Goal: Task Accomplishment & Management: Use online tool/utility

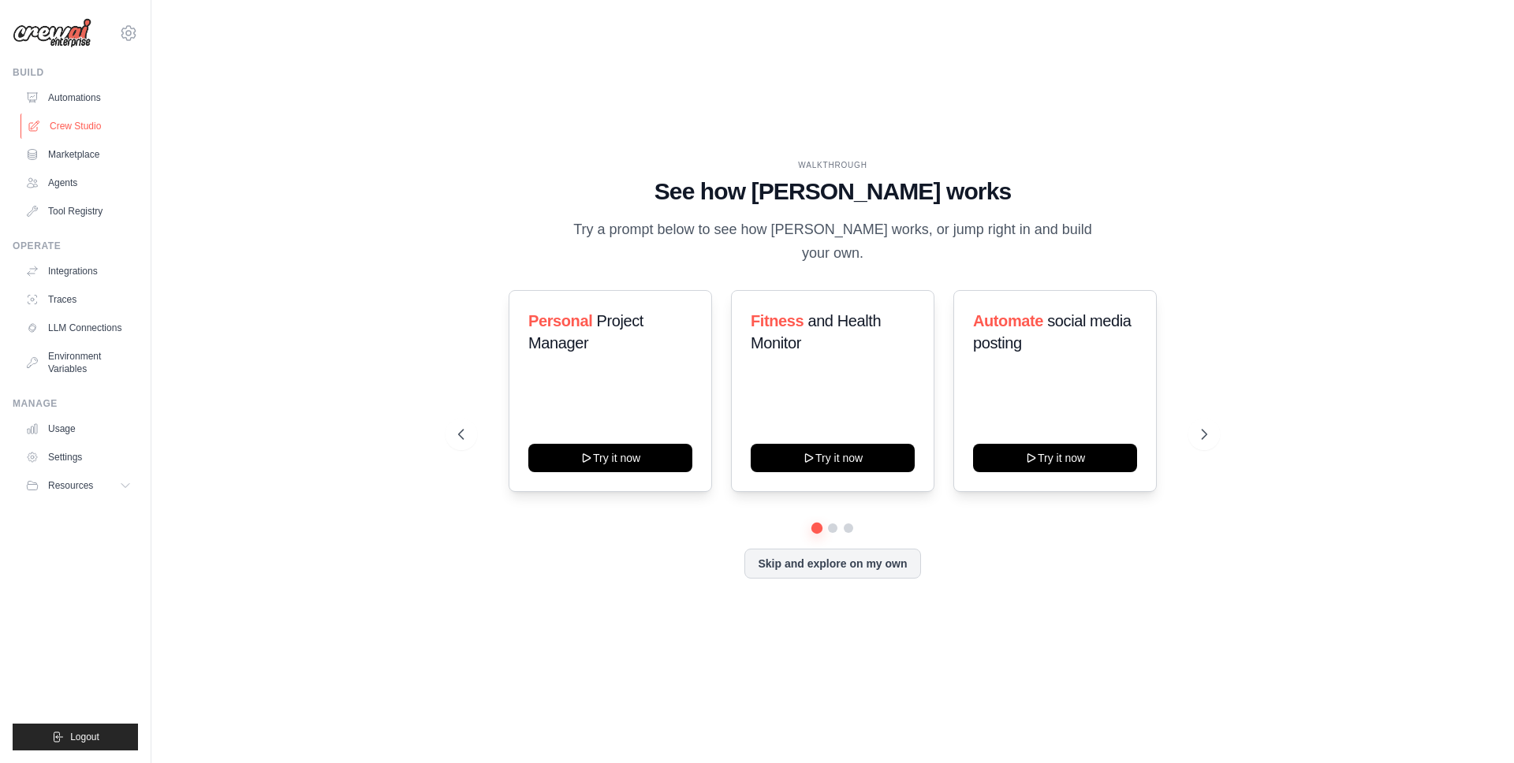
click at [76, 125] on link "Crew Studio" at bounding box center [80, 126] width 119 height 25
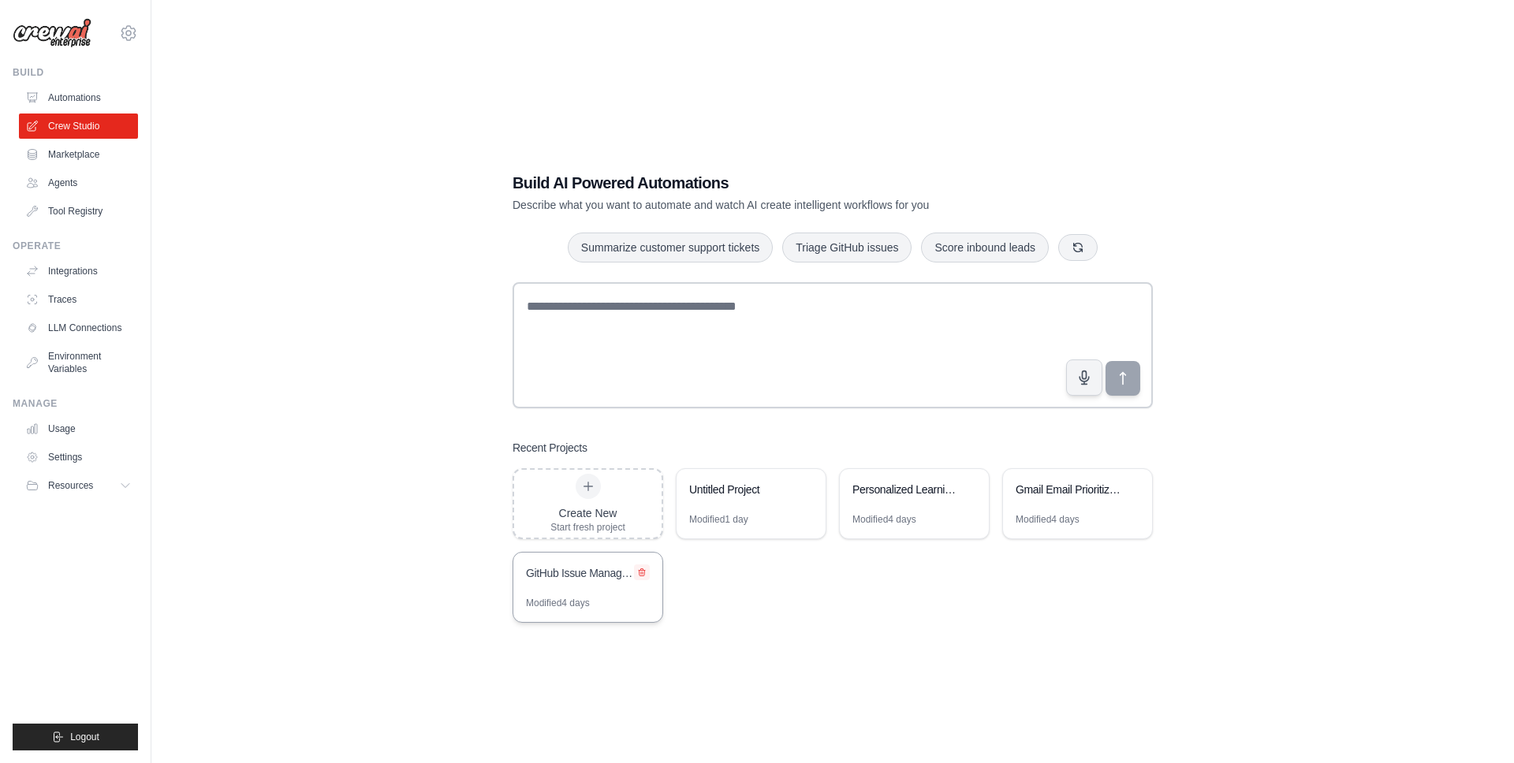
click at [647, 575] on button at bounding box center [642, 573] width 16 height 16
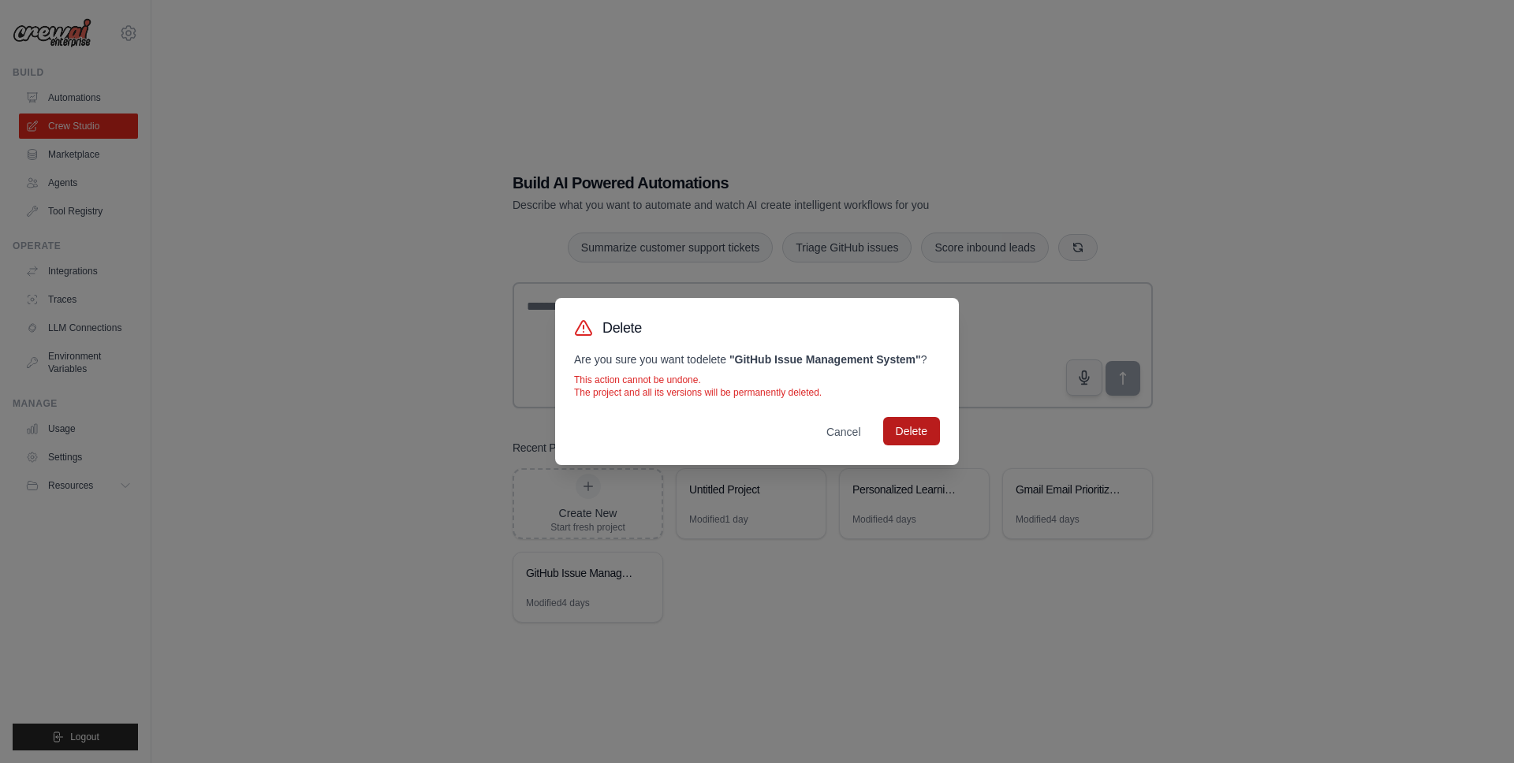
click at [935, 423] on button "Delete" at bounding box center [911, 431] width 57 height 28
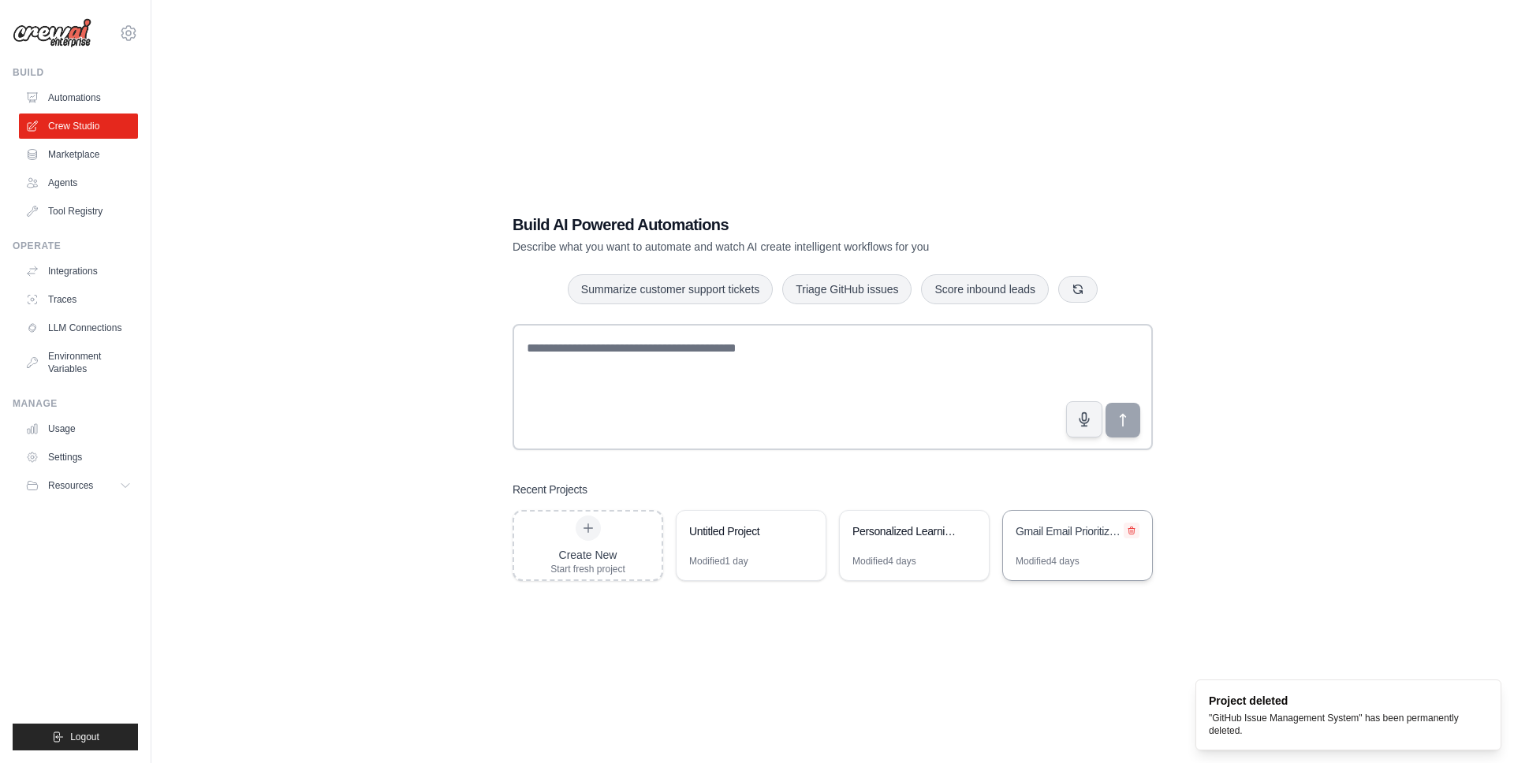
click at [1136, 535] on button at bounding box center [1132, 531] width 16 height 16
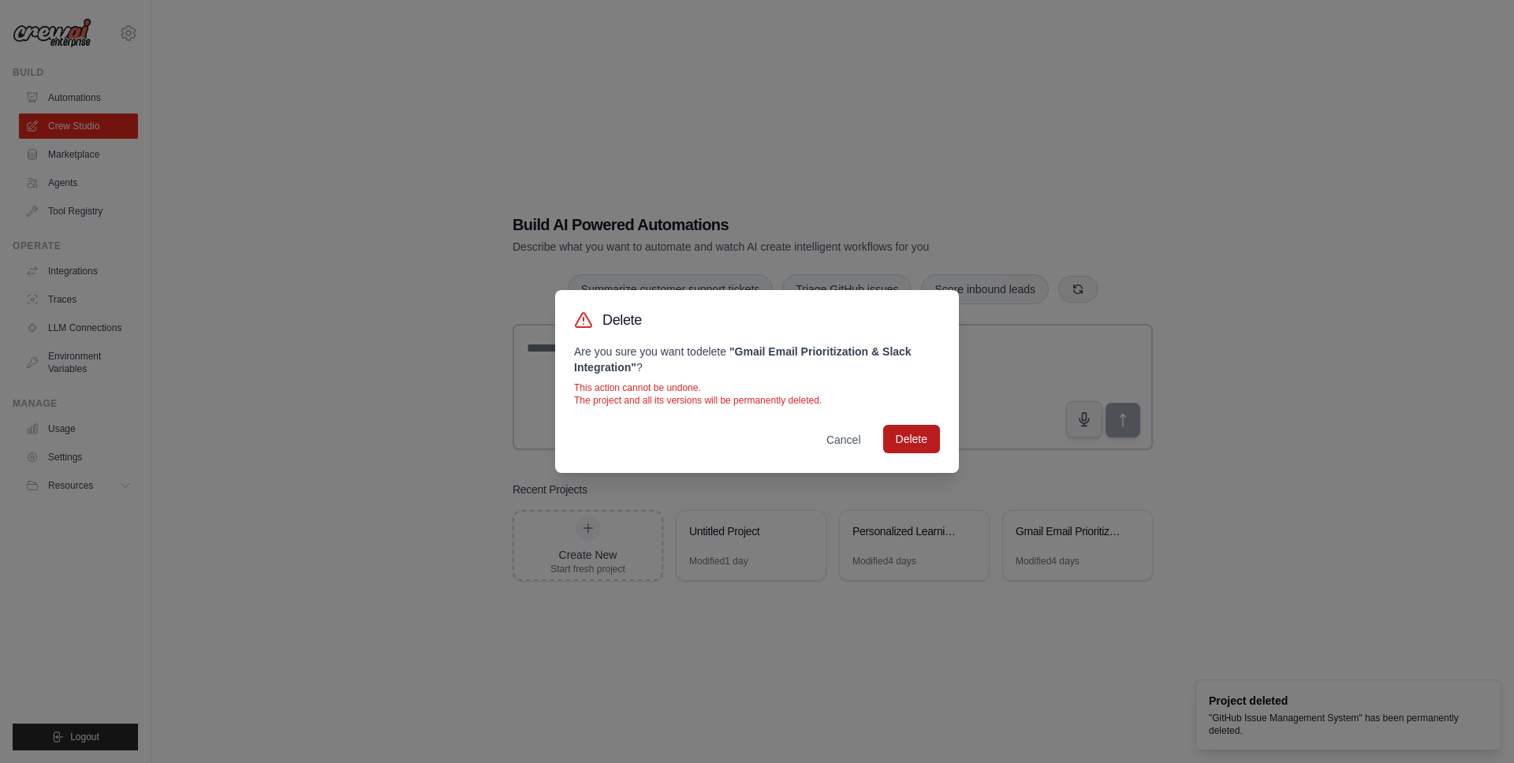
click at [912, 430] on button "Delete" at bounding box center [911, 439] width 57 height 28
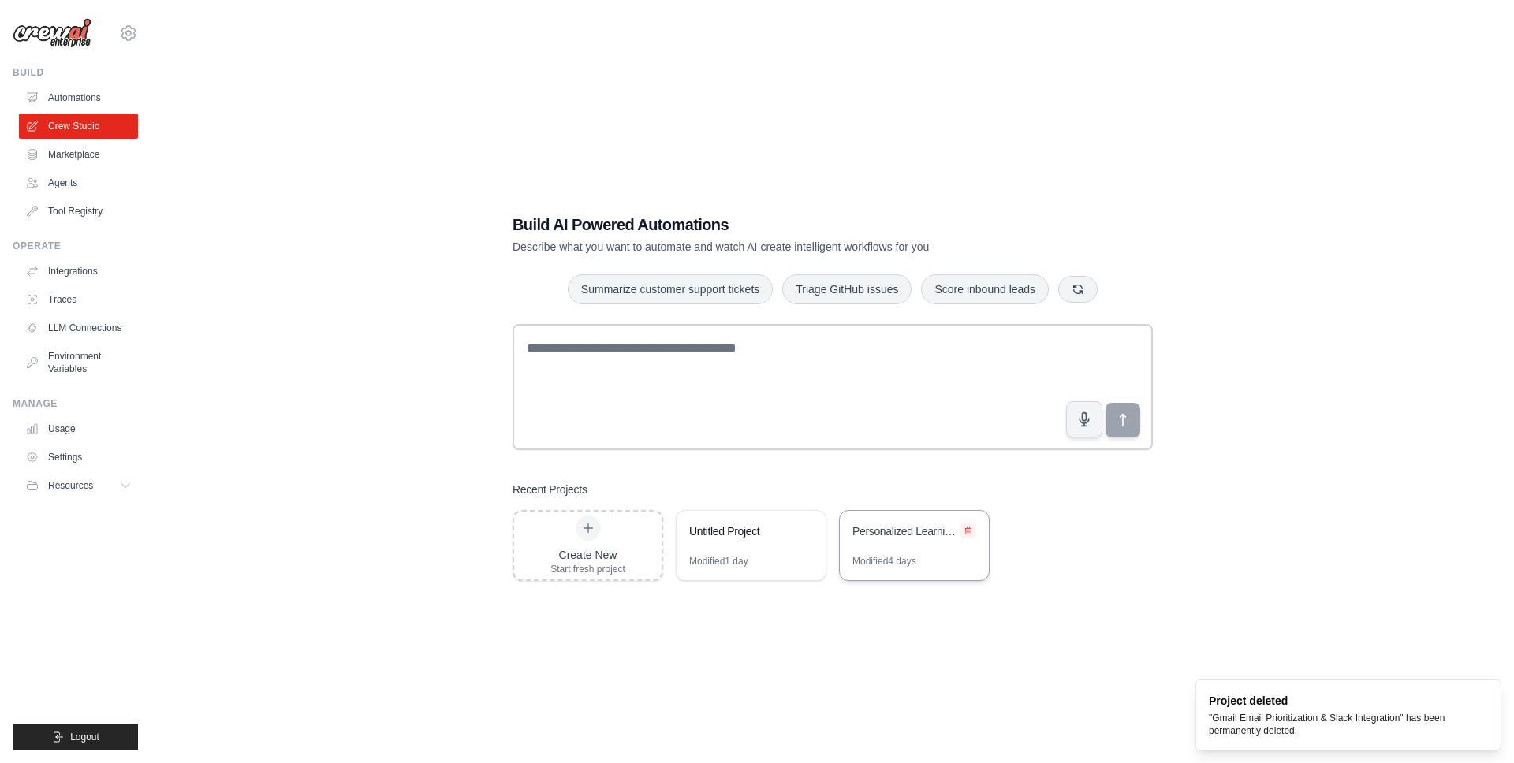
click at [971, 533] on icon at bounding box center [968, 530] width 9 height 9
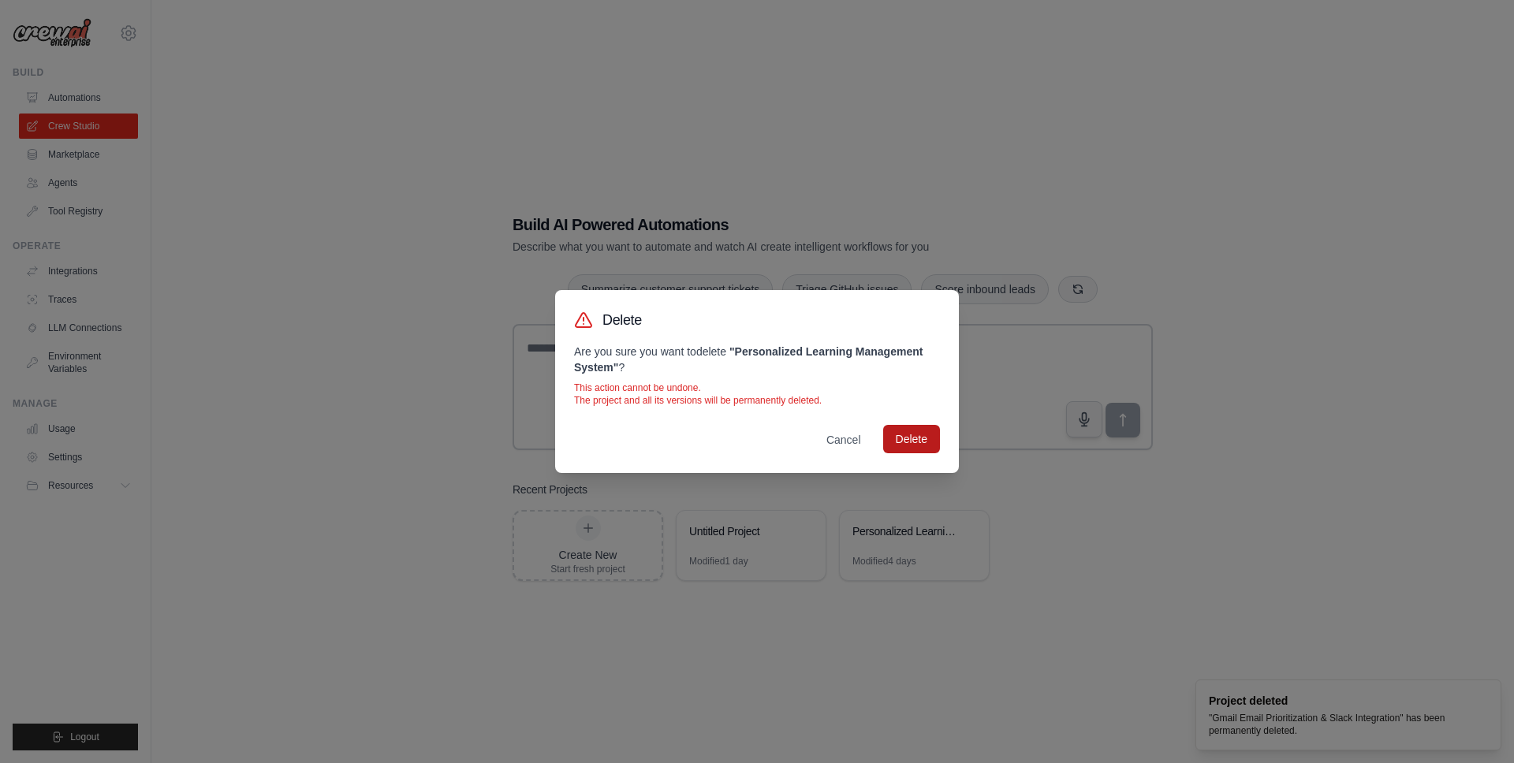
click at [929, 448] on button "Delete" at bounding box center [911, 439] width 57 height 28
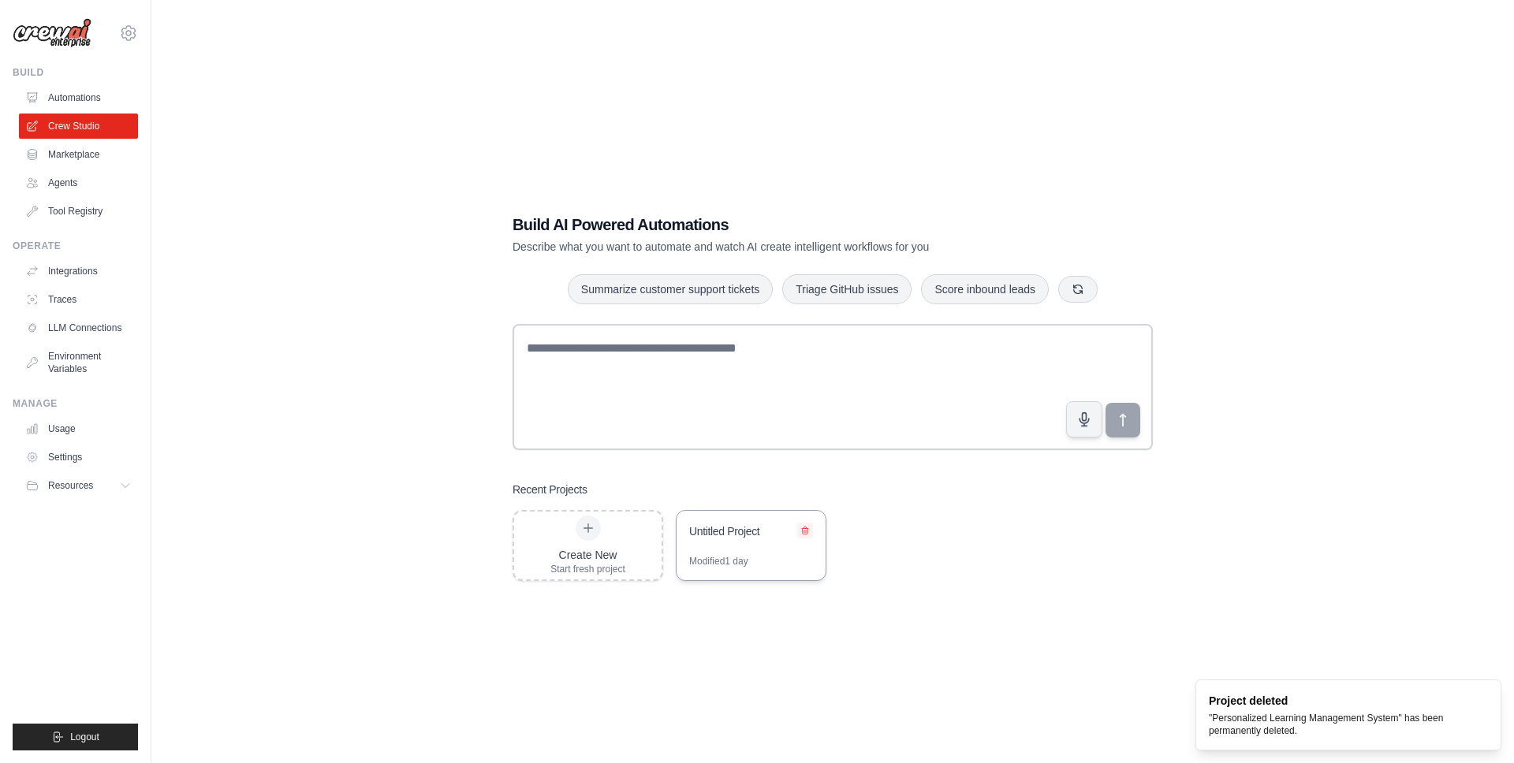
click at [807, 532] on icon at bounding box center [804, 530] width 9 height 9
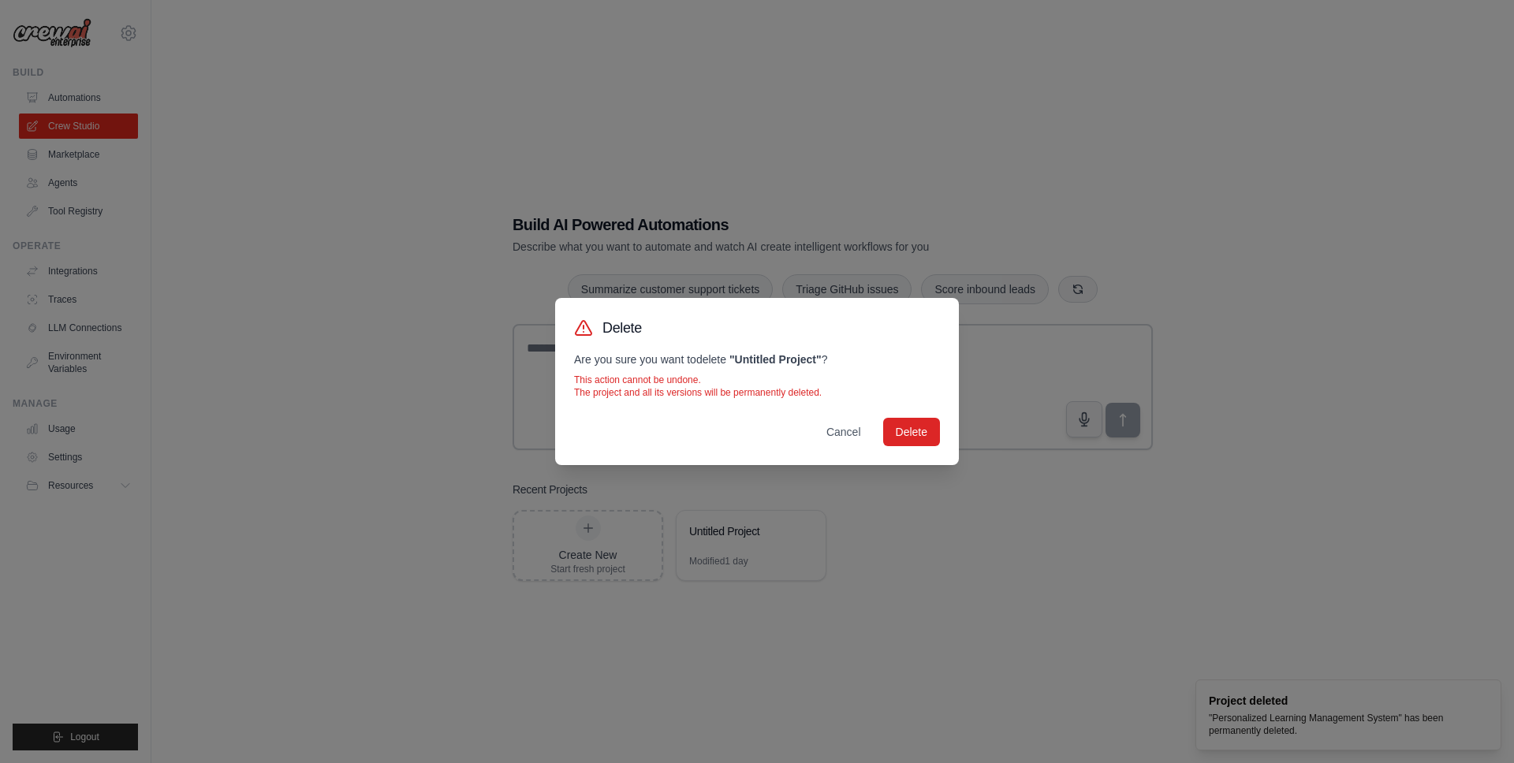
drag, startPoint x: 893, startPoint y: 434, endPoint x: 377, endPoint y: 228, distance: 555.6
click at [893, 434] on button "Delete" at bounding box center [911, 432] width 57 height 28
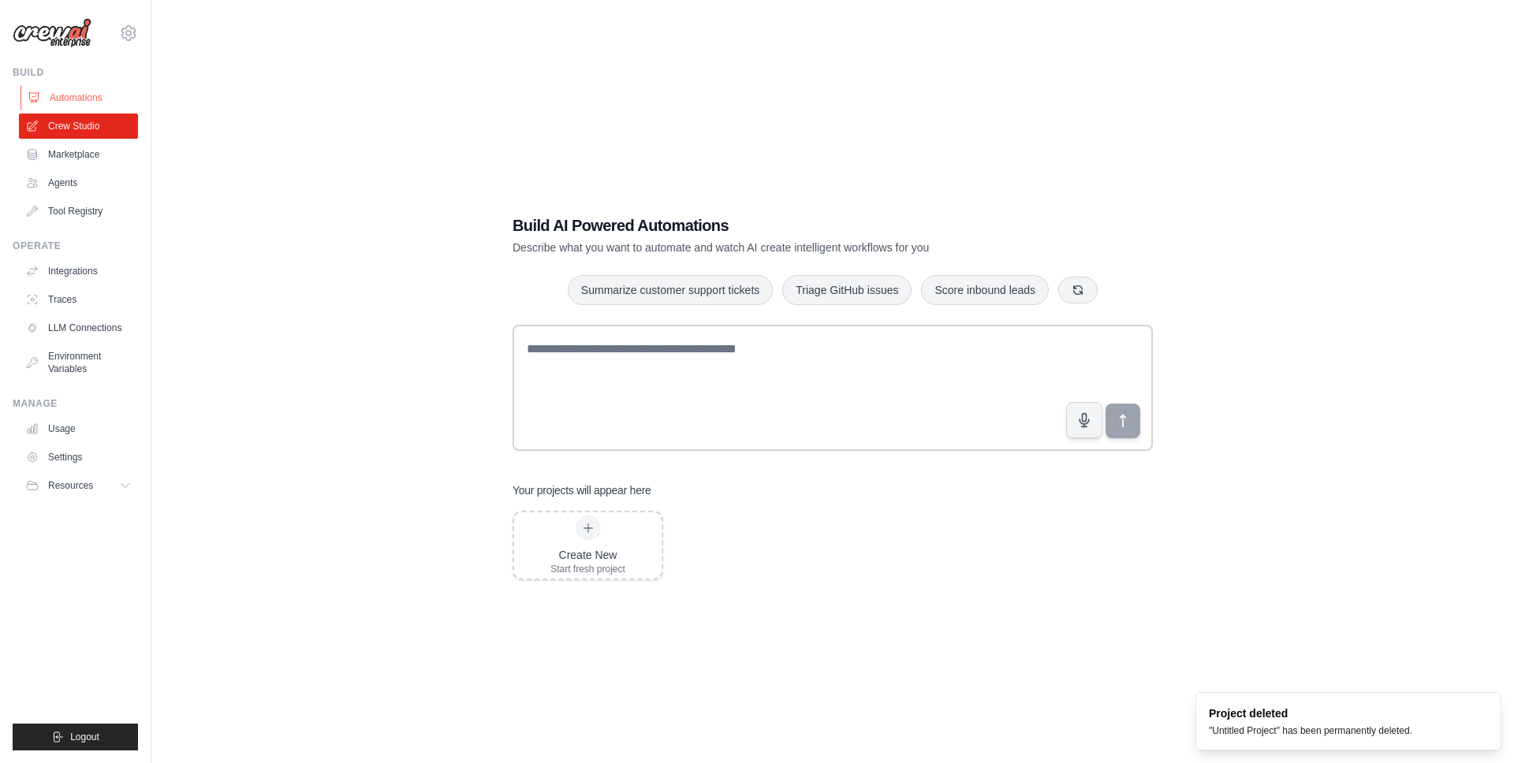
click at [85, 103] on link "Automations" at bounding box center [80, 97] width 119 height 25
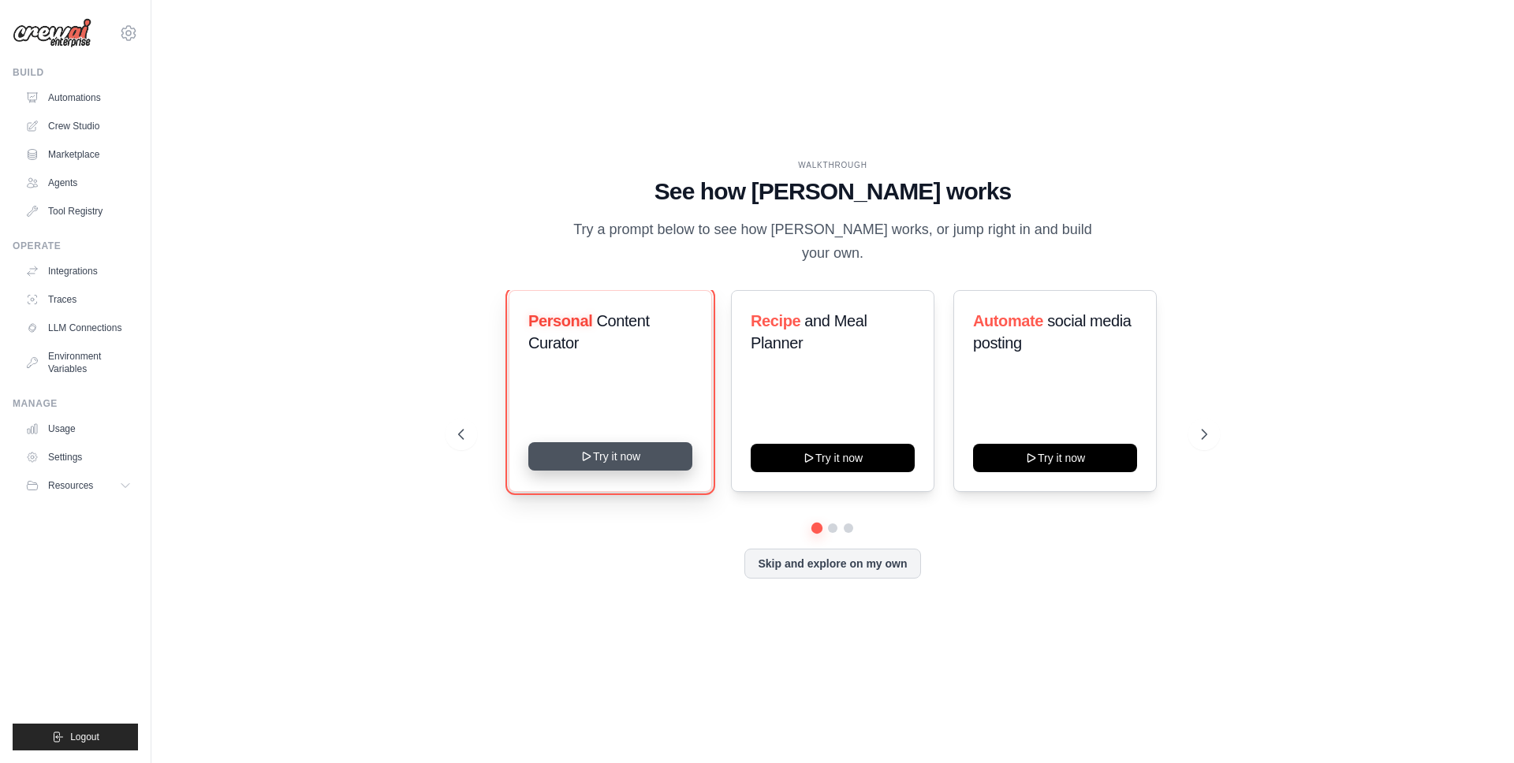
click at [625, 460] on button "Try it now" at bounding box center [610, 456] width 164 height 28
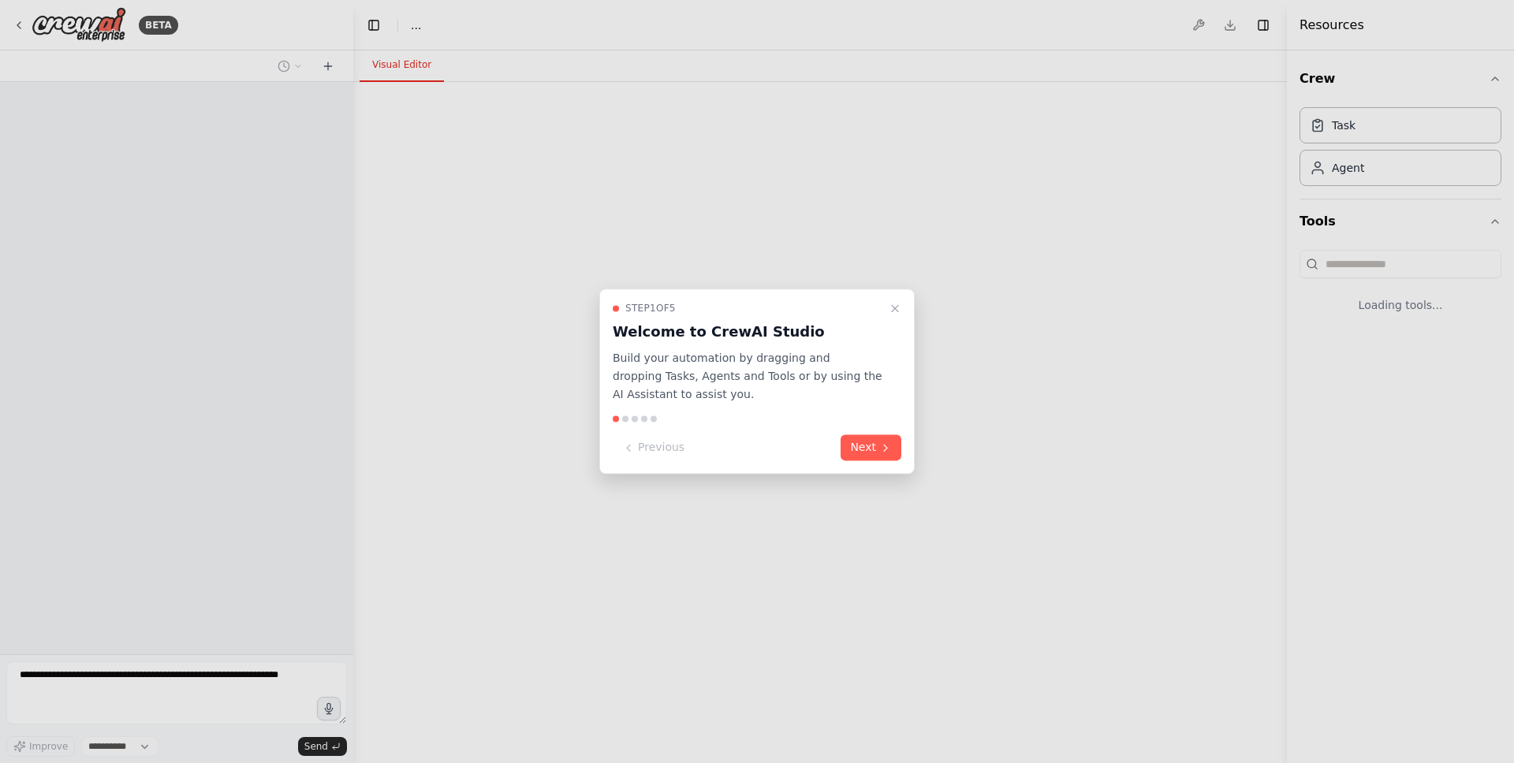
select select "****"
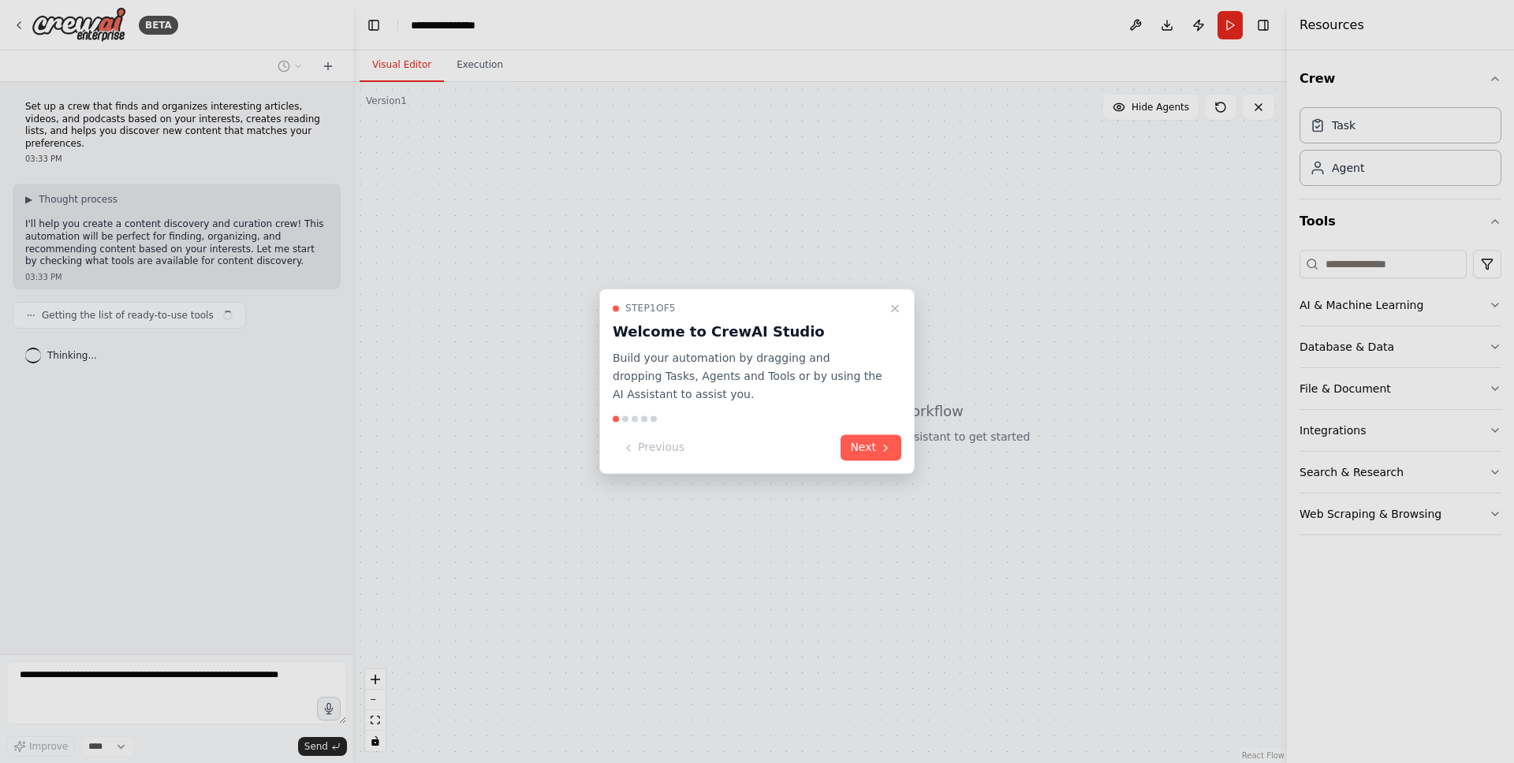
click at [882, 460] on button "Next" at bounding box center [871, 448] width 61 height 26
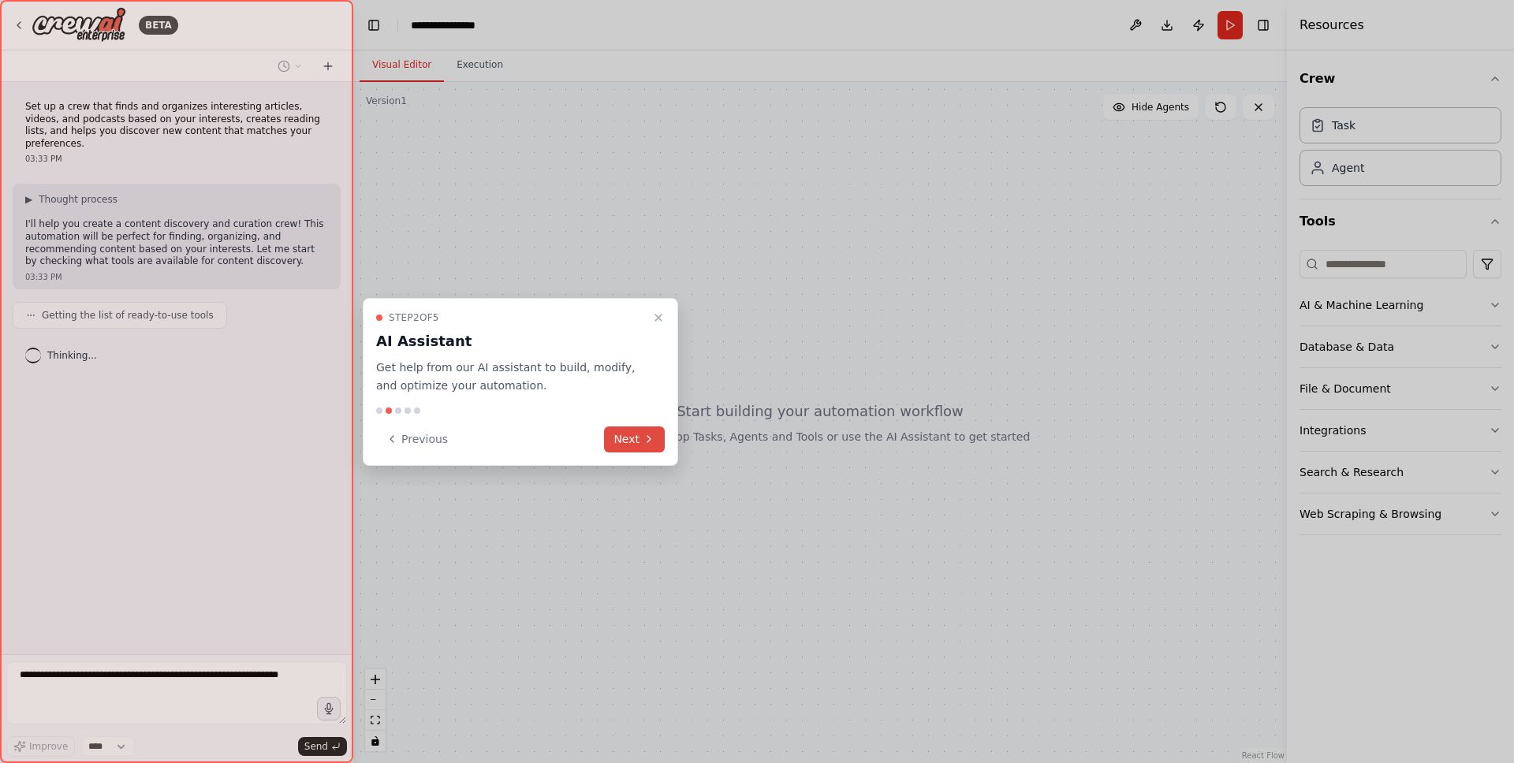
click at [653, 442] on icon at bounding box center [649, 439] width 13 height 13
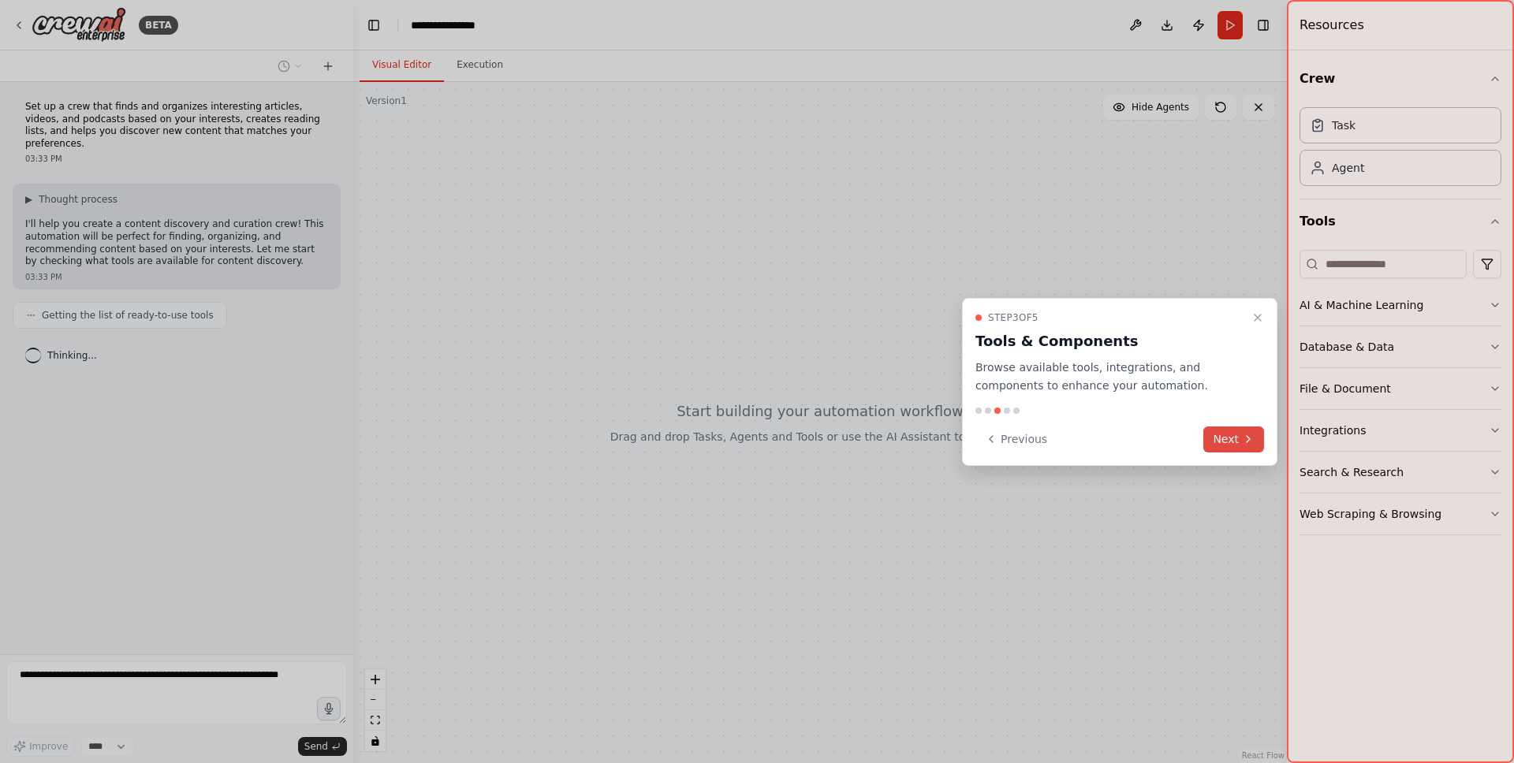
drag, startPoint x: 1202, startPoint y: 446, endPoint x: 1229, endPoint y: 442, distance: 27.9
click at [1224, 442] on div "Previous Next" at bounding box center [1119, 440] width 289 height 26
click at [1229, 442] on button "Next" at bounding box center [1233, 440] width 61 height 26
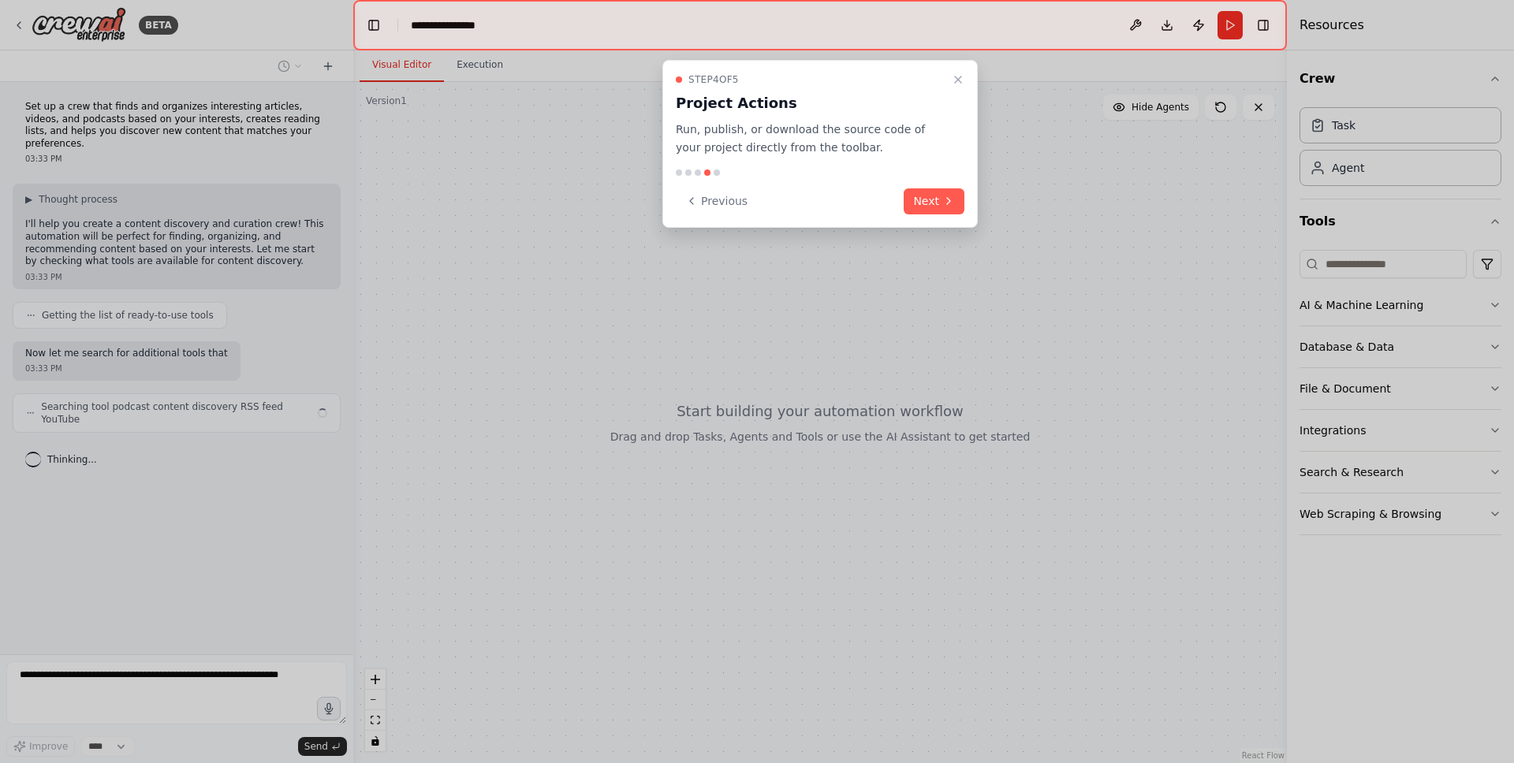
click at [927, 199] on button "Next" at bounding box center [934, 201] width 61 height 26
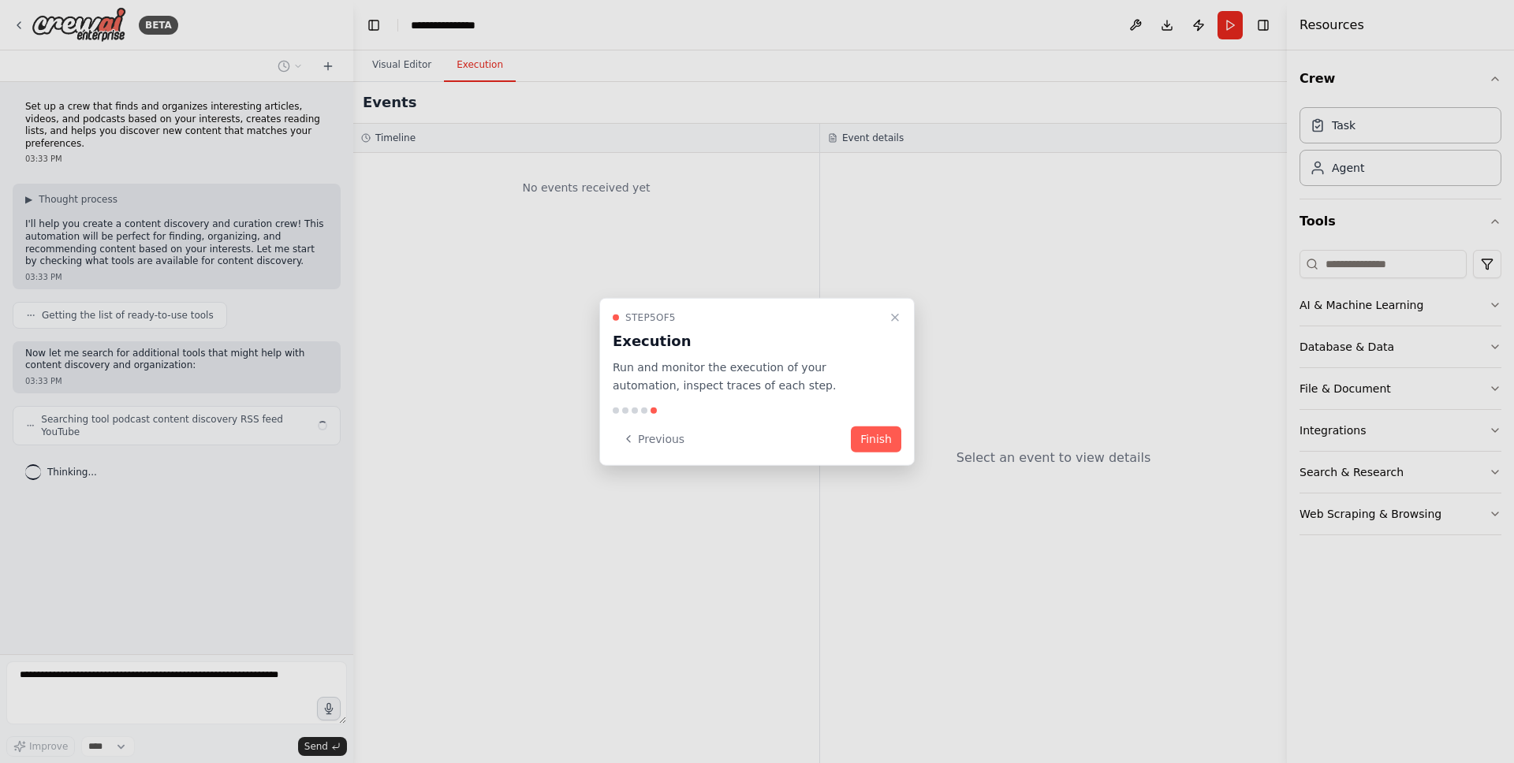
click at [870, 439] on button "Finish" at bounding box center [876, 439] width 50 height 26
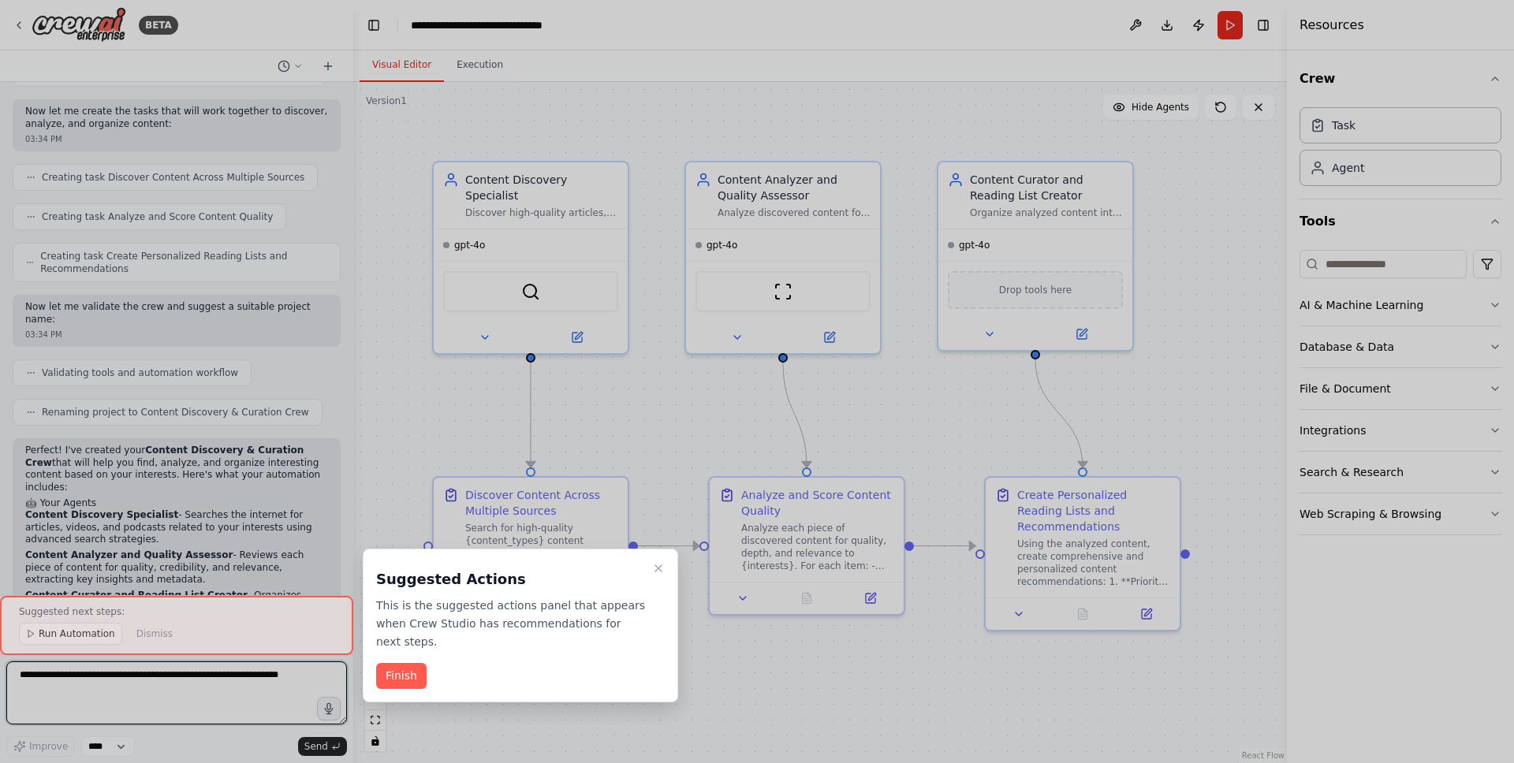
scroll to position [1100, 0]
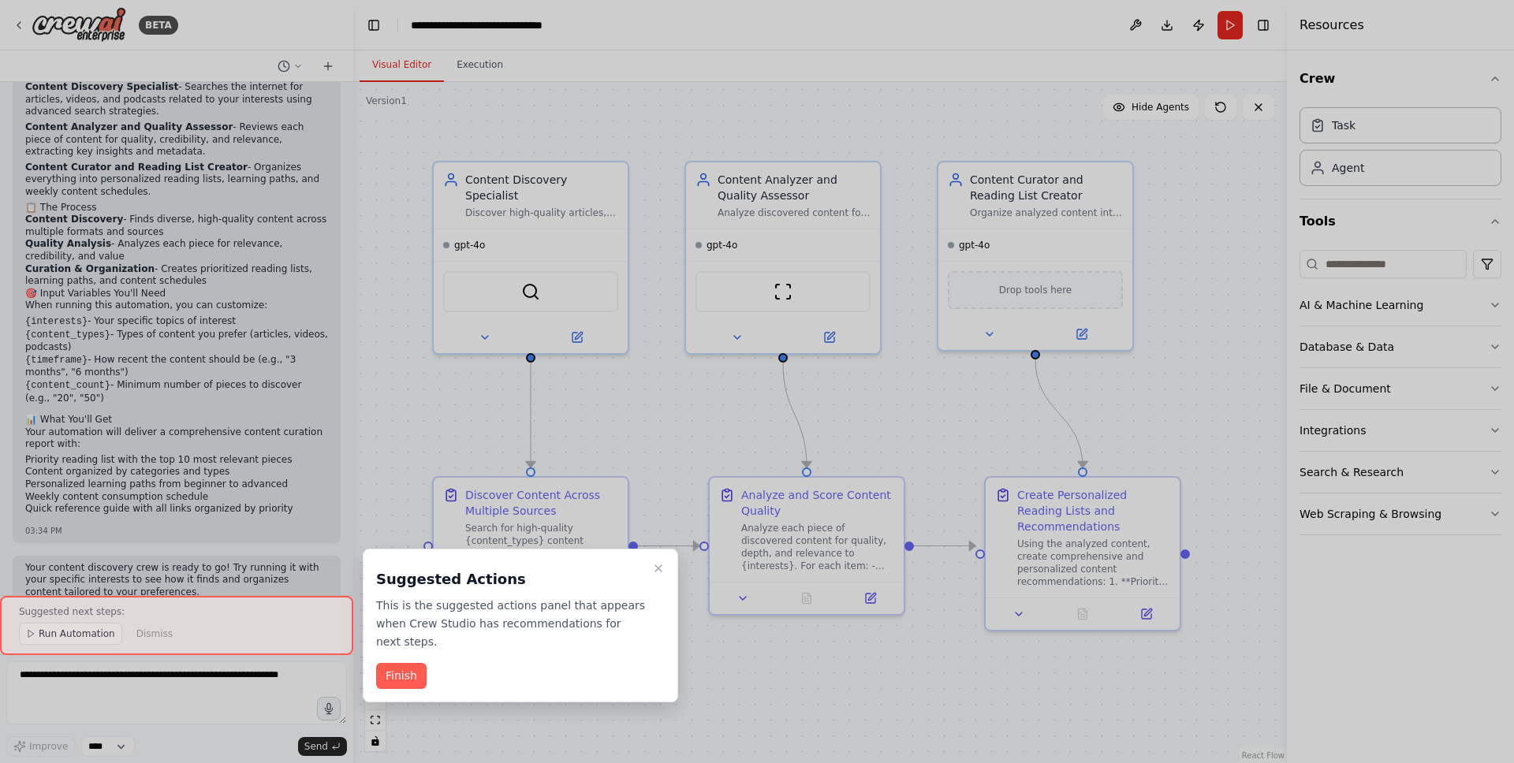
click at [411, 666] on button "Finish" at bounding box center [401, 676] width 50 height 26
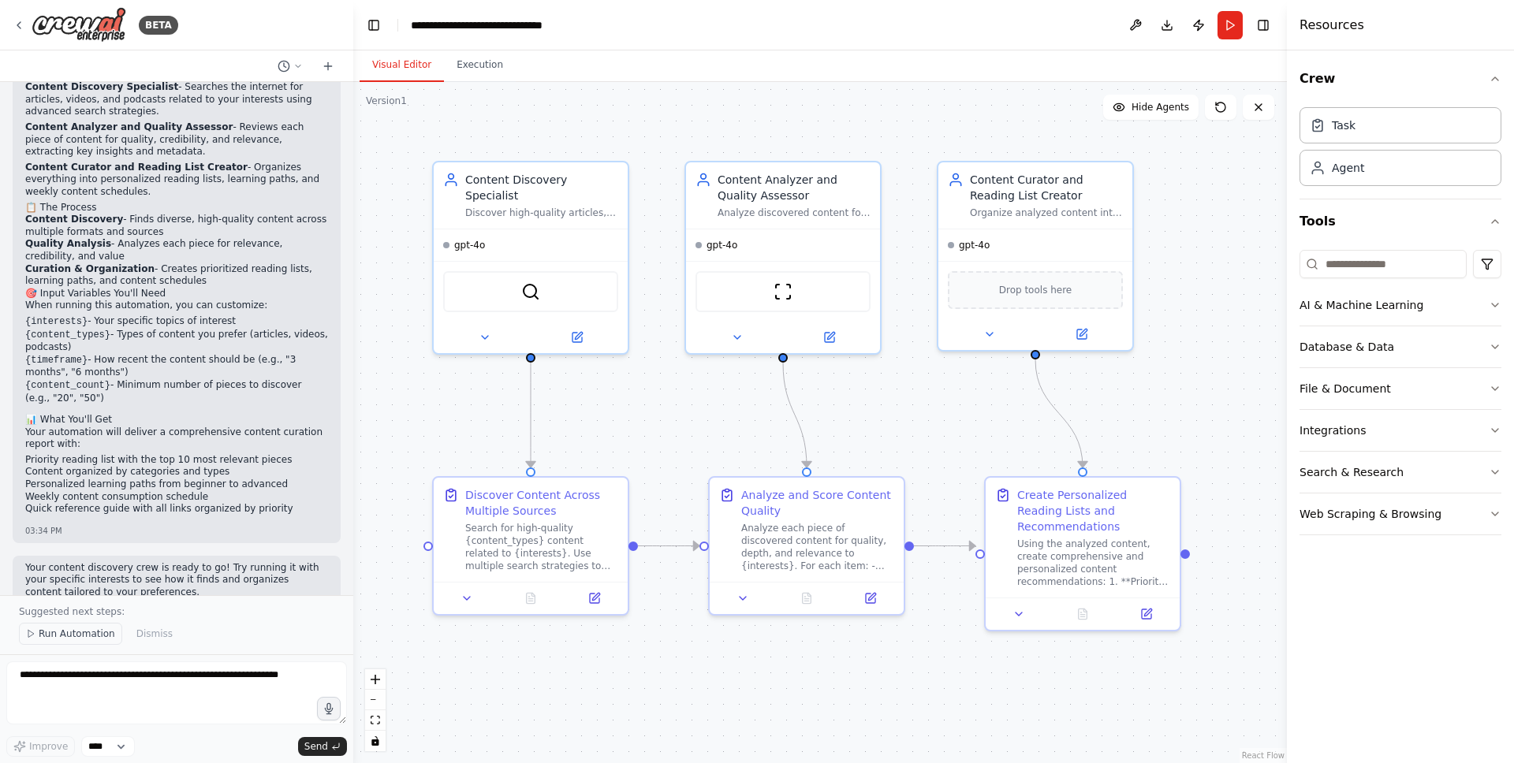
click at [64, 634] on span "Run Automation" at bounding box center [77, 634] width 76 height 13
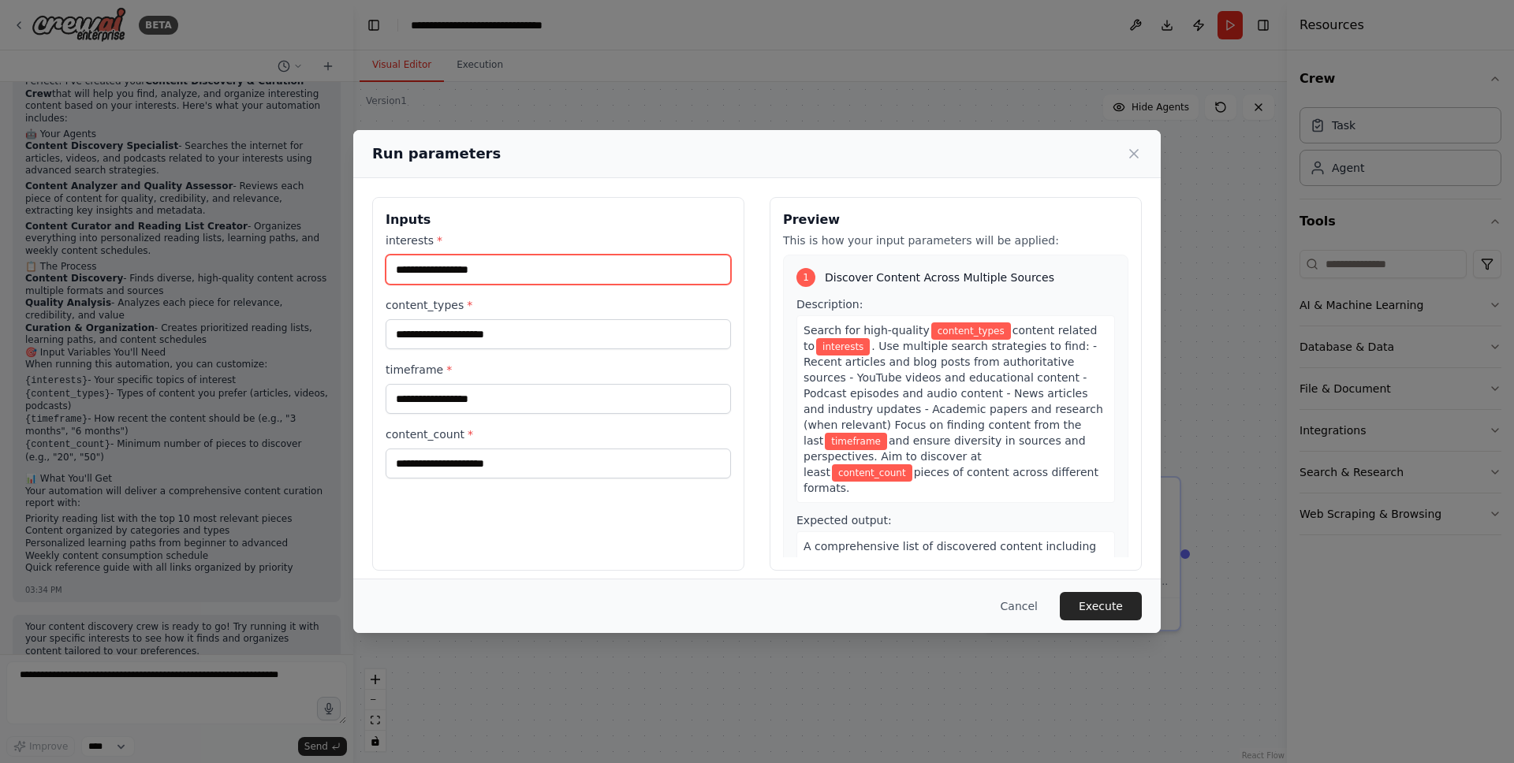
click at [597, 277] on input "interests *" at bounding box center [558, 270] width 345 height 30
type input "*"
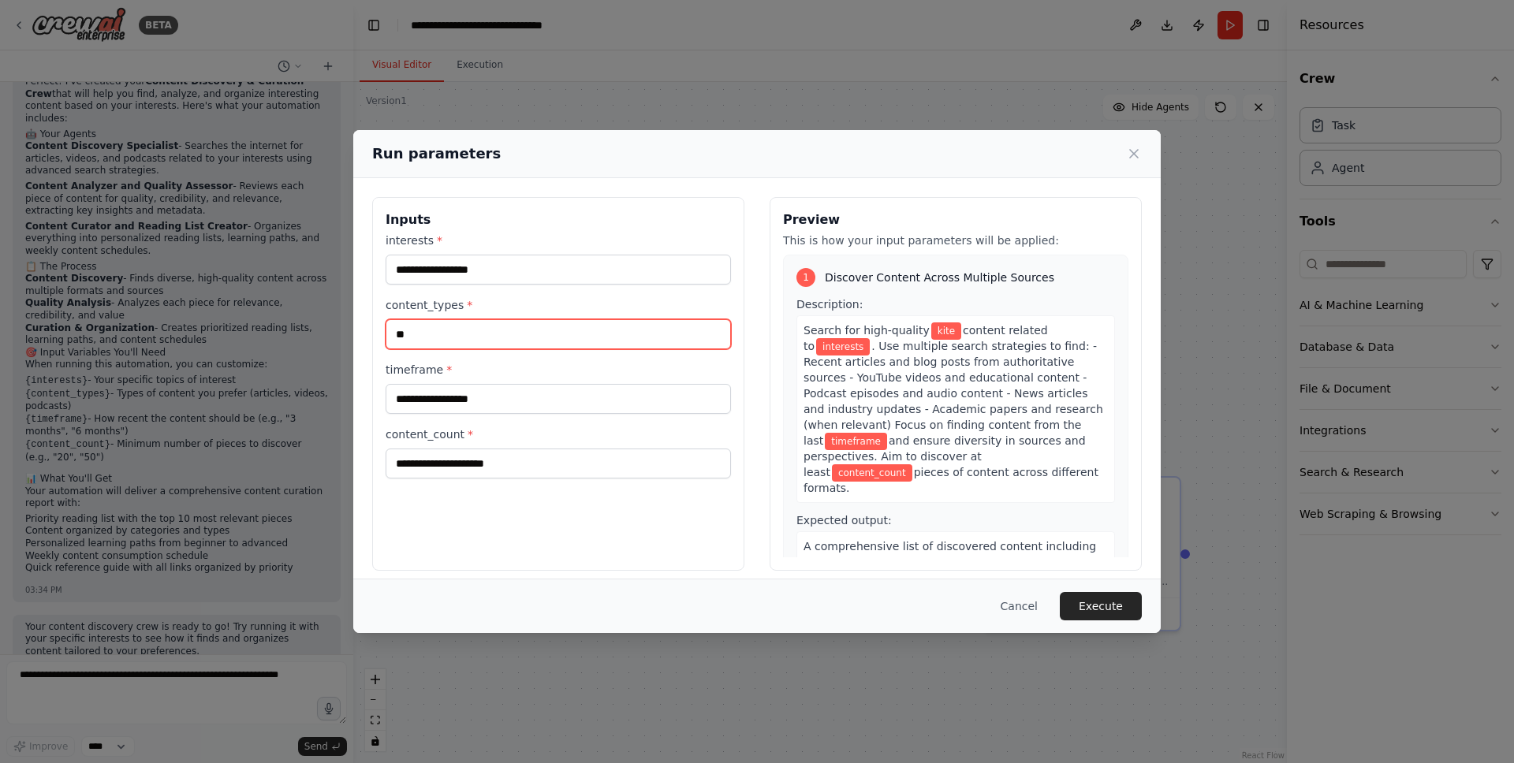
type input "*"
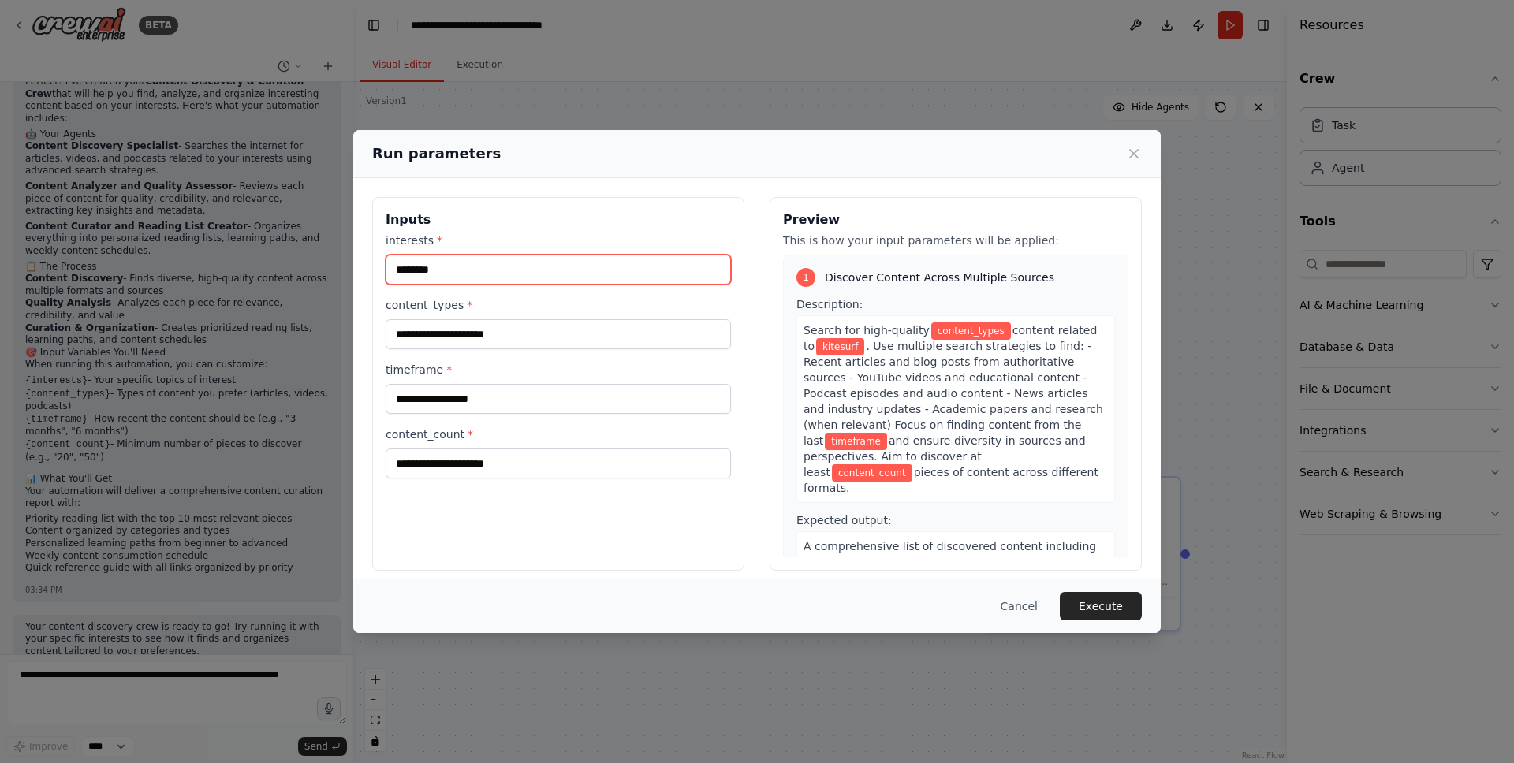
type input "********"
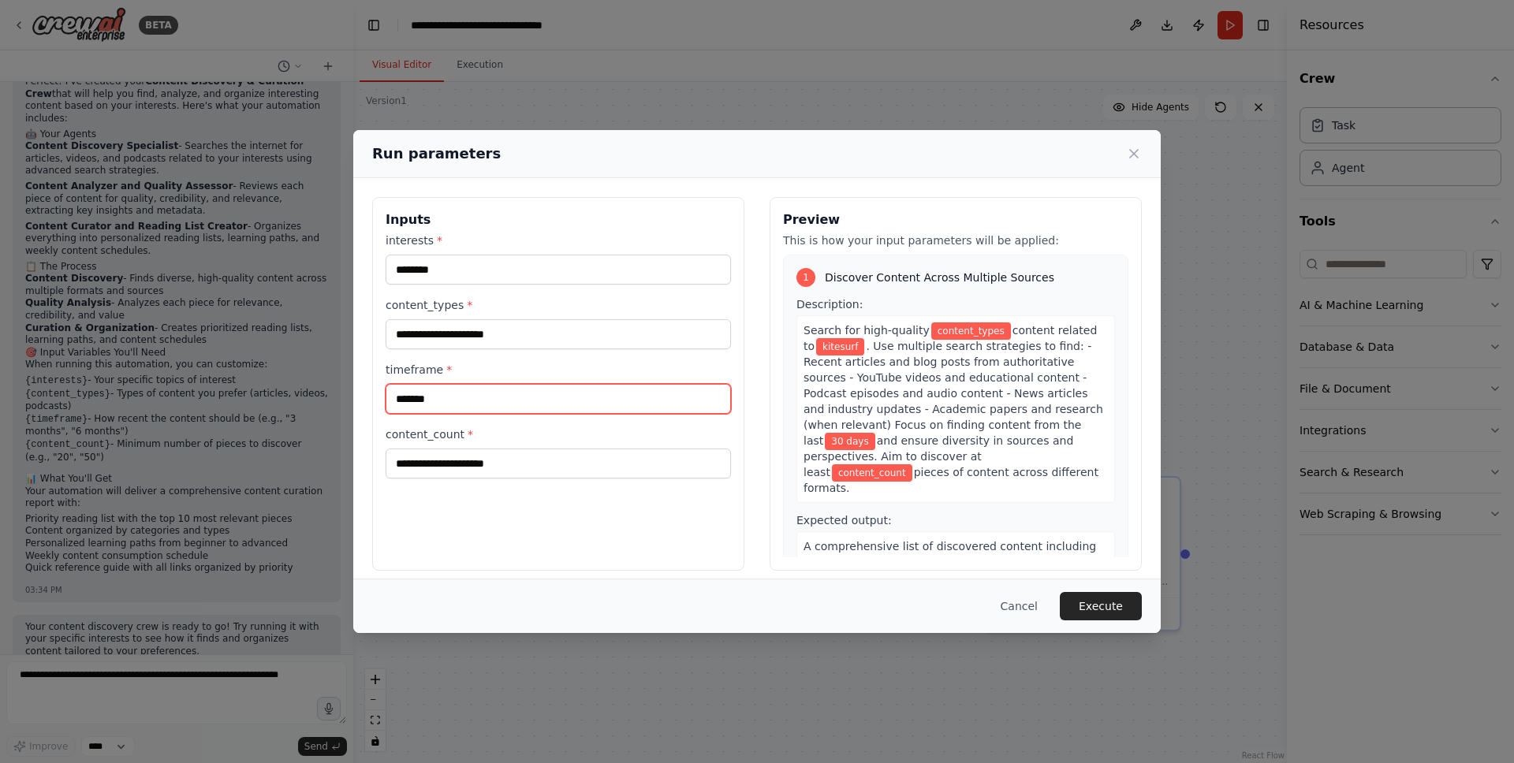
type input "*******"
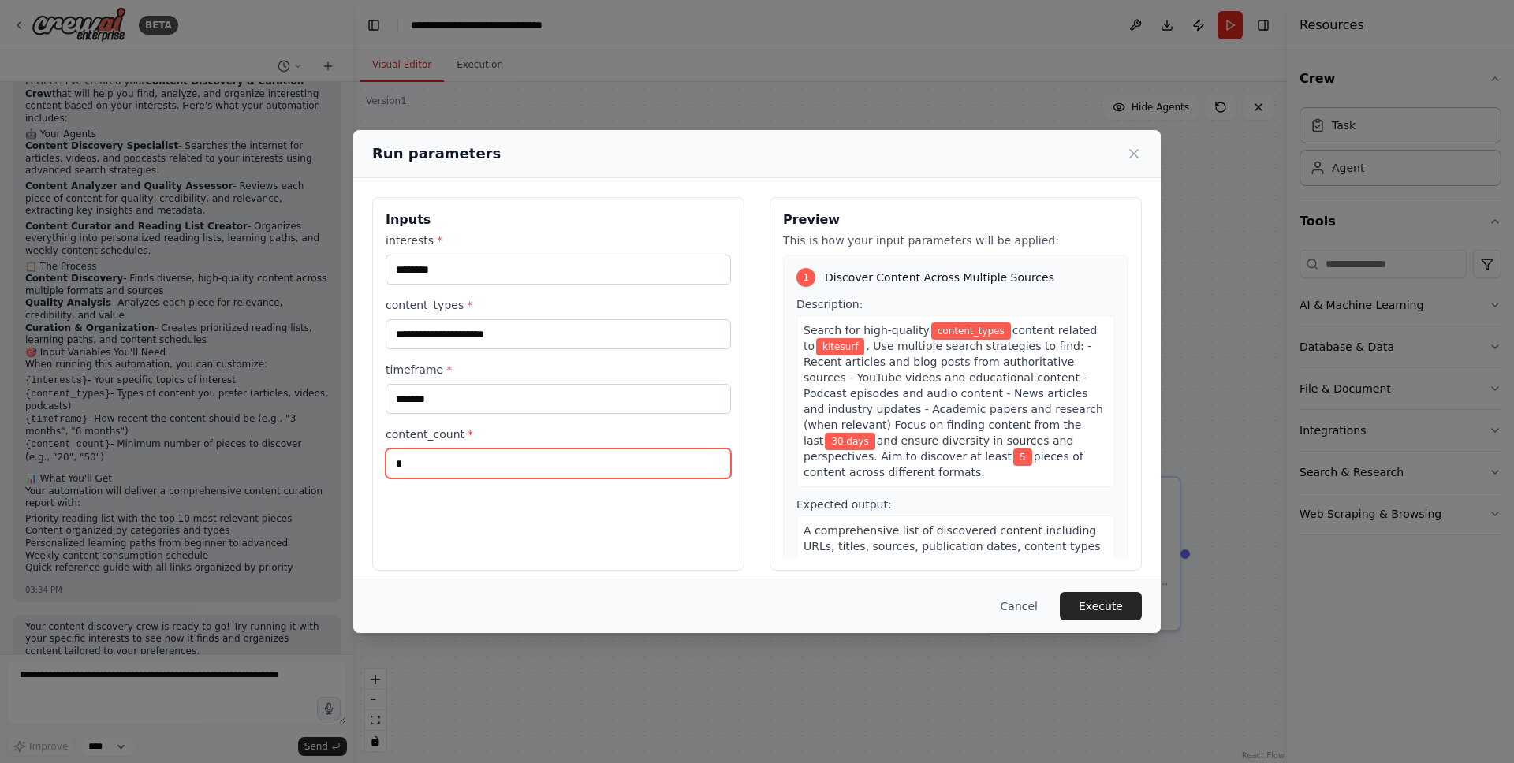
type input "*"
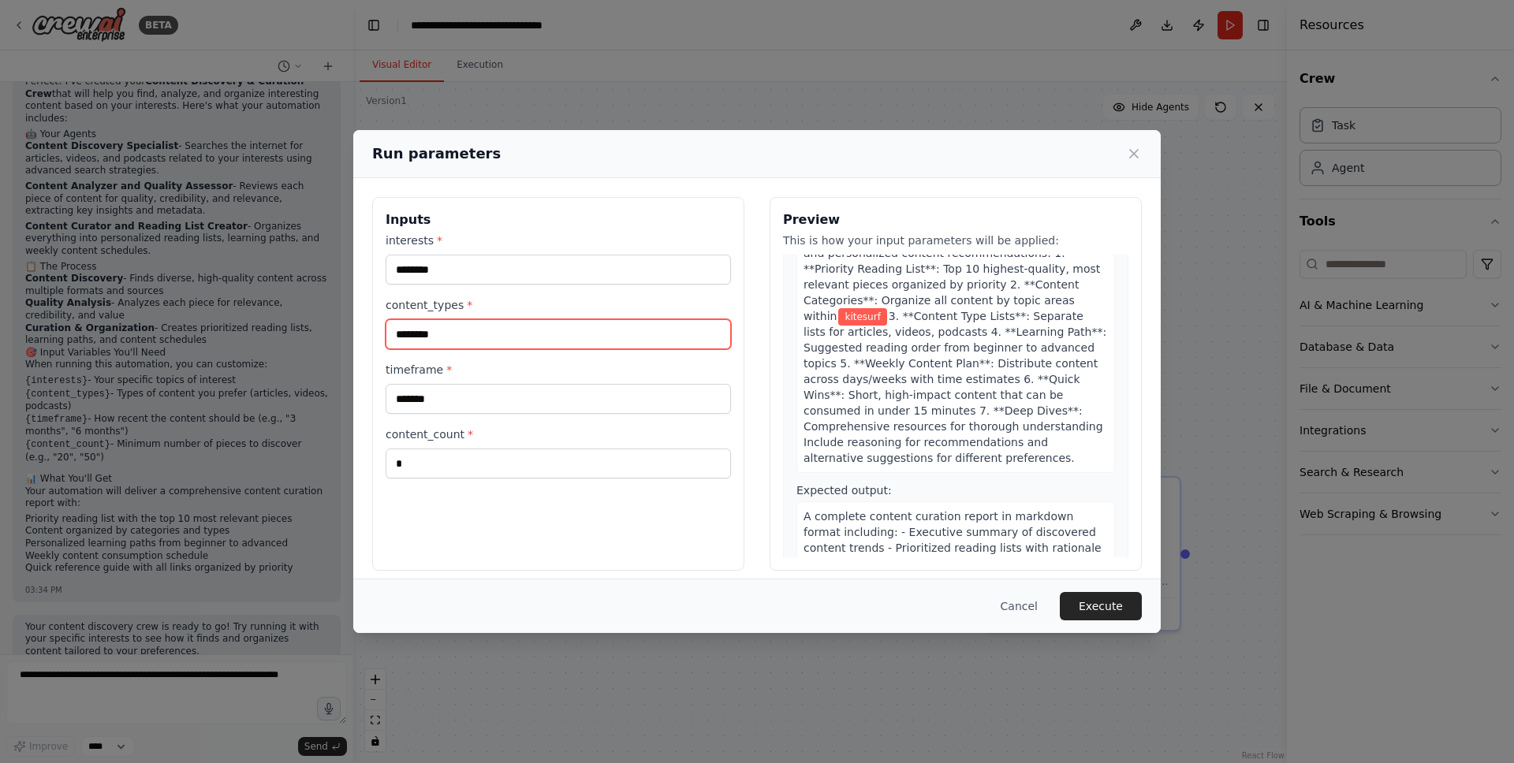
scroll to position [901, 0]
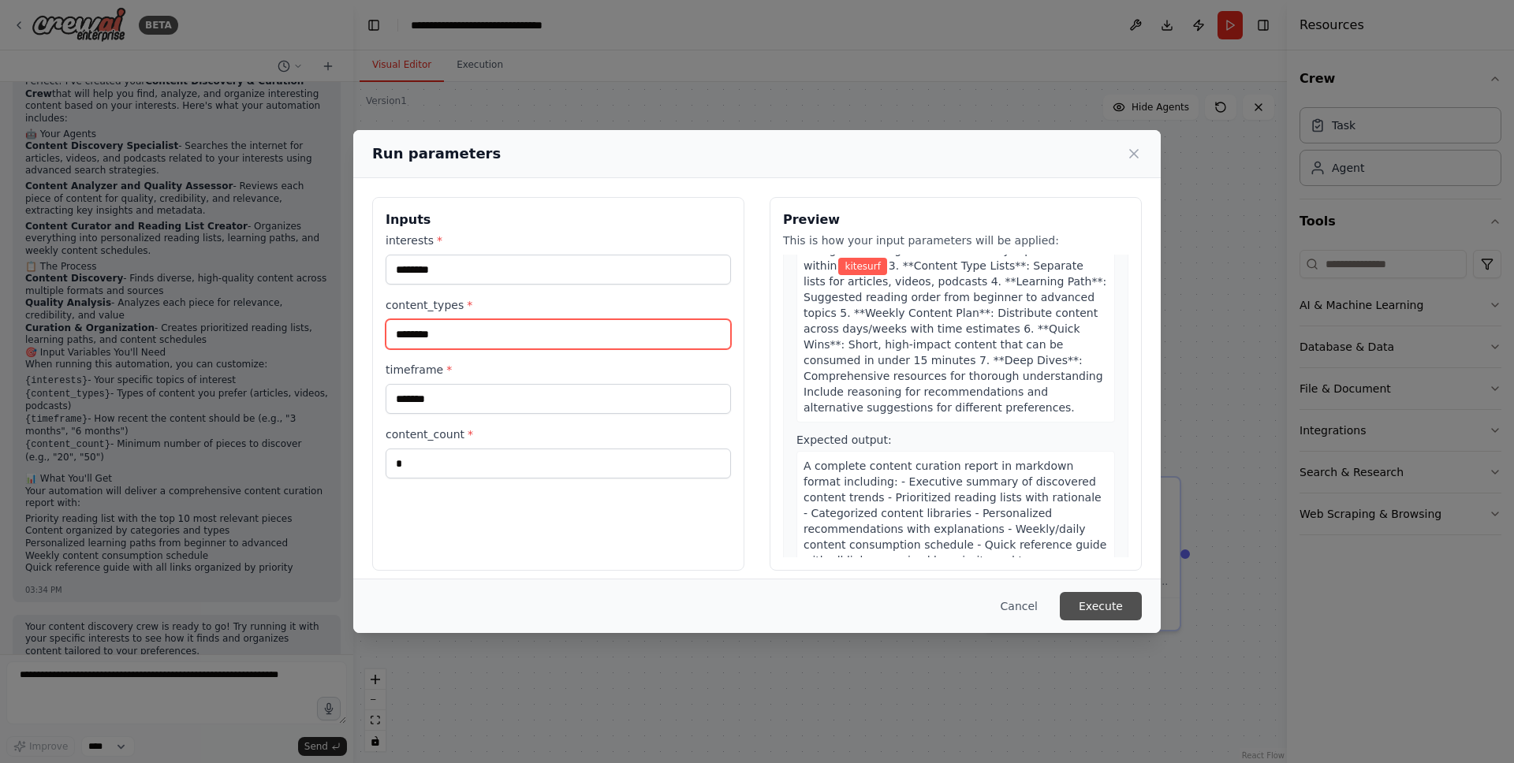
type input "********"
click at [1102, 606] on button "Execute" at bounding box center [1101, 606] width 82 height 28
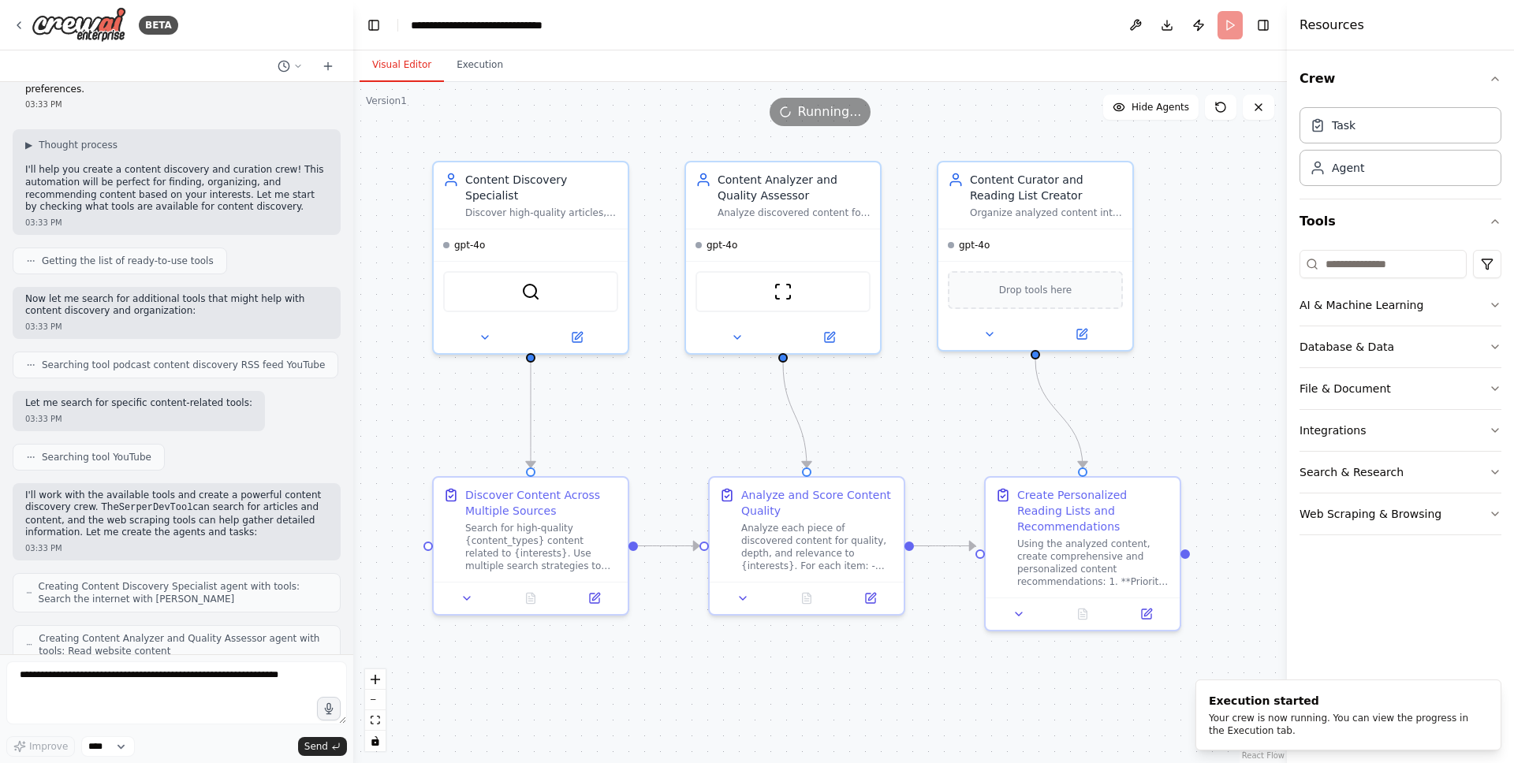
scroll to position [0, 0]
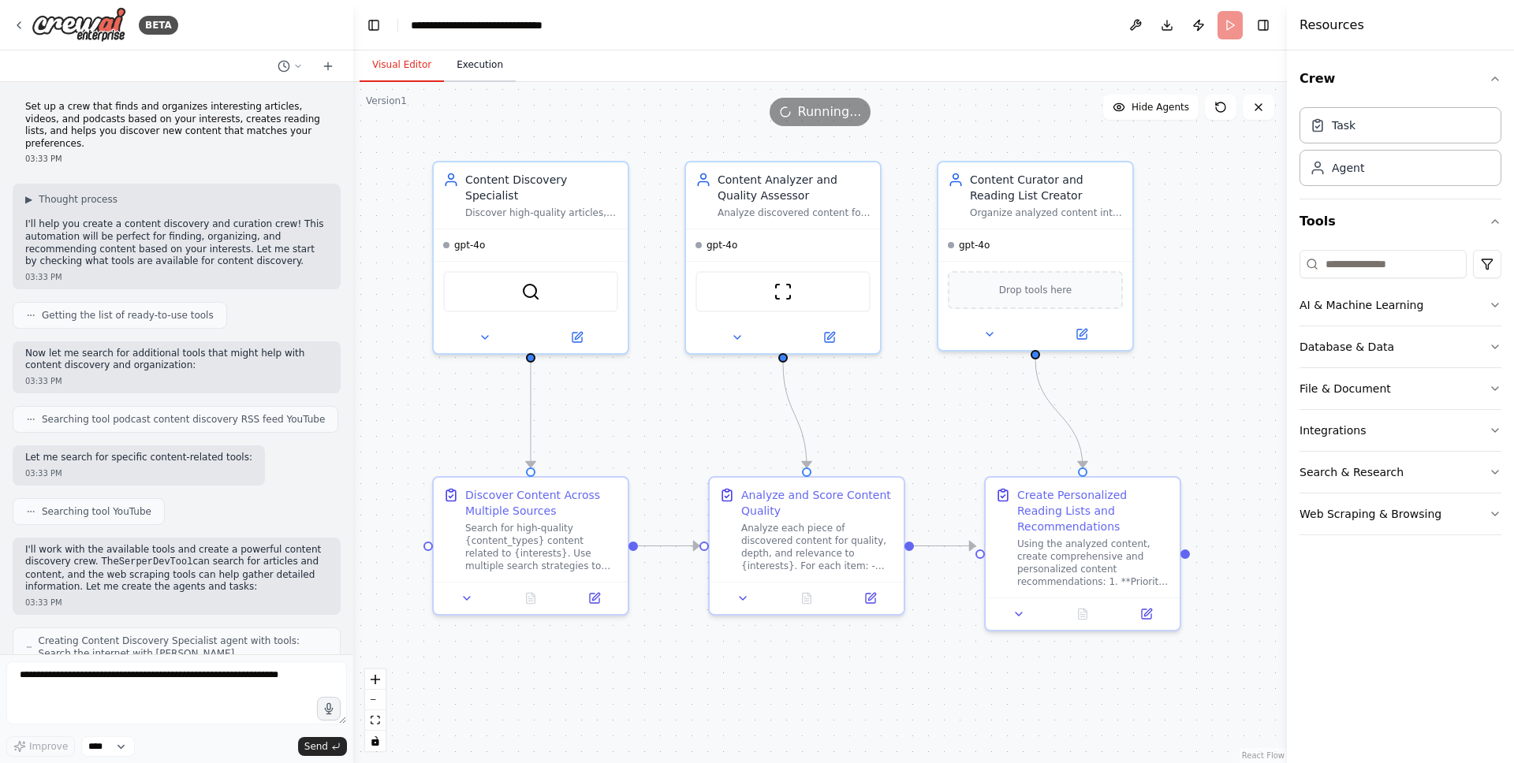
click at [470, 74] on button "Execution" at bounding box center [480, 65] width 72 height 33
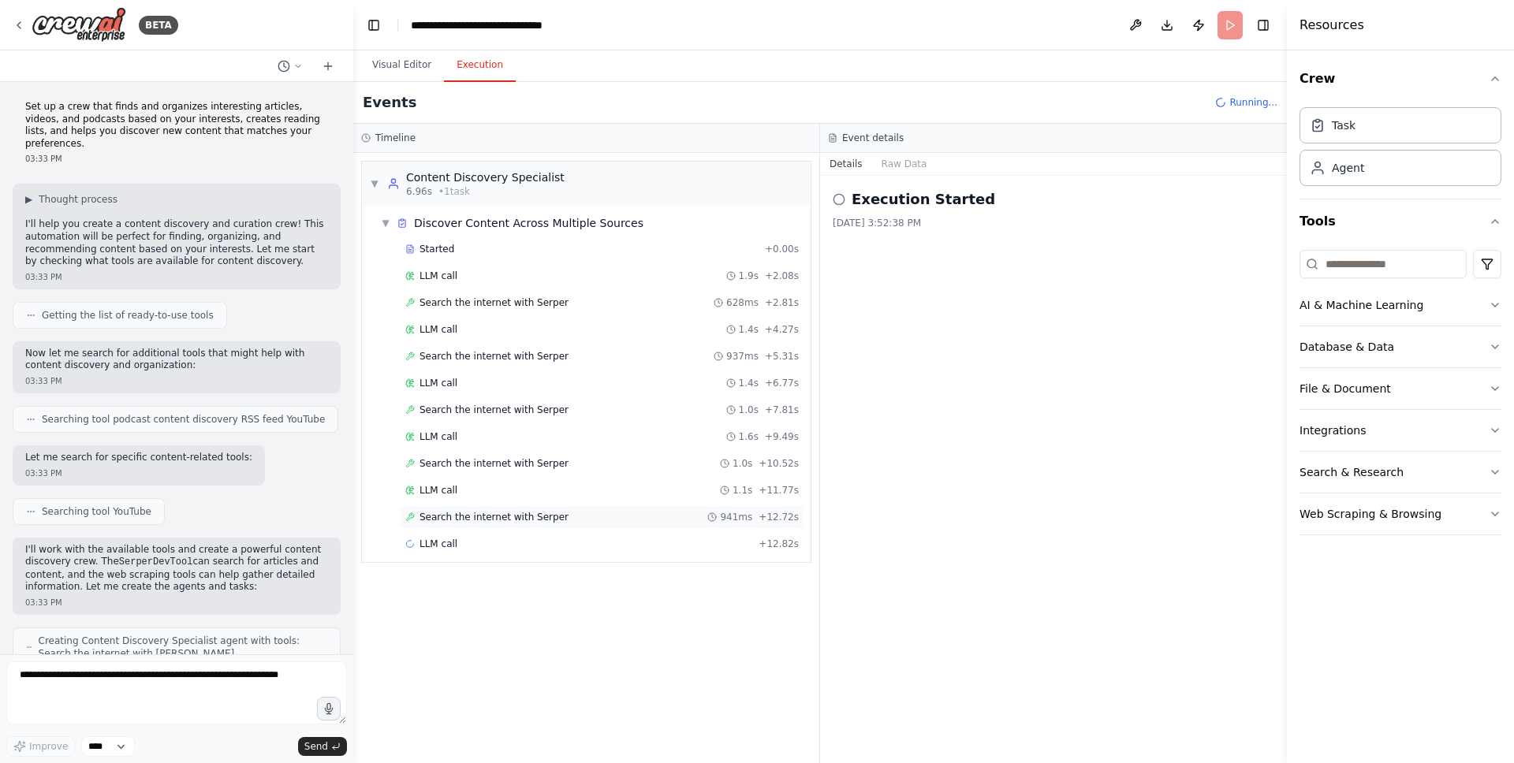
click at [542, 516] on span "Search the internet with Serper" at bounding box center [494, 517] width 149 height 13
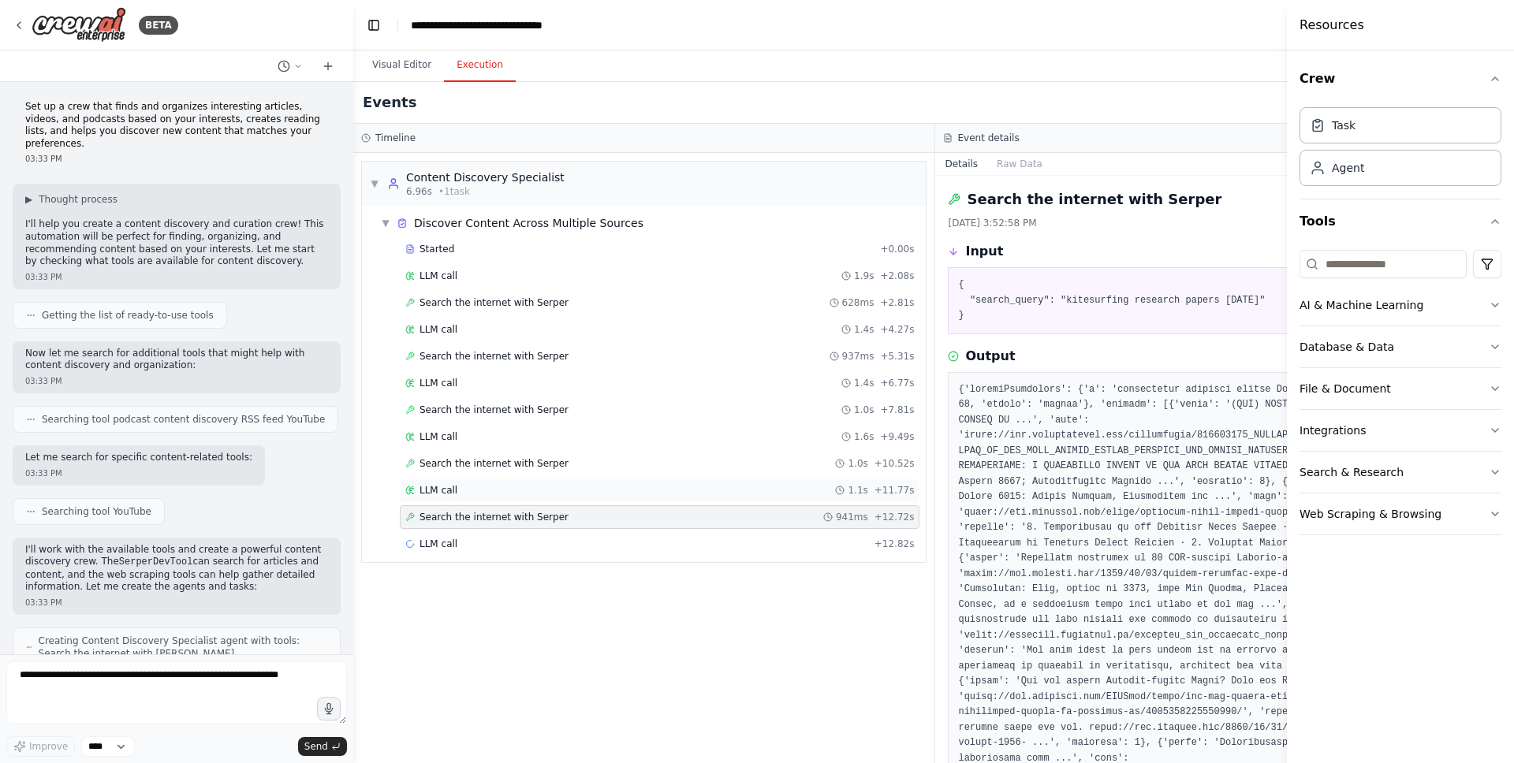
click at [581, 484] on div "LLM call 1.1s + 11.77s" at bounding box center [659, 490] width 509 height 13
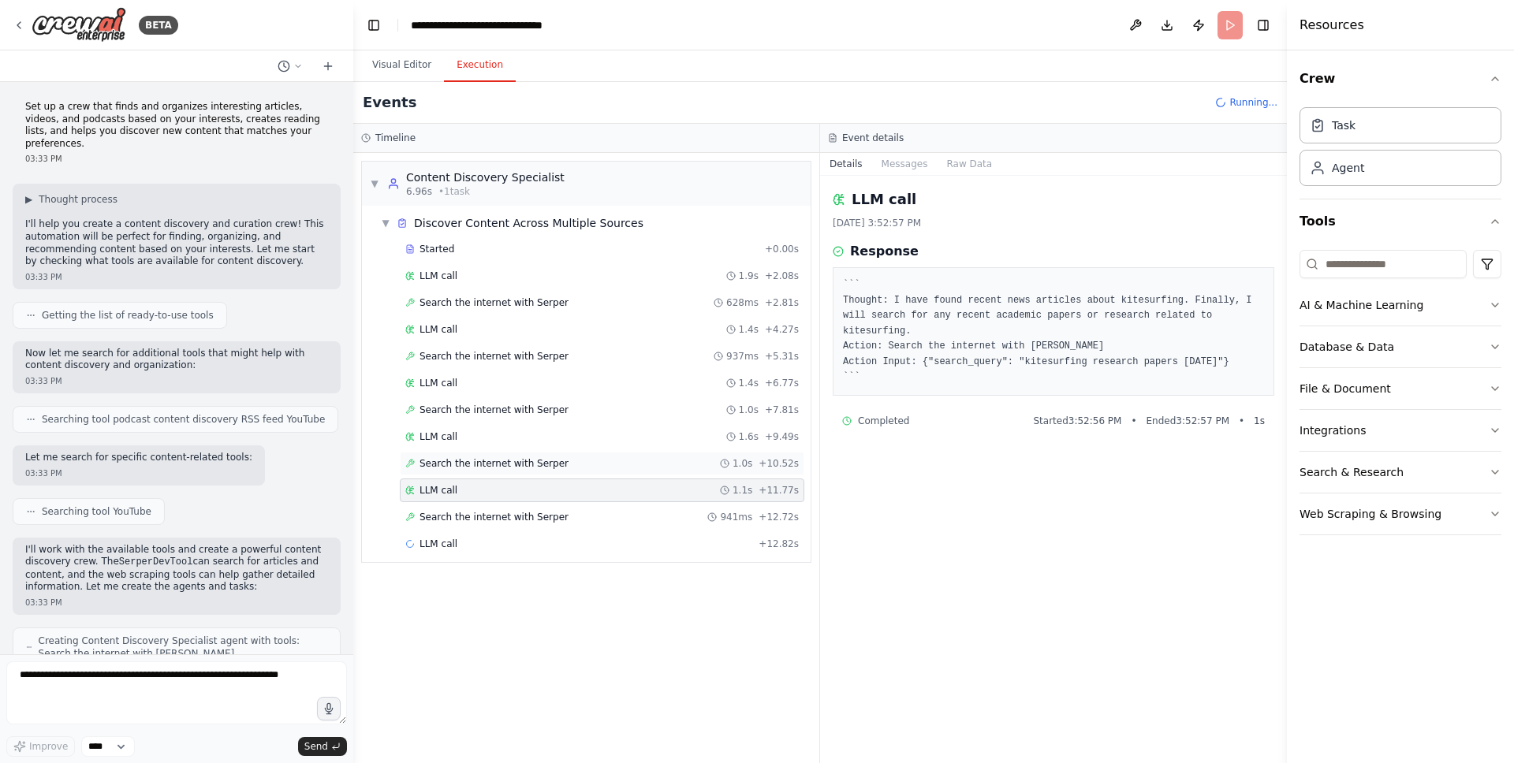
click at [542, 459] on span "Search the internet with Serper" at bounding box center [494, 463] width 149 height 13
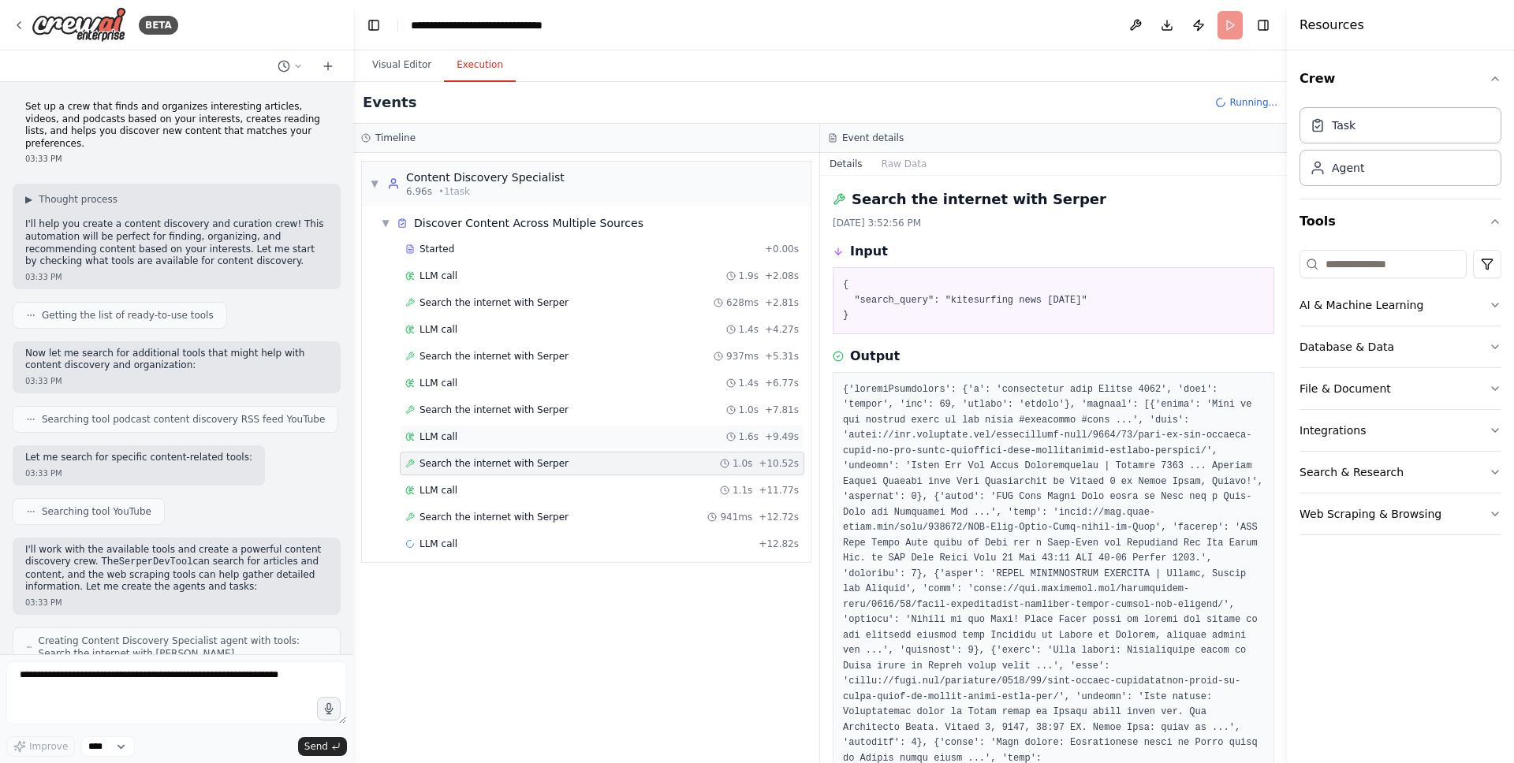
click at [536, 437] on div "LLM call 1.6s + 9.49s" at bounding box center [601, 437] width 393 height 13
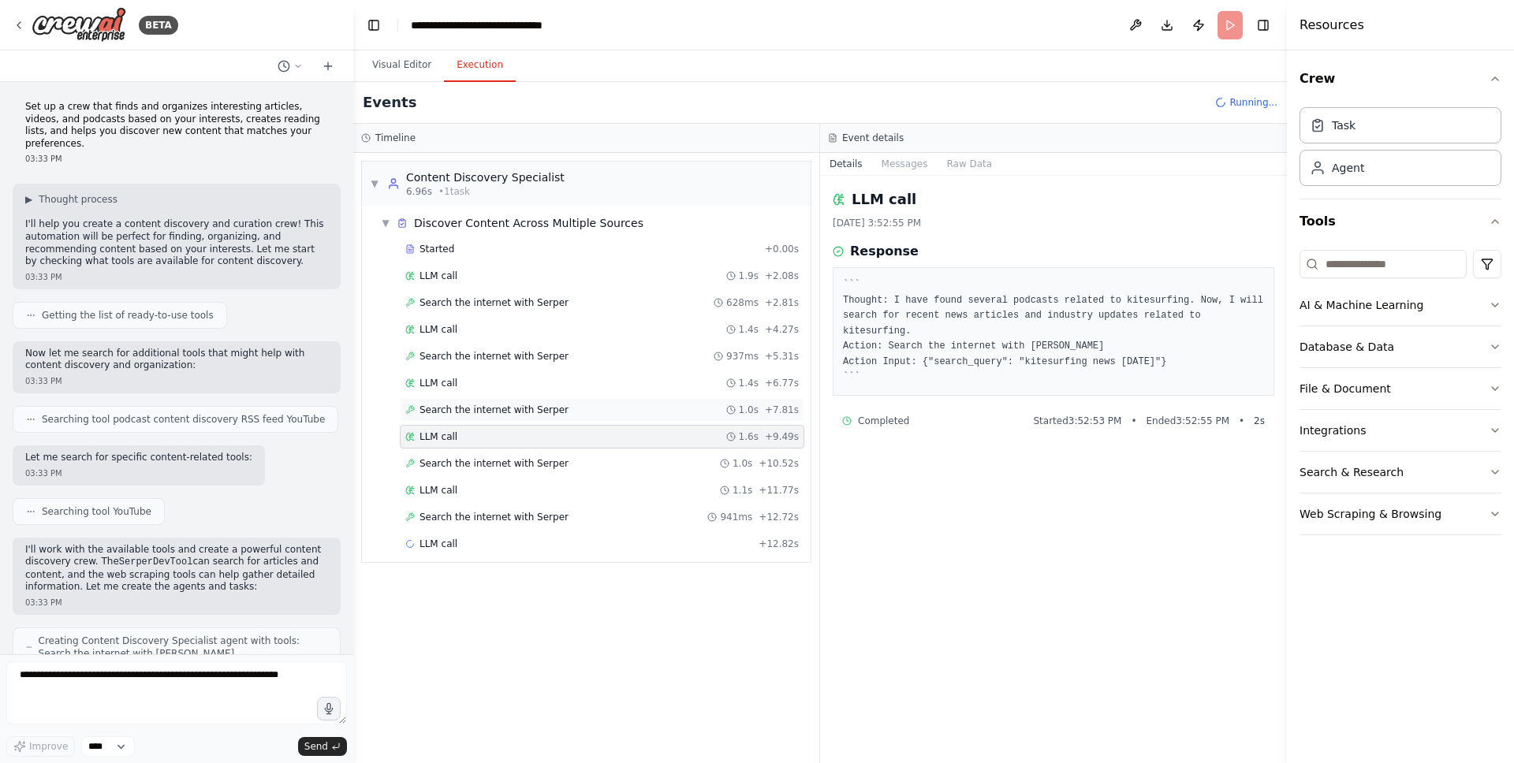
click at [539, 417] on div "Search the internet with Serper 1.0s + 7.81s" at bounding box center [602, 410] width 405 height 24
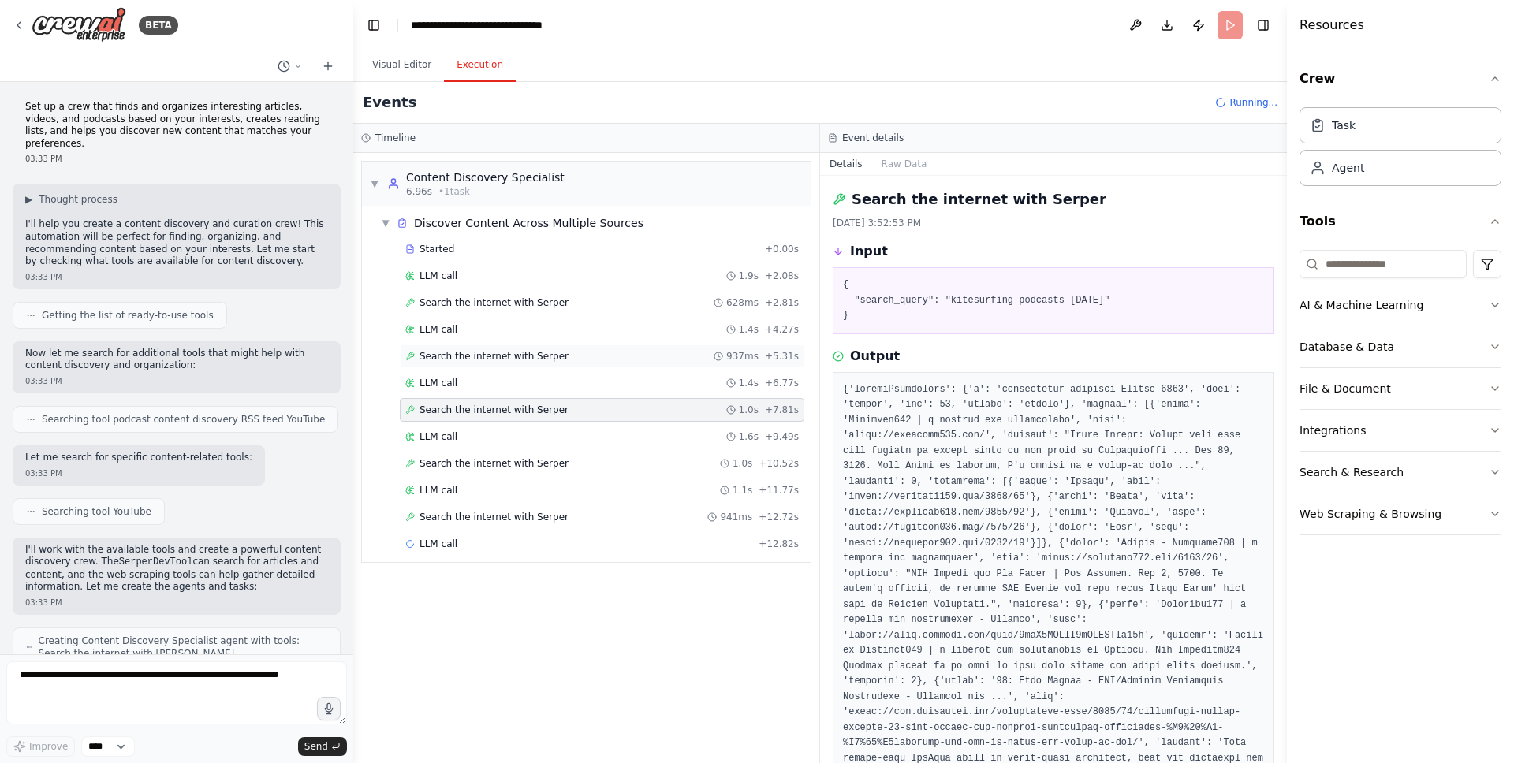
click at [581, 360] on div "Search the internet with Serper 937ms + 5.31s" at bounding box center [601, 356] width 393 height 13
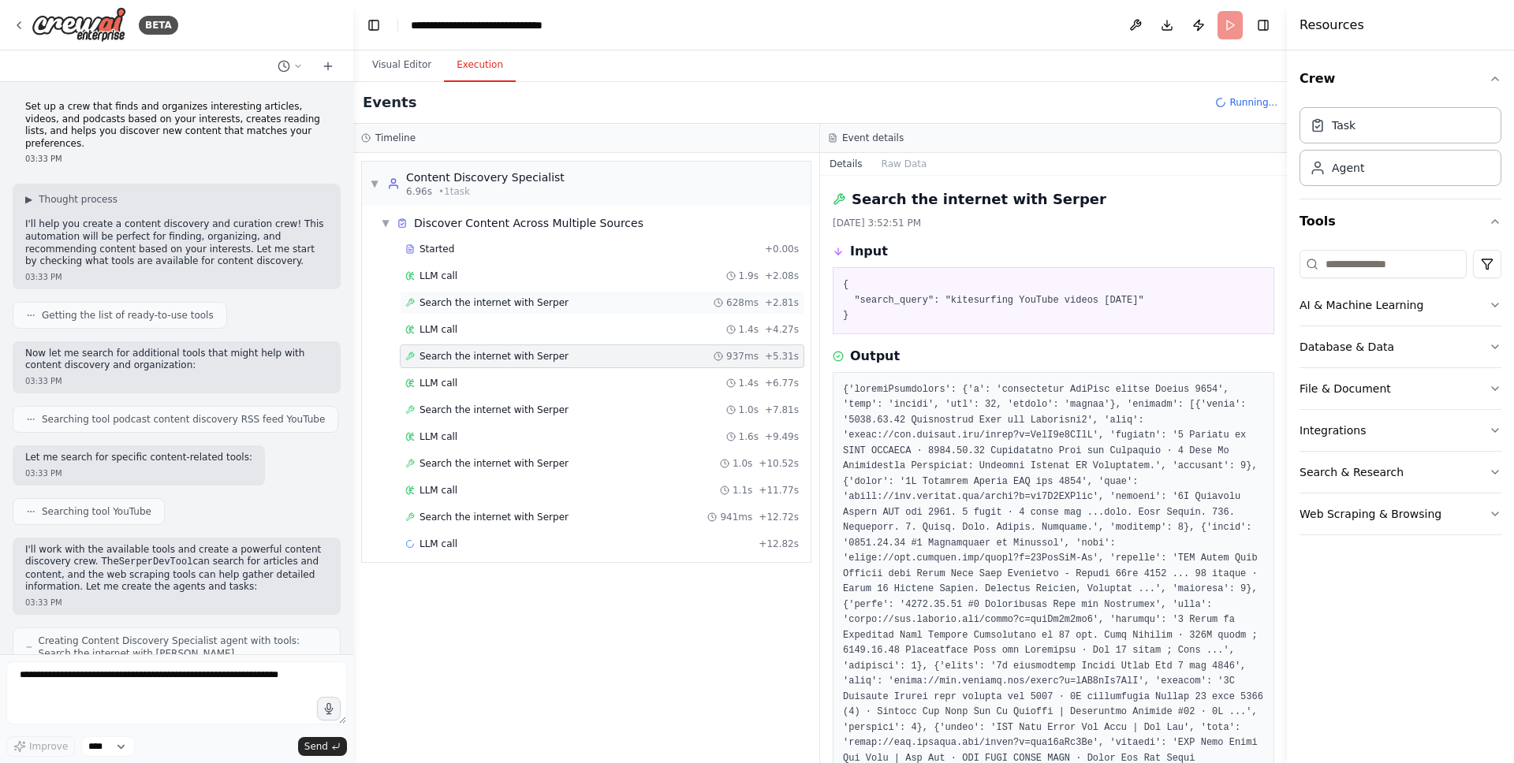
click at [585, 301] on div "Search the internet with Serper 628ms + 2.81s" at bounding box center [601, 302] width 393 height 13
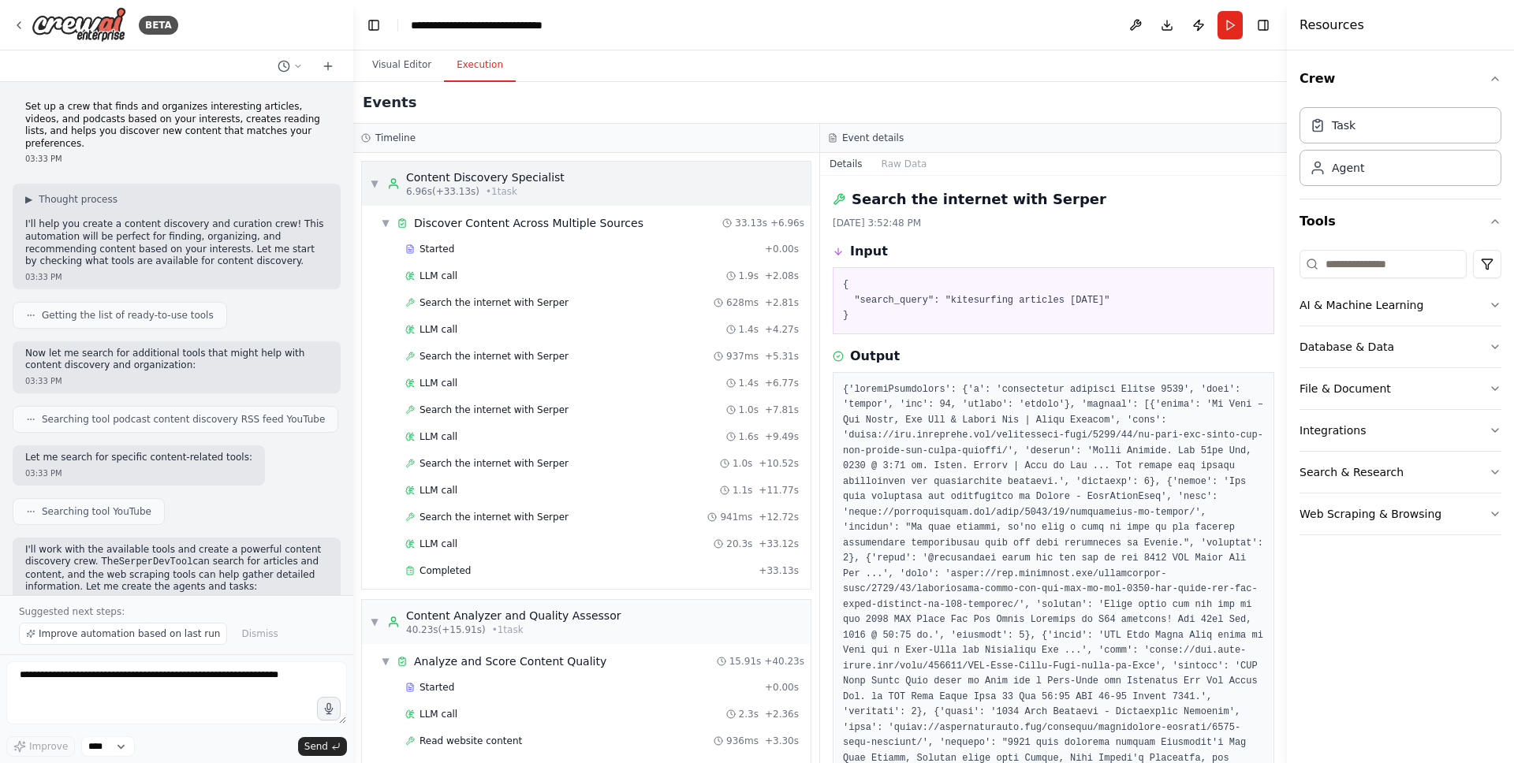
click at [379, 181] on span "▼" at bounding box center [374, 183] width 9 height 13
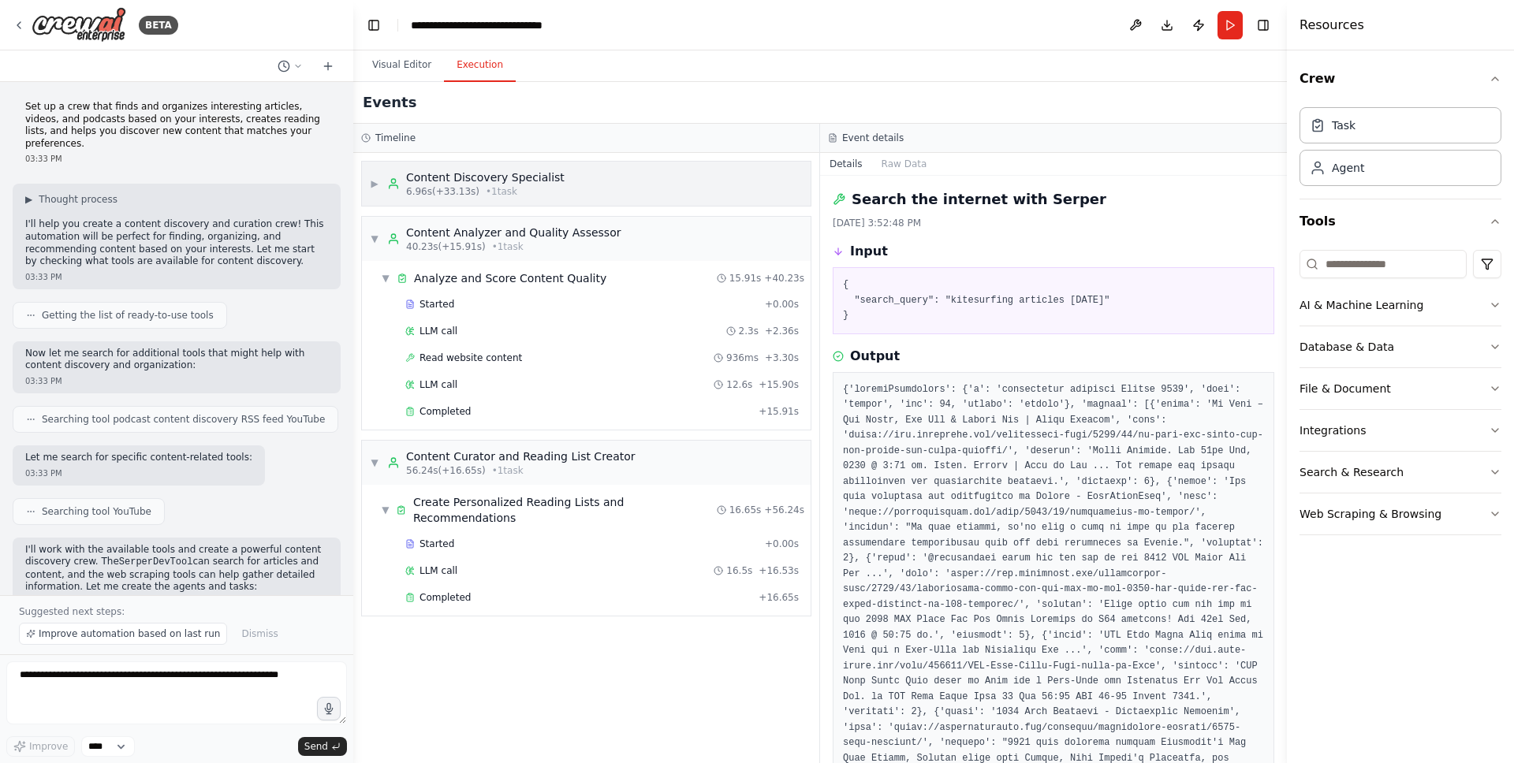
click at [379, 181] on span "▶" at bounding box center [374, 183] width 9 height 13
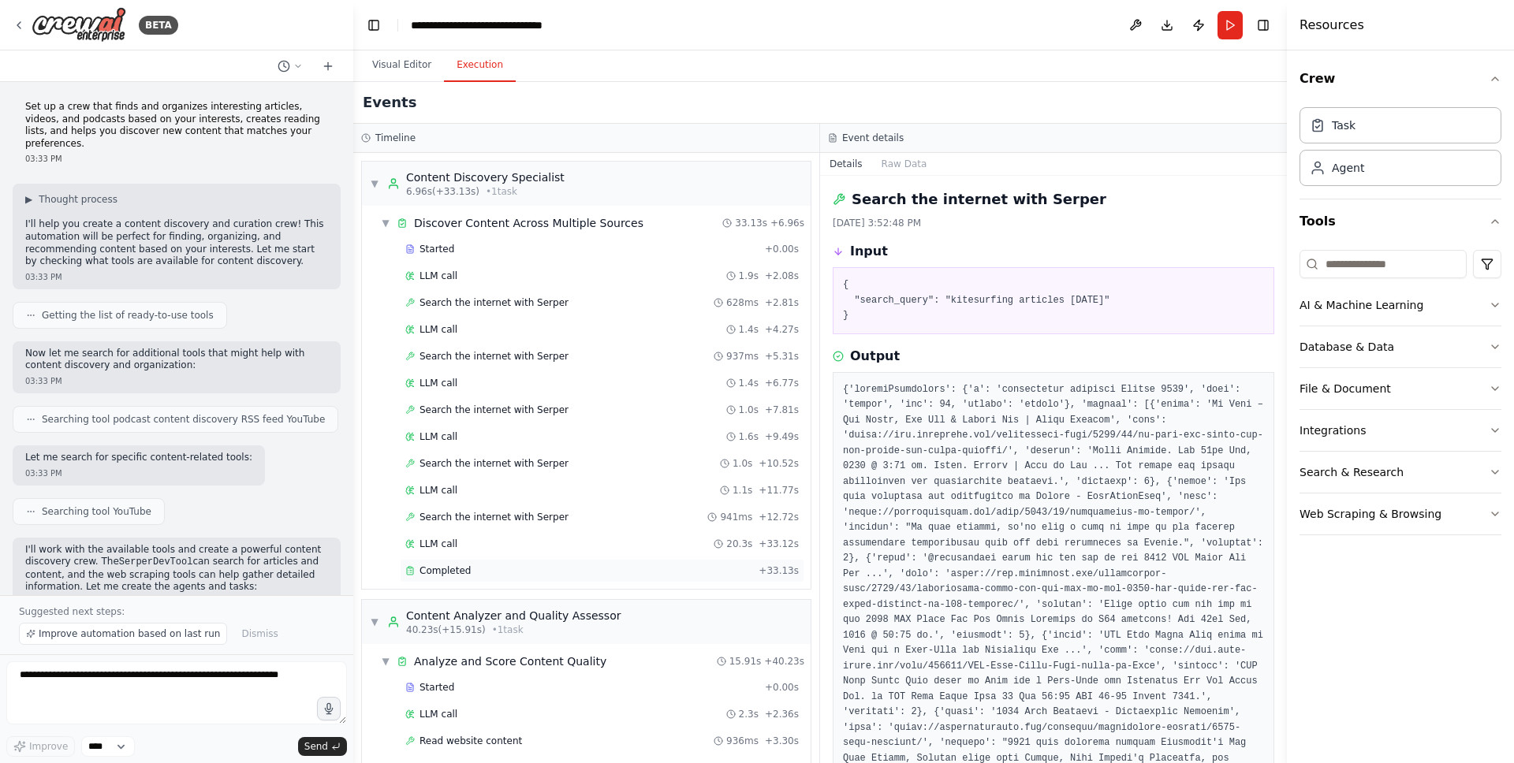
click at [452, 565] on span "Completed" at bounding box center [445, 571] width 51 height 13
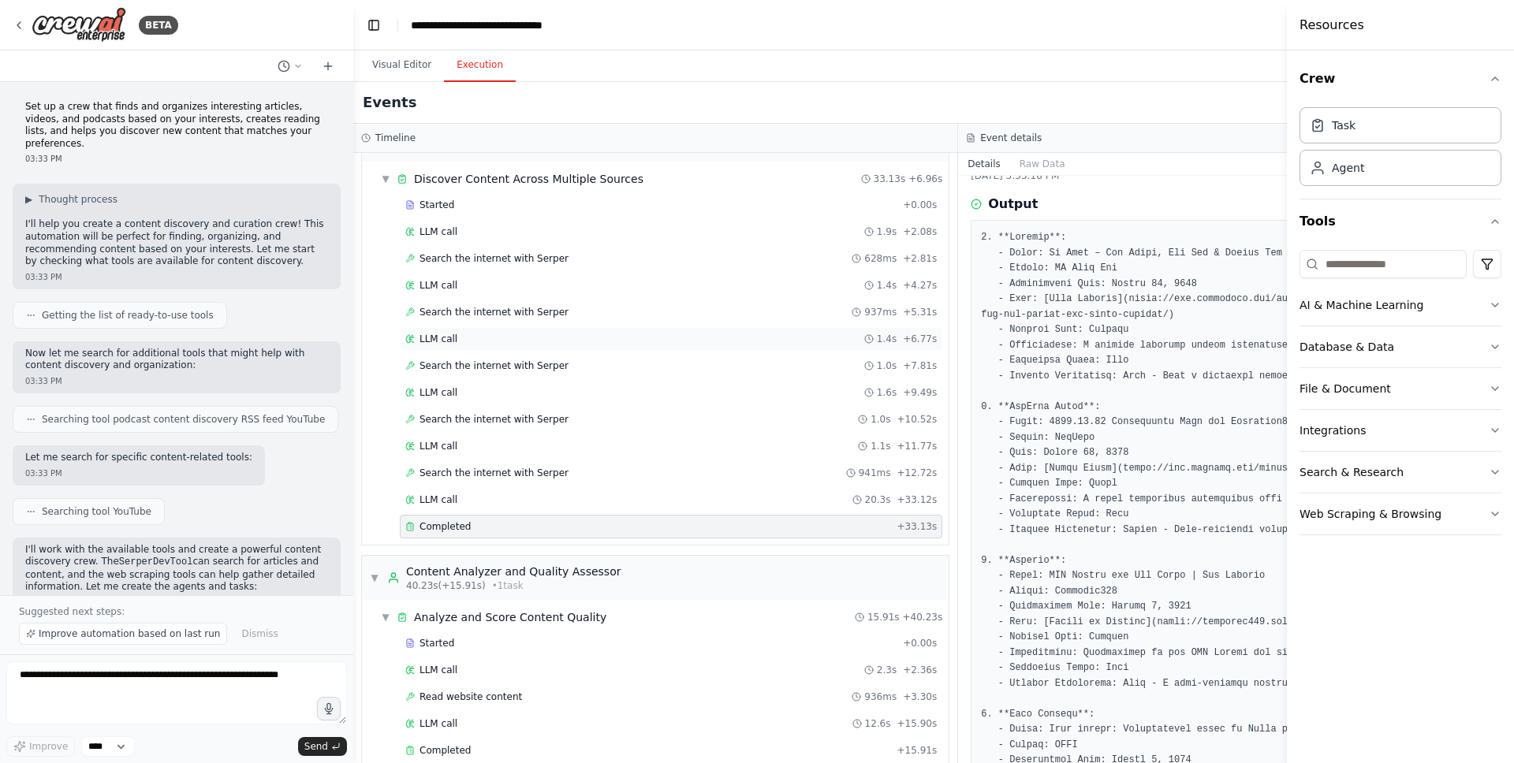
scroll to position [143, 0]
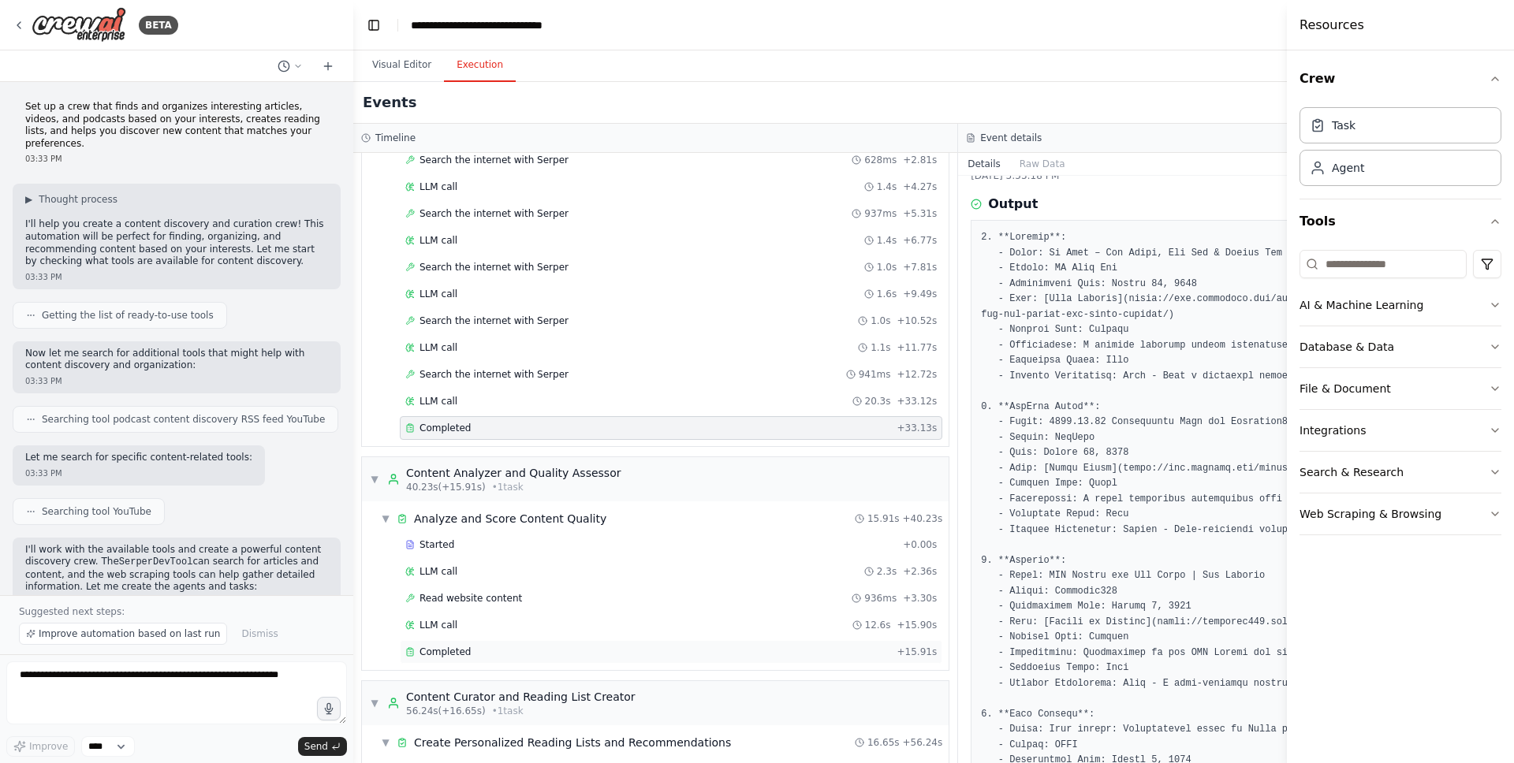
click at [453, 651] on span "Completed" at bounding box center [445, 652] width 51 height 13
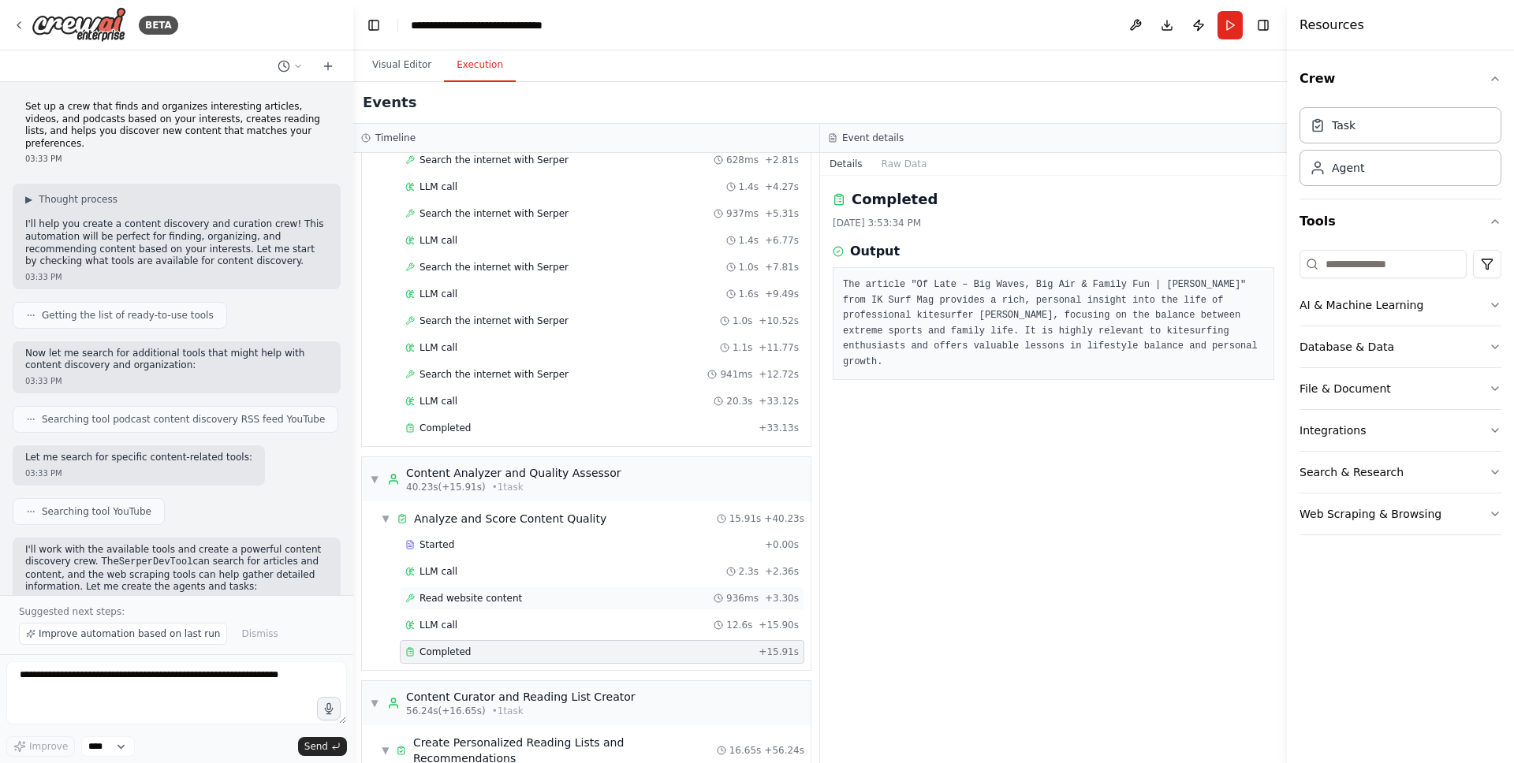
scroll to position [238, 0]
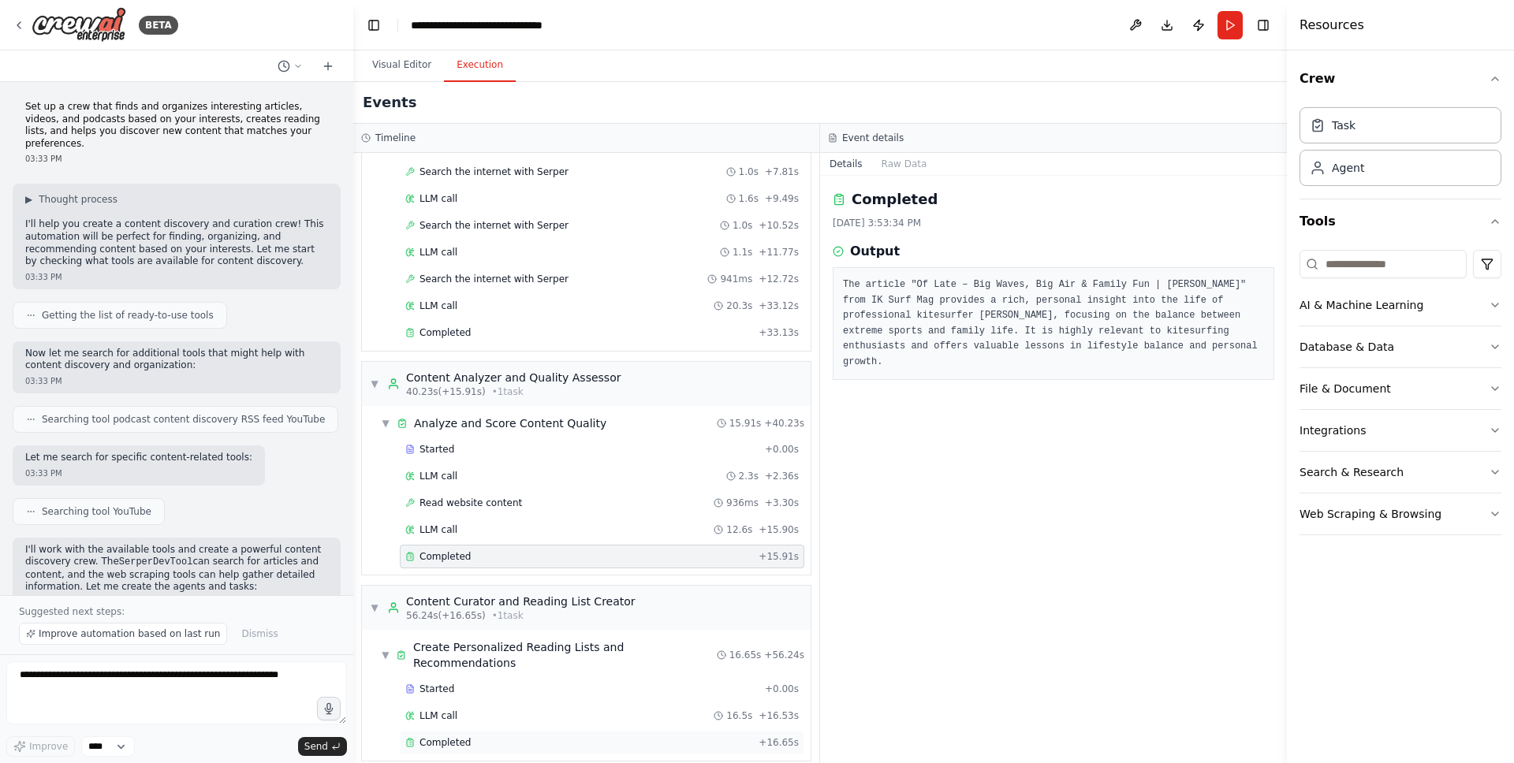
click at [464, 737] on span "Completed" at bounding box center [445, 743] width 51 height 13
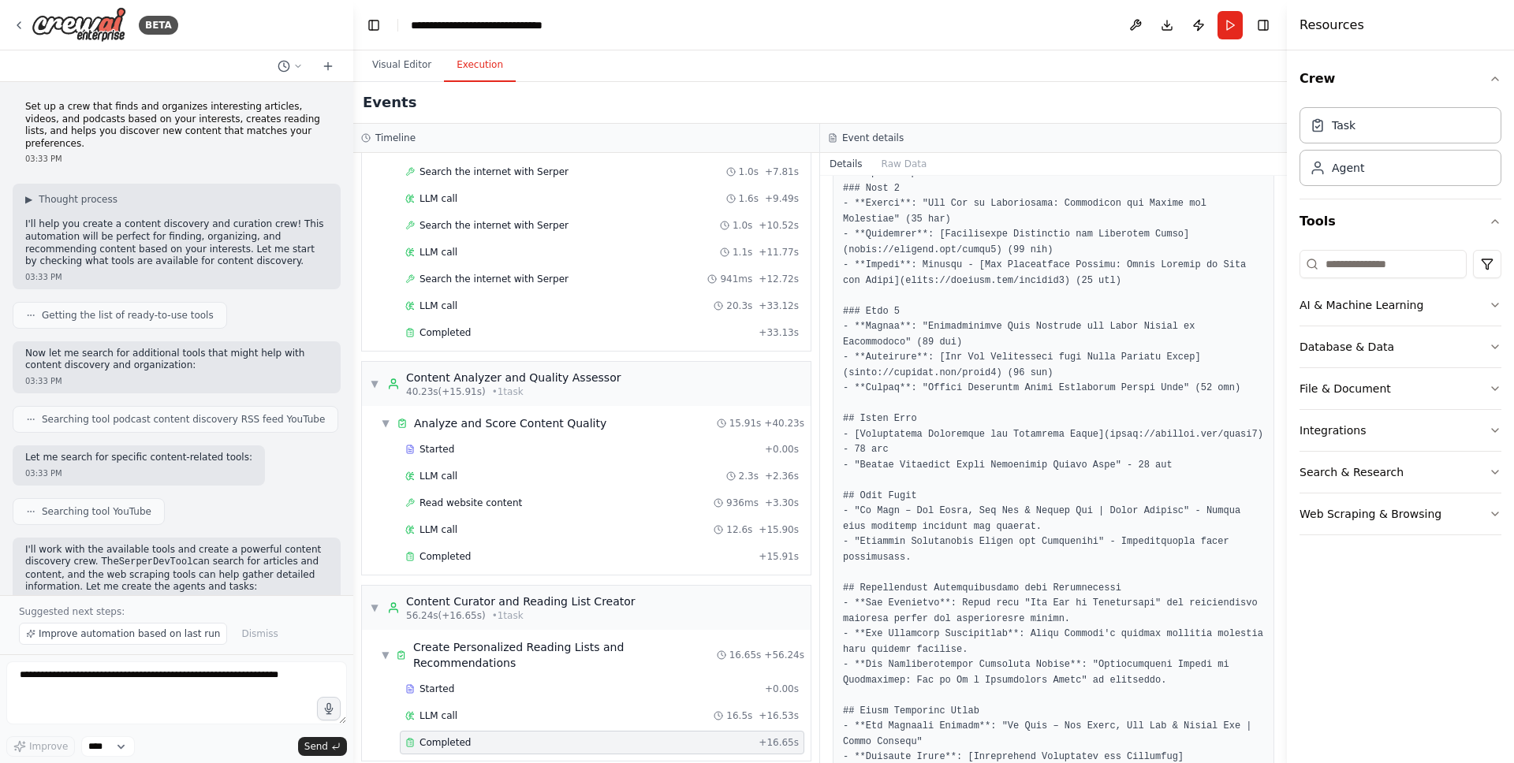
scroll to position [1303, 0]
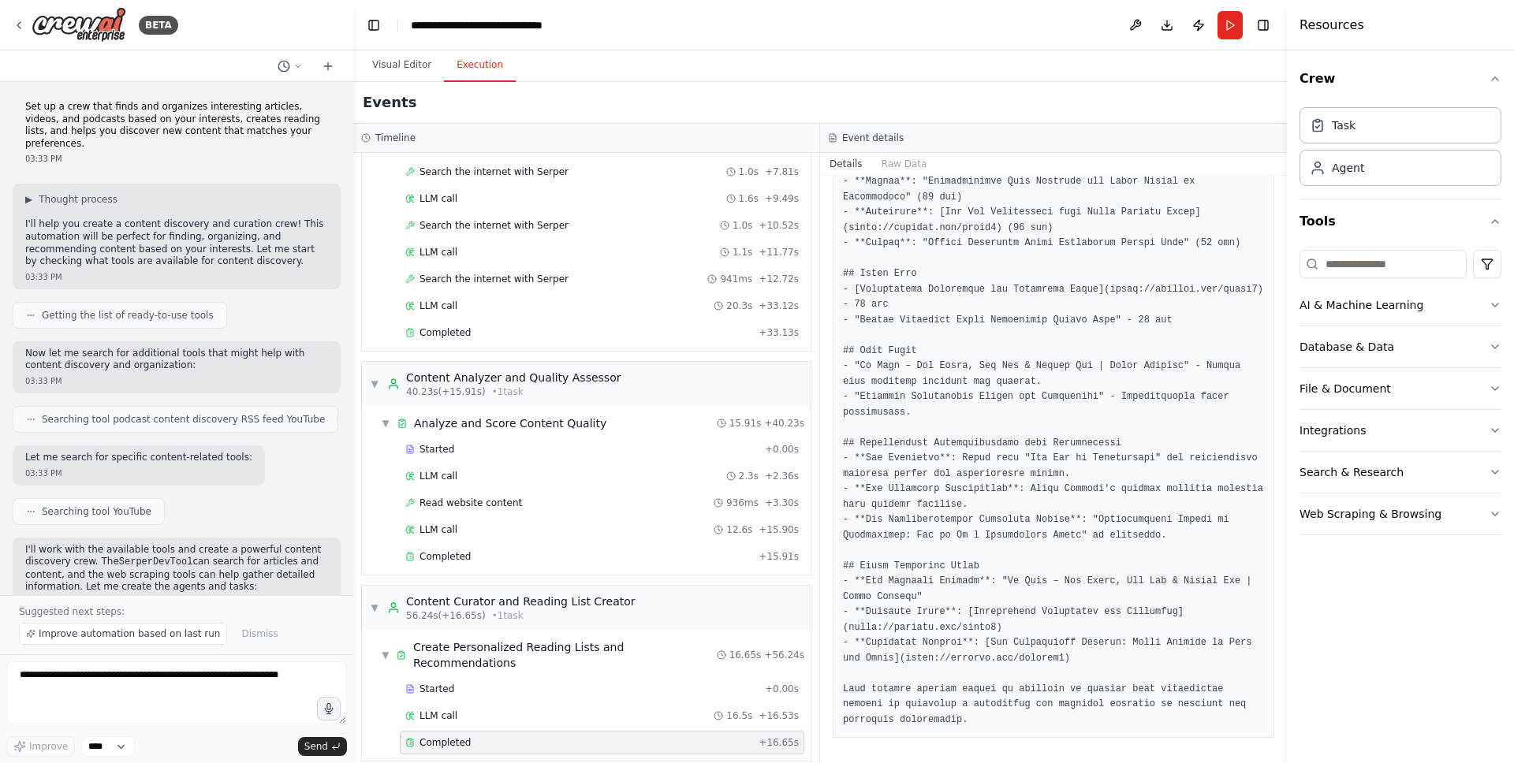
drag, startPoint x: 1050, startPoint y: 410, endPoint x: 1057, endPoint y: 369, distance: 41.6
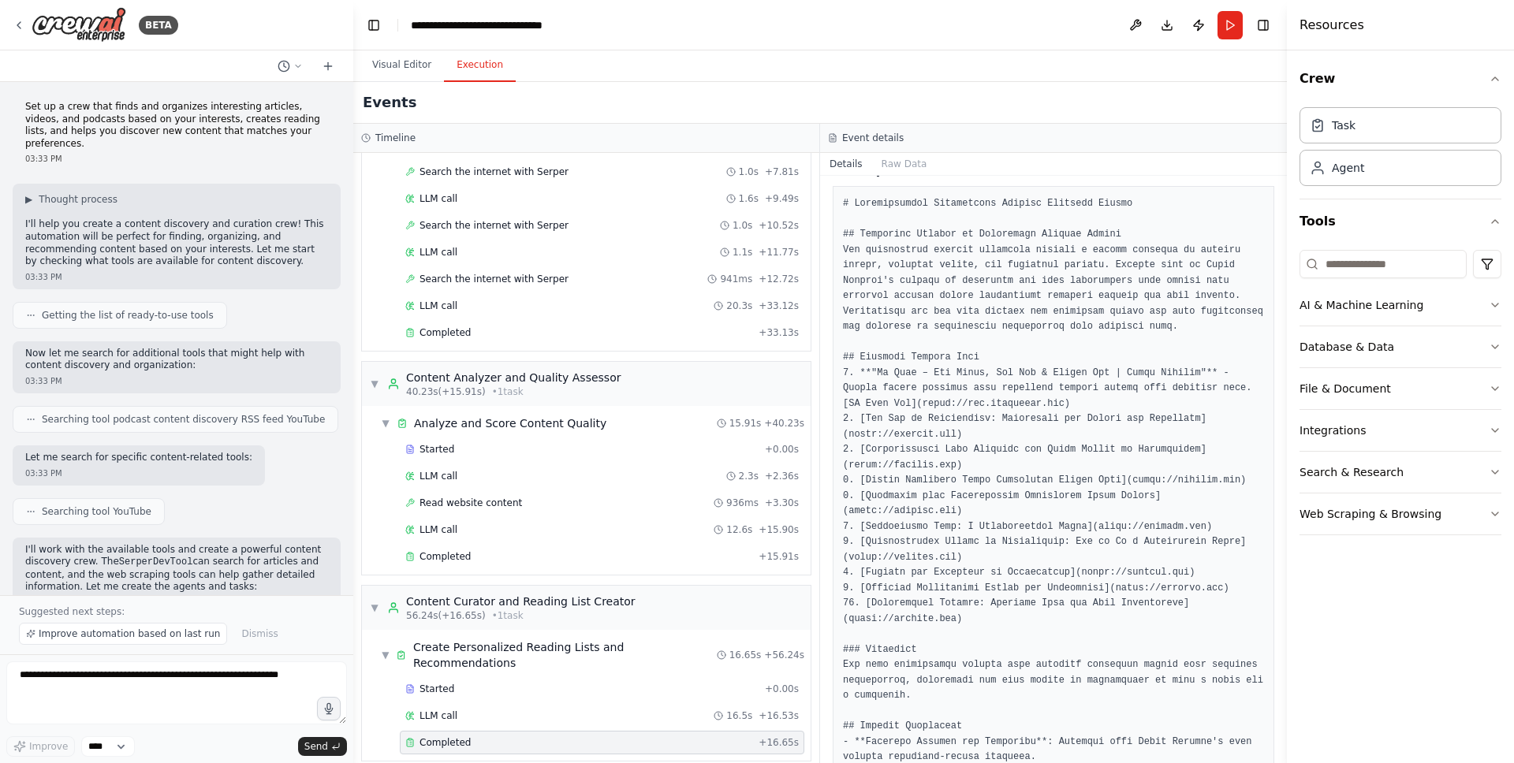
scroll to position [0, 0]
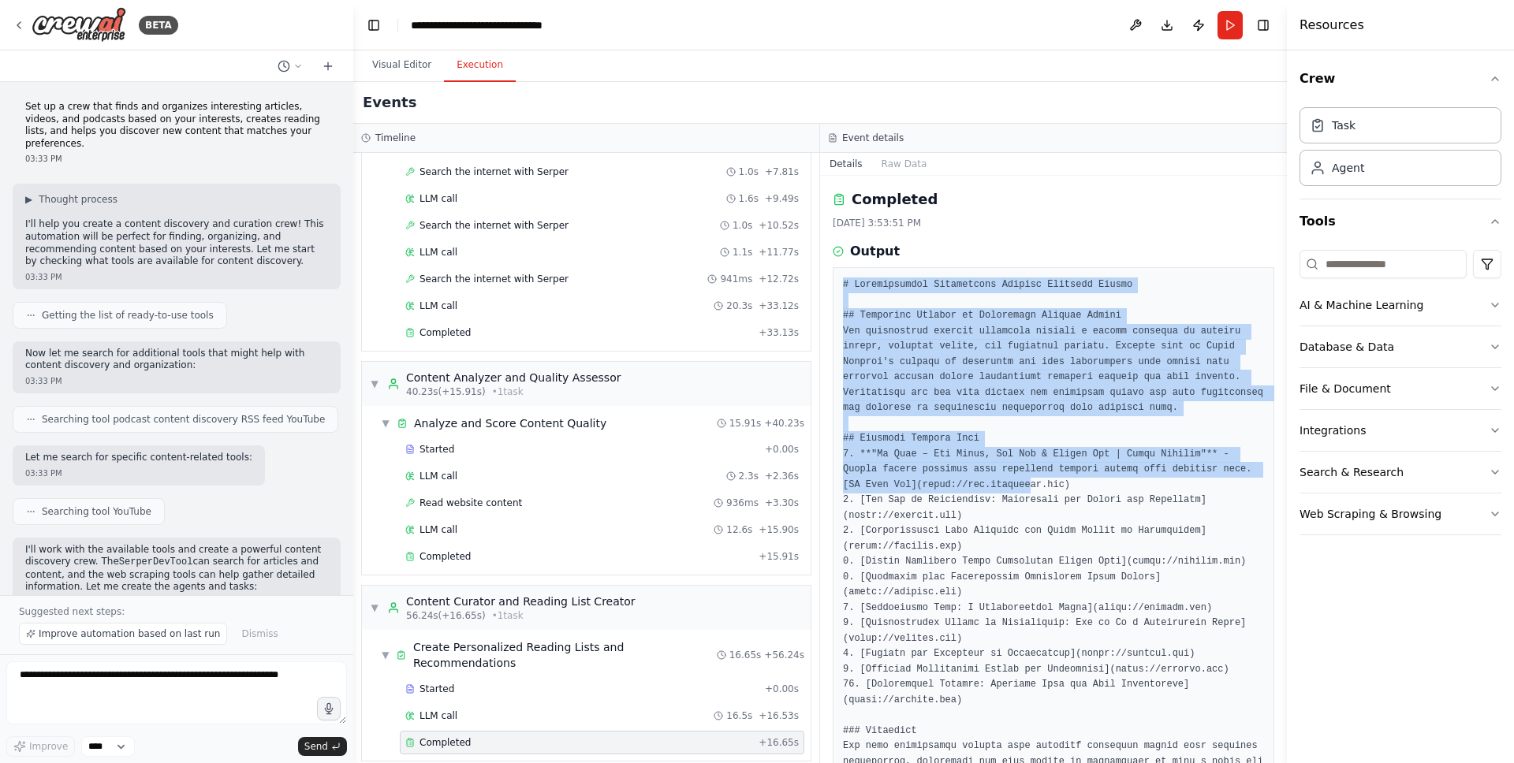
drag, startPoint x: 845, startPoint y: 282, endPoint x: 1034, endPoint y: 480, distance: 273.8
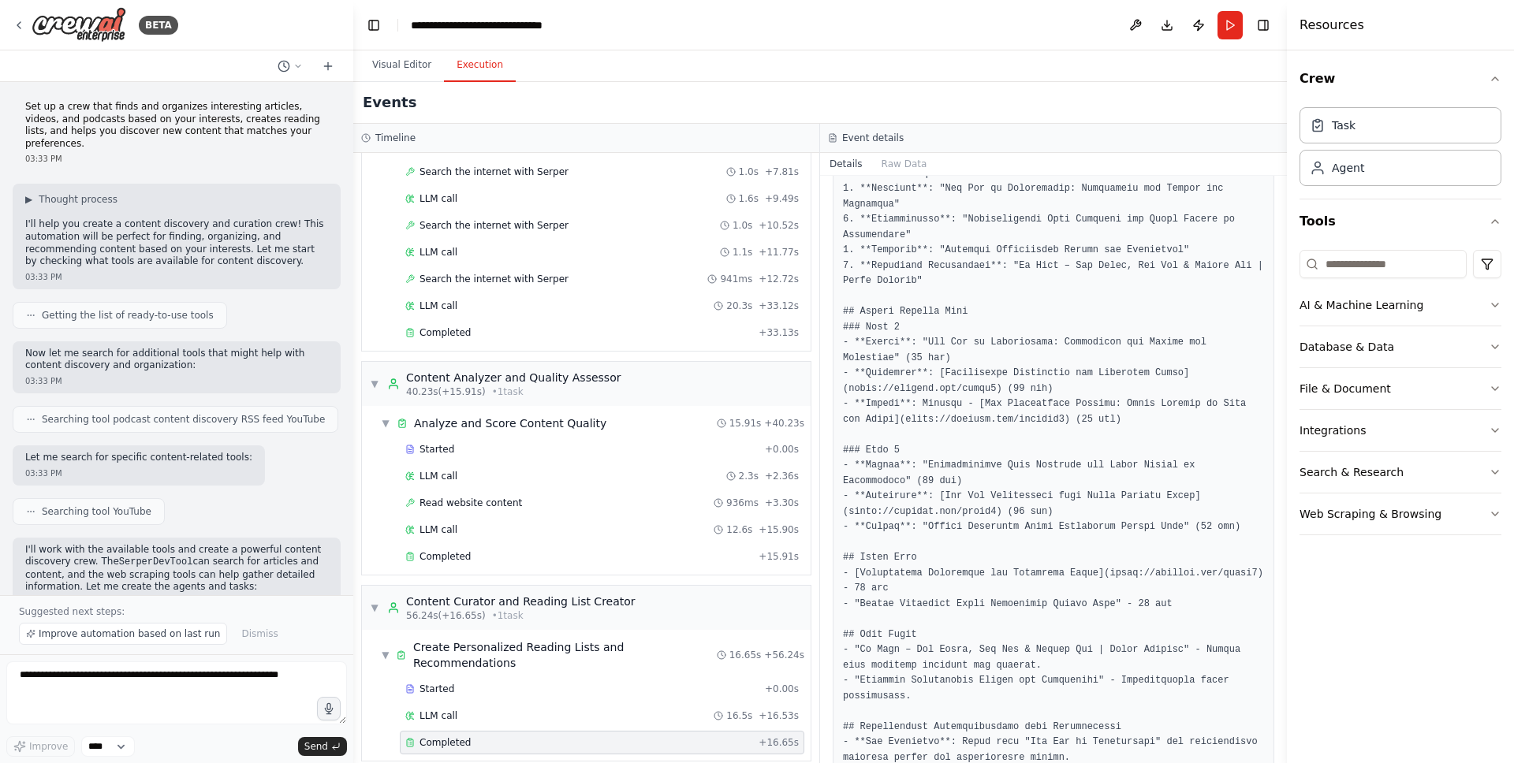
scroll to position [1303, 0]
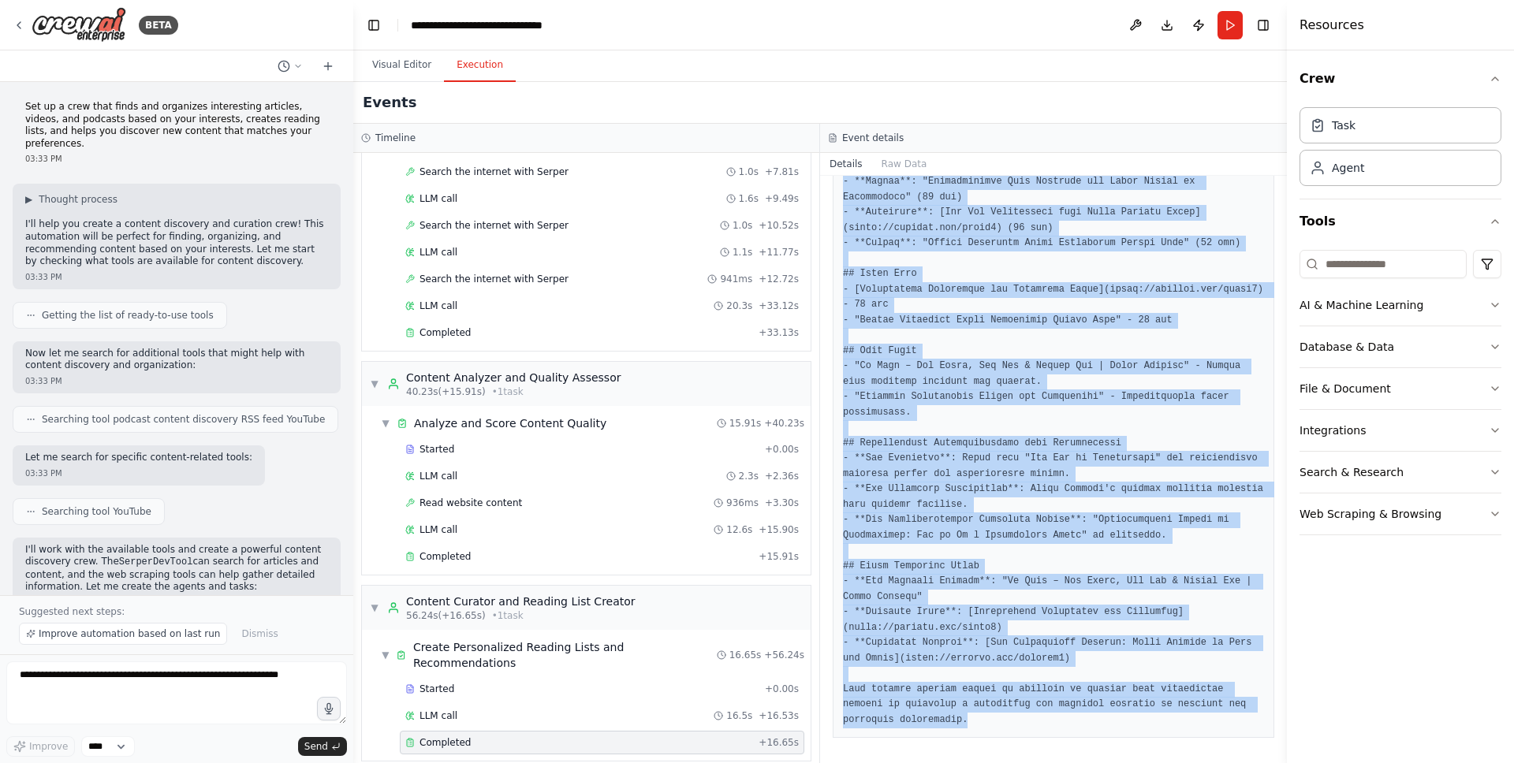
copy pre "# Comprehensive Kitesurfing Content Curation Report ## Executive Summary of Dis…"
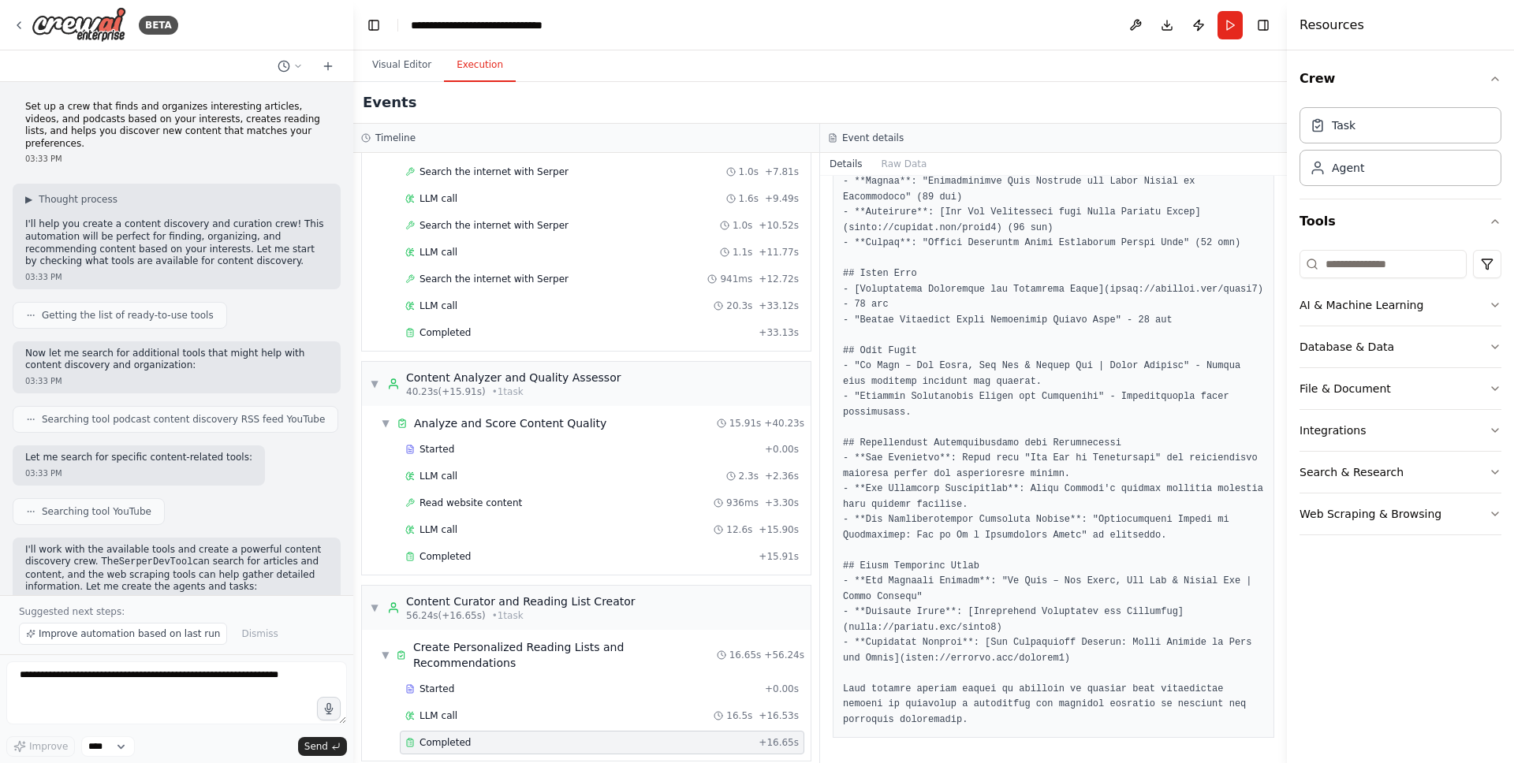
drag, startPoint x: 235, startPoint y: 282, endPoint x: 250, endPoint y: 259, distance: 26.7
click at [237, 279] on div "Set up a crew that finds and organizes interesting articles, videos, and podcas…" at bounding box center [176, 338] width 353 height 513
drag, startPoint x: 98, startPoint y: 167, endPoint x: 95, endPoint y: 112, distance: 55.3
click at [99, 164] on div "Set up a crew that finds and organizes interesting articles, videos, and podcas…" at bounding box center [176, 338] width 353 height 513
drag, startPoint x: 92, startPoint y: 108, endPoint x: 66, endPoint y: 104, distance: 26.3
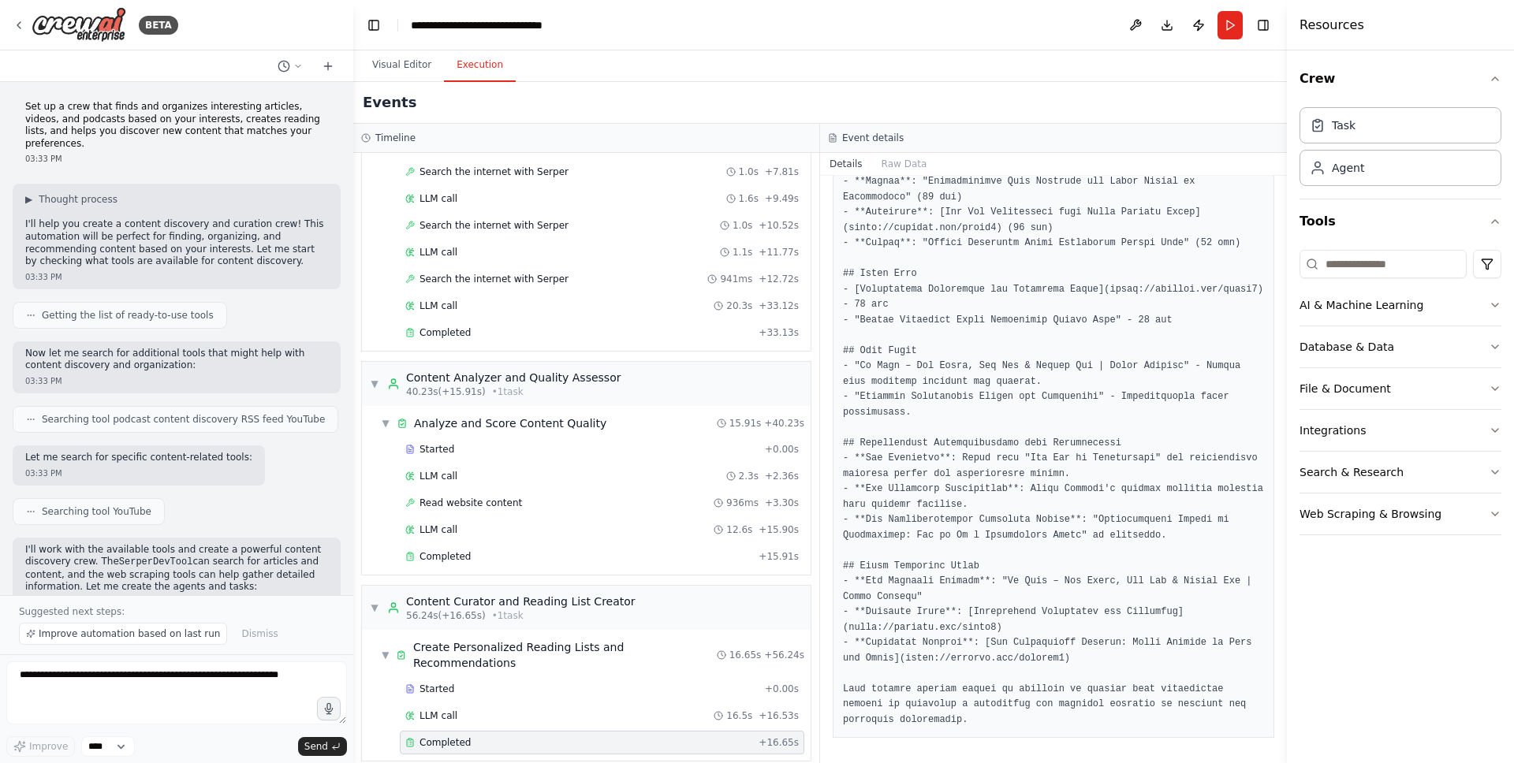
click at [92, 108] on p "Set up a crew that finds and organizes interesting articles, videos, and podcas…" at bounding box center [176, 125] width 303 height 49
drag, startPoint x: 65, startPoint y: 103, endPoint x: 218, endPoint y: 114, distance: 153.4
click at [195, 111] on p "Set up a crew that finds and organizes interesting articles, videos, and podcas…" at bounding box center [176, 125] width 303 height 49
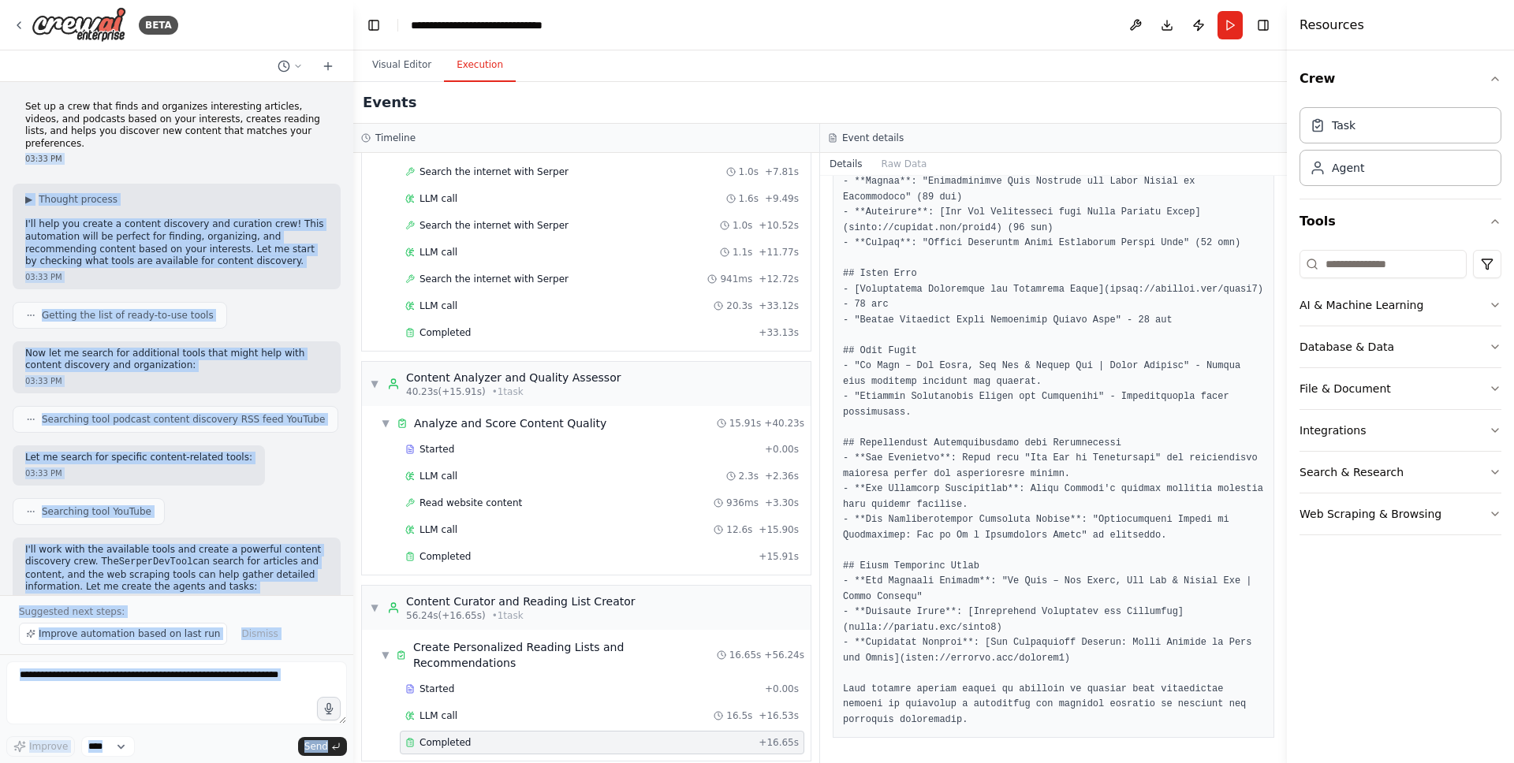
drag, startPoint x: 317, startPoint y: 132, endPoint x: 2, endPoint y: 98, distance: 317.2
click at [2, 98] on div "BETA Set up a crew that finds and organizes interesting articles, videos, and p…" at bounding box center [176, 381] width 353 height 763
click at [19, 103] on div "Set up a crew that finds and organizes interesting articles, videos, and podcas…" at bounding box center [177, 133] width 328 height 76
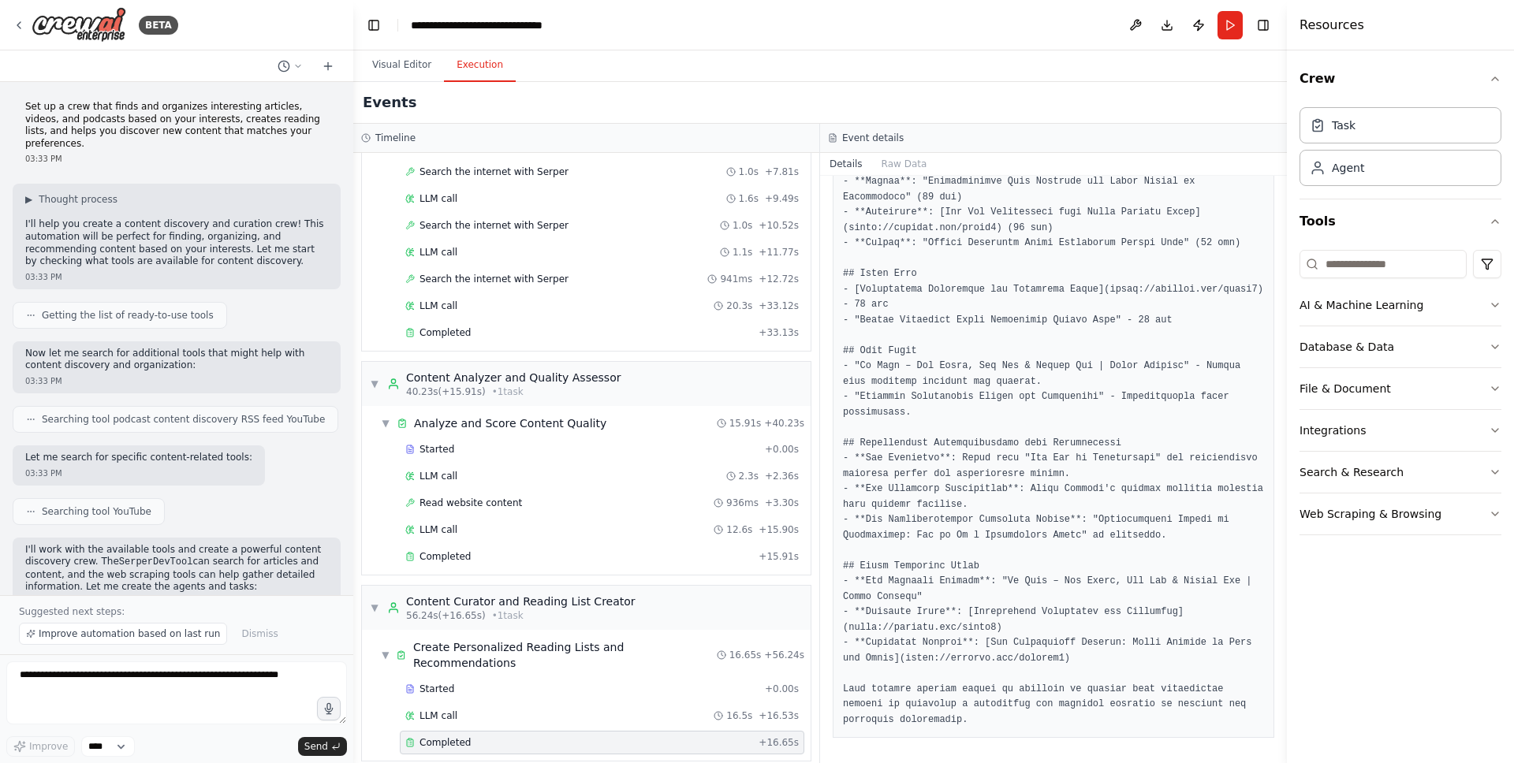
click at [18, 103] on div "Set up a crew that finds and organizes interesting articles, videos, and podcas…" at bounding box center [177, 133] width 328 height 76
drag, startPoint x: 30, startPoint y: 103, endPoint x: 308, endPoint y: 130, distance: 278.9
click at [308, 130] on div "Set up a crew that finds and organizes interesting articles, videos, and podcas…" at bounding box center [177, 133] width 328 height 76
copy p "Set up a crew that finds and organizes interesting articles, videos, and podcas…"
click at [370, 31] on button "Toggle Left Sidebar" at bounding box center [374, 25] width 22 height 22
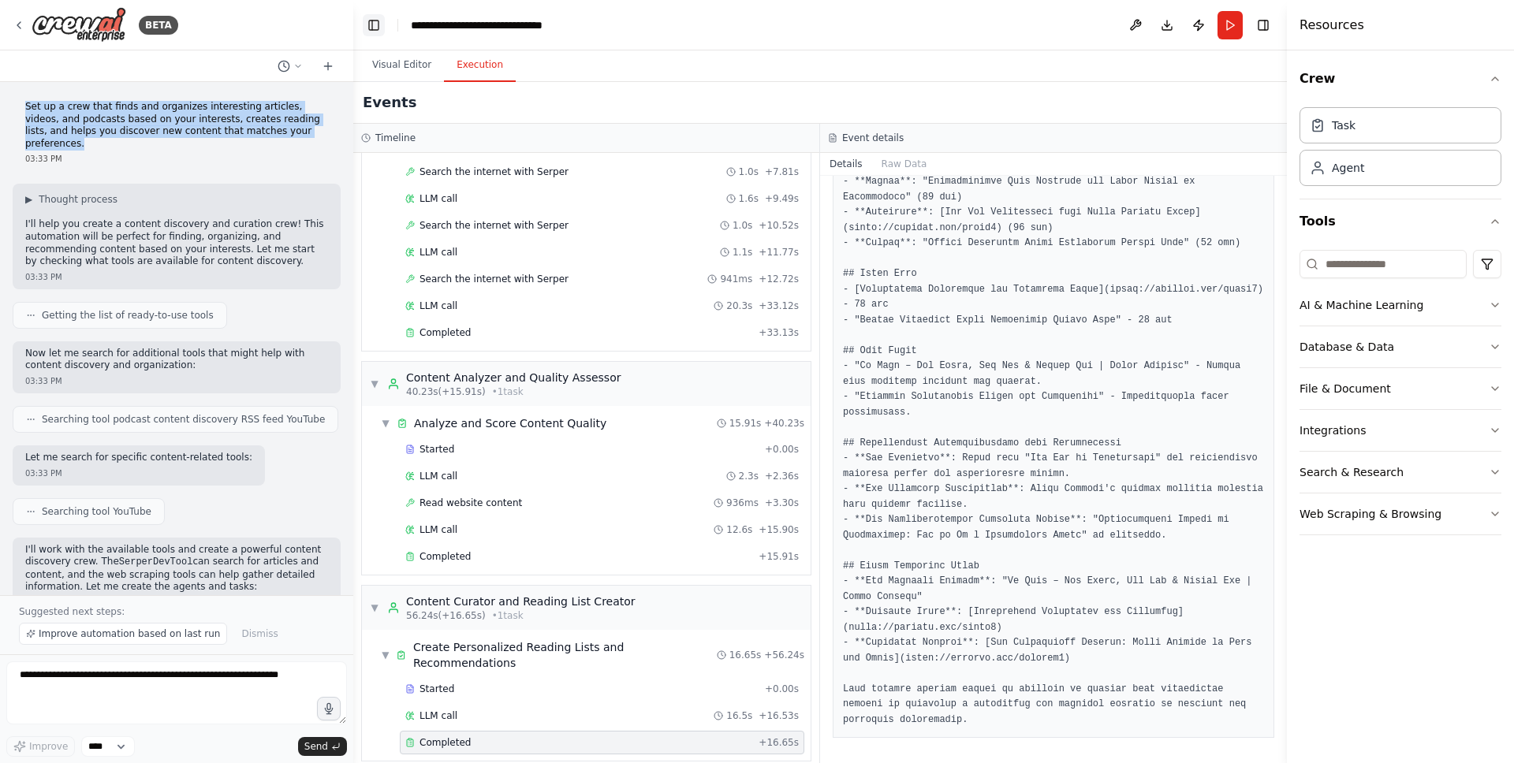
scroll to position [919, 0]
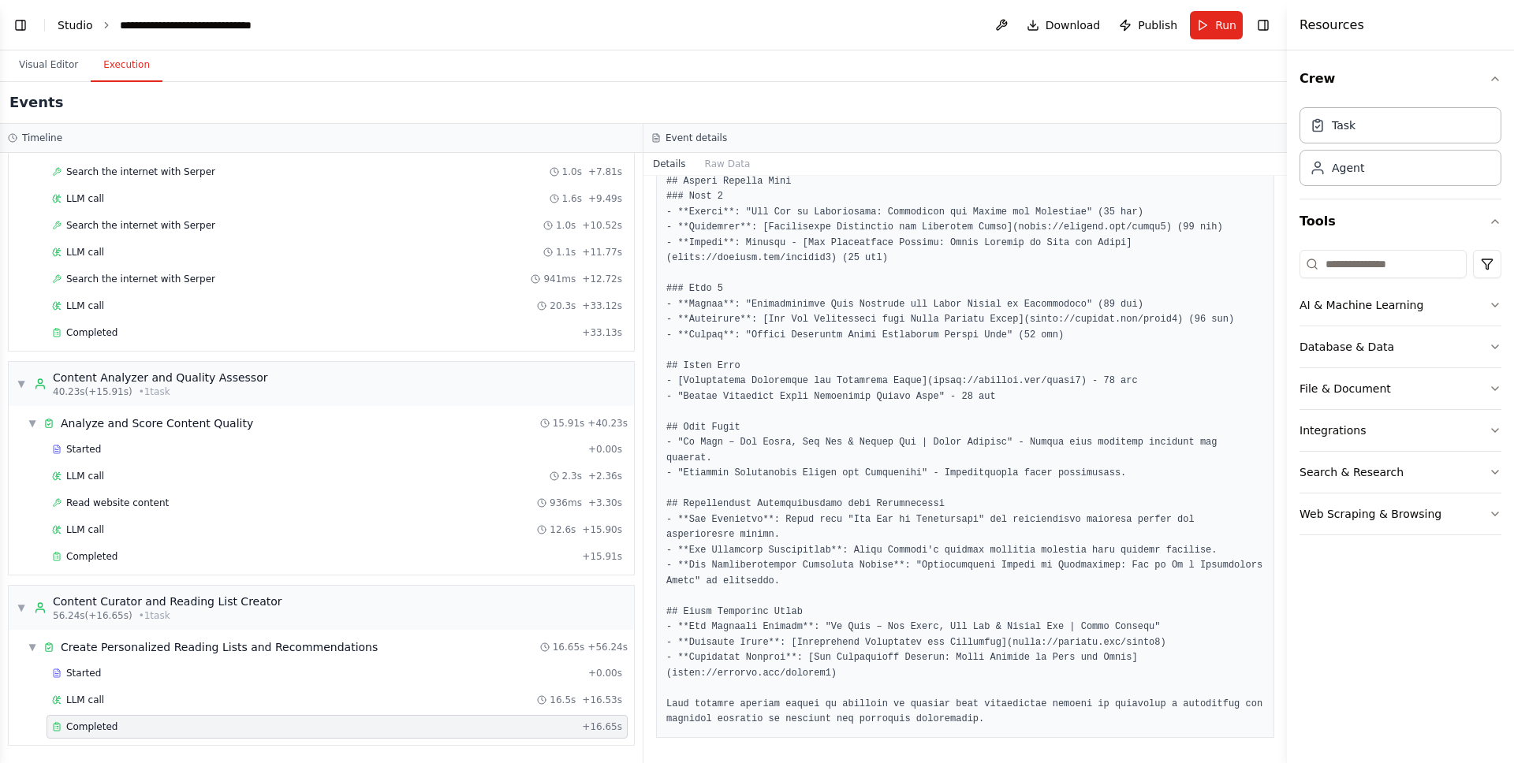
click at [67, 28] on link "Studio" at bounding box center [75, 25] width 35 height 13
click at [226, 23] on div "**********" at bounding box center [208, 25] width 177 height 16
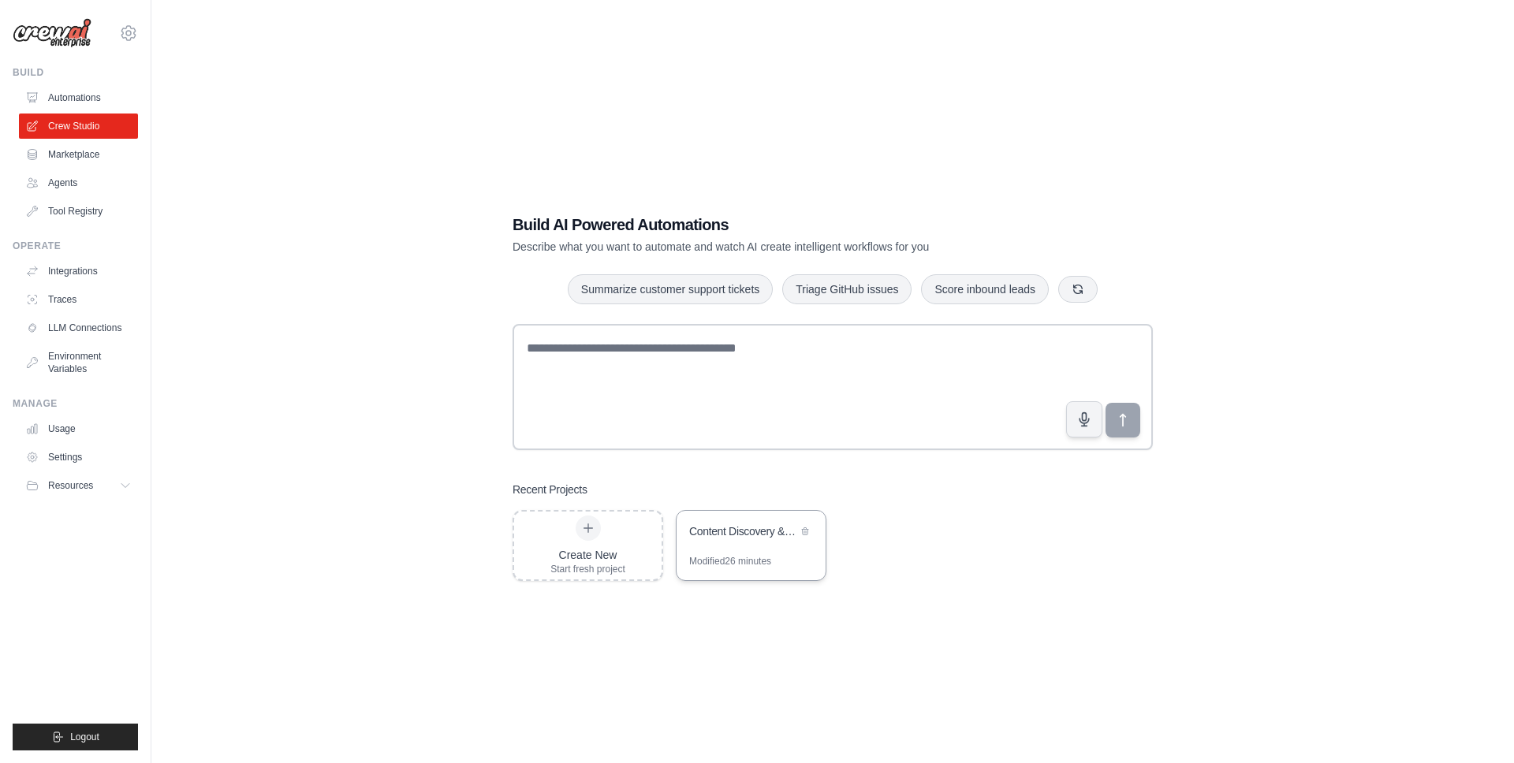
click at [723, 543] on div "Content Discovery & Curation Crew" at bounding box center [751, 533] width 149 height 44
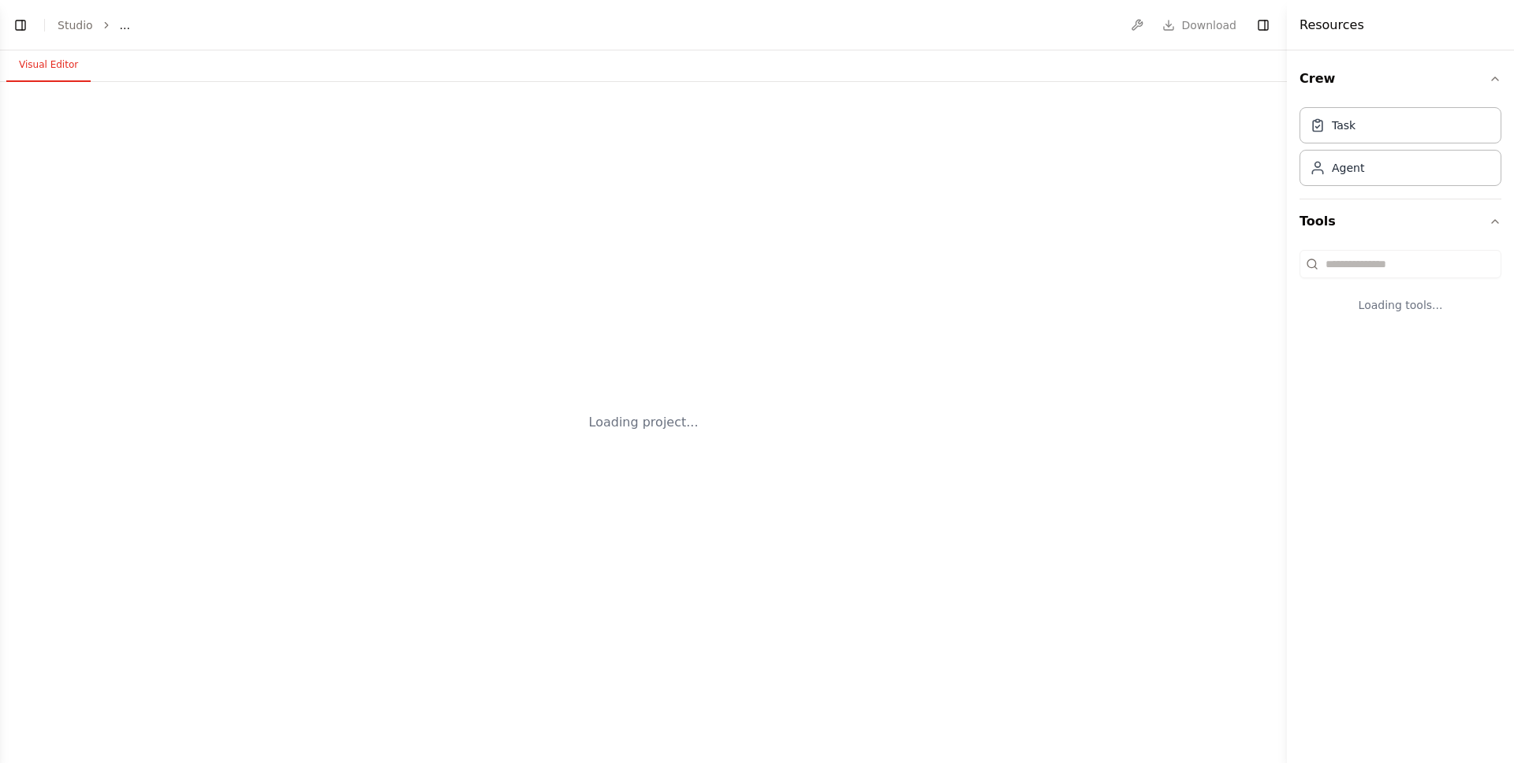
select select "****"
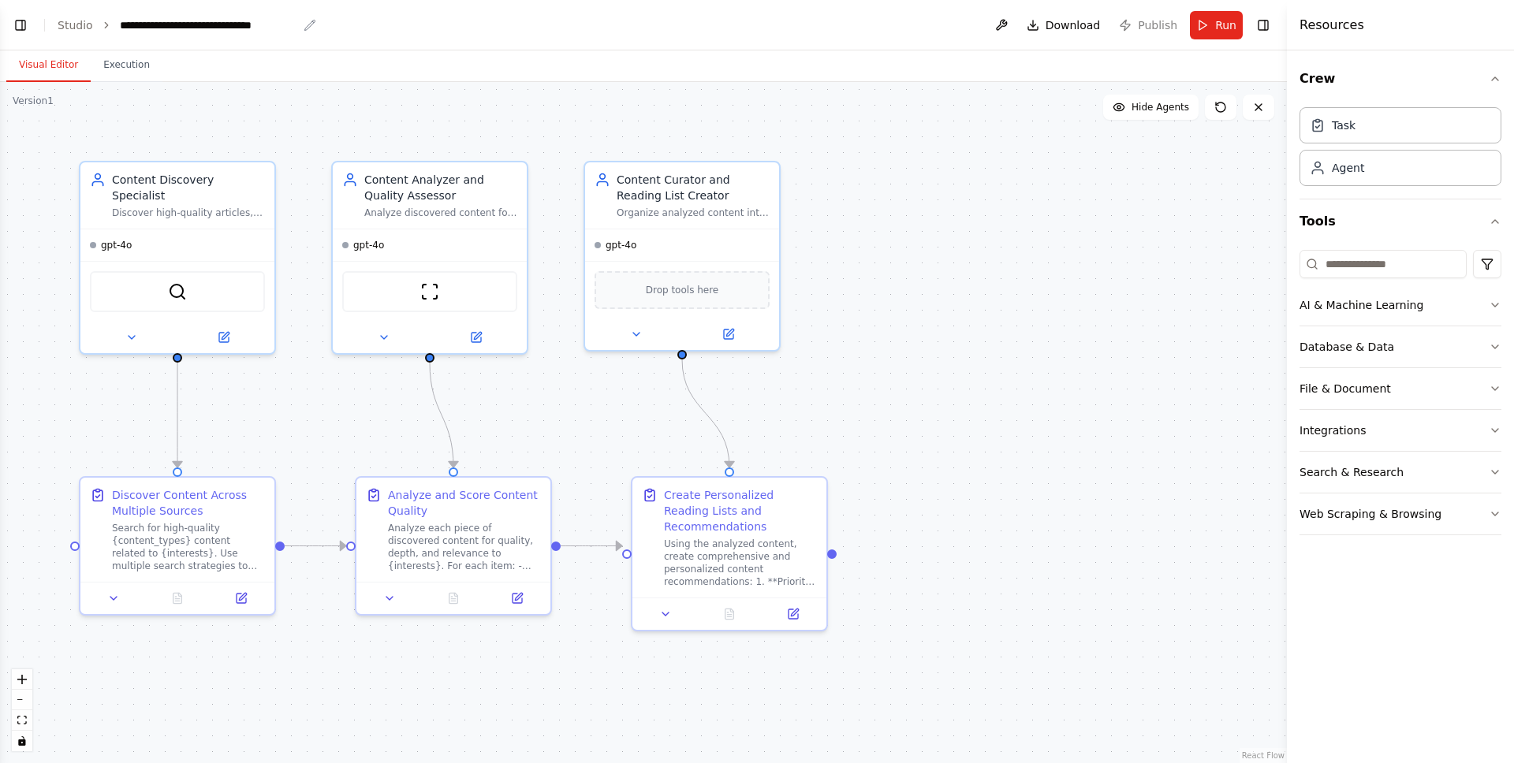
click at [237, 30] on div "**********" at bounding box center [208, 25] width 177 height 16
drag, startPoint x: 305, startPoint y: 23, endPoint x: 115, endPoint y: 32, distance: 190.2
click at [114, 32] on header "**********" at bounding box center [643, 25] width 1287 height 50
click at [307, 19] on icon "breadcrumb" at bounding box center [310, 25] width 13 height 13
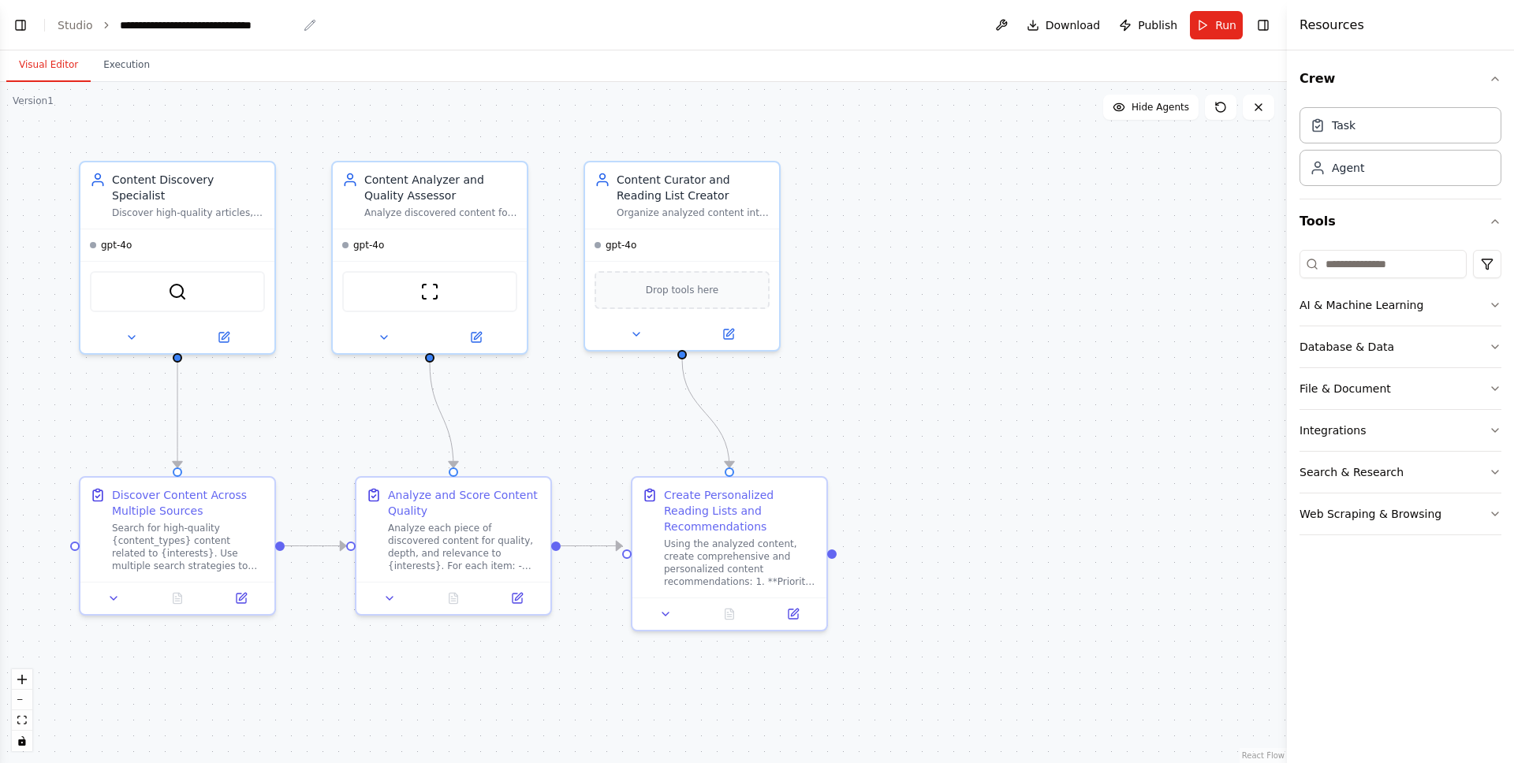
click at [305, 21] on icon "breadcrumb" at bounding box center [310, 25] width 13 height 13
click at [316, 24] on header "**********" at bounding box center [643, 25] width 1287 height 50
click at [232, 21] on div "**********" at bounding box center [208, 25] width 177 height 16
drag, startPoint x: 182, startPoint y: 33, endPoint x: 222, endPoint y: 24, distance: 40.5
click at [182, 33] on header "**********" at bounding box center [643, 25] width 1287 height 50
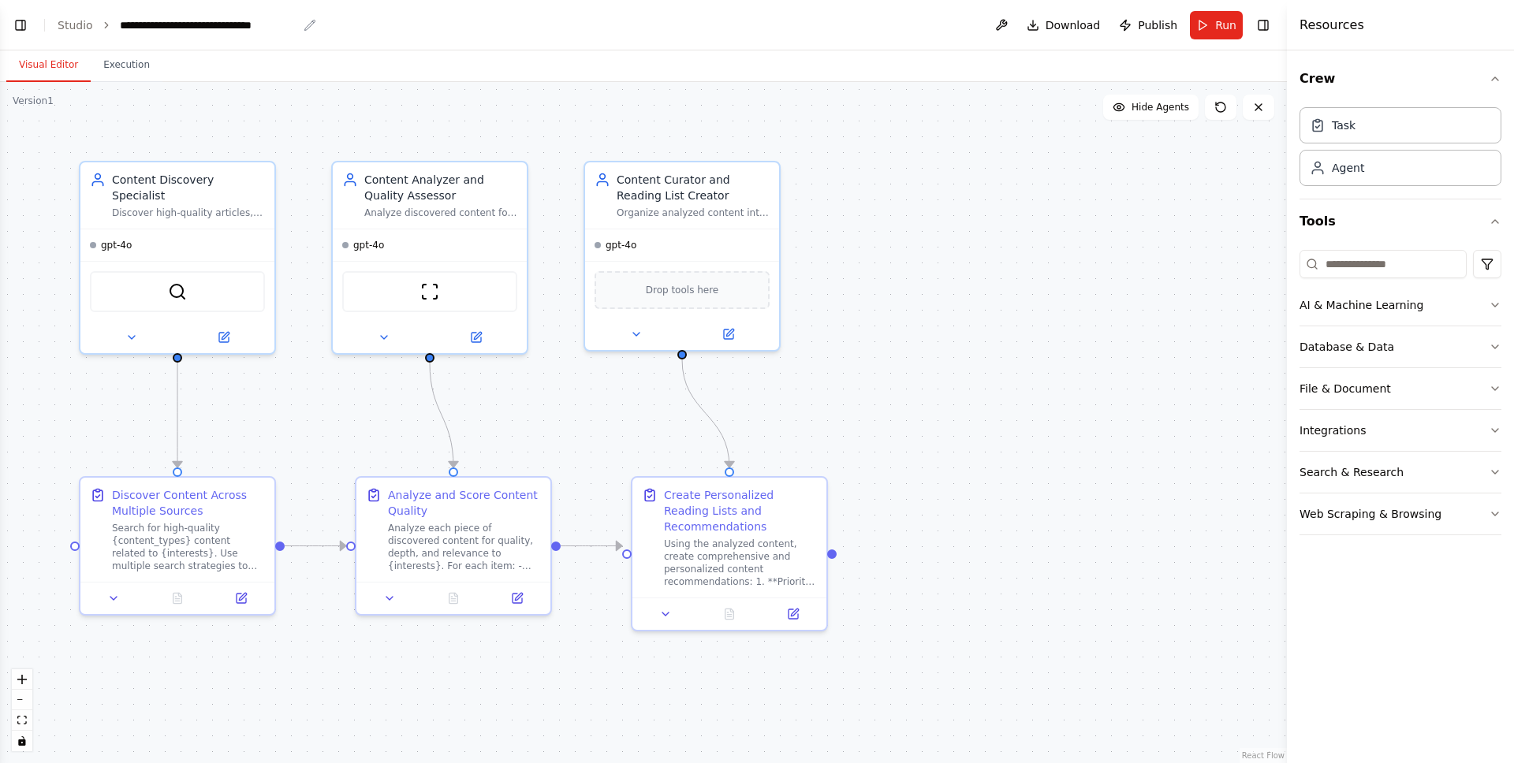
click at [308, 24] on icon "breadcrumb" at bounding box center [310, 25] width 13 height 13
click at [263, 26] on div "**********" at bounding box center [208, 25] width 177 height 16
click at [267, 26] on div "**********" at bounding box center [208, 25] width 177 height 16
drag, startPoint x: 115, startPoint y: 24, endPoint x: 280, endPoint y: 31, distance: 164.9
click at [280, 31] on ol "**********" at bounding box center [187, 25] width 259 height 16
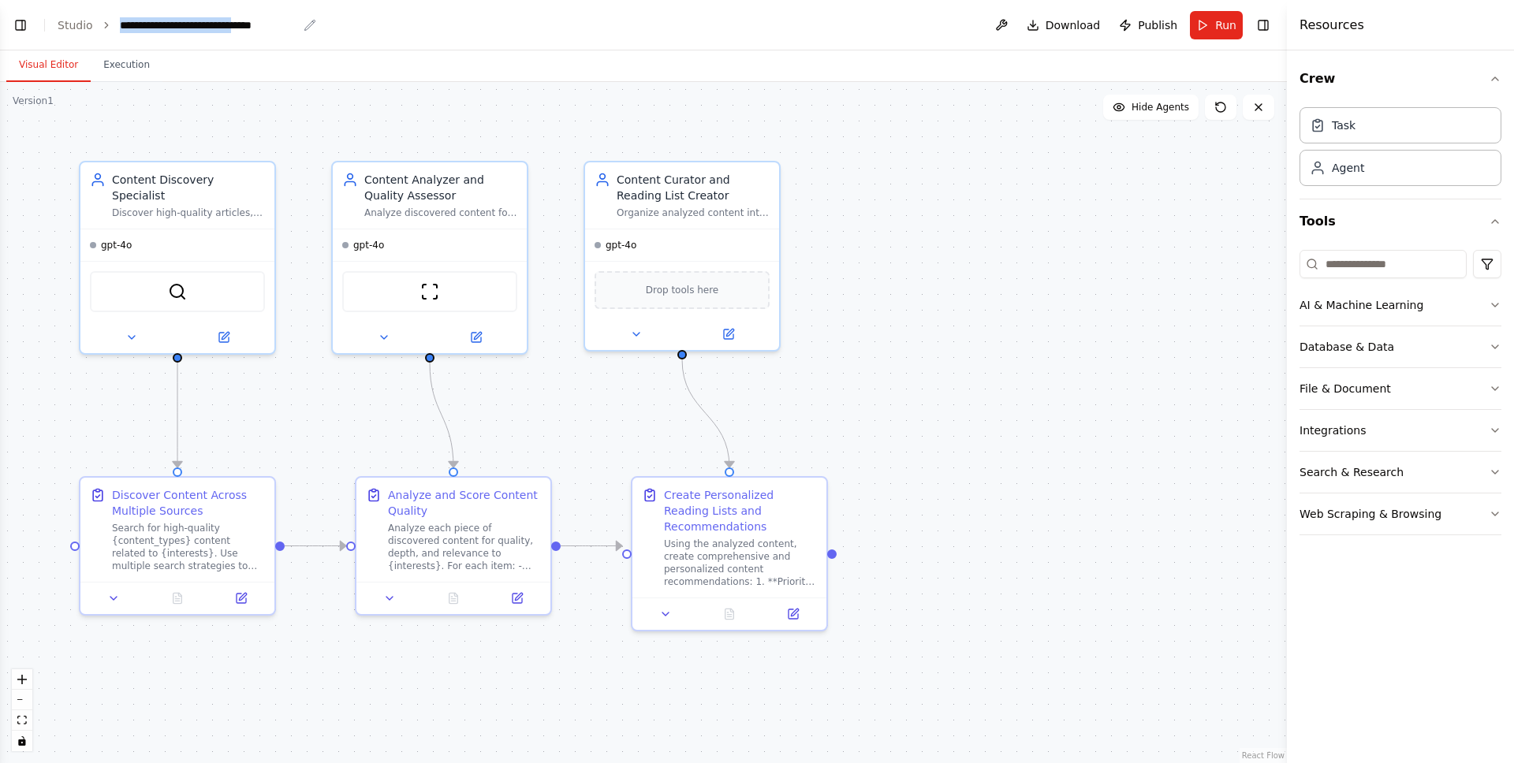
click at [266, 28] on div "**********" at bounding box center [208, 25] width 177 height 16
click at [285, 25] on div "**********" at bounding box center [212, 25] width 185 height 16
click at [280, 25] on div "**********" at bounding box center [212, 25] width 185 height 16
click at [27, 28] on button "Toggle Left Sidebar" at bounding box center [20, 25] width 22 height 22
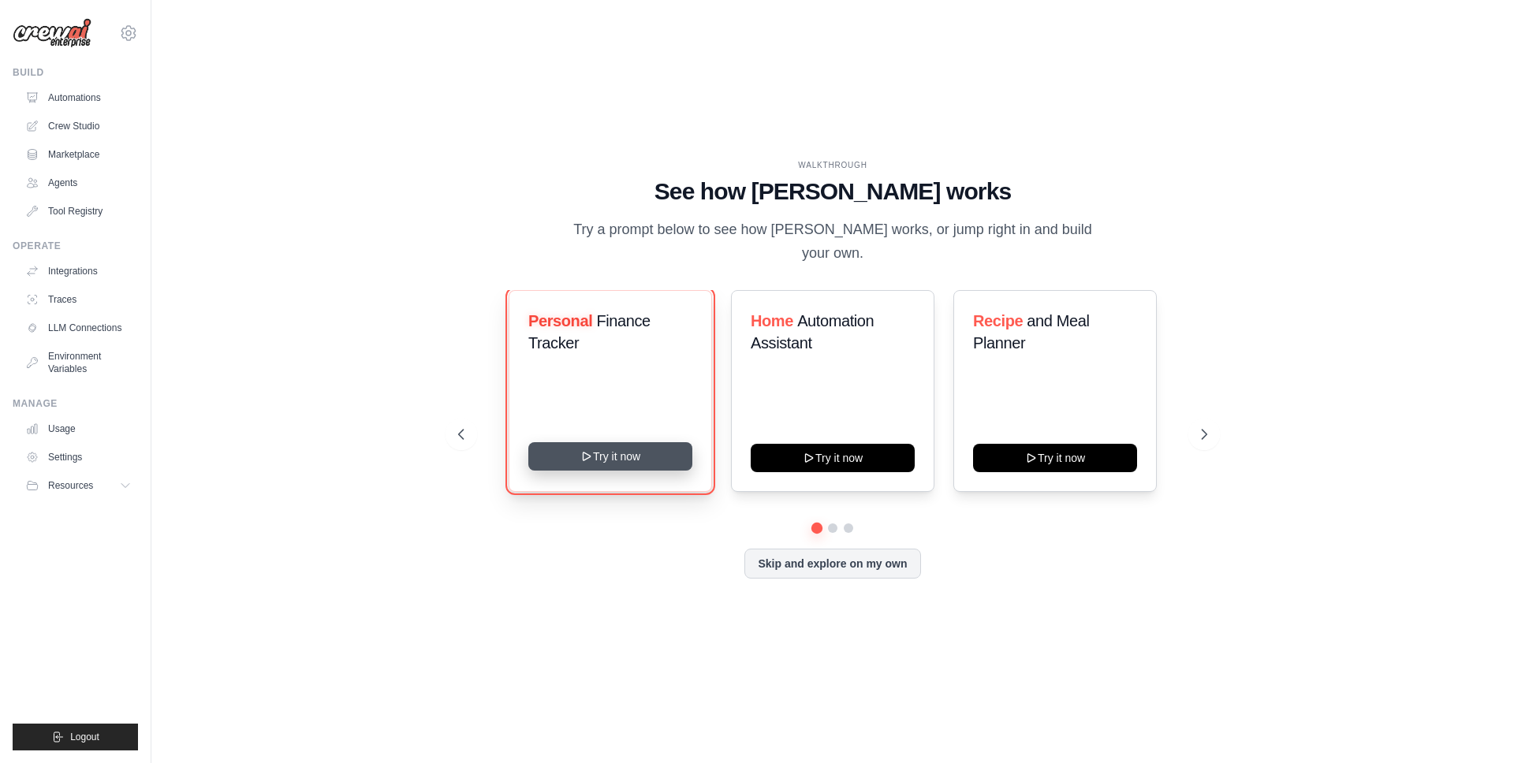
click at [611, 454] on button "Try it now" at bounding box center [610, 456] width 164 height 28
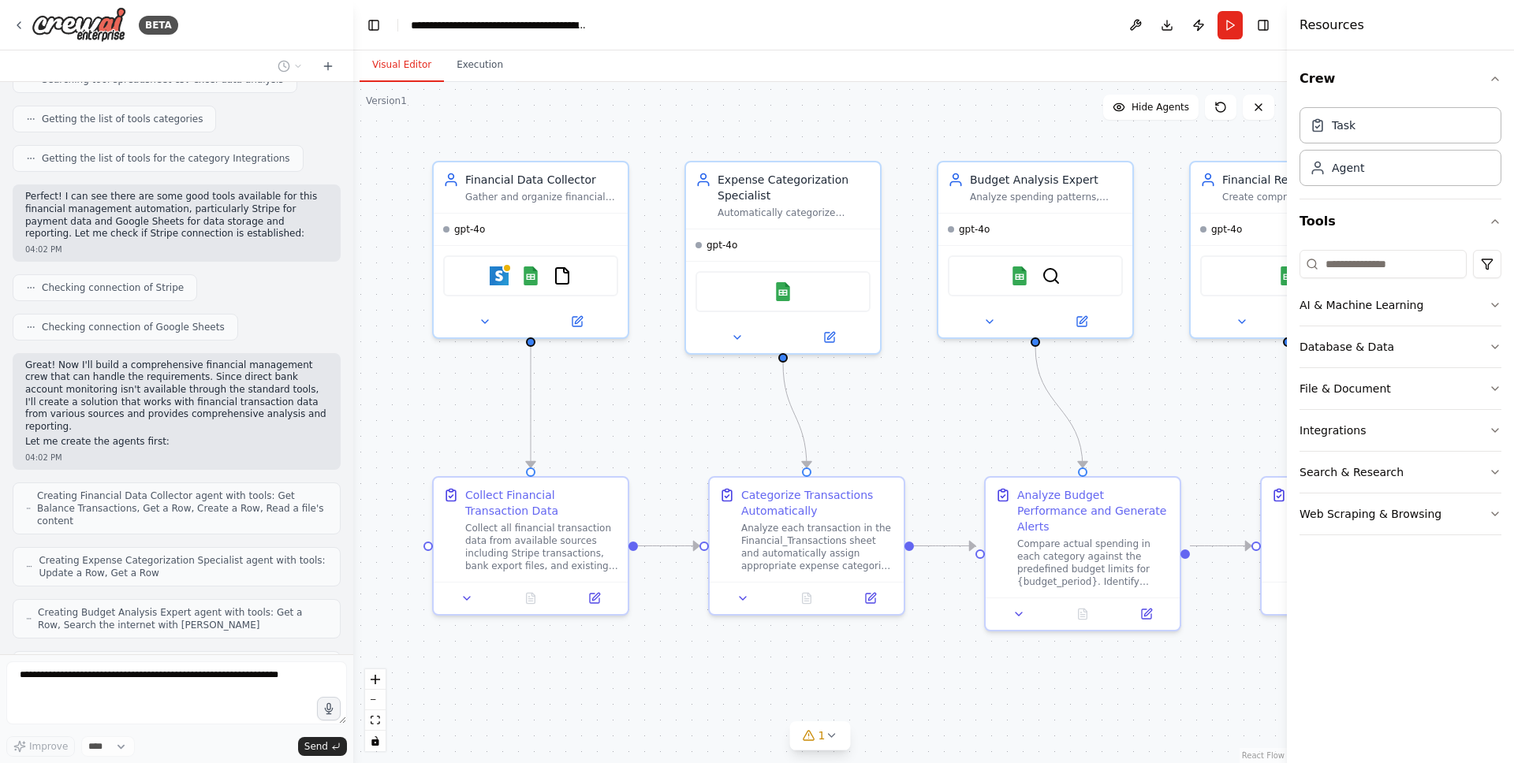
scroll to position [837, 0]
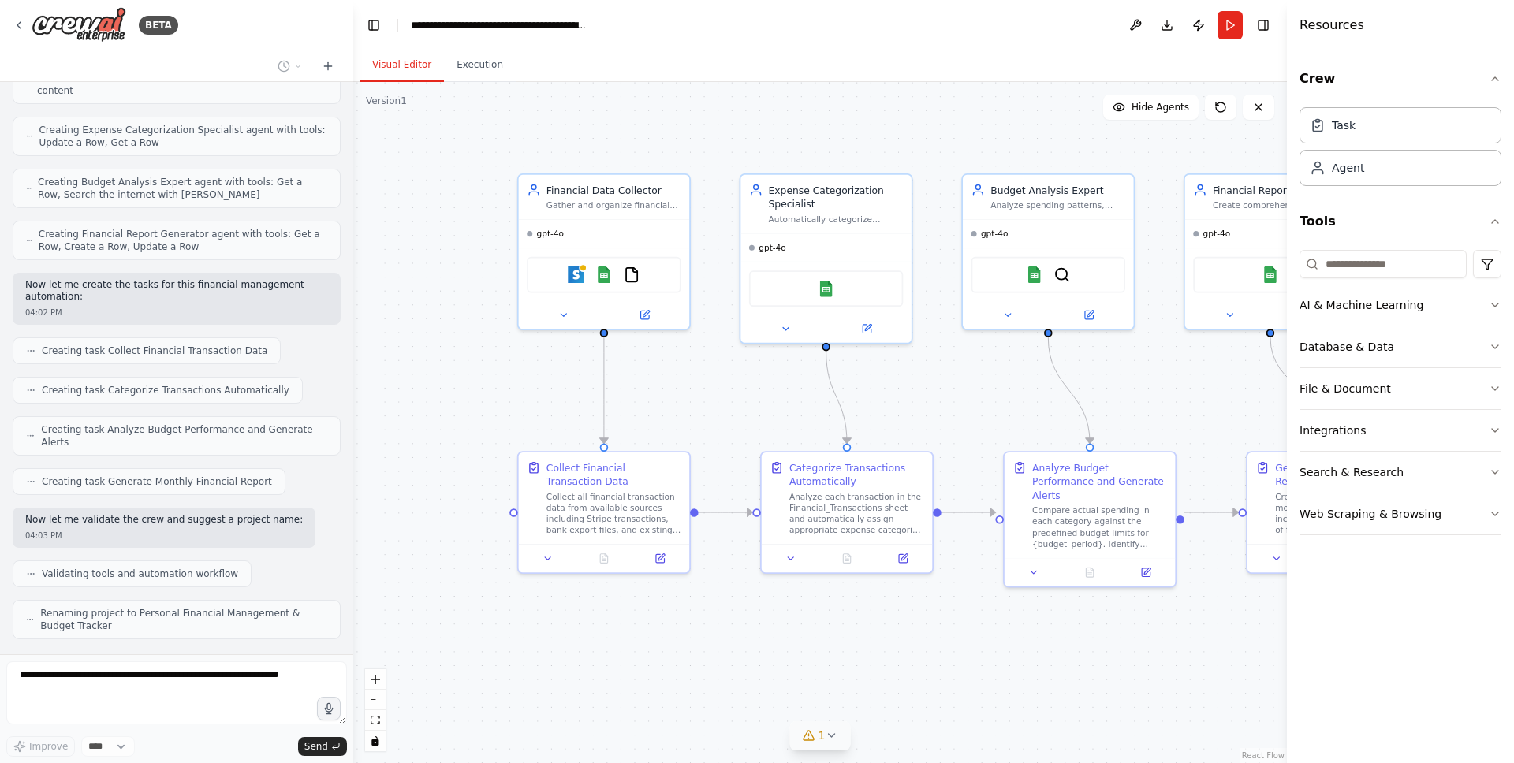
click at [826, 731] on icon at bounding box center [831, 735] width 13 height 13
click at [975, 668] on icon at bounding box center [981, 664] width 13 height 13
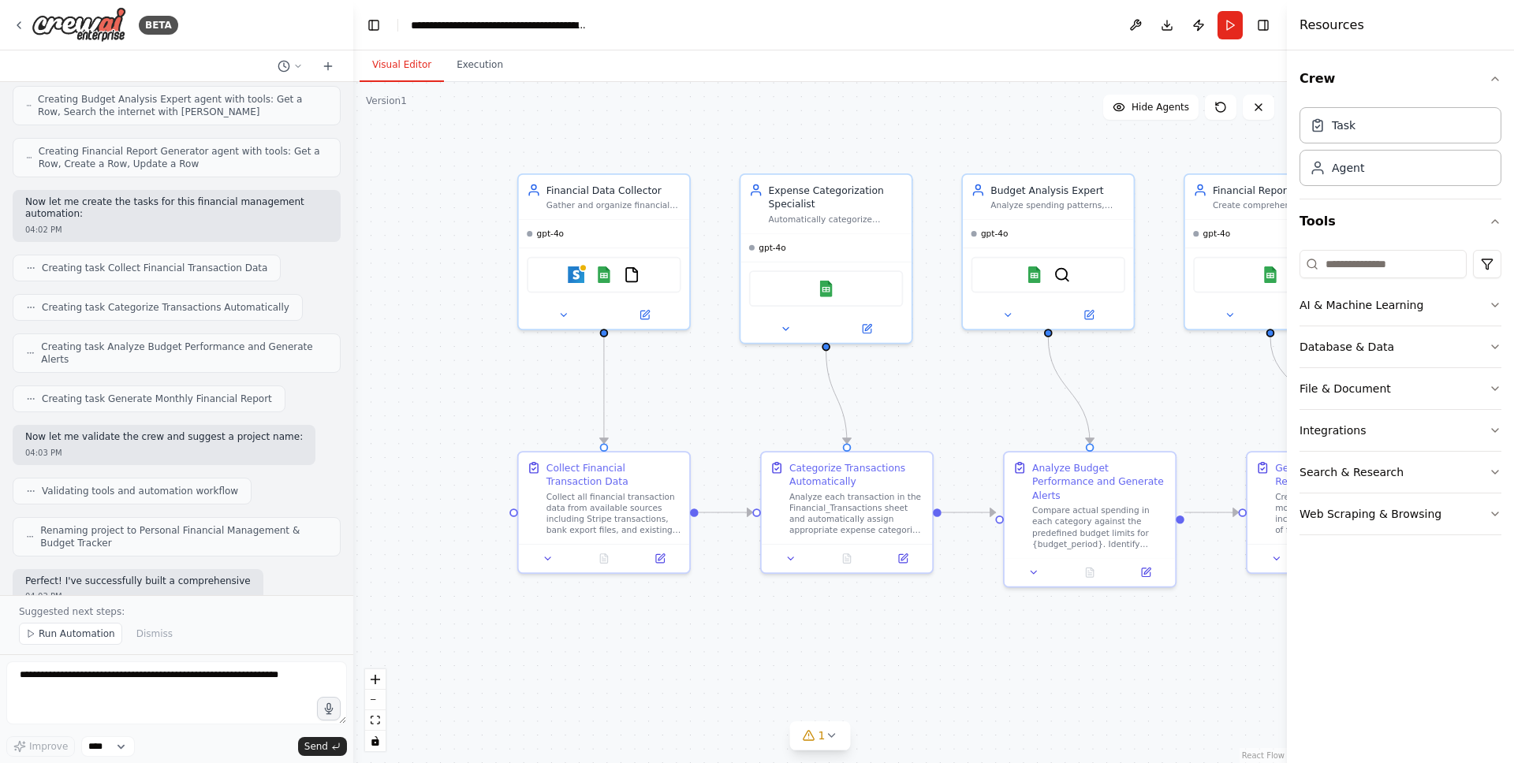
drag, startPoint x: 1042, startPoint y: 670, endPoint x: 1018, endPoint y: 686, distance: 29.1
click at [1037, 673] on div ".deletable-edge-delete-btn { width: 20px; height: 20px; border: 0px solid #ffff…" at bounding box center [820, 422] width 934 height 681
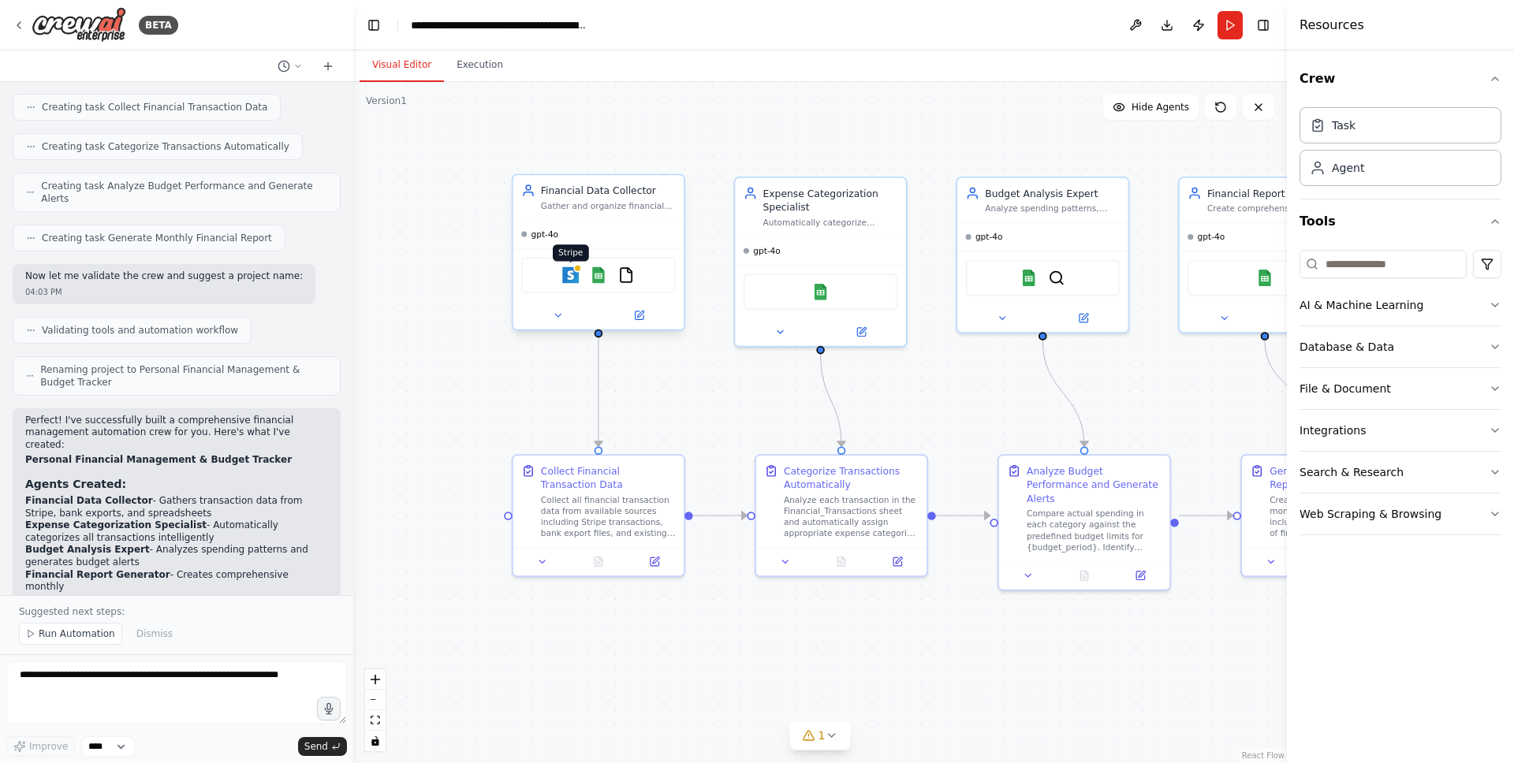
click at [575, 274] on img at bounding box center [570, 275] width 17 height 17
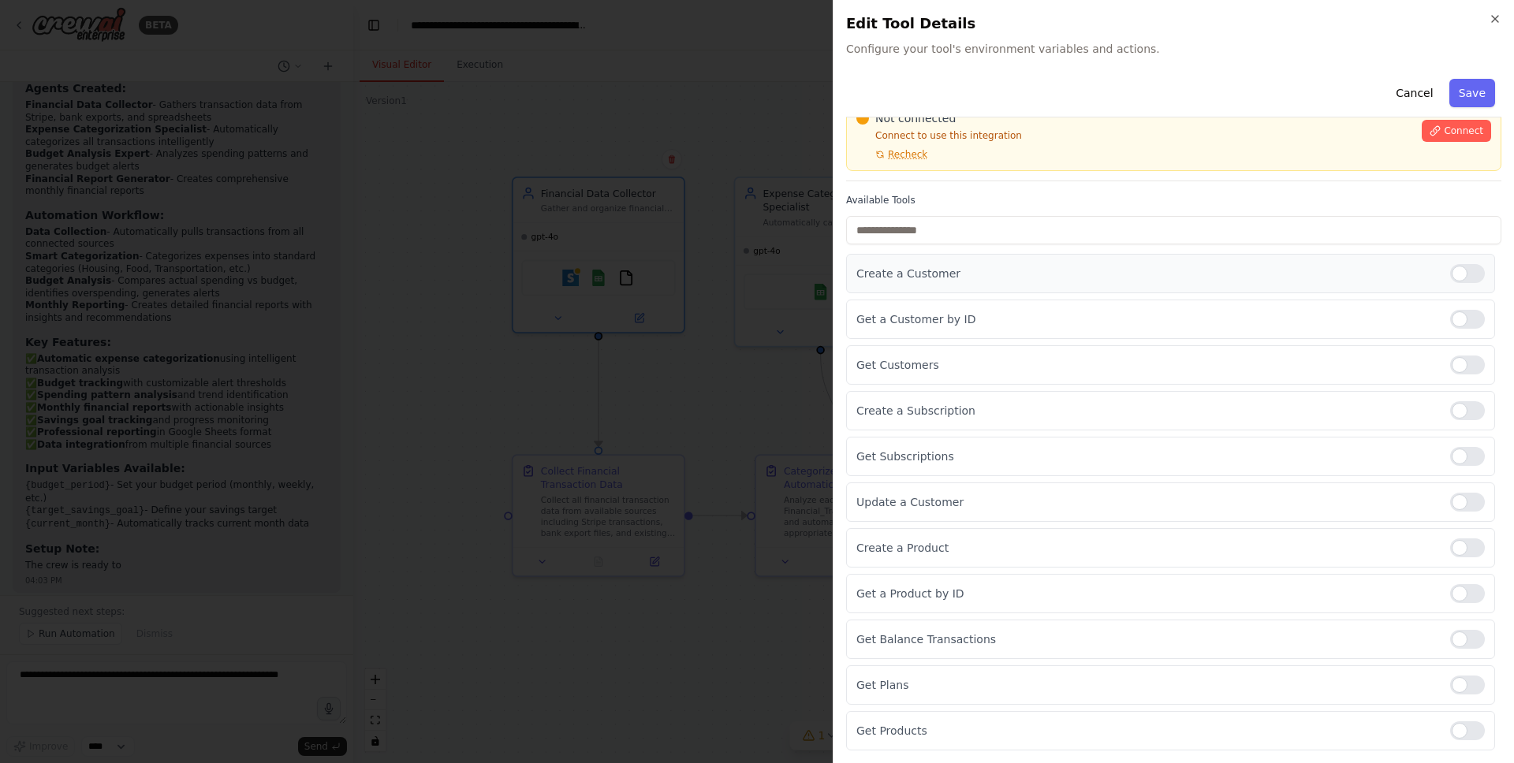
scroll to position [0, 0]
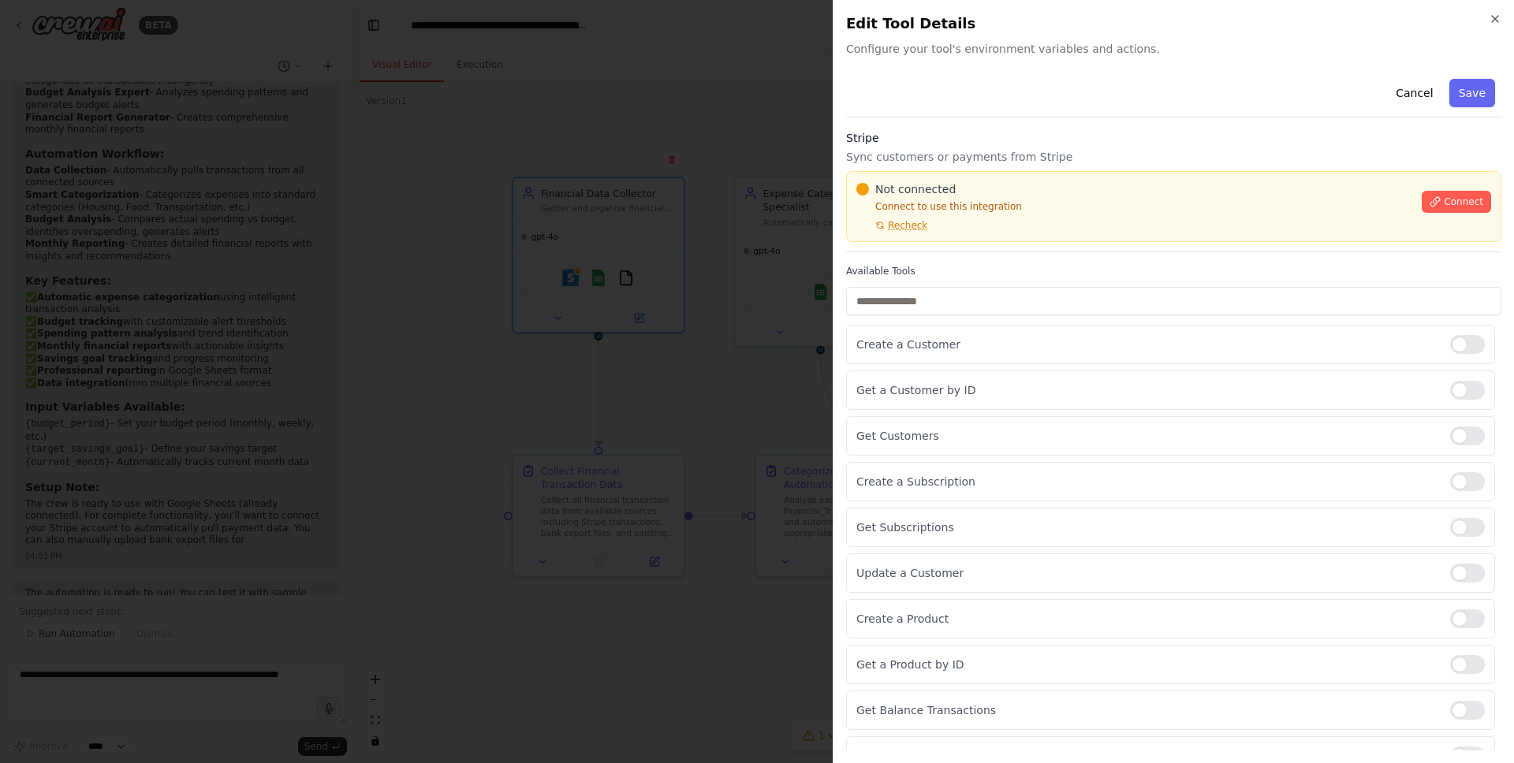
drag, startPoint x: 945, startPoint y: 121, endPoint x: 989, endPoint y: 21, distance: 108.4
click at [945, 121] on div "Cancel Save Stripe Sync customers or payments from Stripe Not connected Connect…" at bounding box center [1173, 447] width 655 height 749
click at [1437, 84] on div "Cancel Save" at bounding box center [1173, 95] width 655 height 45
click at [1430, 84] on button "Cancel" at bounding box center [1414, 93] width 56 height 28
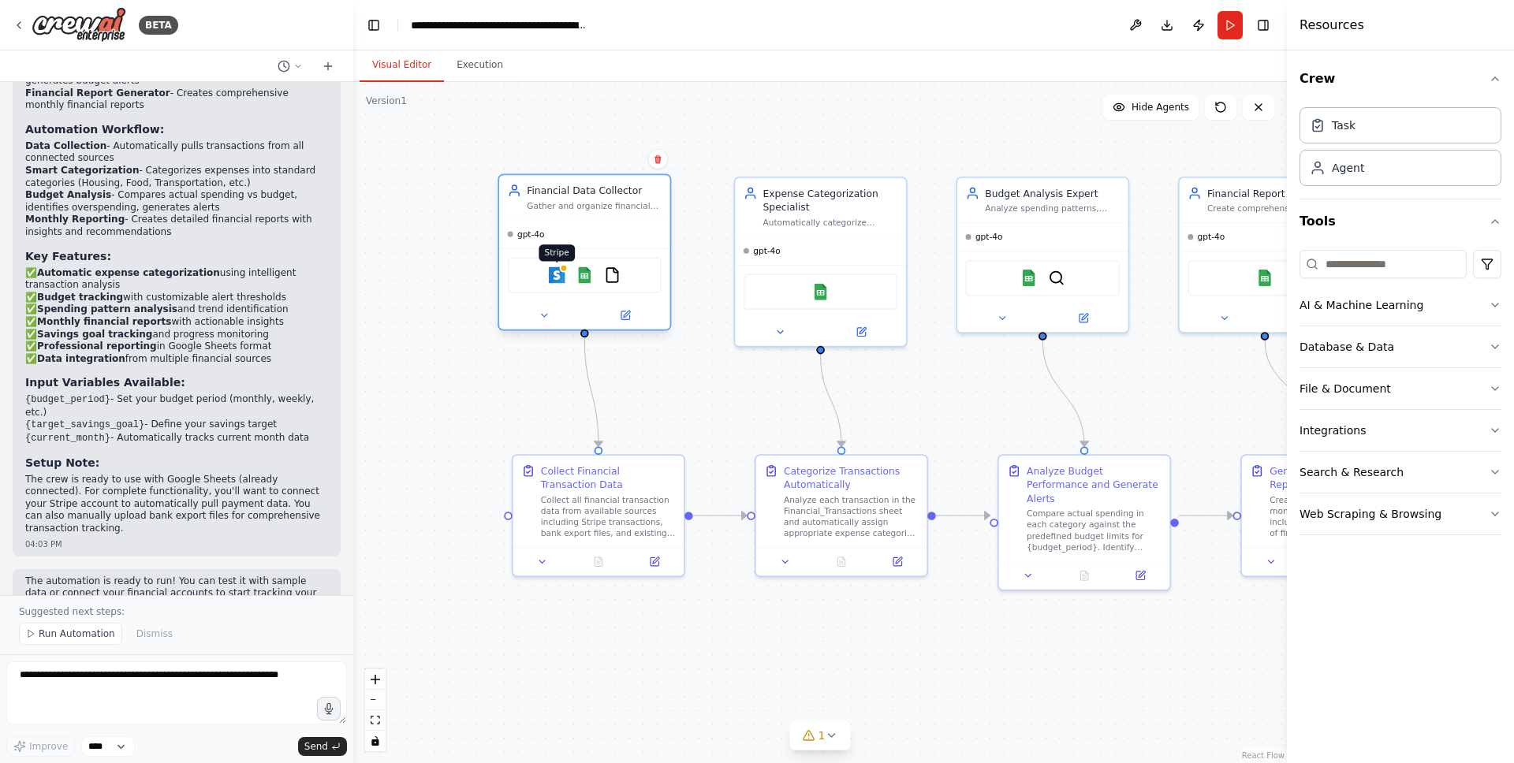
drag, startPoint x: 576, startPoint y: 273, endPoint x: 564, endPoint y: 279, distance: 14.1
click at [564, 279] on img at bounding box center [557, 275] width 17 height 17
click at [529, 274] on div "Stripe Google Sheets FileReadTool" at bounding box center [585, 275] width 154 height 36
click at [622, 311] on icon at bounding box center [625, 315] width 9 height 9
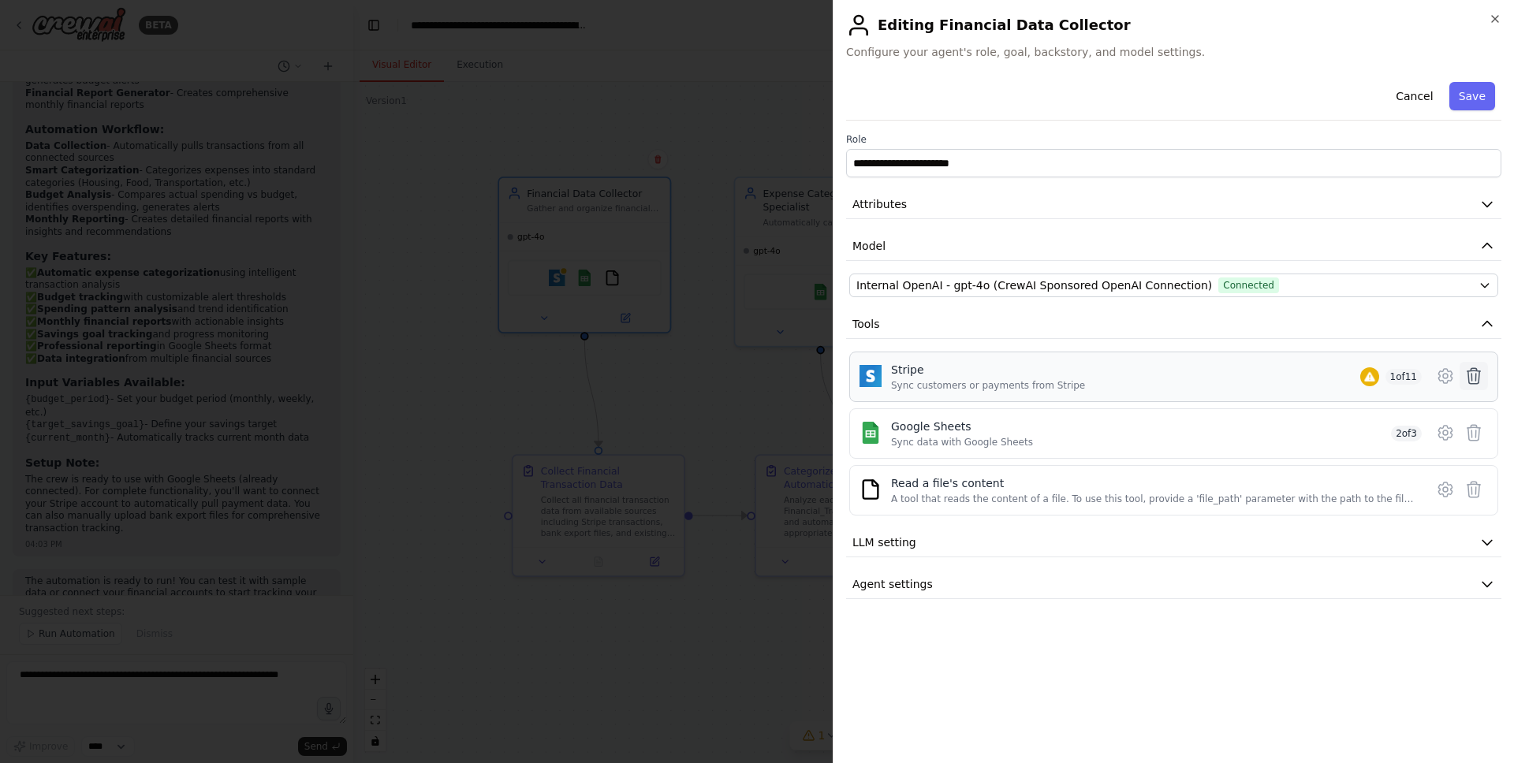
click at [1475, 378] on icon at bounding box center [1474, 376] width 13 height 16
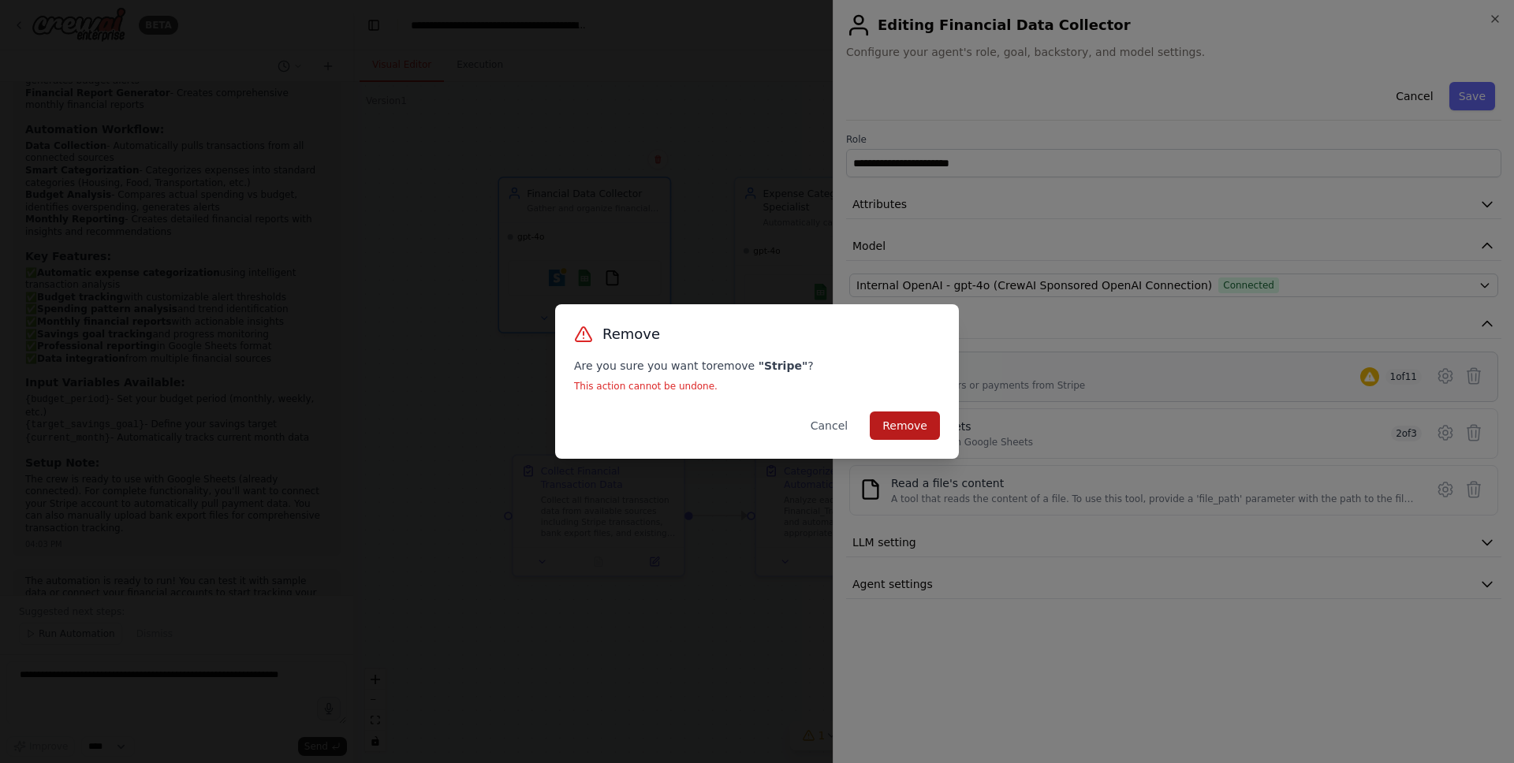
click at [908, 425] on button "Remove" at bounding box center [905, 426] width 70 height 28
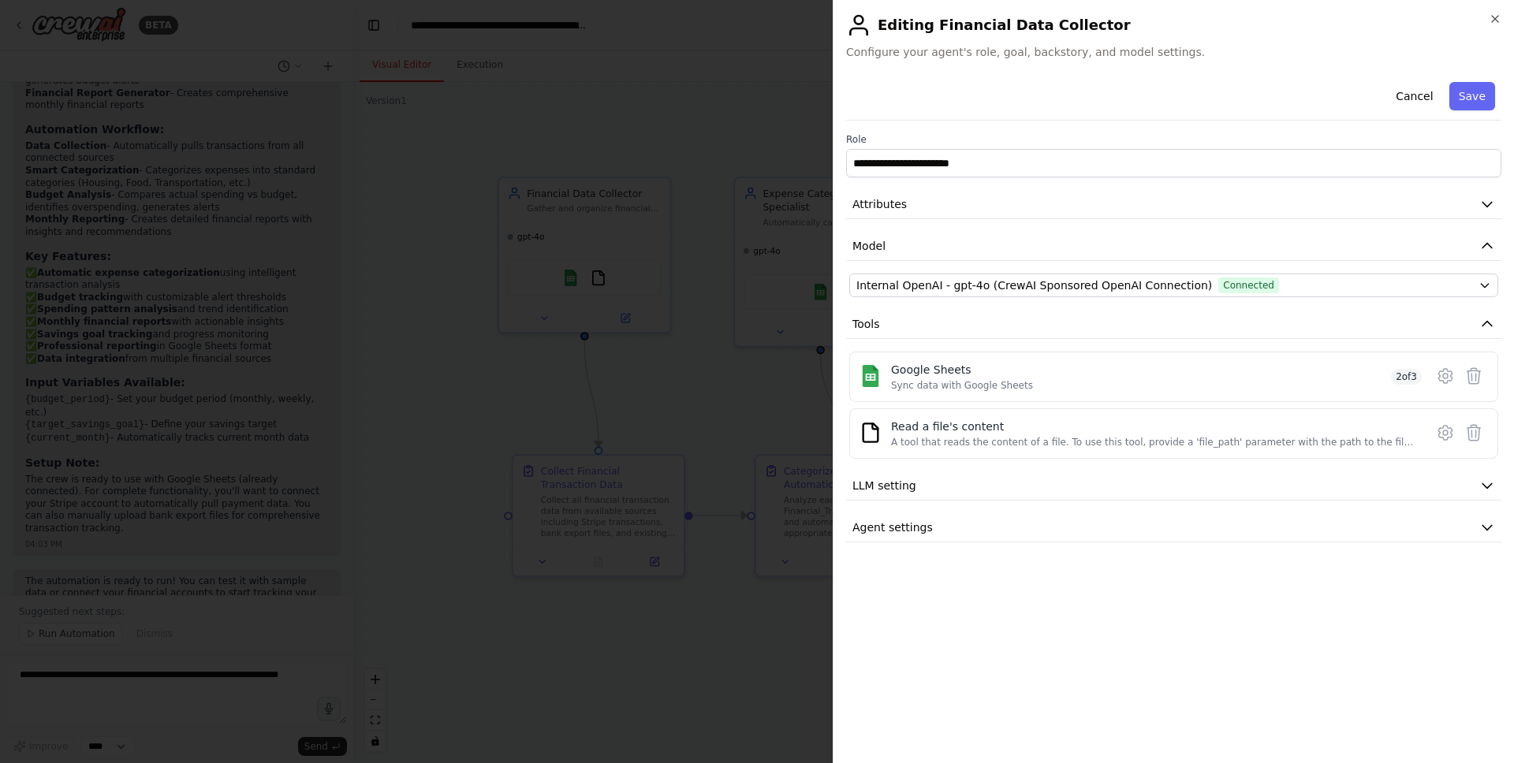
click at [535, 405] on div at bounding box center [757, 381] width 1514 height 763
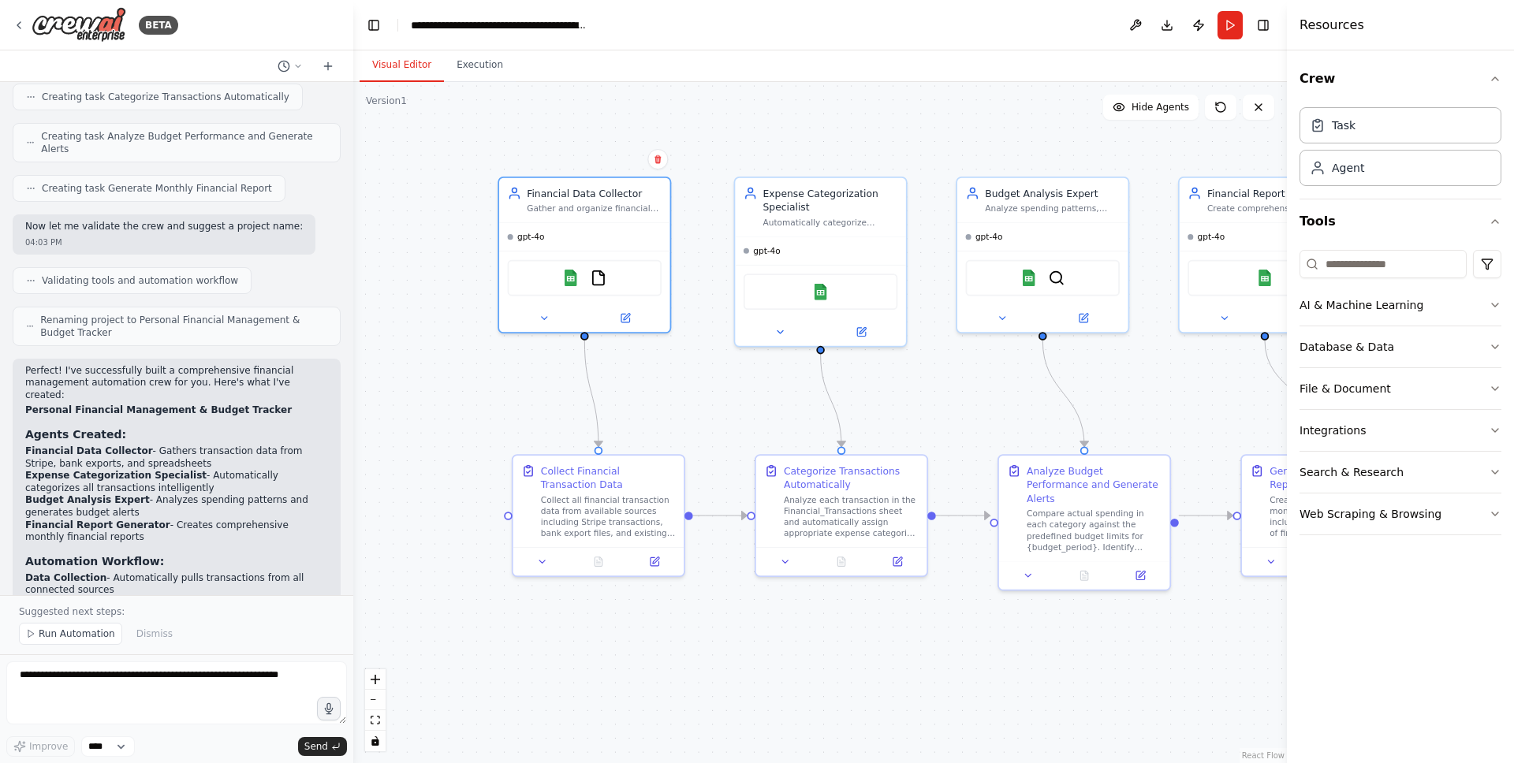
scroll to position [1194, 0]
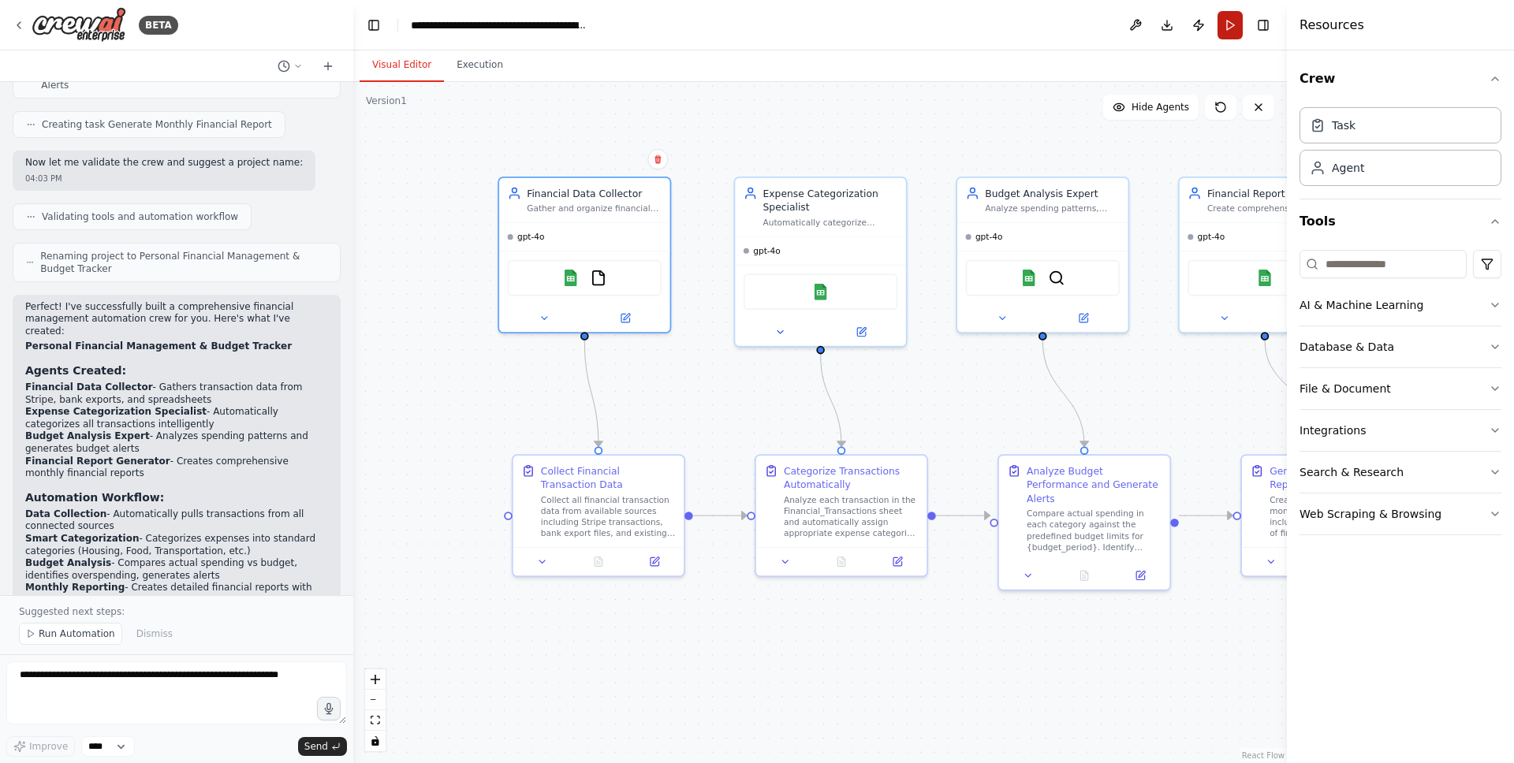
click at [1239, 28] on button "Run" at bounding box center [1230, 25] width 25 height 28
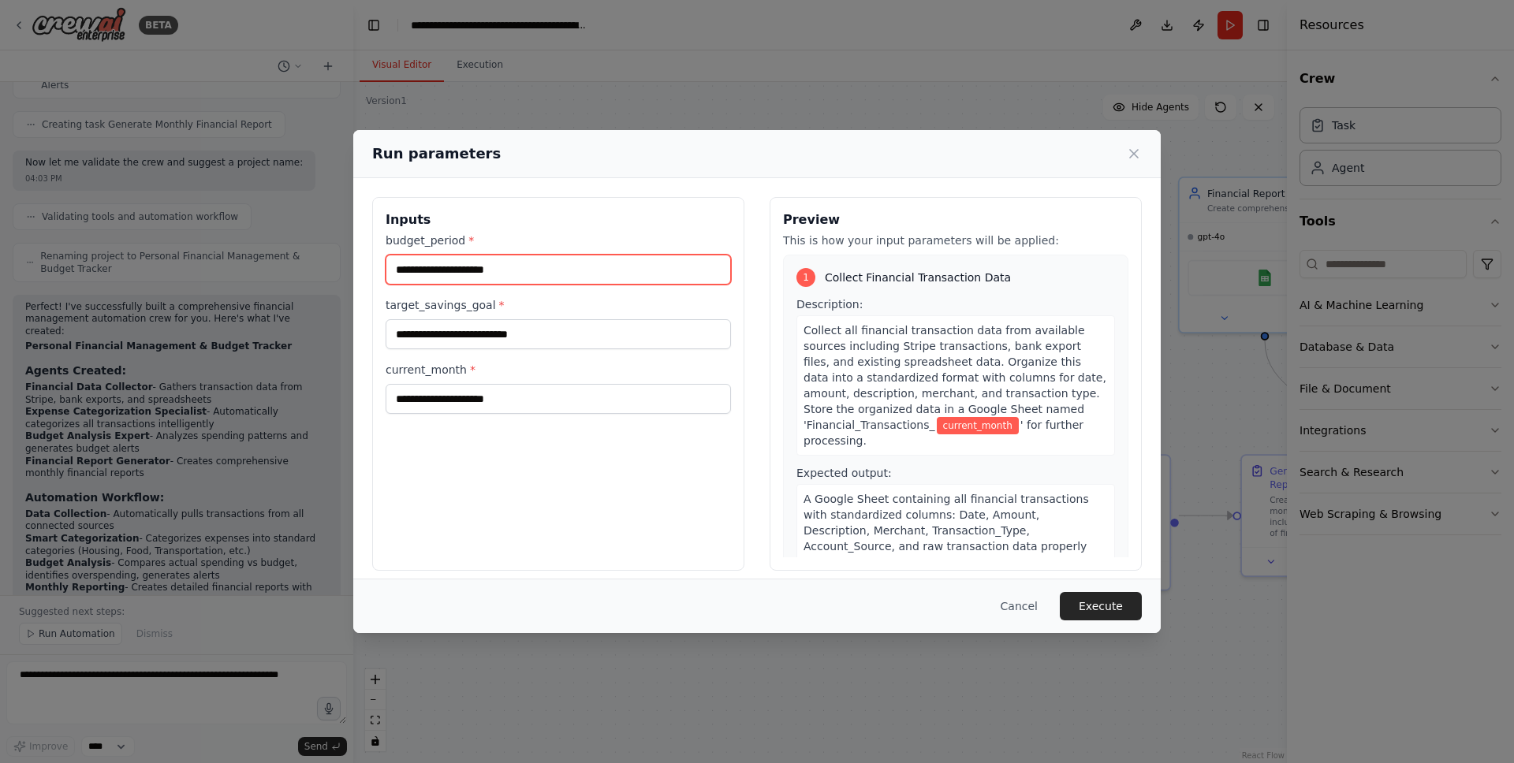
click at [500, 270] on input "budget_period *" at bounding box center [558, 270] width 345 height 30
type input "*"
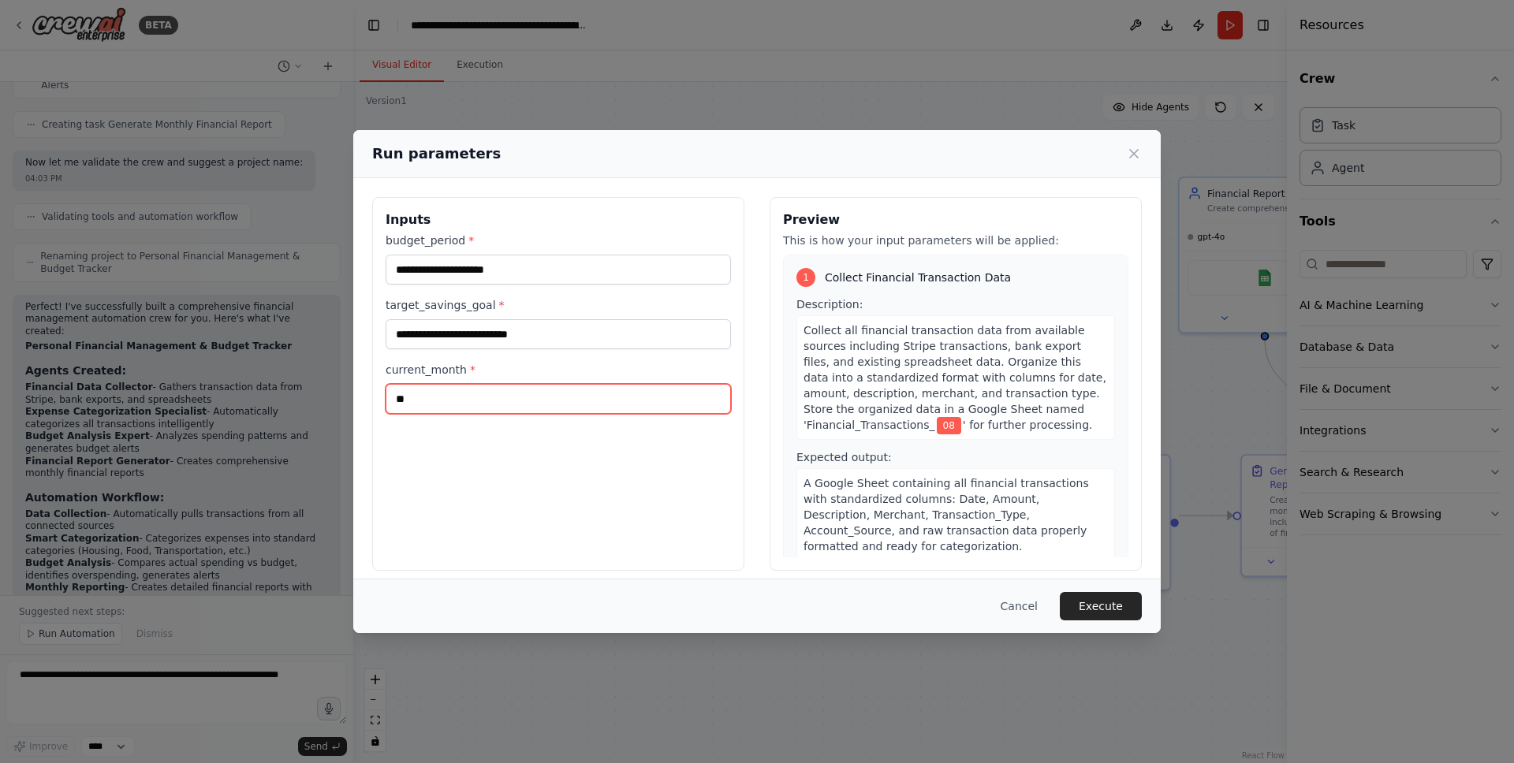
type input "**"
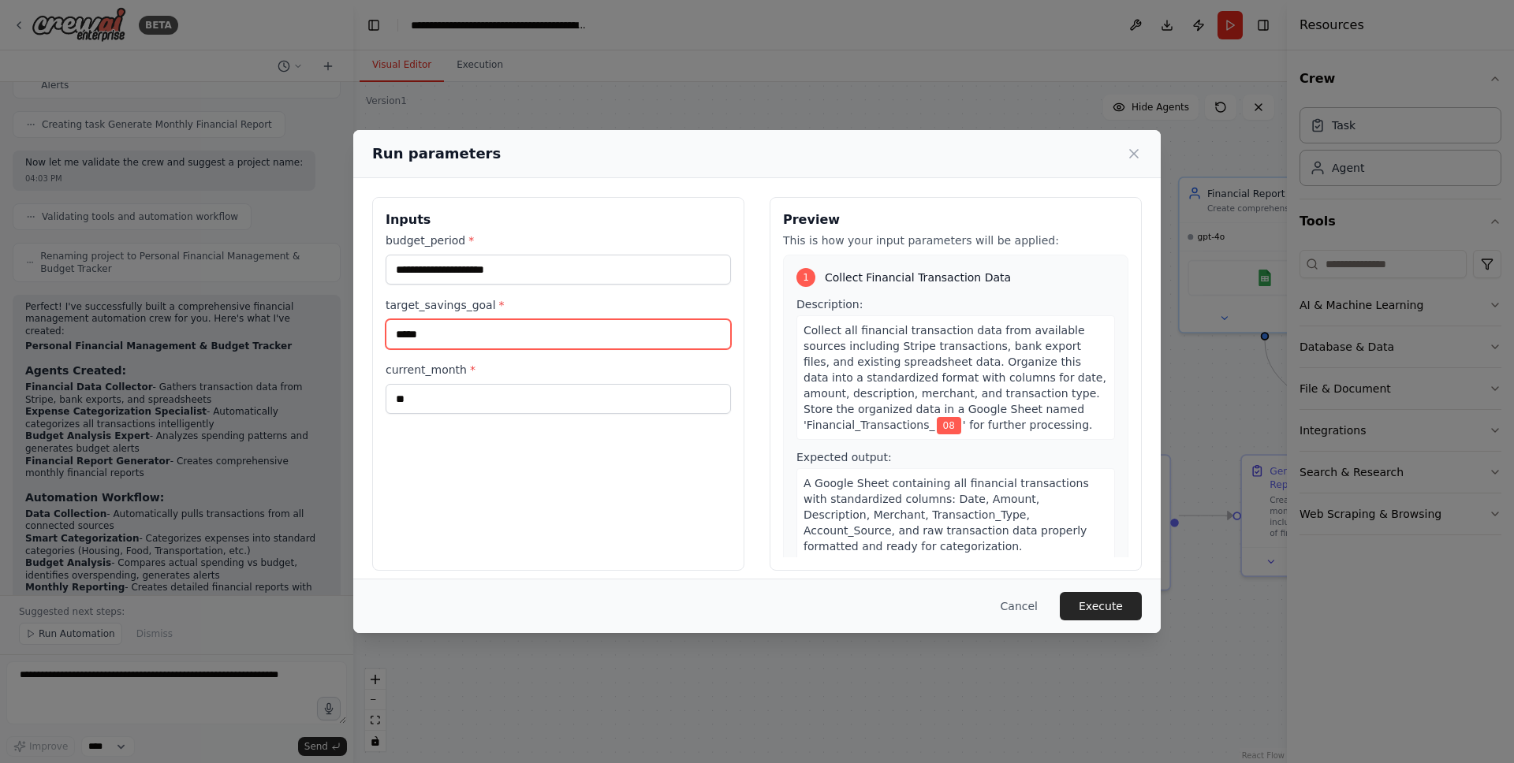
type input "*****"
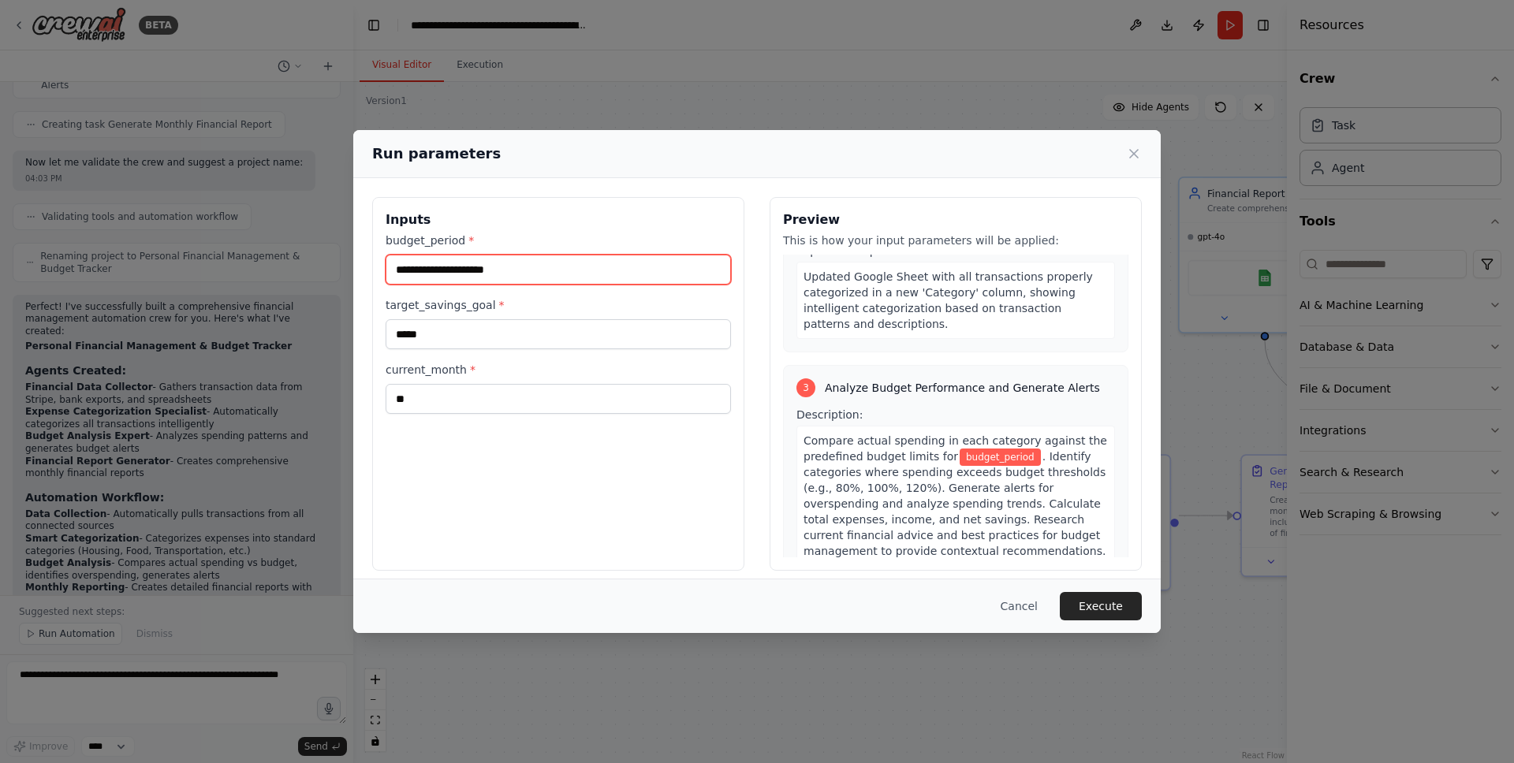
scroll to position [572, 0]
type input "********"
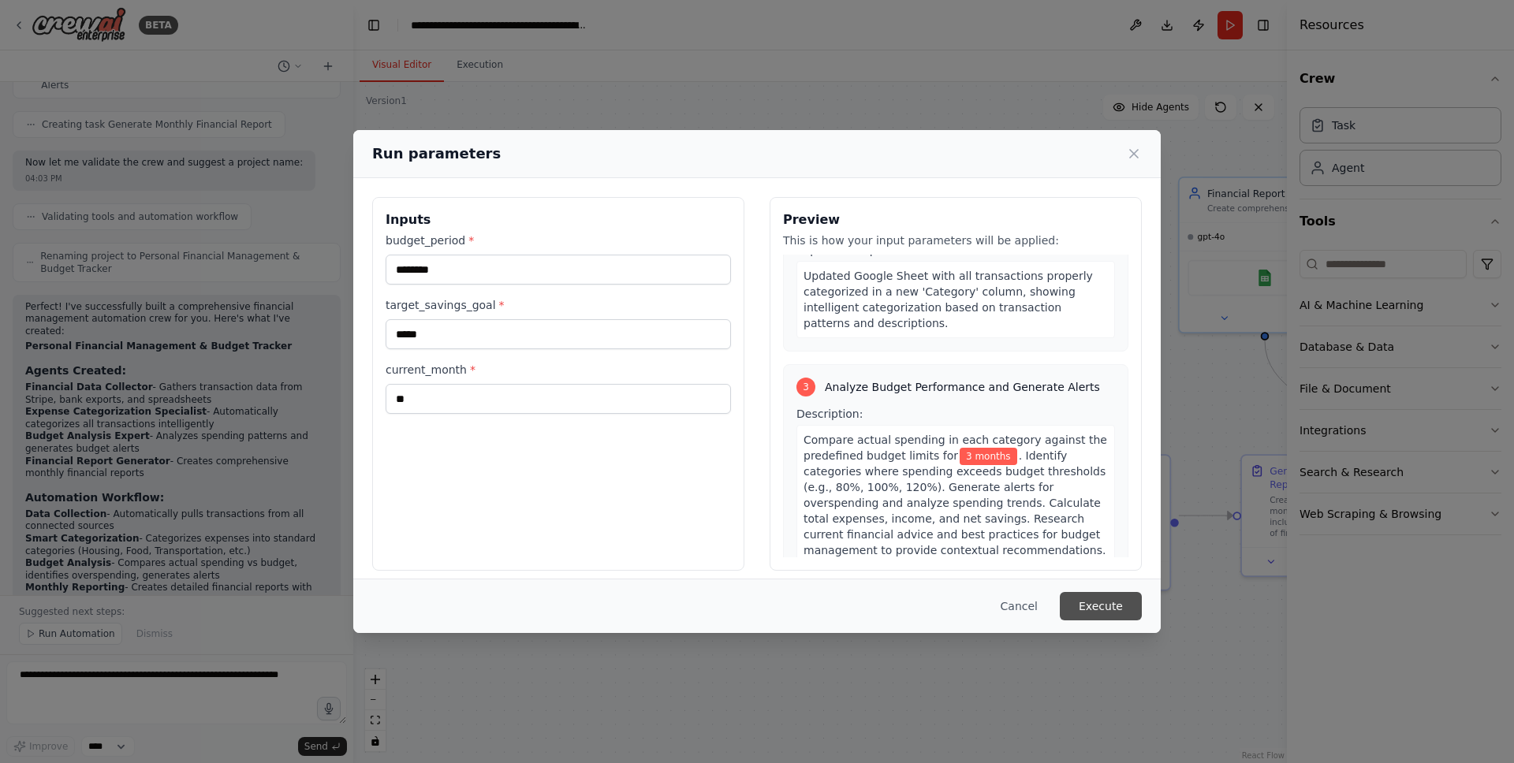
click at [1111, 609] on button "Execute" at bounding box center [1101, 606] width 82 height 28
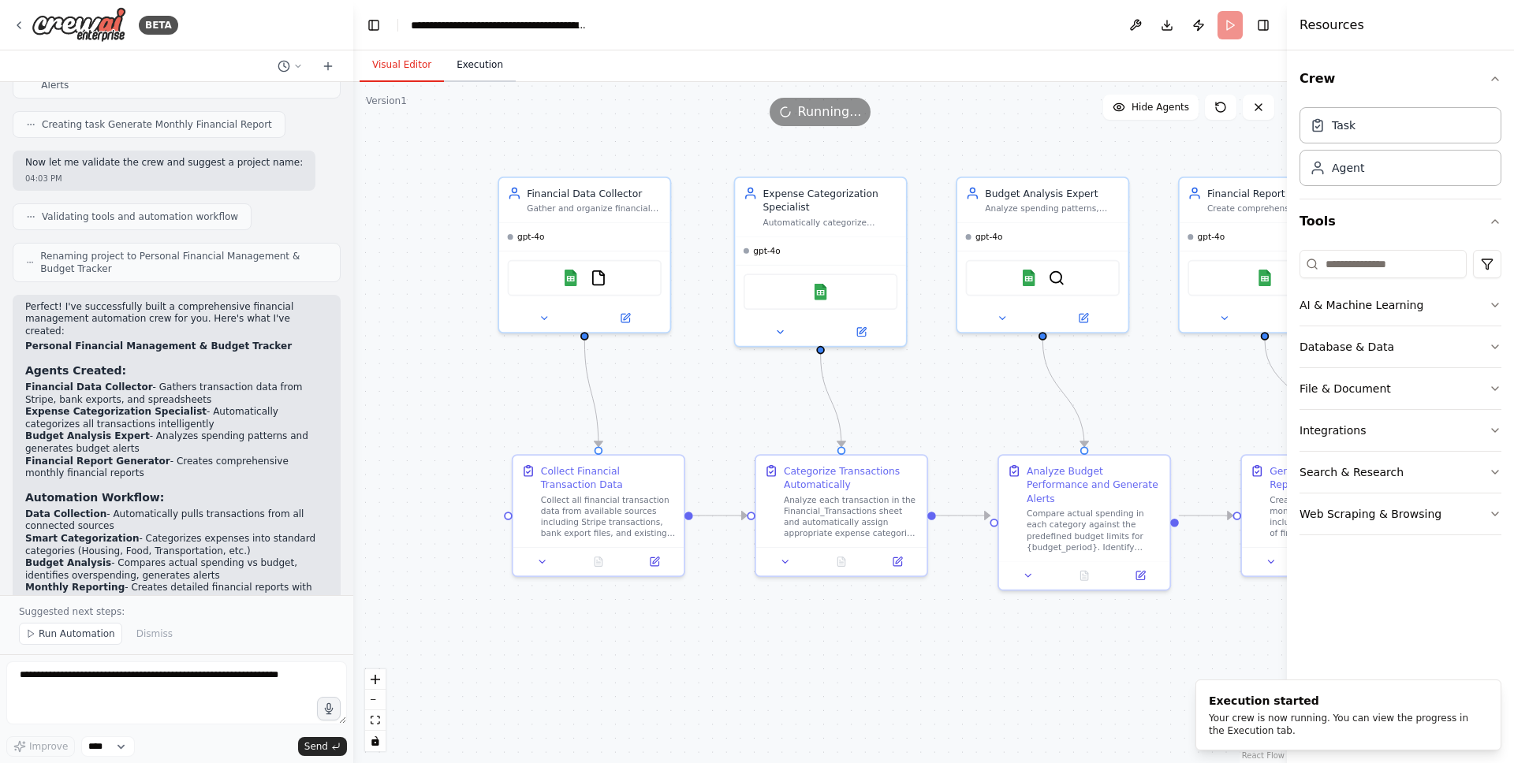
click at [460, 71] on button "Execution" at bounding box center [480, 65] width 72 height 33
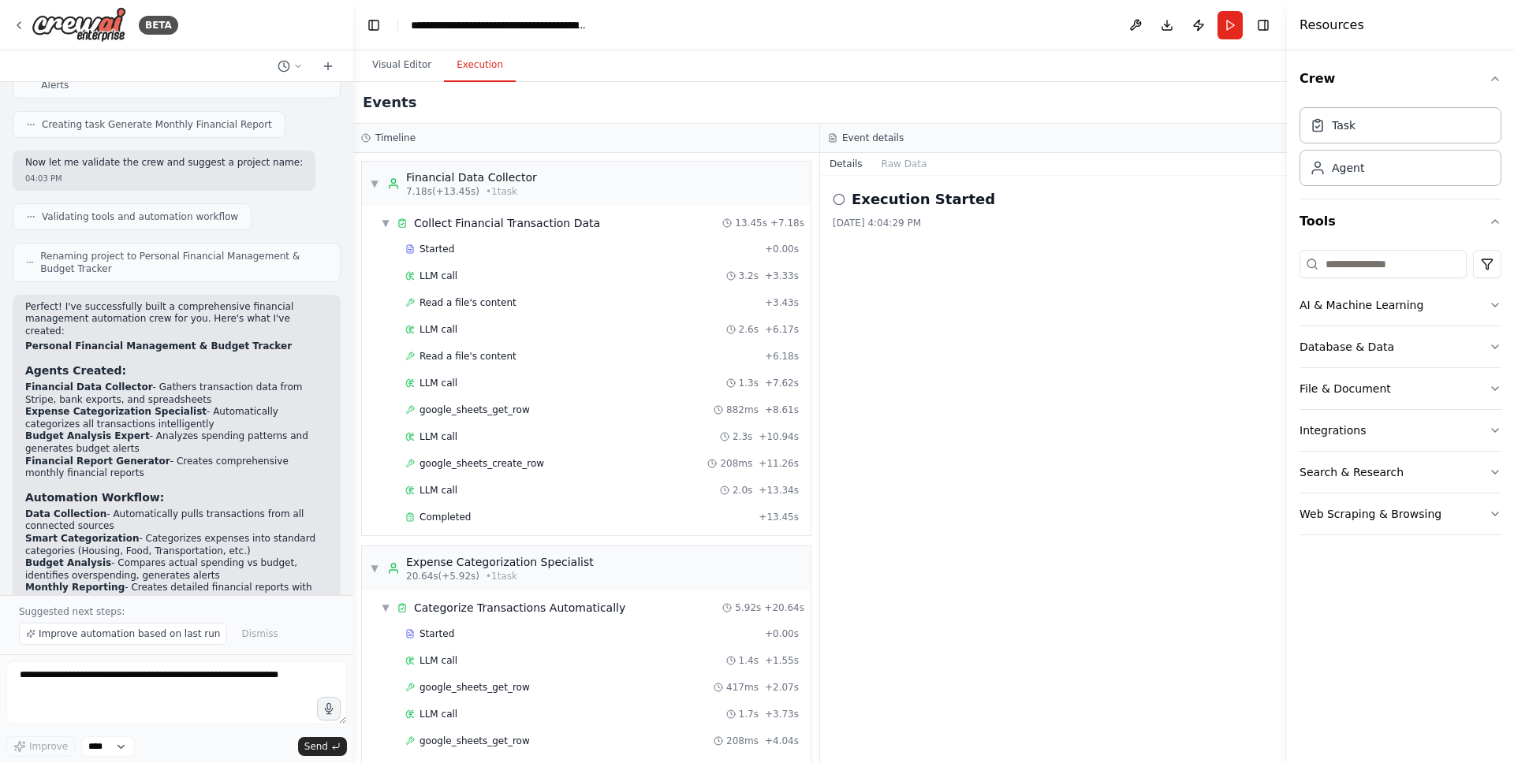
scroll to position [799, 0]
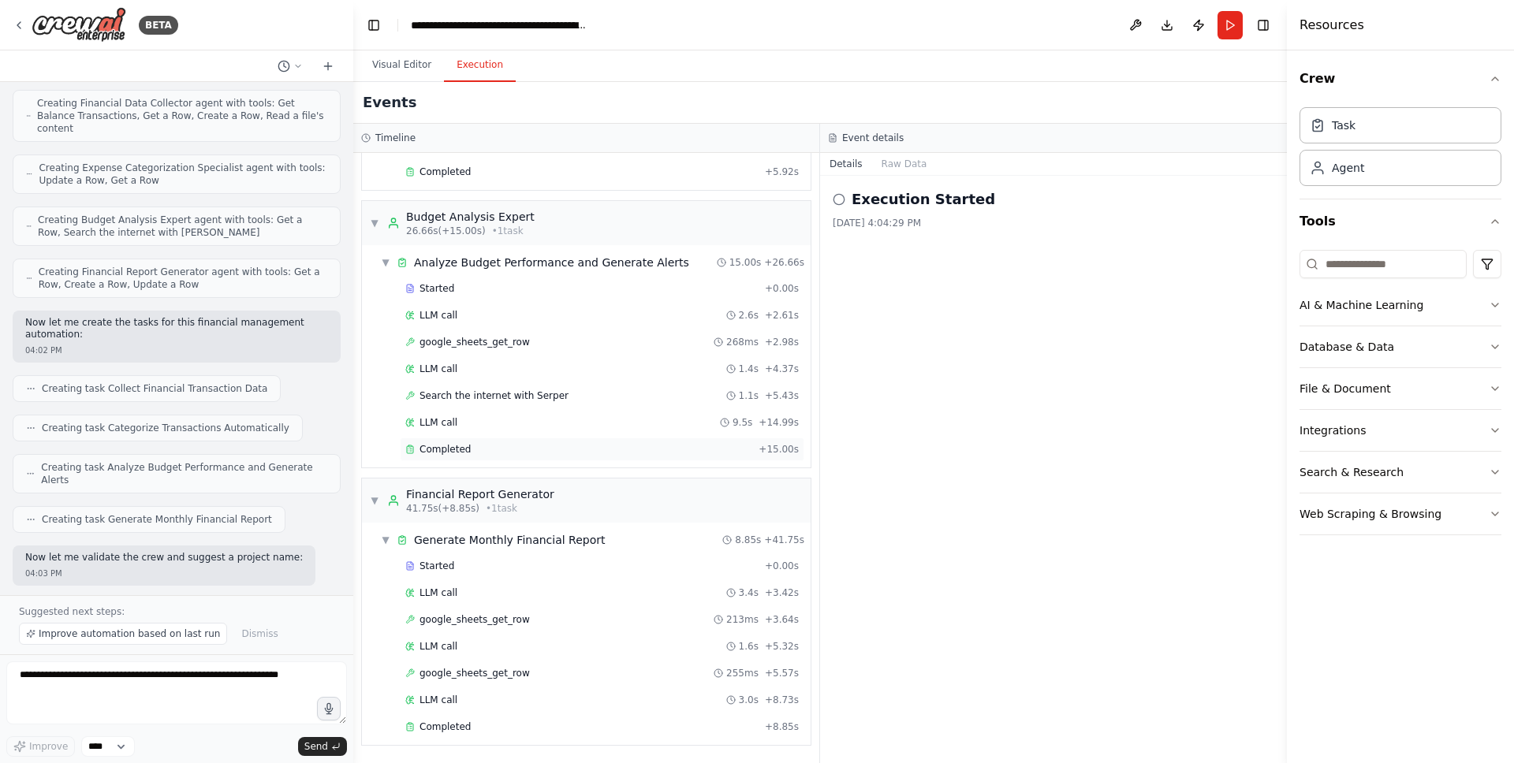
click at [466, 450] on span "Completed" at bounding box center [445, 449] width 51 height 13
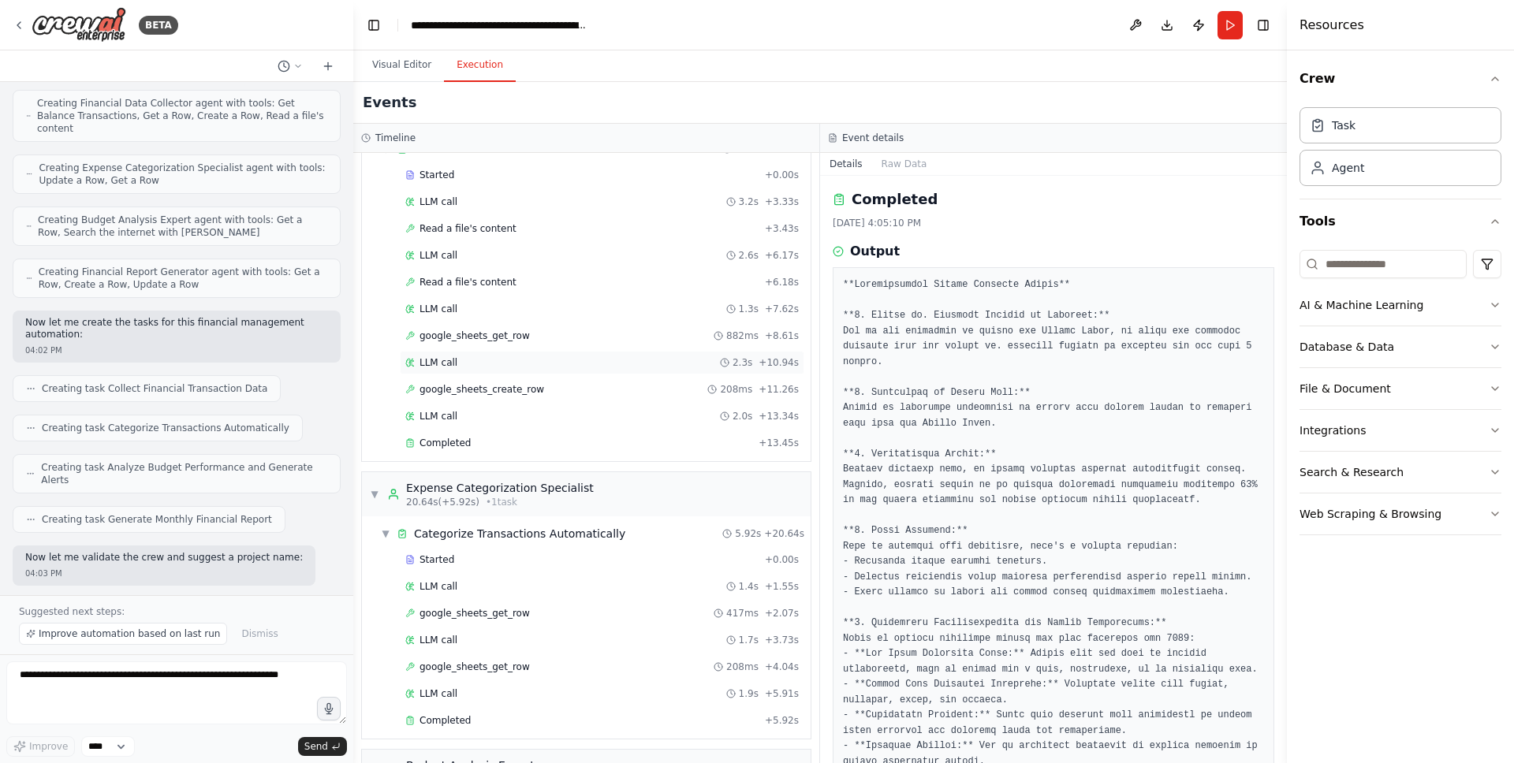
scroll to position [0, 0]
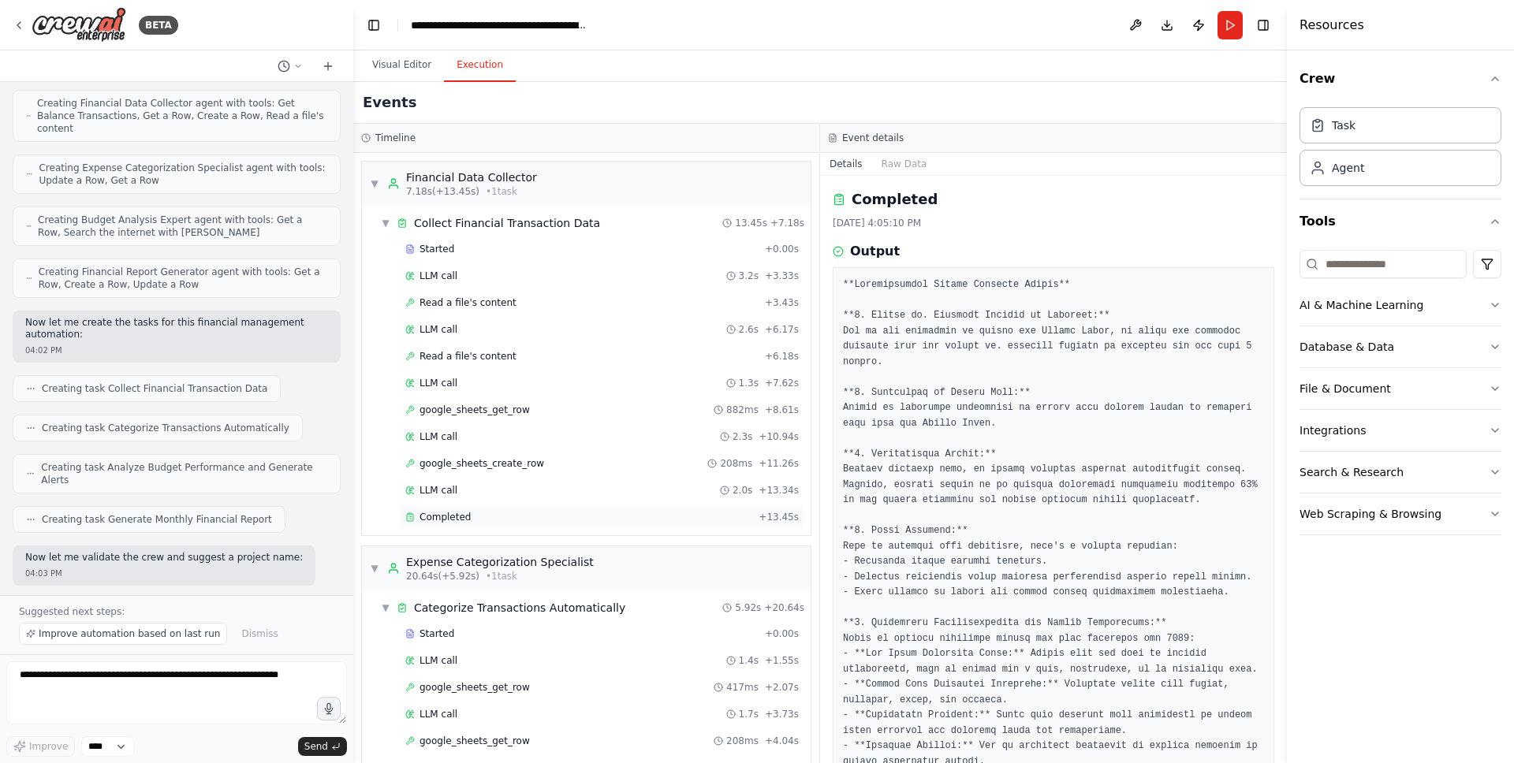
click at [482, 516] on div "Completed" at bounding box center [578, 517] width 347 height 13
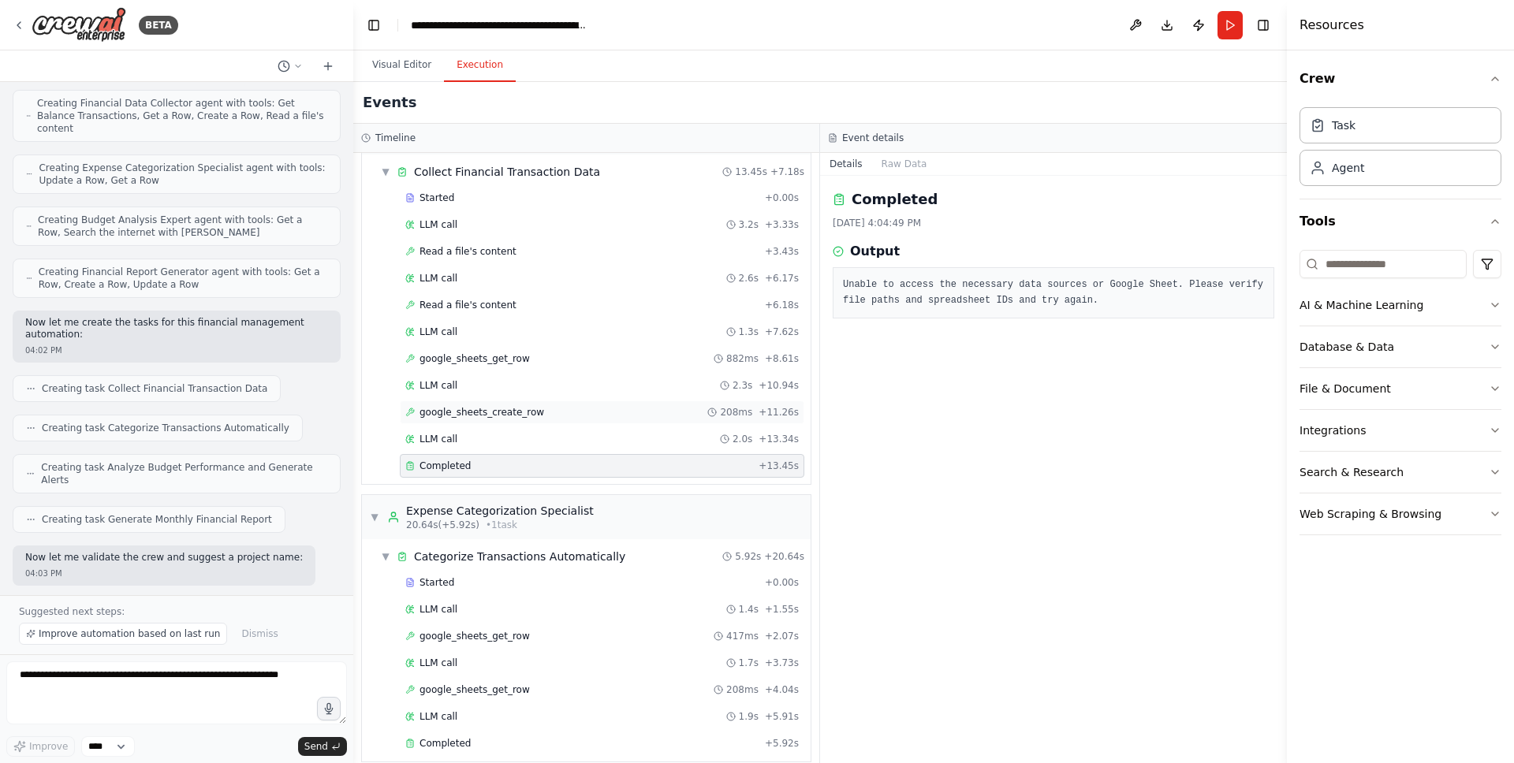
scroll to position [106, 0]
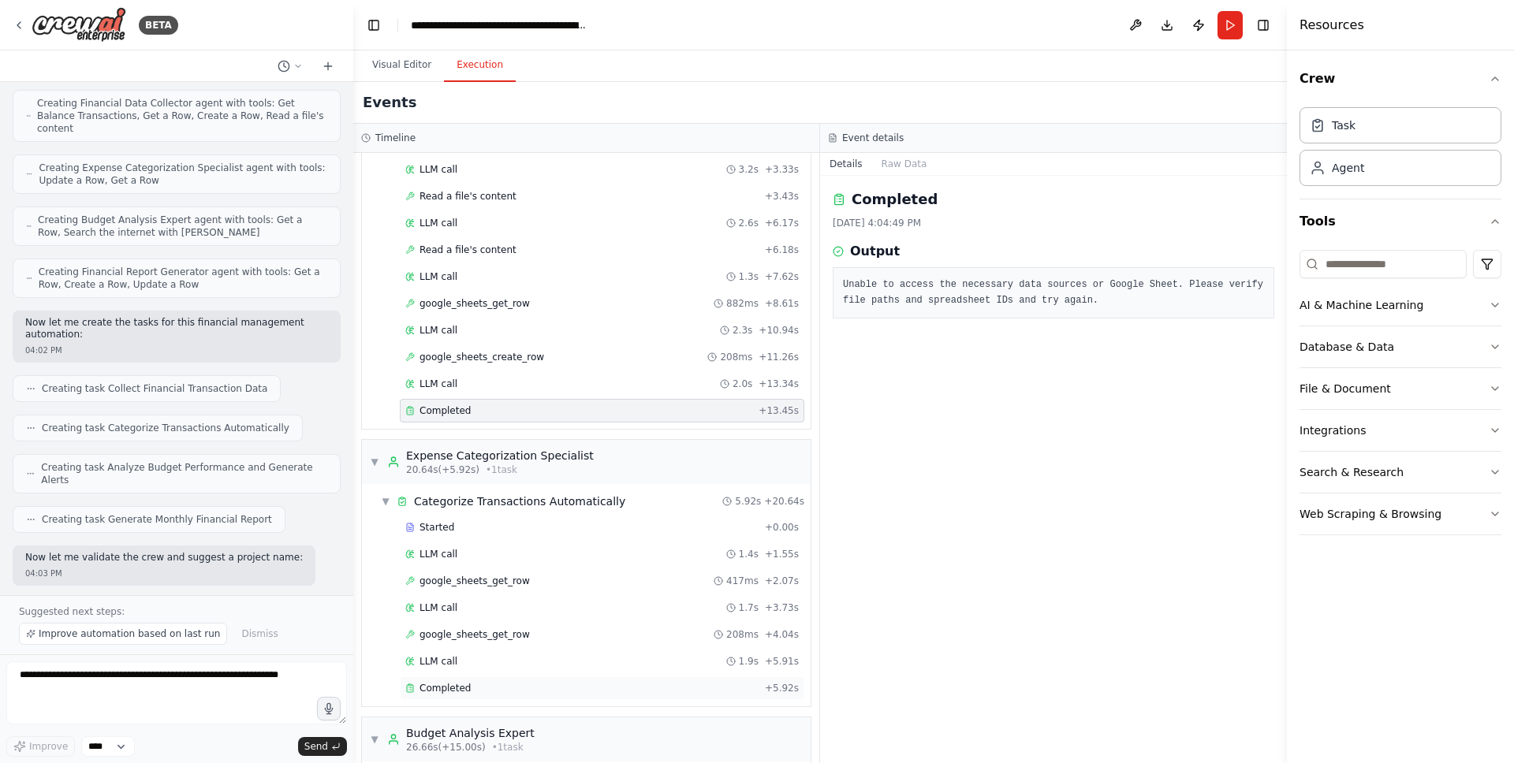
click at [466, 688] on span "Completed" at bounding box center [445, 688] width 51 height 13
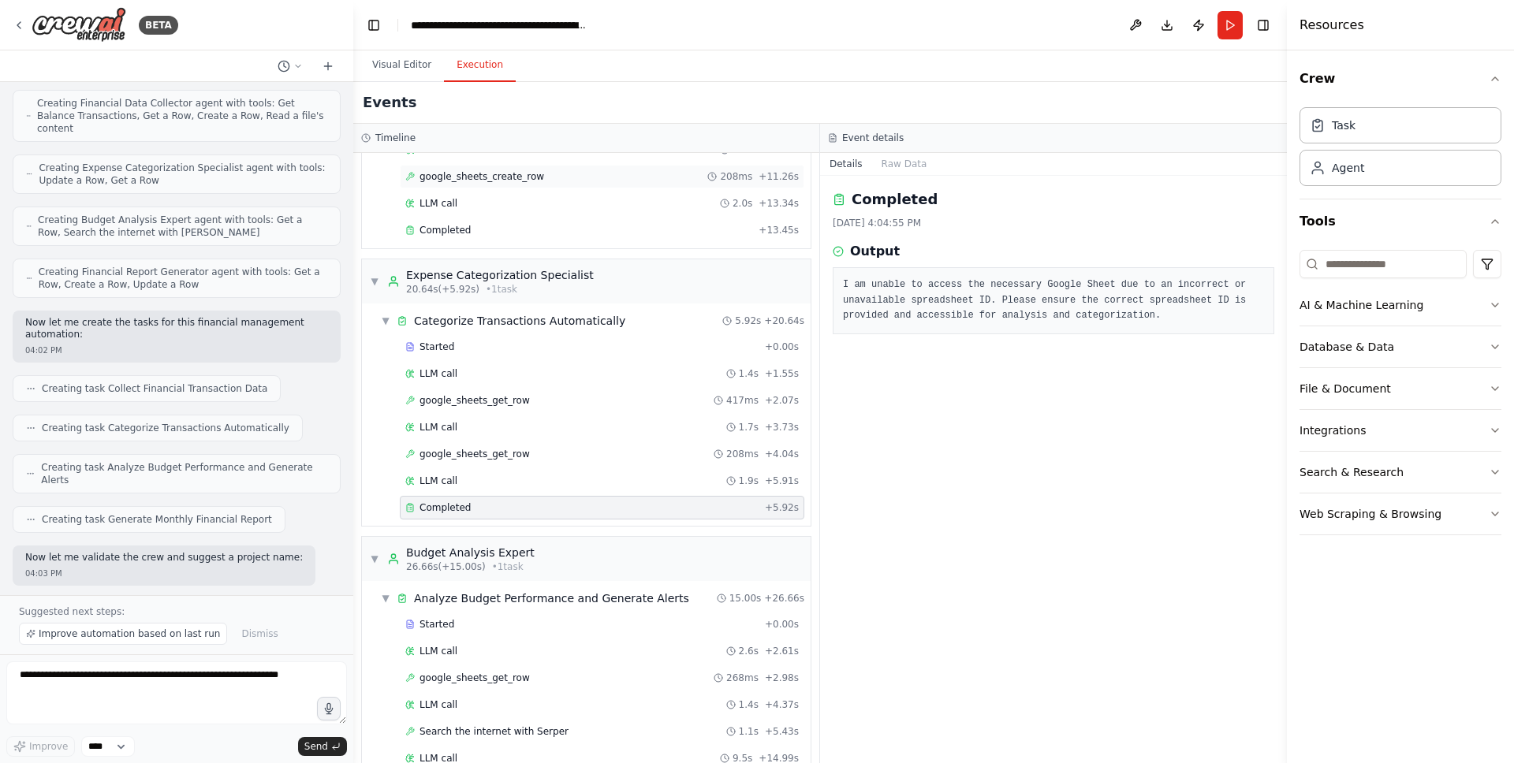
scroll to position [379, 0]
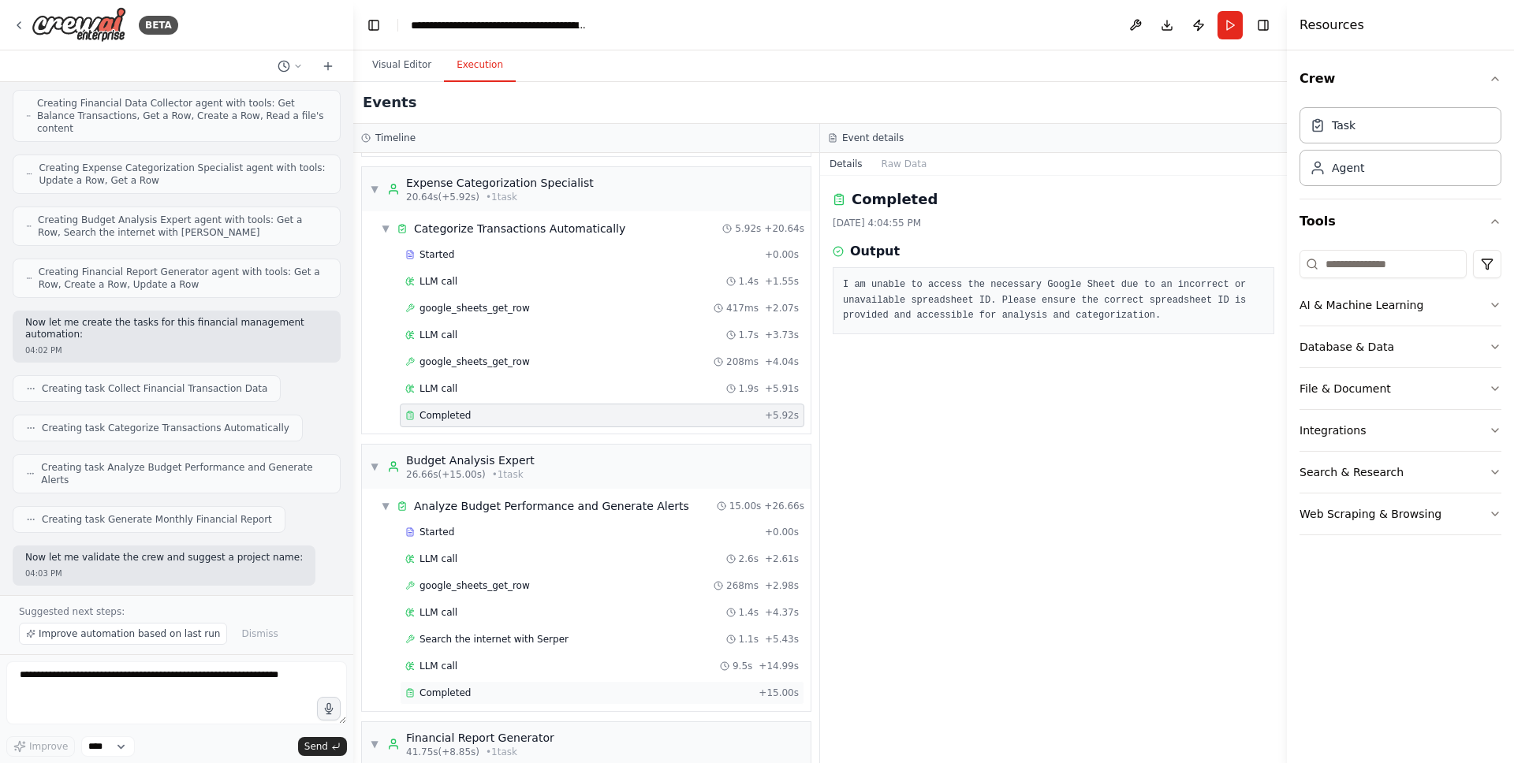
click at [498, 687] on div "Completed" at bounding box center [578, 693] width 347 height 13
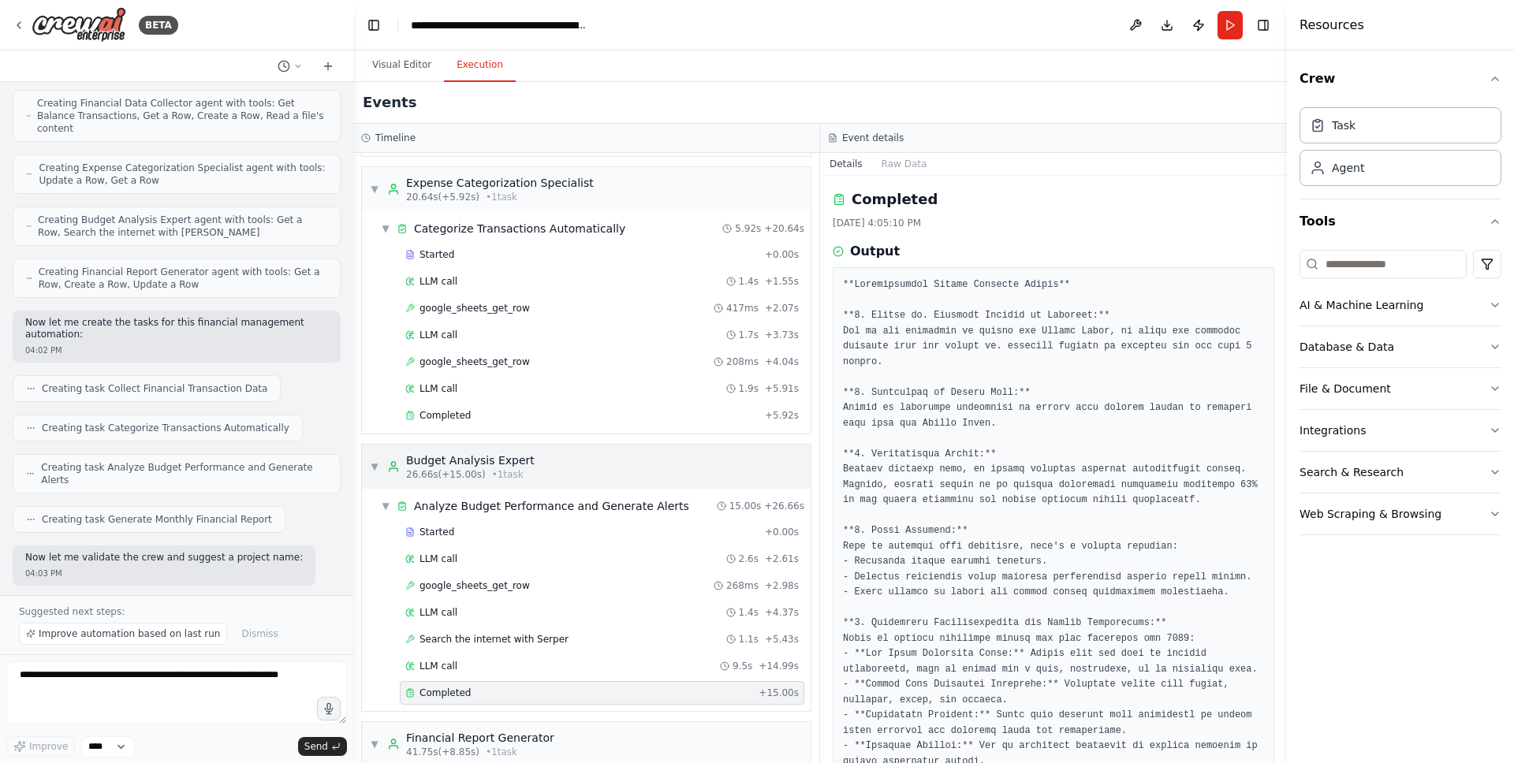
scroll to position [623, 0]
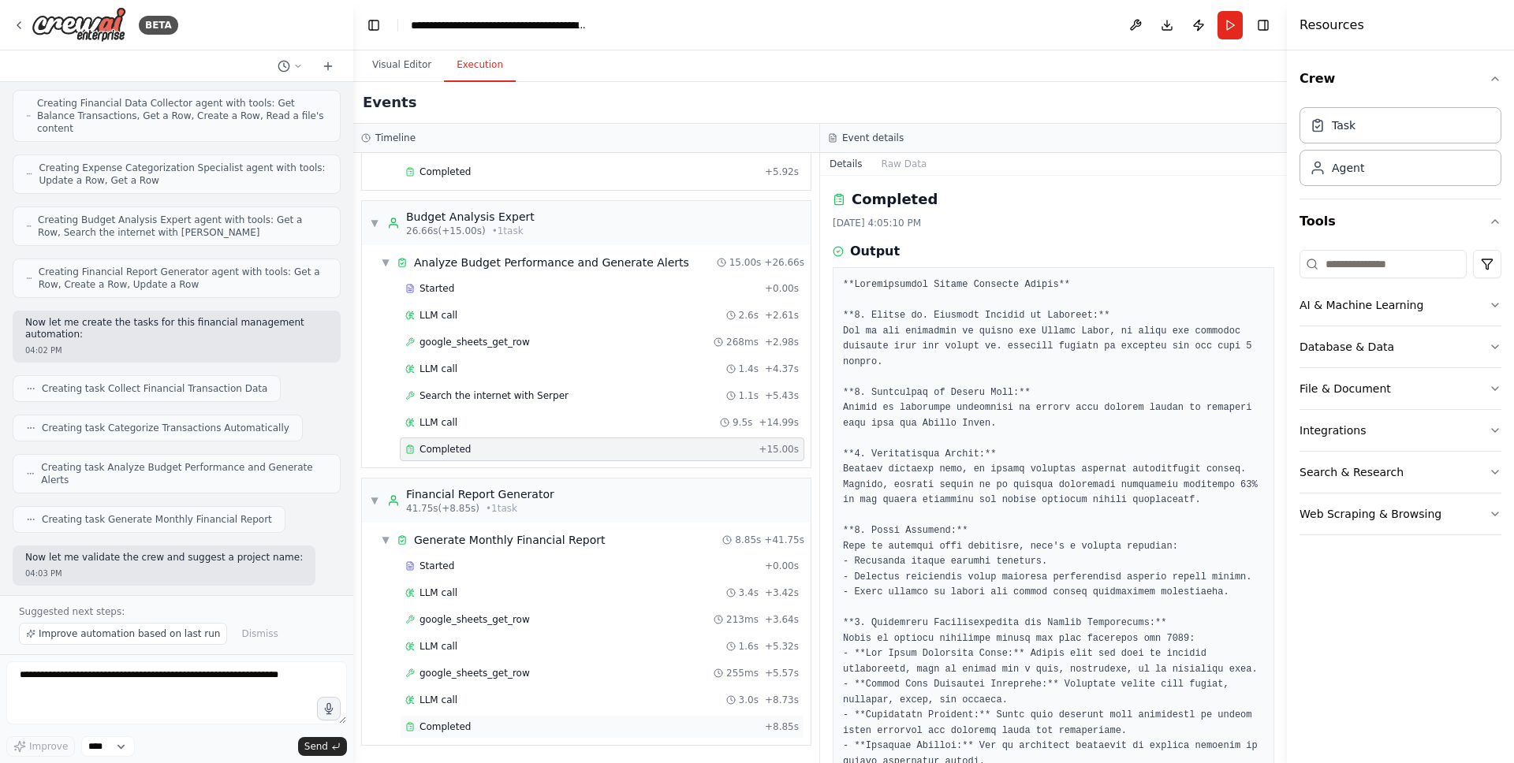
click at [518, 725] on div "Completed" at bounding box center [581, 727] width 353 height 13
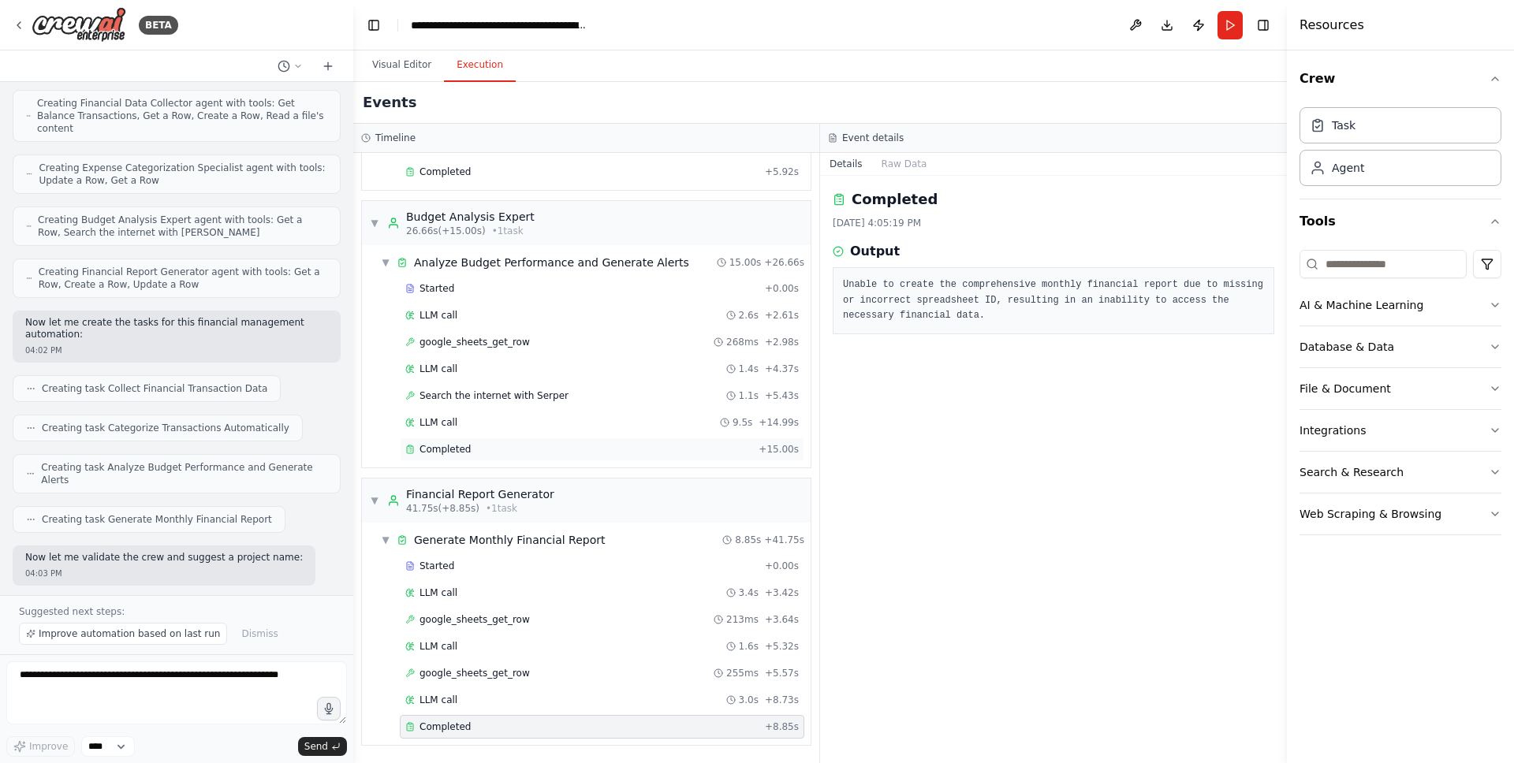
drag, startPoint x: 494, startPoint y: 453, endPoint x: 543, endPoint y: 442, distance: 49.2
click at [494, 452] on div "Completed" at bounding box center [578, 449] width 347 height 13
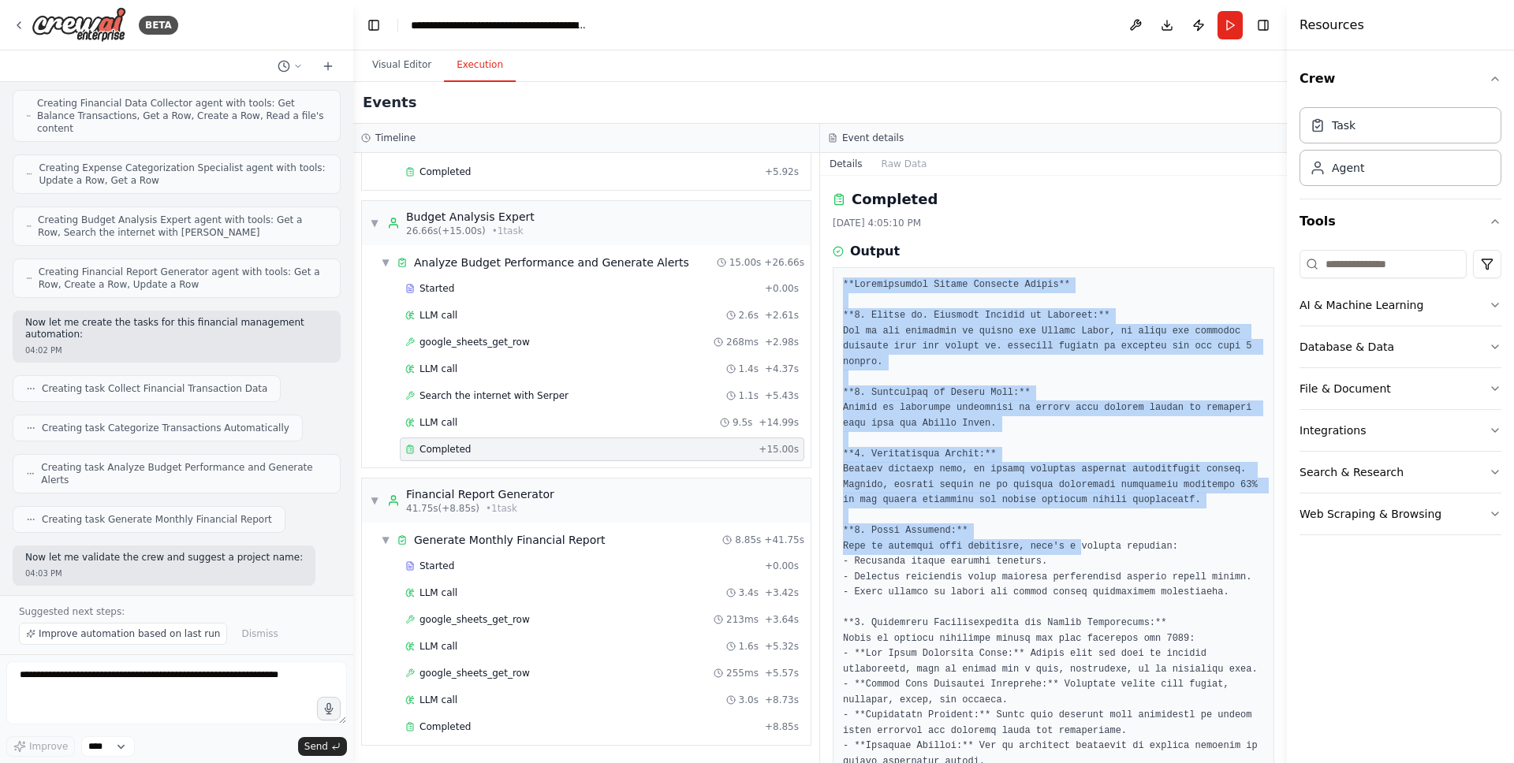
drag, startPoint x: 983, startPoint y: 334, endPoint x: 1077, endPoint y: 545, distance: 231.2
click at [1083, 550] on div at bounding box center [1054, 723] width 442 height 912
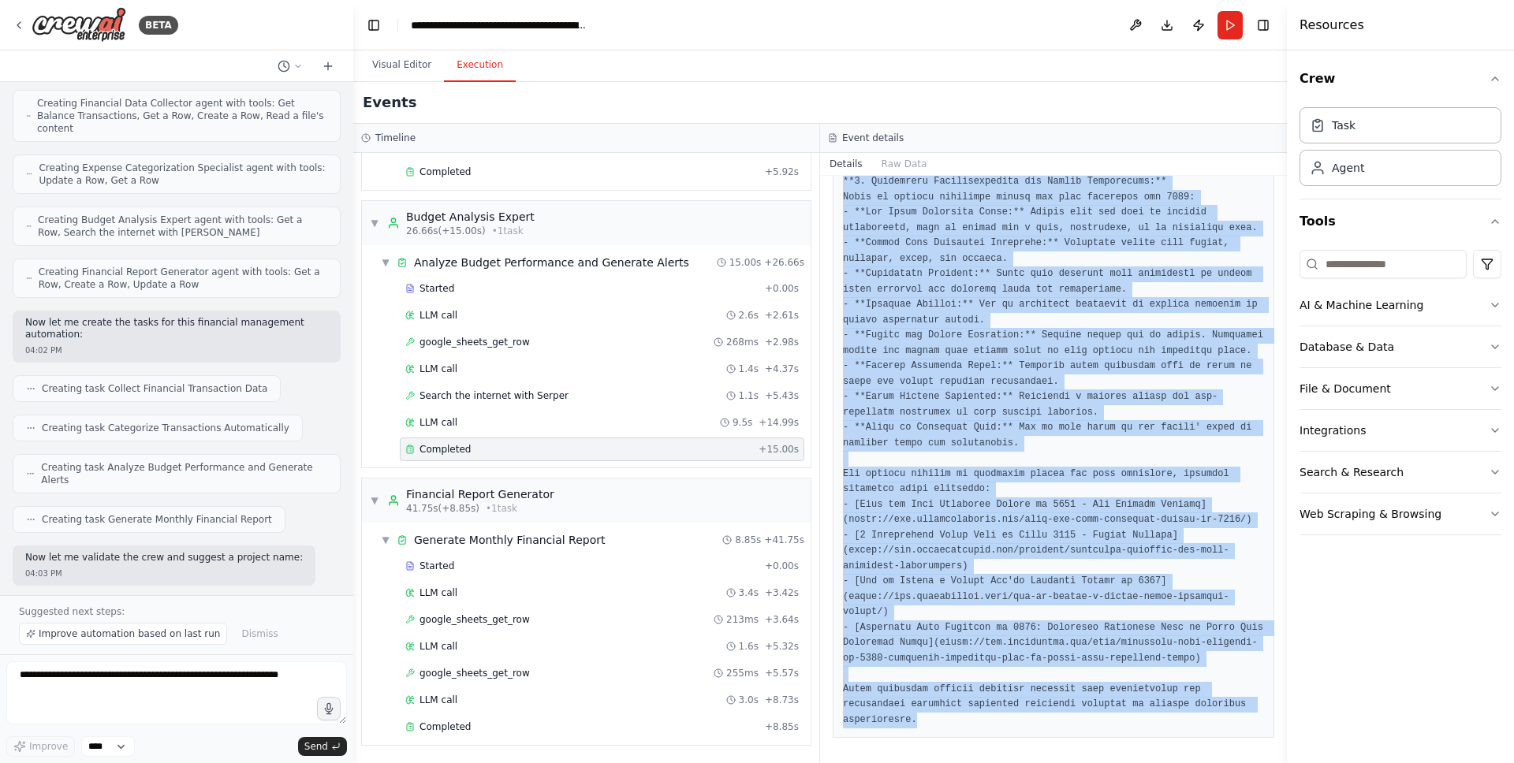
click at [968, 721] on pre at bounding box center [1053, 282] width 421 height 892
copy pre "**Comprehensive Budget Analysis Report** **1. Actual vs. Budgeted Amounts by Ca…"
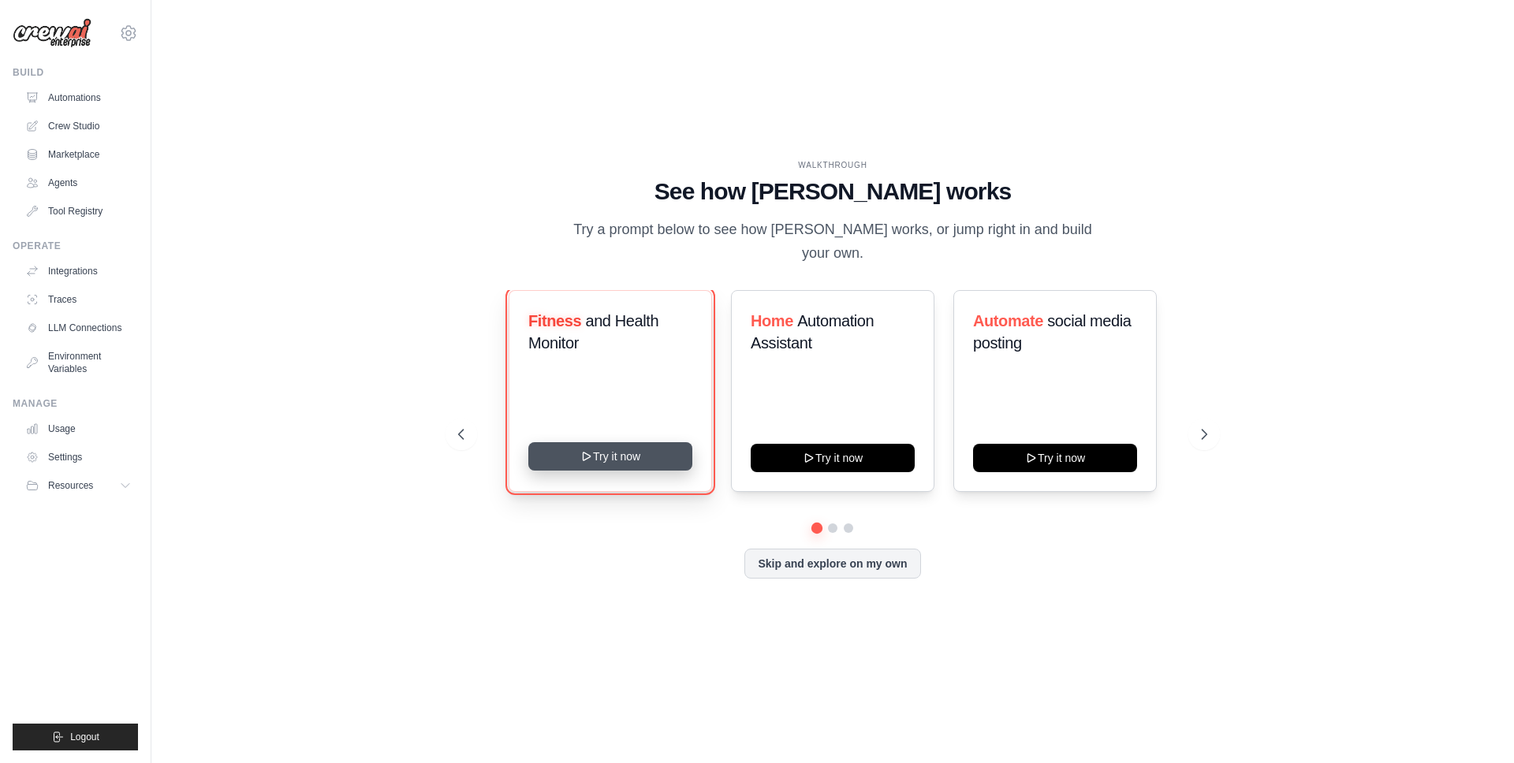
click at [612, 448] on button "Try it now" at bounding box center [610, 456] width 164 height 28
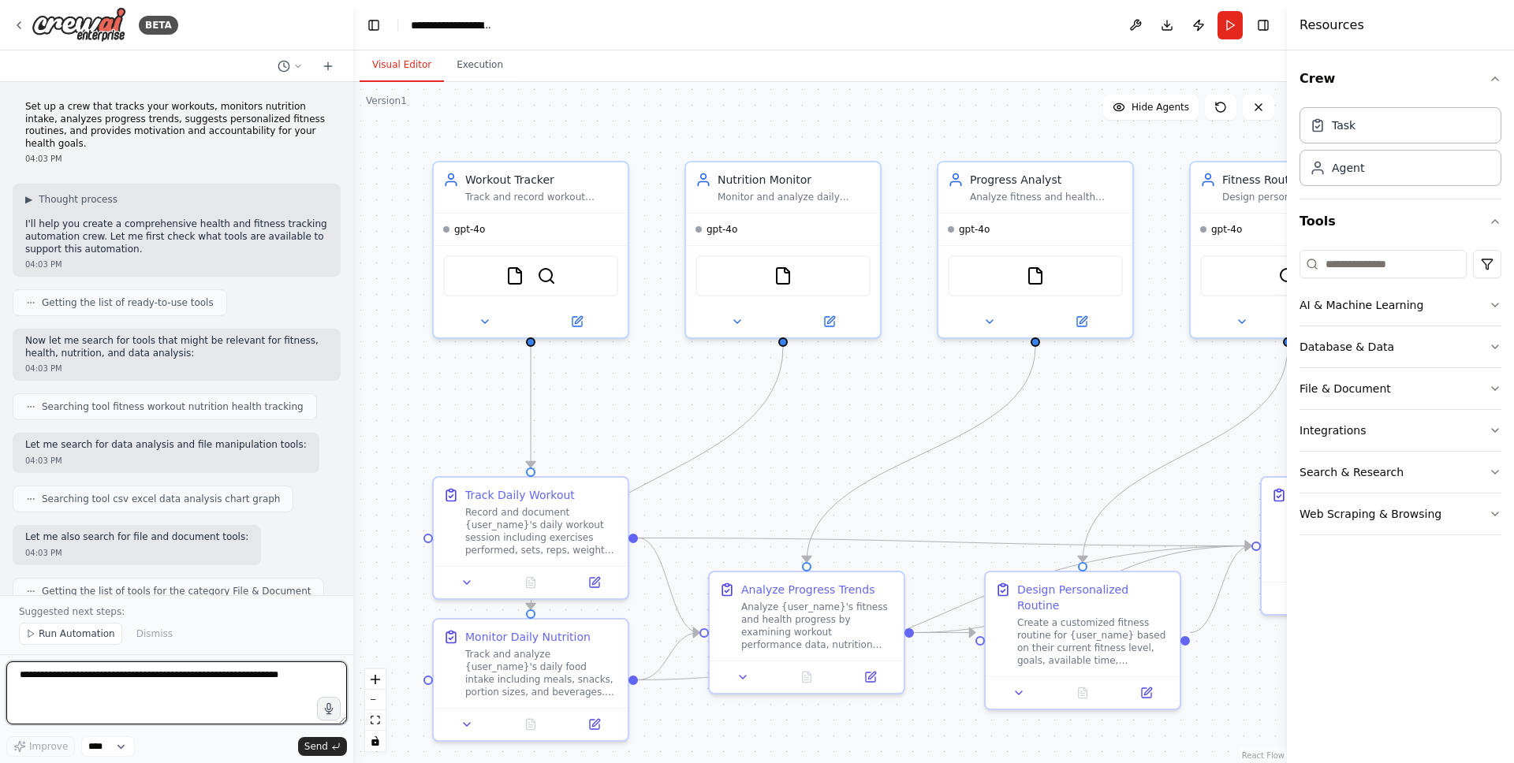
scroll to position [1668, 0]
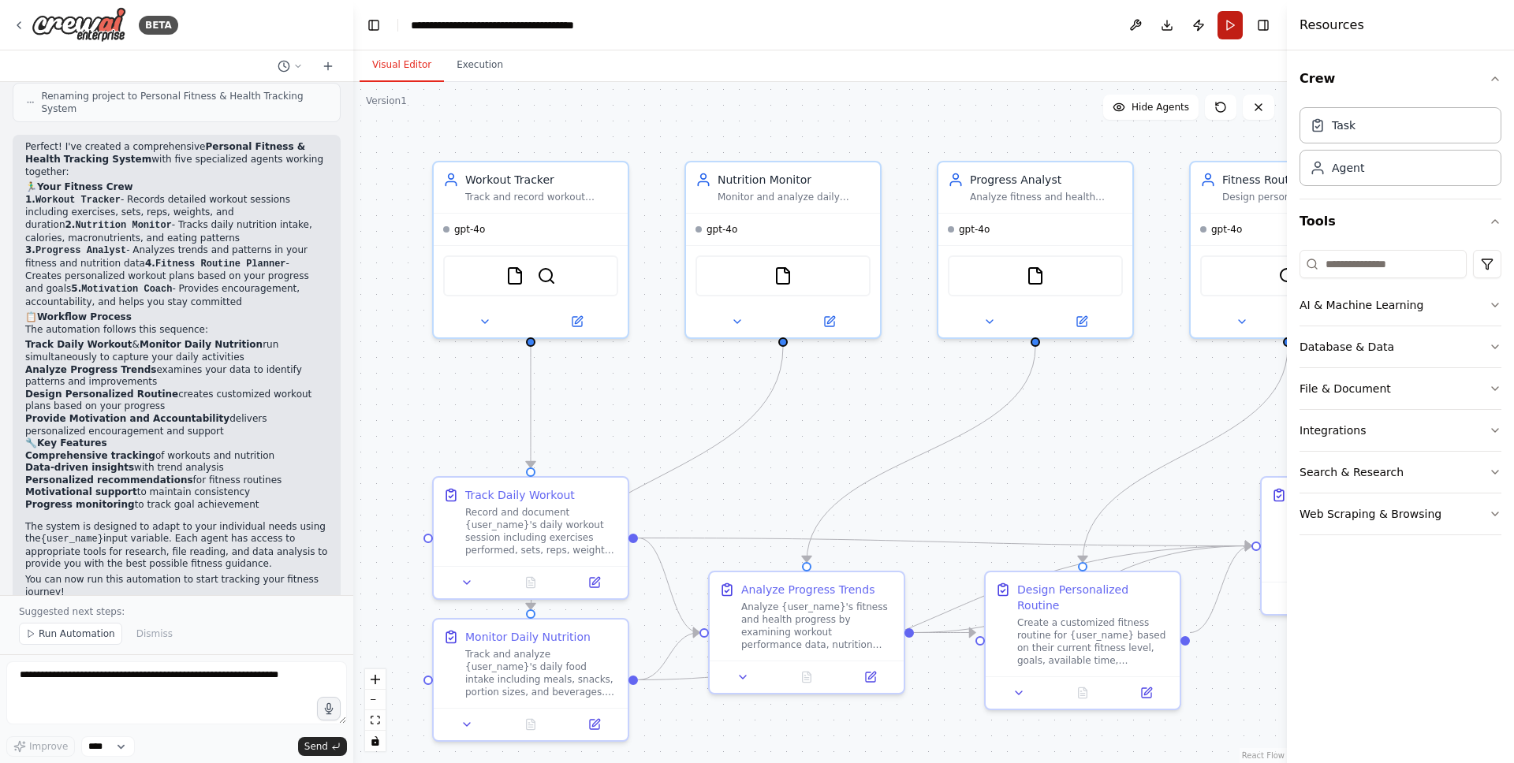
click at [1227, 25] on button "Run" at bounding box center [1230, 25] width 25 height 28
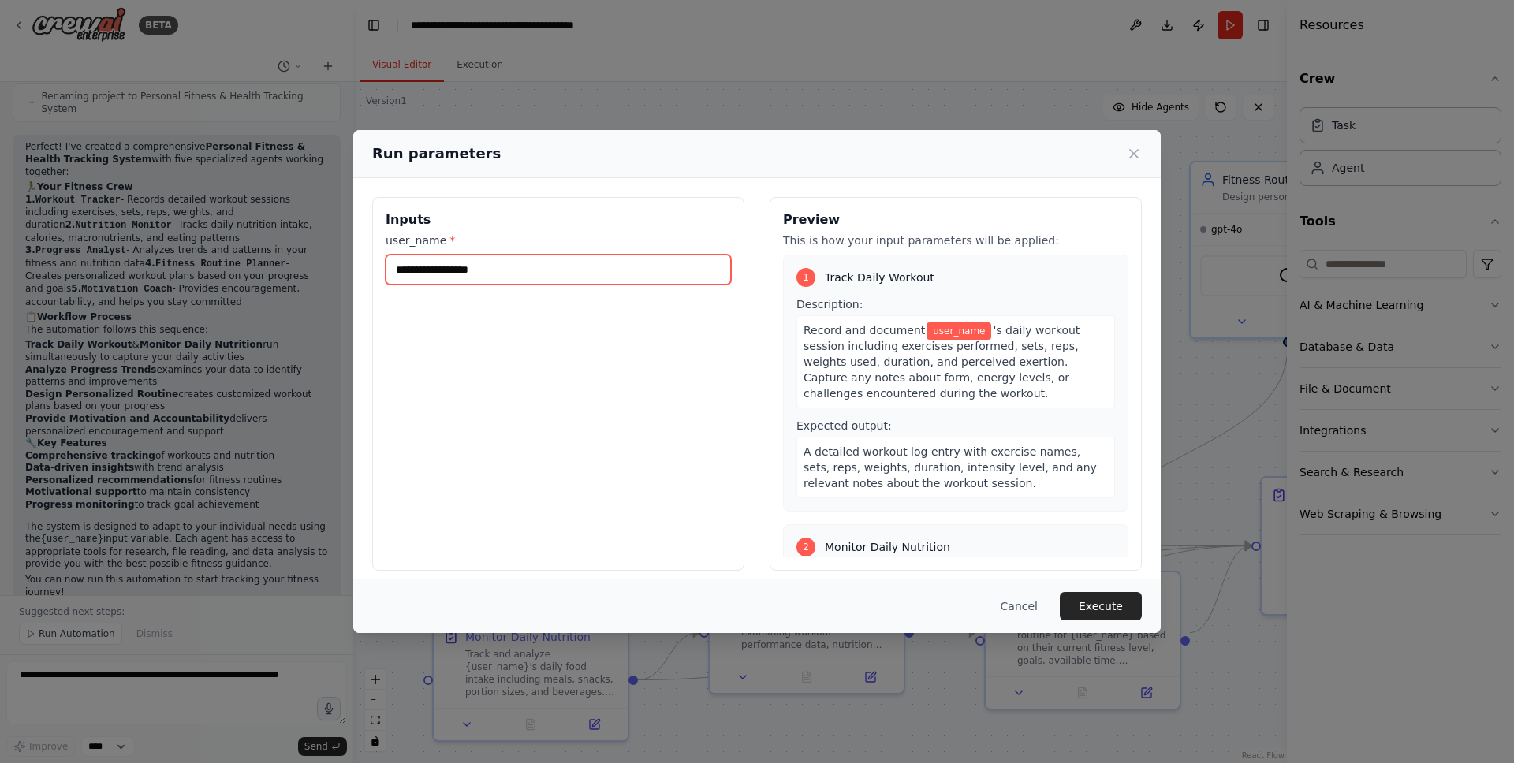
click at [498, 264] on input "user_name *" at bounding box center [558, 270] width 345 height 30
type input "****"
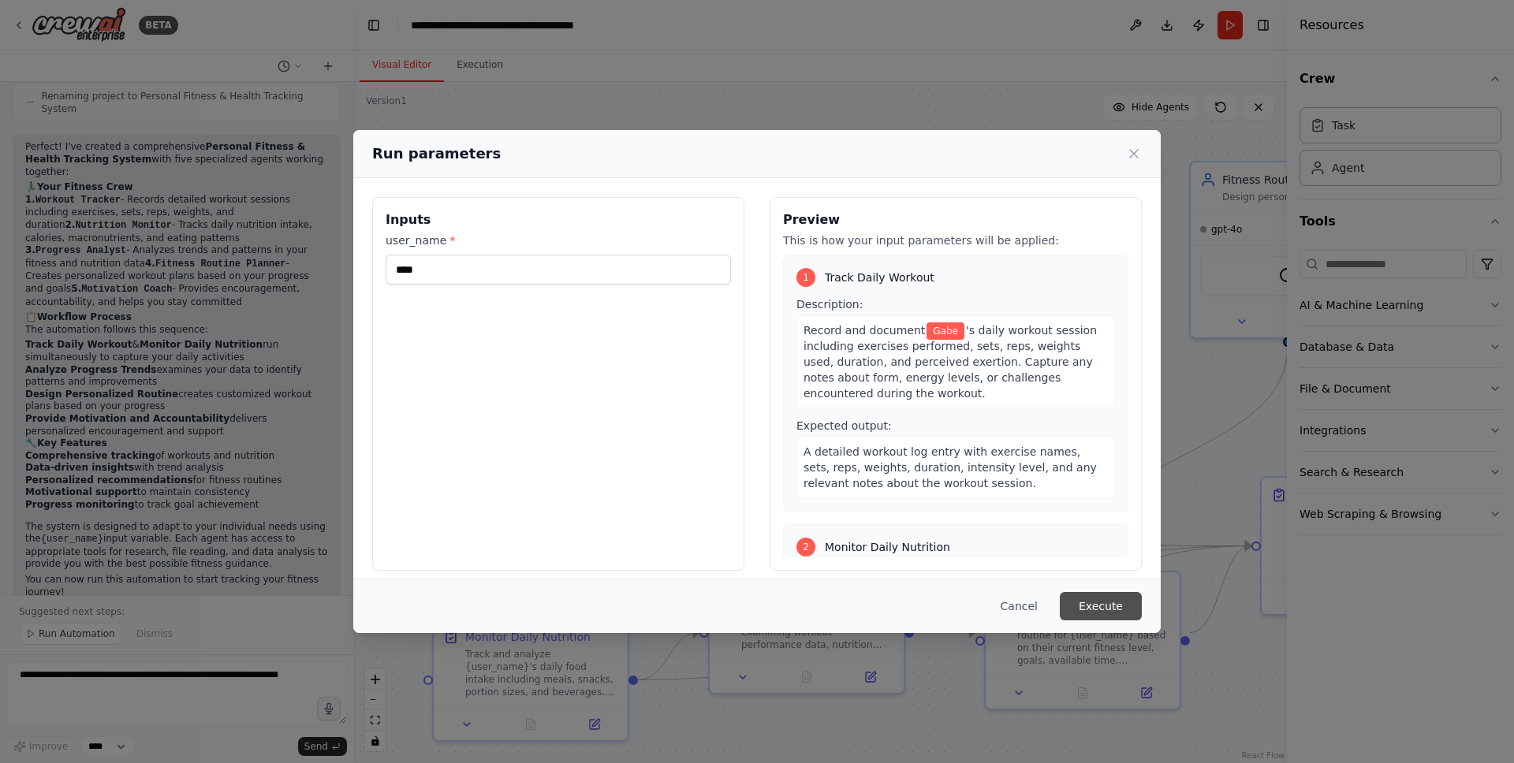
click at [1098, 606] on button "Execute" at bounding box center [1101, 606] width 82 height 28
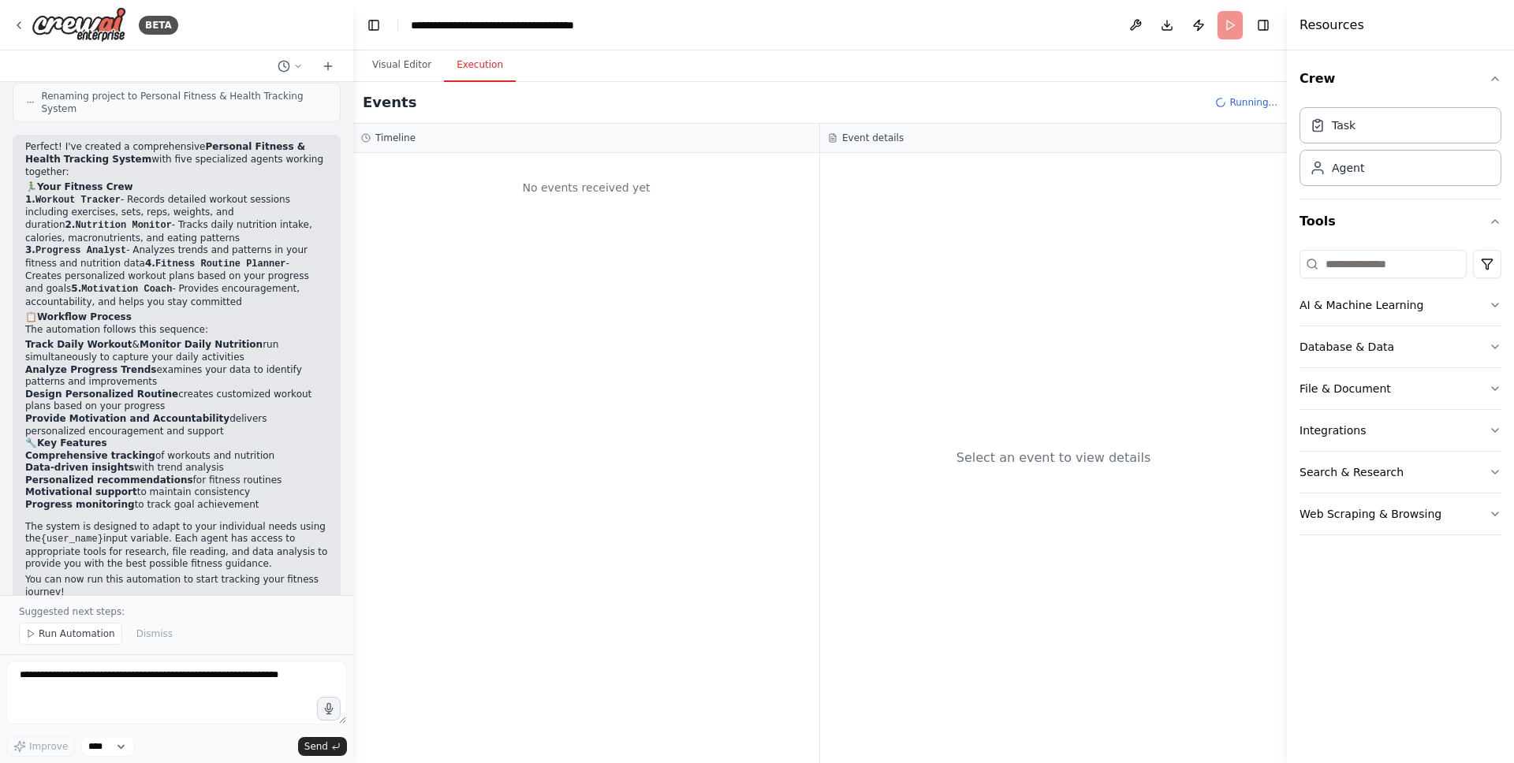
click at [469, 62] on button "Execution" at bounding box center [480, 65] width 72 height 33
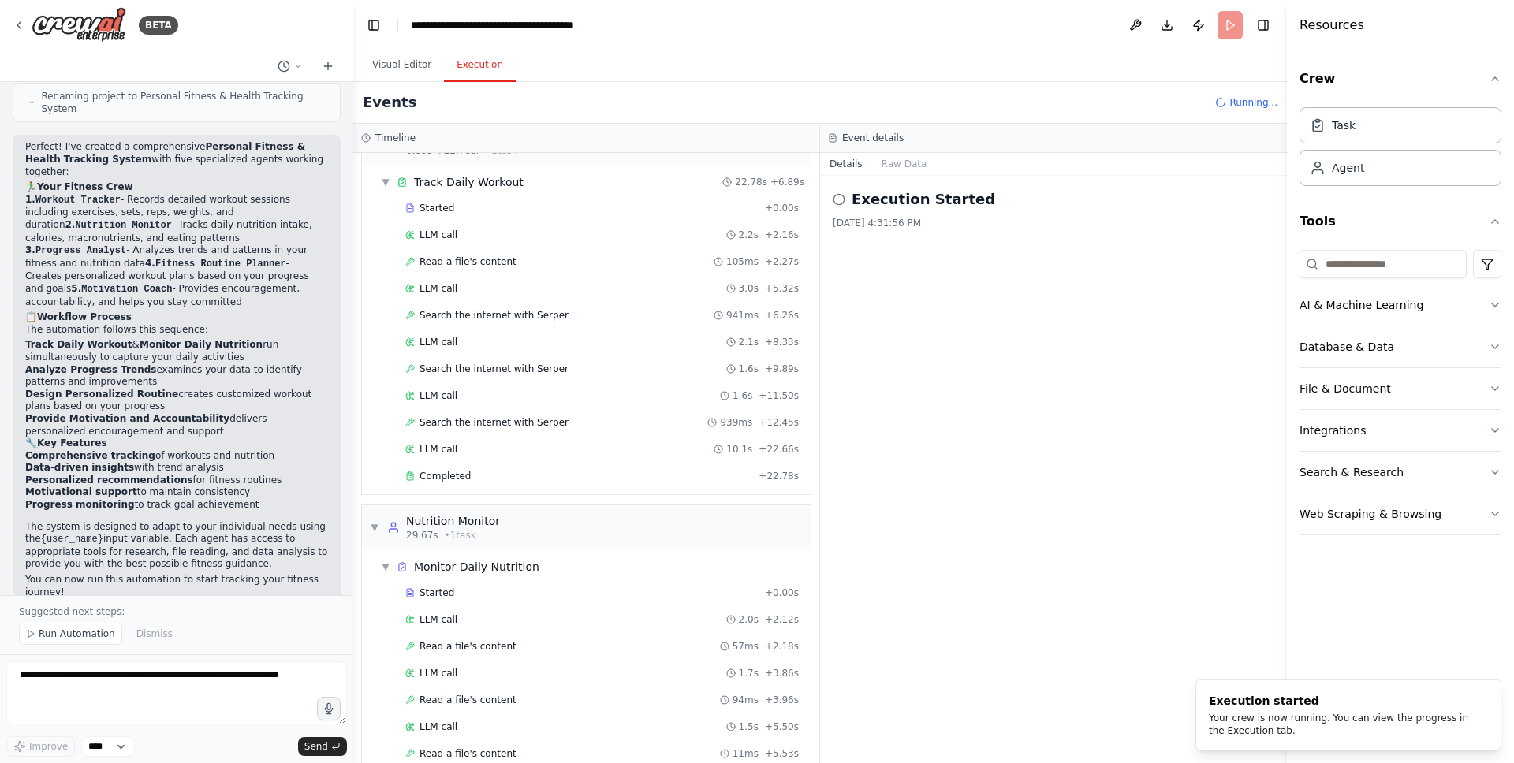
scroll to position [95, 0]
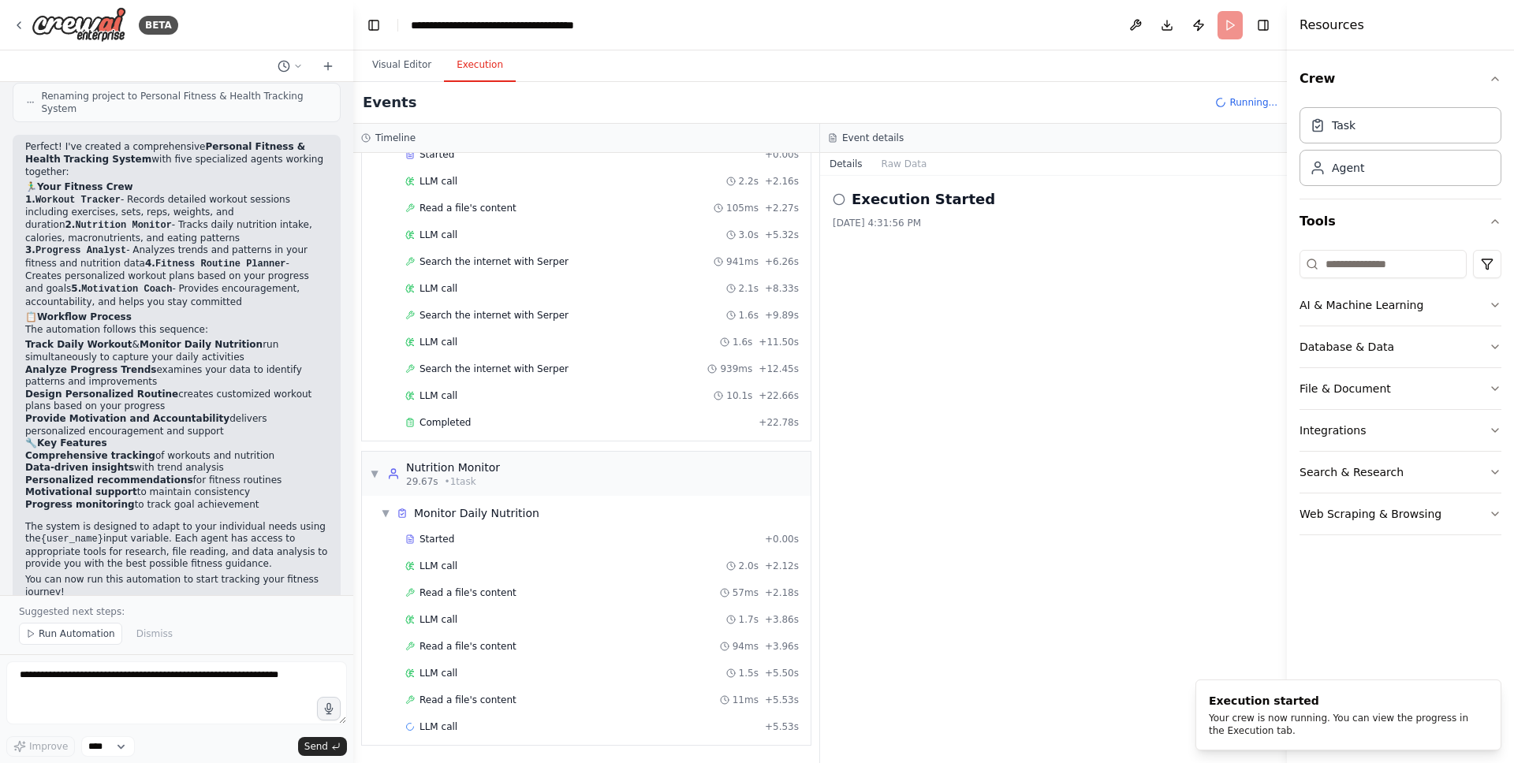
click at [497, 434] on div "Started + 0.00s LLM call 2.2s + 2.16s Read a file's content 105ms + 2.27s LLM c…" at bounding box center [593, 290] width 436 height 295
click at [497, 420] on div "Completed" at bounding box center [578, 422] width 347 height 13
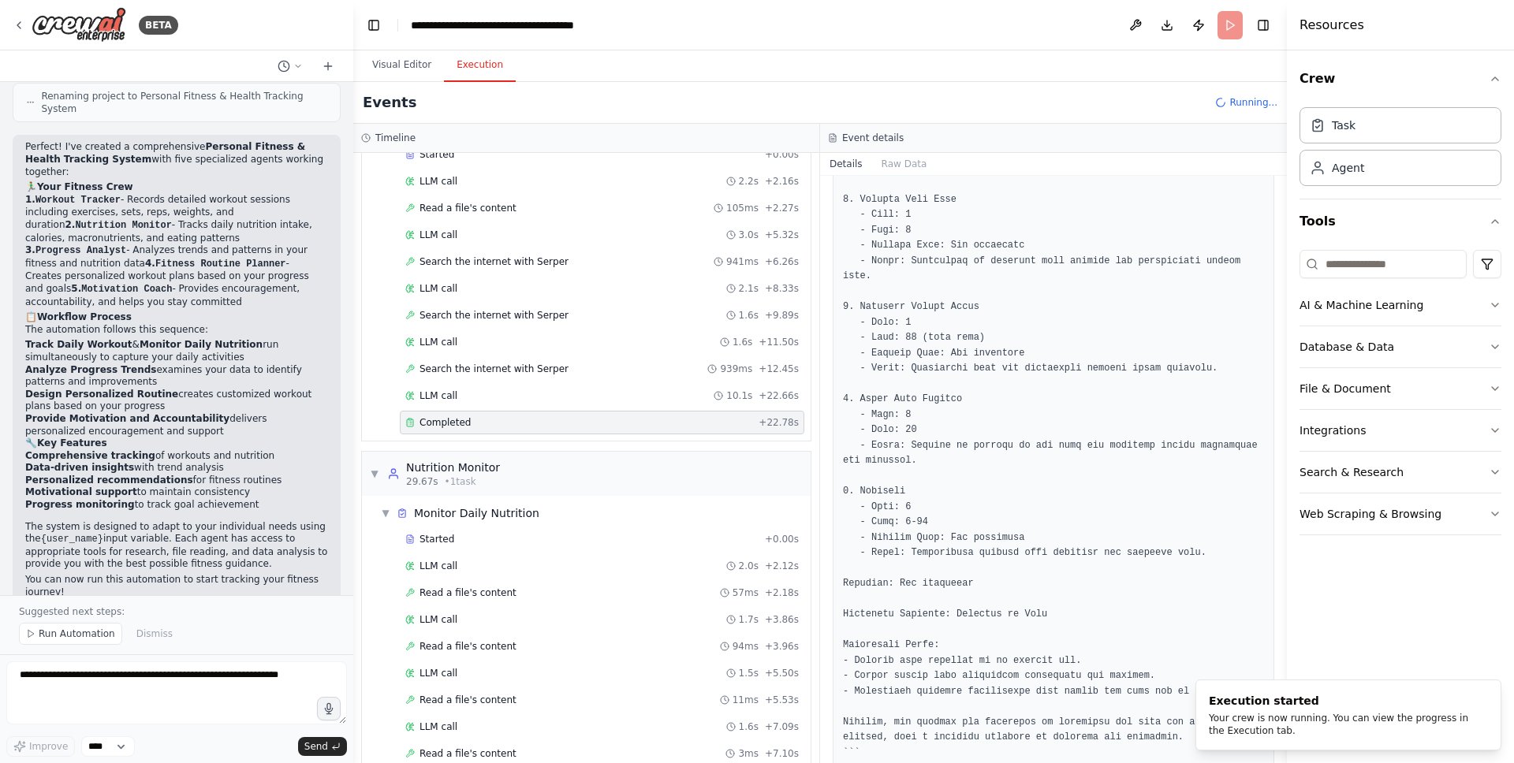
scroll to position [288, 0]
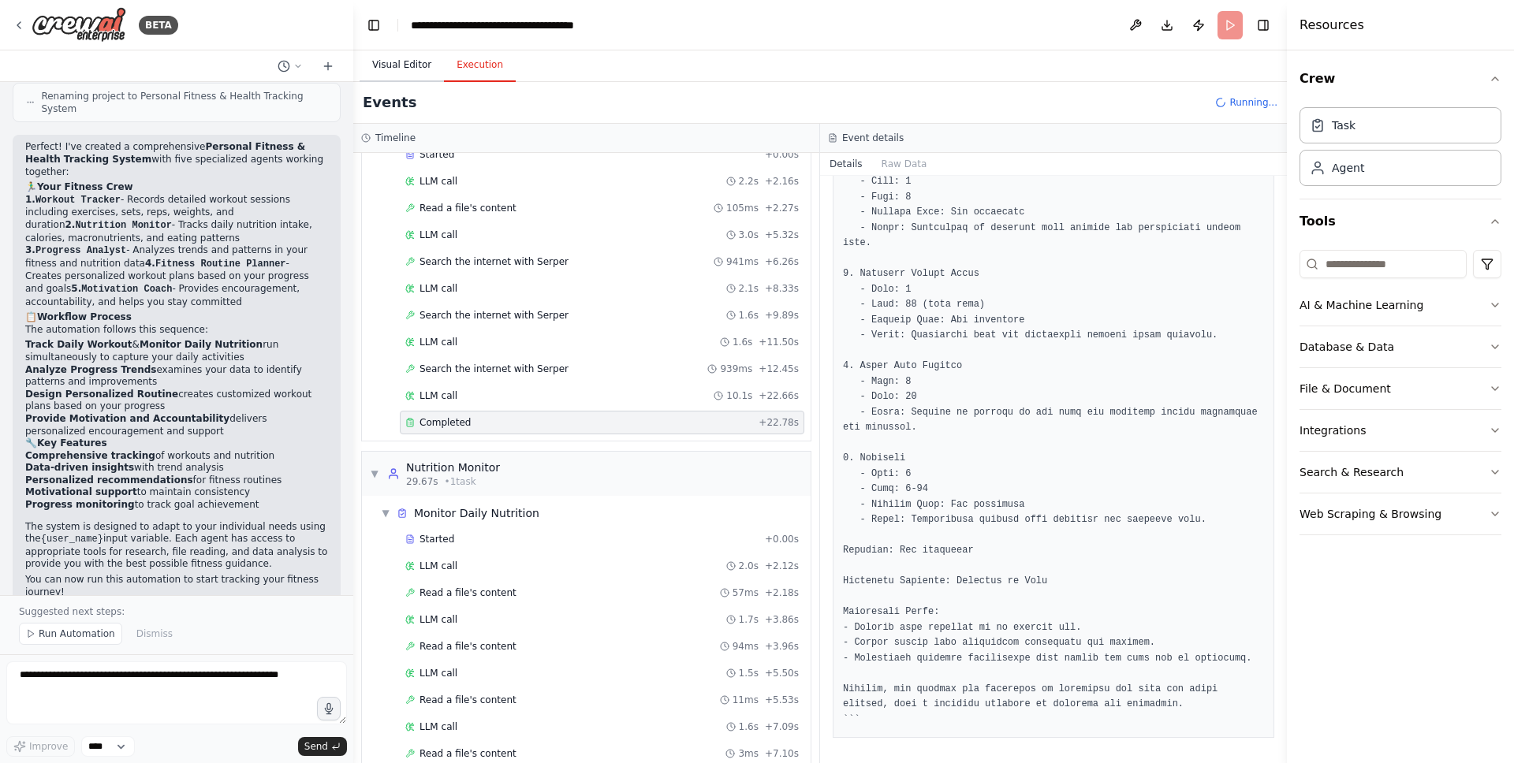
click at [382, 61] on button "Visual Editor" at bounding box center [402, 65] width 84 height 33
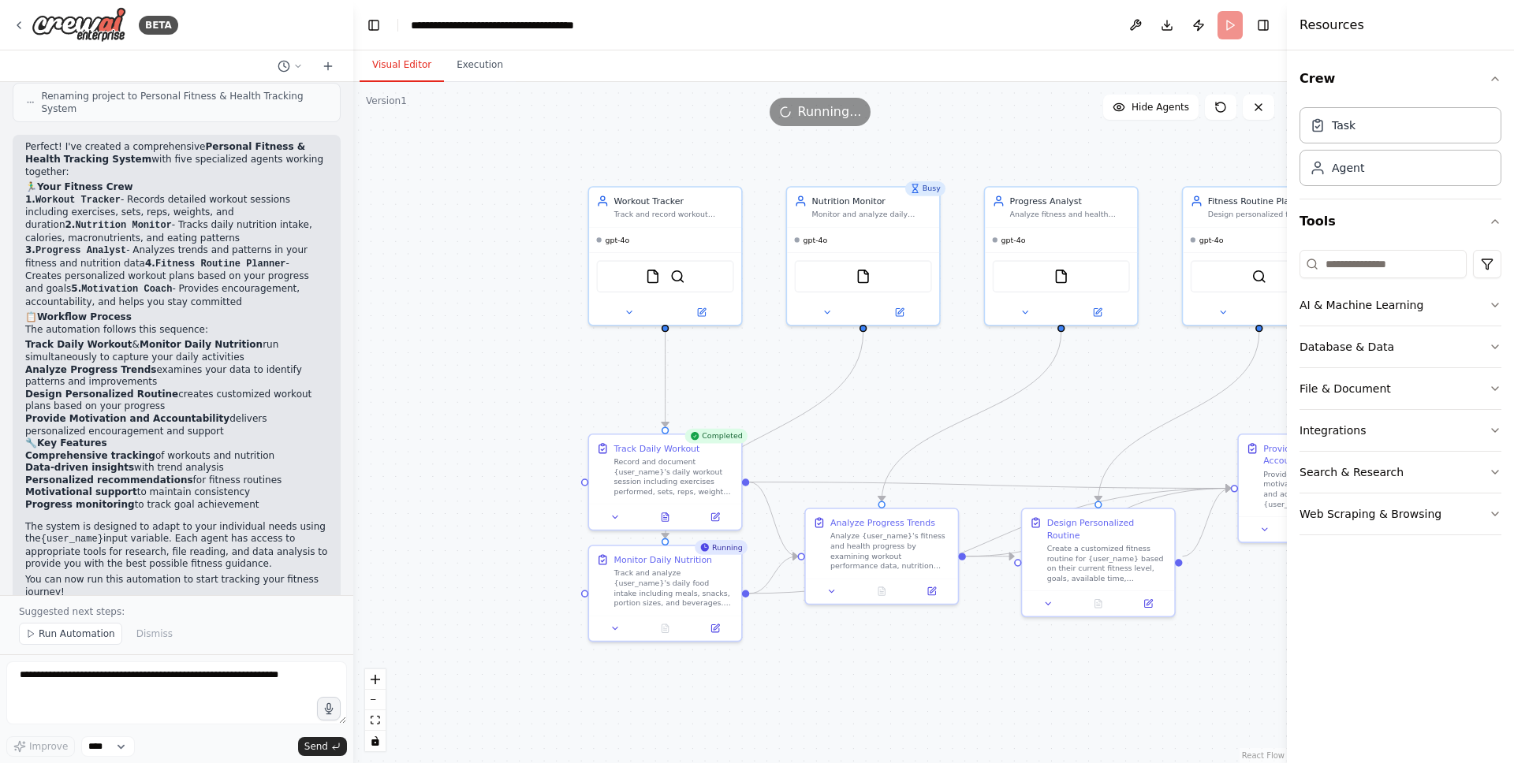
drag, startPoint x: 838, startPoint y: 711, endPoint x: 962, endPoint y: 692, distance: 125.4
click at [843, 710] on div ".deletable-edge-delete-btn { width: 20px; height: 20px; border: 0px solid #ffff…" at bounding box center [820, 422] width 934 height 681
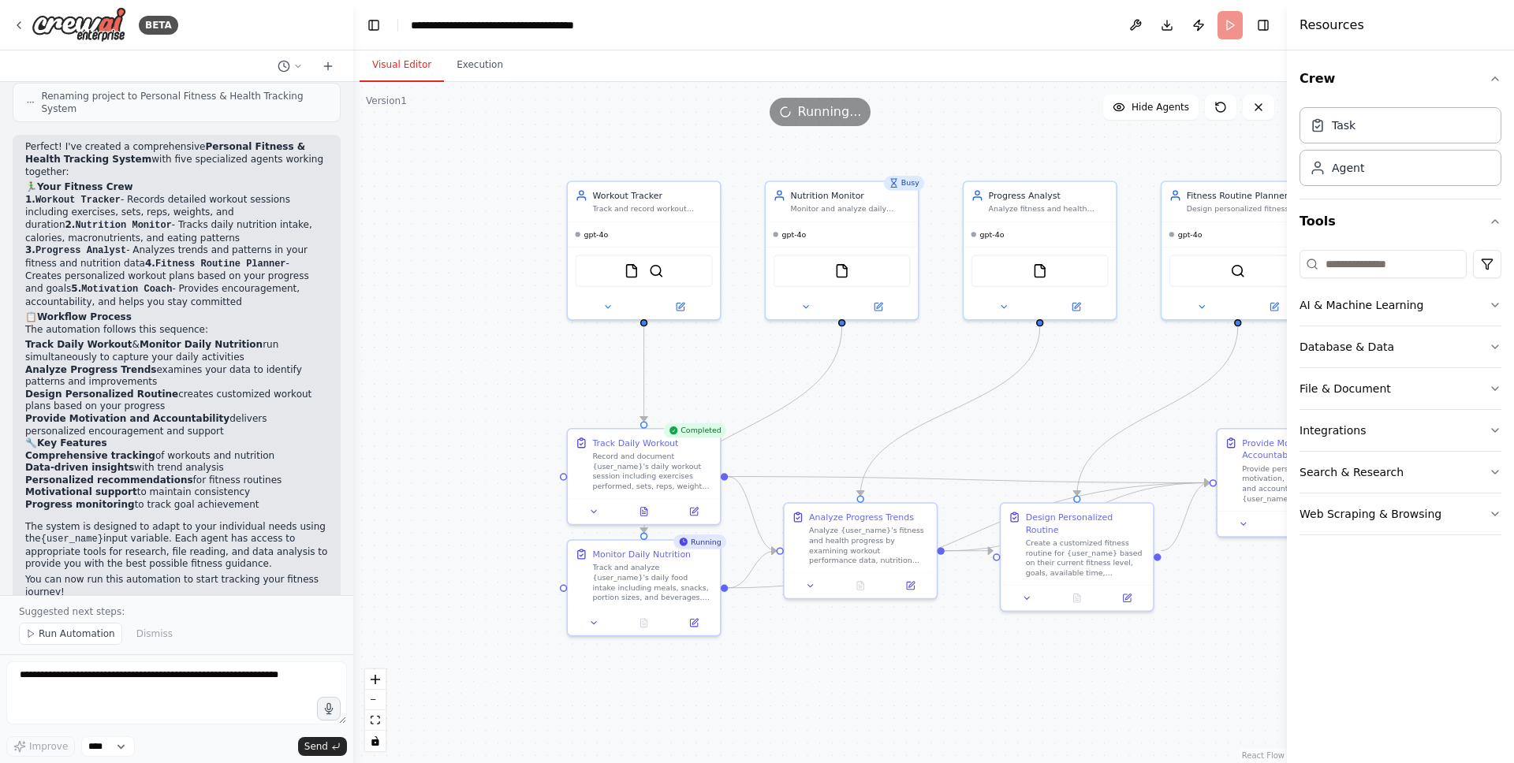
drag, startPoint x: 962, startPoint y: 692, endPoint x: 725, endPoint y: 647, distance: 241.4
click at [725, 647] on div ".deletable-edge-delete-btn { width: 20px; height: 20px; border: 0px solid #ffff…" at bounding box center [820, 422] width 934 height 681
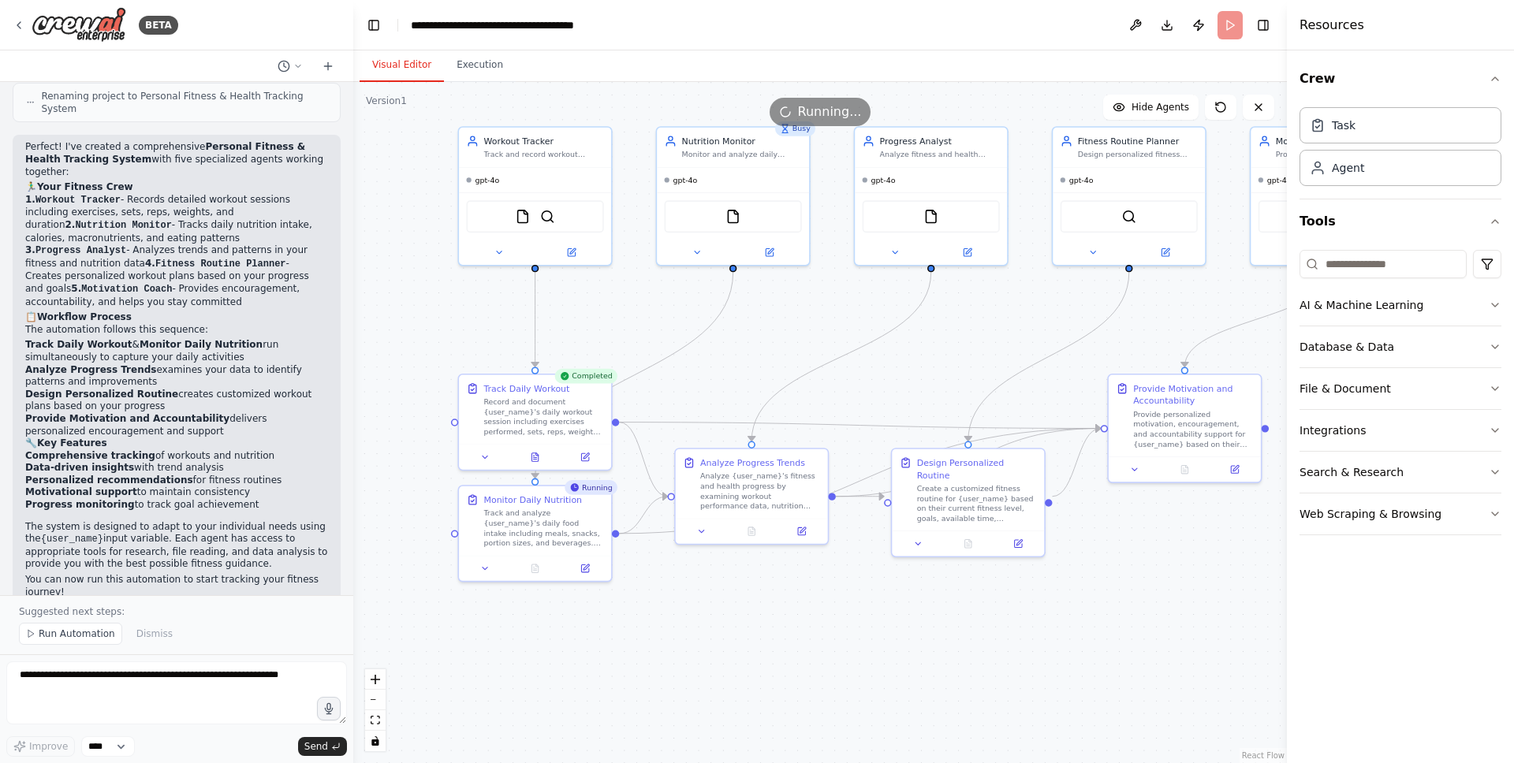
drag, startPoint x: 759, startPoint y: 637, endPoint x: 851, endPoint y: 624, distance: 93.2
click at [851, 624] on div ".deletable-edge-delete-btn { width: 20px; height: 20px; border: 0px solid #ffff…" at bounding box center [820, 422] width 934 height 681
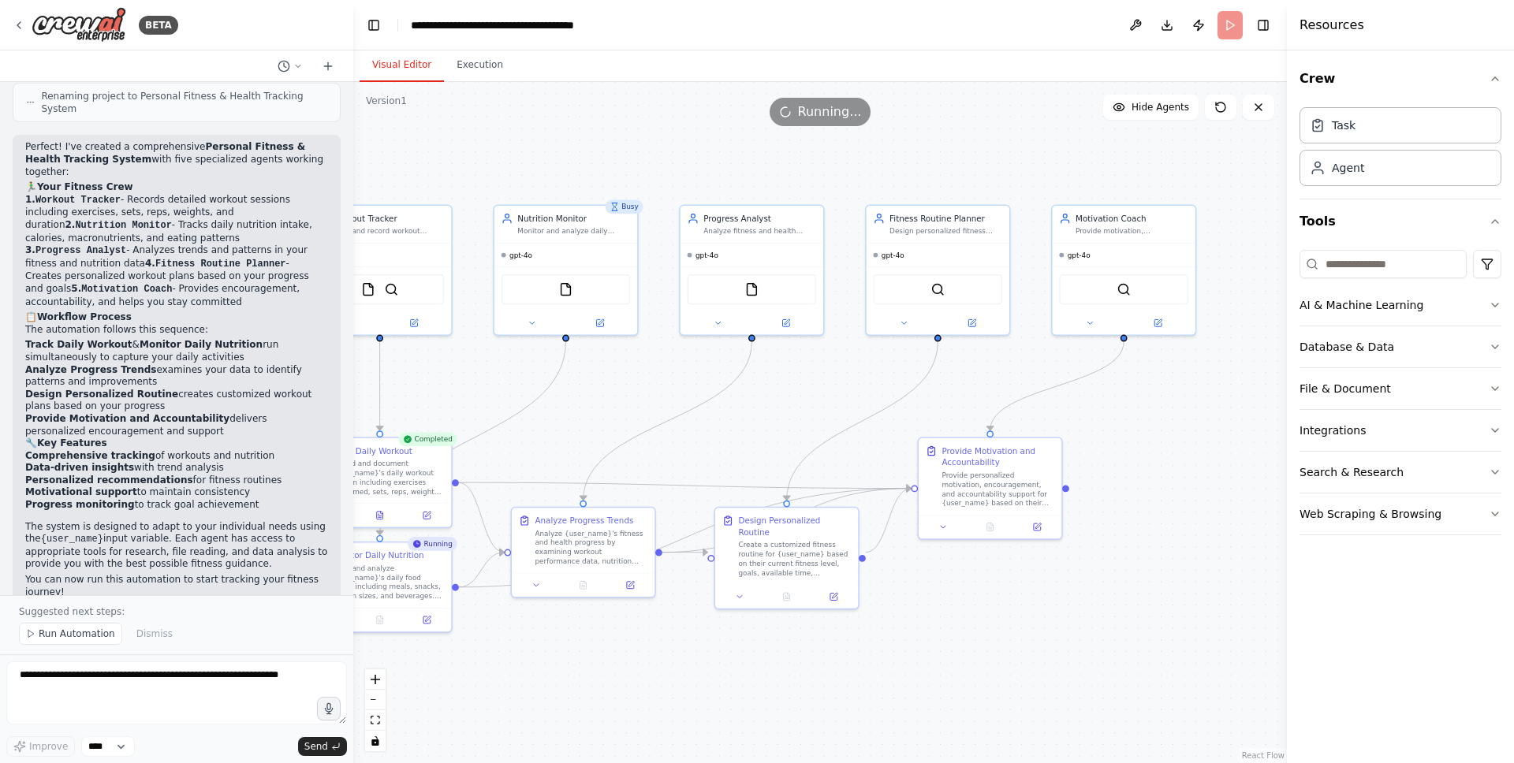
drag, startPoint x: 907, startPoint y: 623, endPoint x: 802, endPoint y: 664, distance: 112.6
click at [796, 666] on div ".deletable-edge-delete-btn { width: 20px; height: 20px; border: 0px solid #ffff…" at bounding box center [820, 422] width 934 height 681
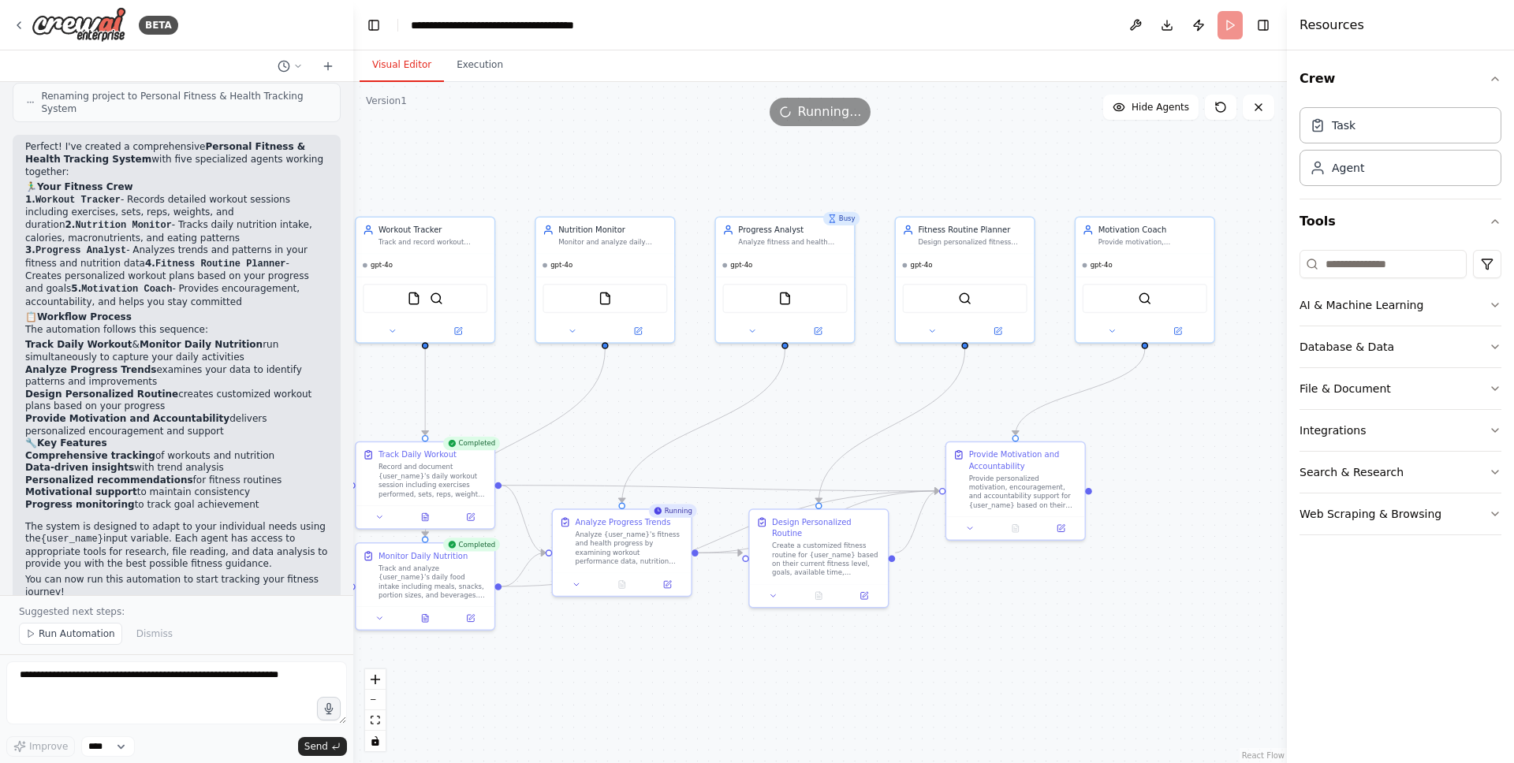
drag, startPoint x: 803, startPoint y: 665, endPoint x: 912, endPoint y: 657, distance: 109.1
click at [912, 657] on div ".deletable-edge-delete-btn { width: 20px; height: 20px; border: 0px solid #ffff…" at bounding box center [820, 422] width 934 height 681
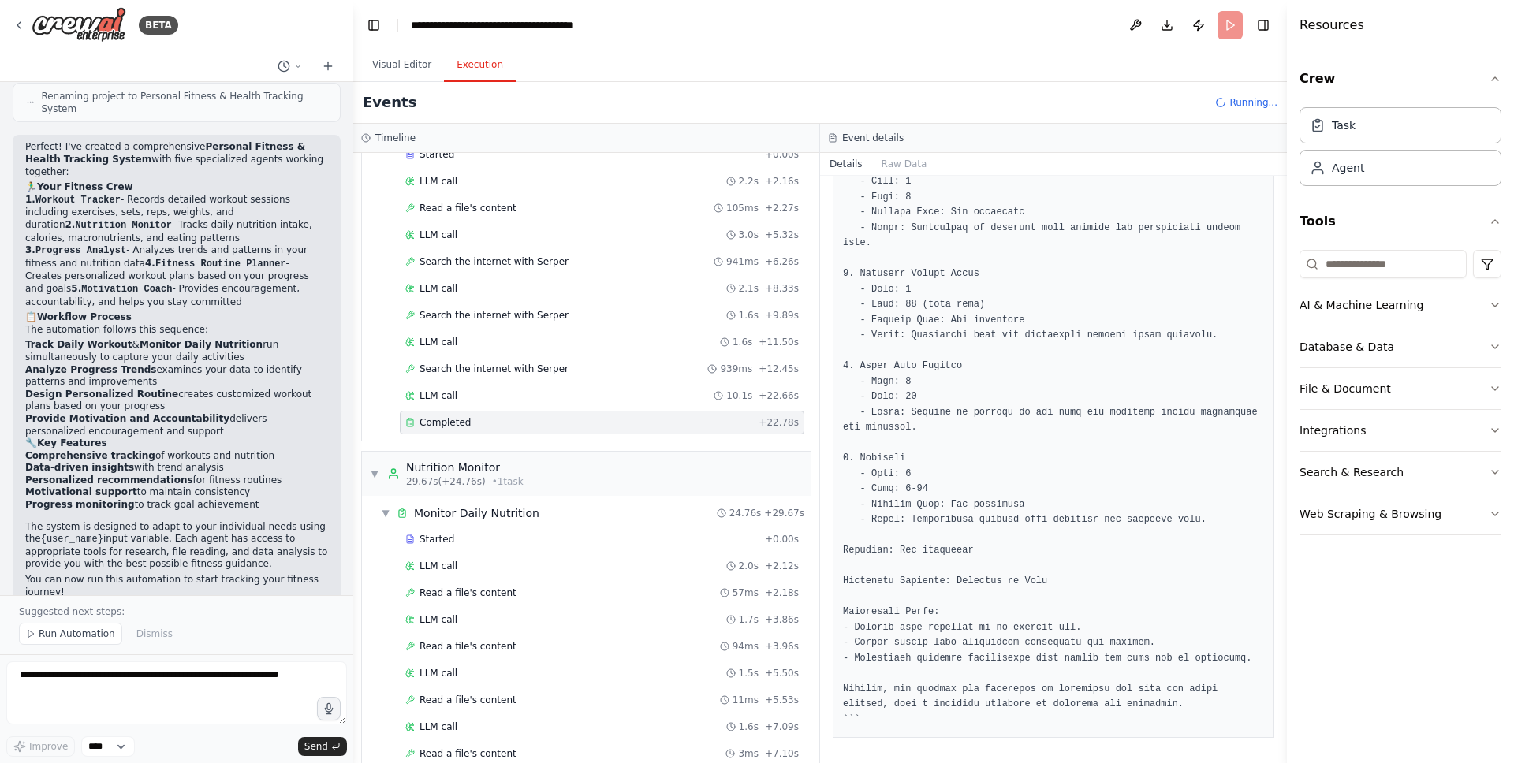
click at [479, 59] on button "Execution" at bounding box center [480, 65] width 72 height 33
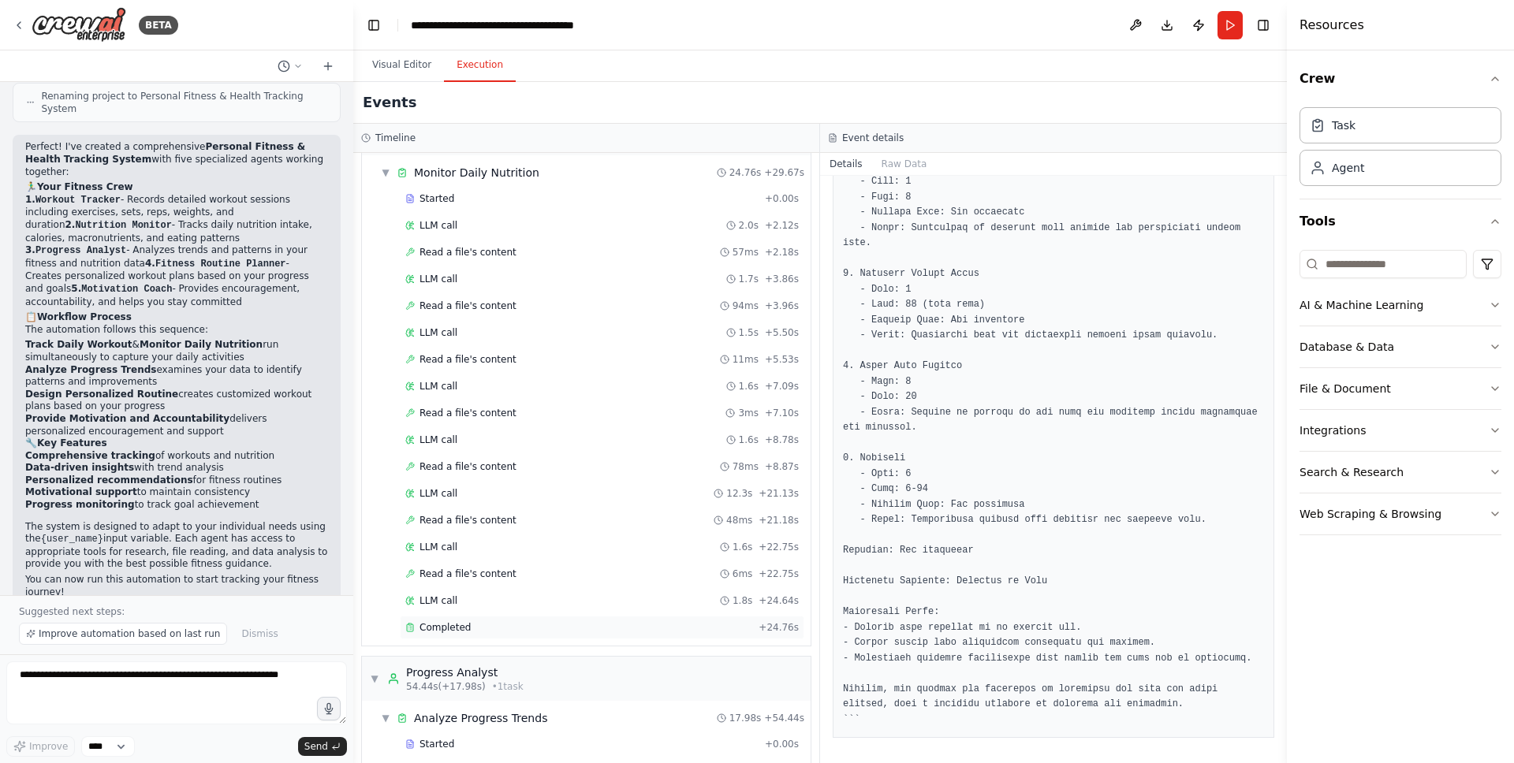
scroll to position [434, 0]
click at [471, 633] on div "Completed" at bounding box center [578, 629] width 347 height 13
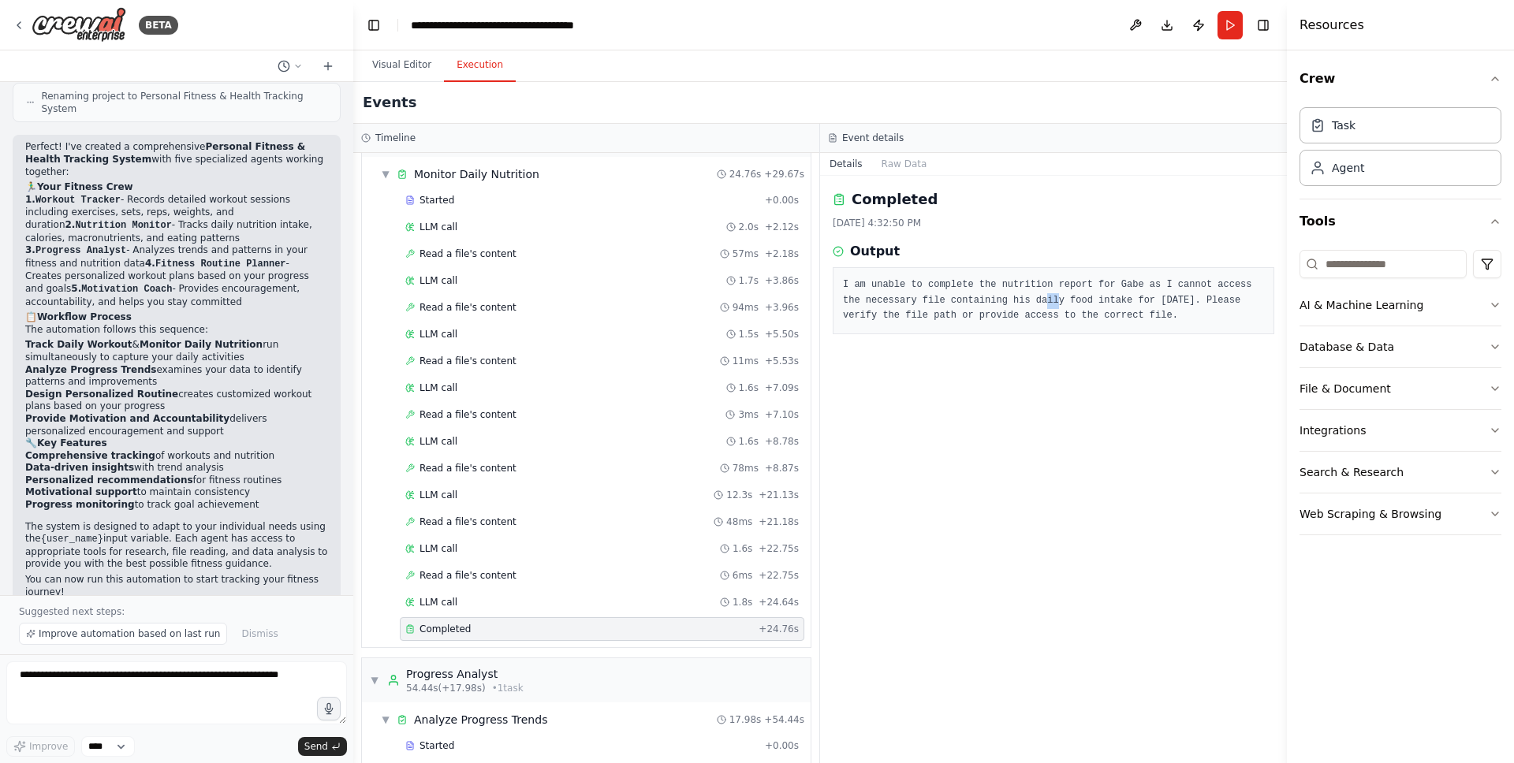
click at [1065, 302] on pre "I am unable to complete the nutrition report for Gabe as I cannot access the ne…" at bounding box center [1053, 301] width 421 height 47
click at [1070, 302] on pre "I am unable to complete the nutrition report for Gabe as I cannot access the ne…" at bounding box center [1053, 301] width 421 height 47
drag, startPoint x: 1089, startPoint y: 303, endPoint x: 1197, endPoint y: 304, distance: 108.0
click at [1197, 304] on pre "I am unable to complete the nutrition report for Gabe as I cannot access the ne…" at bounding box center [1053, 301] width 421 height 47
drag, startPoint x: 1197, startPoint y: 304, endPoint x: 1135, endPoint y: 301, distance: 62.3
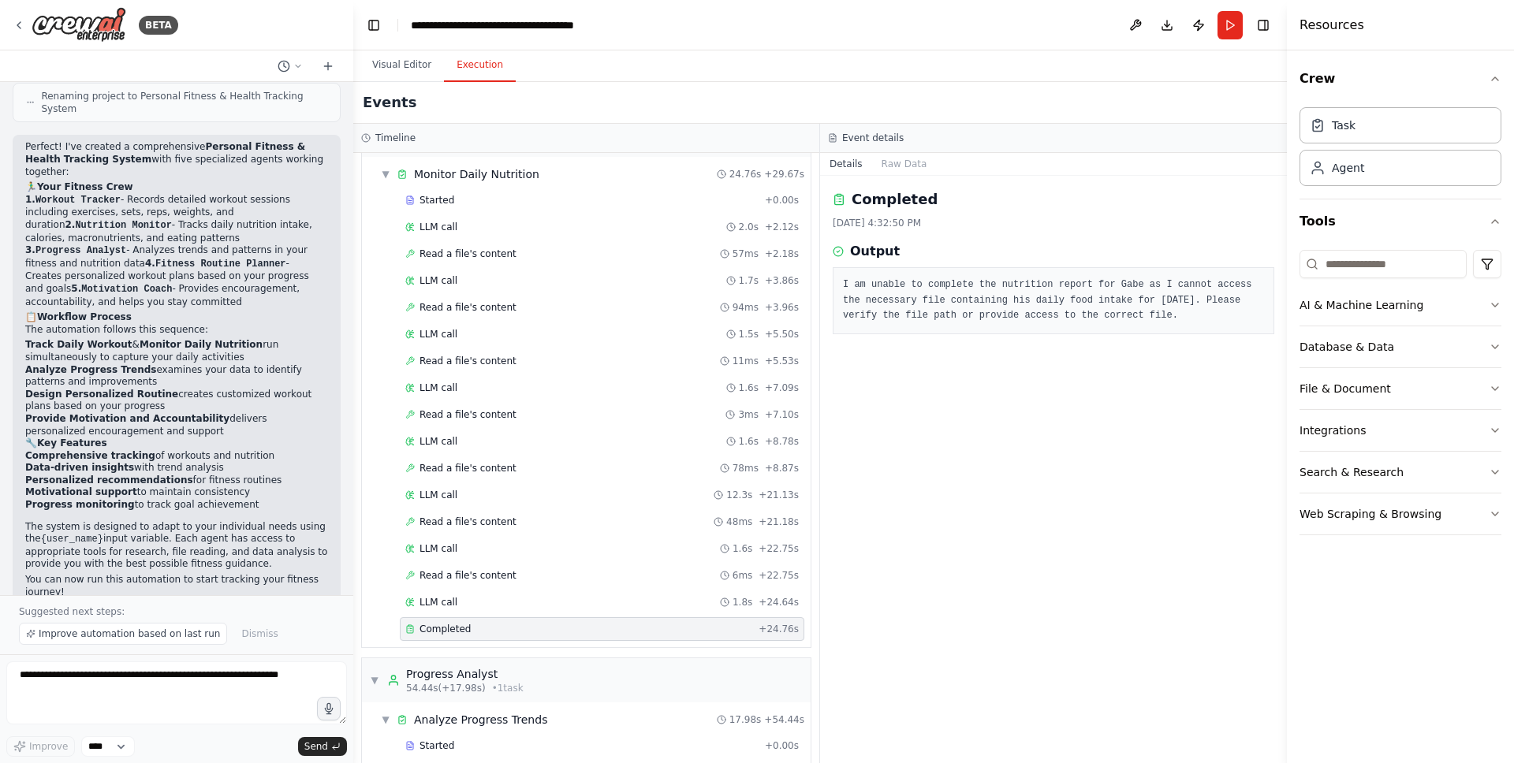
click at [1197, 304] on pre "I am unable to complete the nutrition report for Gabe as I cannot access the ne…" at bounding box center [1053, 301] width 421 height 47
click at [488, 203] on div "Started" at bounding box center [581, 200] width 353 height 13
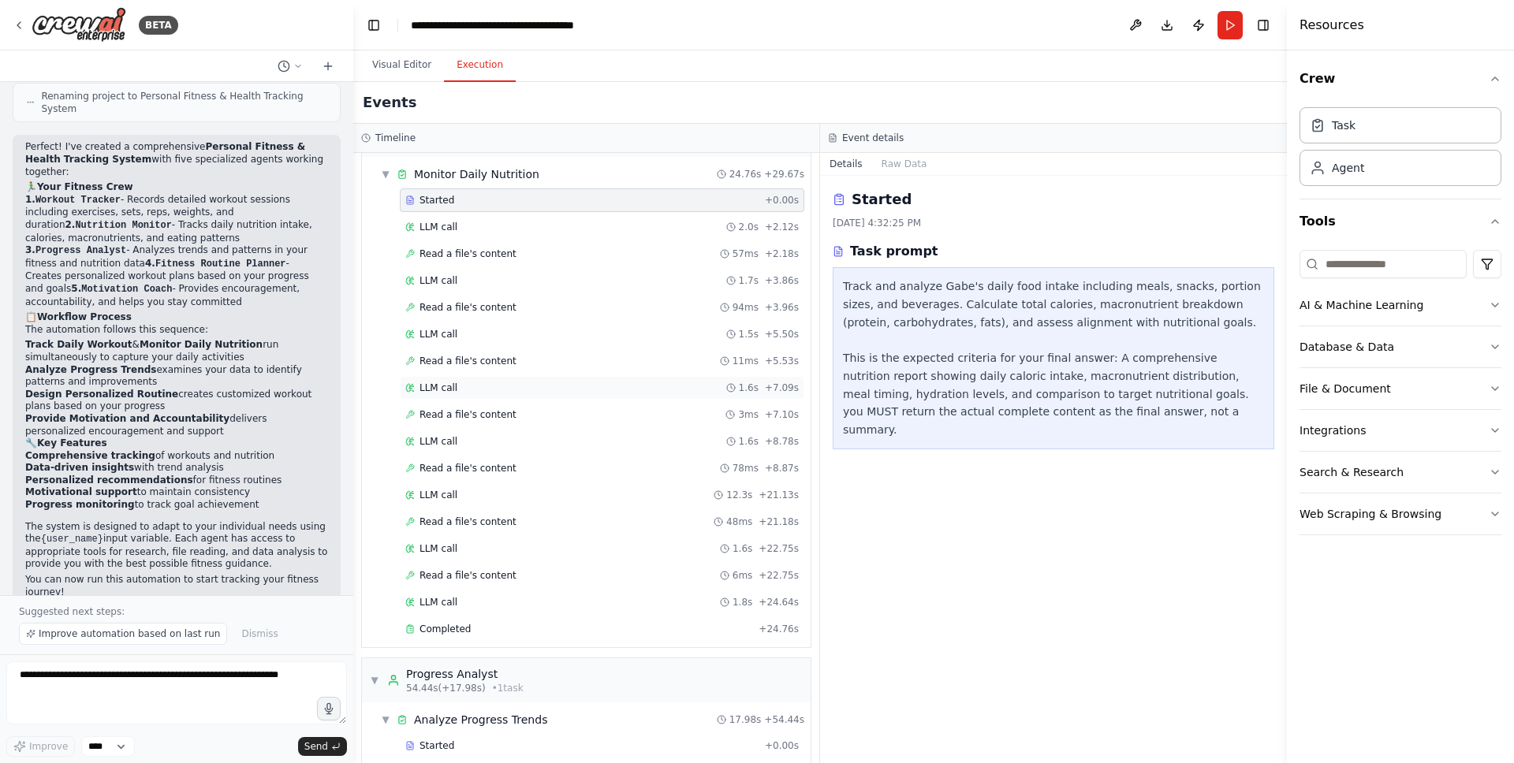
scroll to position [718, 0]
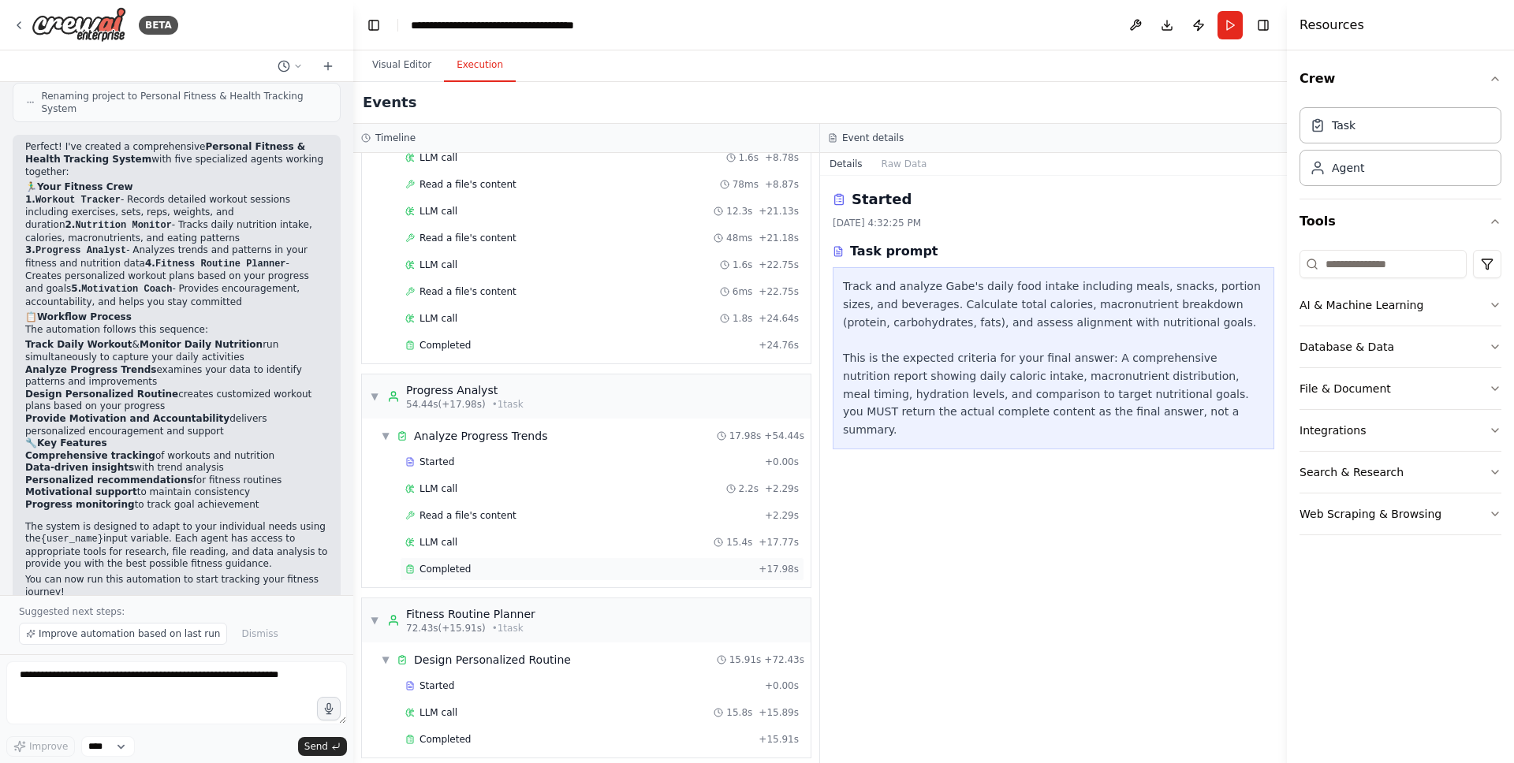
click at [481, 569] on div "Completed" at bounding box center [578, 569] width 347 height 13
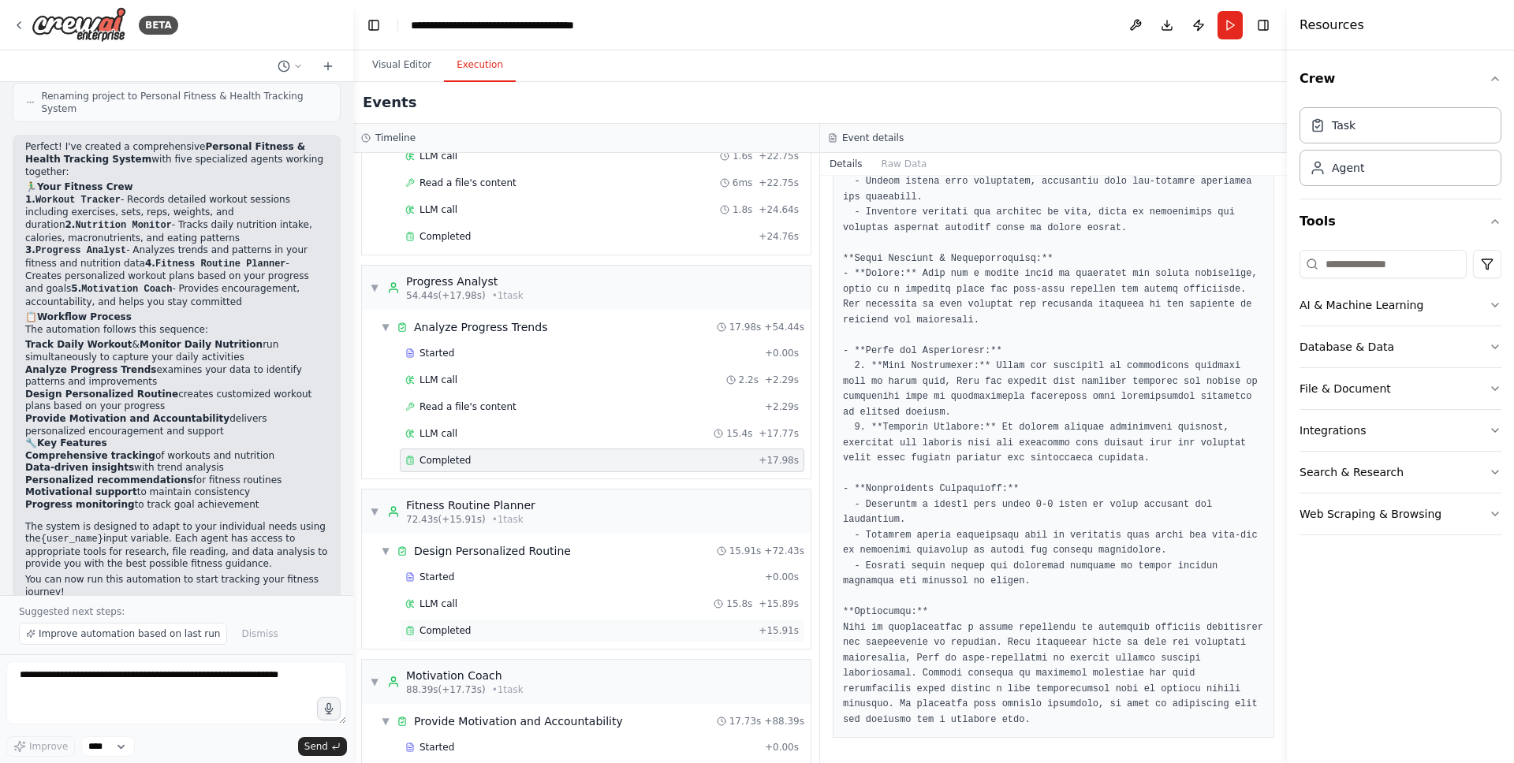
scroll to position [888, 0]
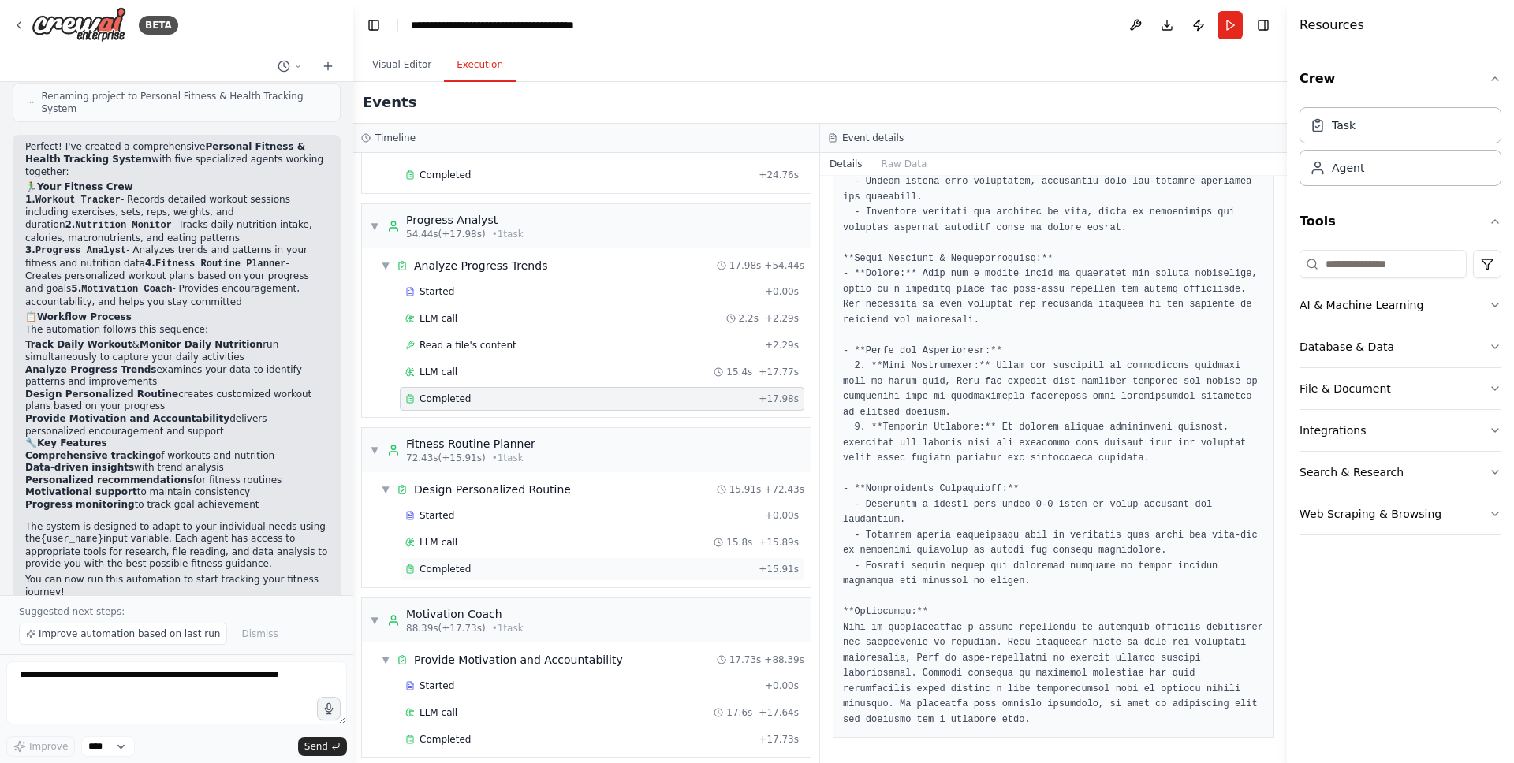
click at [437, 570] on span "Completed" at bounding box center [445, 569] width 51 height 13
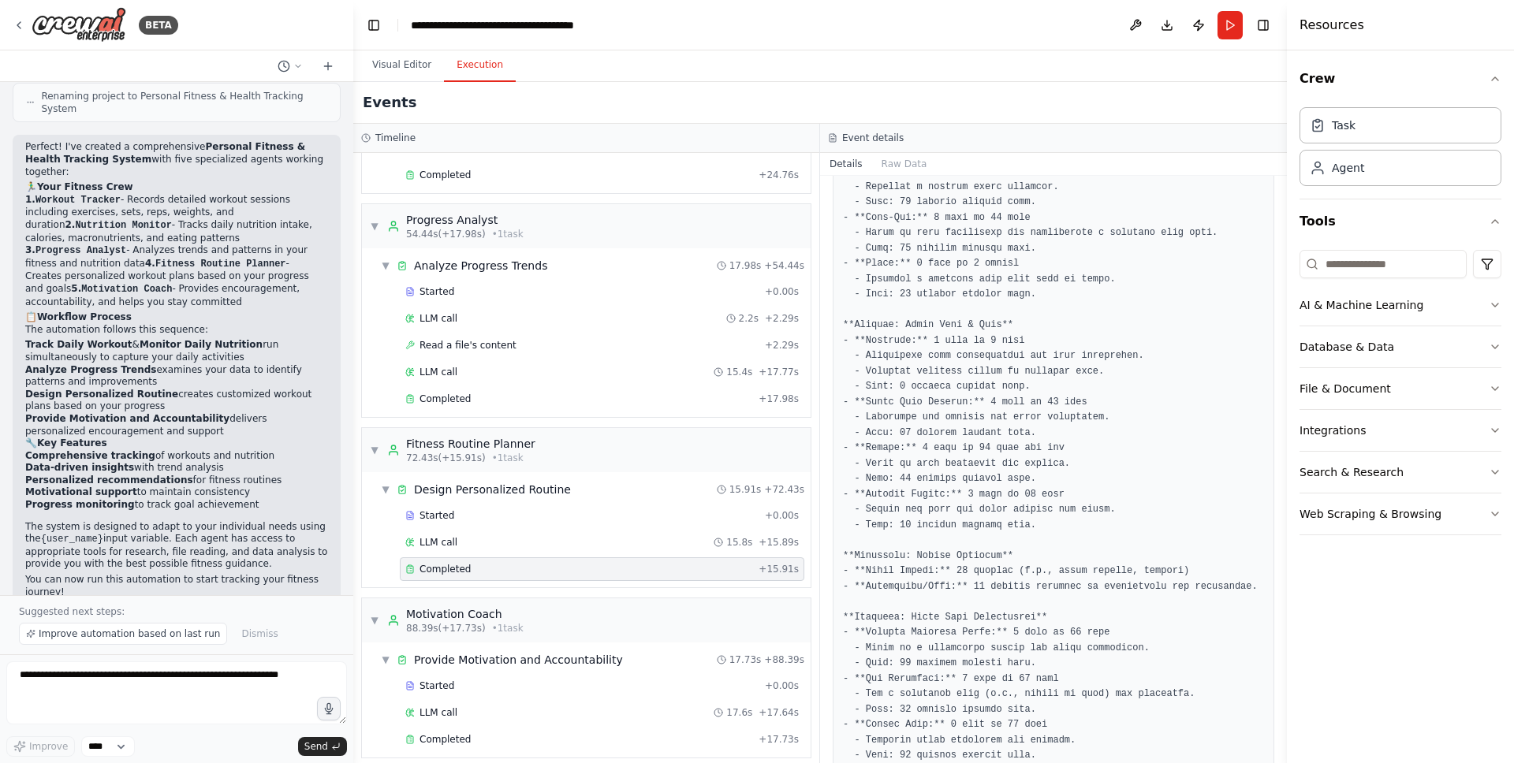
scroll to position [1042, 0]
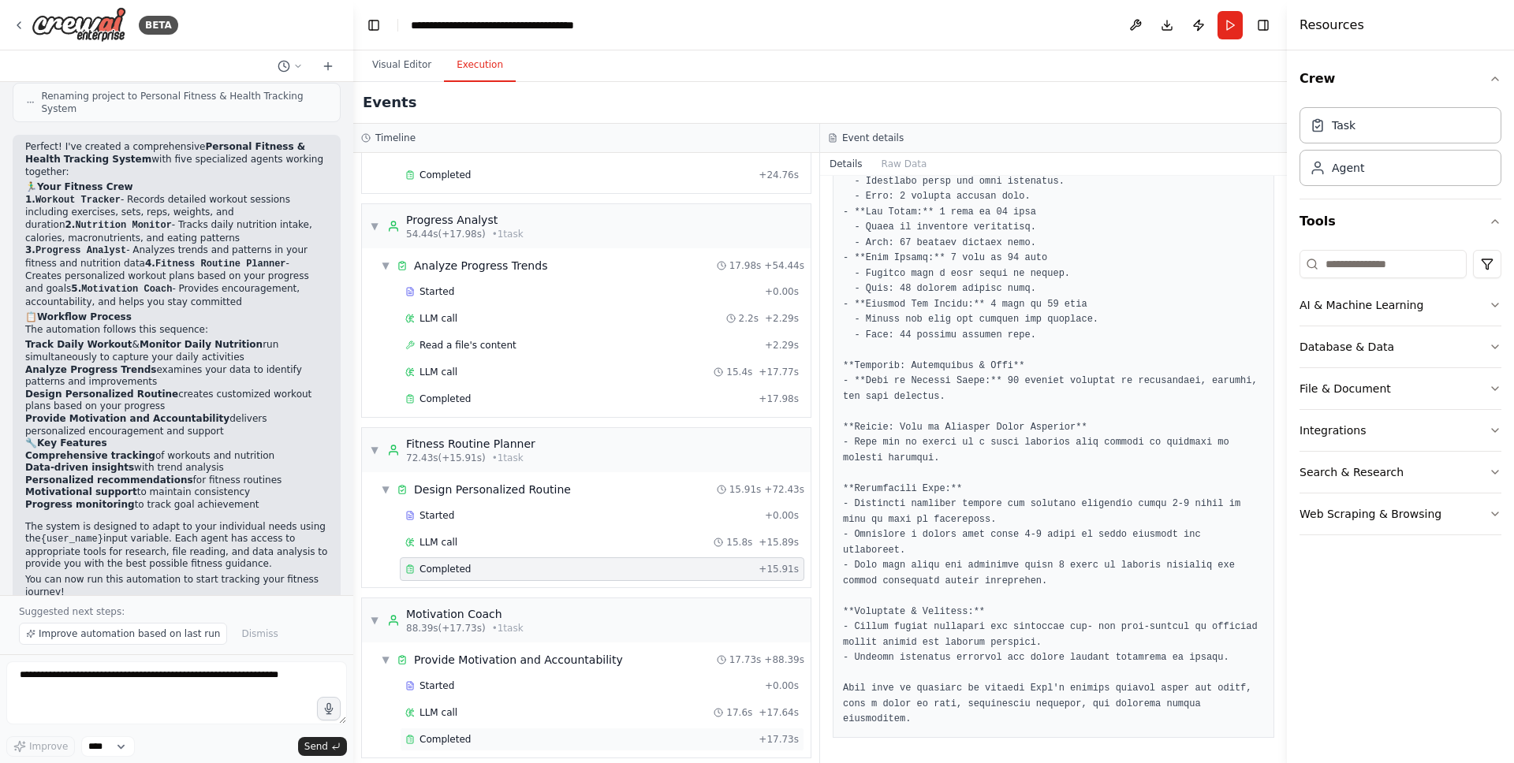
click at [473, 738] on div "Completed" at bounding box center [578, 739] width 347 height 13
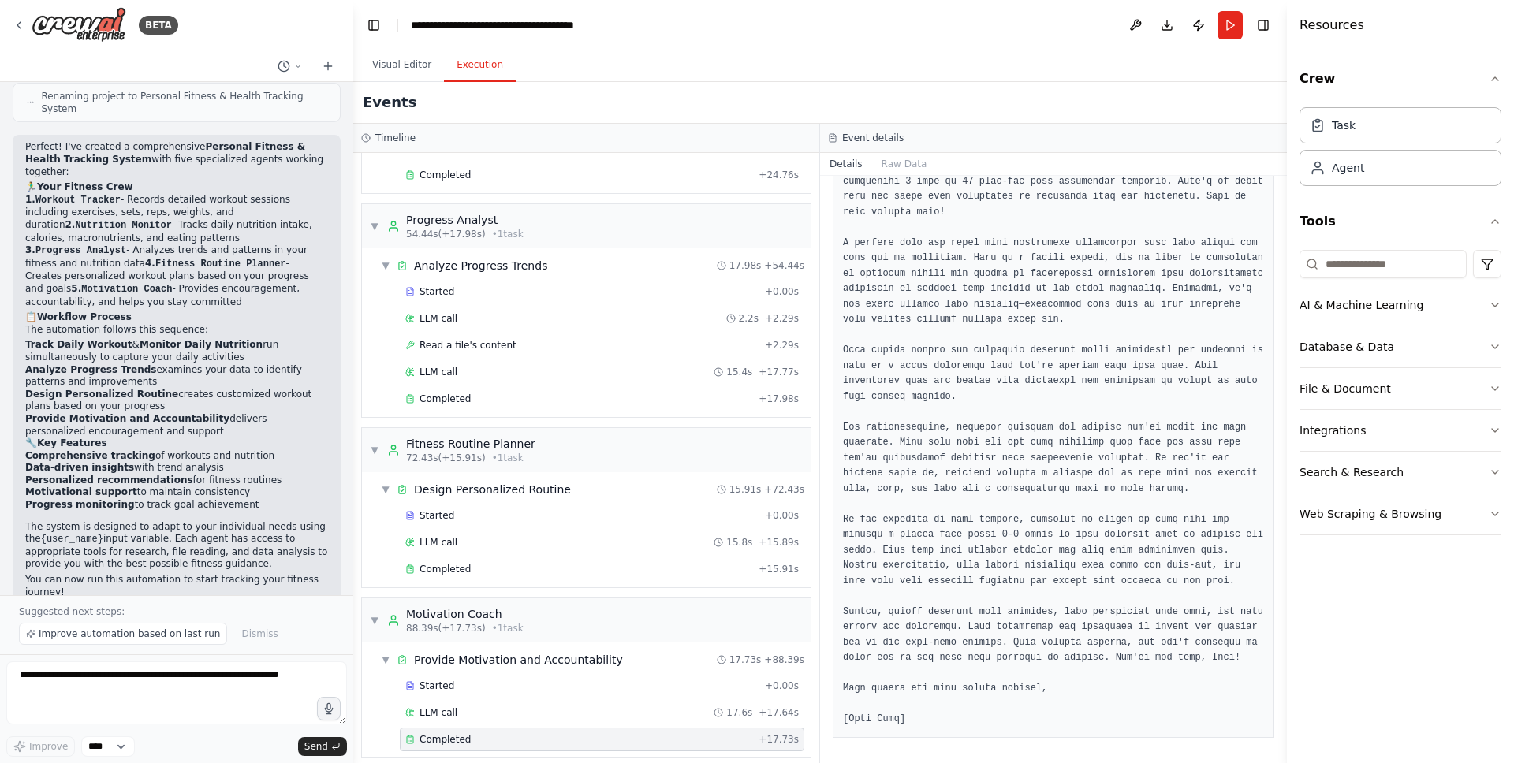
scroll to position [0, 0]
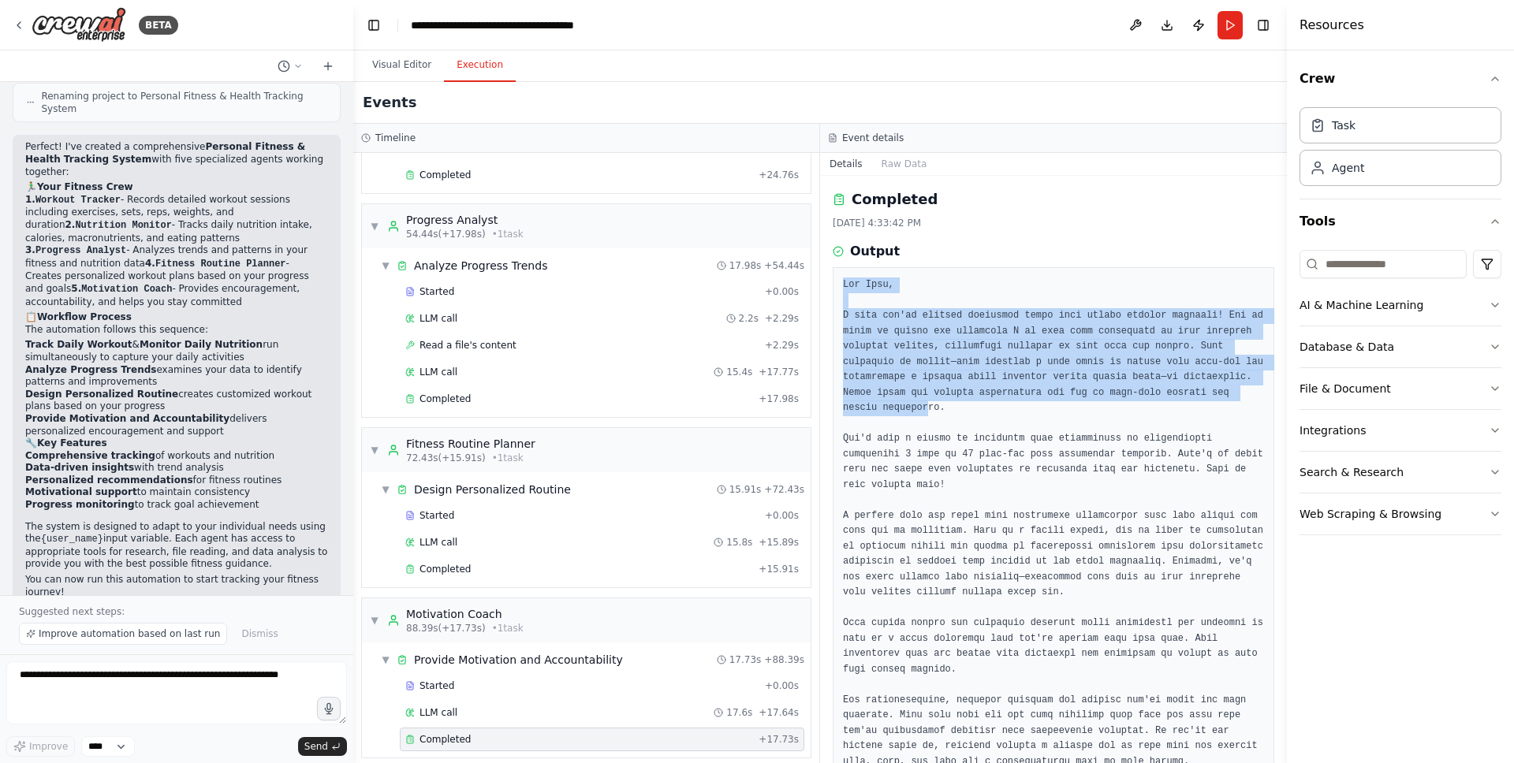
drag, startPoint x: 875, startPoint y: 303, endPoint x: 996, endPoint y: 402, distance: 156.9
click at [996, 402] on div at bounding box center [1054, 639] width 442 height 744
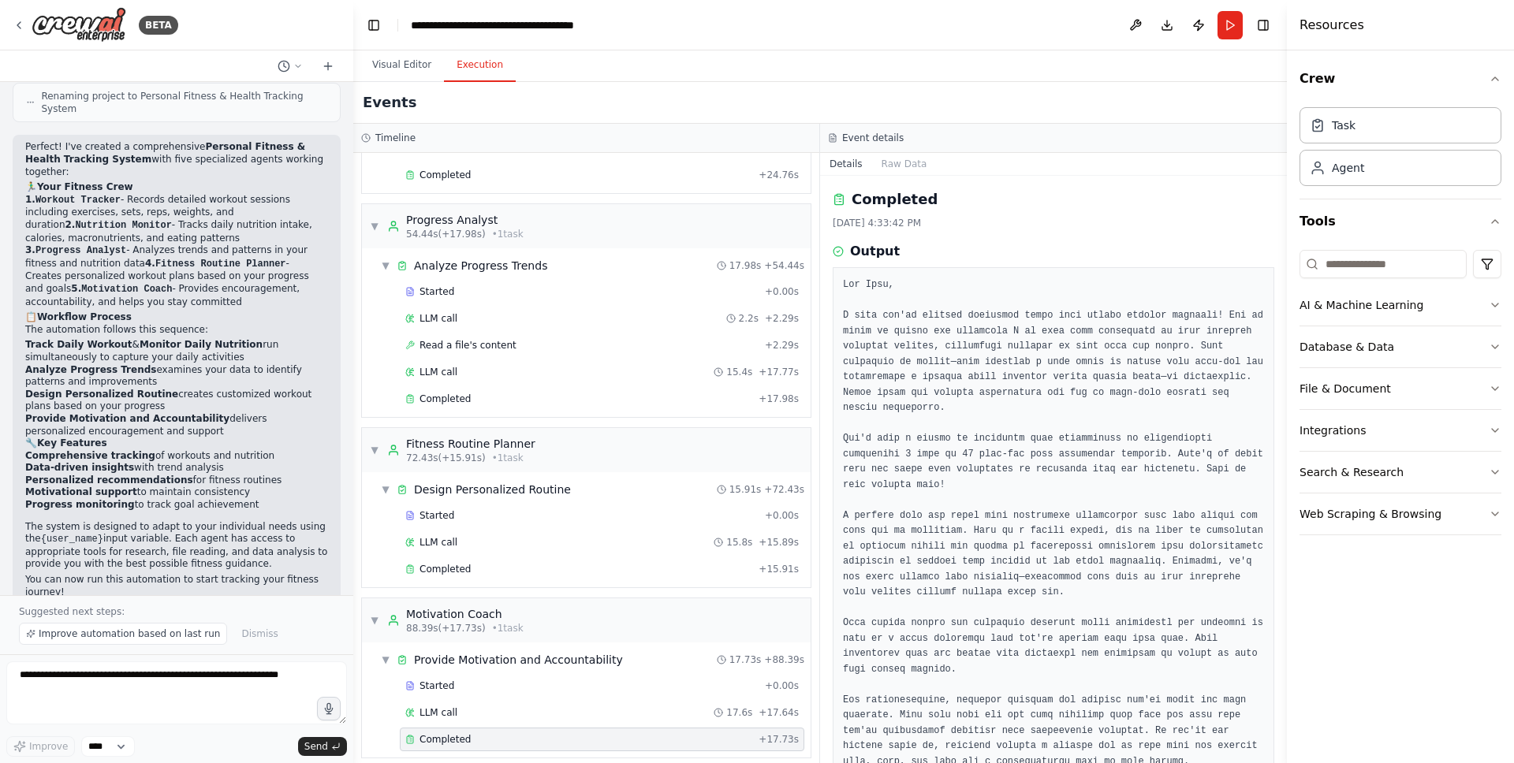
click at [981, 298] on pre at bounding box center [1053, 639] width 421 height 723
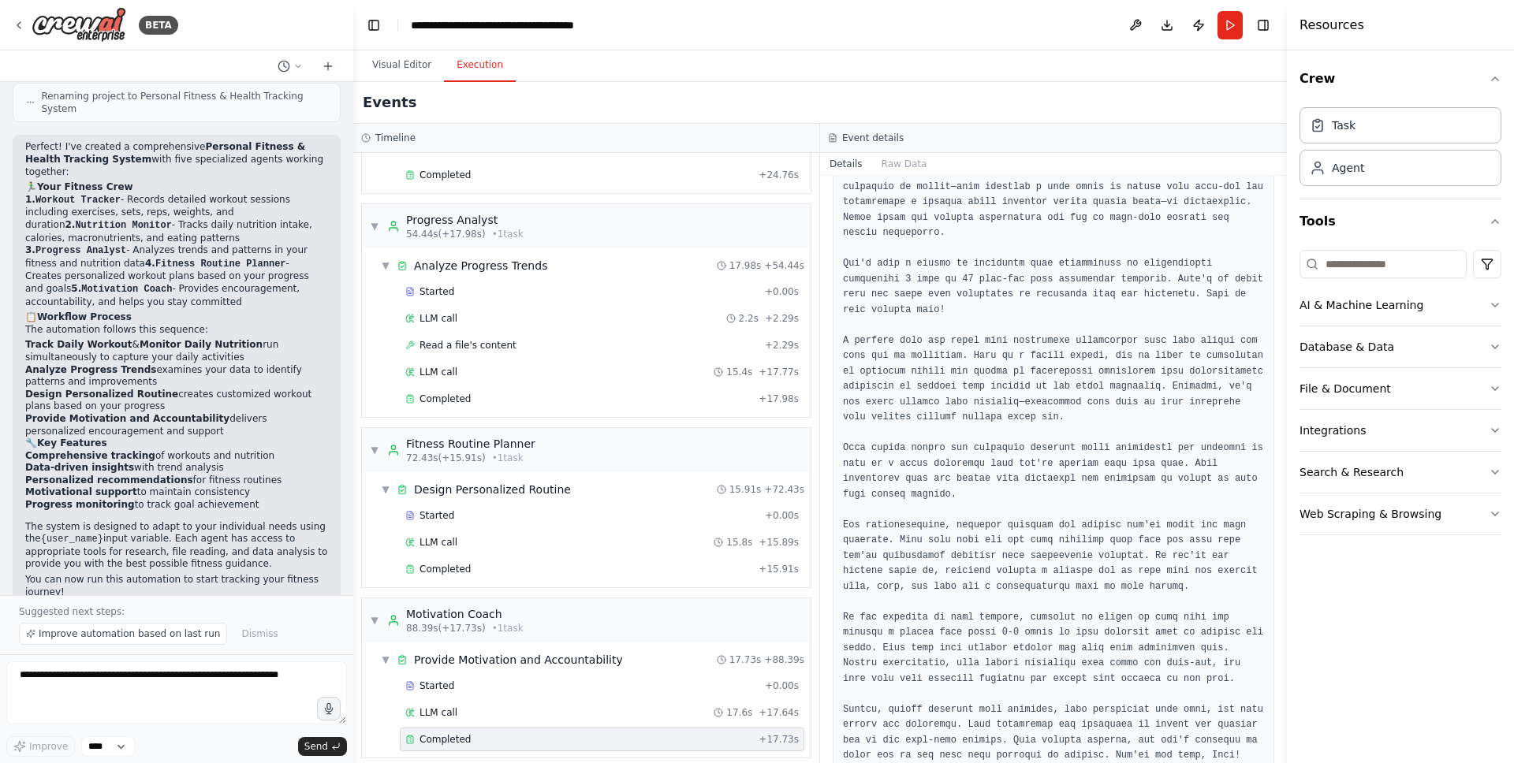
scroll to position [288, 0]
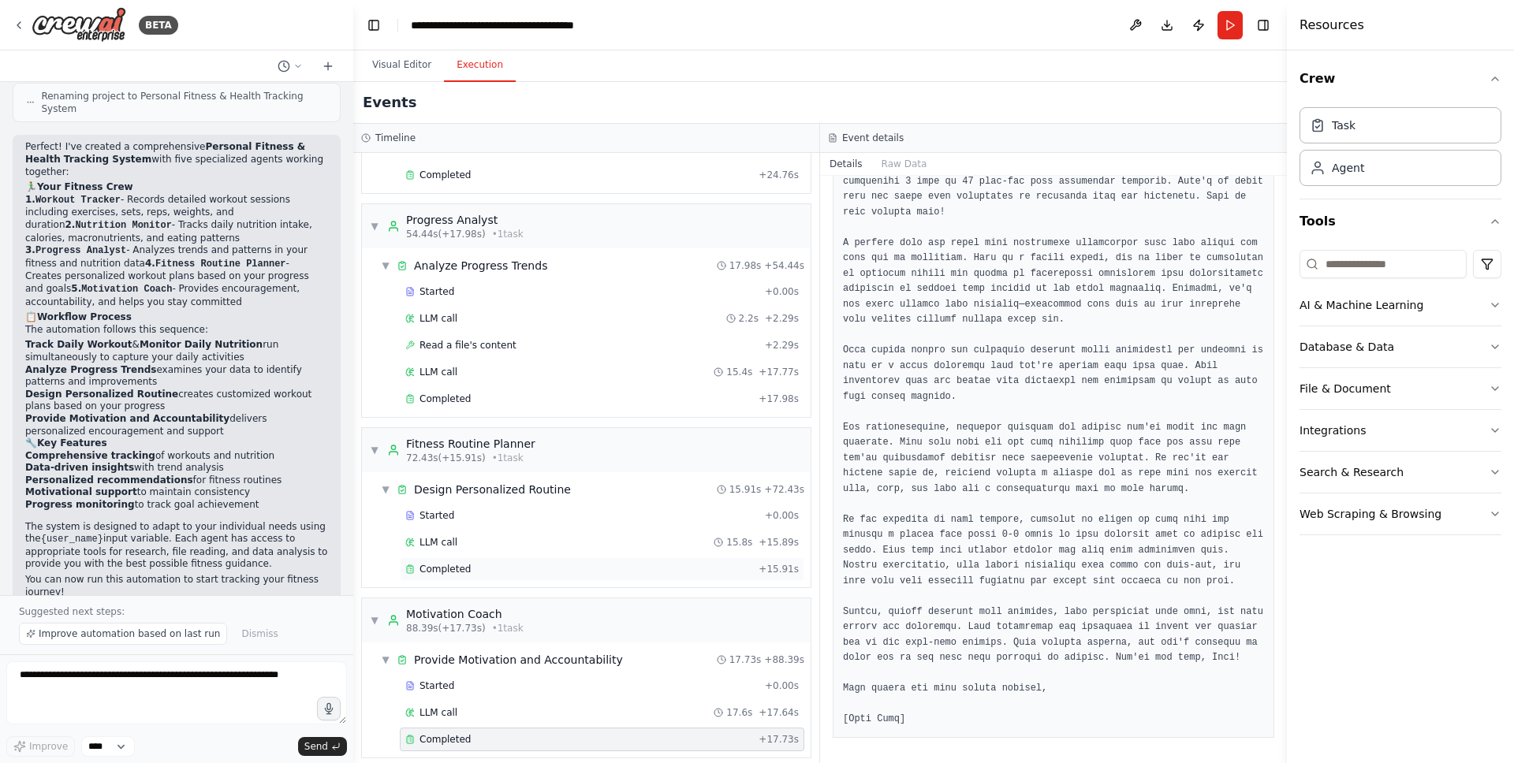
drag, startPoint x: 511, startPoint y: 584, endPoint x: 518, endPoint y: 578, distance: 9.0
click at [511, 584] on div "Started + 0.00s LLM call 15.8s + 15.89s Completed + 15.91s" at bounding box center [593, 544] width 436 height 80
click at [519, 576] on div "Completed + 15.91s" at bounding box center [602, 570] width 405 height 24
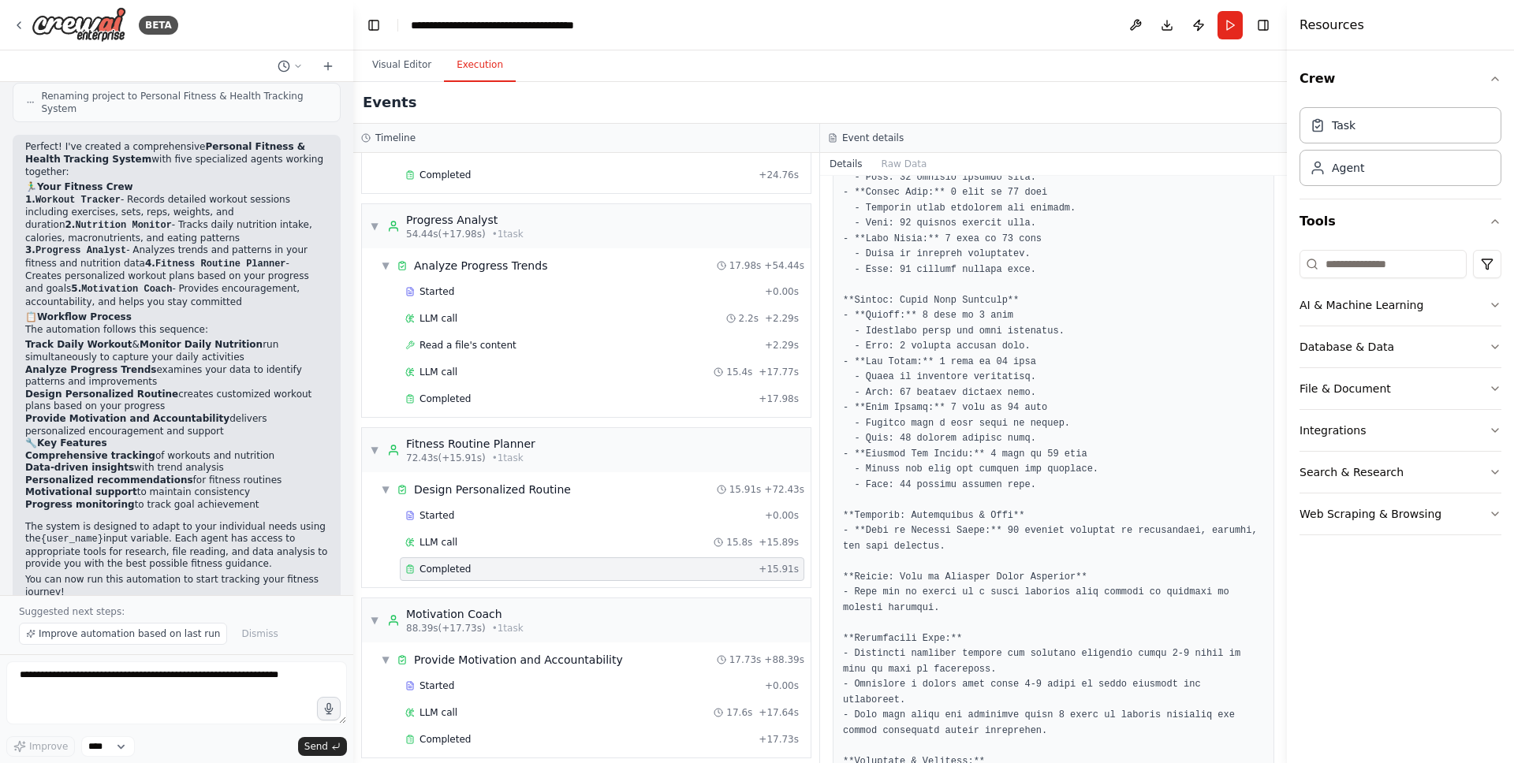
scroll to position [1042, 0]
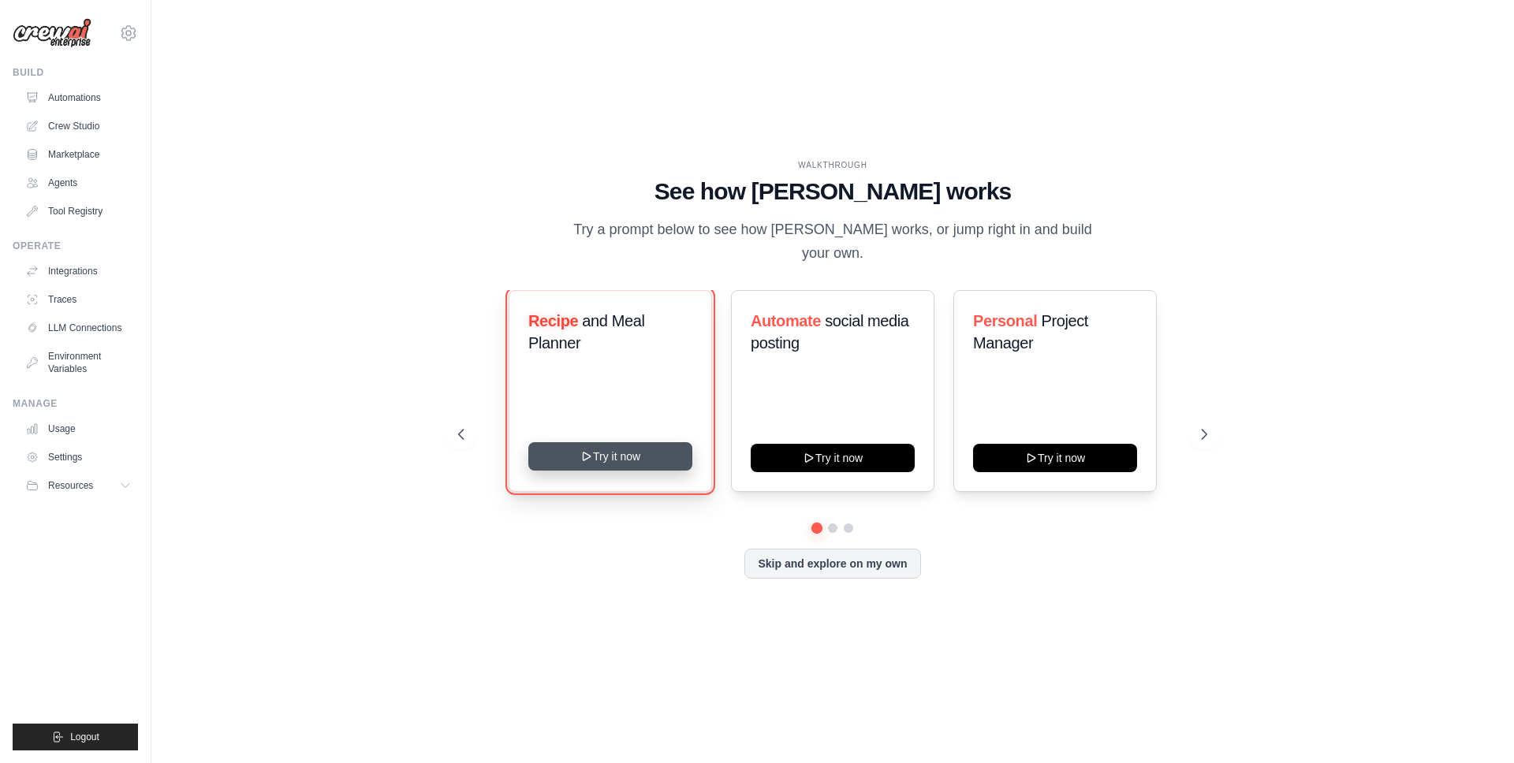
click at [627, 442] on button "Try it now" at bounding box center [610, 456] width 164 height 28
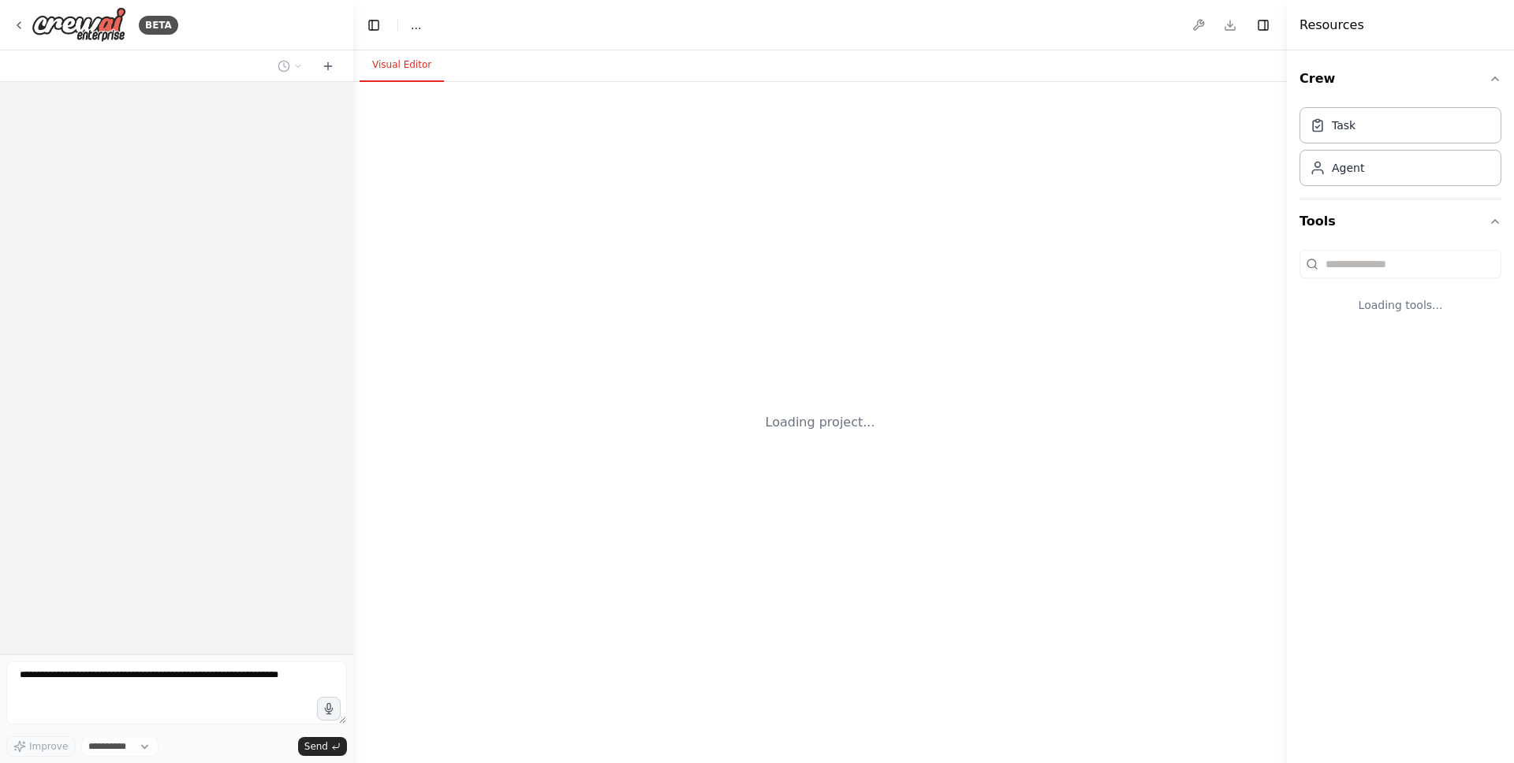
select select "****"
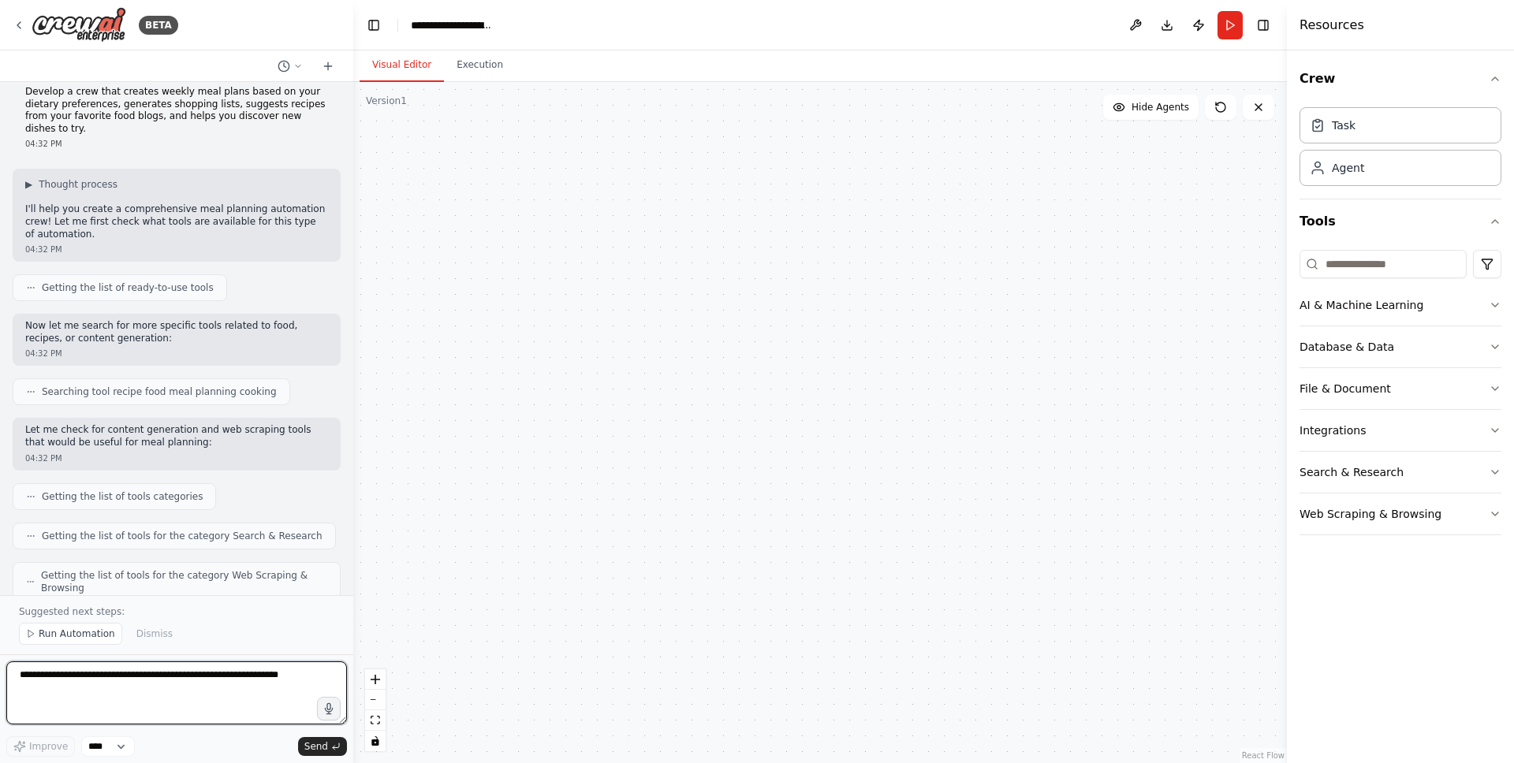
scroll to position [1236, 0]
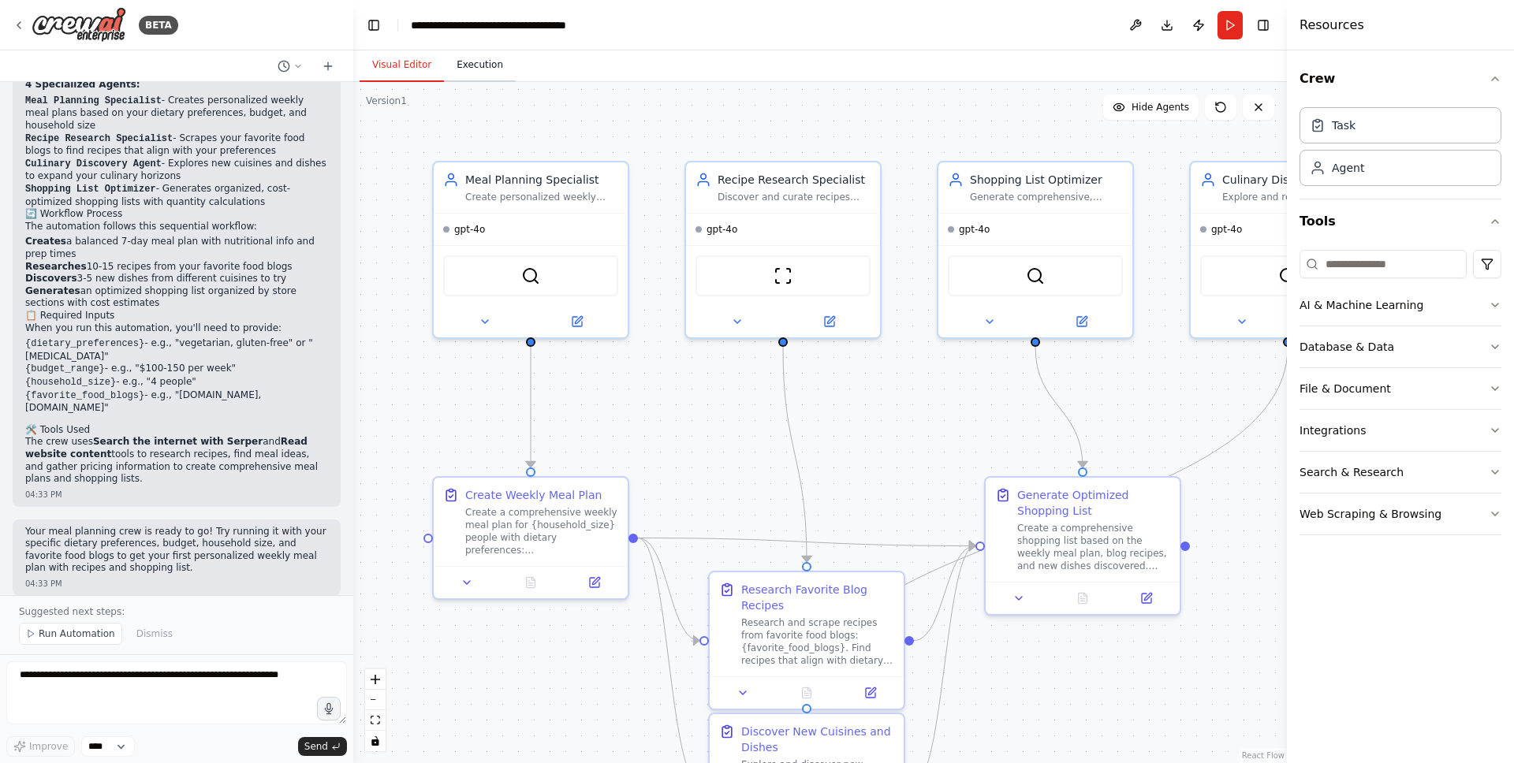
click at [453, 67] on button "Execution" at bounding box center [480, 65] width 72 height 33
click at [412, 69] on button "Visual Editor" at bounding box center [402, 65] width 84 height 33
click at [1228, 34] on button "Run" at bounding box center [1230, 25] width 25 height 28
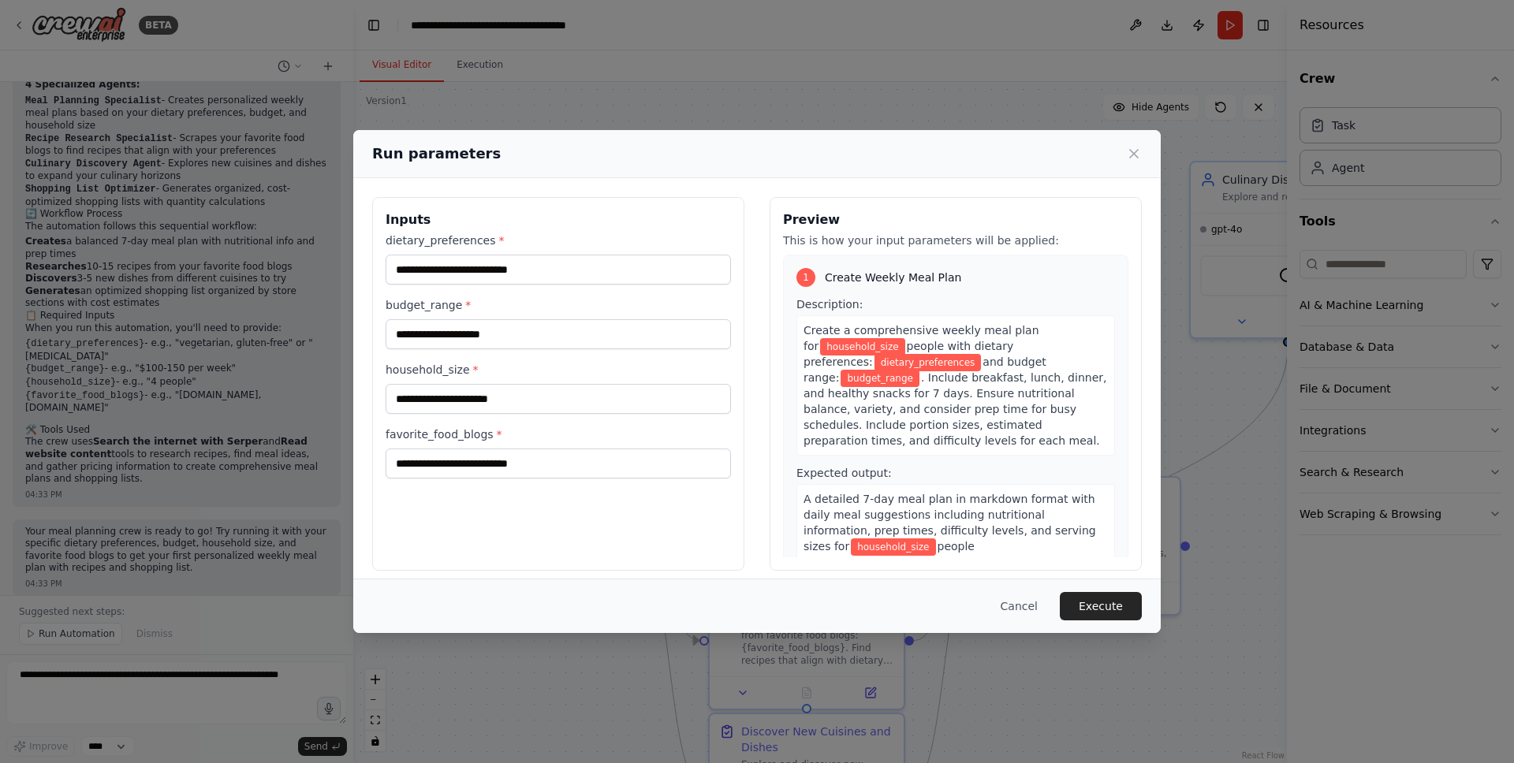
click at [550, 285] on div "dietary_preferences * budget_range * household_size * favorite_food_blogs *" at bounding box center [558, 356] width 345 height 246
click at [552, 276] on input "dietary_preferences *" at bounding box center [558, 270] width 345 height 30
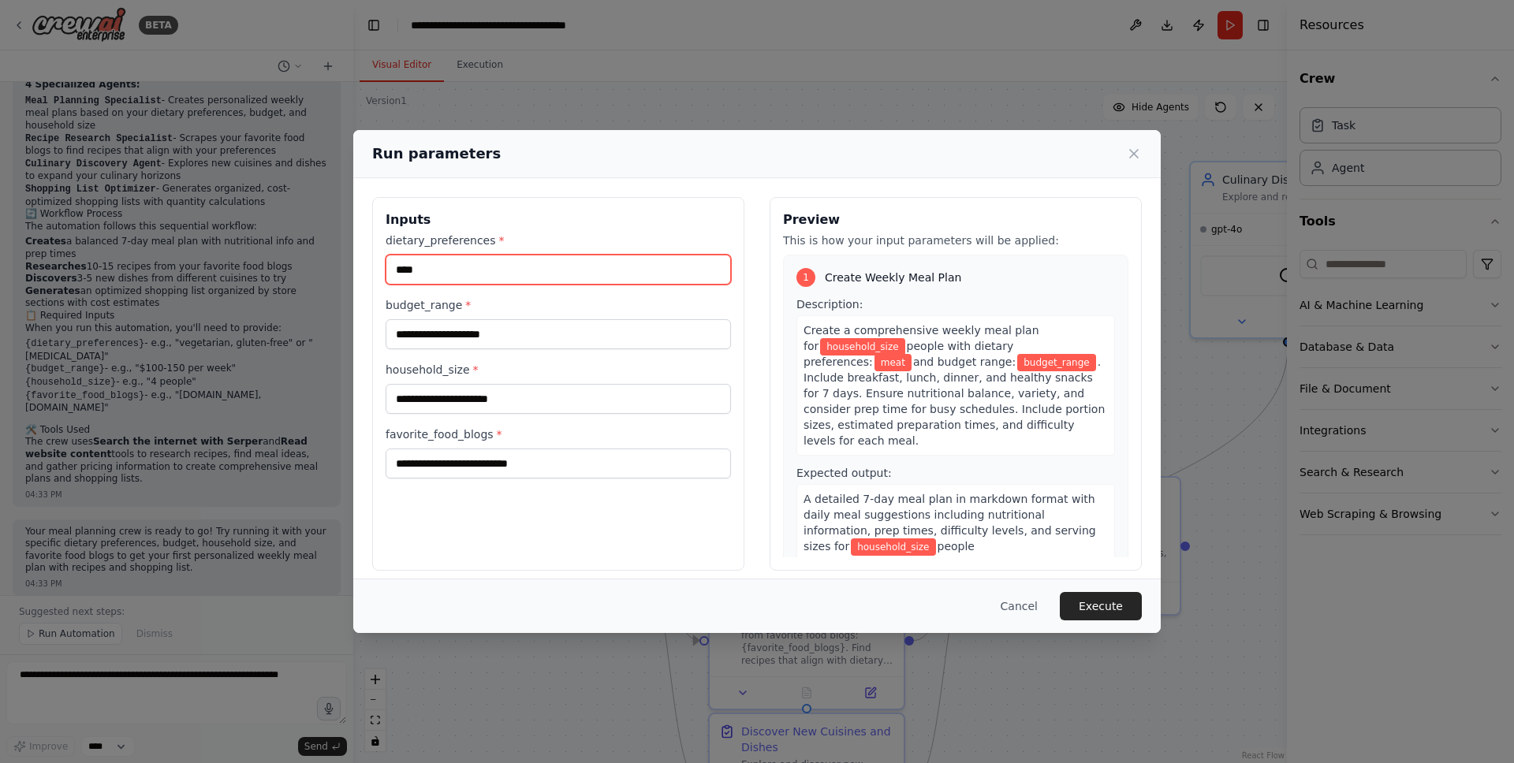
type input "****"
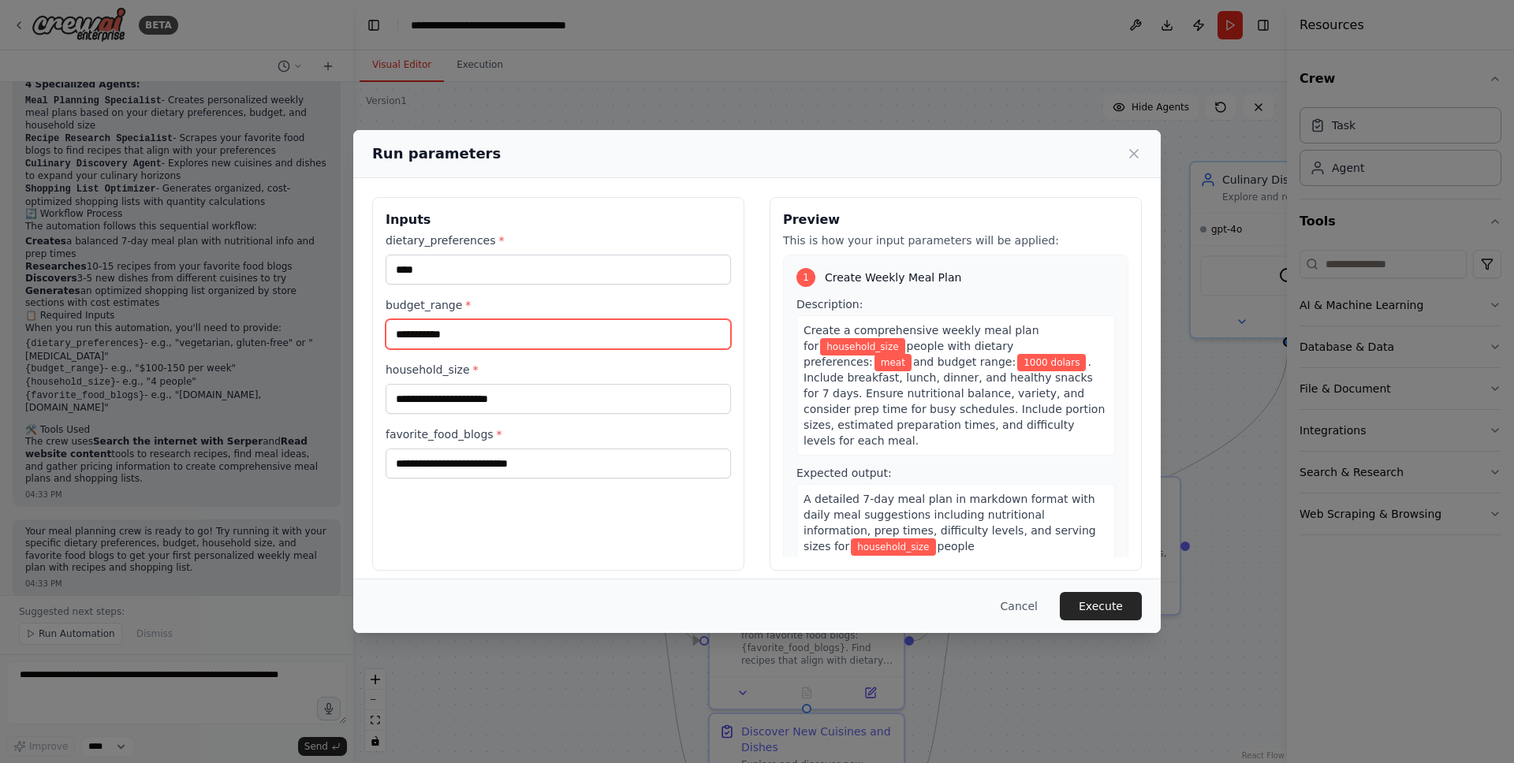
type input "**********"
type input "*"
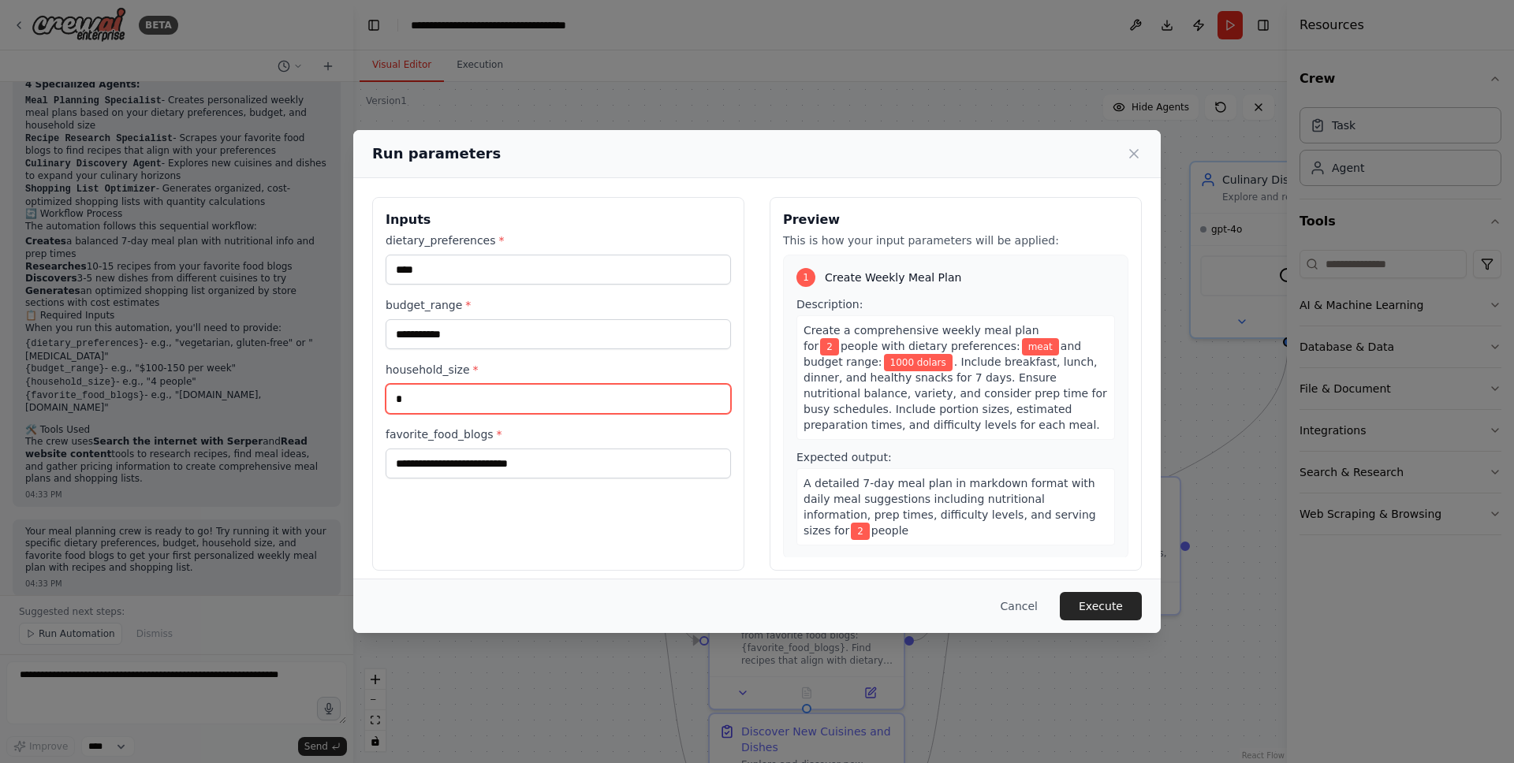
type input "*"
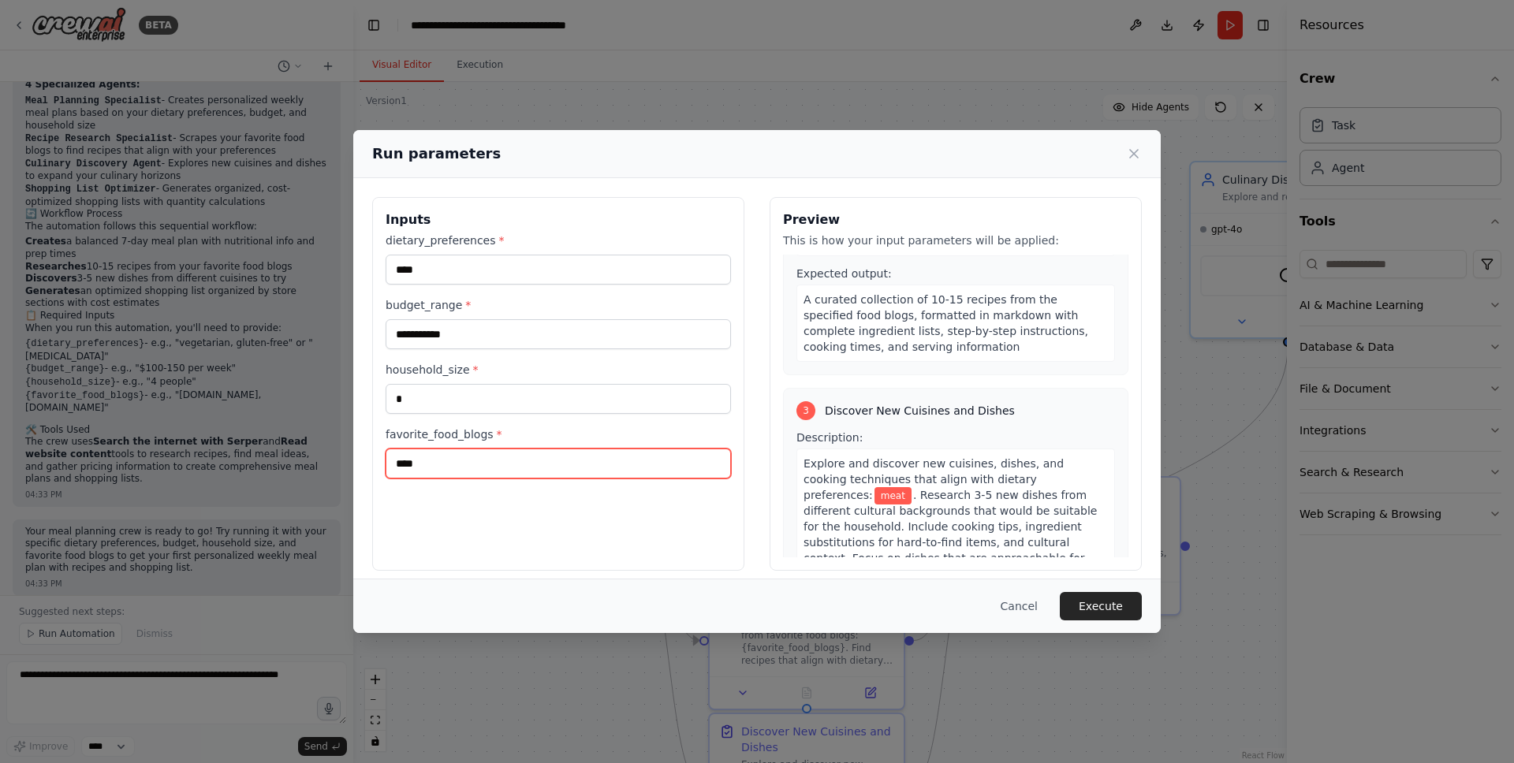
type input "****"
click at [900, 388] on div "3 Discover New Cuisines and Dishes Description: Explore and discover new cuisin…" at bounding box center [955, 548] width 345 height 320
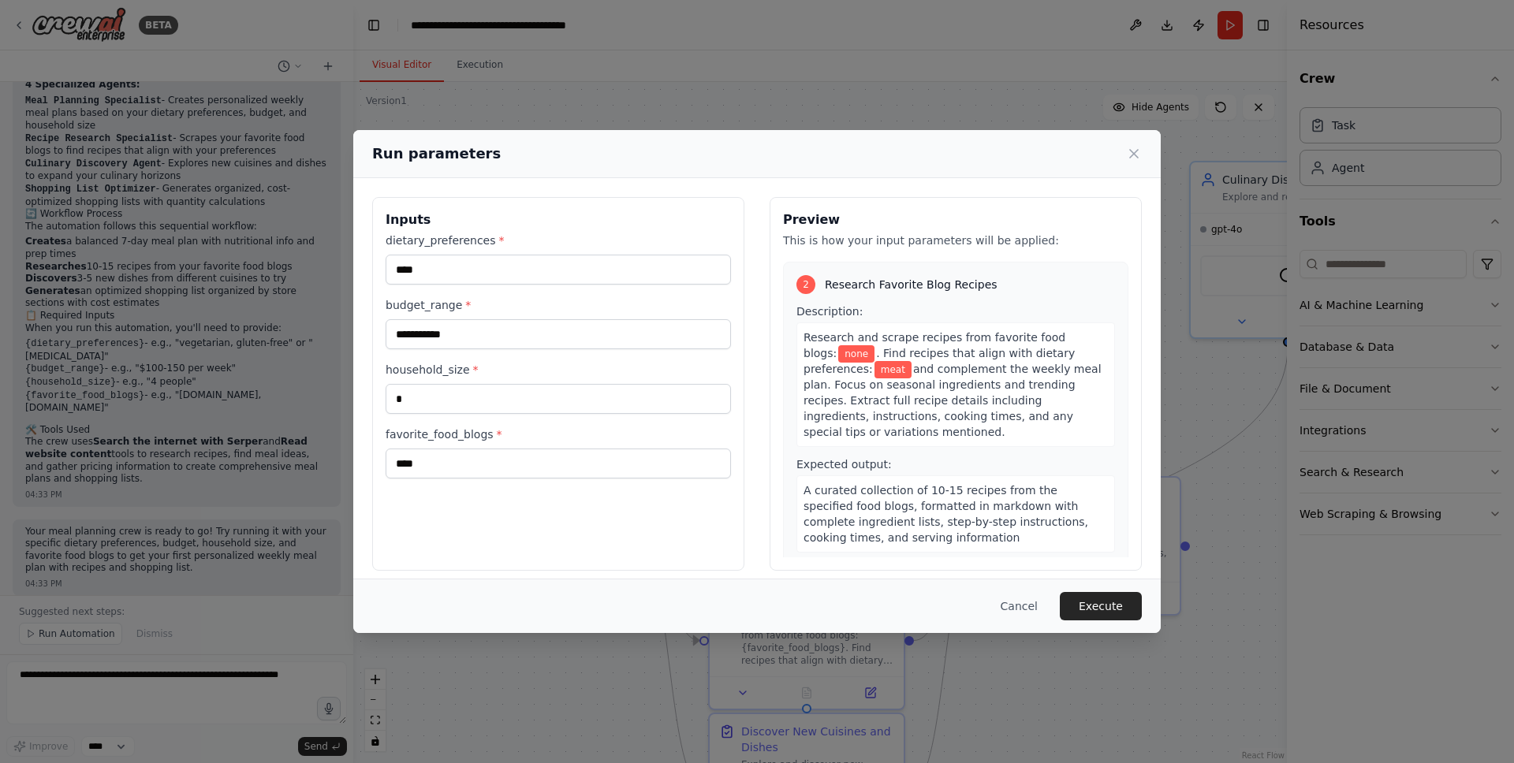
scroll to position [308, 0]
click at [494, 472] on input "****" at bounding box center [558, 464] width 345 height 30
type input "*"
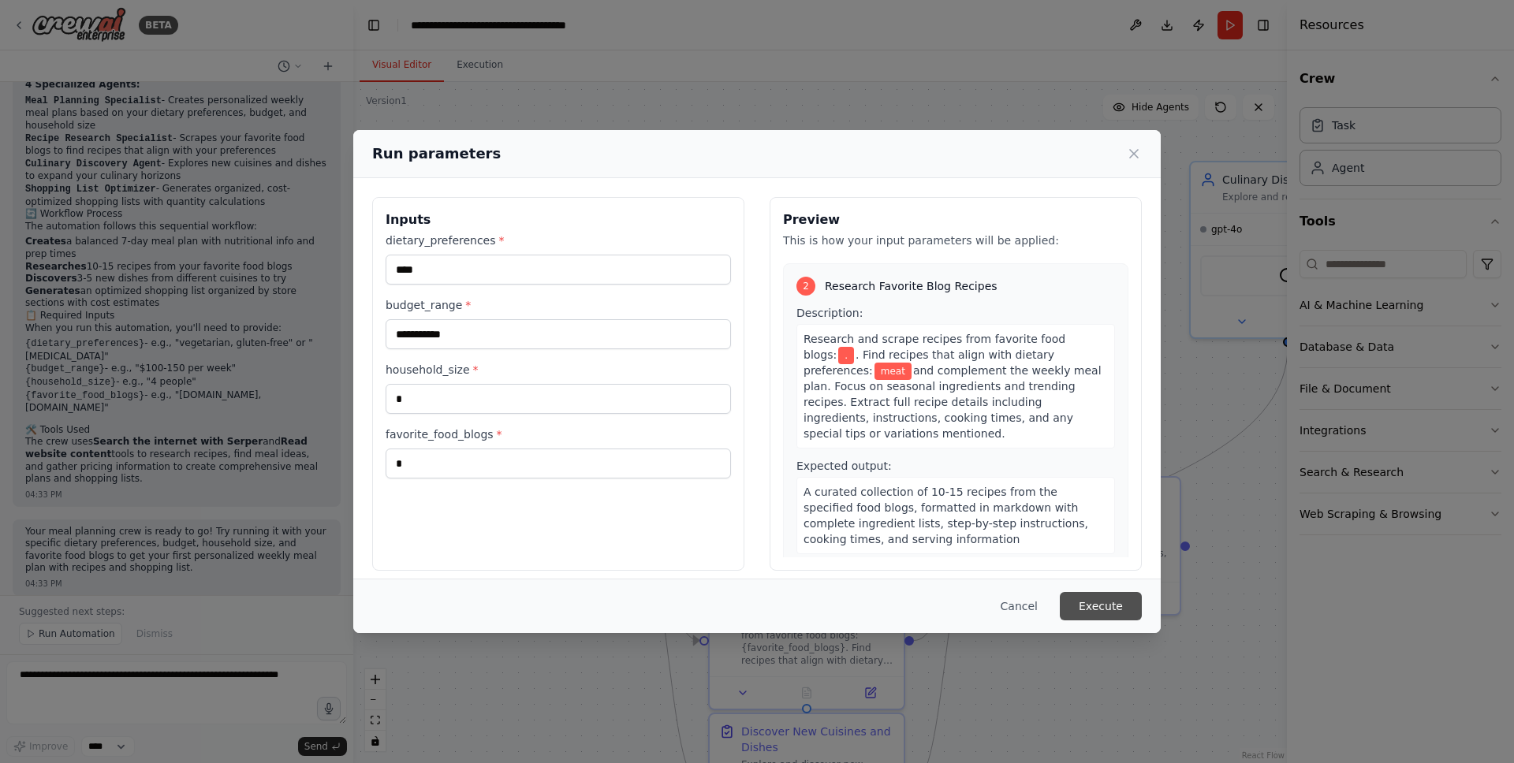
click at [1103, 596] on button "Execute" at bounding box center [1101, 606] width 82 height 28
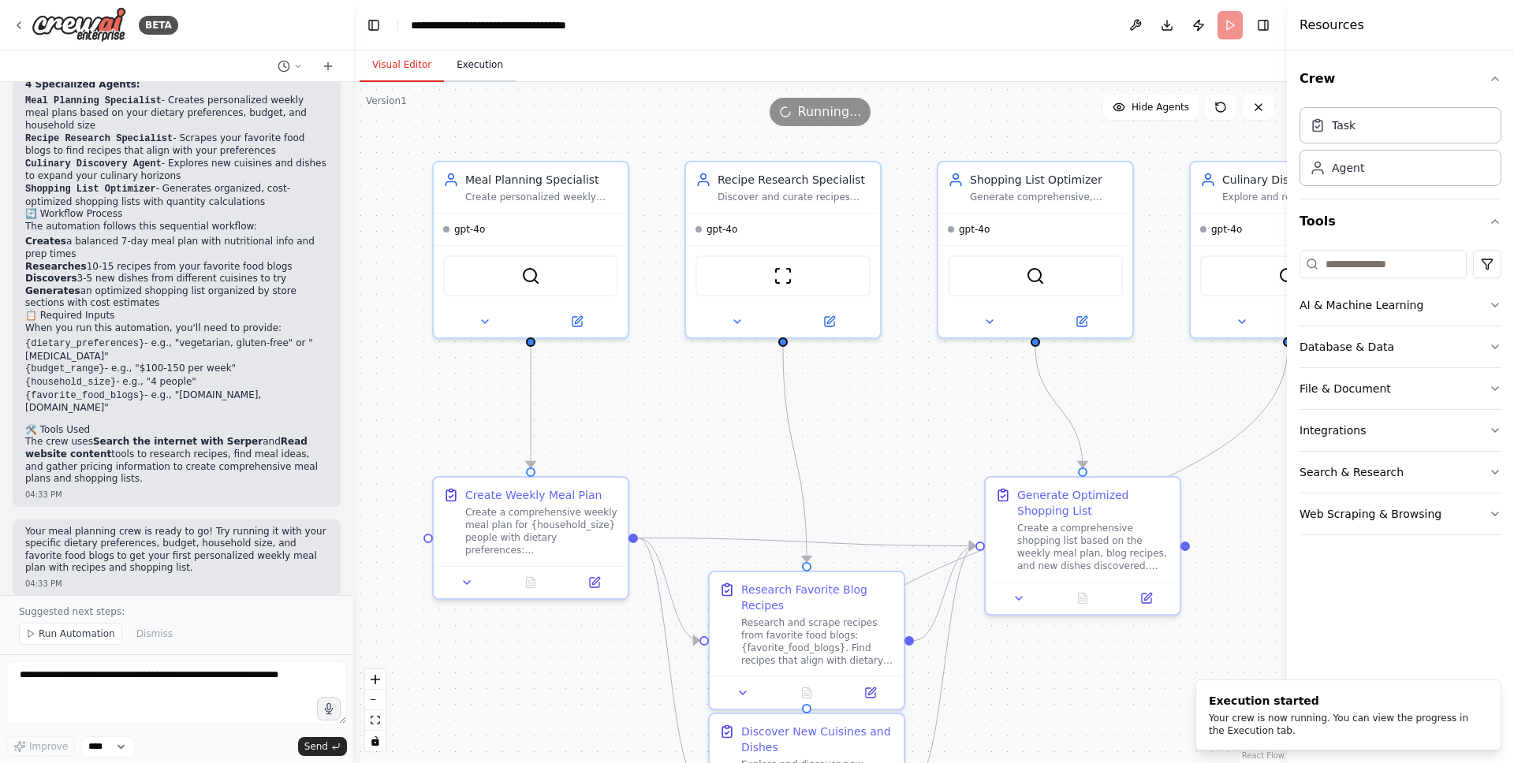
click at [461, 79] on button "Execution" at bounding box center [480, 65] width 72 height 33
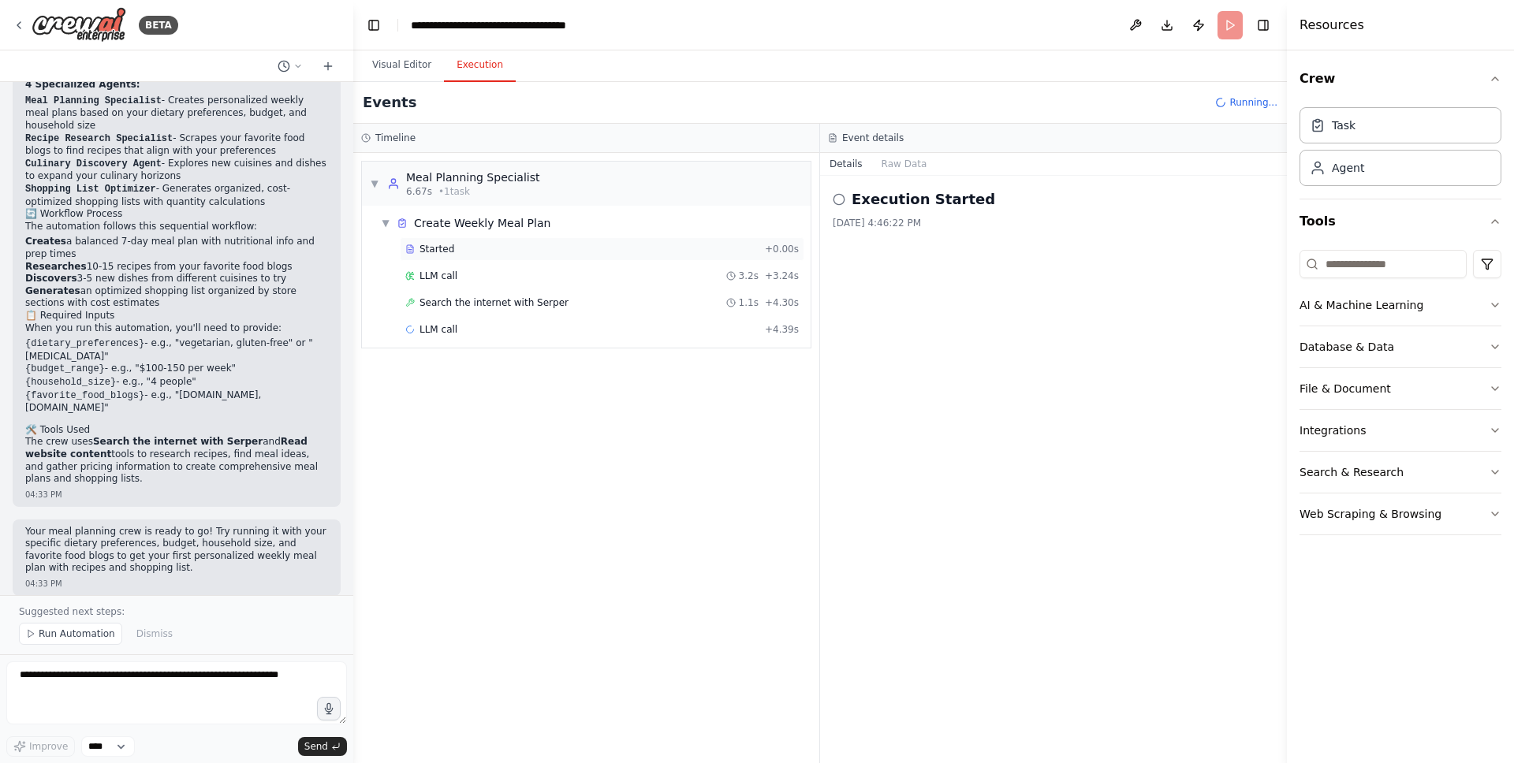
click at [481, 253] on div "Started" at bounding box center [581, 249] width 353 height 13
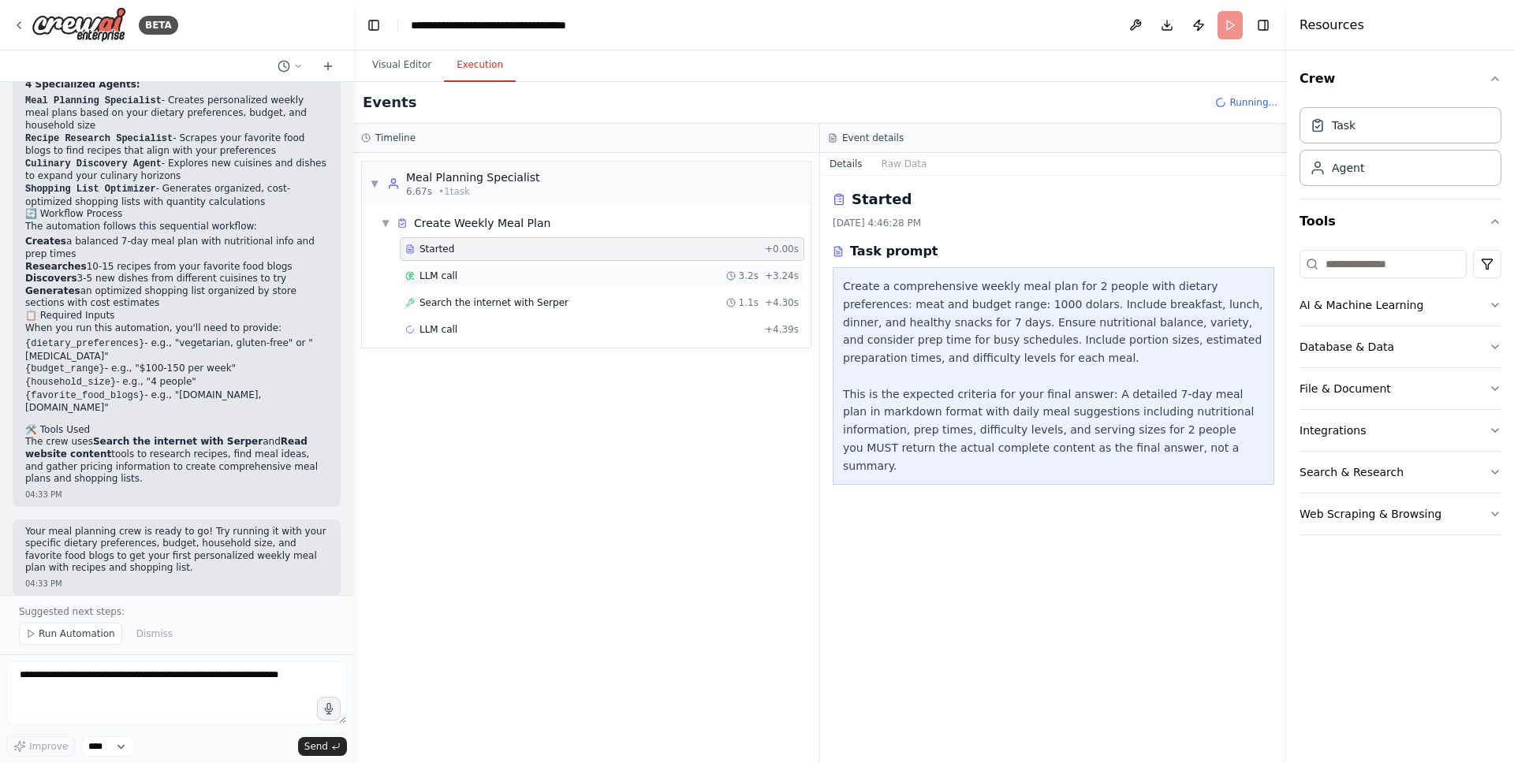
click at [476, 273] on div "LLM call 3.2s + 3.24s" at bounding box center [601, 276] width 393 height 13
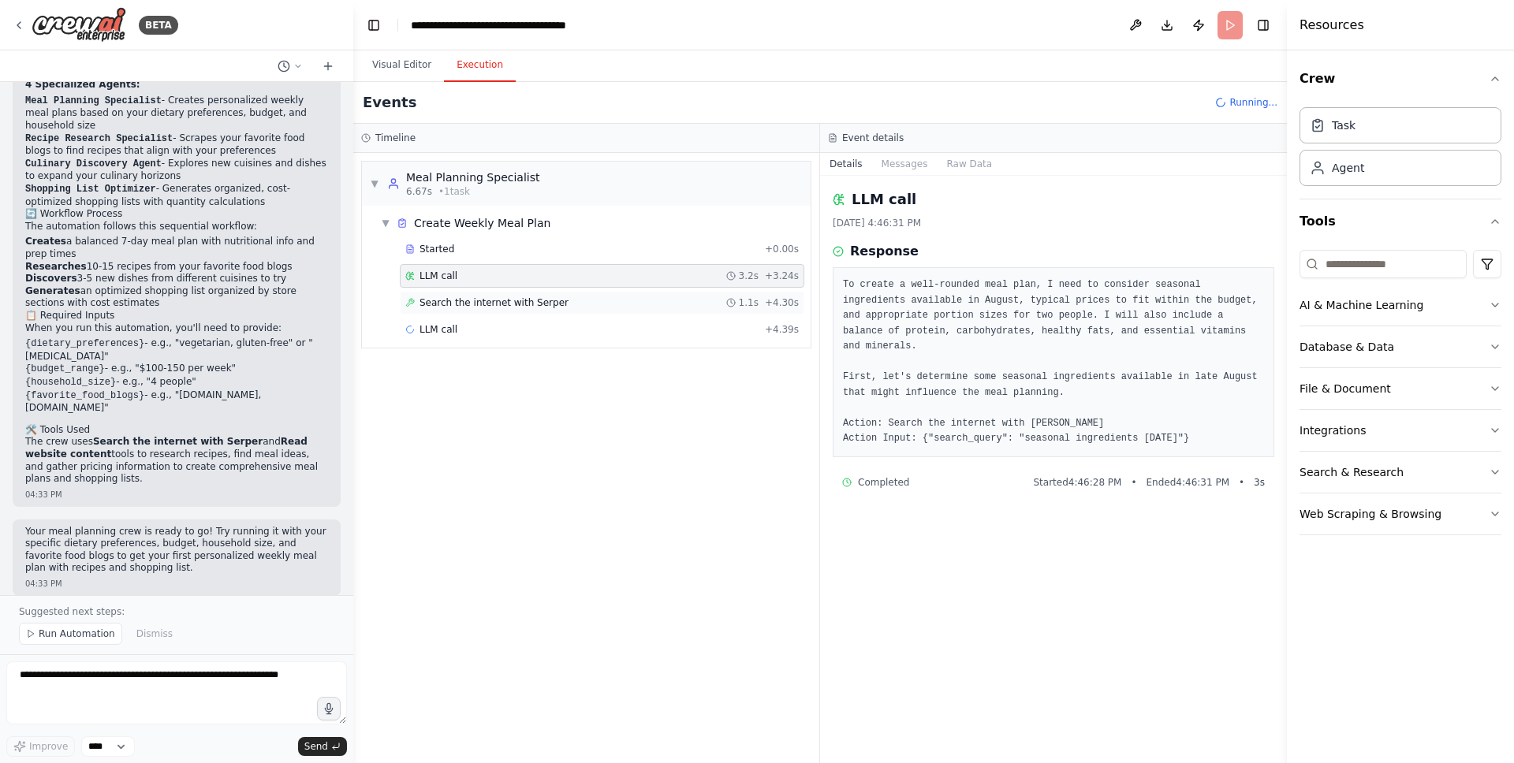
click at [473, 307] on span "Search the internet with Serper" at bounding box center [494, 302] width 149 height 13
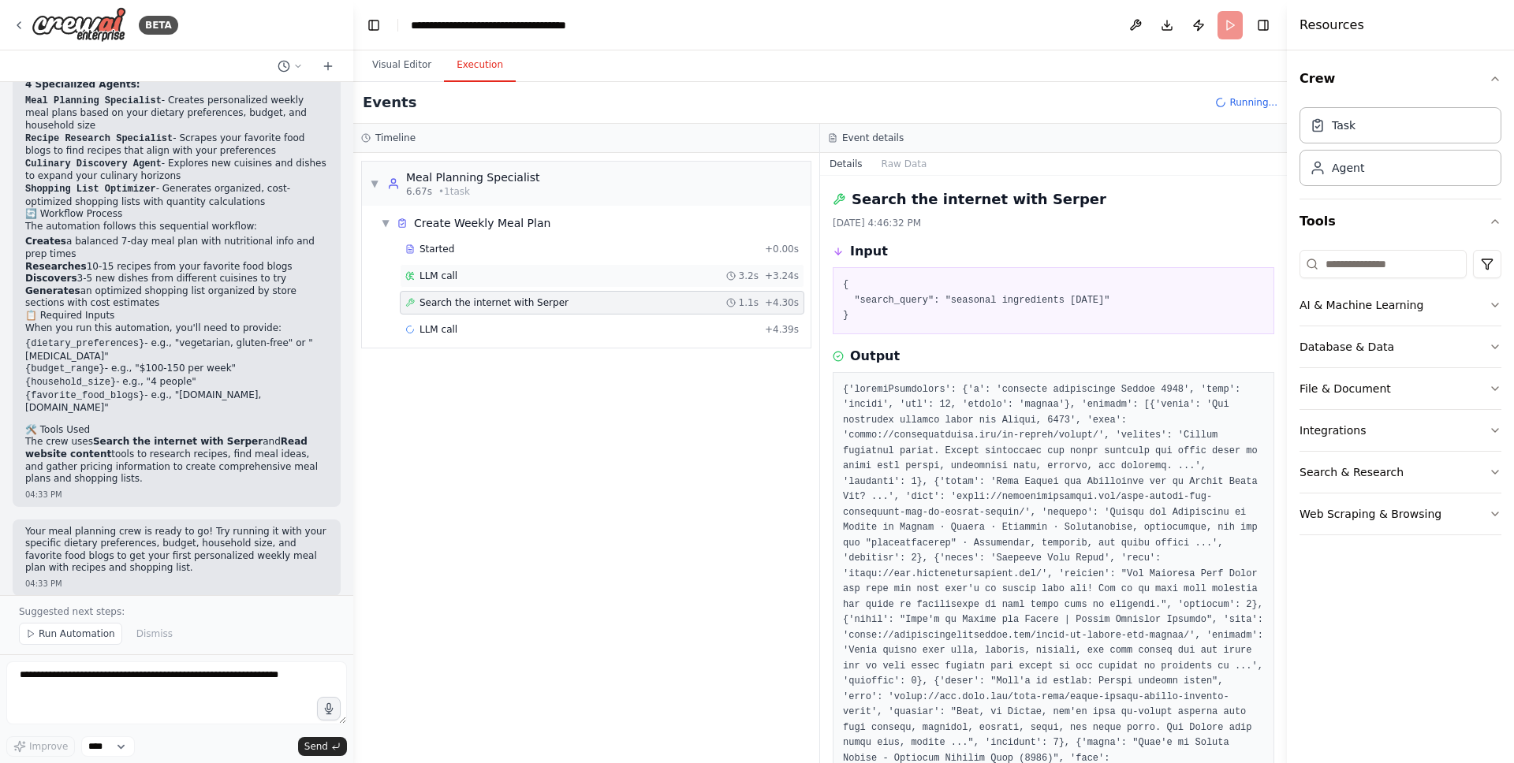
click at [494, 285] on div "LLM call 3.2s + 3.24s" at bounding box center [602, 276] width 405 height 24
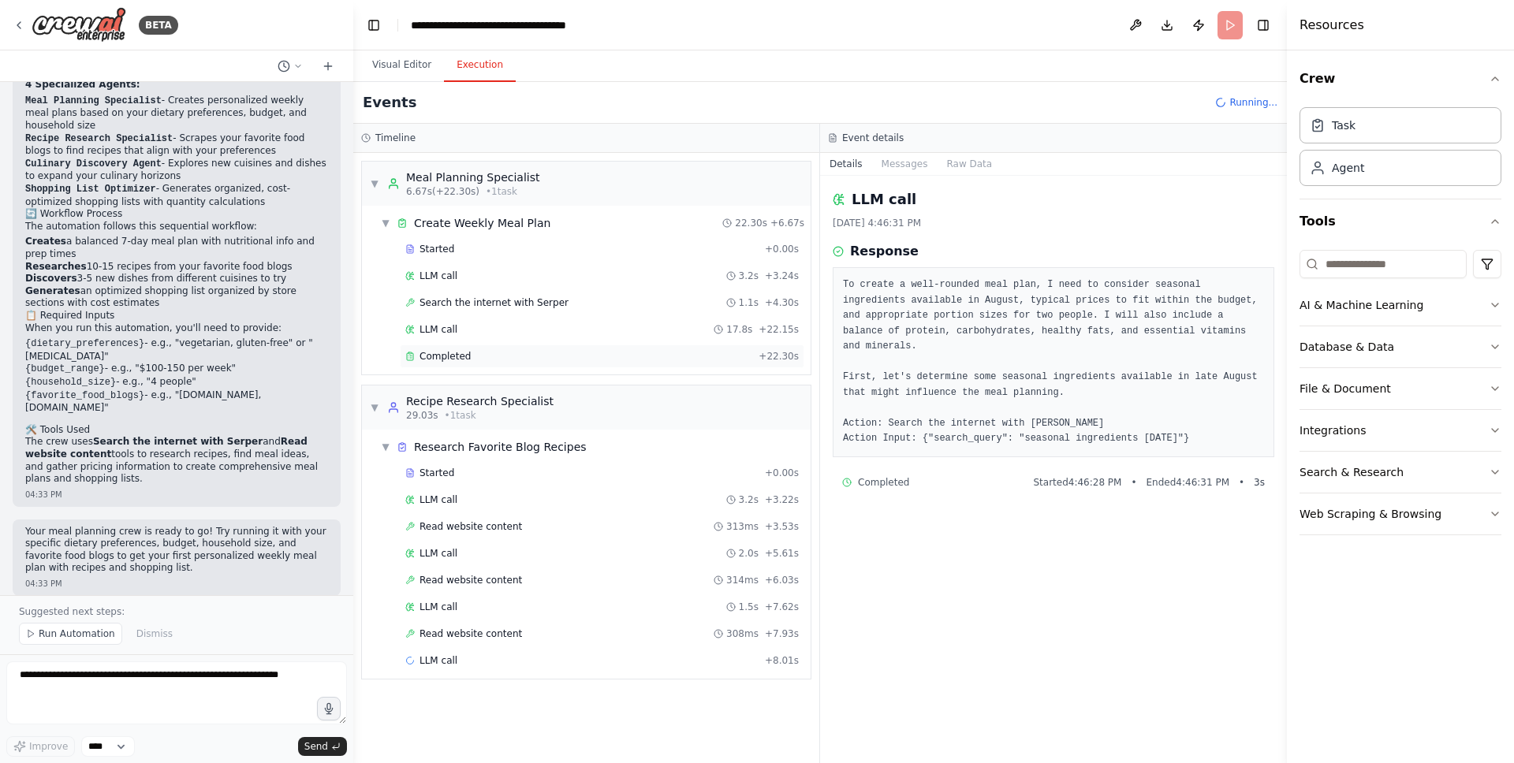
click at [516, 352] on div "Completed" at bounding box center [578, 356] width 347 height 13
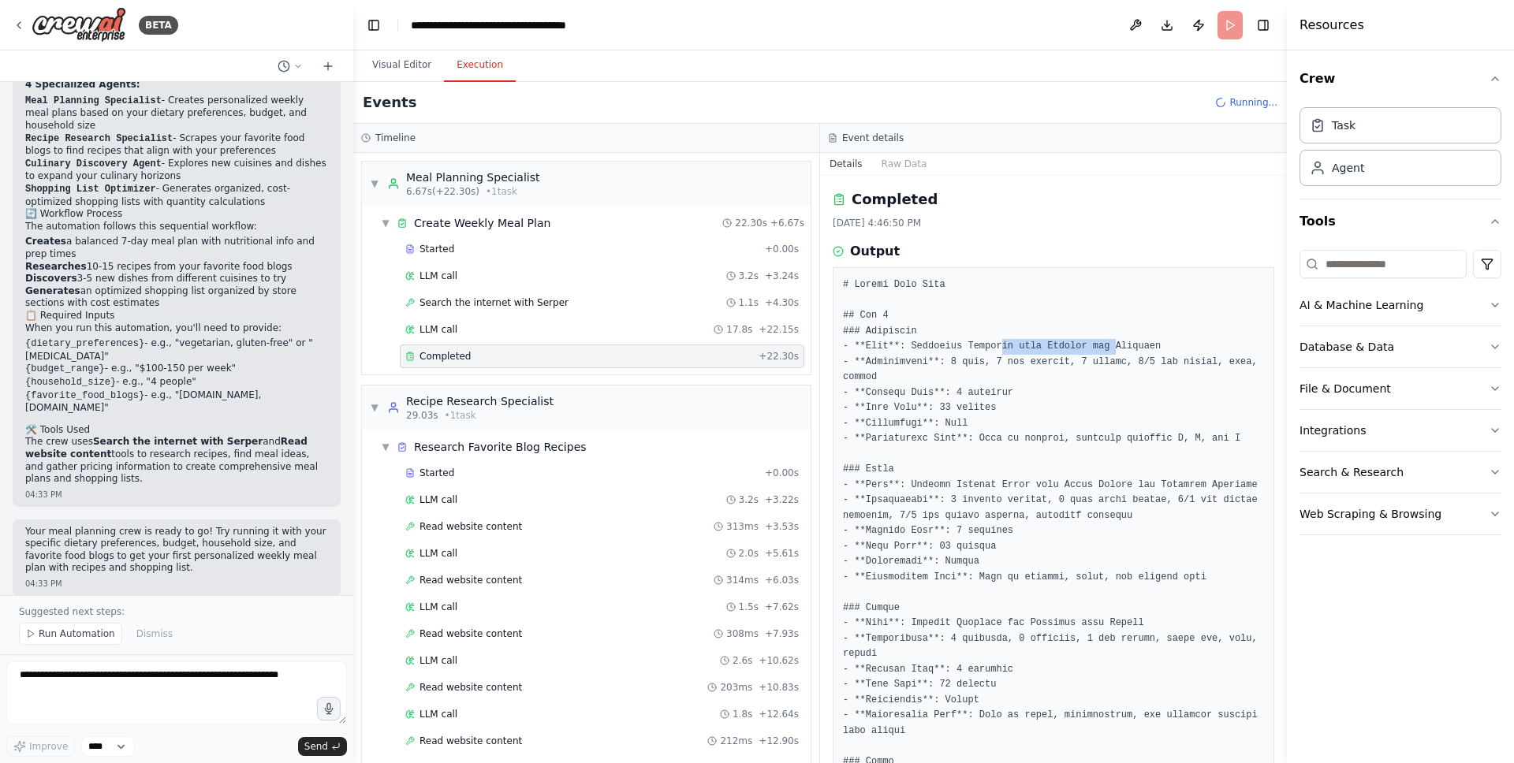
drag, startPoint x: 1095, startPoint y: 355, endPoint x: 1129, endPoint y: 354, distance: 33.9
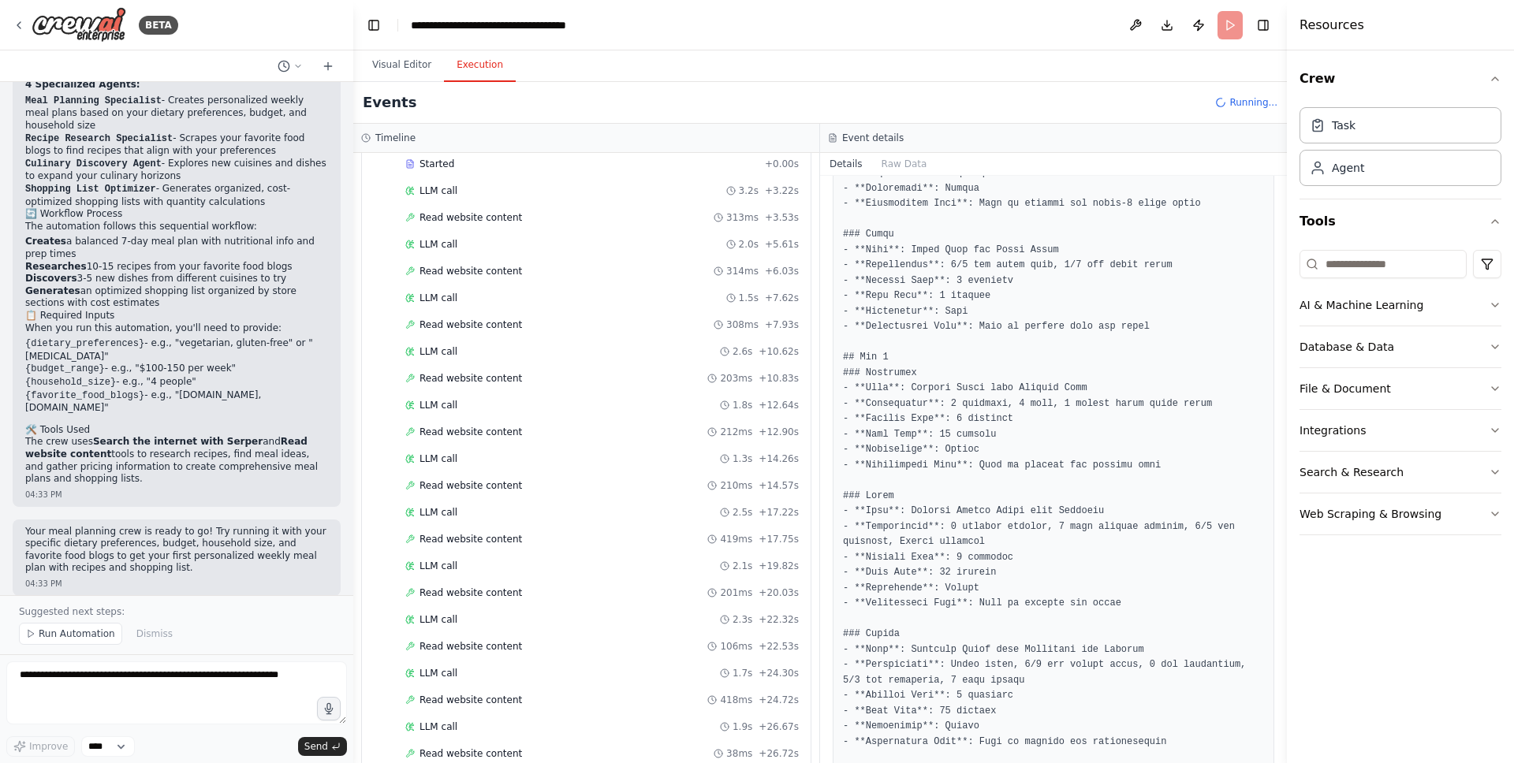
scroll to position [3471, 0]
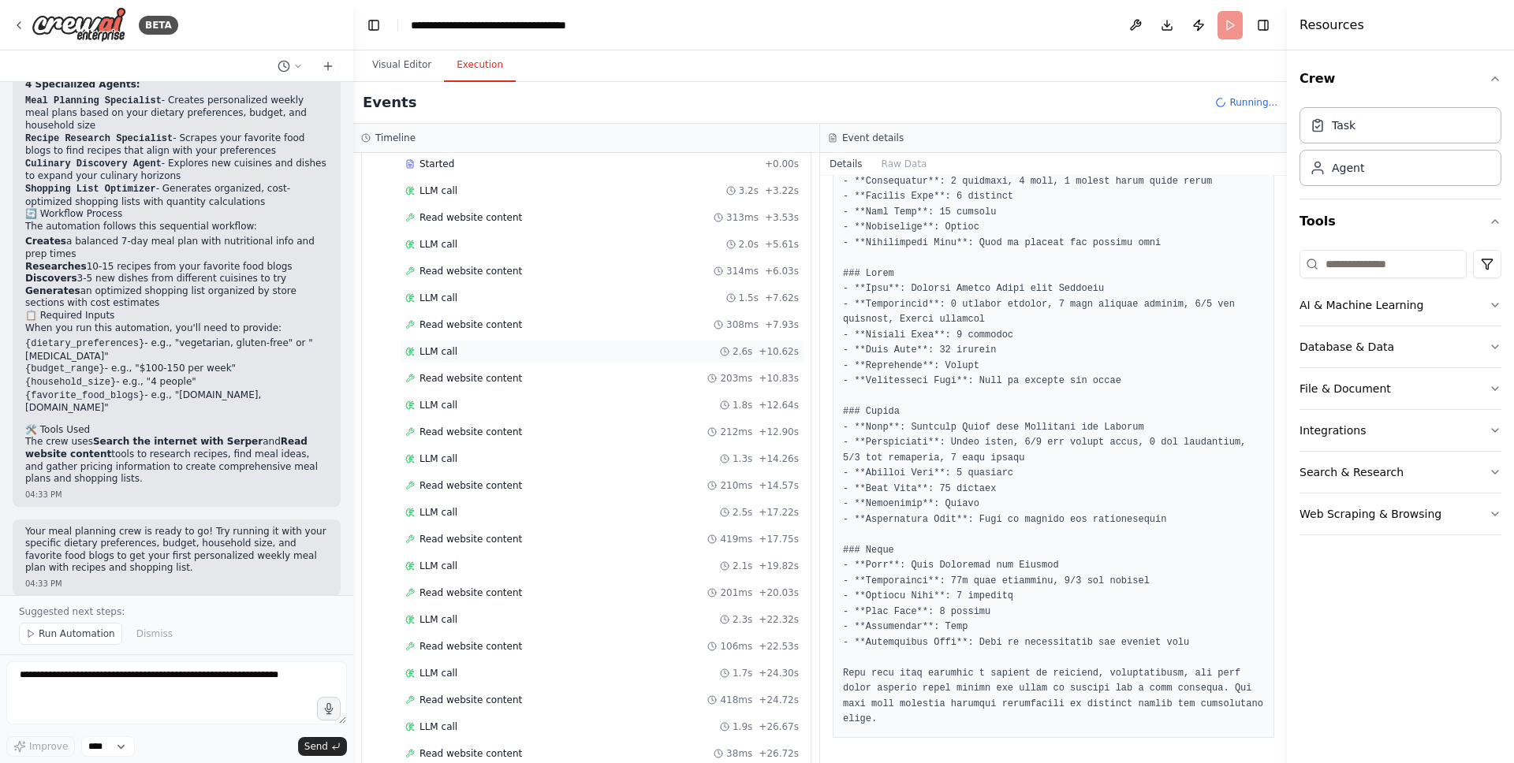
drag, startPoint x: 510, startPoint y: 379, endPoint x: 509, endPoint y: 361, distance: 18.2
click at [510, 379] on span "Read website content" at bounding box center [471, 378] width 103 height 13
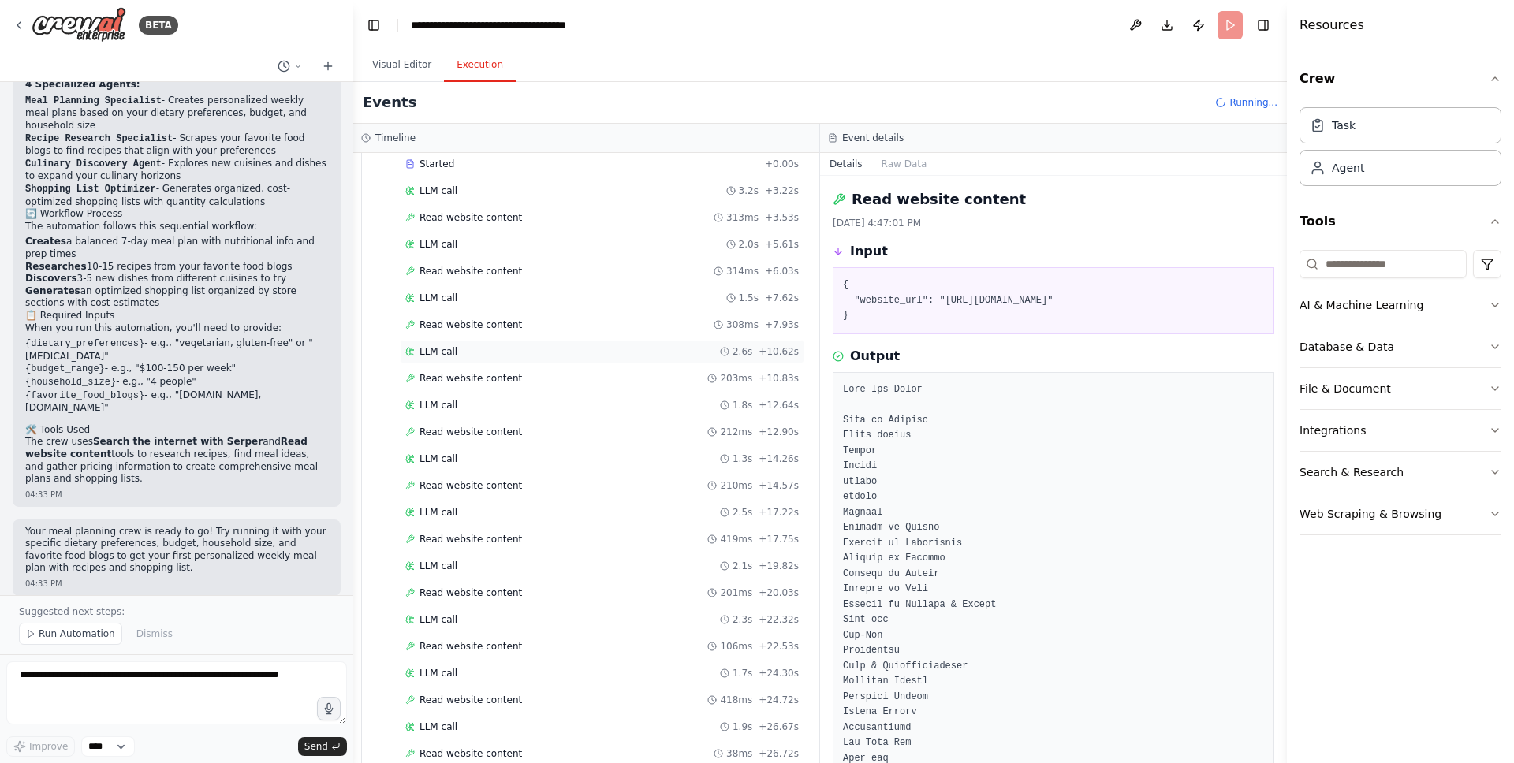
click at [509, 354] on div "LLM call 2.6s + 10.62s" at bounding box center [601, 351] width 393 height 13
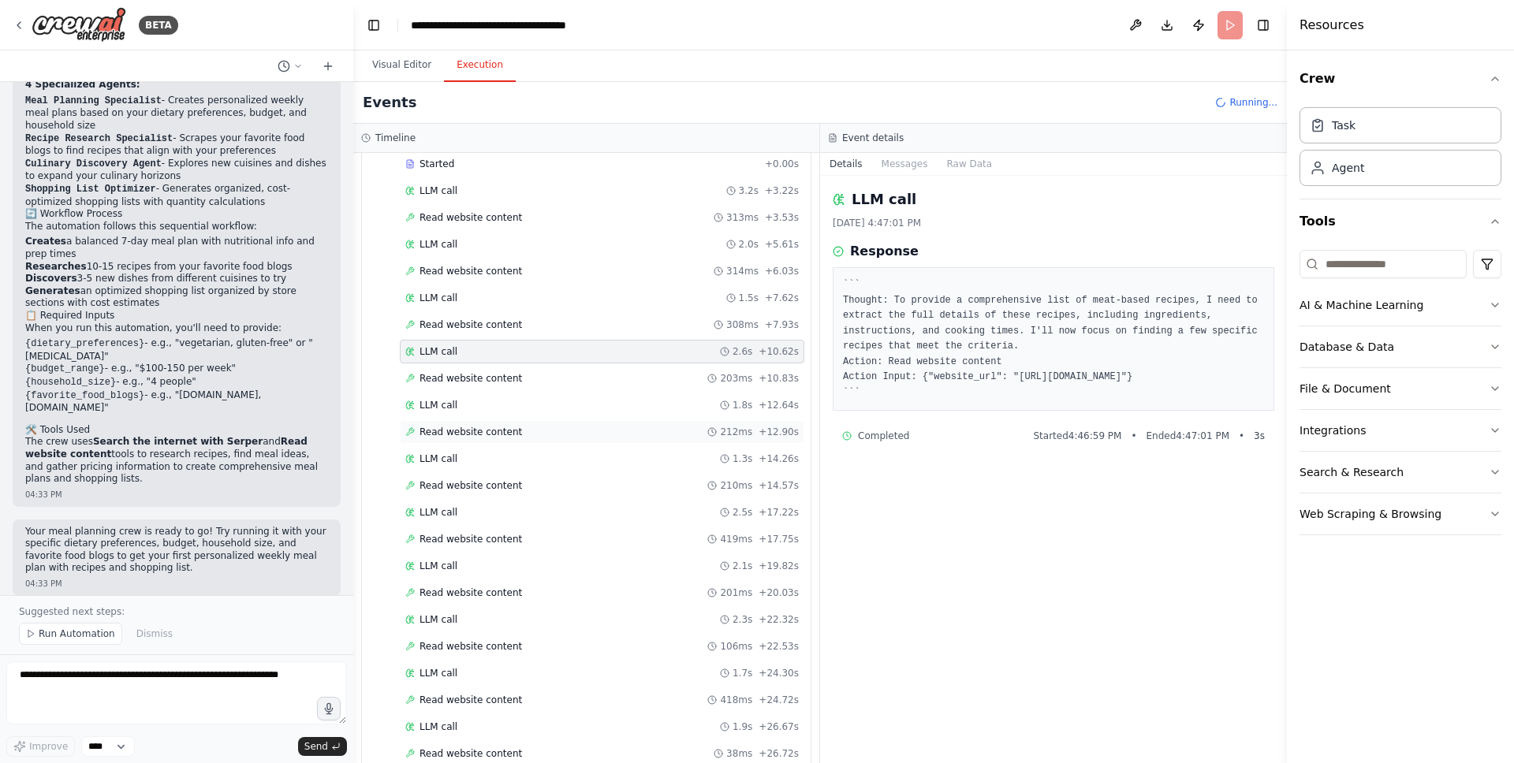
click at [502, 426] on span "Read website content" at bounding box center [471, 432] width 103 height 13
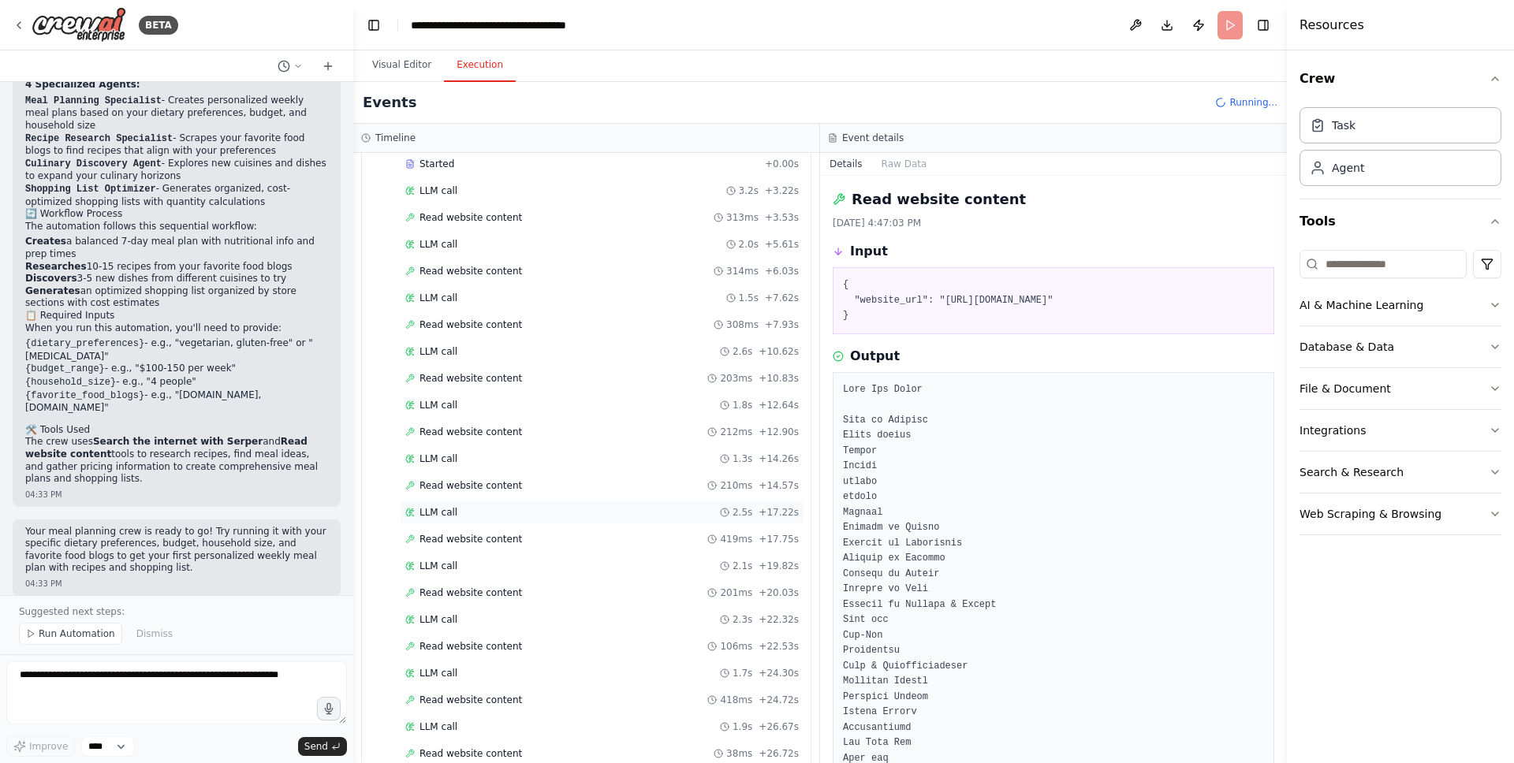
scroll to position [470, 0]
click at [472, 692] on div "Read website content 313ms + 32.65s" at bounding box center [602, 700] width 405 height 24
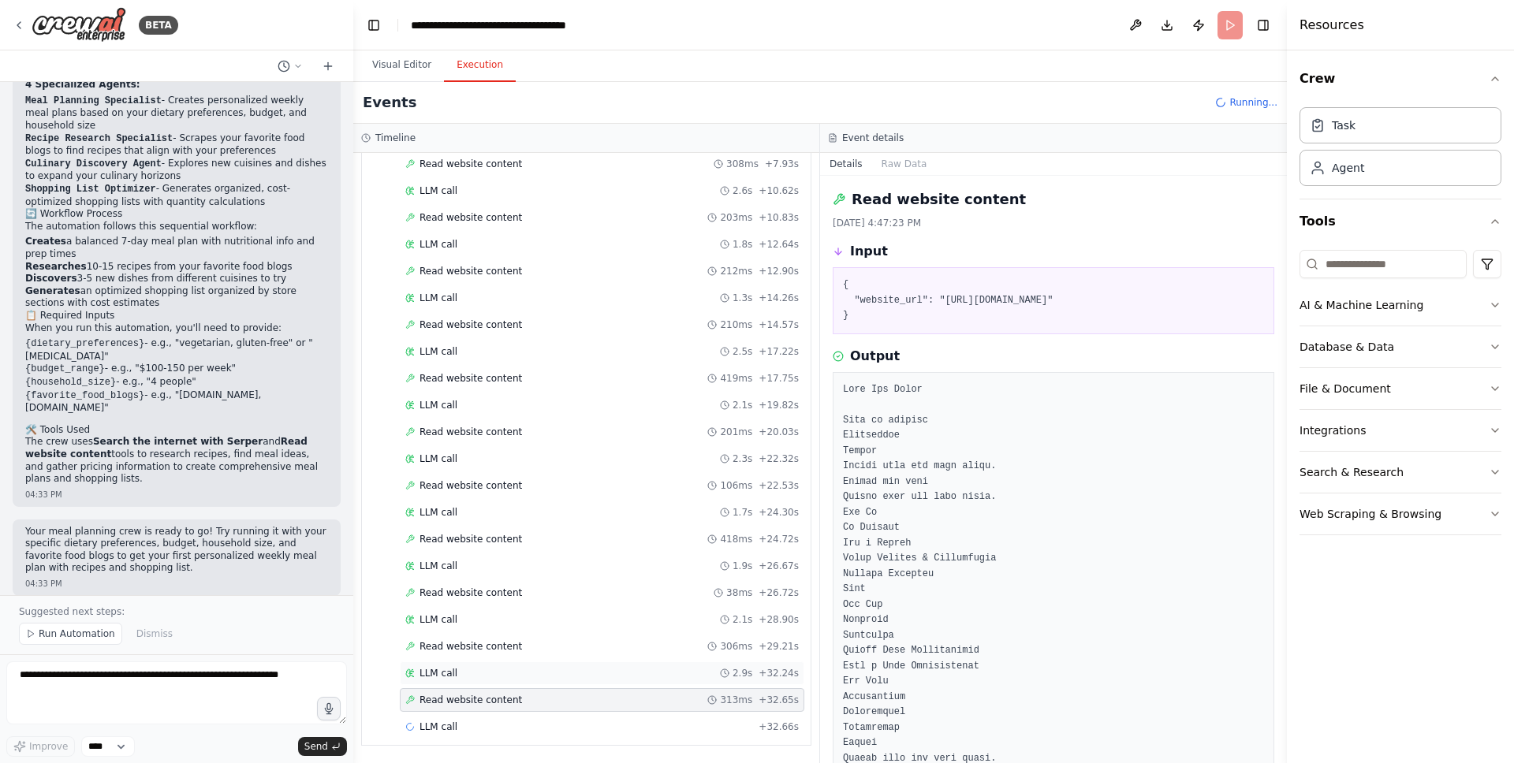
click at [485, 669] on div "LLM call 2.9s + 32.24s" at bounding box center [601, 673] width 393 height 13
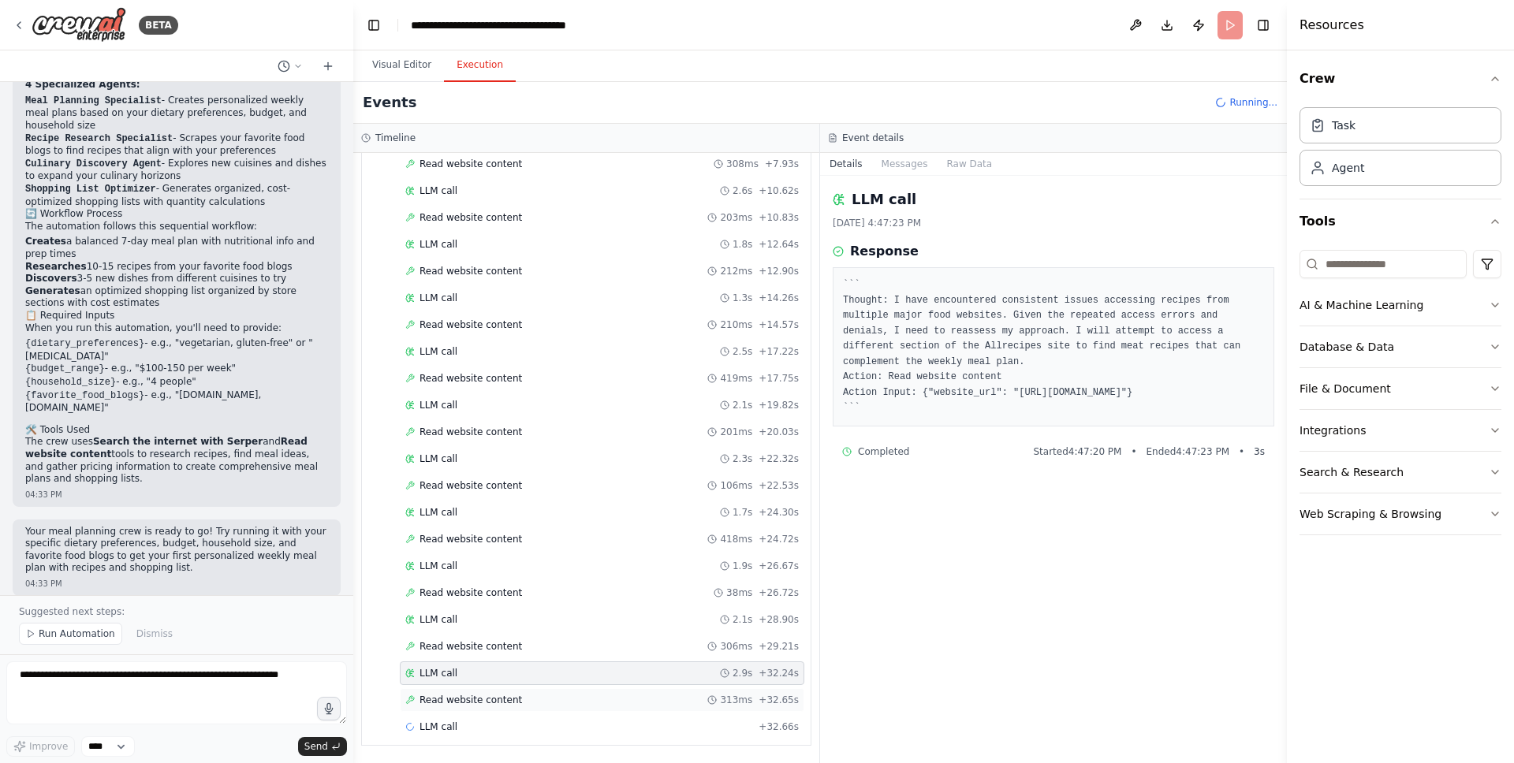
click at [494, 699] on span "Read website content" at bounding box center [471, 700] width 103 height 13
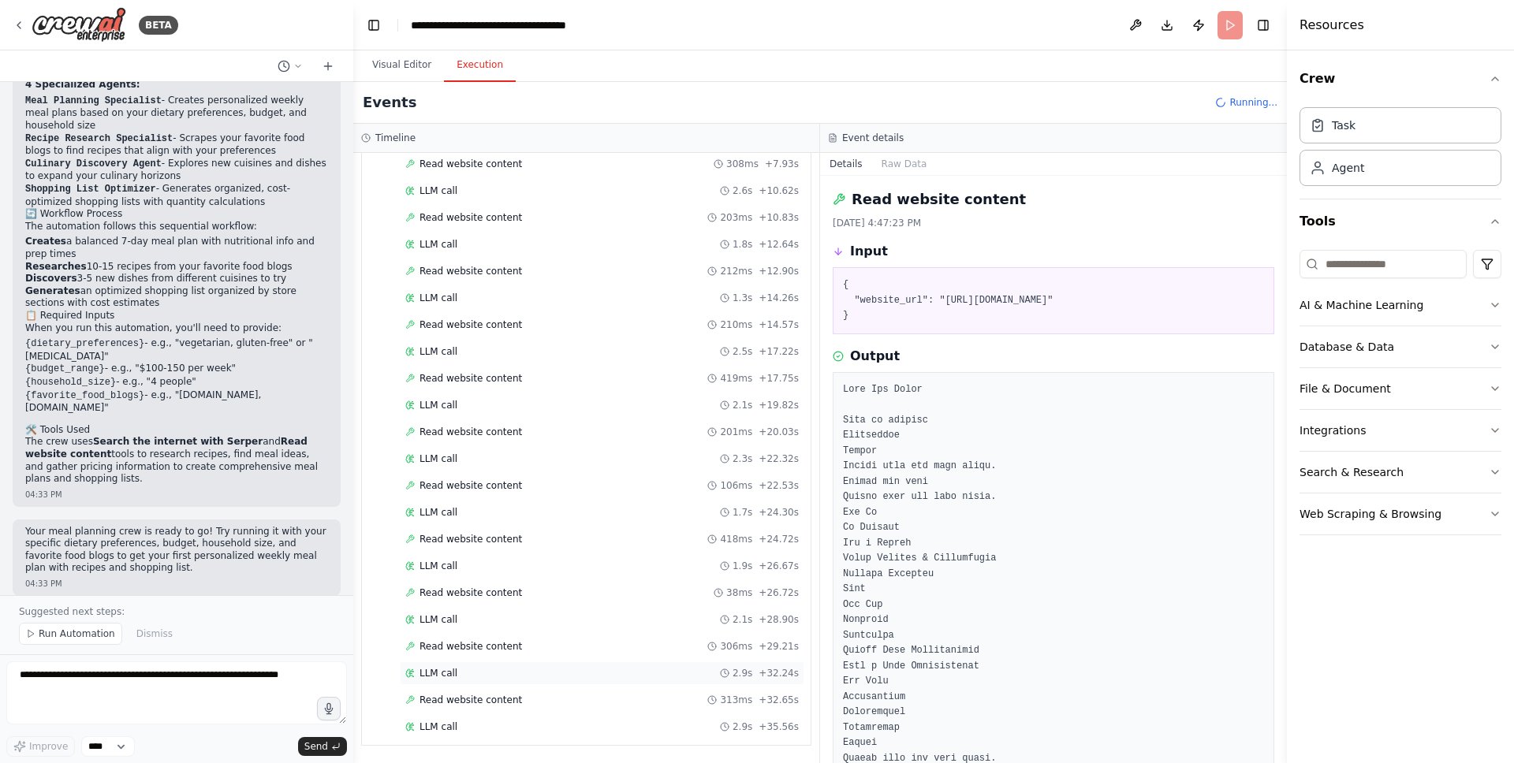
click at [488, 669] on div "LLM call 2.9s + 32.24s" at bounding box center [601, 673] width 393 height 13
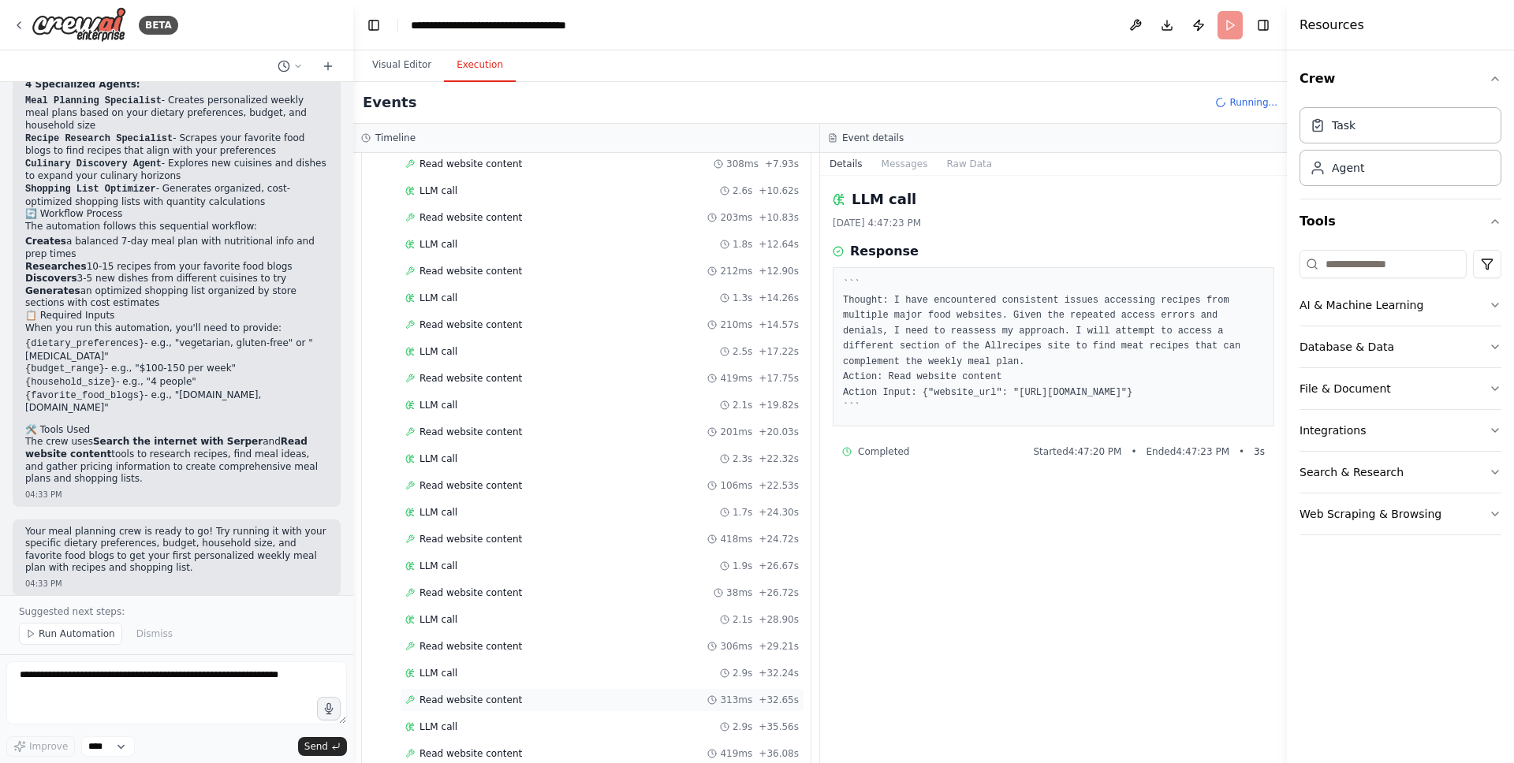
click at [515, 711] on div "Read website content 313ms + 32.65s" at bounding box center [602, 700] width 405 height 24
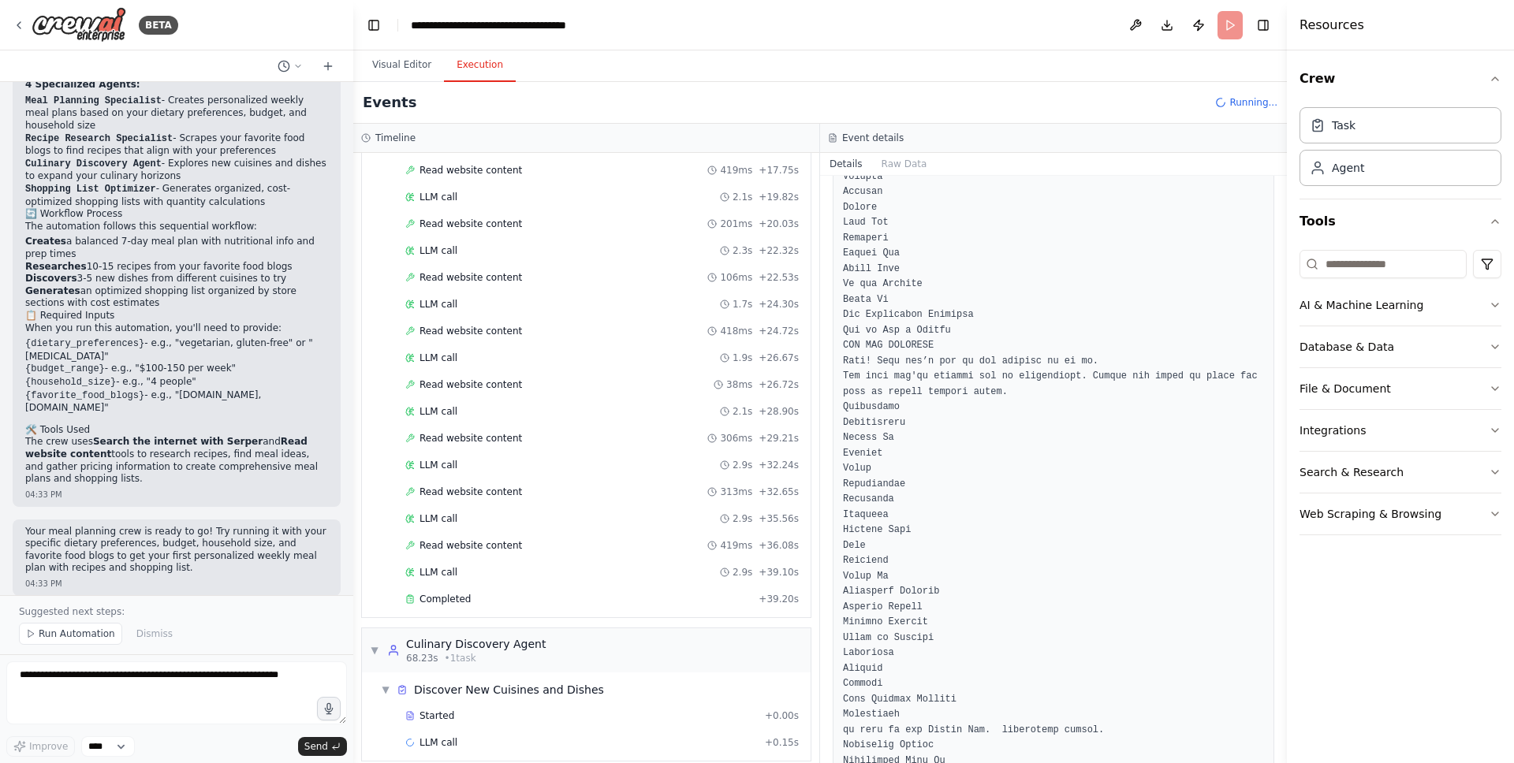
scroll to position [3179, 0]
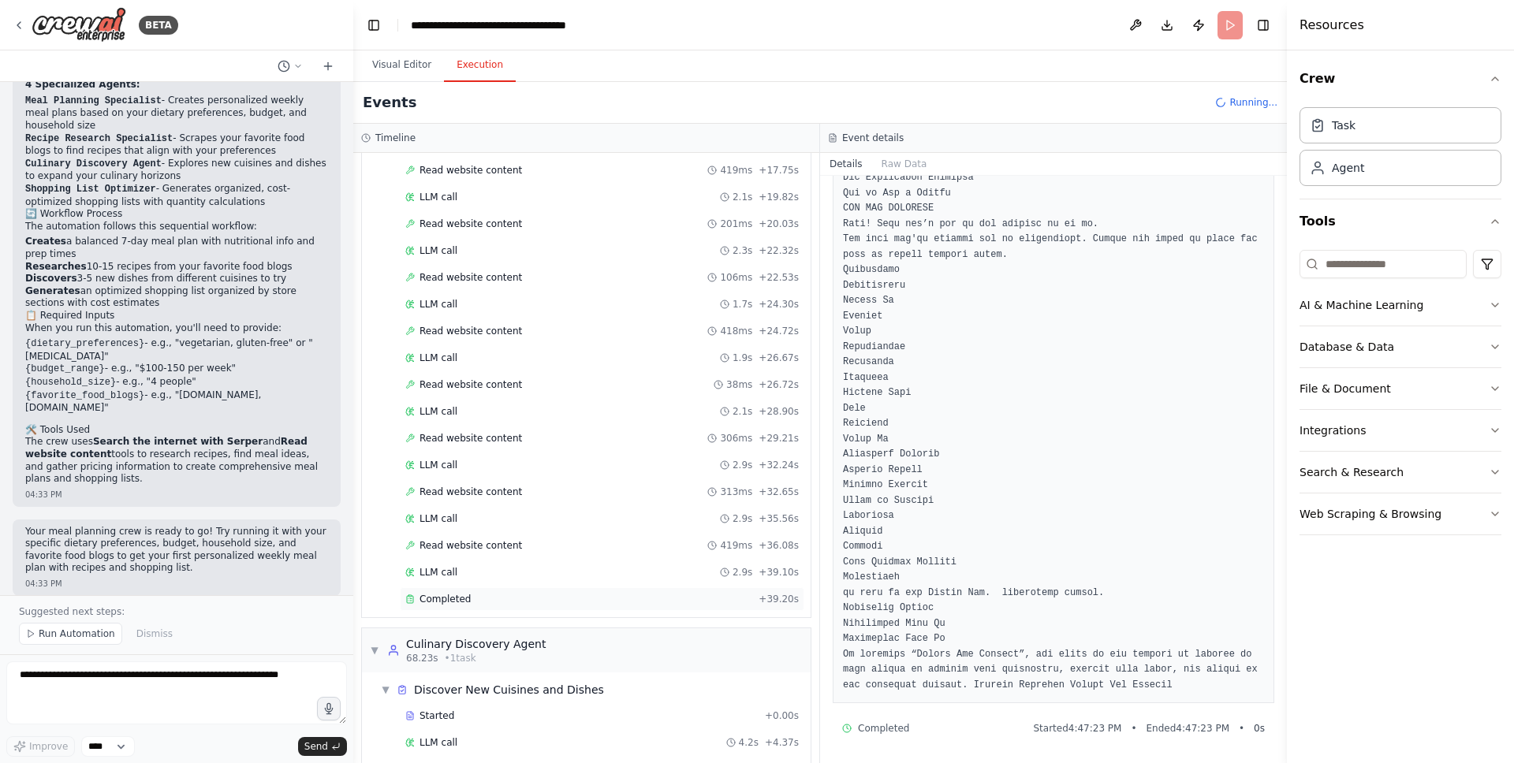
click at [506, 598] on div "Completed" at bounding box center [578, 599] width 347 height 13
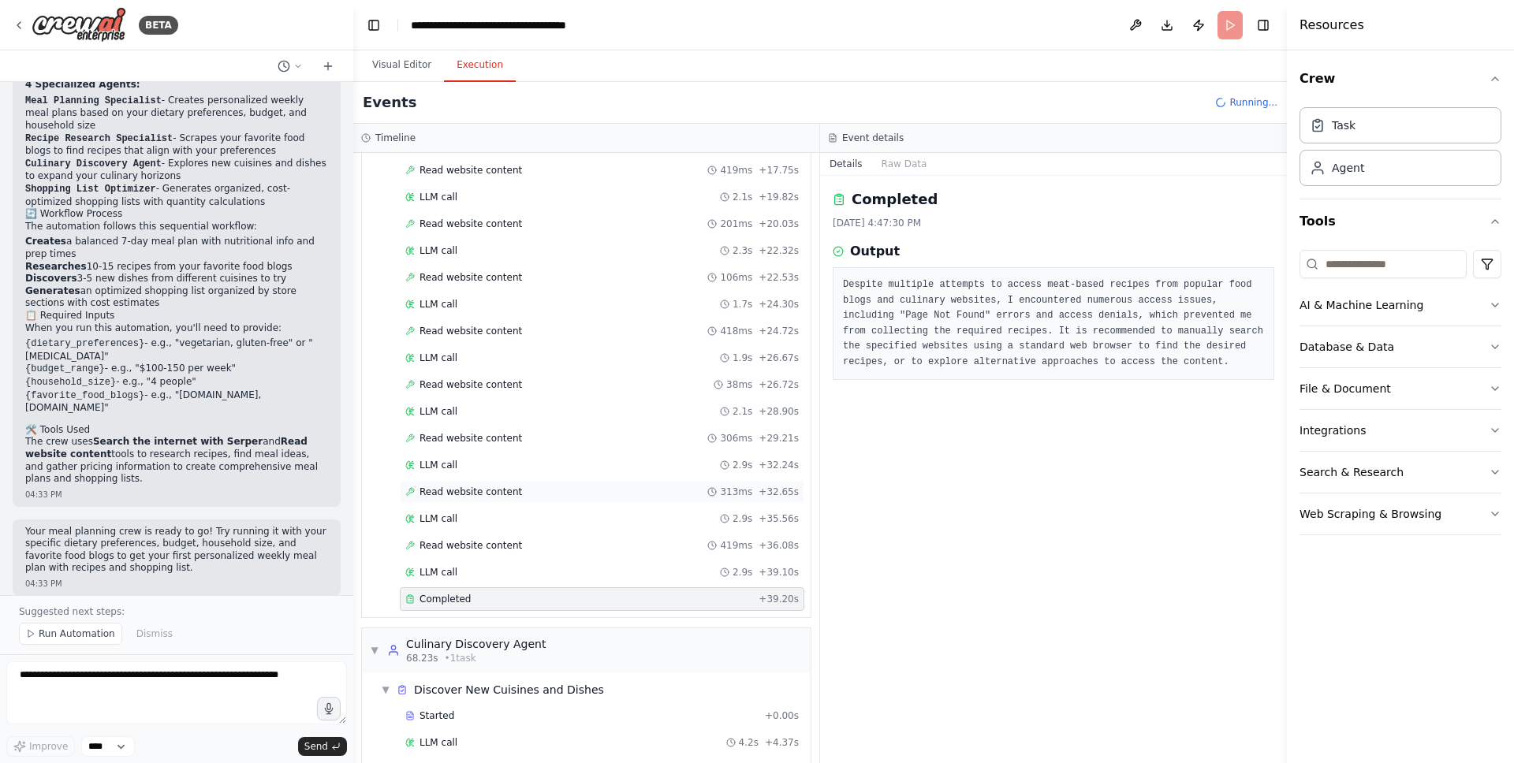
scroll to position [855, 0]
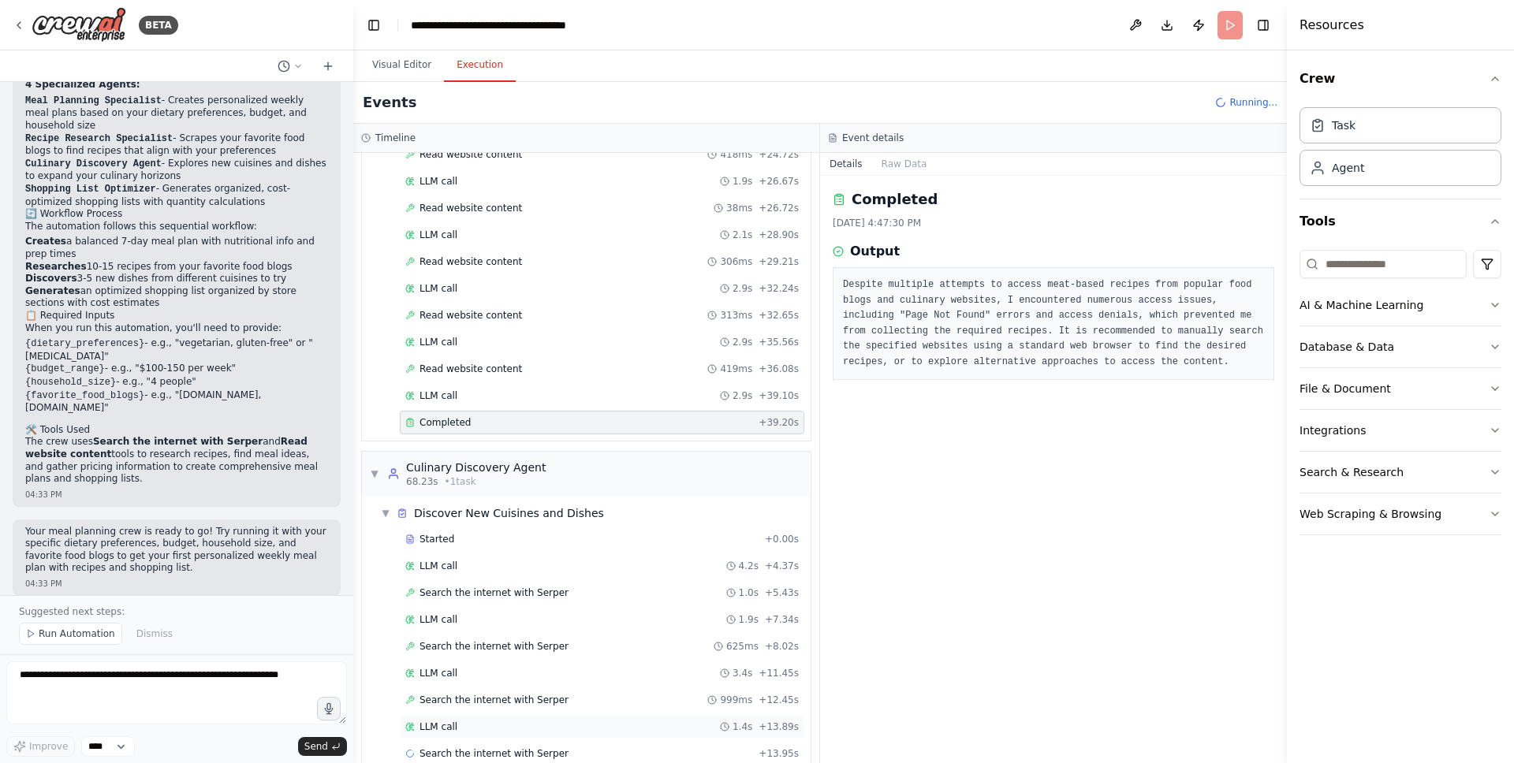
click at [467, 732] on div "LLM call 1.4s + 13.89s" at bounding box center [601, 727] width 393 height 13
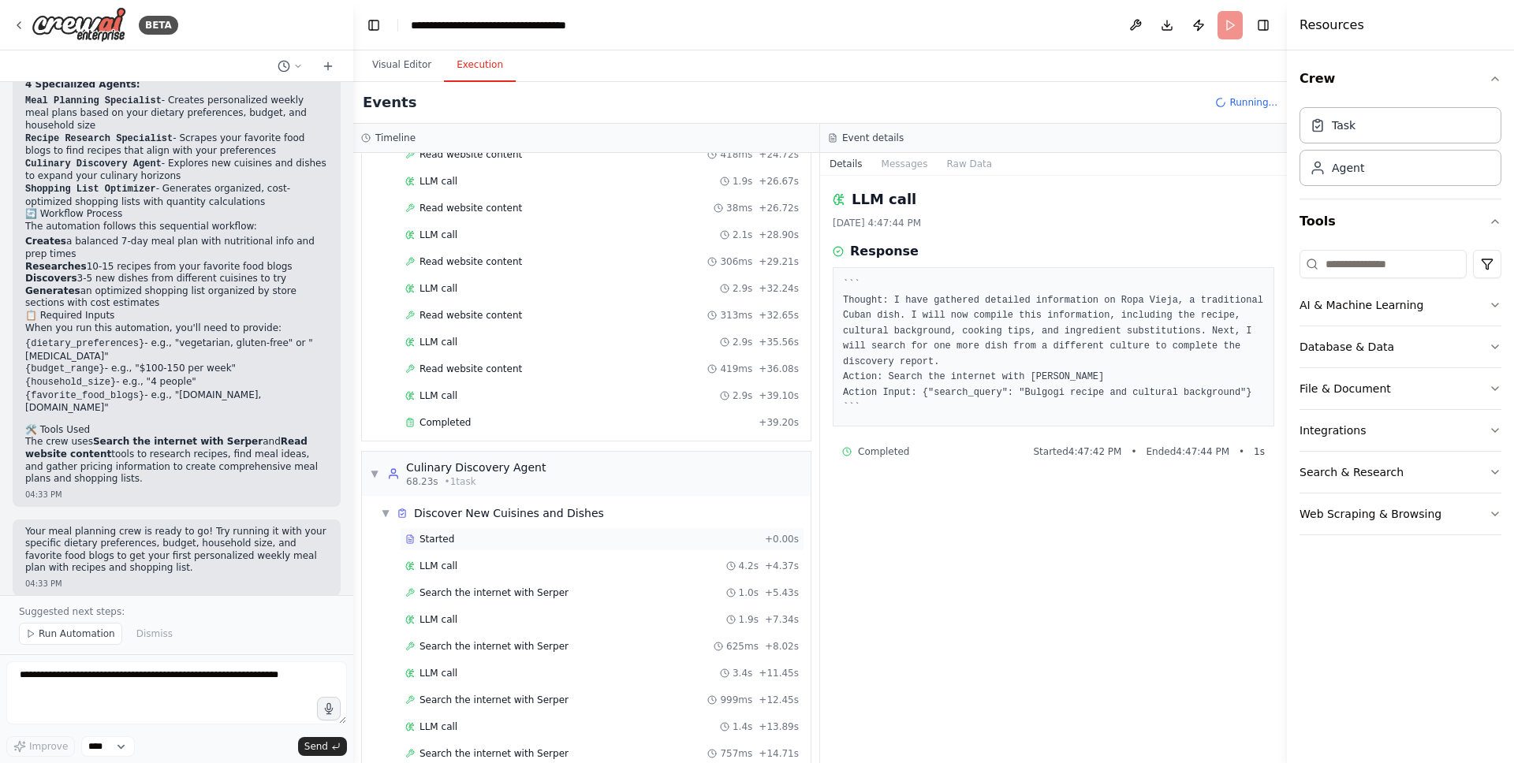
click at [484, 535] on div "Started" at bounding box center [581, 539] width 353 height 13
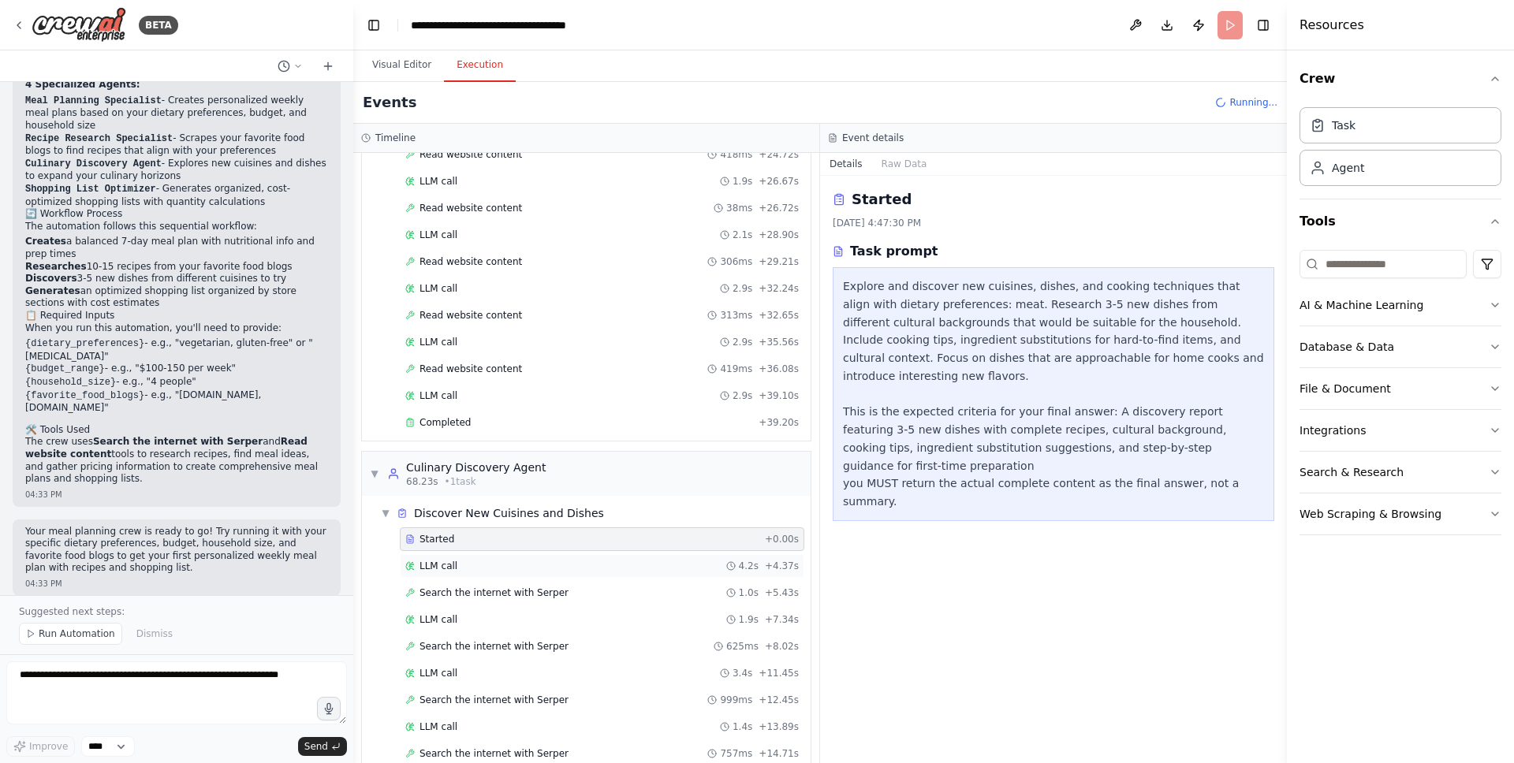
click at [474, 558] on div "LLM call 4.2s + 4.37s" at bounding box center [602, 566] width 405 height 24
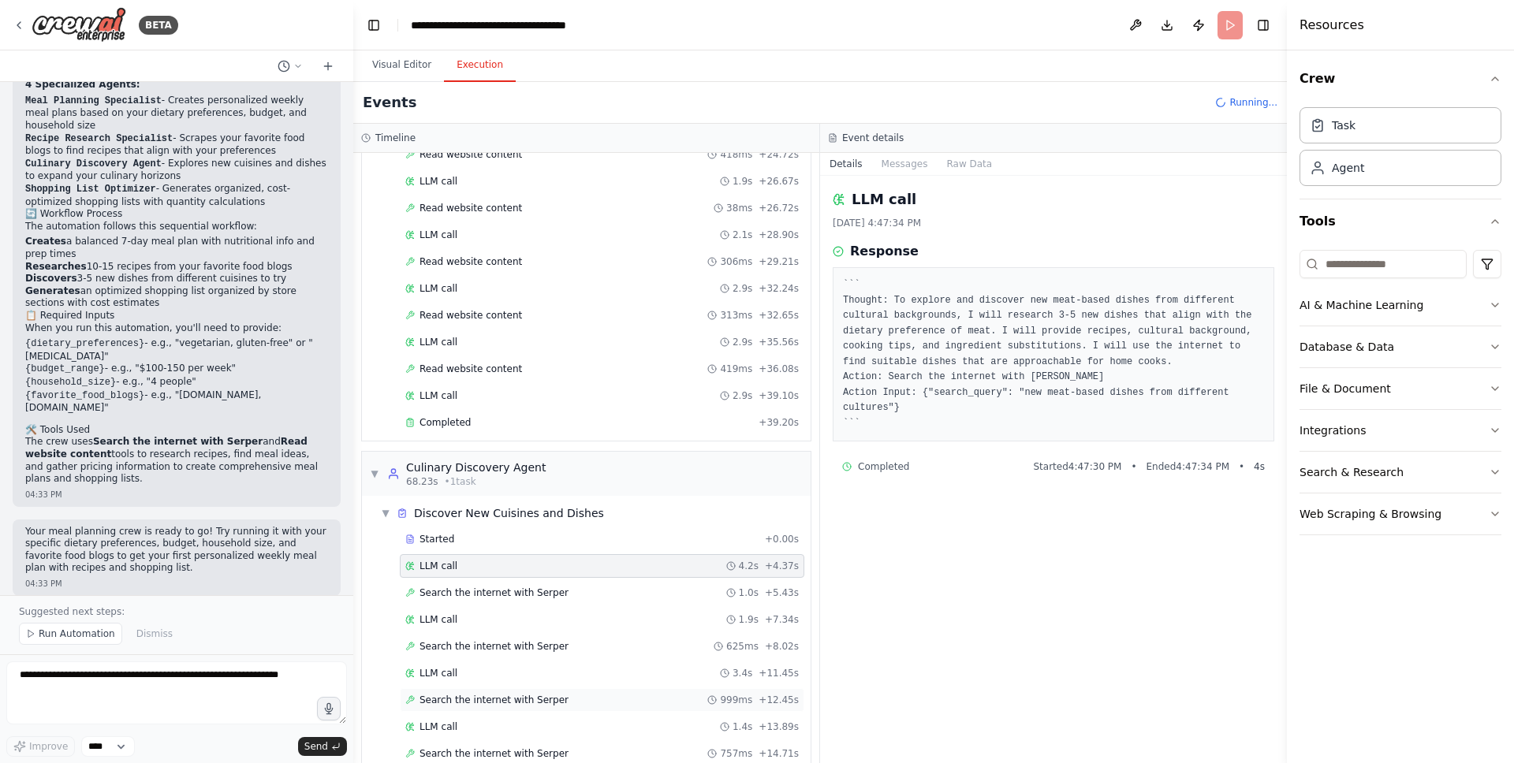
scroll to position [908, 0]
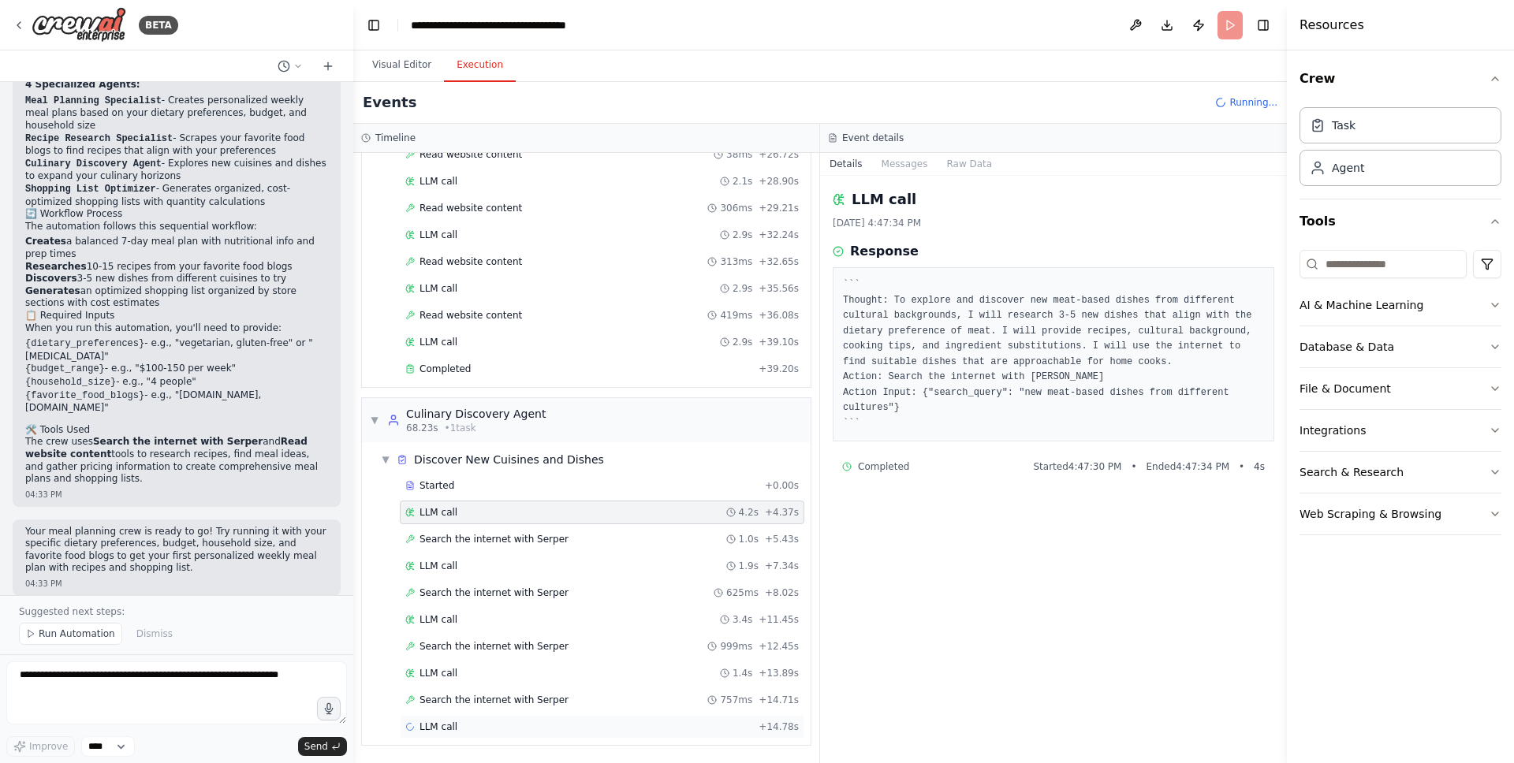
click at [468, 731] on div "LLM call + 14.78s" at bounding box center [601, 727] width 393 height 13
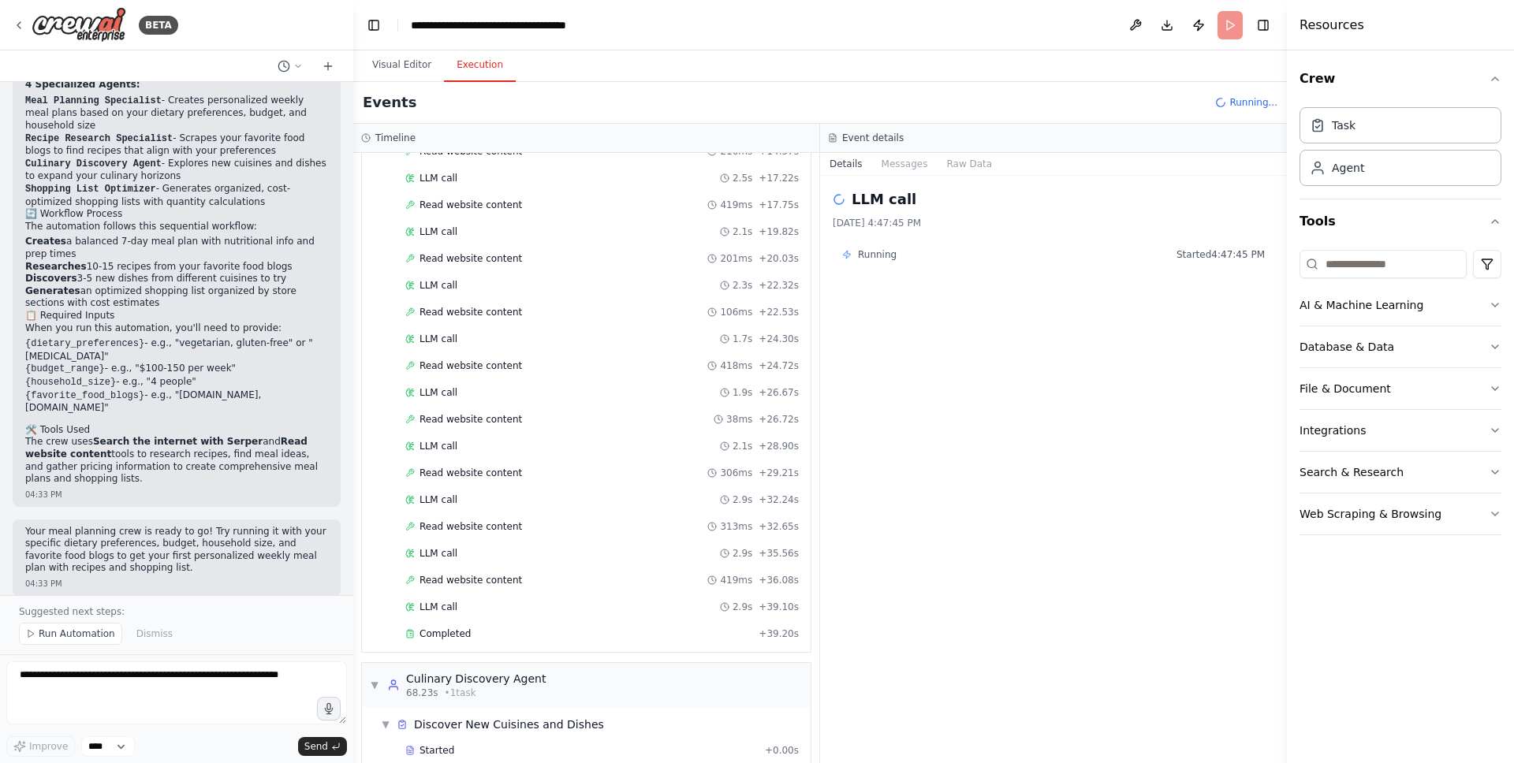
scroll to position [0, 0]
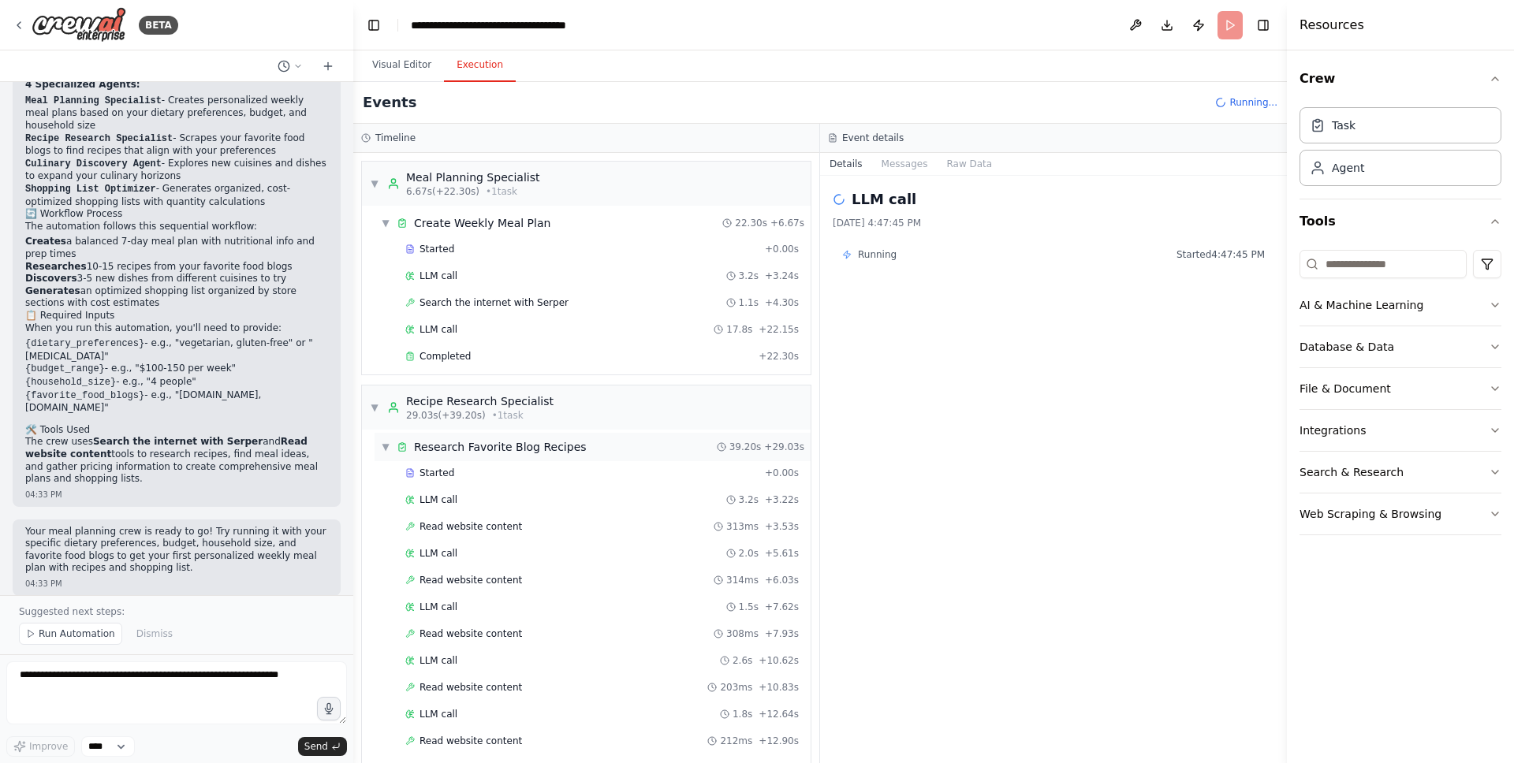
drag, startPoint x: 377, startPoint y: 439, endPoint x: 412, endPoint y: 395, distance: 56.2
click at [377, 439] on div "▼ Research Favorite Blog Recipes 39.20s + 29.03s" at bounding box center [593, 447] width 436 height 28
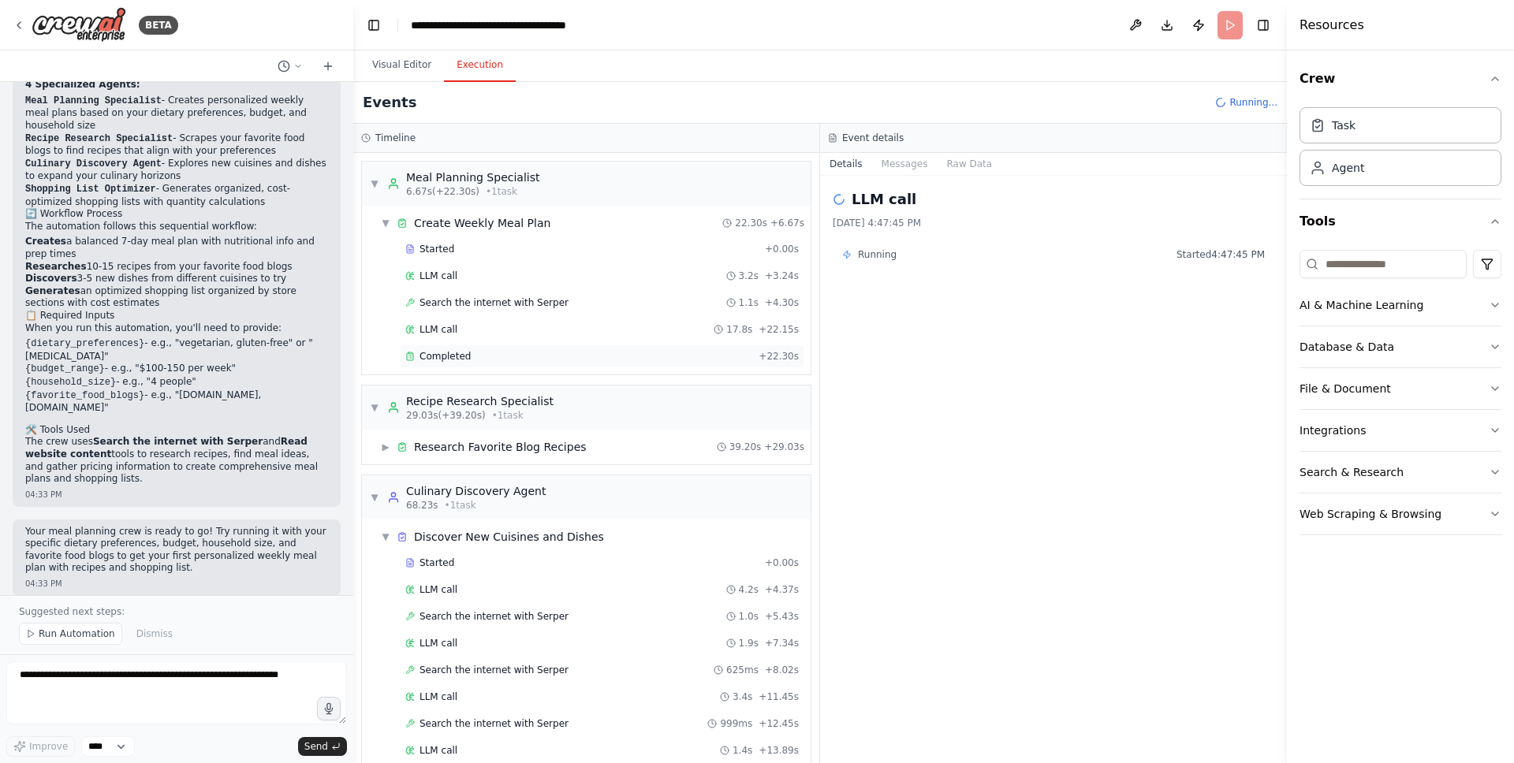
click at [436, 360] on span "Completed" at bounding box center [445, 356] width 51 height 13
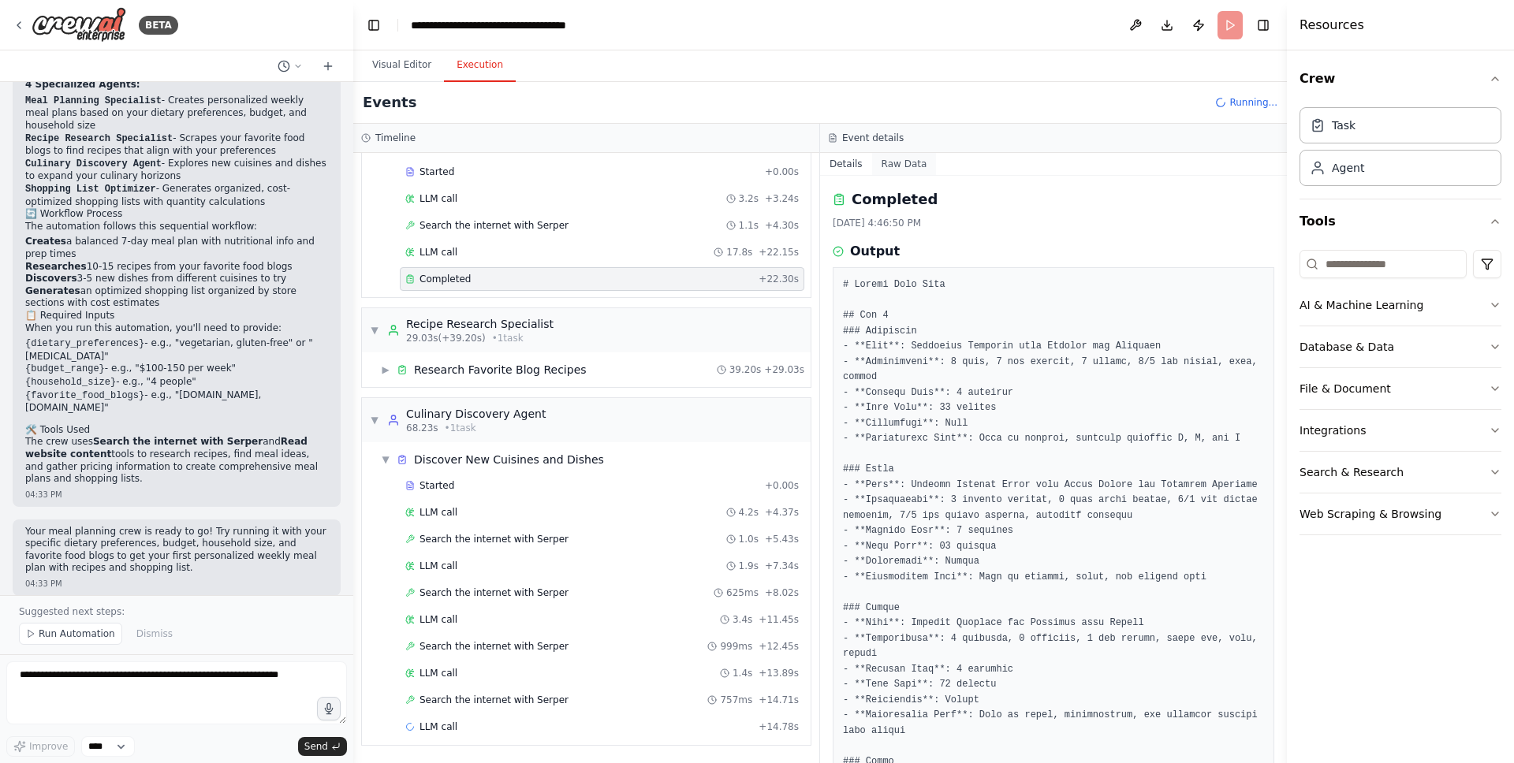
click at [891, 167] on button "Raw Data" at bounding box center [904, 164] width 65 height 22
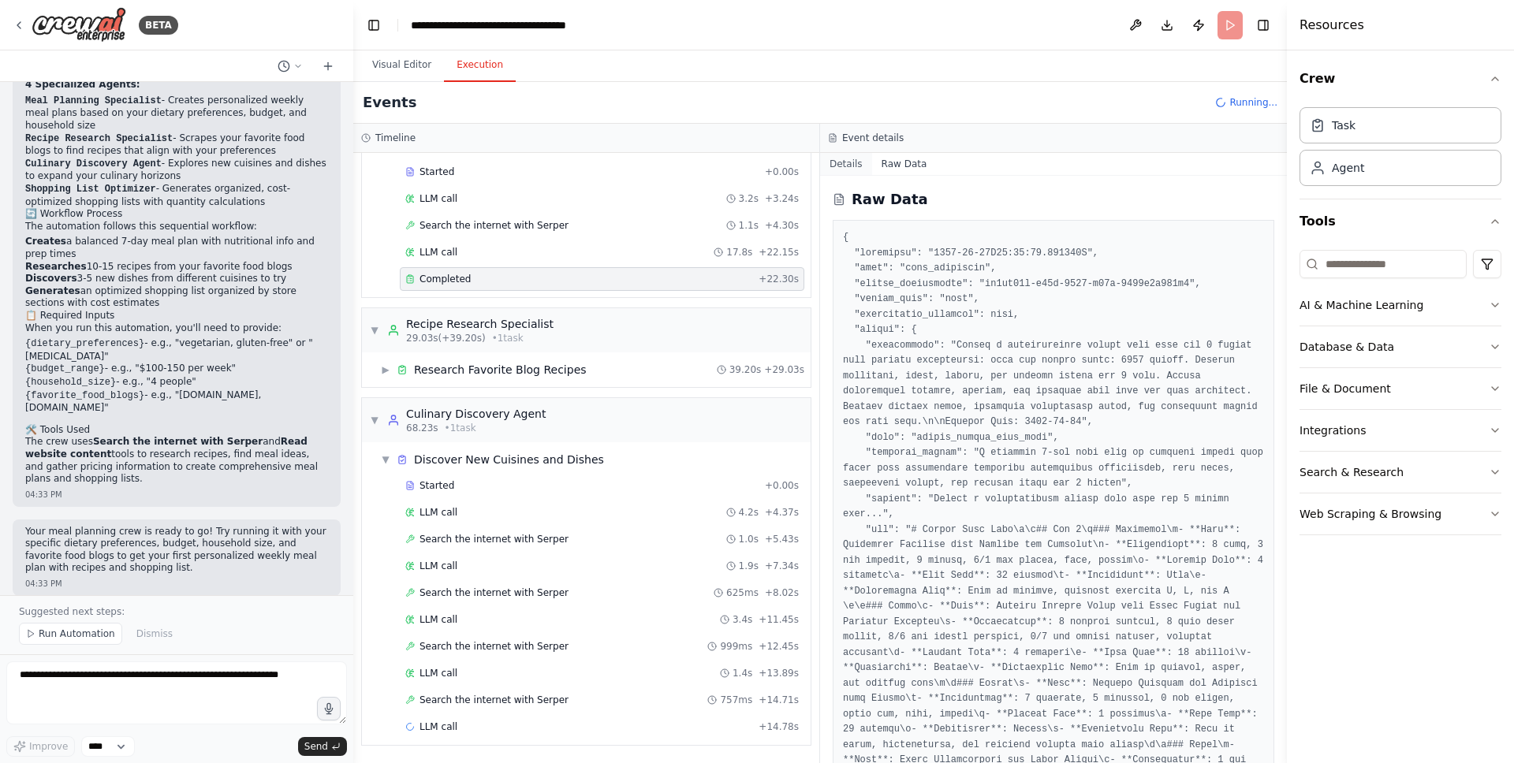
click at [855, 166] on button "Details" at bounding box center [846, 164] width 52 height 22
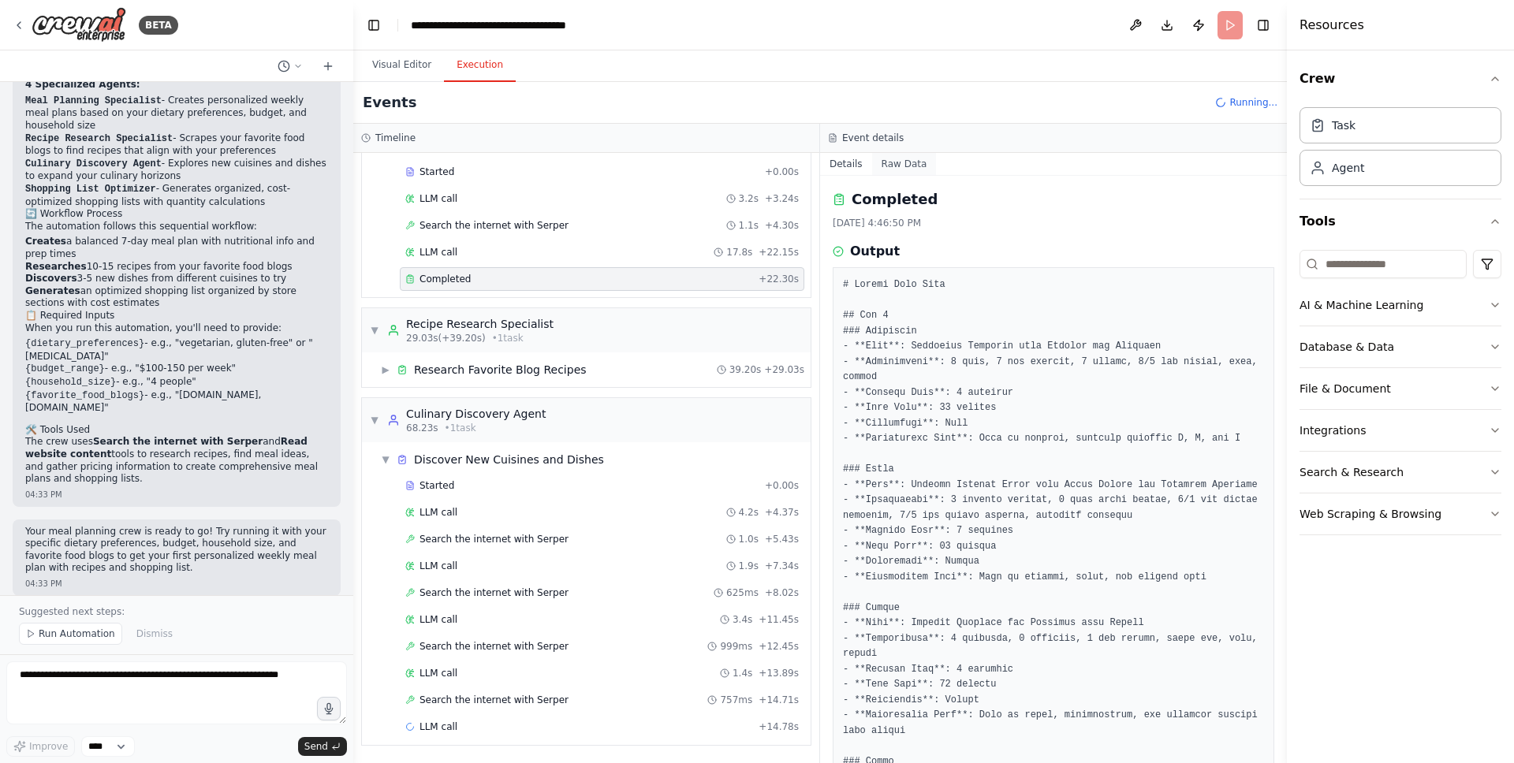
click at [893, 167] on button "Raw Data" at bounding box center [904, 164] width 65 height 22
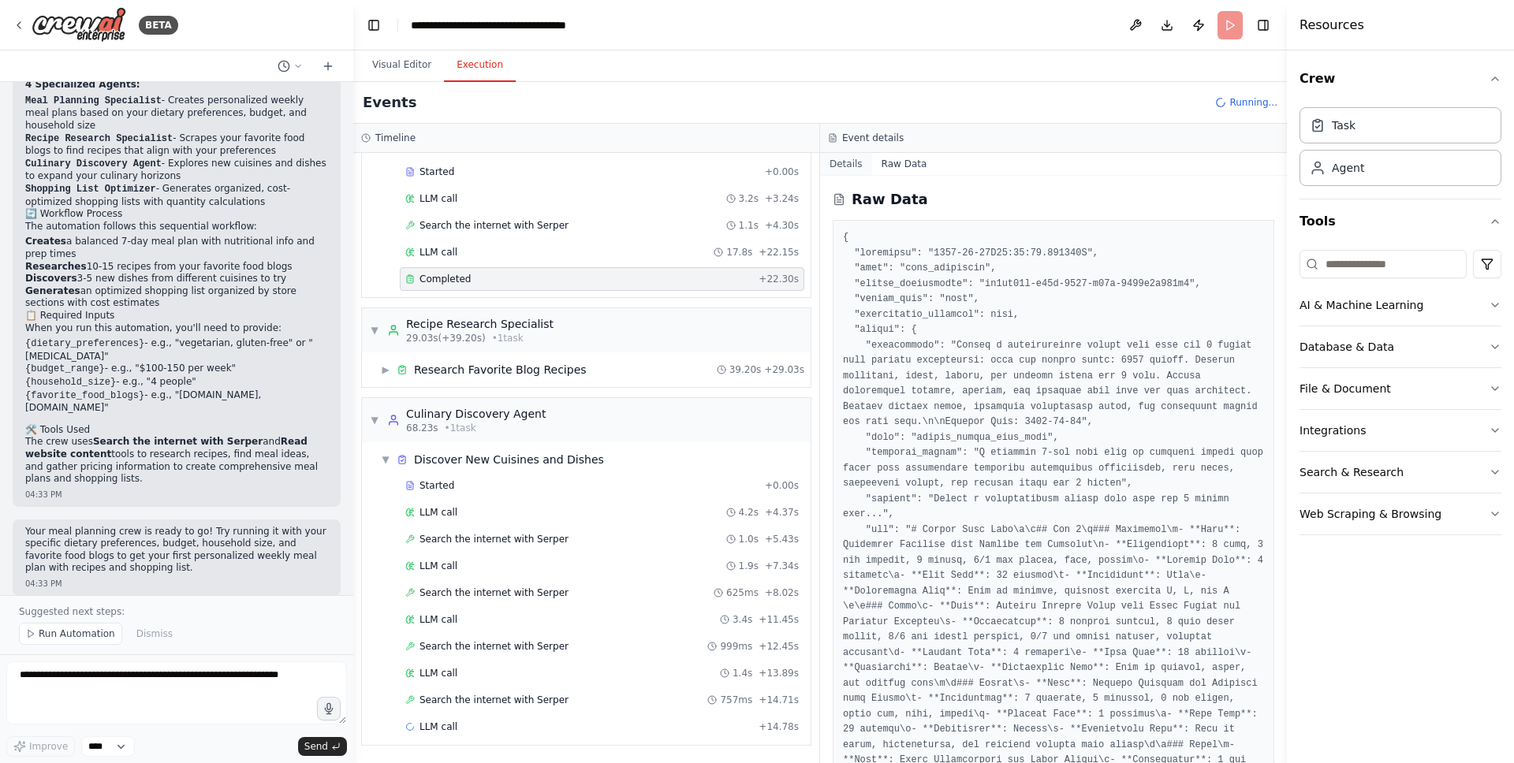
click at [843, 163] on button "Details" at bounding box center [846, 164] width 52 height 22
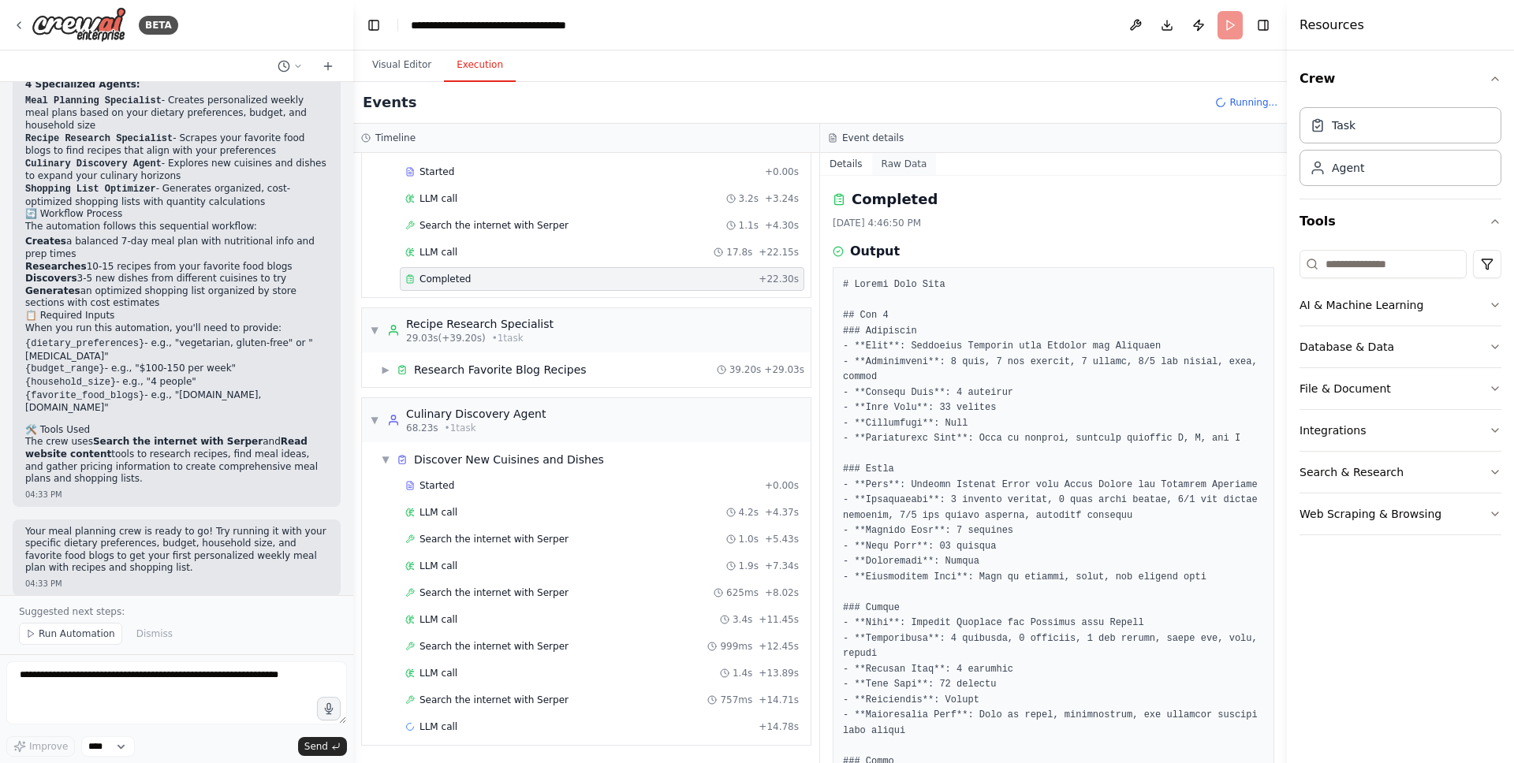
click at [892, 169] on button "Raw Data" at bounding box center [904, 164] width 65 height 22
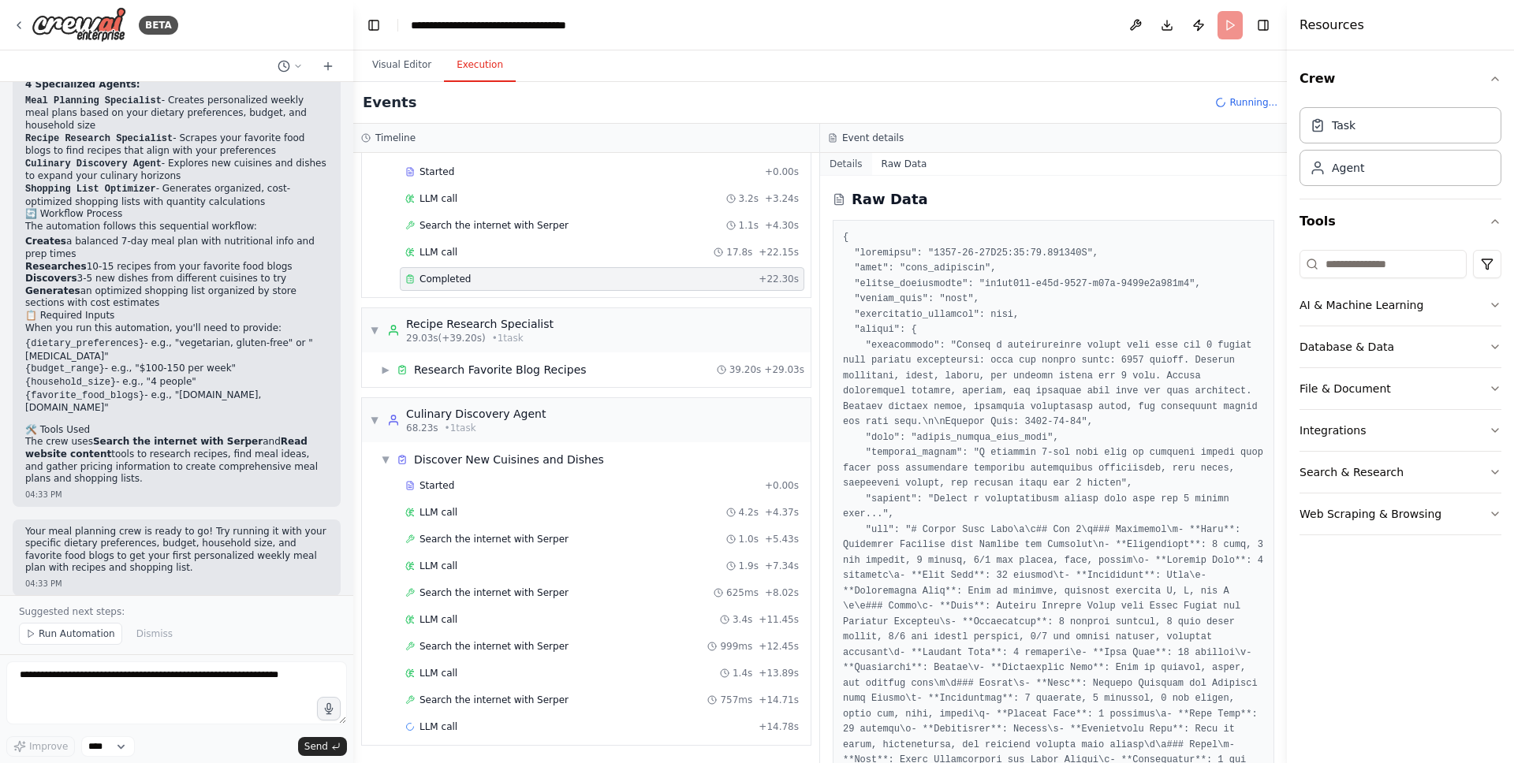
click at [837, 165] on button "Details" at bounding box center [846, 164] width 52 height 22
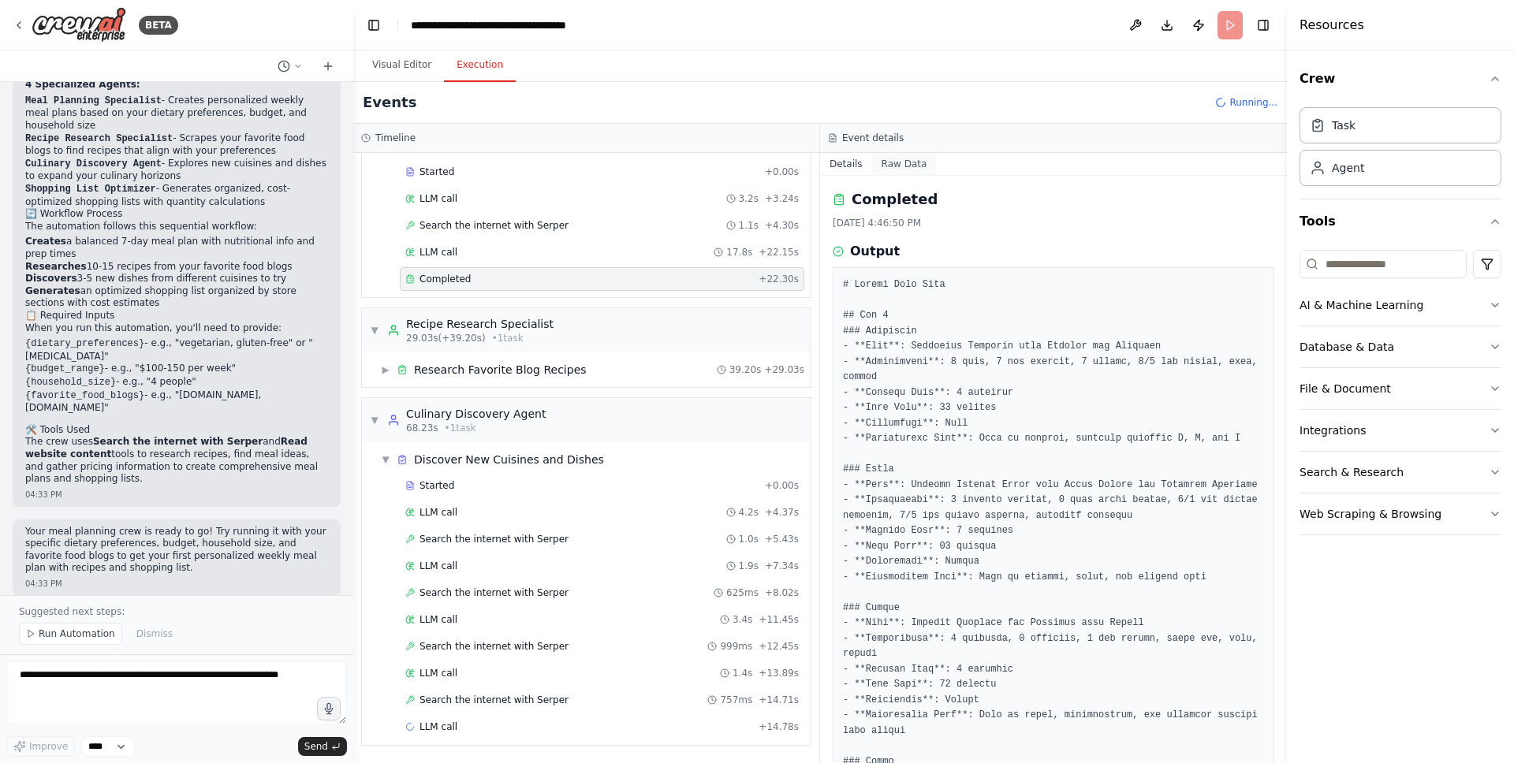
click at [893, 163] on button "Raw Data" at bounding box center [904, 164] width 65 height 22
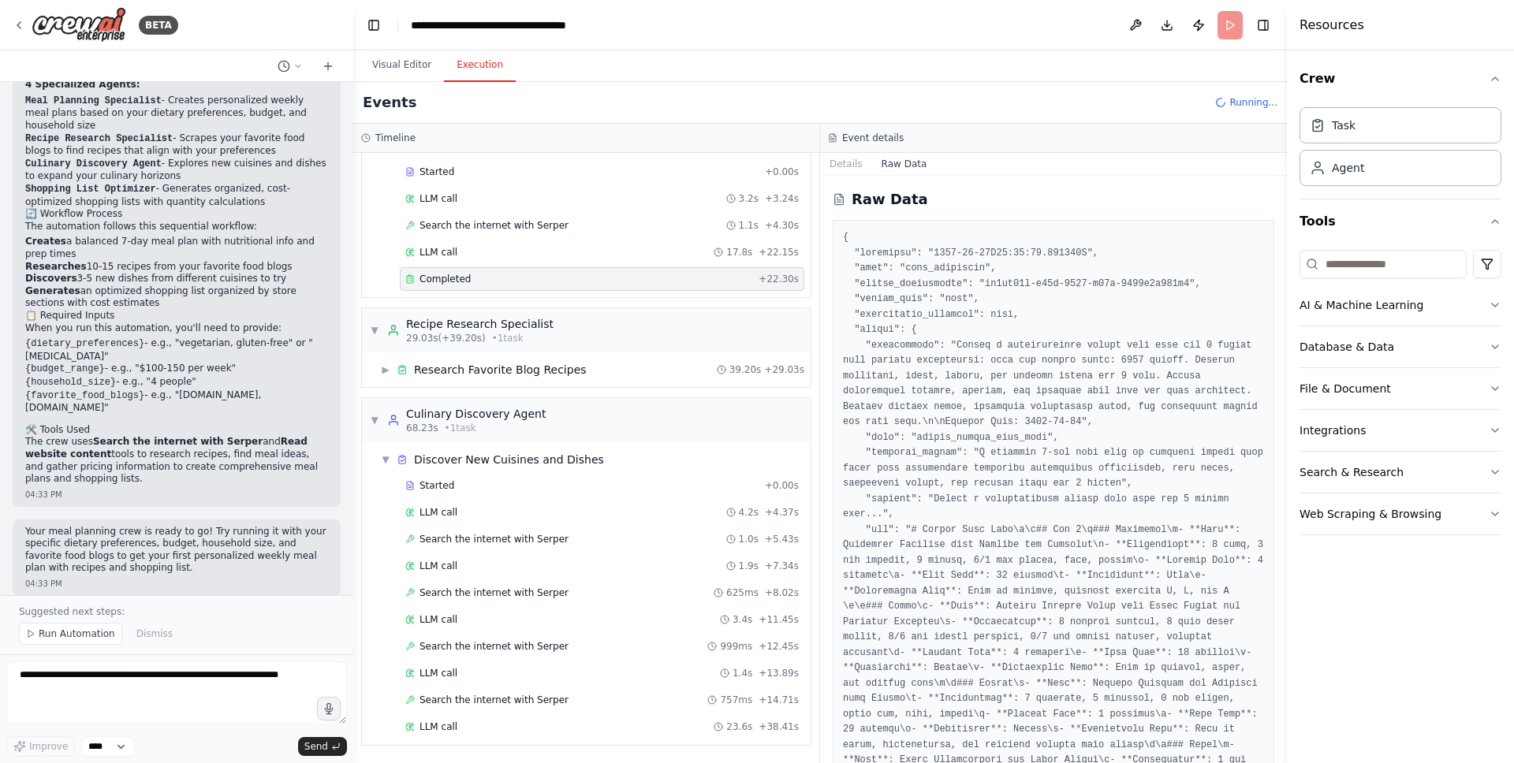
drag, startPoint x: 851, startPoint y: 157, endPoint x: 815, endPoint y: 201, distance: 57.1
click at [851, 157] on button "Details" at bounding box center [846, 164] width 52 height 22
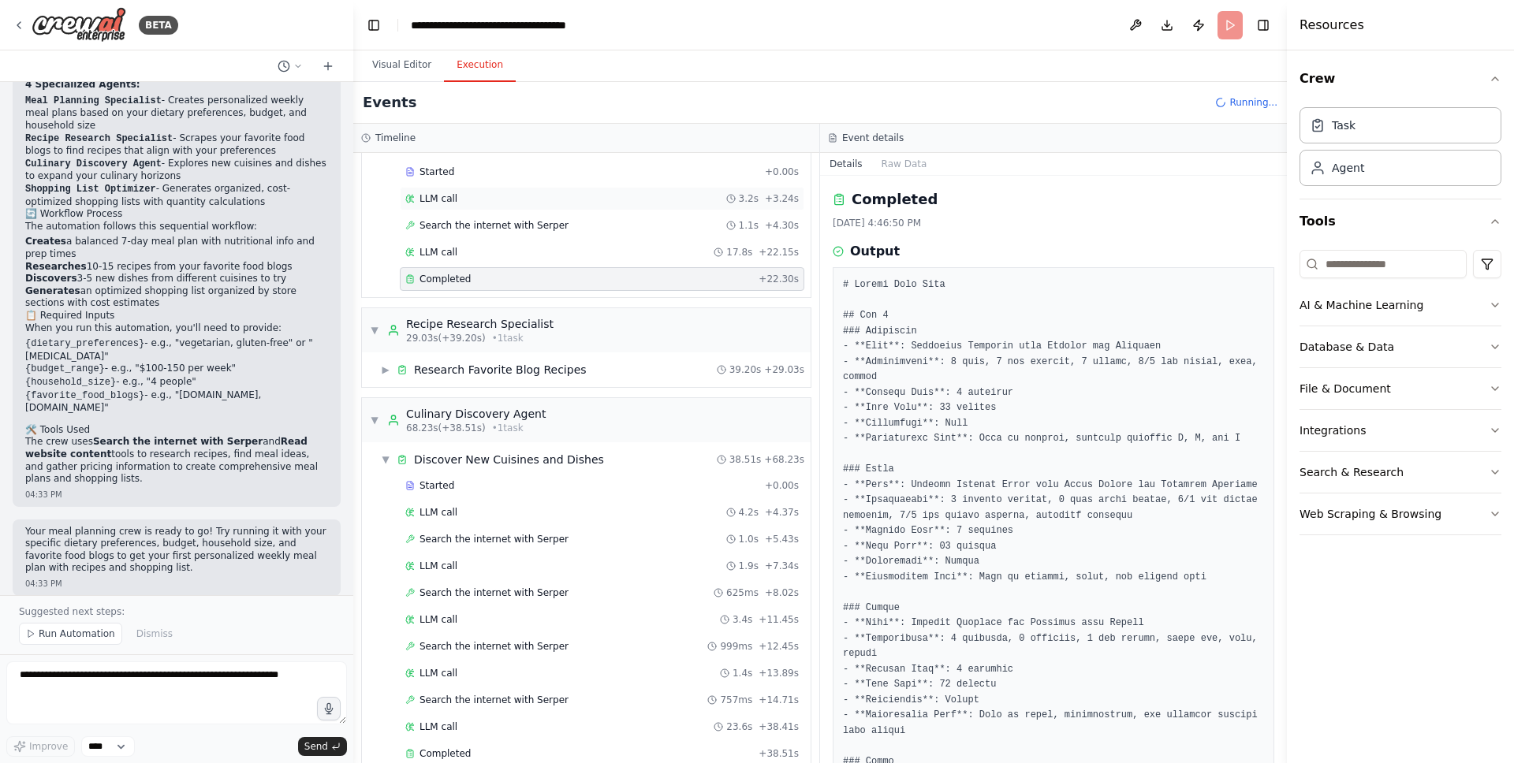
scroll to position [0, 0]
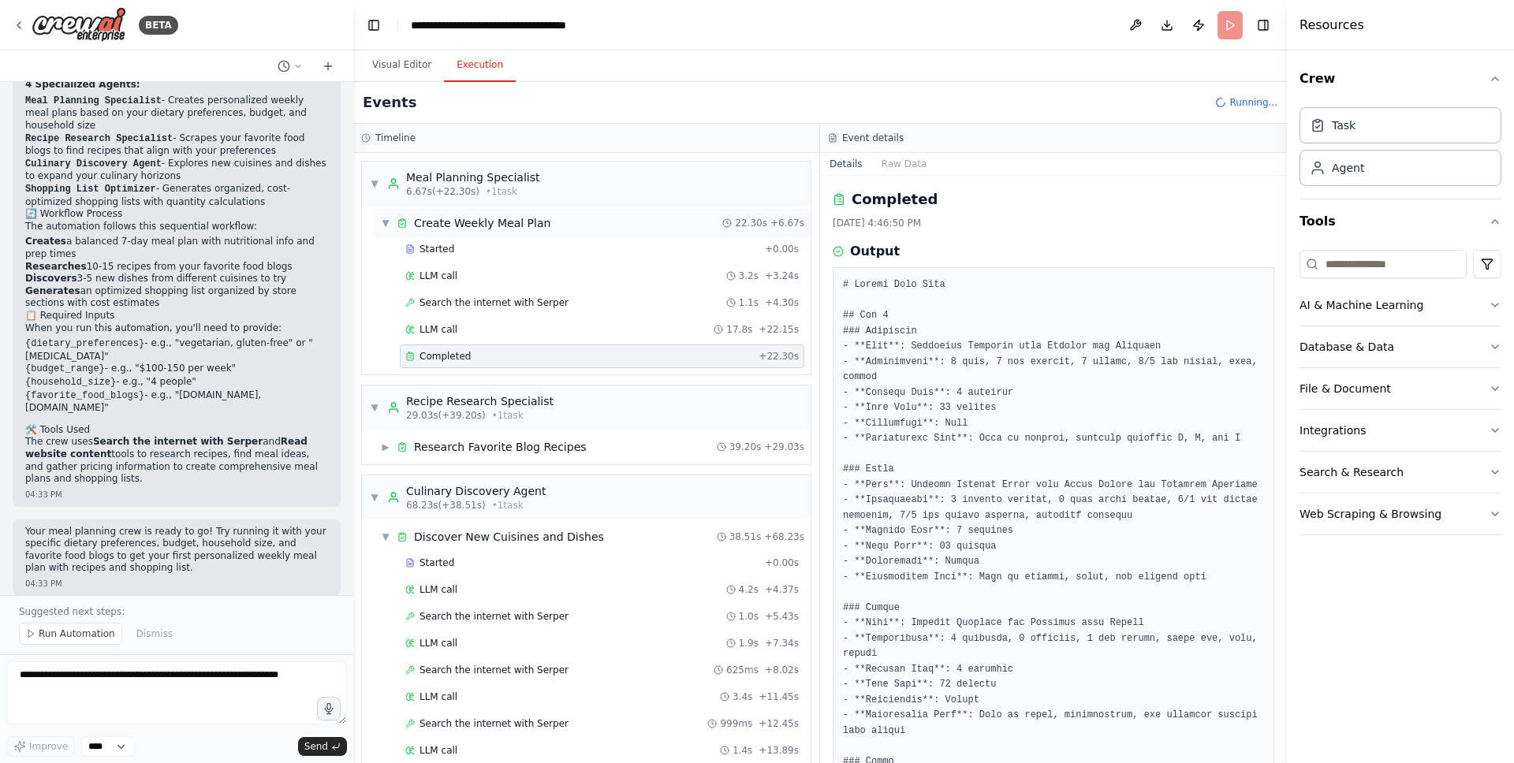
click at [385, 215] on div "▼ Create Weekly Meal Plan" at bounding box center [466, 223] width 170 height 16
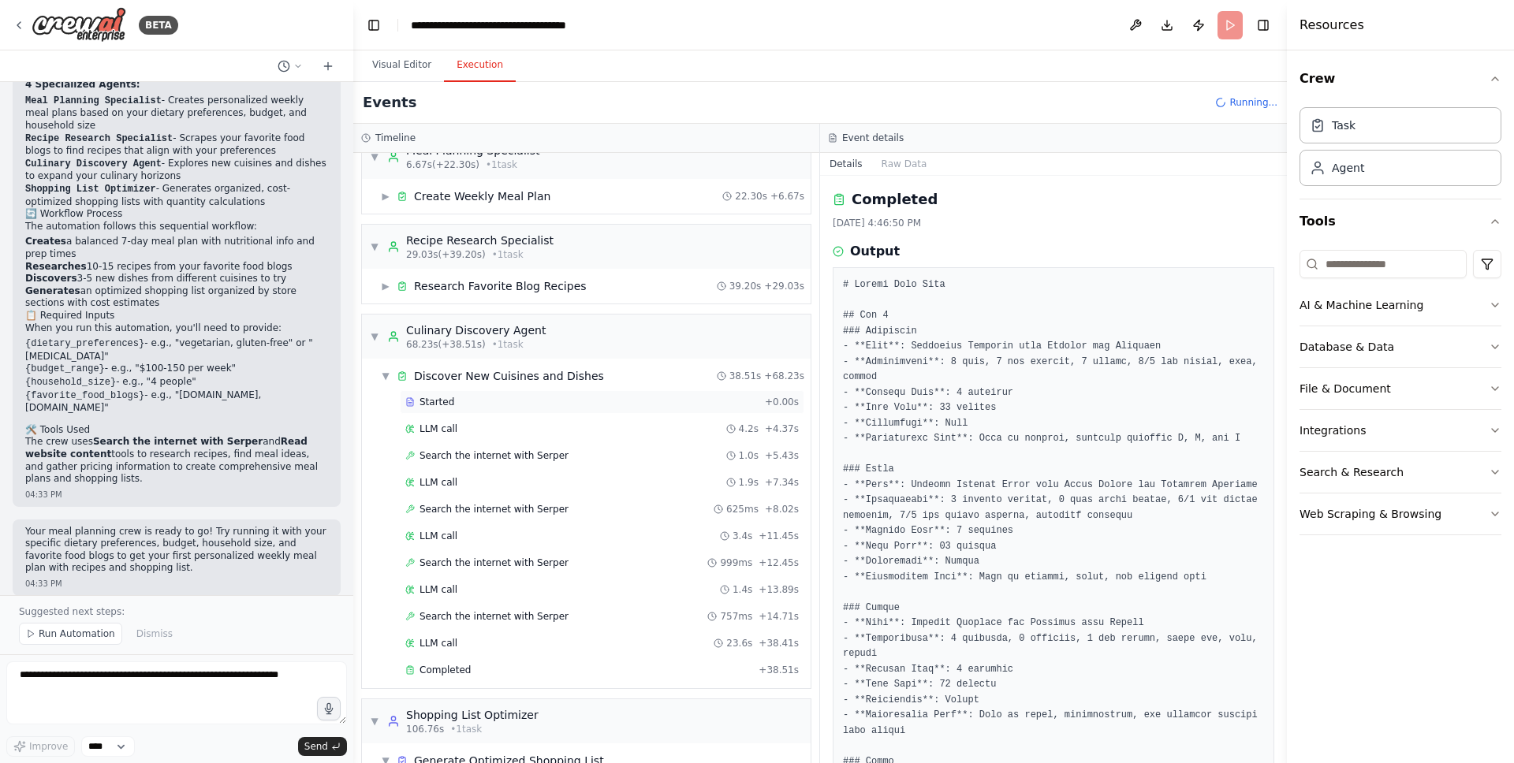
scroll to position [114, 0]
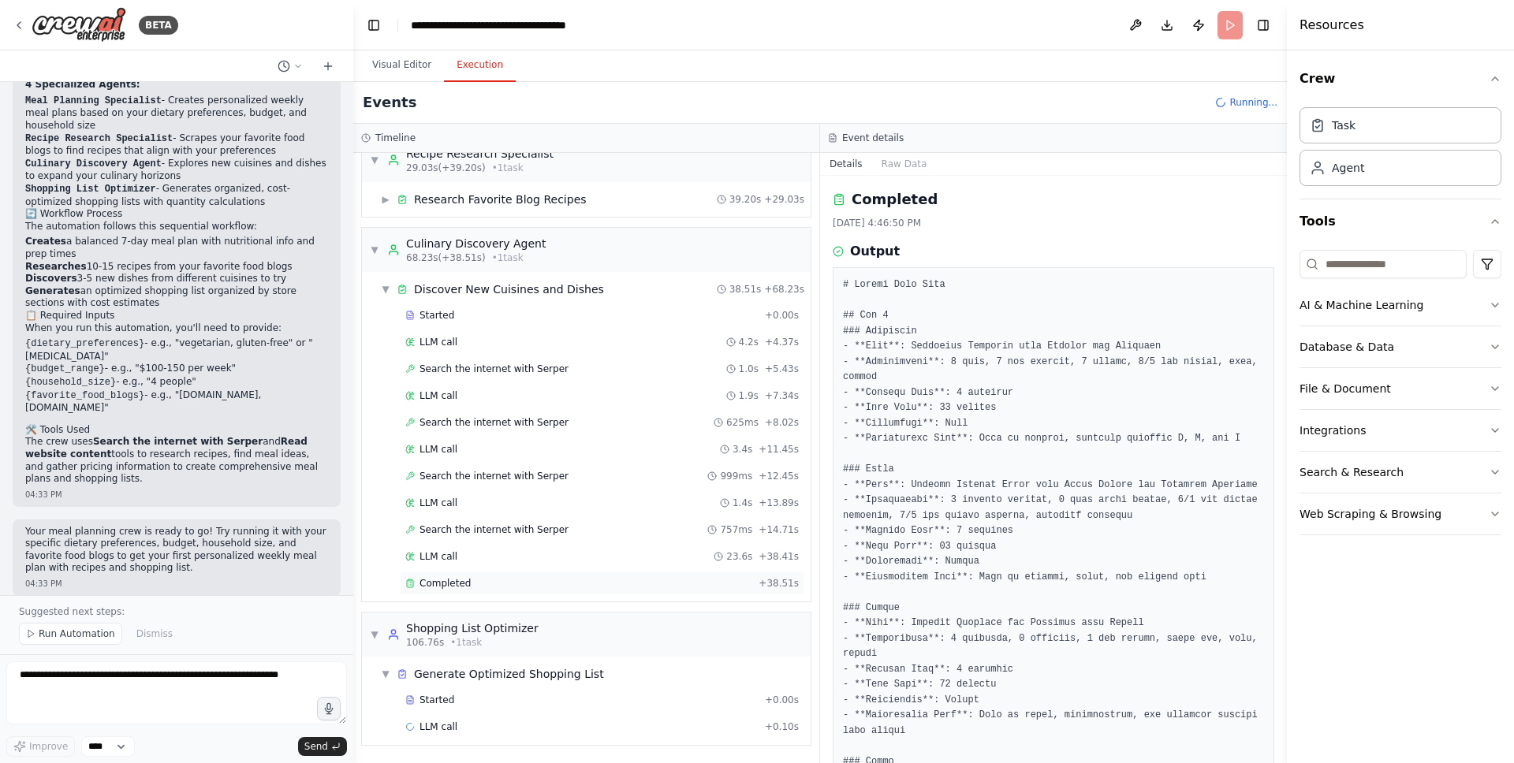
click at [446, 577] on span "Completed" at bounding box center [445, 583] width 51 height 13
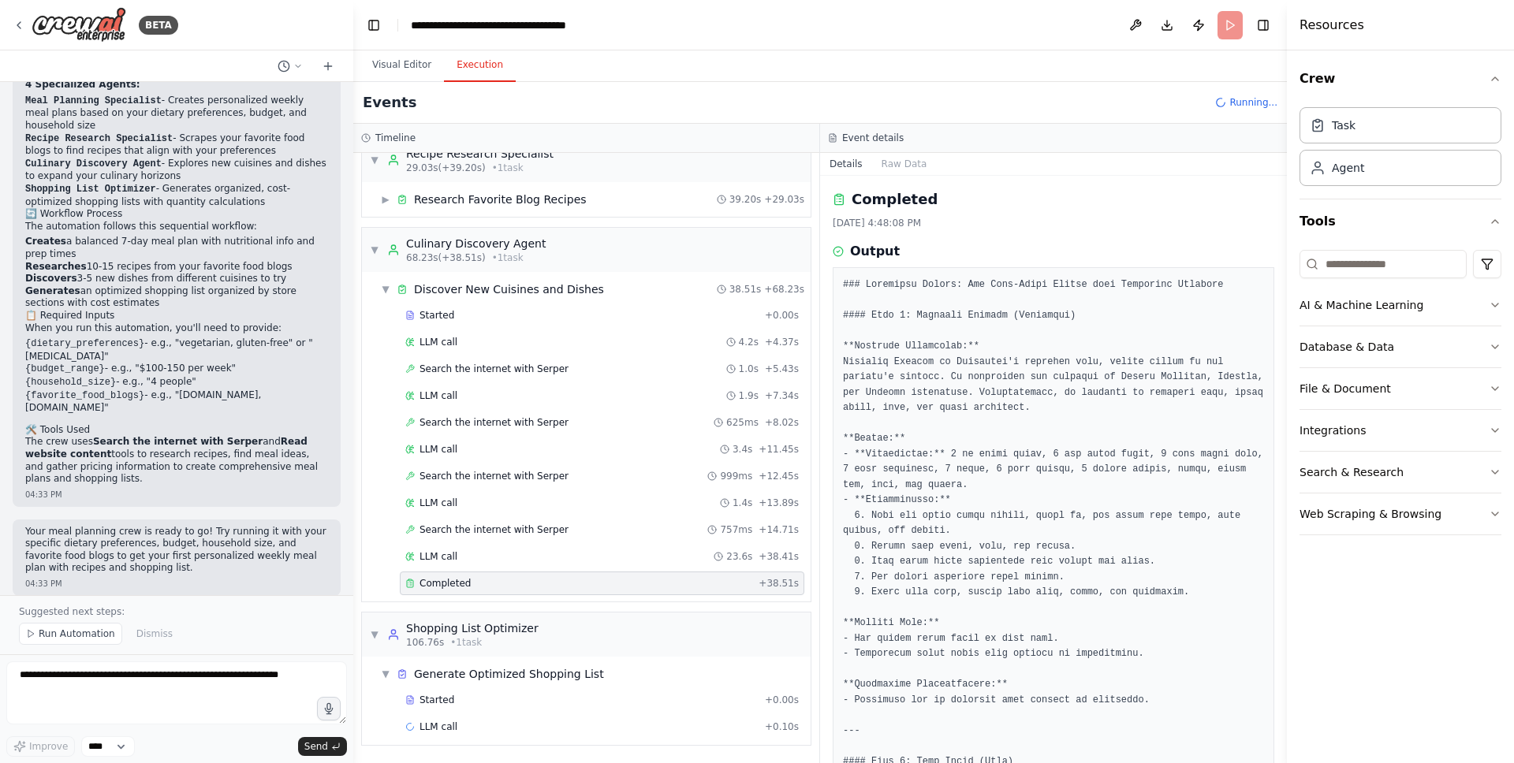
drag, startPoint x: 994, startPoint y: 318, endPoint x: 1060, endPoint y: 315, distance: 66.3
drag, startPoint x: 1060, startPoint y: 315, endPoint x: 1000, endPoint y: 320, distance: 60.2
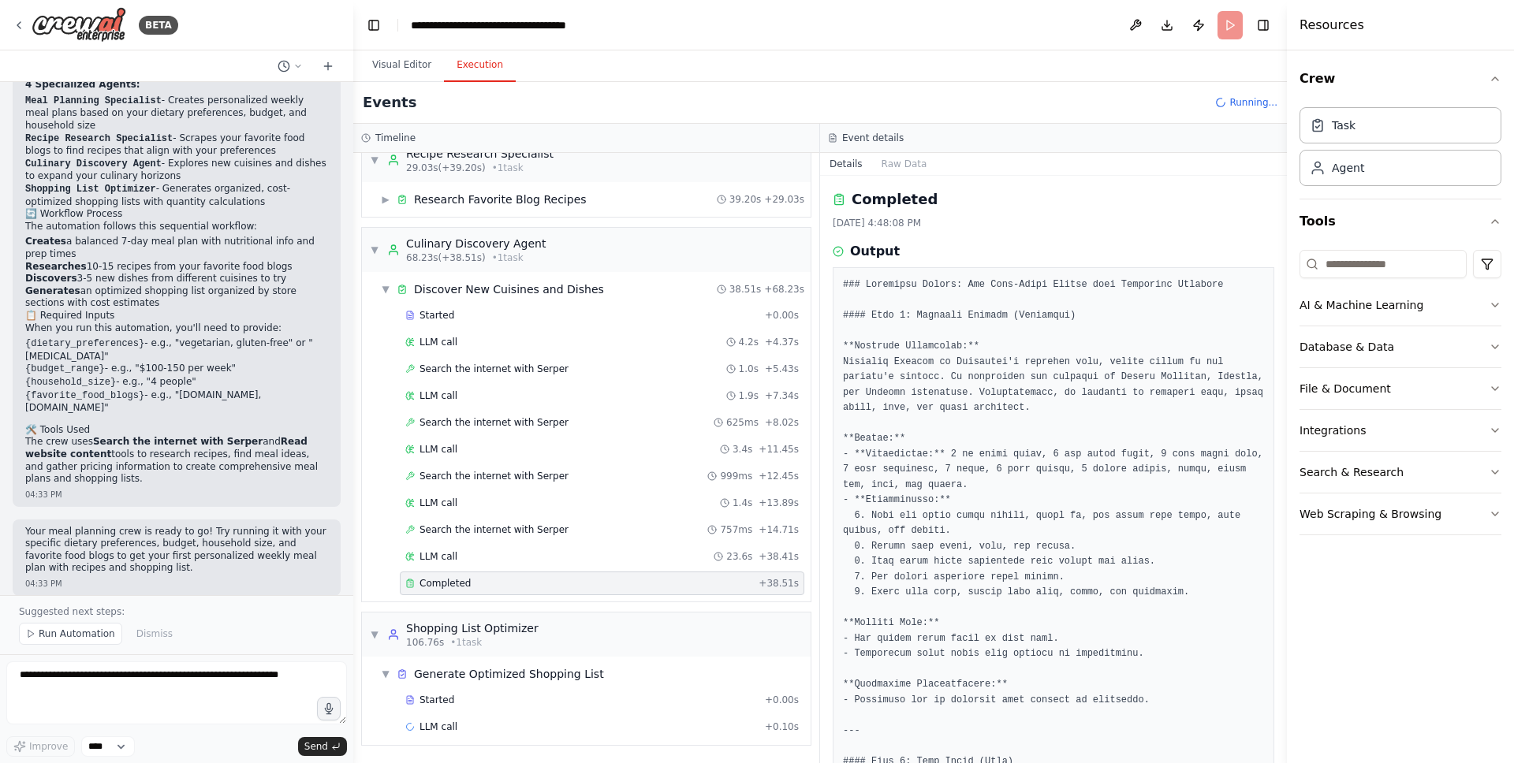
drag, startPoint x: 1030, startPoint y: 311, endPoint x: 1007, endPoint y: 314, distance: 23.0
drag, startPoint x: 1074, startPoint y: 282, endPoint x: 1106, endPoint y: 282, distance: 31.6
drag, startPoint x: 1106, startPoint y: 282, endPoint x: 1034, endPoint y: 283, distance: 71.8
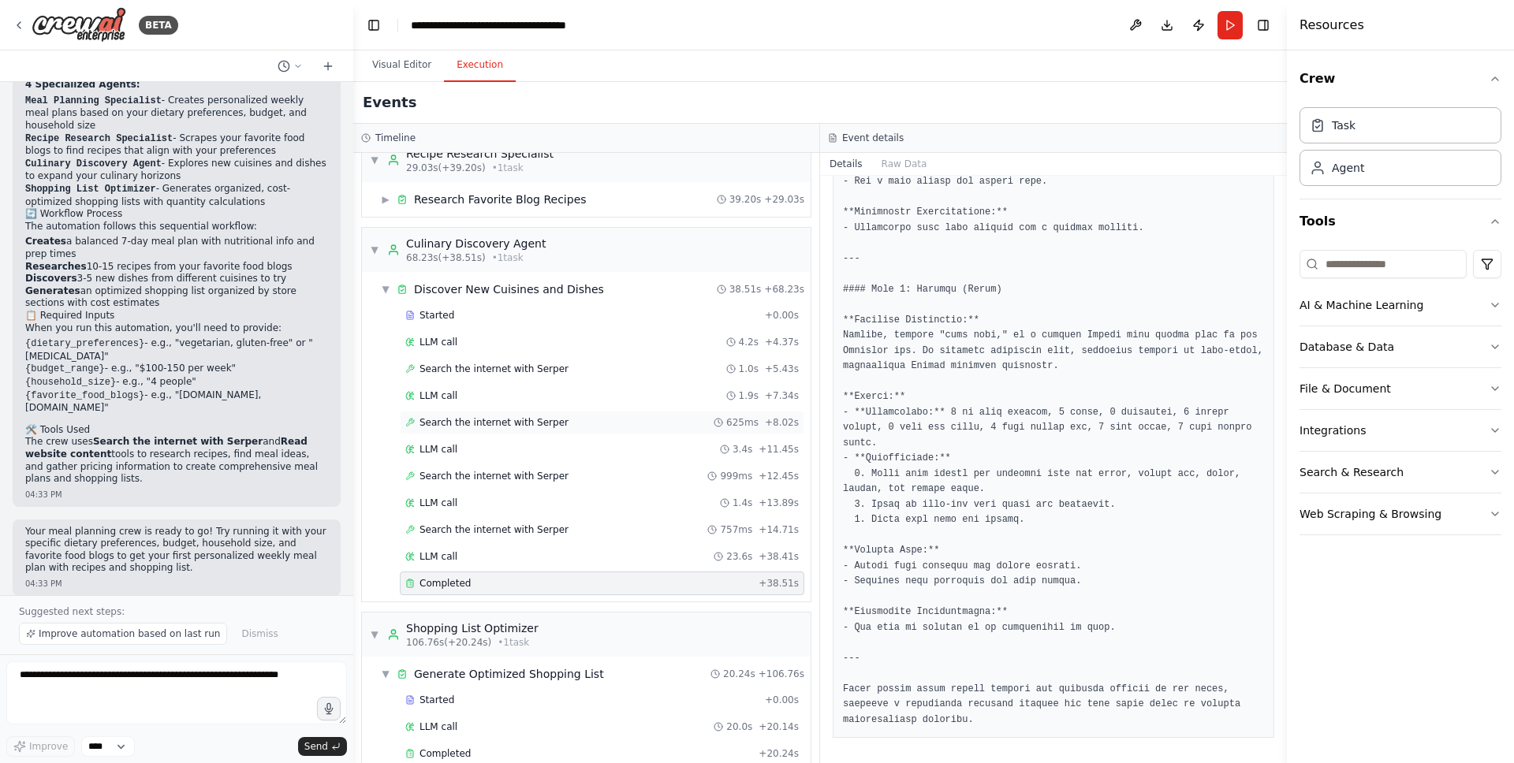
scroll to position [140, 0]
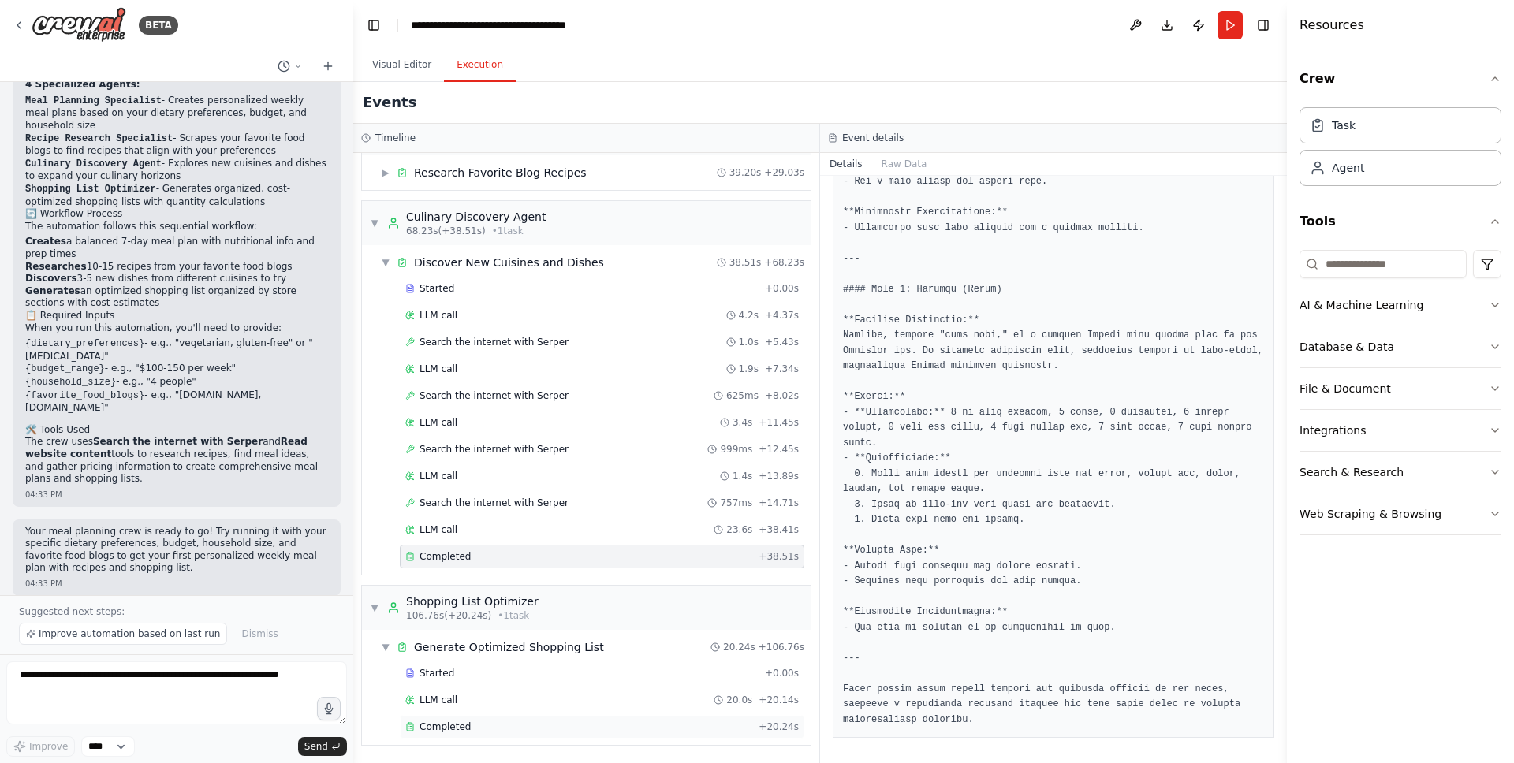
click at [468, 722] on div "Completed" at bounding box center [578, 727] width 347 height 13
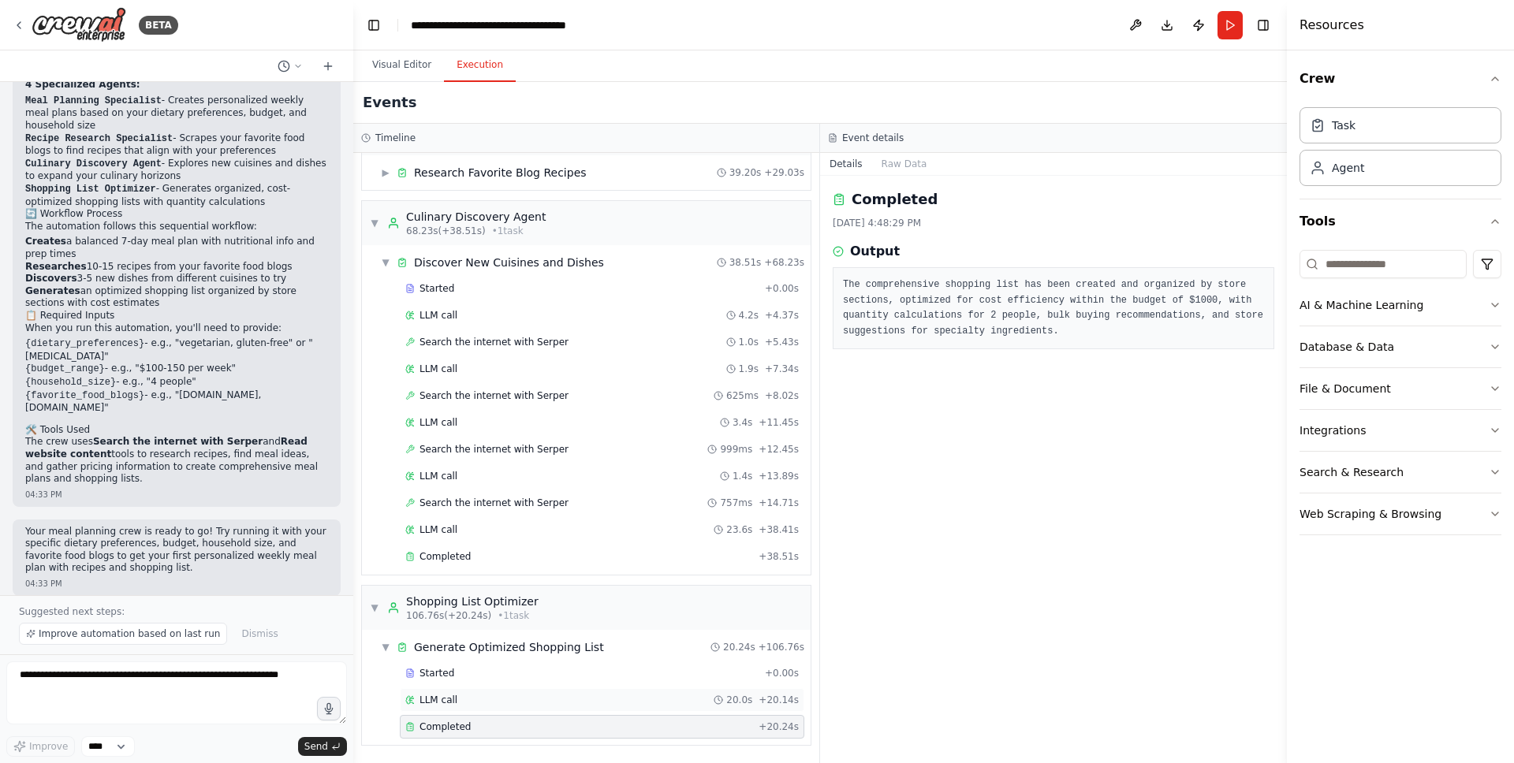
click at [442, 704] on span "LLM call" at bounding box center [439, 700] width 38 height 13
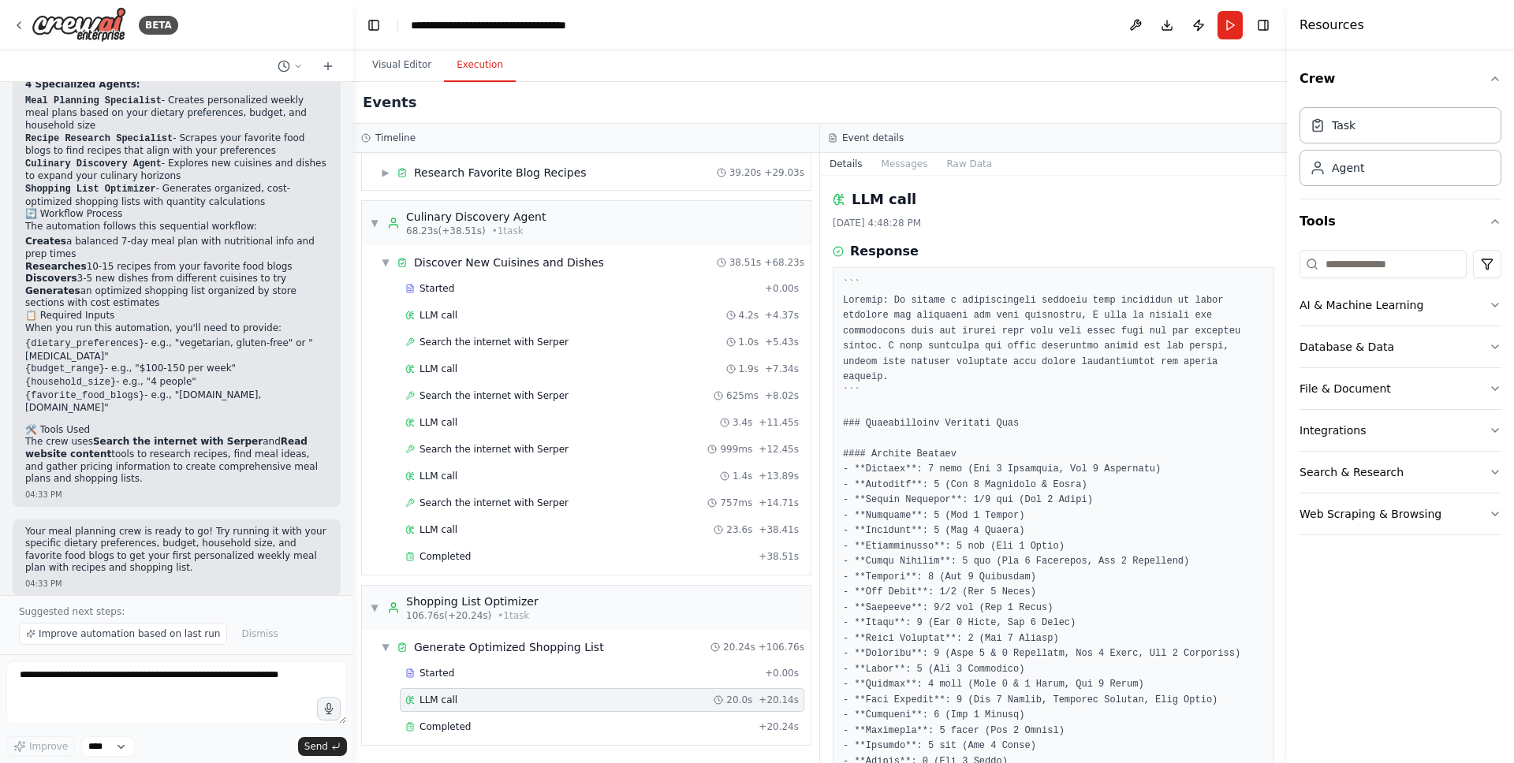
drag, startPoint x: 986, startPoint y: 431, endPoint x: 896, endPoint y: 399, distance: 95.5
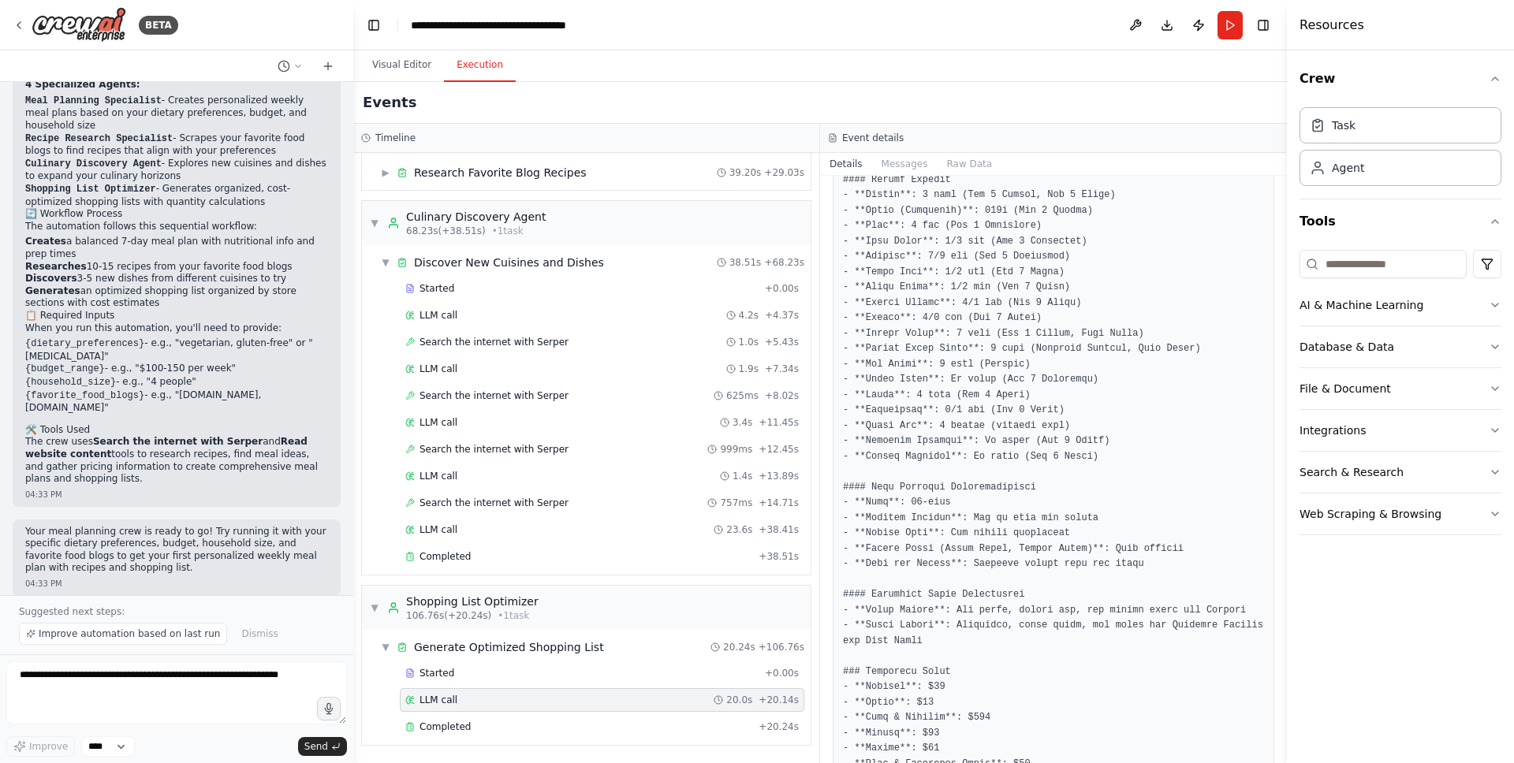
scroll to position [1322, 0]
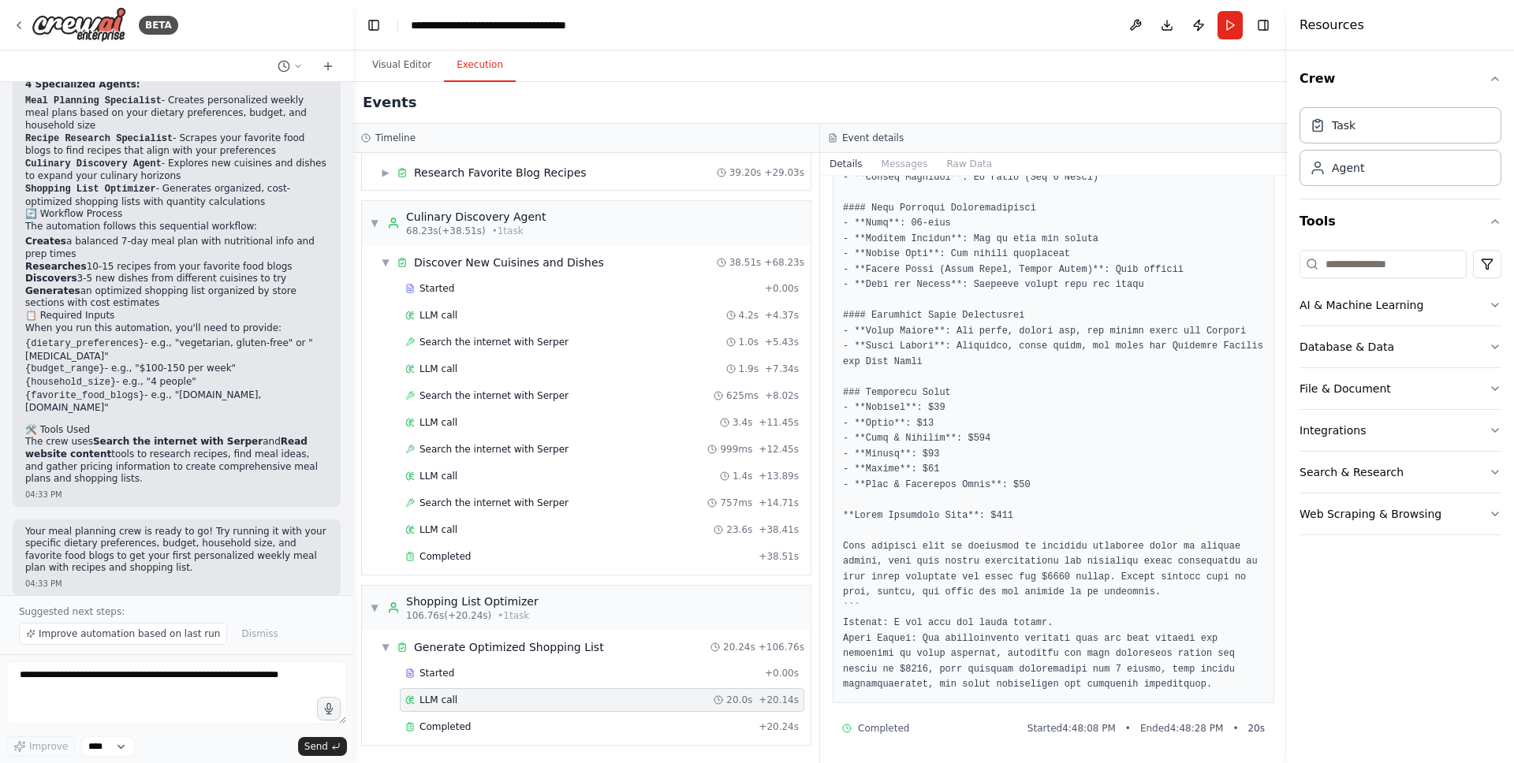
click at [425, 705] on span "LLM call" at bounding box center [439, 700] width 38 height 13
click at [431, 714] on div "Started + 0.00s LLM call 20.0s + 20.14s Completed + 20.24s" at bounding box center [593, 702] width 436 height 80
click at [432, 719] on div "Completed + 20.24s" at bounding box center [602, 727] width 405 height 24
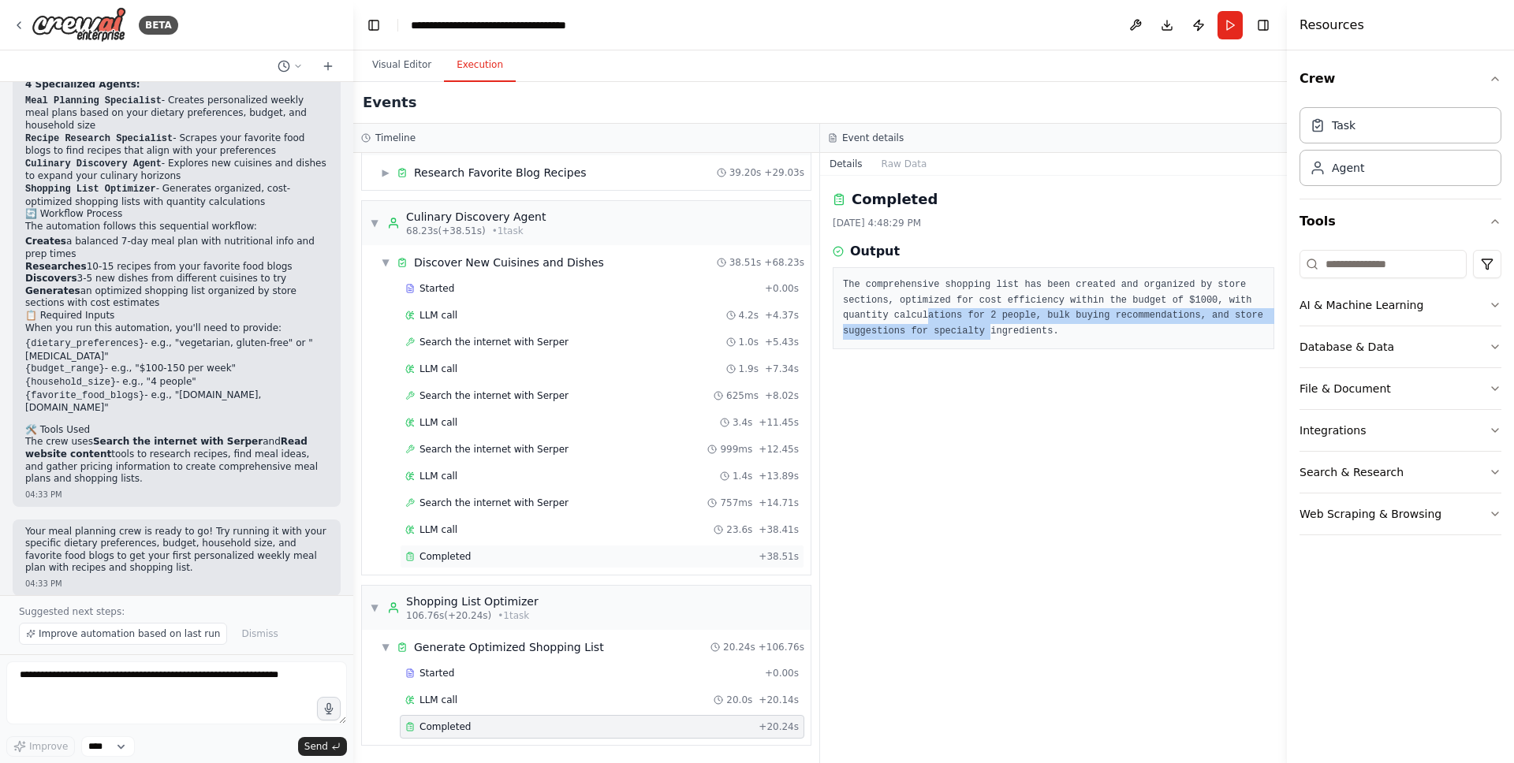
drag, startPoint x: 993, startPoint y: 320, endPoint x: 751, endPoint y: 555, distance: 337.4
click at [1028, 327] on pre "The comprehensive shopping list has been created and organized by store section…" at bounding box center [1053, 309] width 421 height 62
click at [463, 677] on div "Started" at bounding box center [581, 673] width 353 height 13
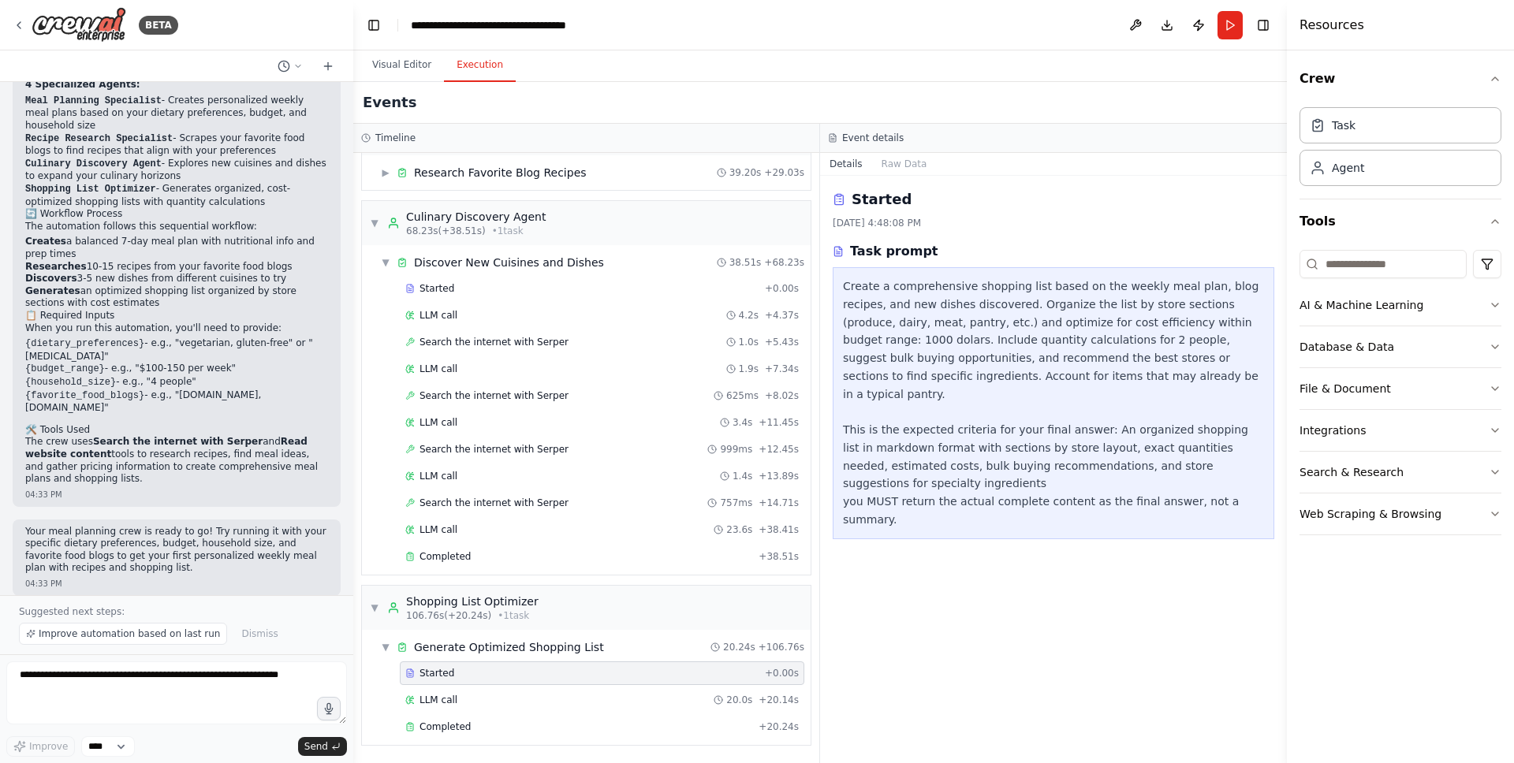
drag, startPoint x: 459, startPoint y: 692, endPoint x: 464, endPoint y: 681, distance: 12.3
click at [459, 692] on div "LLM call 20.0s + 20.14s" at bounding box center [602, 700] width 405 height 24
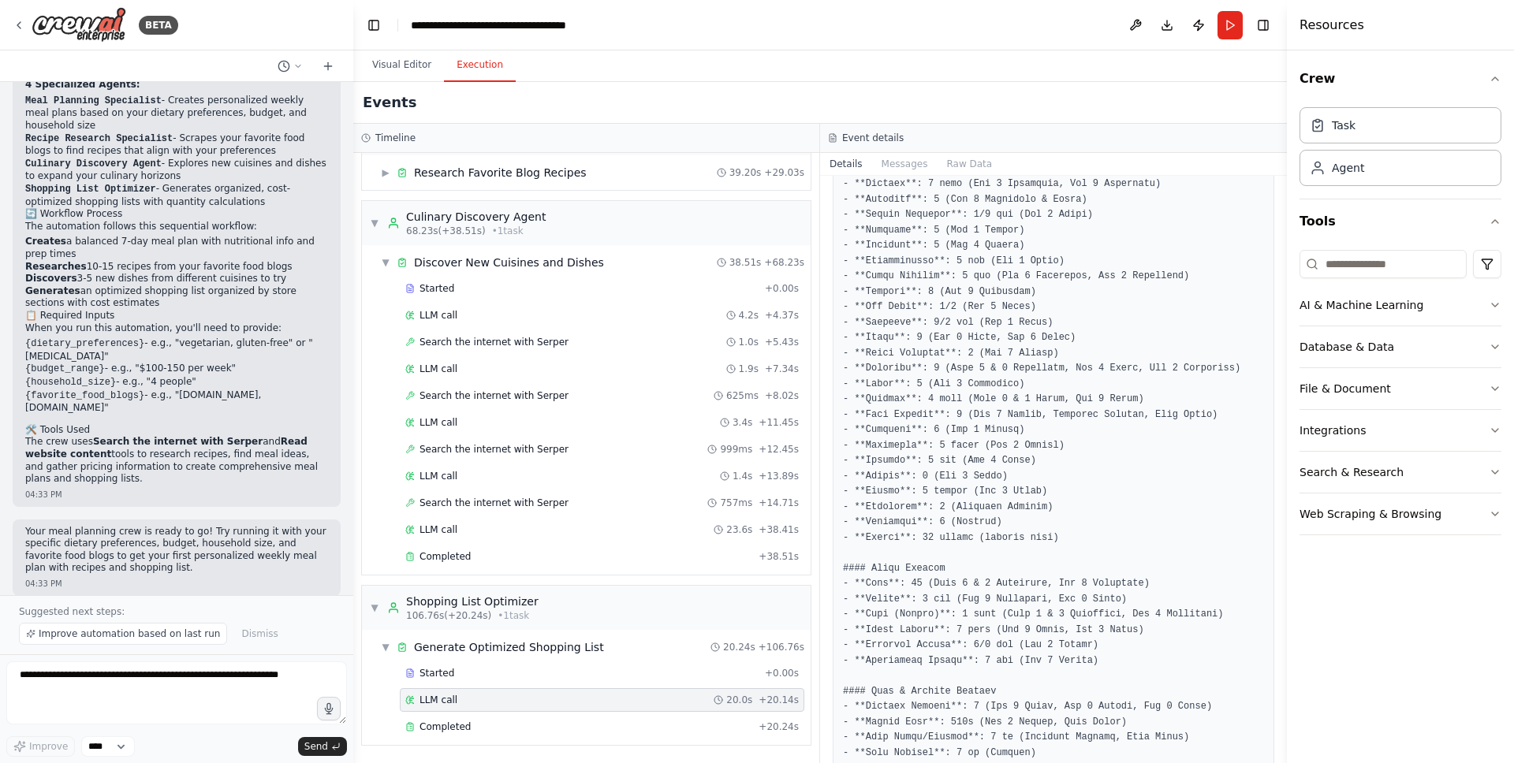
scroll to position [159, 0]
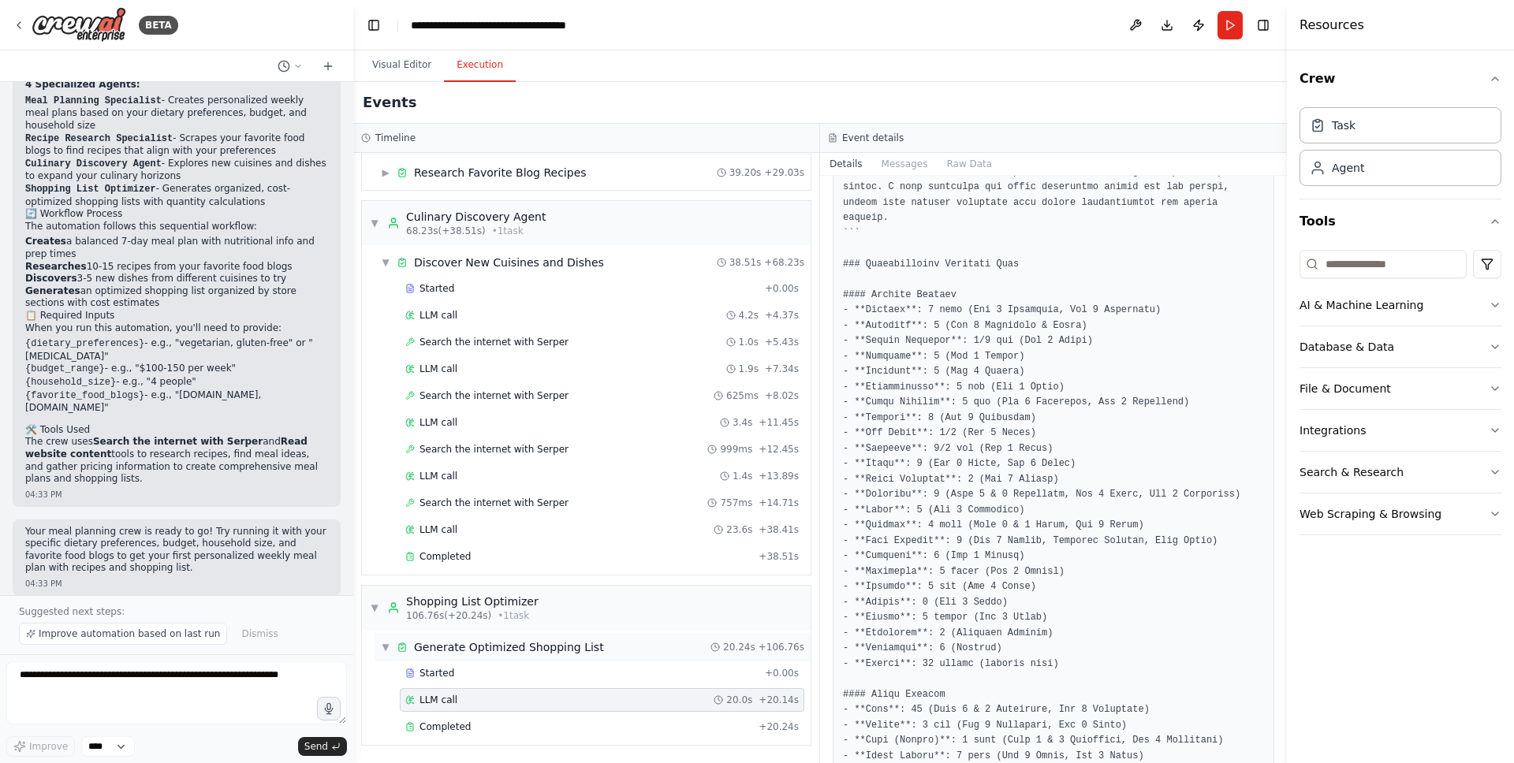
click at [513, 653] on div "Generate Optimized Shopping List" at bounding box center [509, 648] width 190 height 16
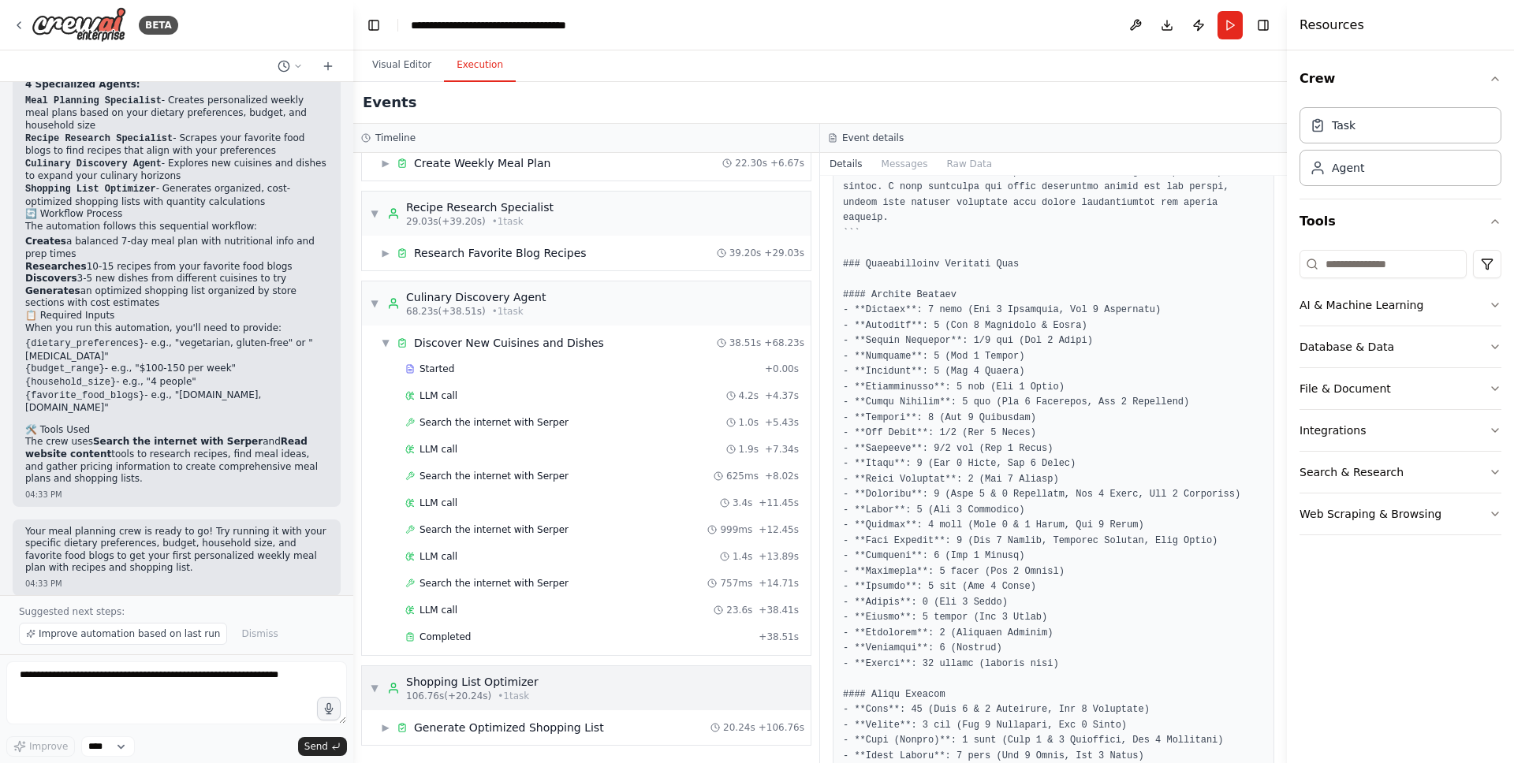
click at [477, 685] on div "Shopping List Optimizer" at bounding box center [472, 682] width 132 height 16
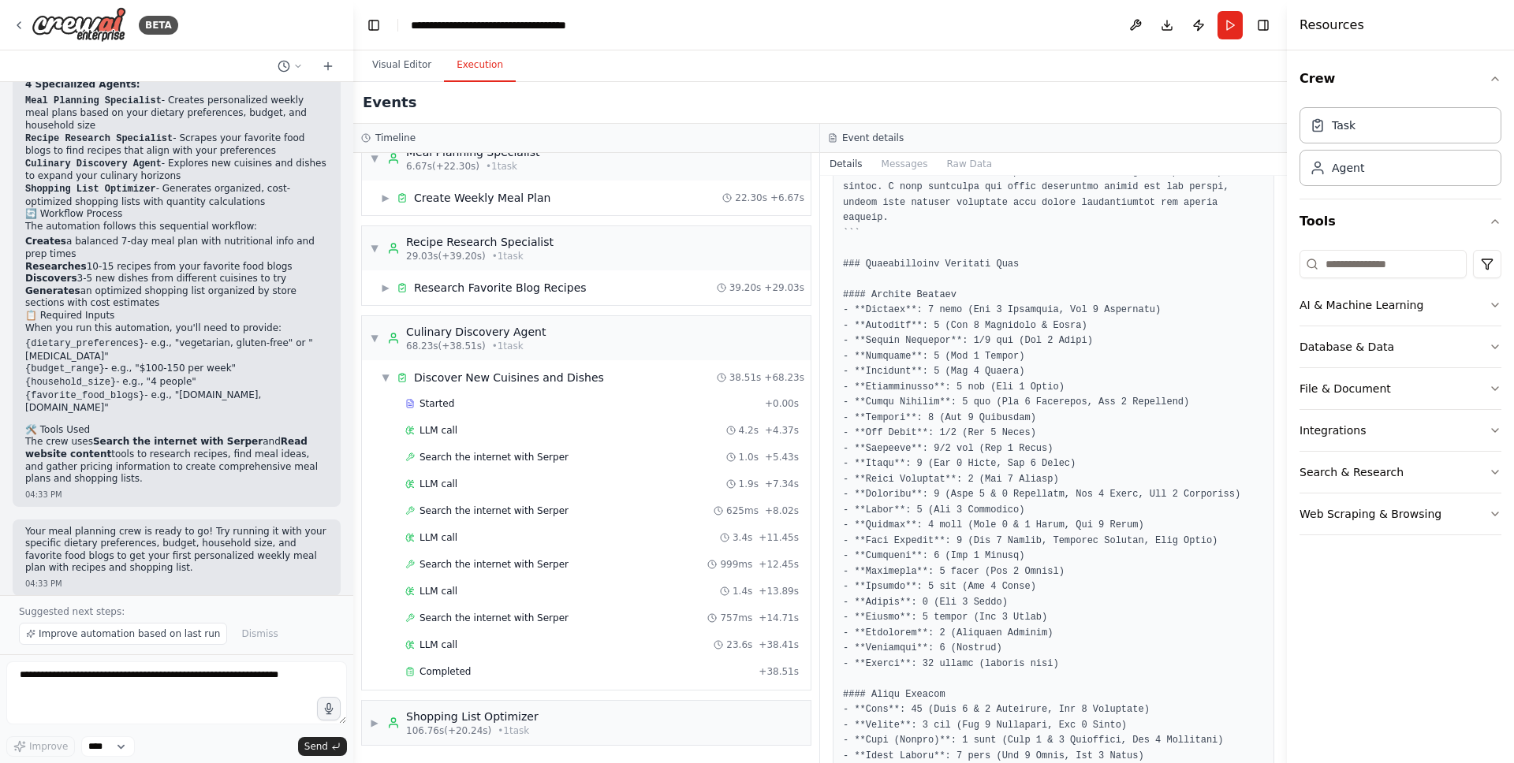
drag, startPoint x: 468, startPoint y: 712, endPoint x: 488, endPoint y: 662, distance: 53.7
click at [468, 712] on div "Shopping List Optimizer" at bounding box center [472, 717] width 132 height 16
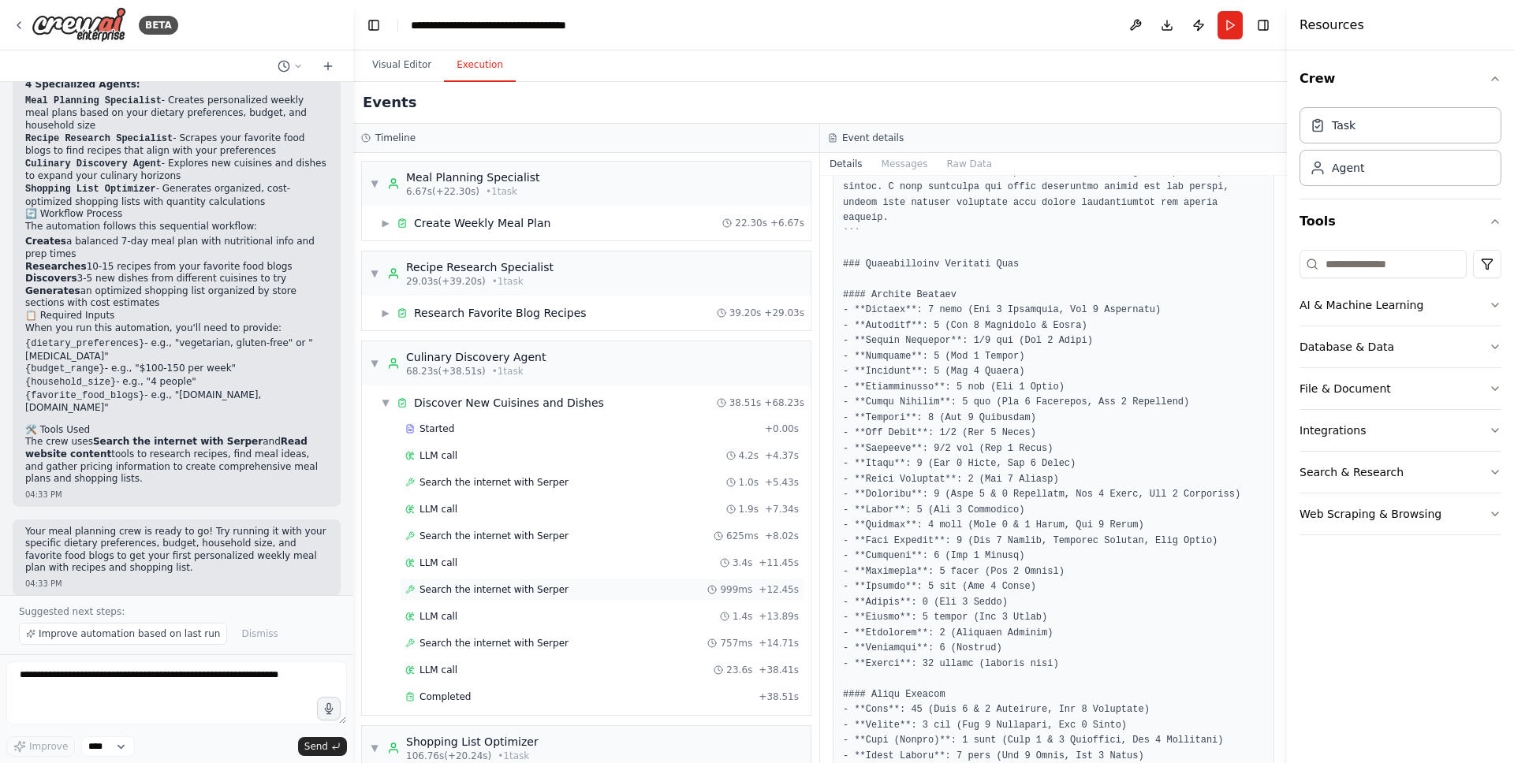
scroll to position [60, 0]
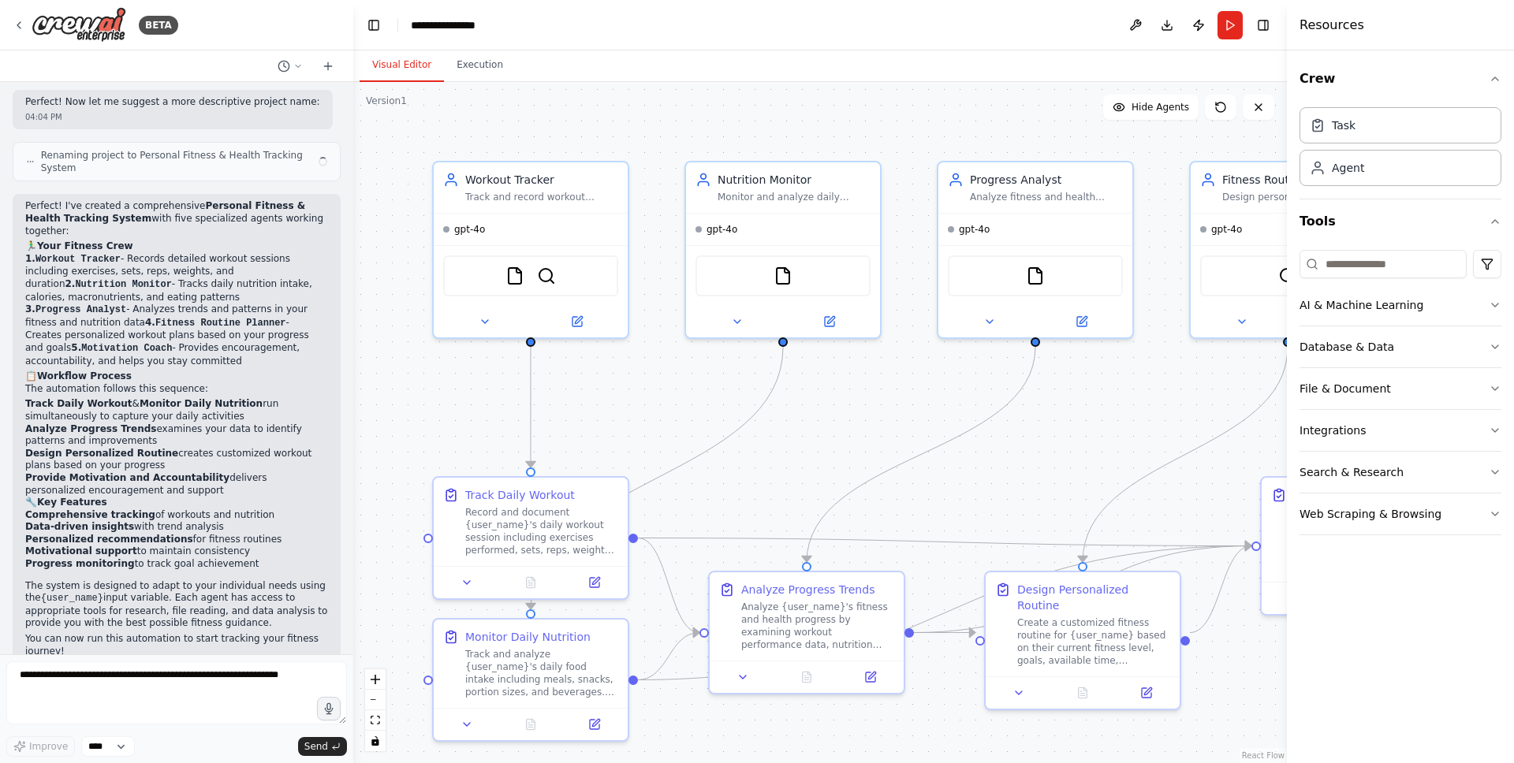
scroll to position [1609, 0]
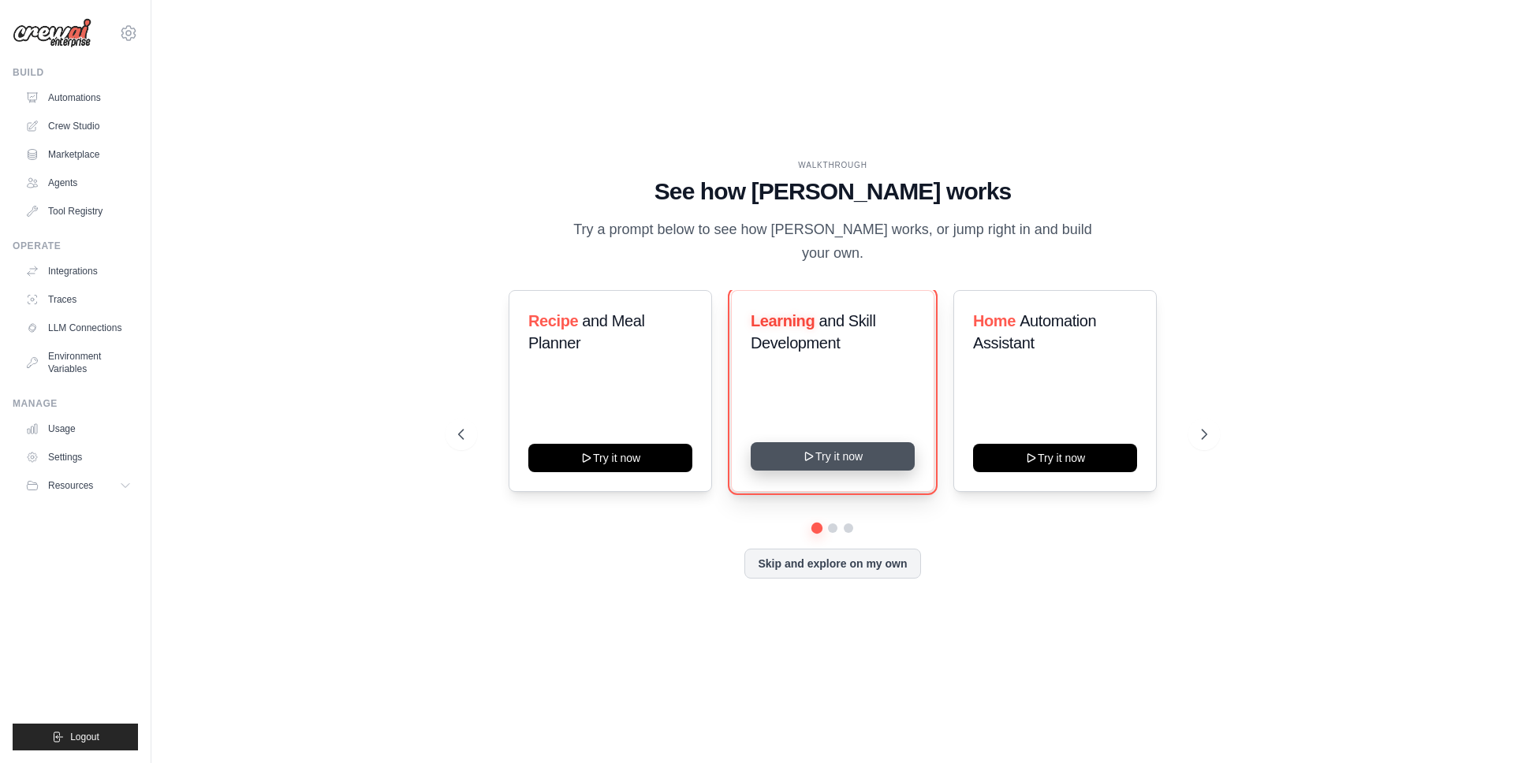
click at [863, 442] on button "Try it now" at bounding box center [833, 456] width 164 height 28
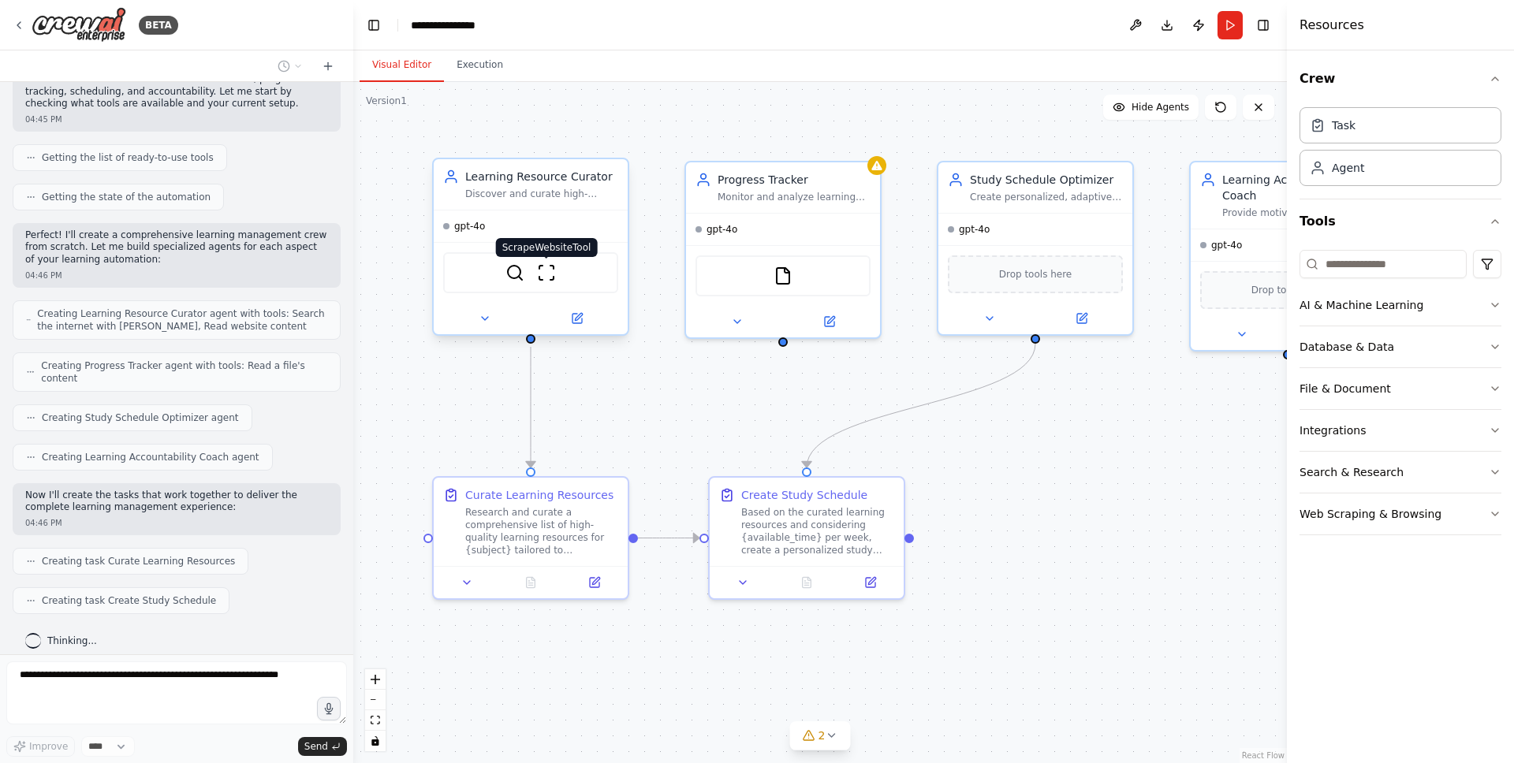
scroll to position [197, 0]
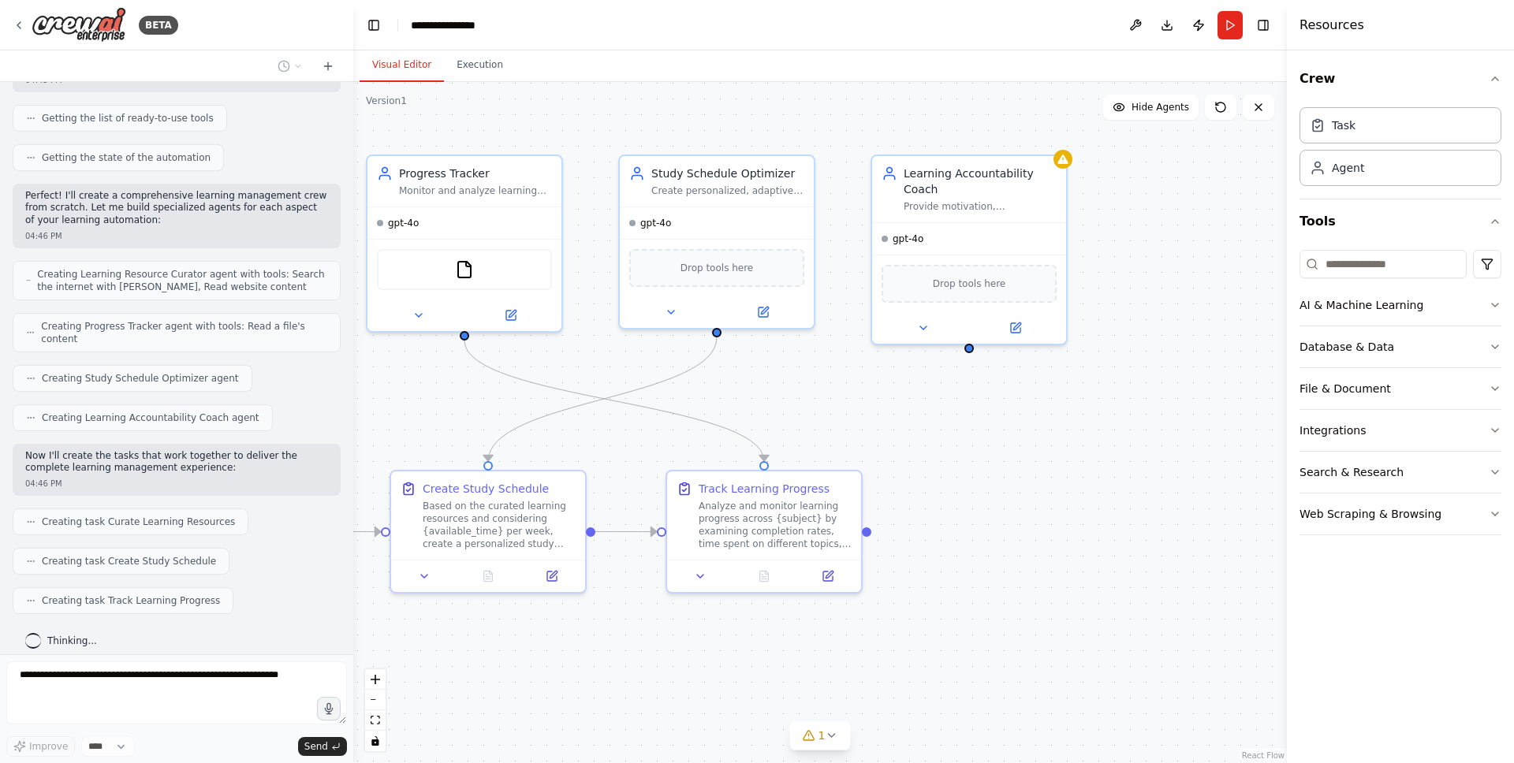
drag, startPoint x: 1054, startPoint y: 397, endPoint x: 748, endPoint y: 390, distance: 306.0
click at [748, 390] on div ".deletable-edge-delete-btn { width: 20px; height: 20px; border: 0px solid #ffff…" at bounding box center [820, 422] width 934 height 681
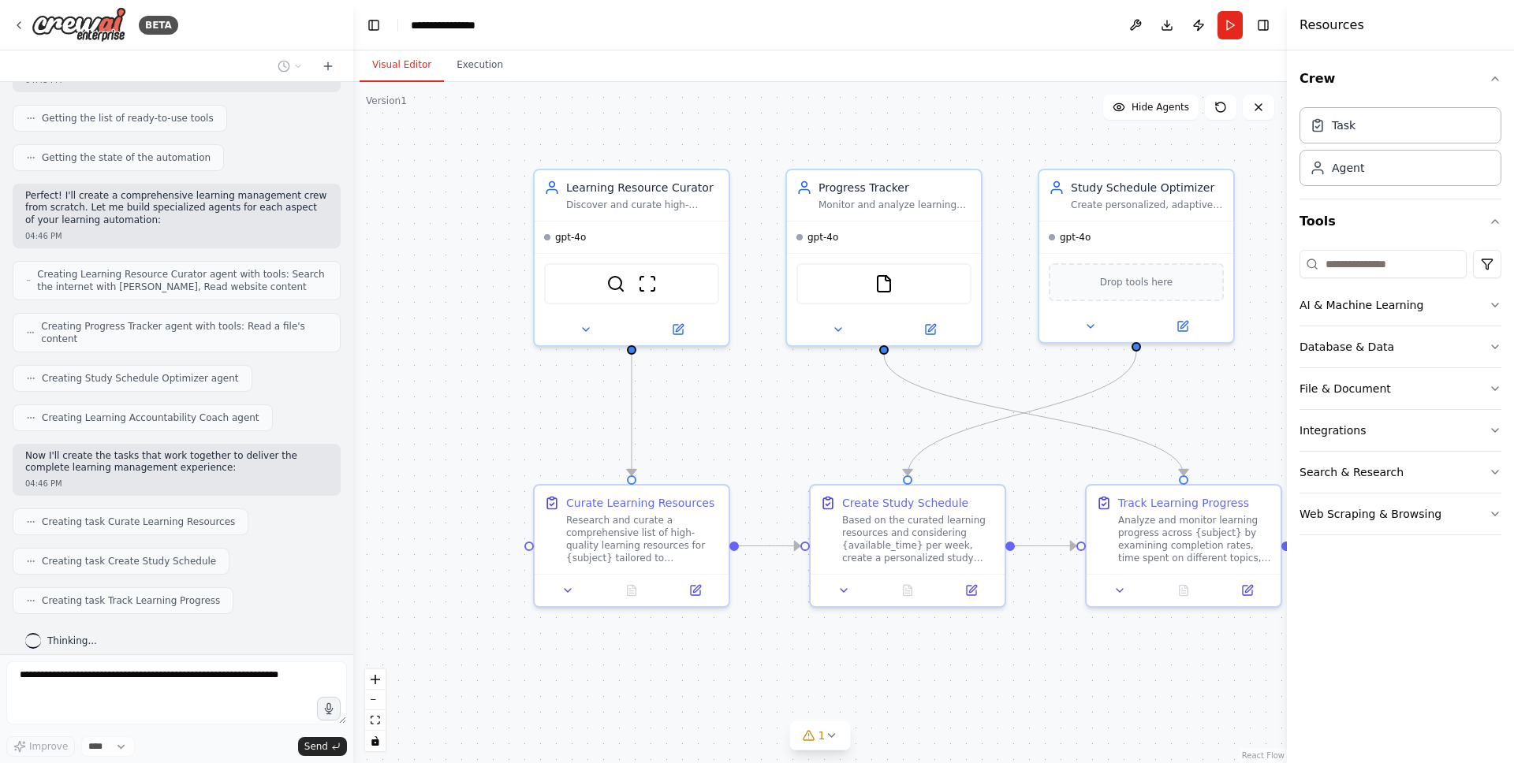
drag, startPoint x: 1074, startPoint y: 390, endPoint x: 1173, endPoint y: 407, distance: 100.7
click at [1174, 407] on div ".deletable-edge-delete-btn { width: 20px; height: 20px; border: 0px solid #ffff…" at bounding box center [820, 422] width 934 height 681
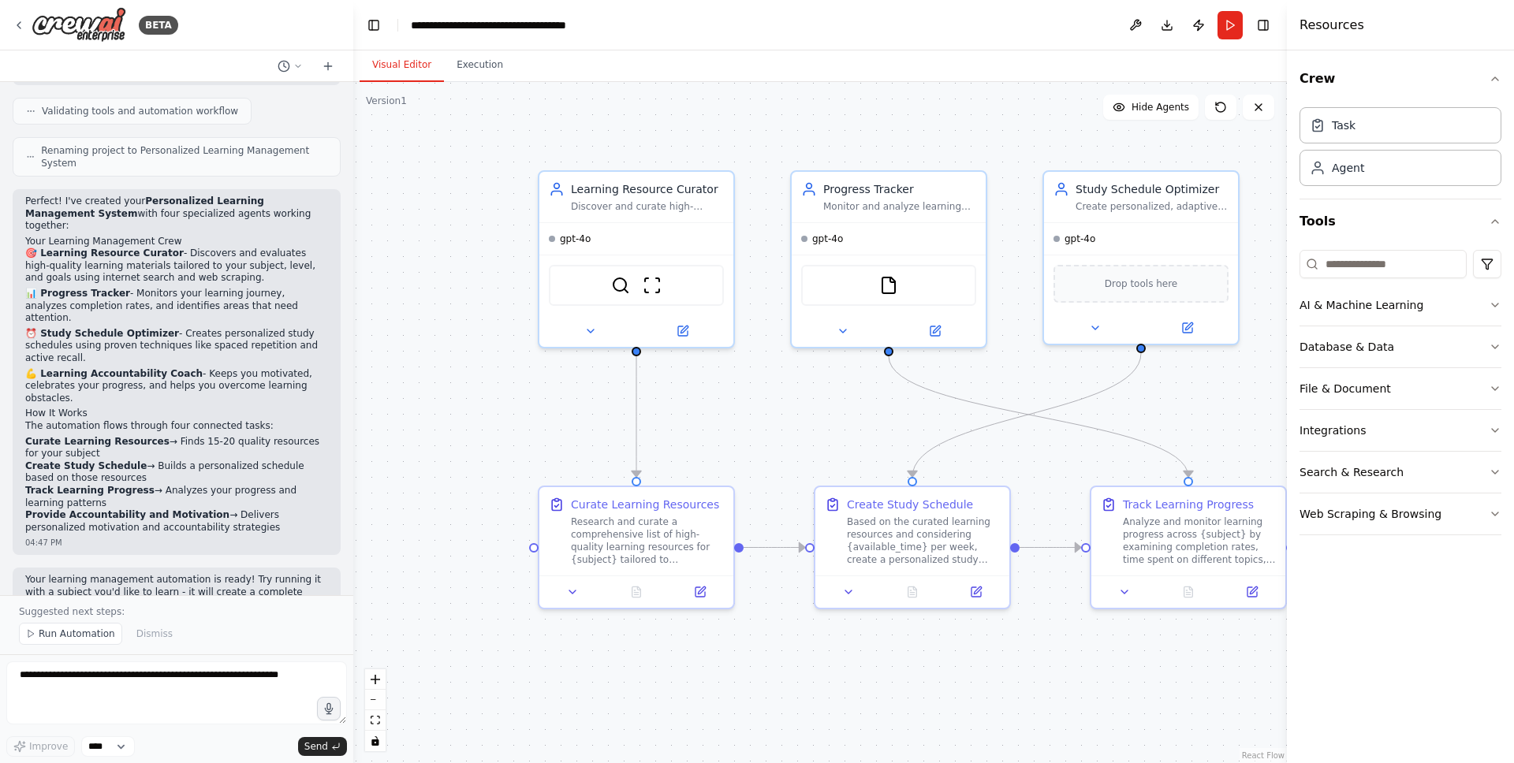
click at [70, 629] on span "Run Automation" at bounding box center [77, 634] width 76 height 13
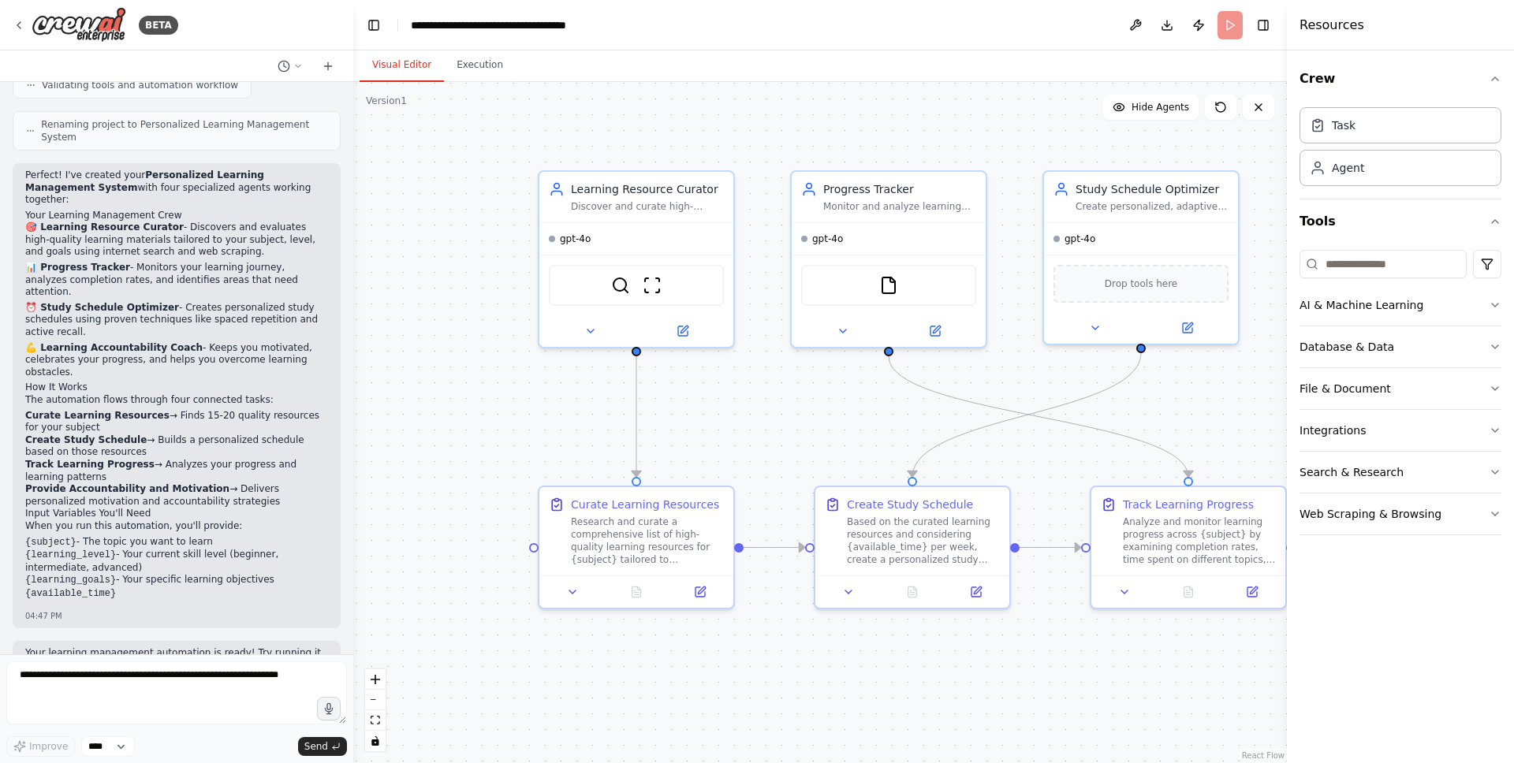
scroll to position [870, 0]
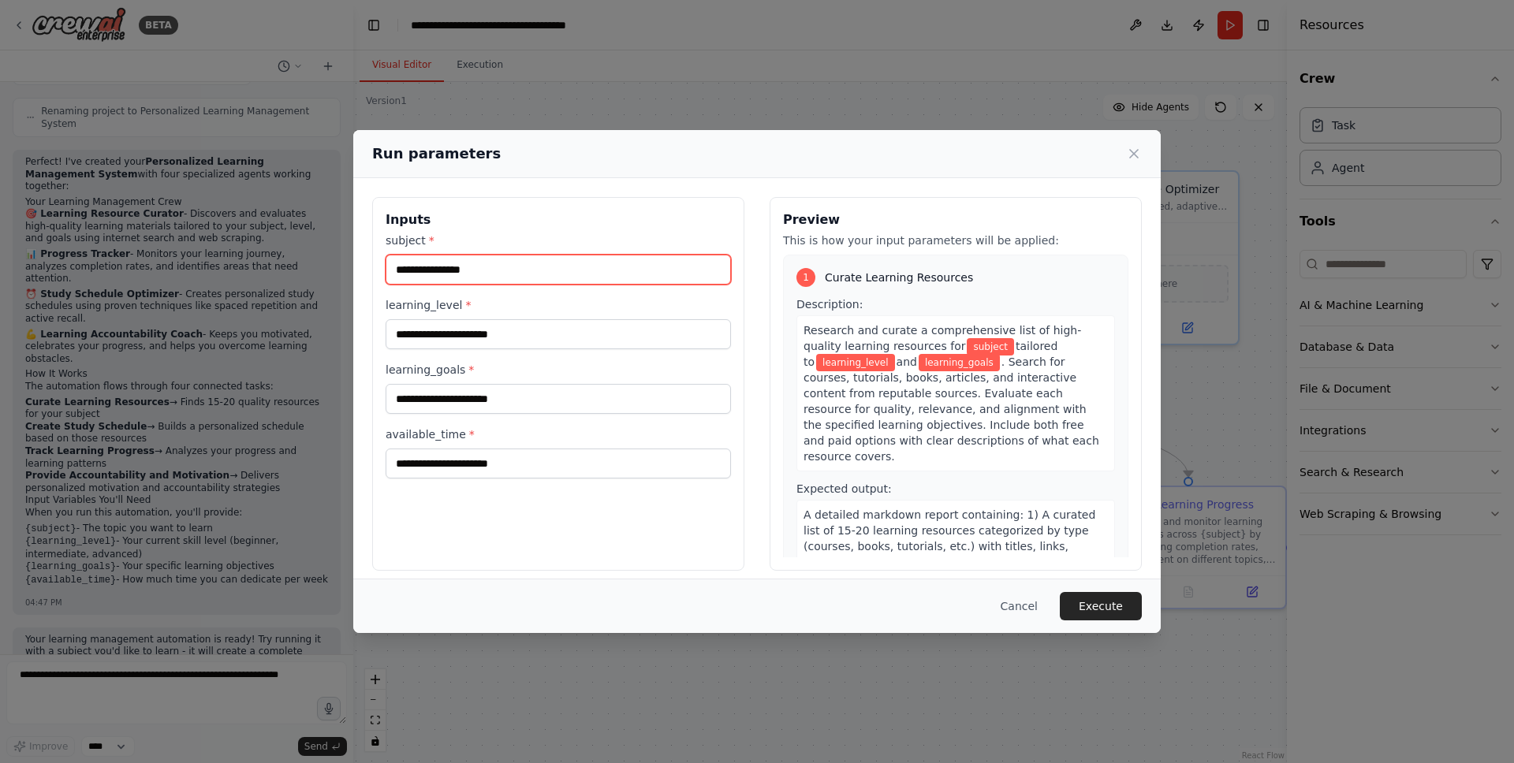
click at [446, 262] on input "subject *" at bounding box center [558, 270] width 345 height 30
type input "********"
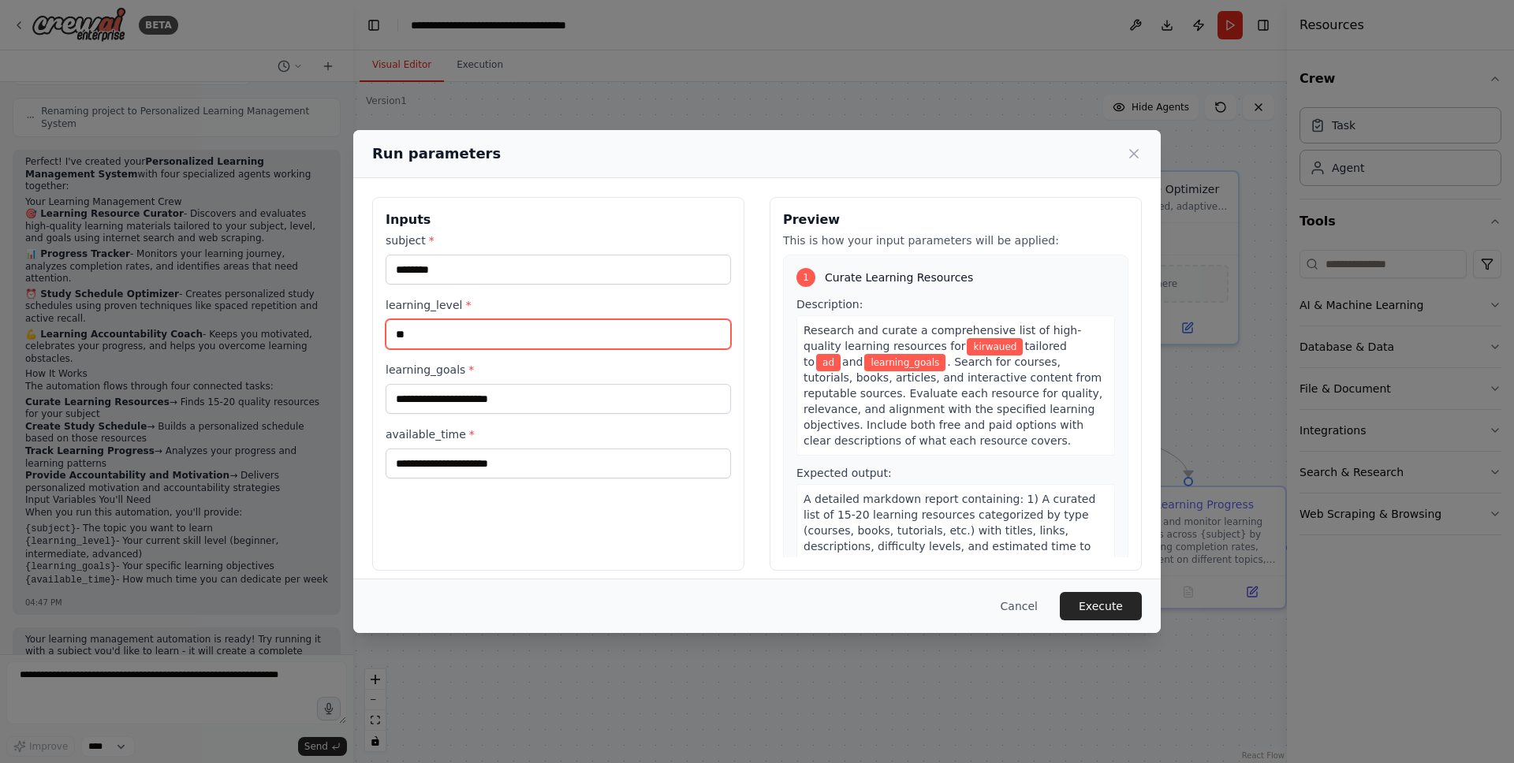
type input "**"
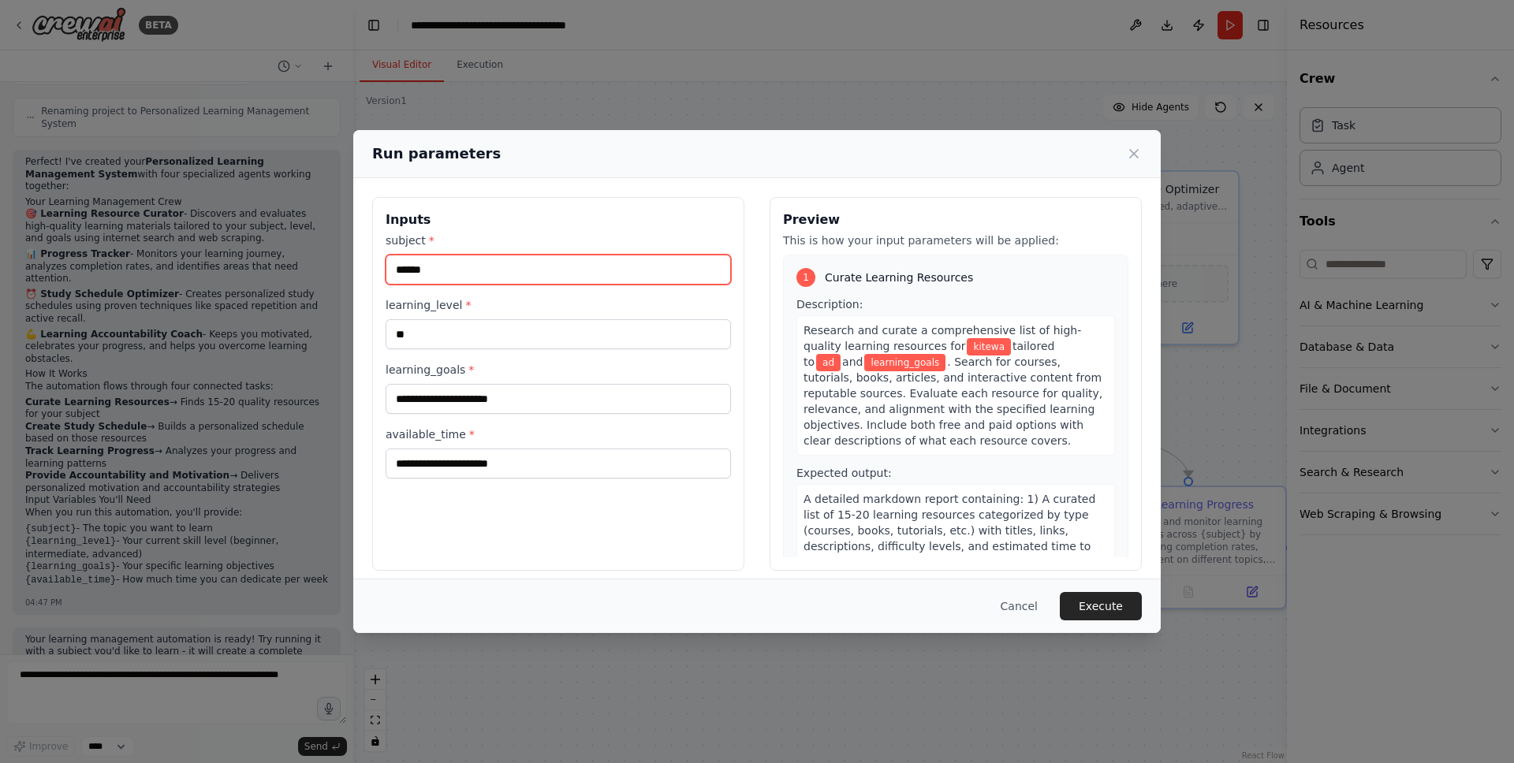
type input "*******"
type input "********"
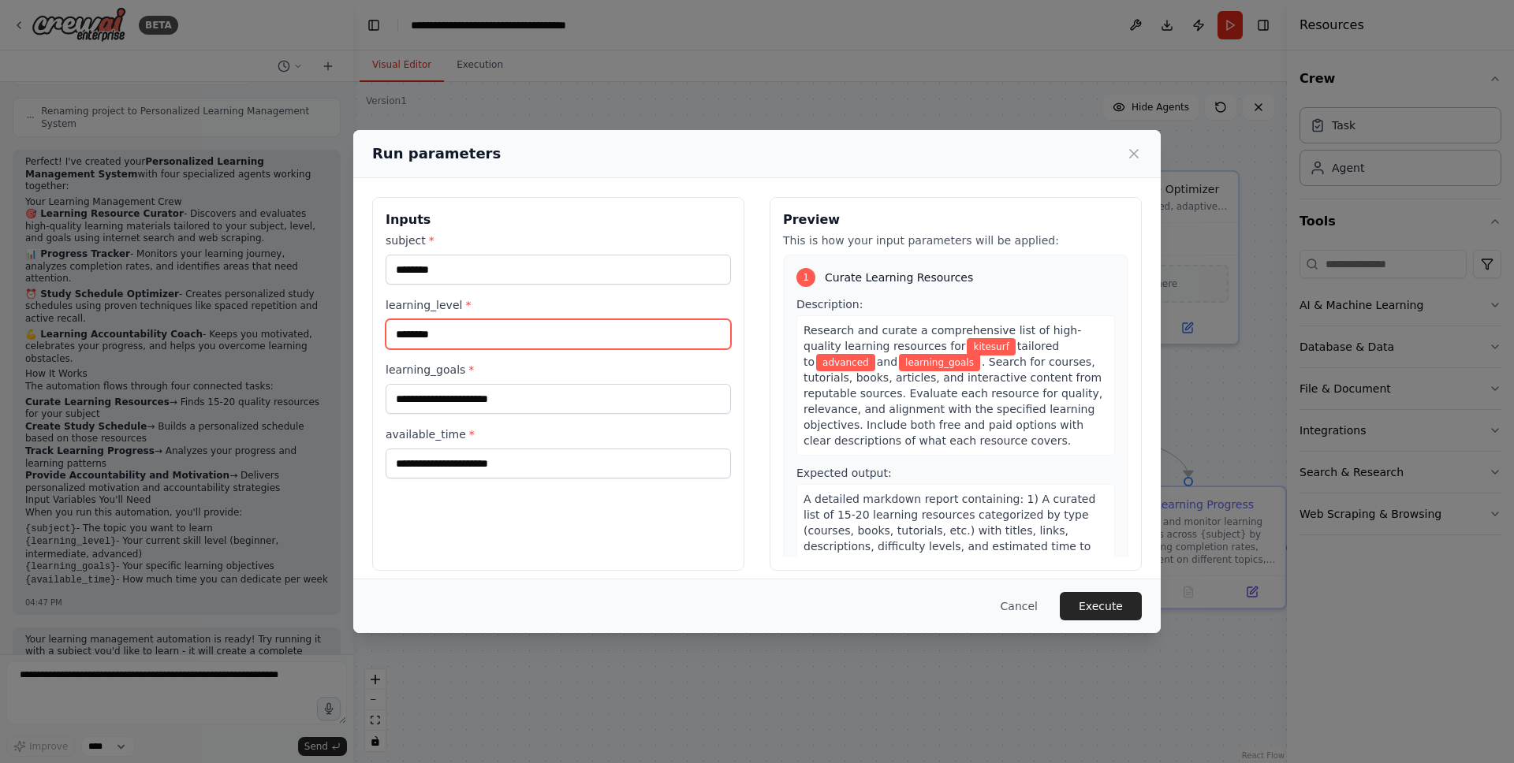
type input "********"
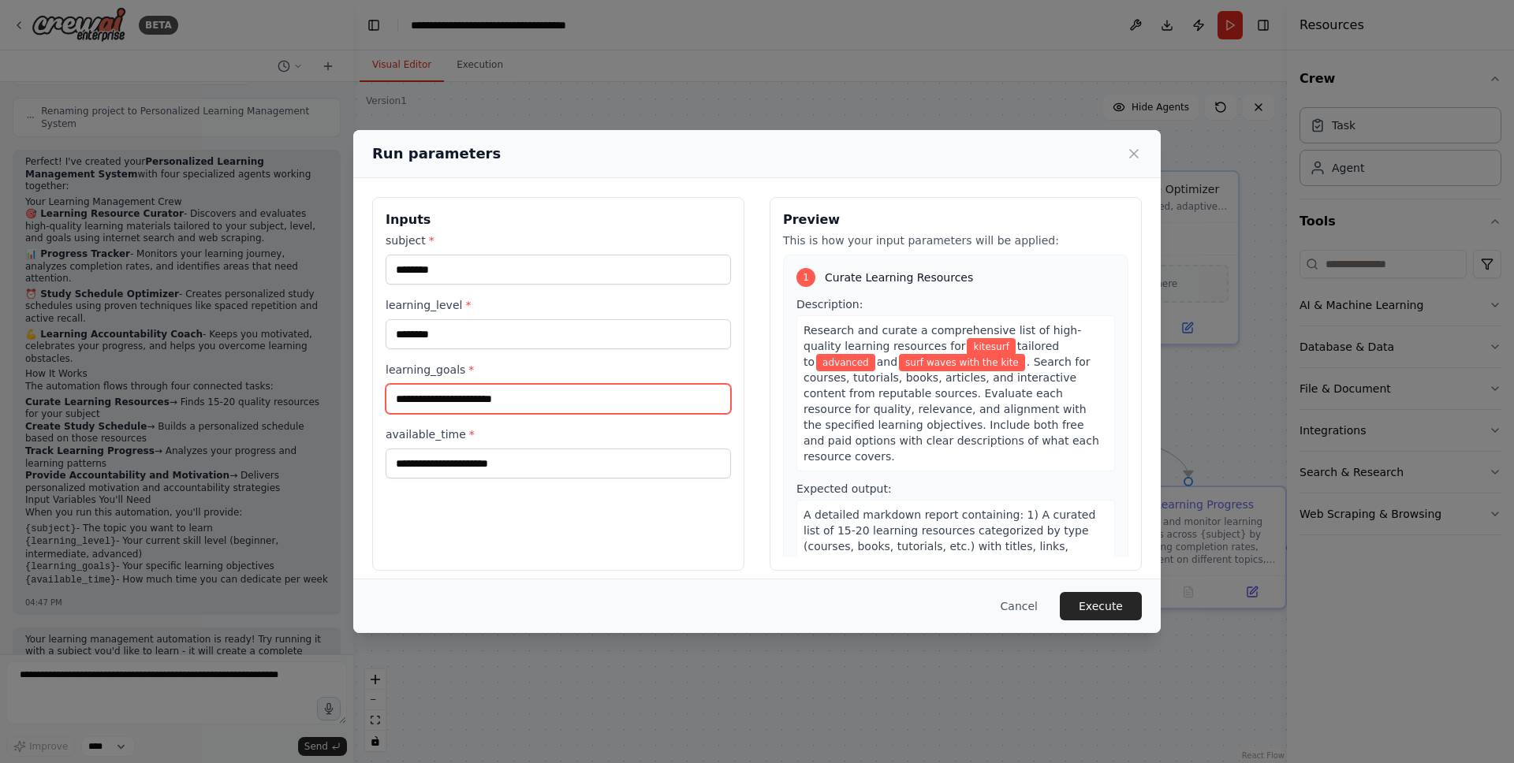
type input "**********"
type input "*"
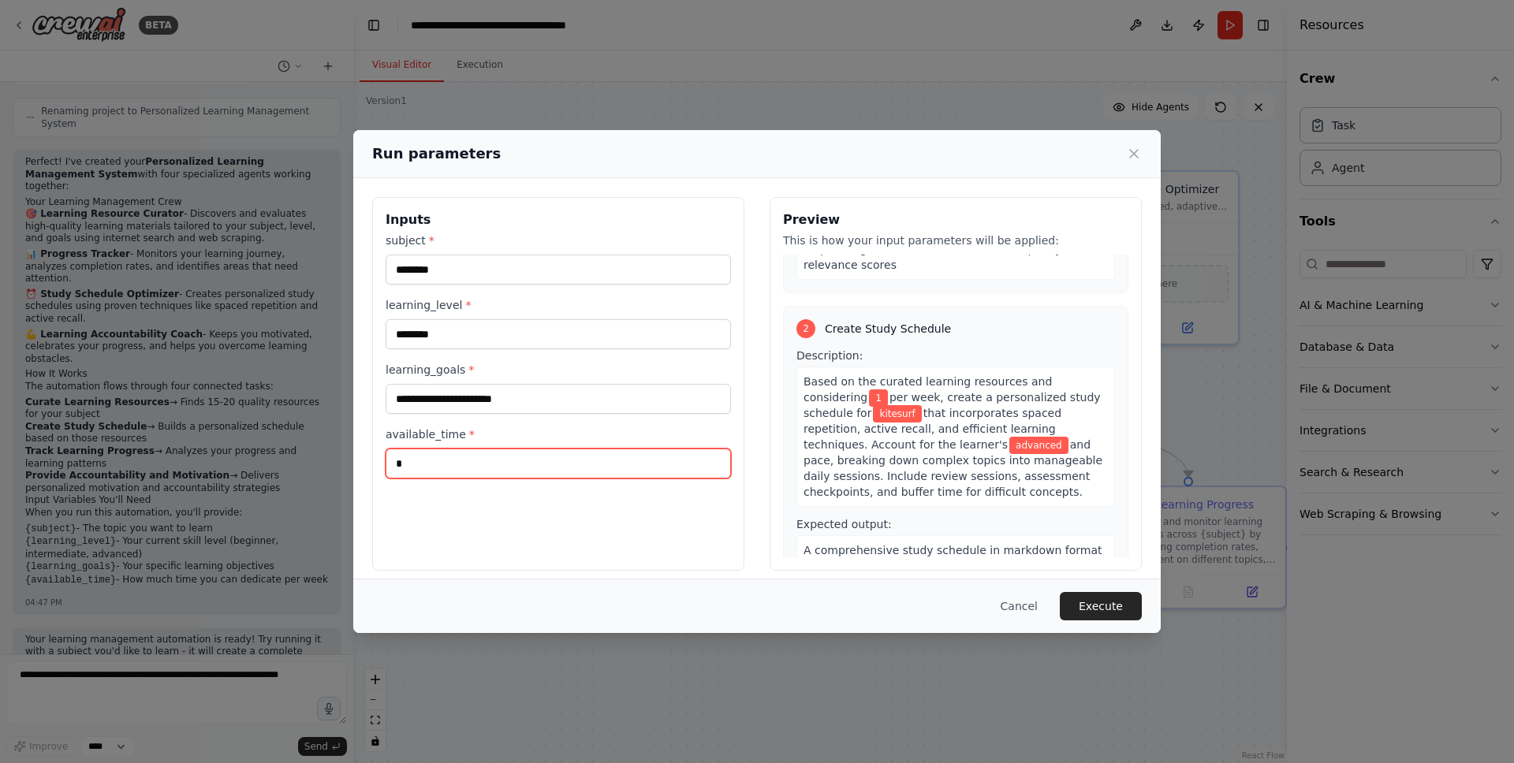
scroll to position [343, 0]
type input "*******"
click at [1087, 595] on button "Execute" at bounding box center [1101, 606] width 82 height 28
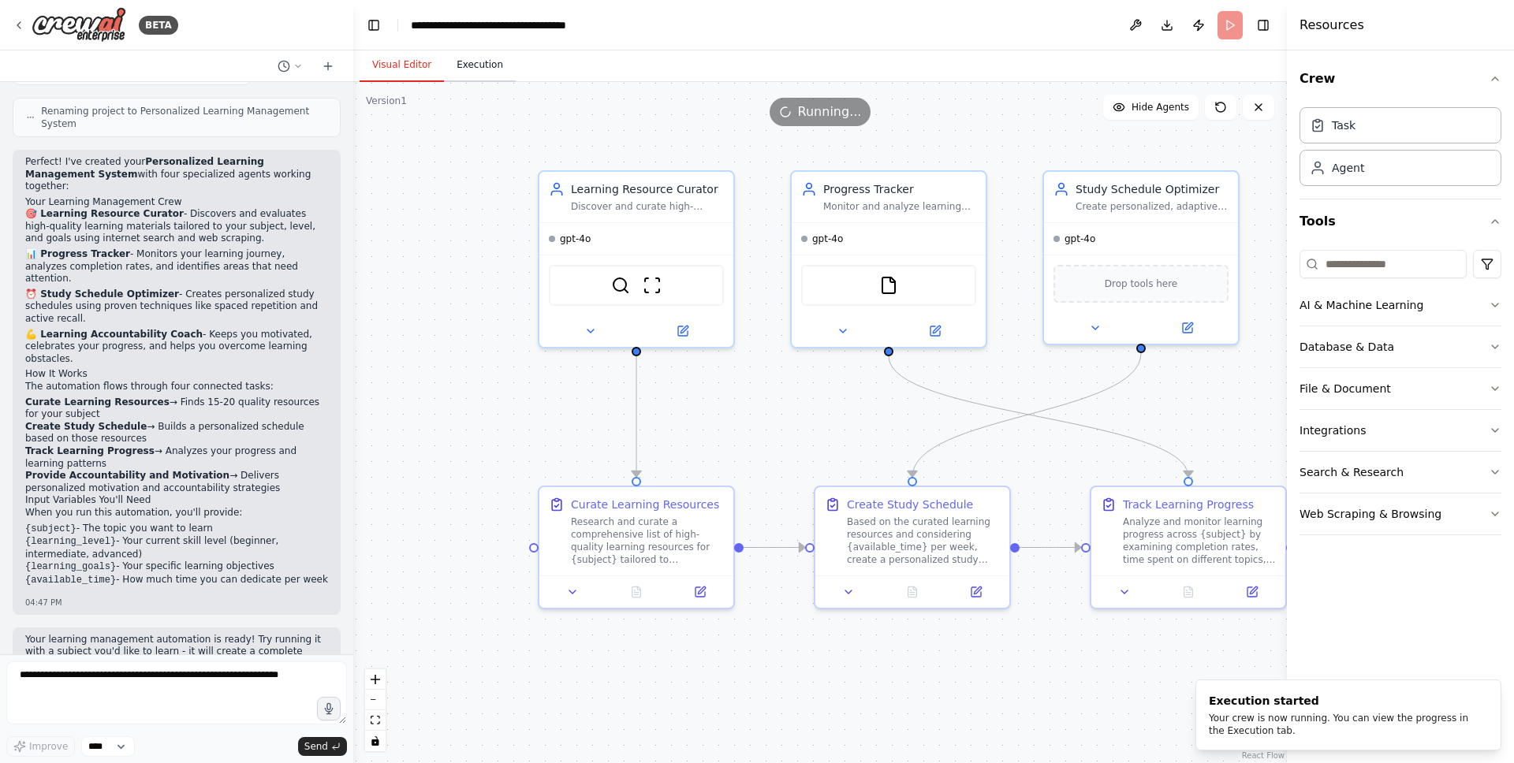
click at [489, 62] on button "Execution" at bounding box center [480, 65] width 72 height 33
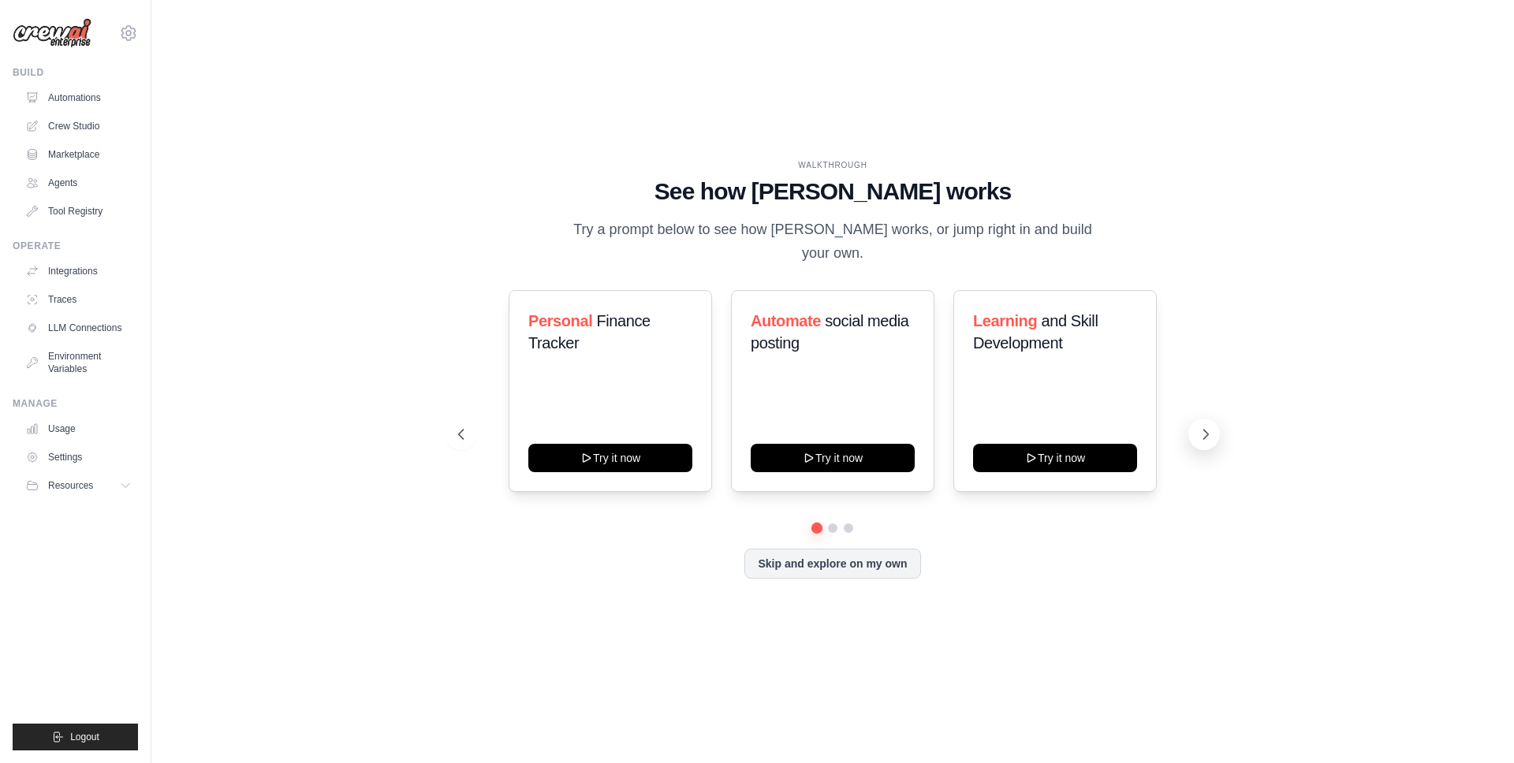
drag, startPoint x: 1197, startPoint y: 415, endPoint x: 1205, endPoint y: 420, distance: 9.2
click at [1205, 420] on button at bounding box center [1204, 435] width 32 height 32
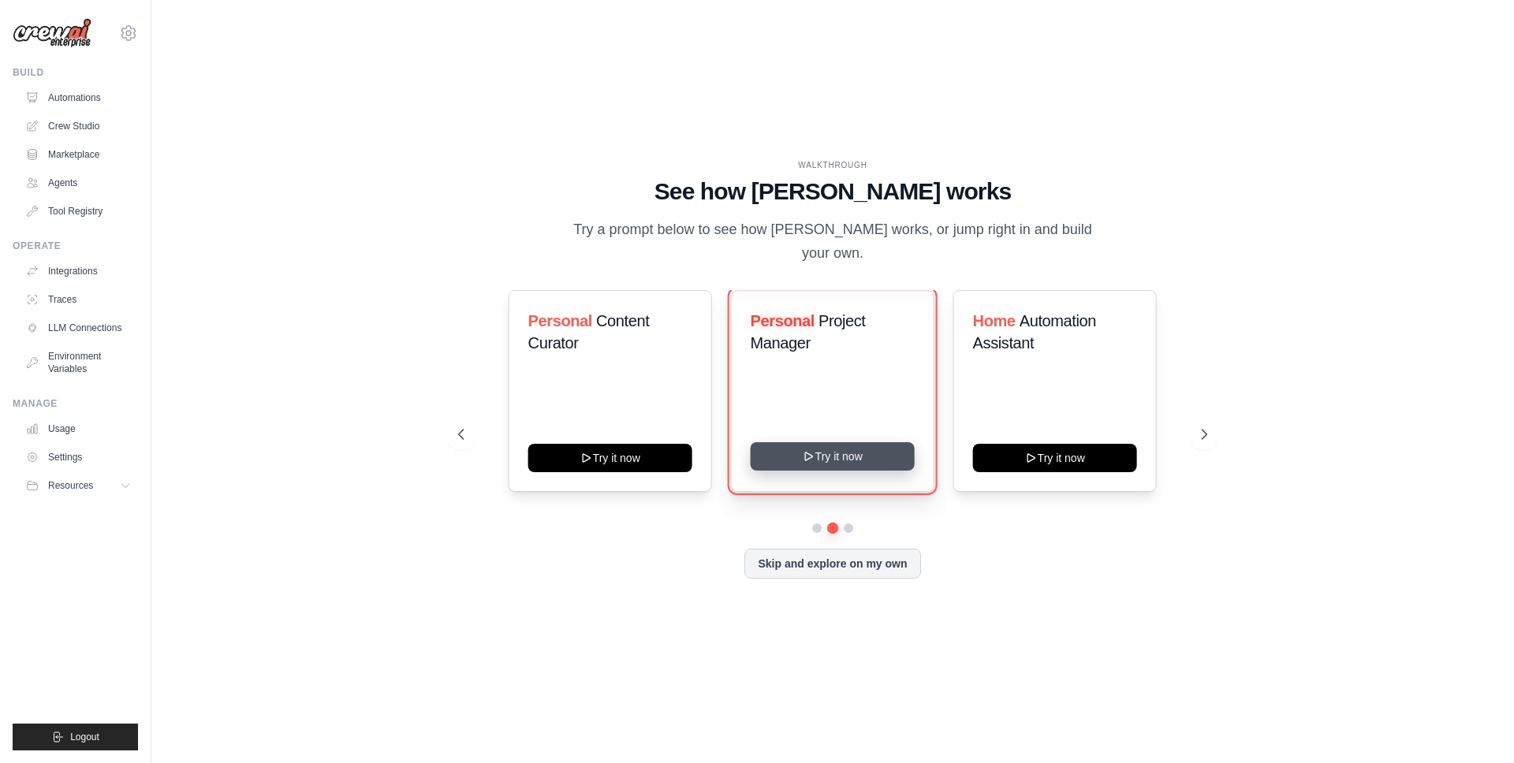
click at [849, 442] on button "Try it now" at bounding box center [833, 456] width 164 height 28
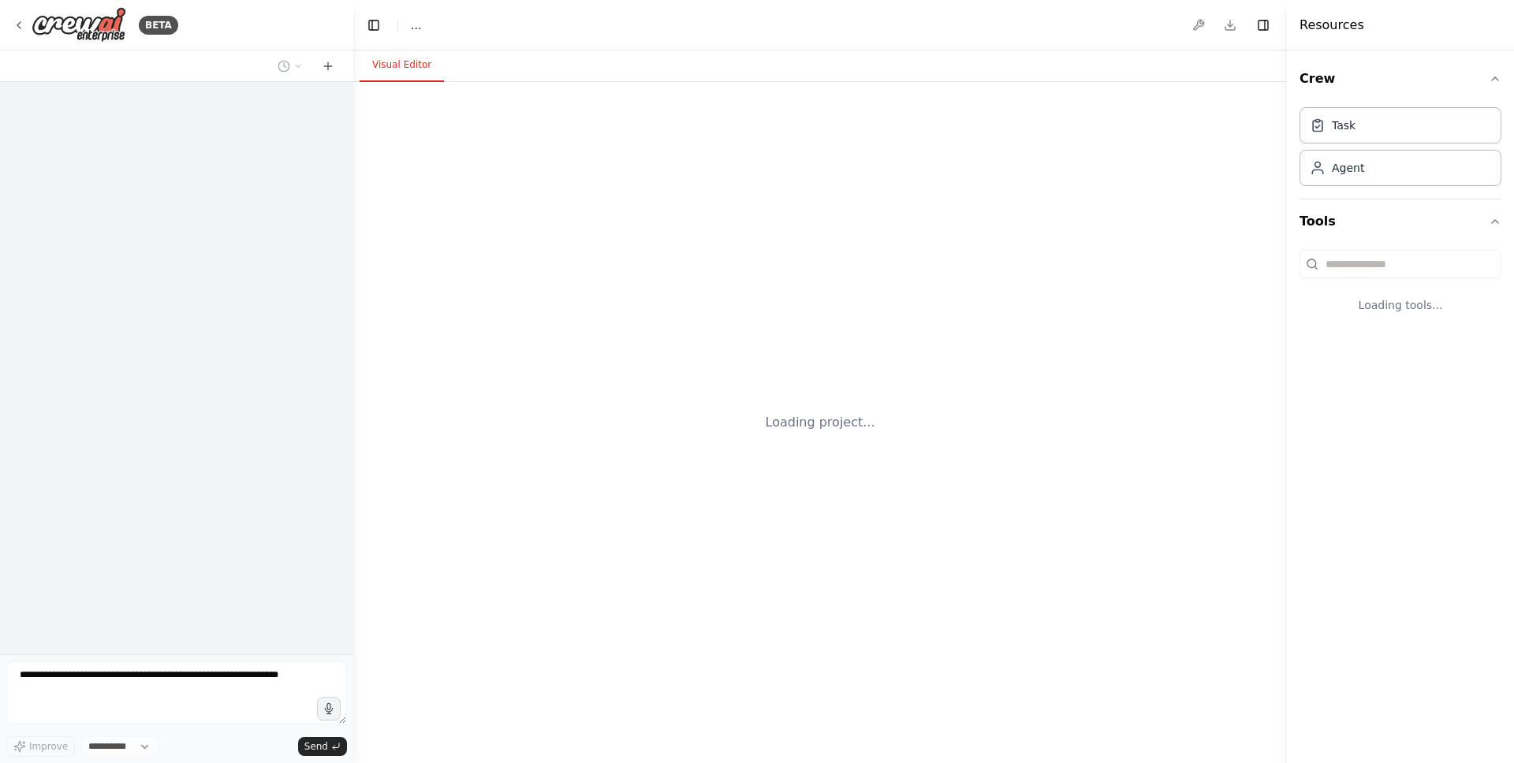
select select "****"
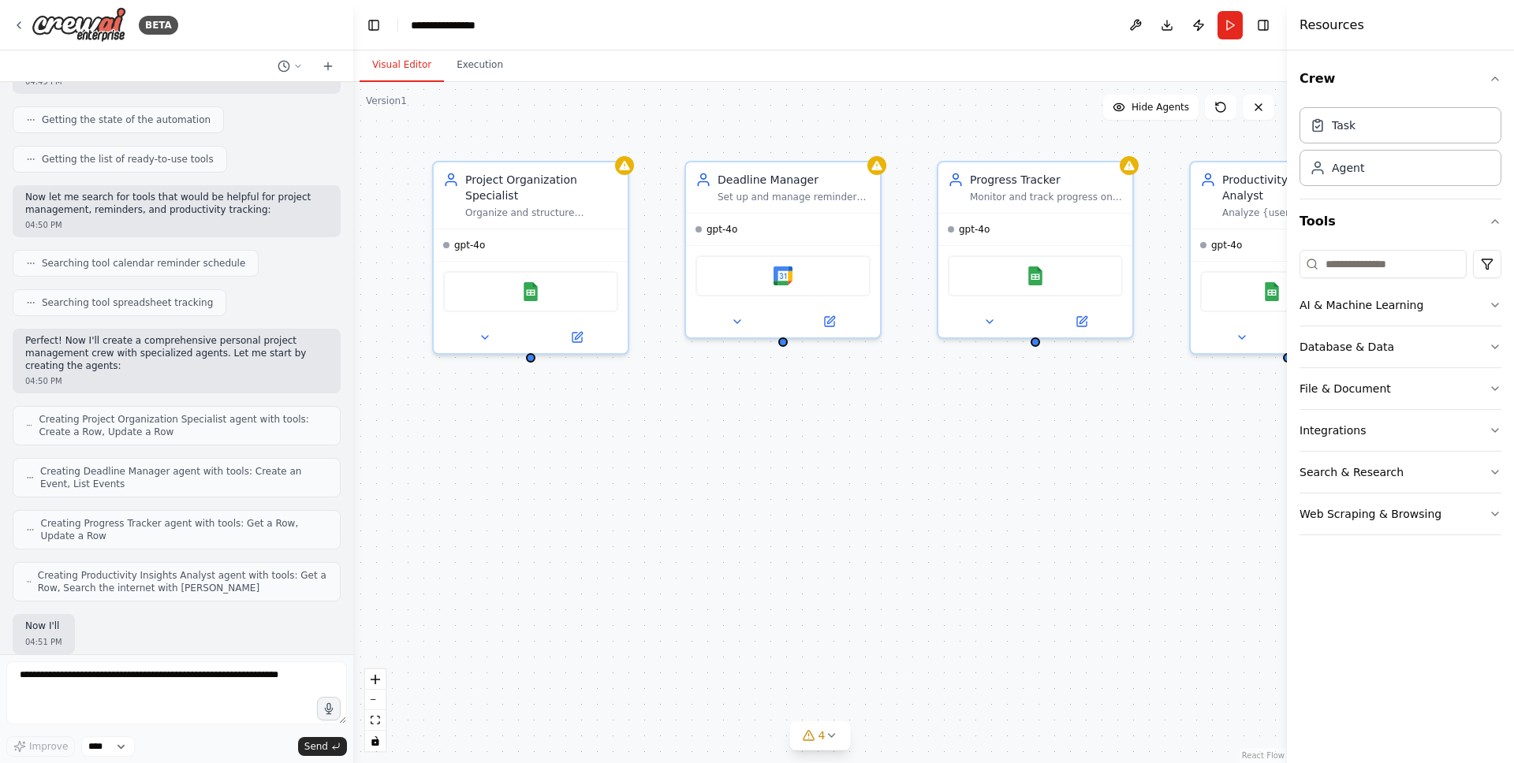
scroll to position [275, 0]
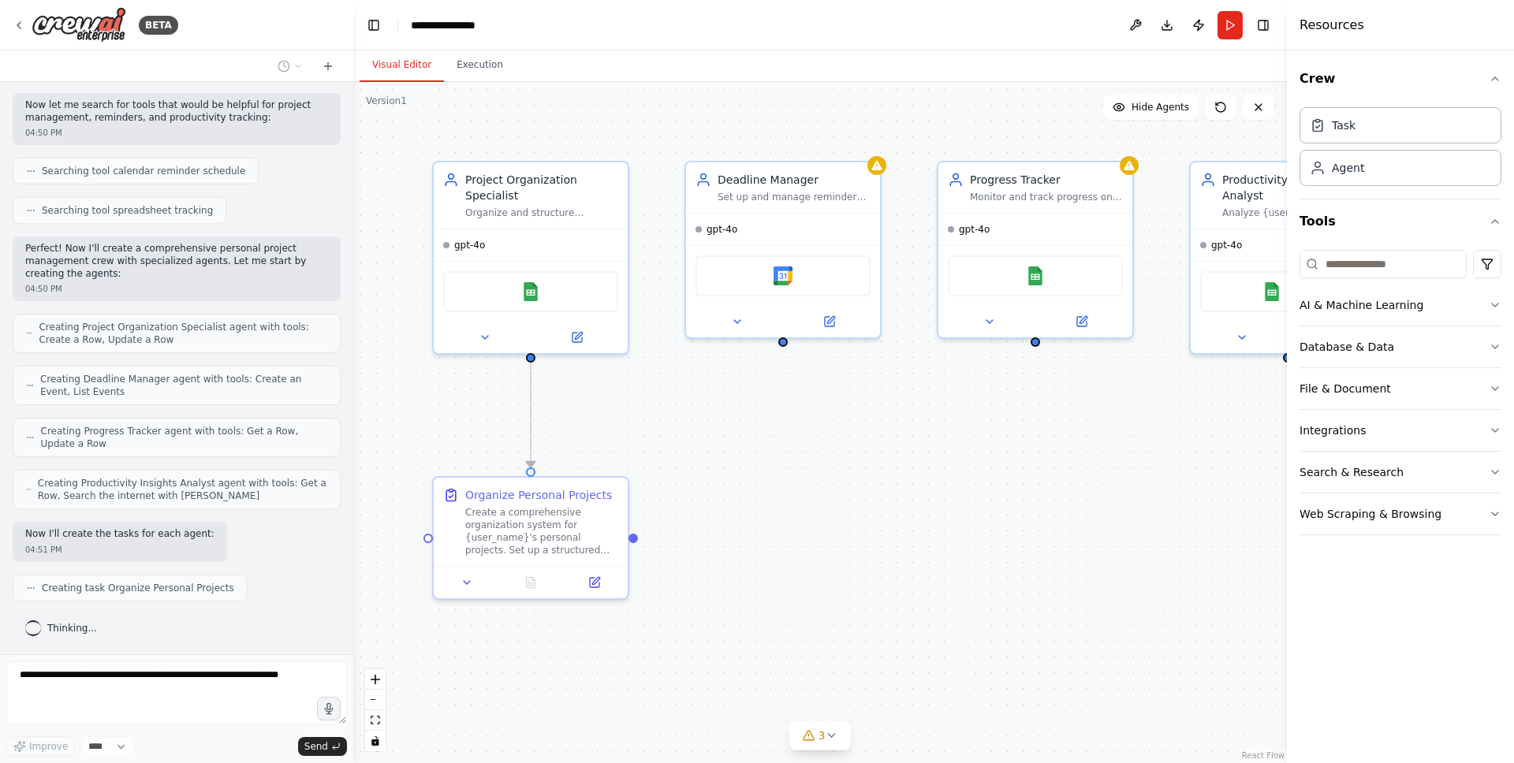
click at [815, 92] on div ".deletable-edge-delete-btn { width: 20px; height: 20px; border: 0px solid #ffff…" at bounding box center [820, 422] width 934 height 681
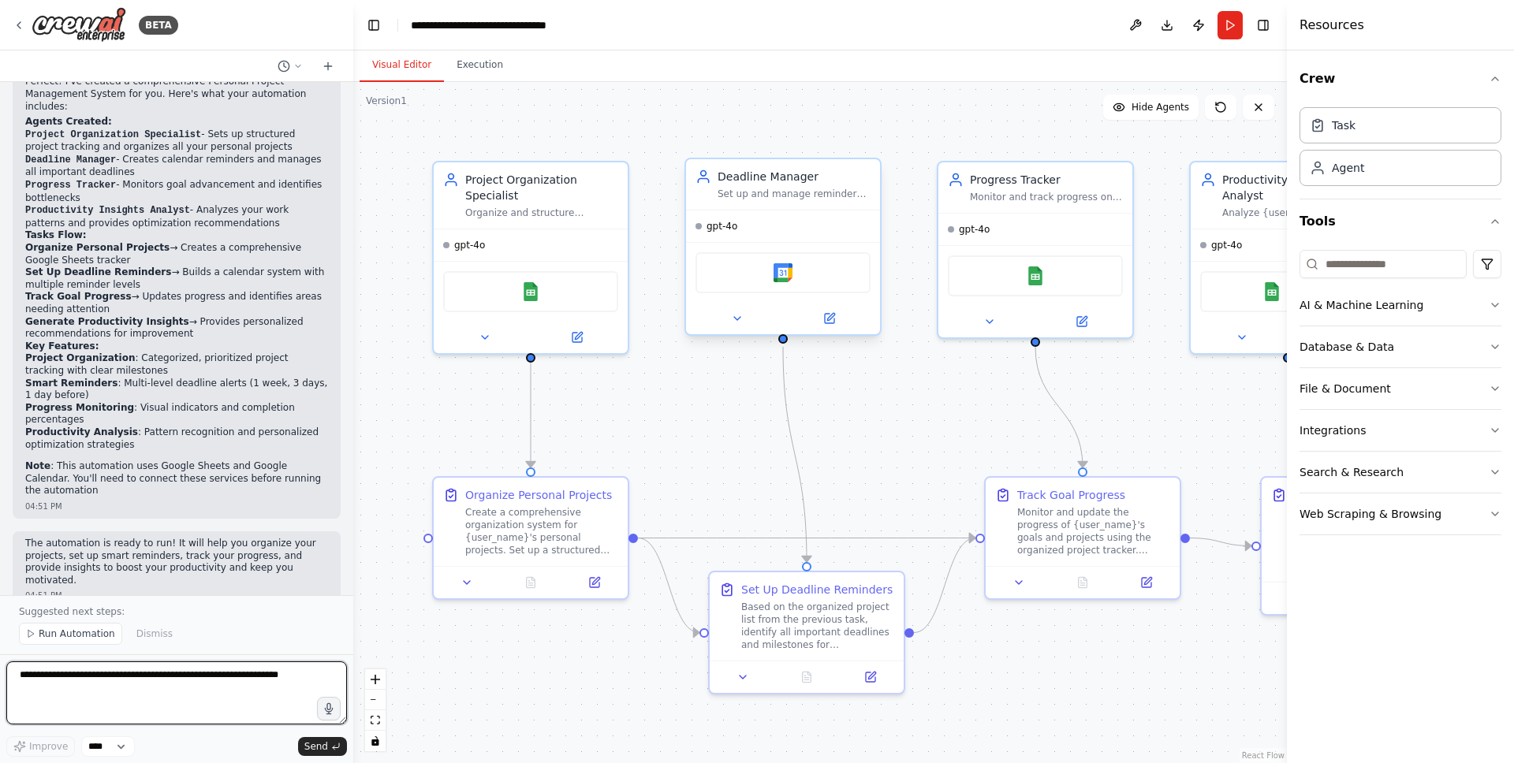
scroll to position [1082, 0]
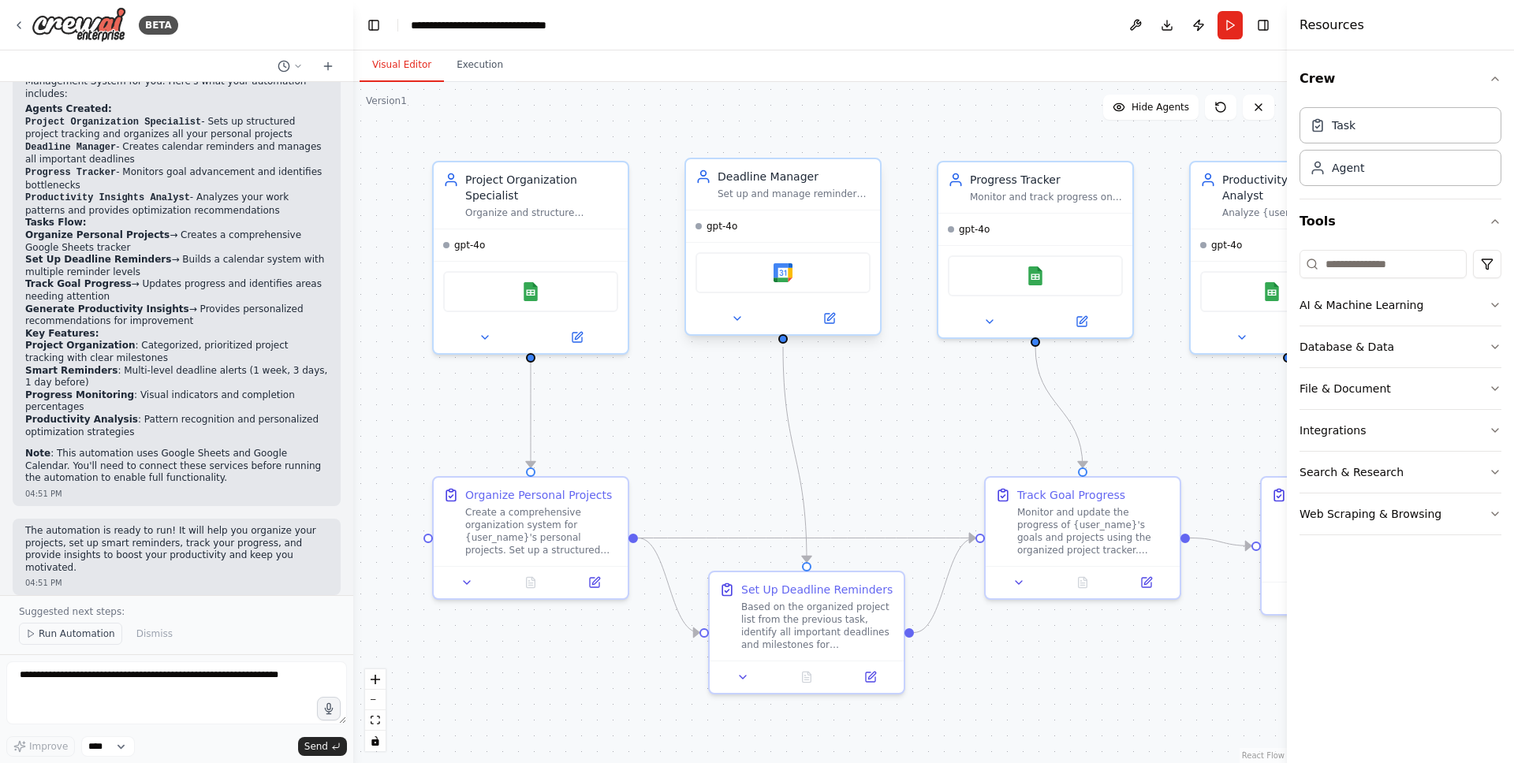
click at [97, 635] on span "Run Automation" at bounding box center [77, 634] width 76 height 13
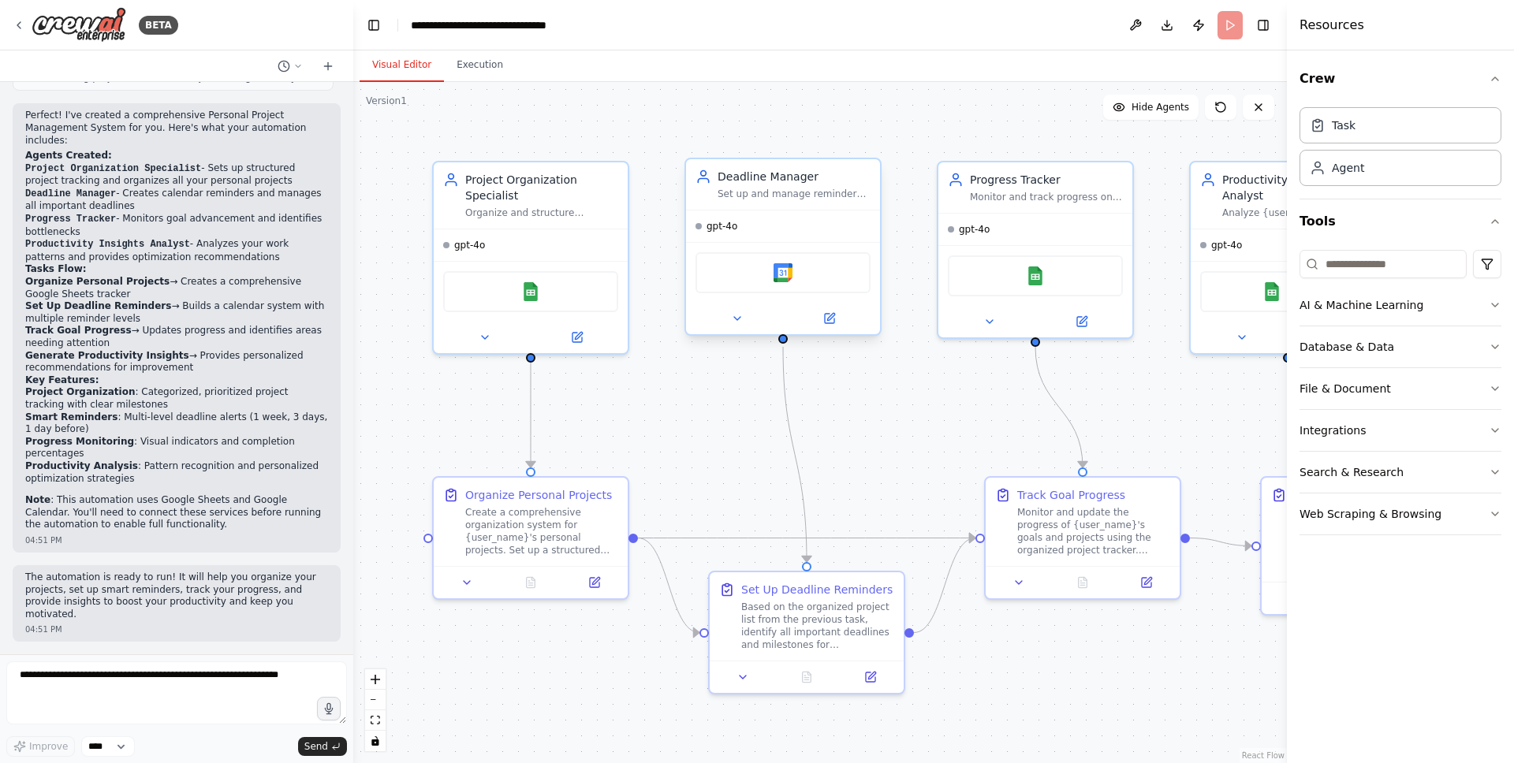
scroll to position [1023, 0]
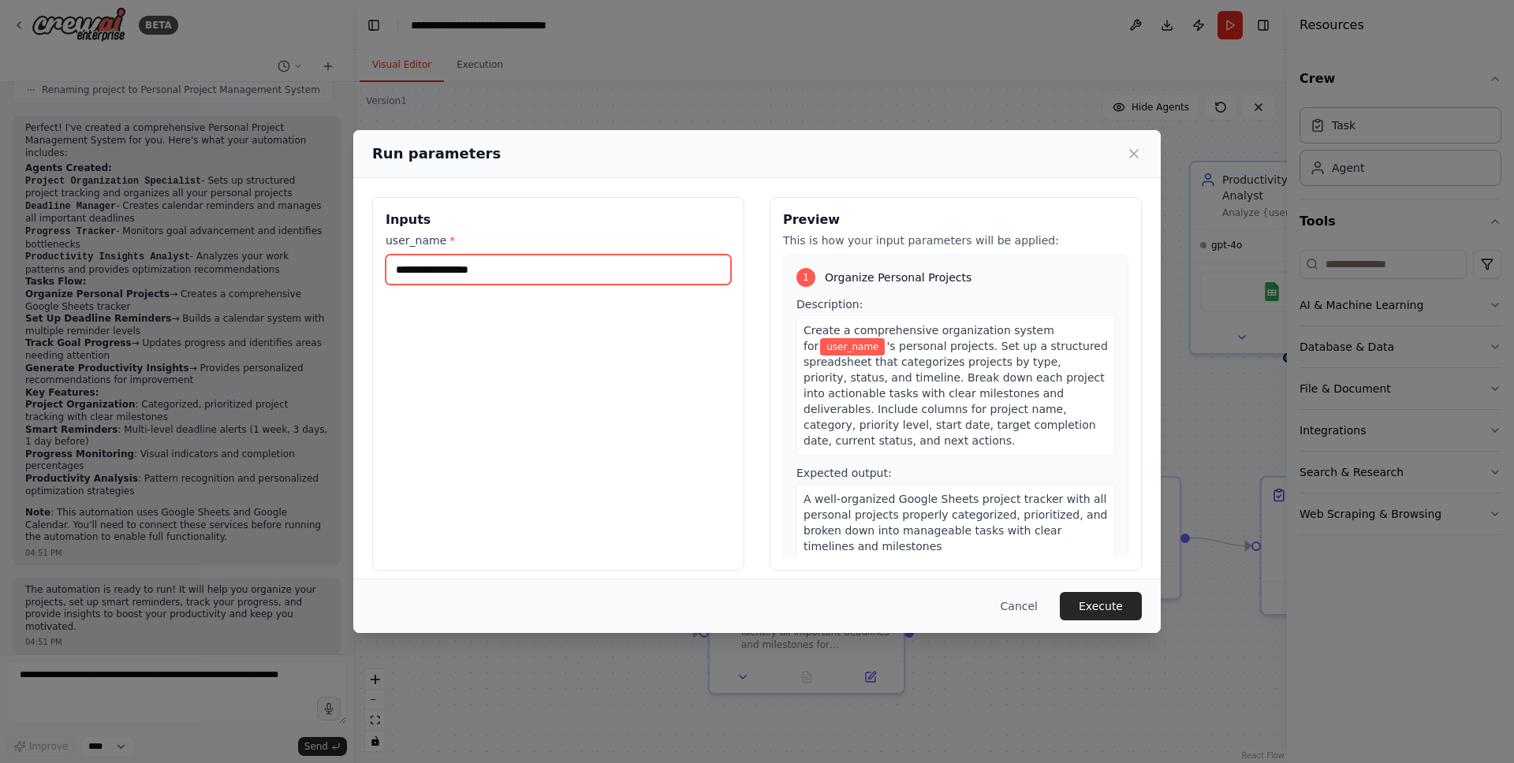
click at [562, 274] on input "user_name *" at bounding box center [558, 270] width 345 height 30
type input "****"
click at [1138, 153] on icon at bounding box center [1134, 154] width 16 height 16
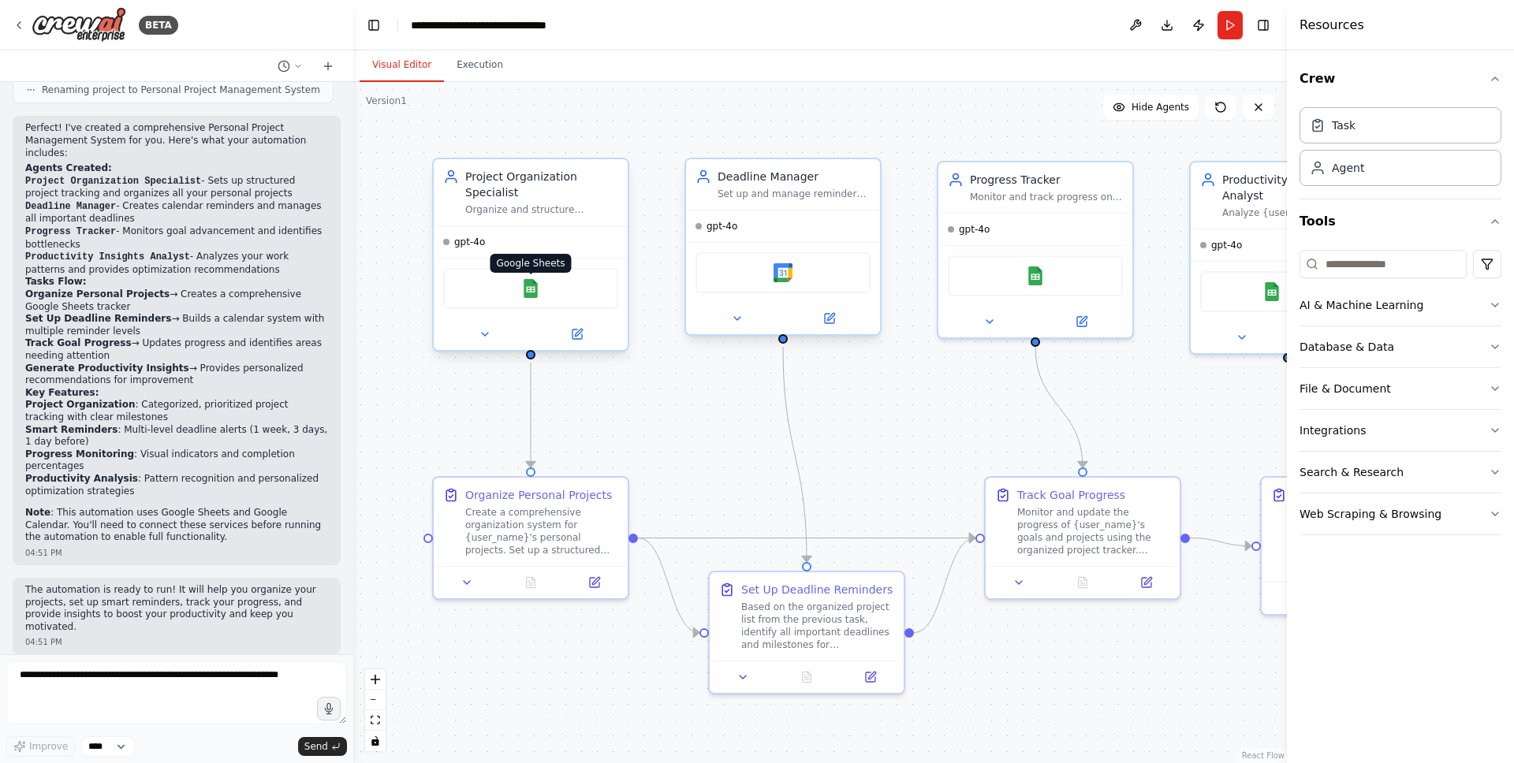
click at [525, 296] on img at bounding box center [530, 288] width 19 height 19
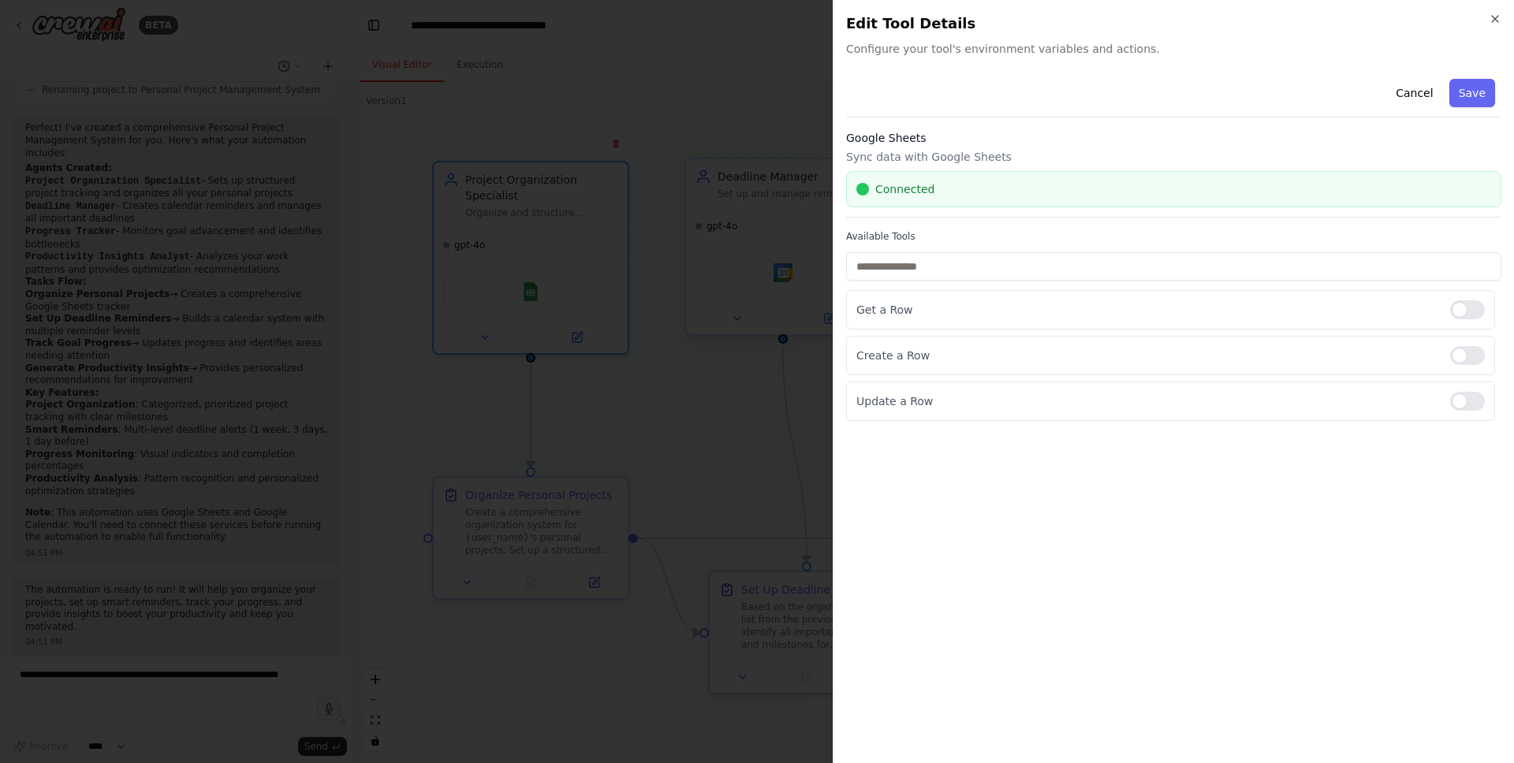
drag, startPoint x: 956, startPoint y: 192, endPoint x: 926, endPoint y: 195, distance: 30.1
click at [956, 192] on div "Connected" at bounding box center [1173, 189] width 635 height 16
click at [886, 276] on input "text" at bounding box center [1173, 266] width 655 height 28
click at [632, 386] on div at bounding box center [757, 381] width 1514 height 763
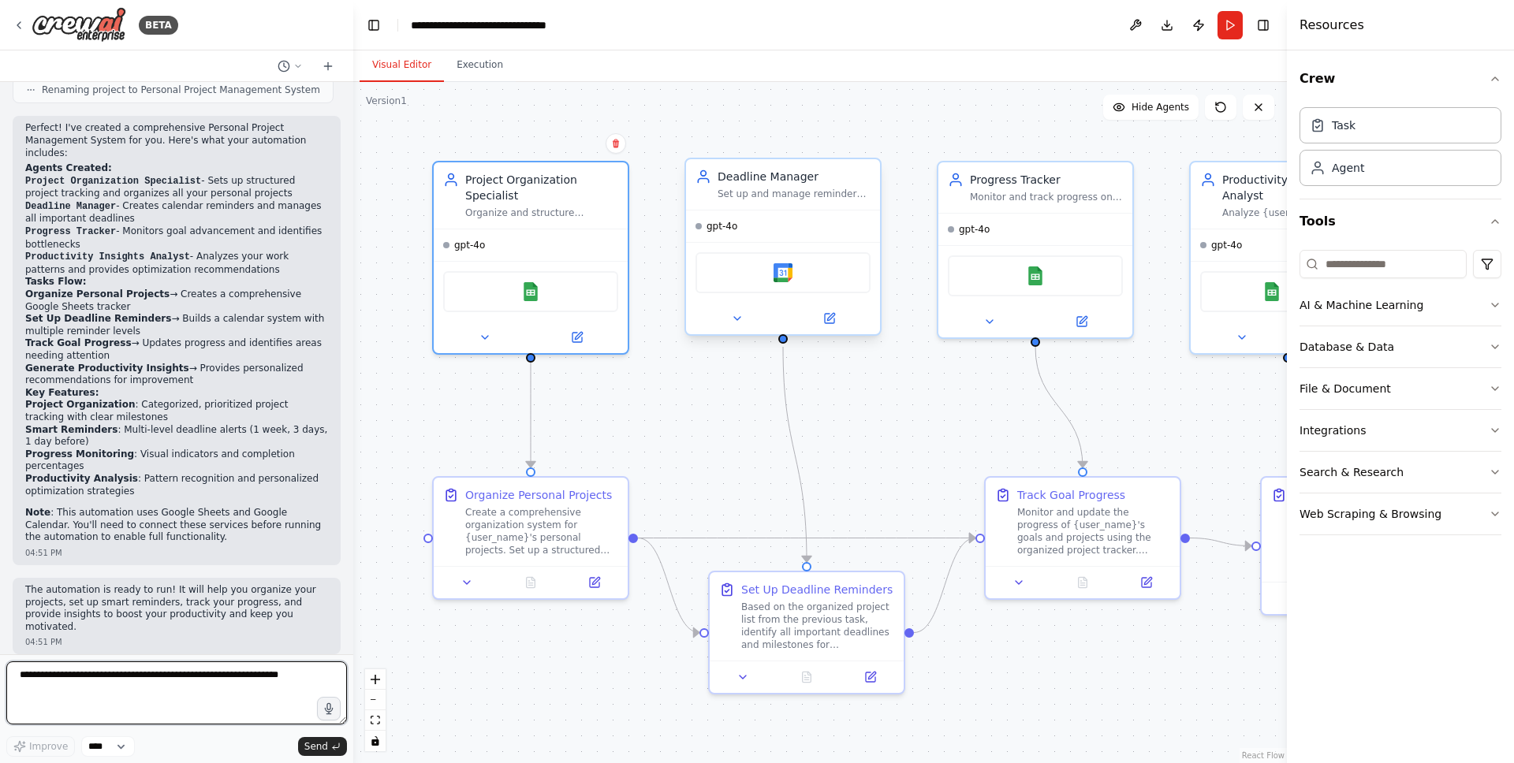
click at [118, 681] on textarea at bounding box center [176, 693] width 341 height 63
click at [1232, 21] on button "Run" at bounding box center [1230, 25] width 25 height 28
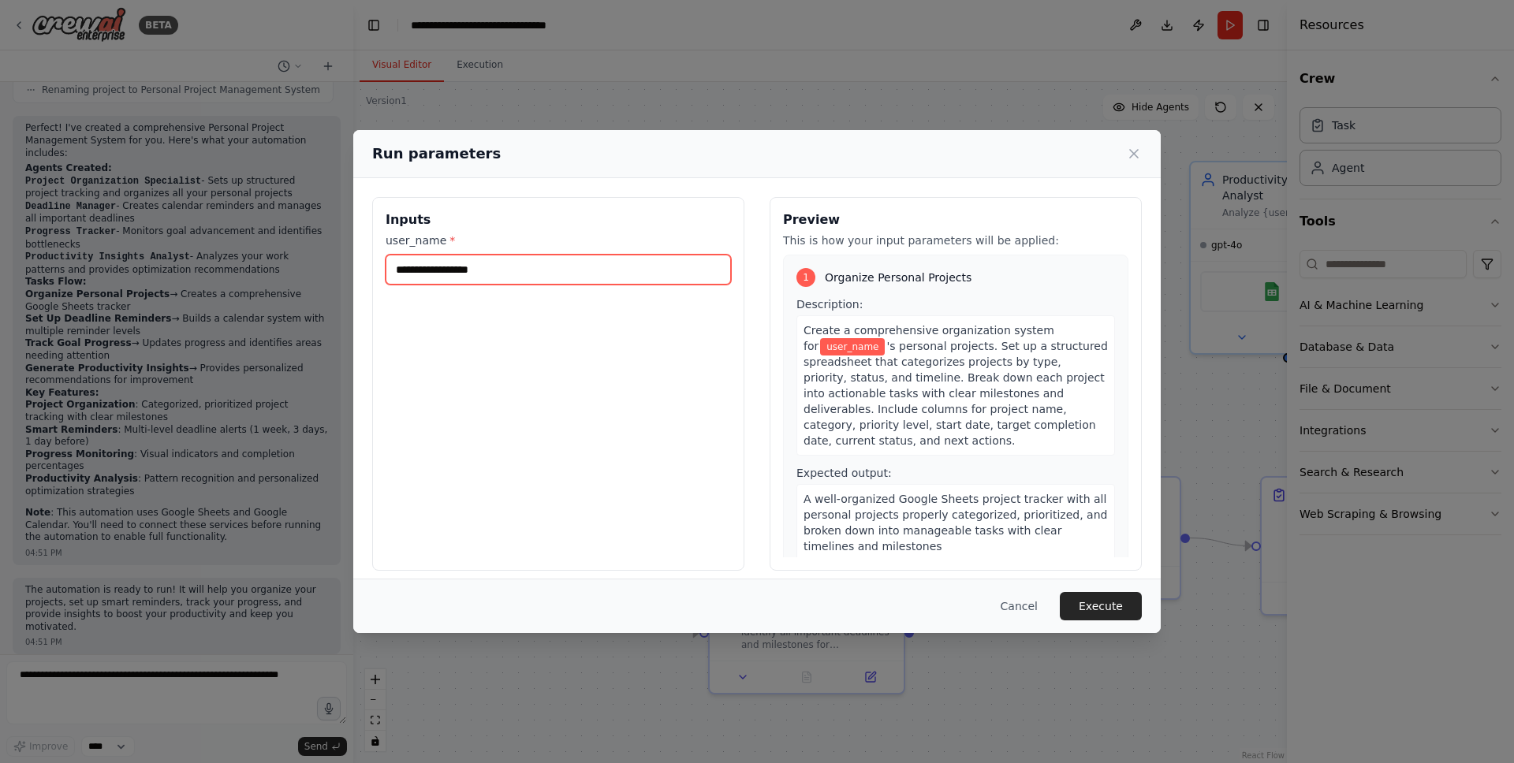
click at [603, 267] on input "user_name *" at bounding box center [558, 270] width 345 height 30
click at [601, 270] on input "user_name *" at bounding box center [558, 270] width 345 height 30
type input "****"
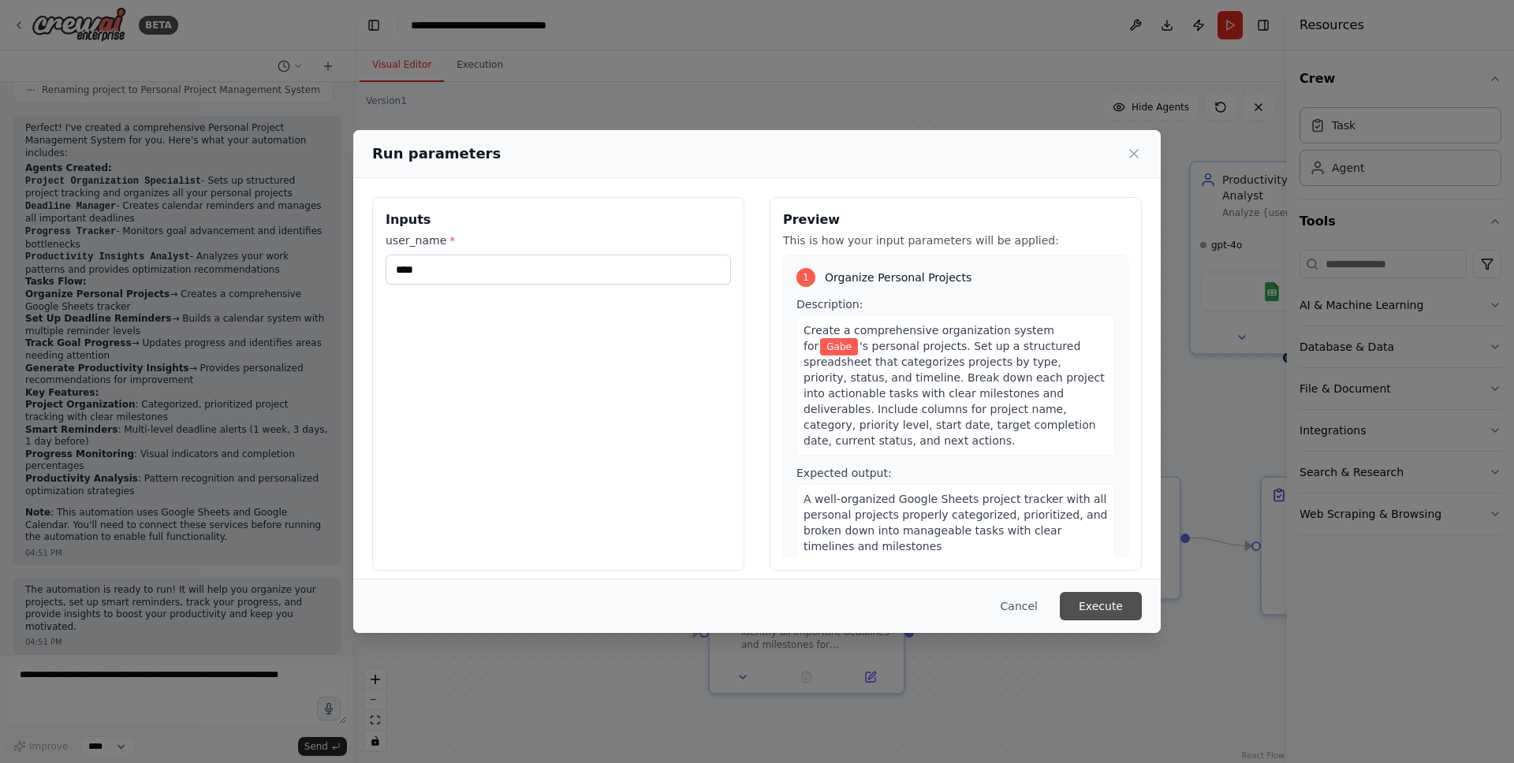
click at [1091, 606] on button "Execute" at bounding box center [1101, 606] width 82 height 28
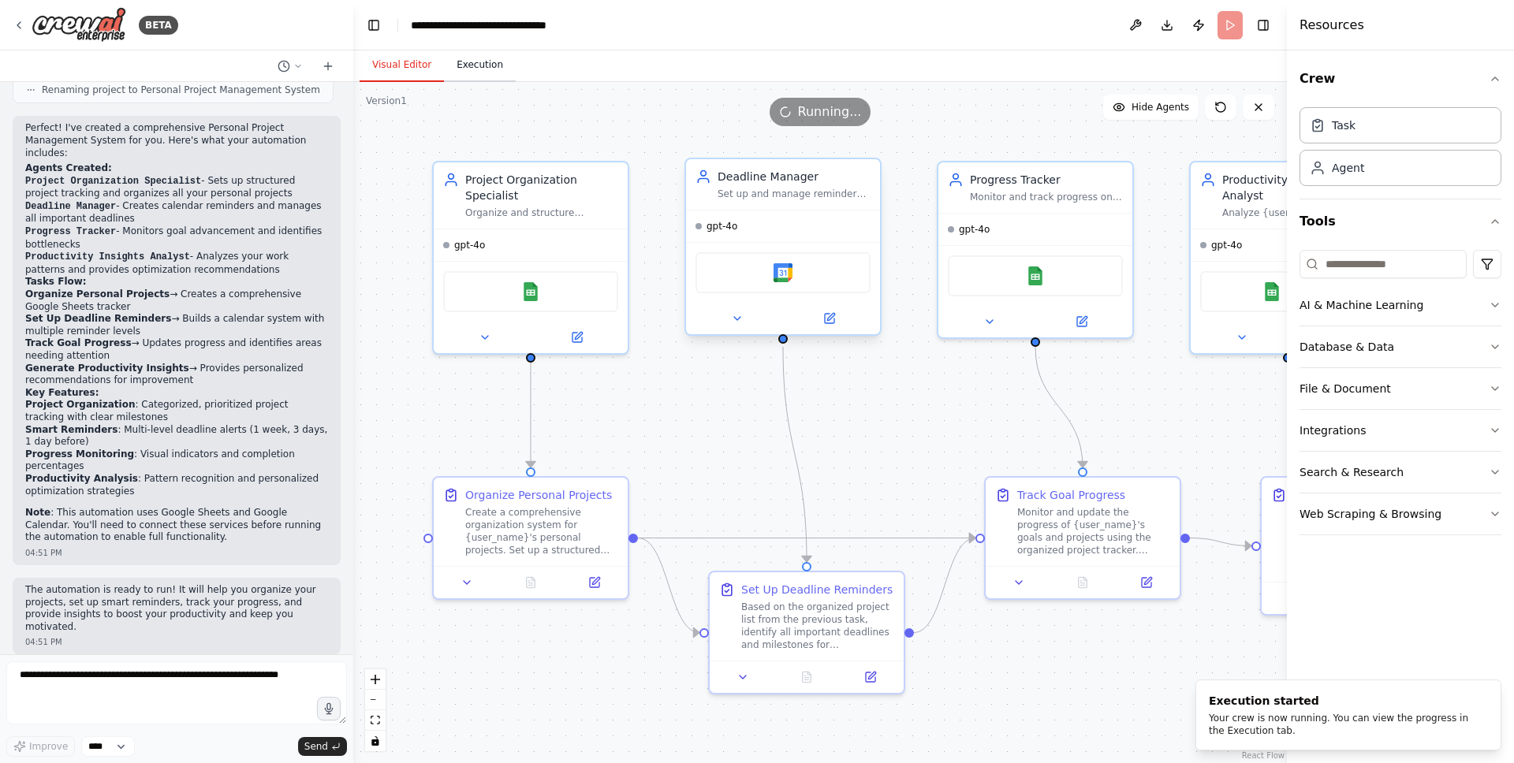
click at [487, 57] on button "Execution" at bounding box center [480, 65] width 72 height 33
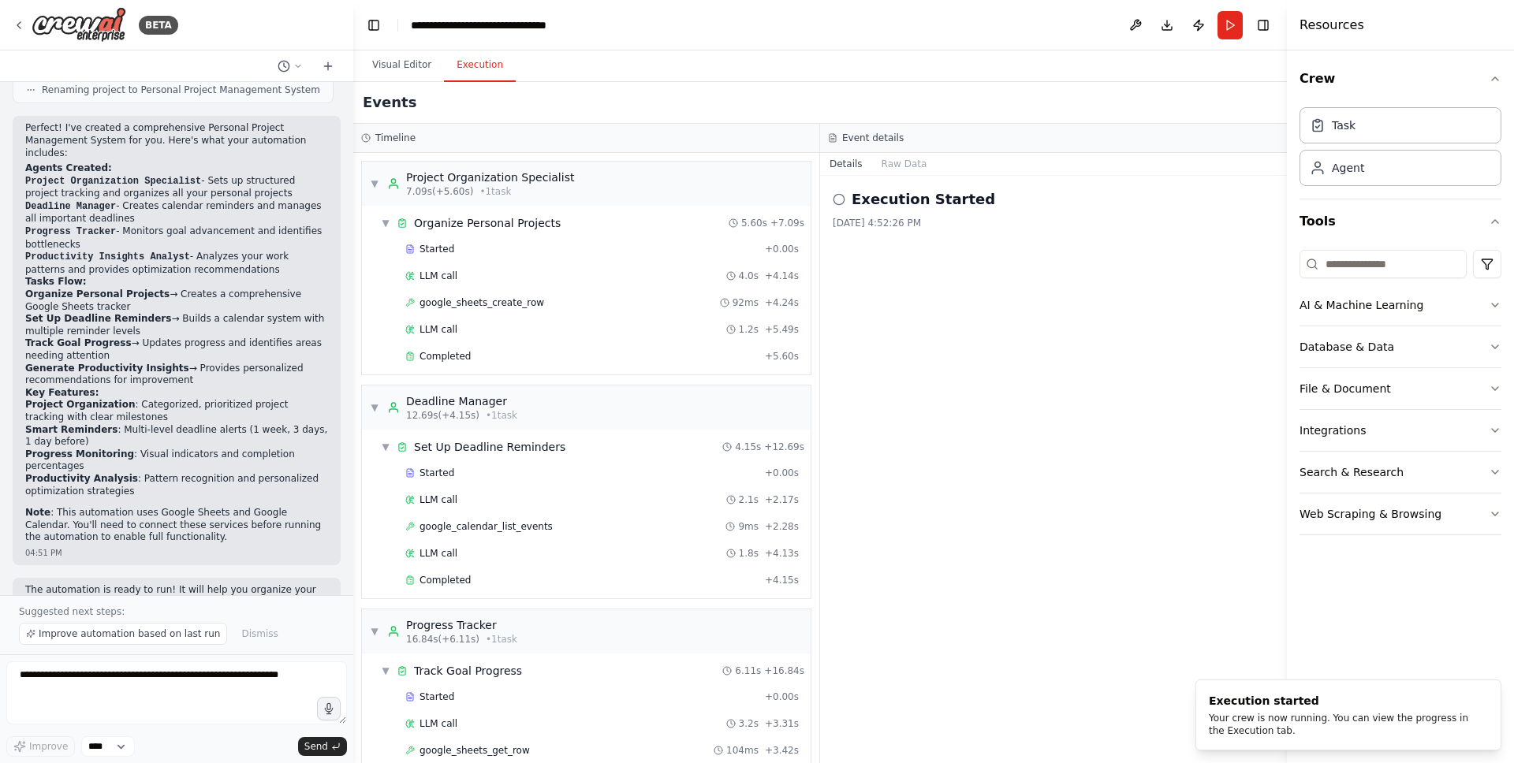
scroll to position [1082, 0]
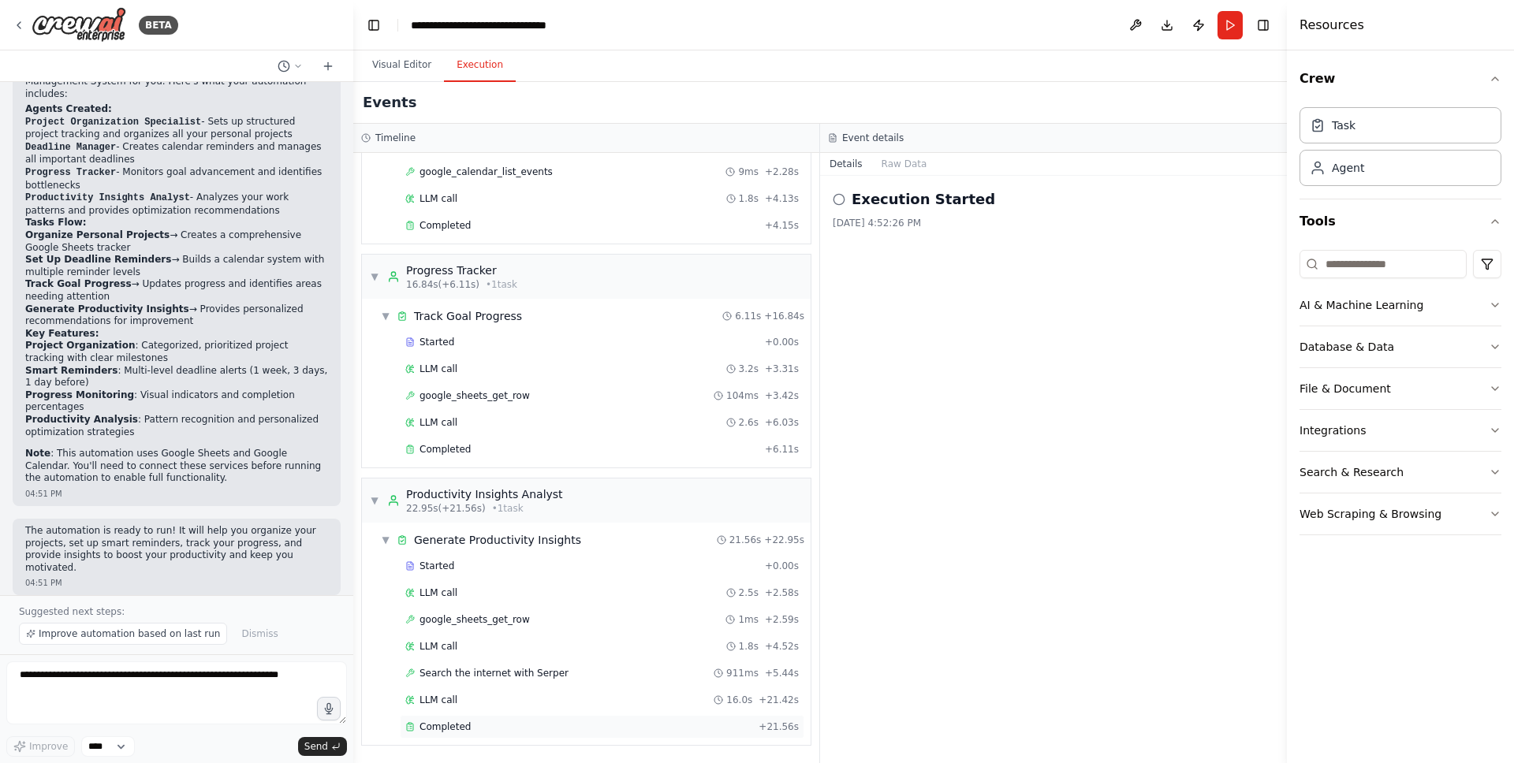
click at [475, 723] on div "Completed" at bounding box center [578, 727] width 347 height 13
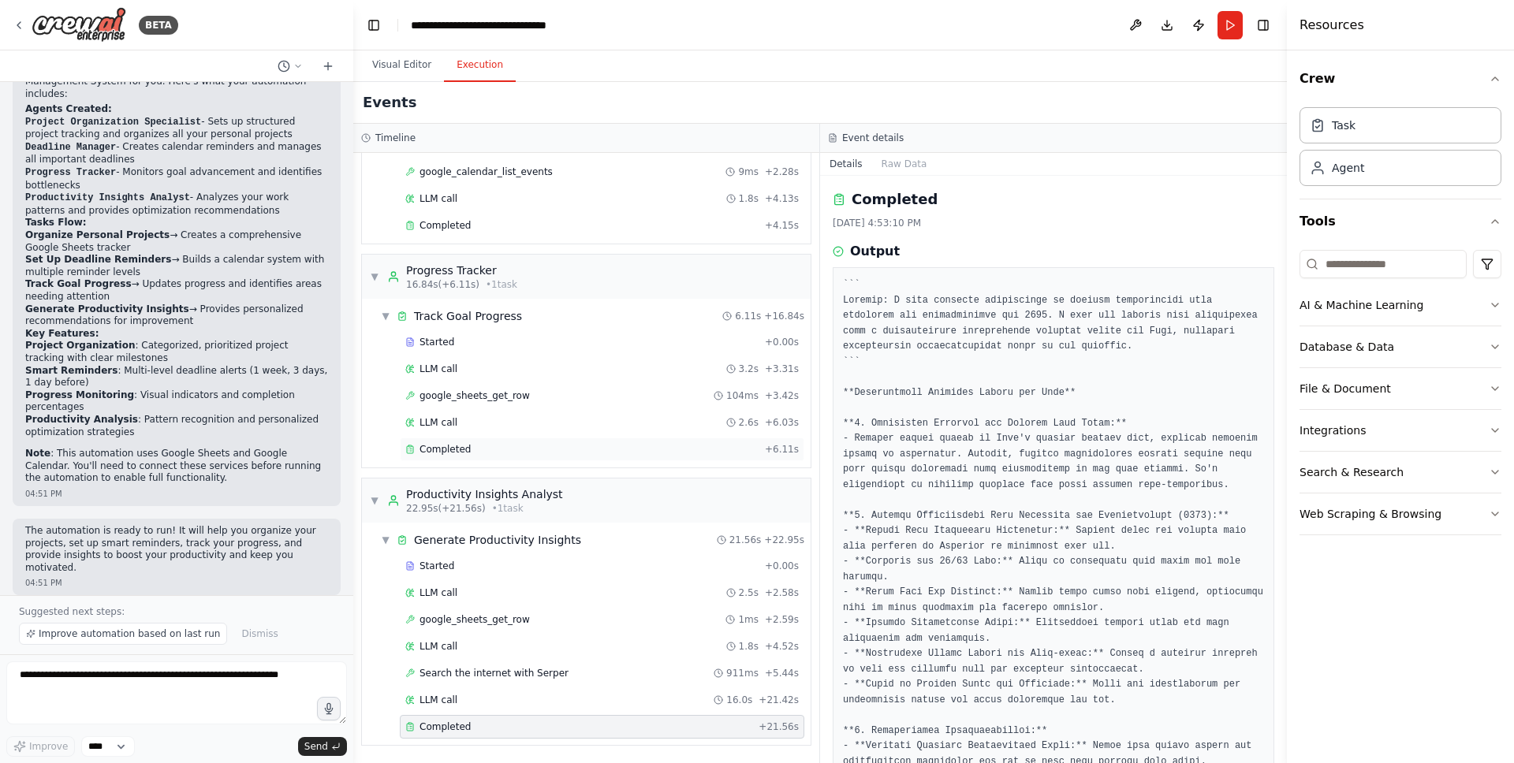
click at [478, 464] on div "Started + 0.00s LLM call 3.2s + 3.31s google_sheets_get_row 104ms + 3.42s LLM c…" at bounding box center [593, 397] width 436 height 134
click at [476, 459] on div "Completed + 6.11s" at bounding box center [602, 450] width 405 height 24
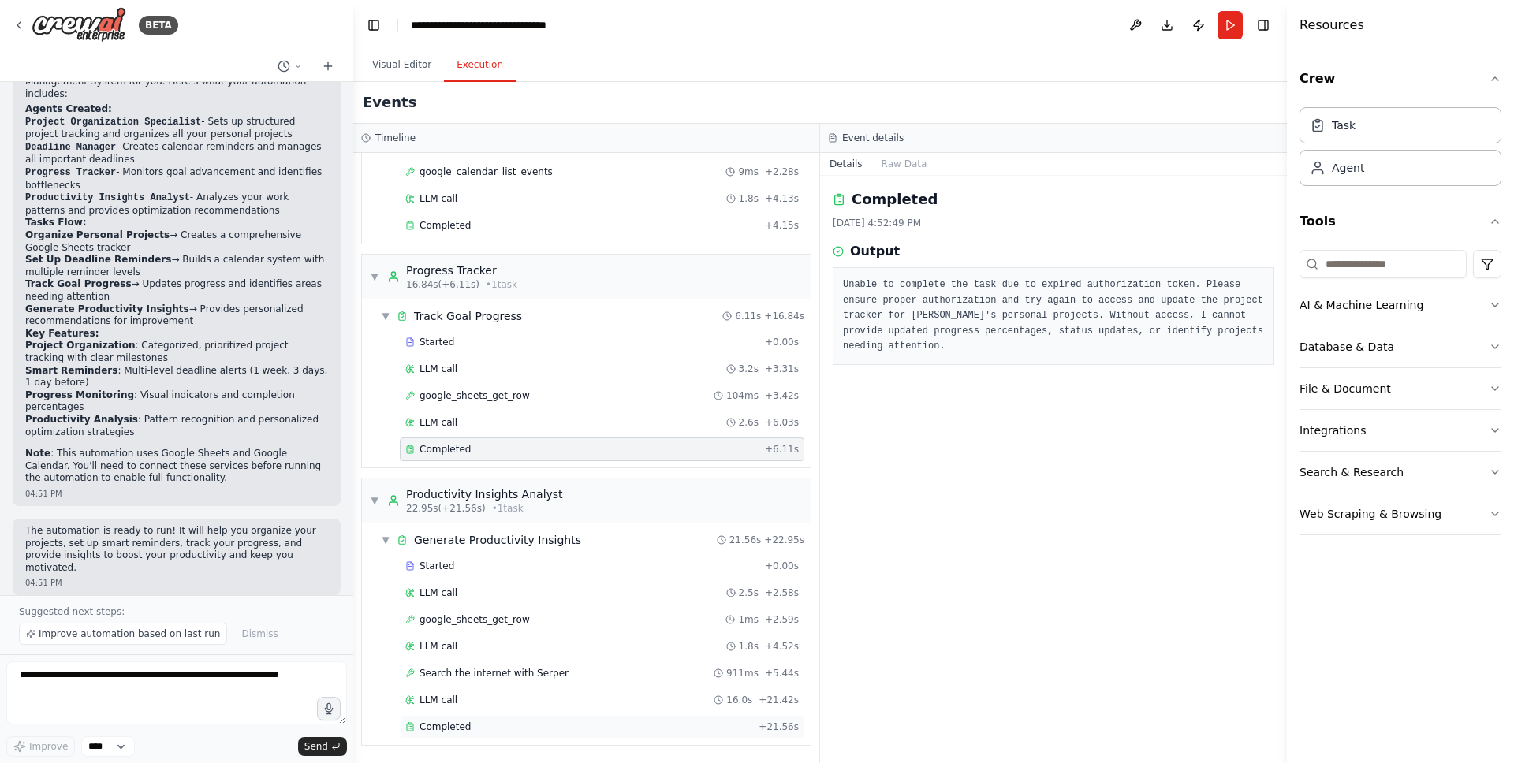
click at [459, 725] on span "Completed" at bounding box center [445, 727] width 51 height 13
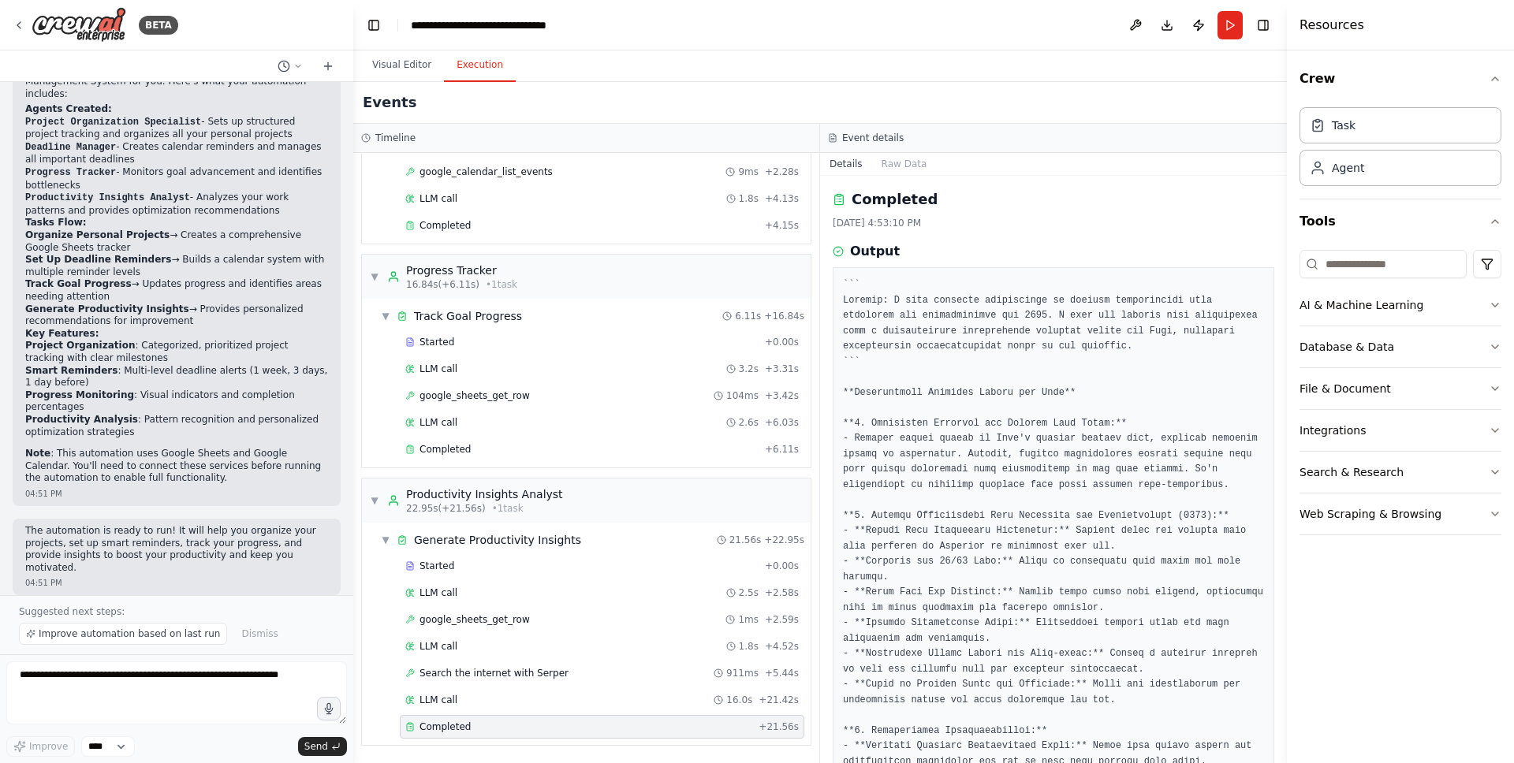
scroll to position [29, 0]
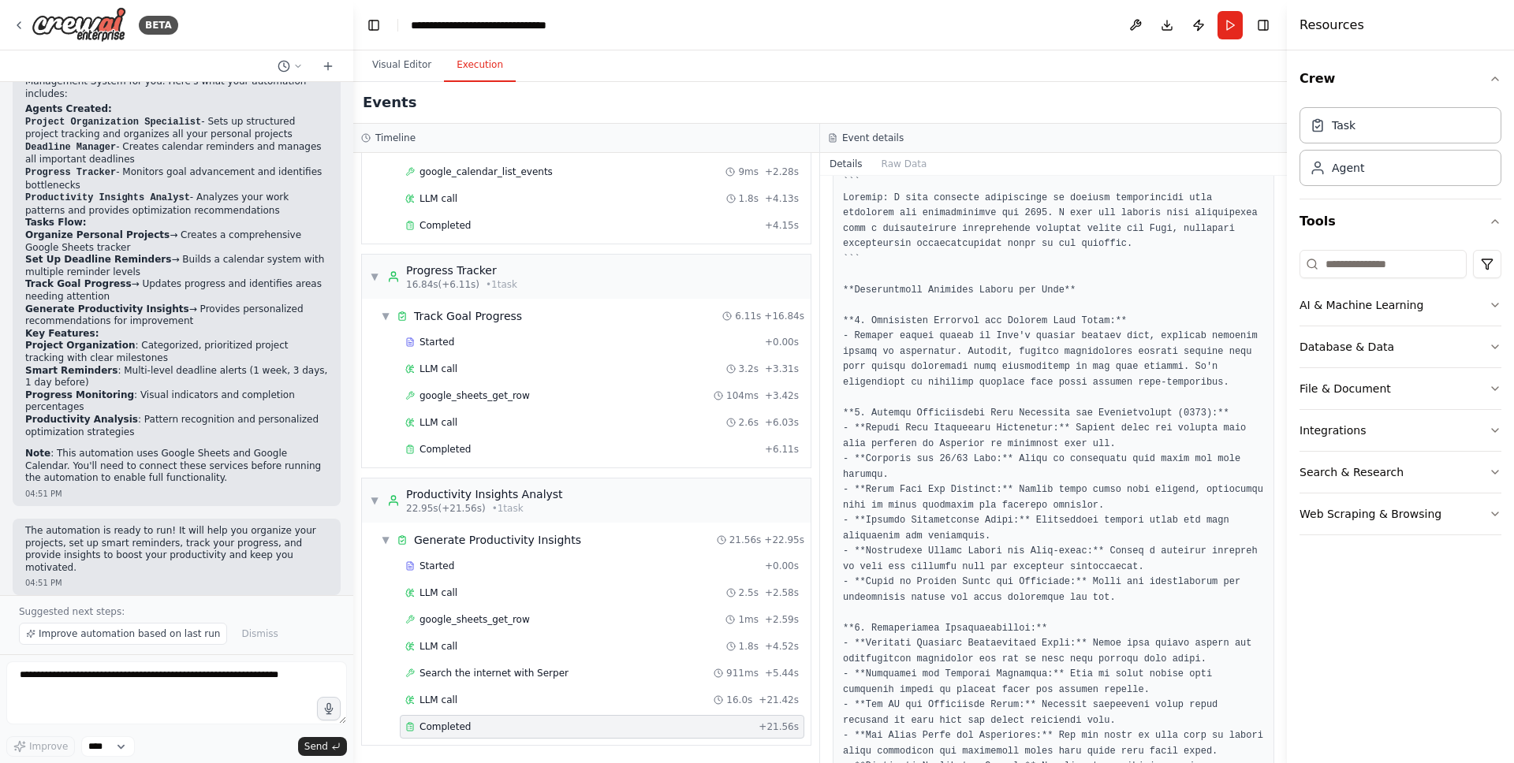
scroll to position [103, 0]
drag, startPoint x: 942, startPoint y: 447, endPoint x: 985, endPoint y: 441, distance: 43.8
click at [983, 441] on pre at bounding box center [1053, 727] width 421 height 1107
click at [985, 441] on pre at bounding box center [1053, 727] width 421 height 1107
drag, startPoint x: 908, startPoint y: 487, endPoint x: 969, endPoint y: 485, distance: 60.7
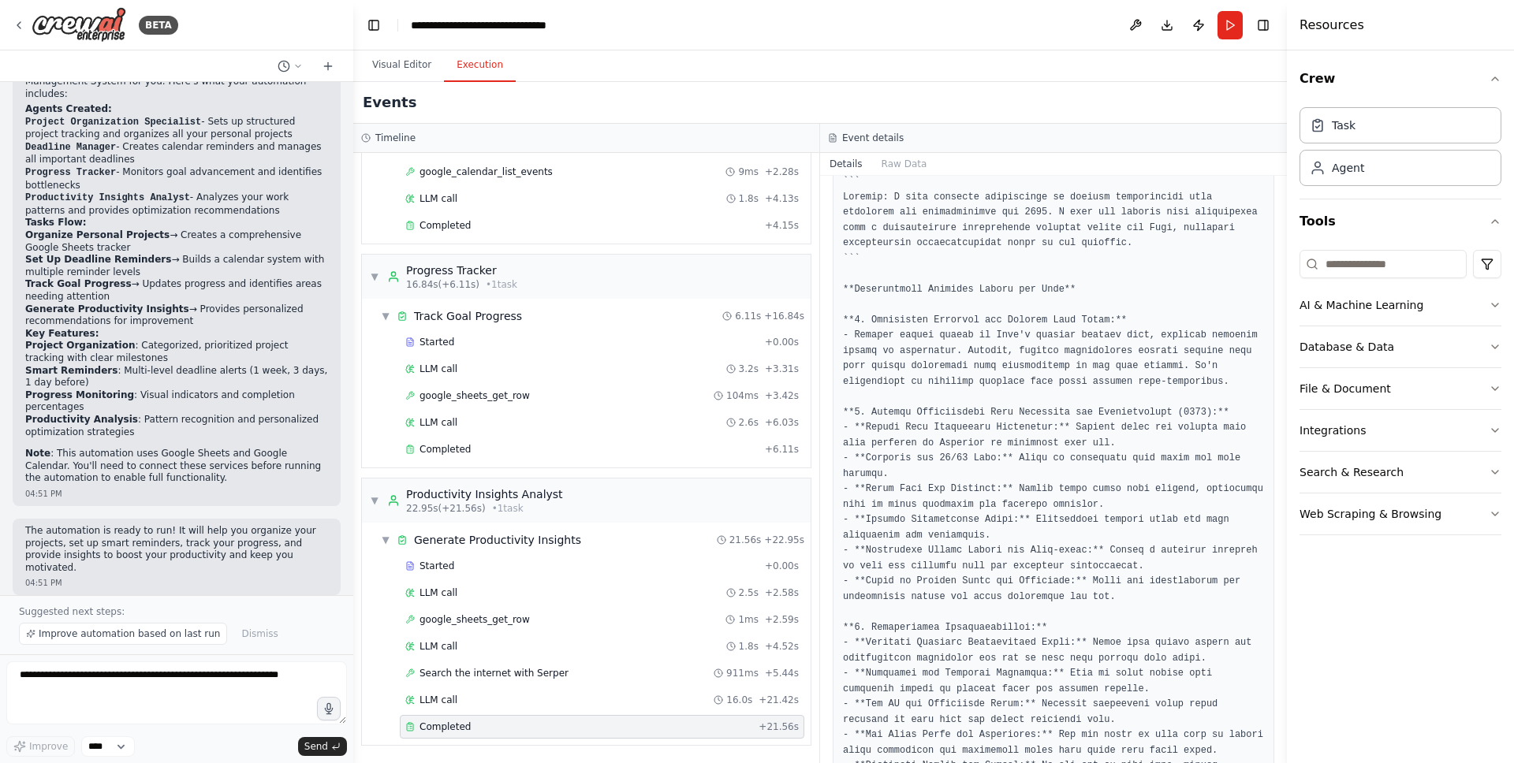
click at [923, 483] on pre at bounding box center [1053, 727] width 421 height 1107
click at [986, 483] on pre at bounding box center [1053, 727] width 421 height 1107
click at [1087, 456] on pre at bounding box center [1053, 727] width 421 height 1107
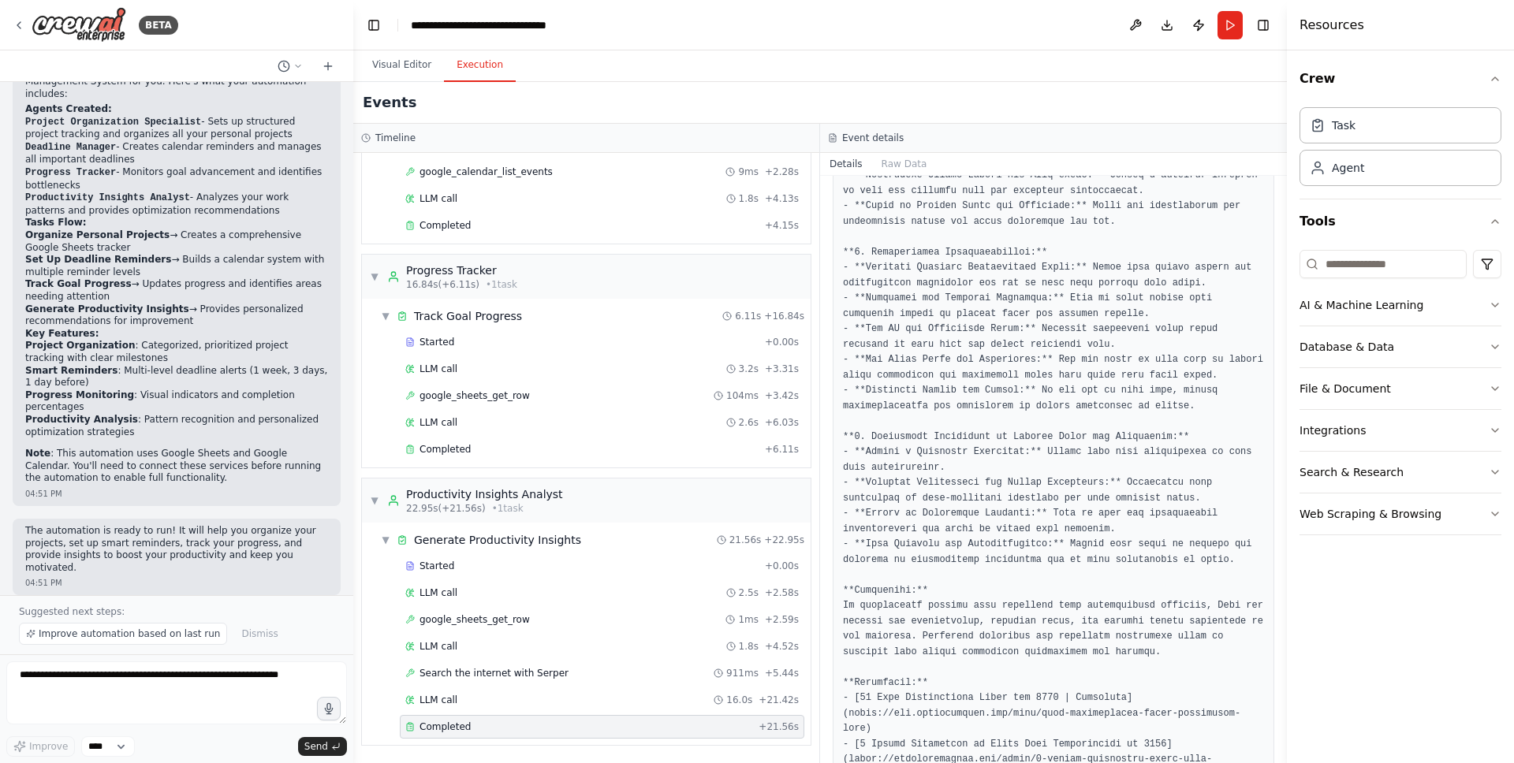
scroll to position [657, 0]
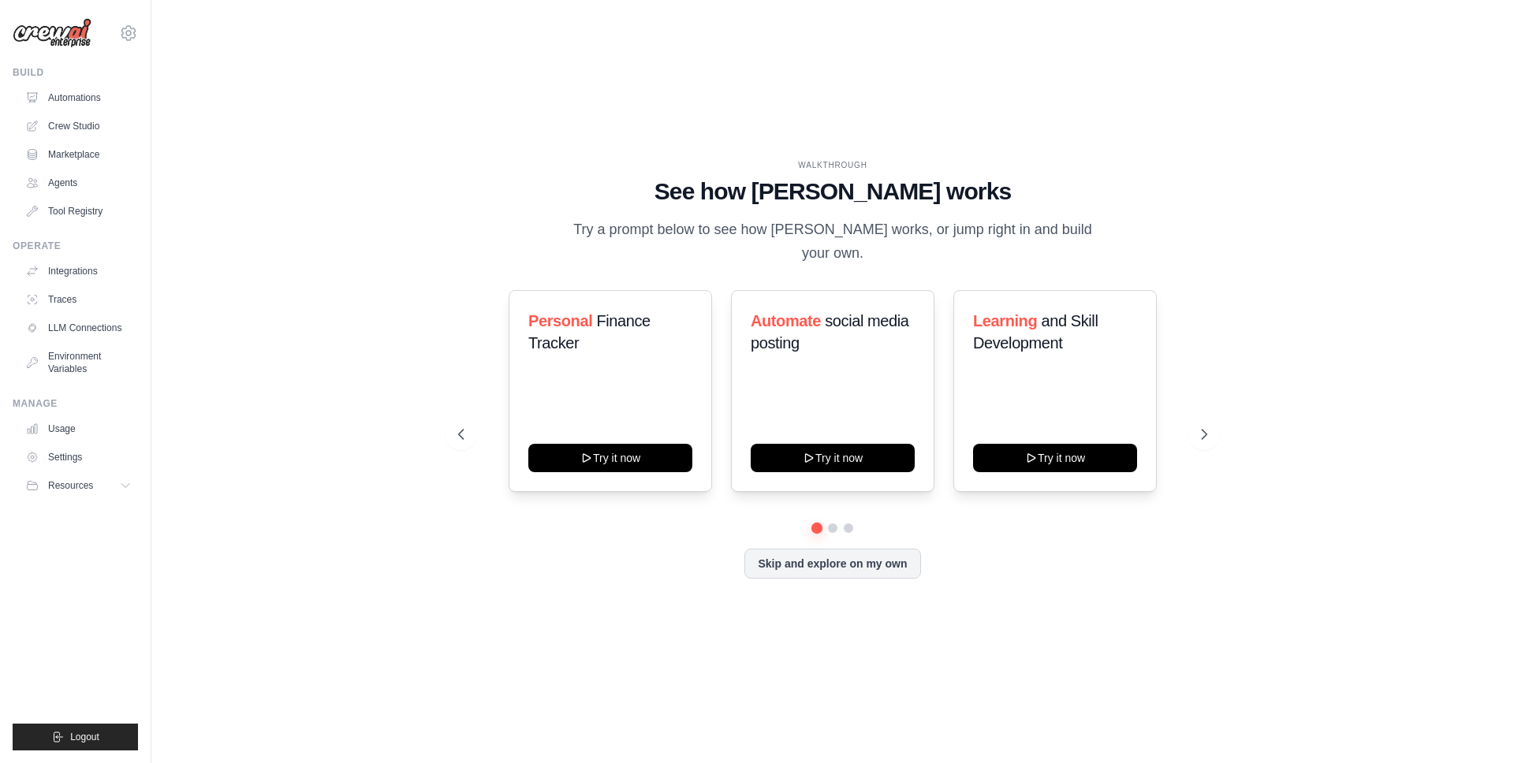
click at [1189, 412] on div "Personal Finance Tracker Try it now Automate social media posting Try it now Le…" at bounding box center [832, 391] width 749 height 202
click at [1194, 419] on button at bounding box center [1204, 435] width 32 height 32
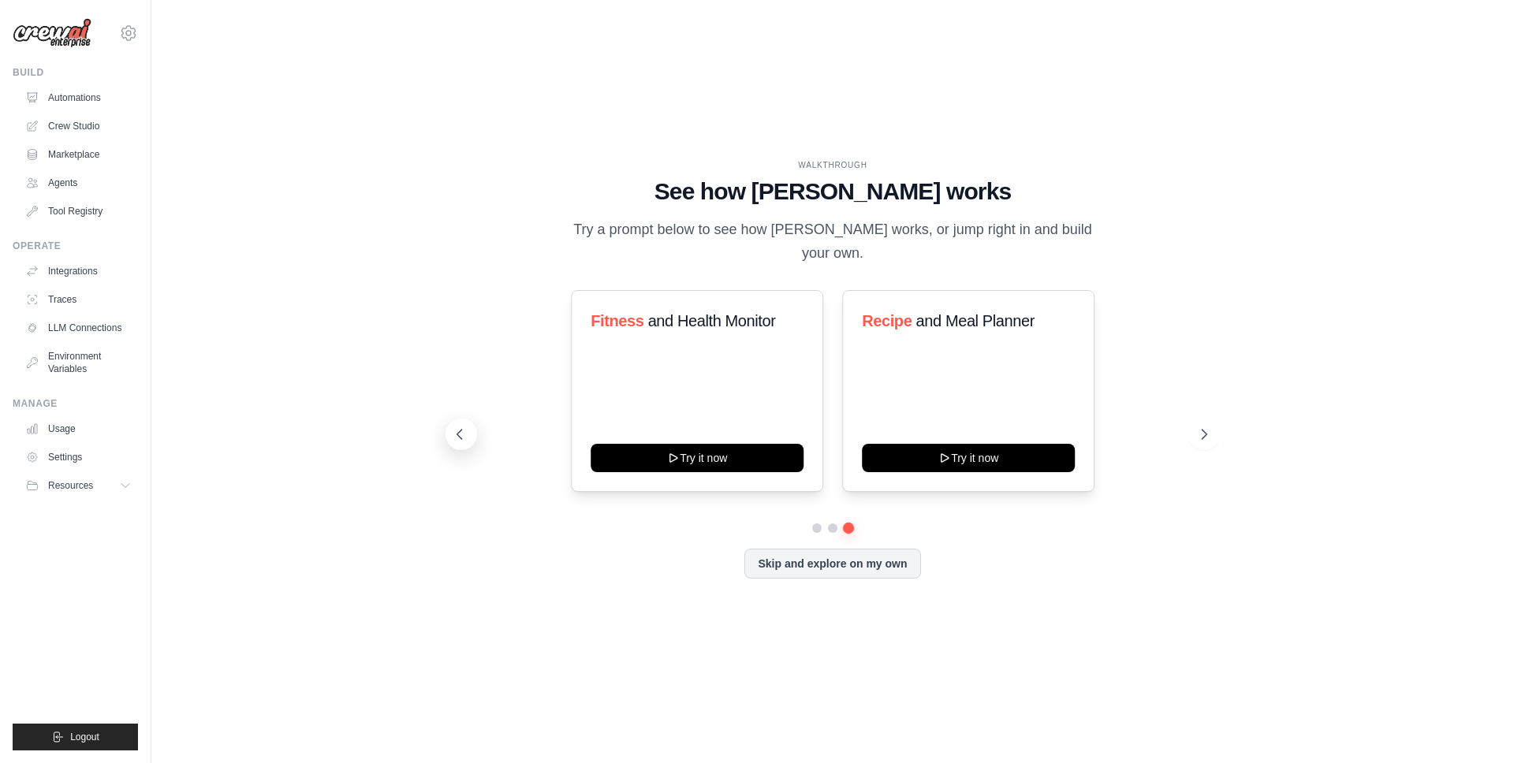
click at [469, 424] on button at bounding box center [462, 435] width 32 height 32
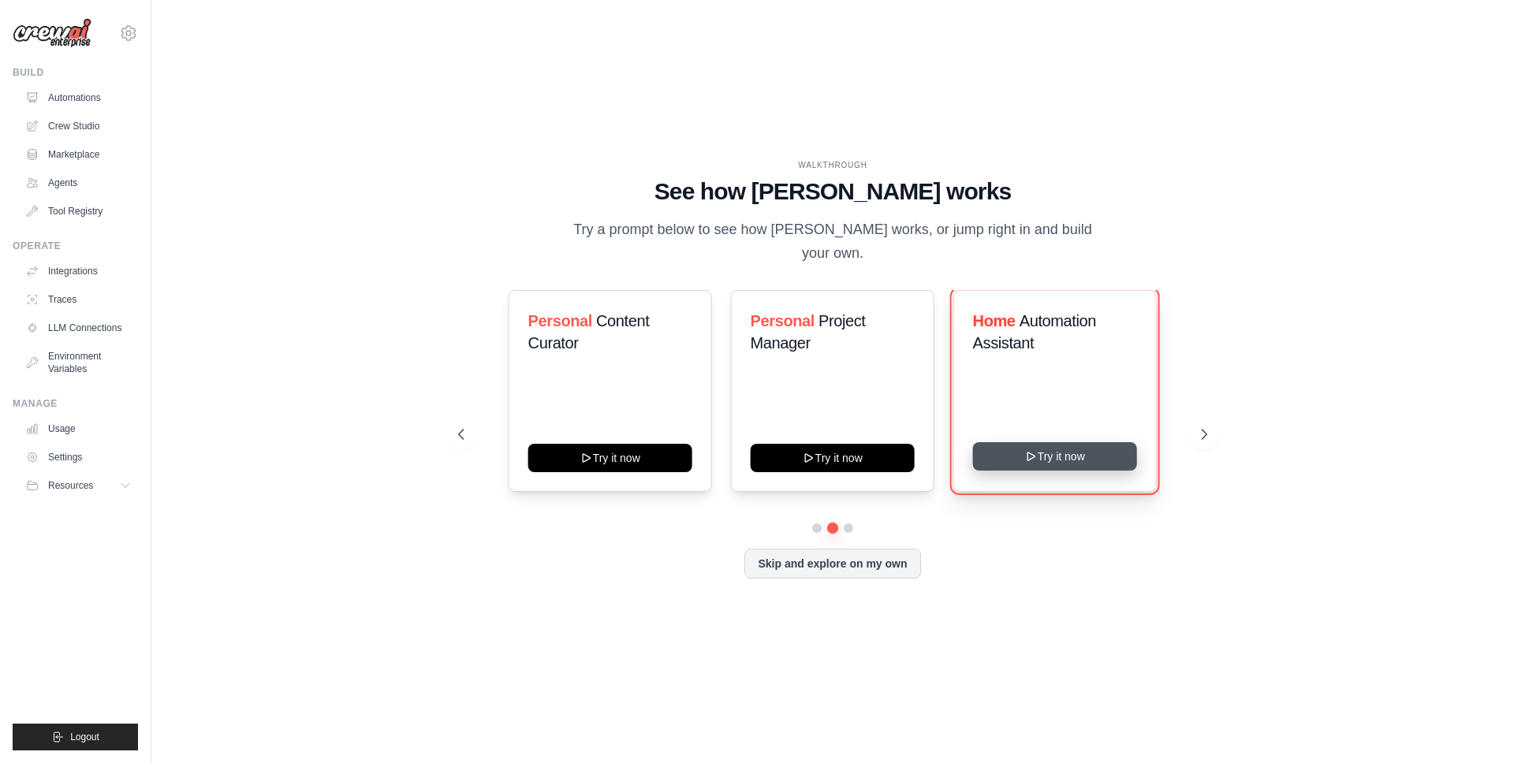
click at [1020, 453] on button "Try it now" at bounding box center [1055, 456] width 164 height 28
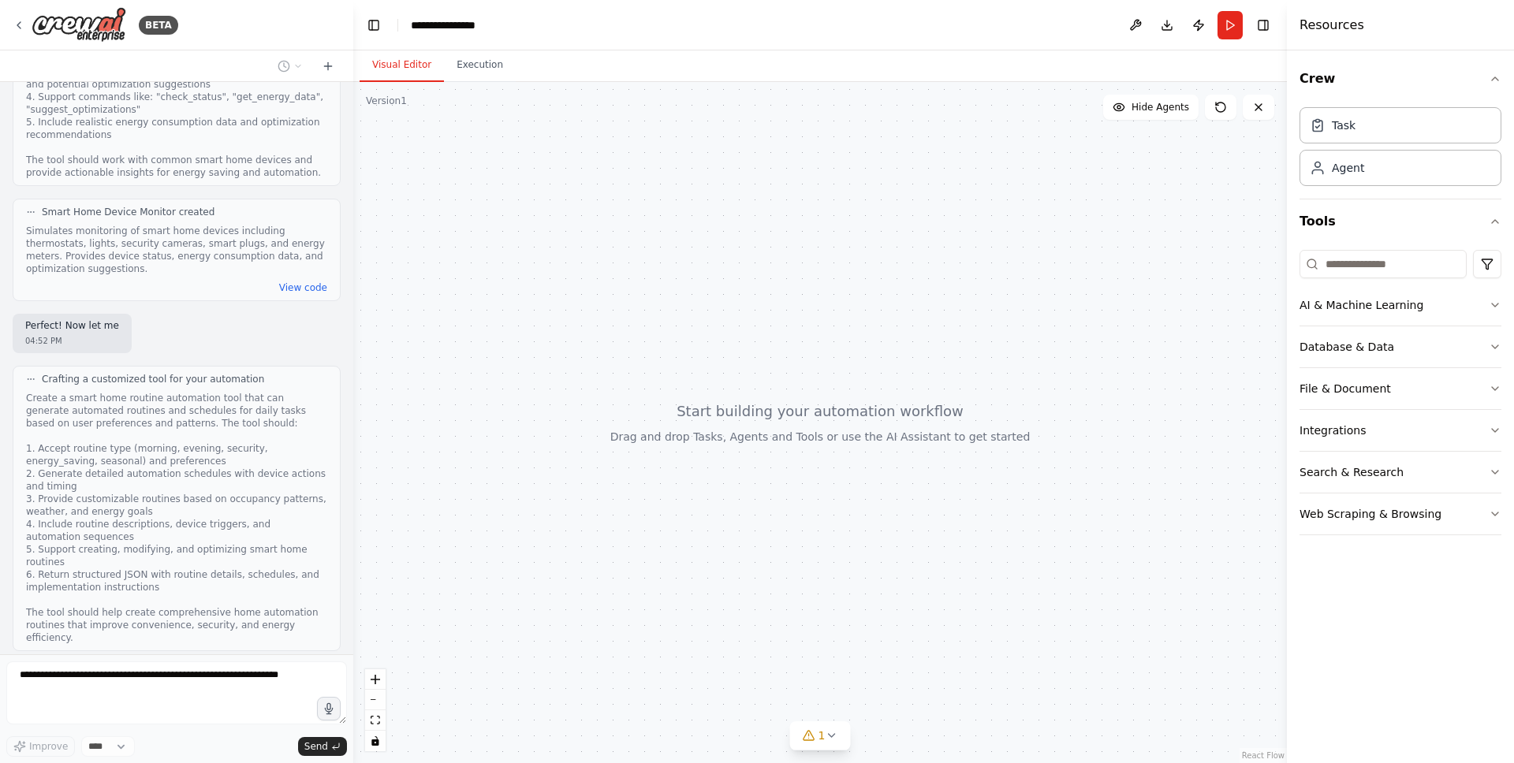
scroll to position [1001, 0]
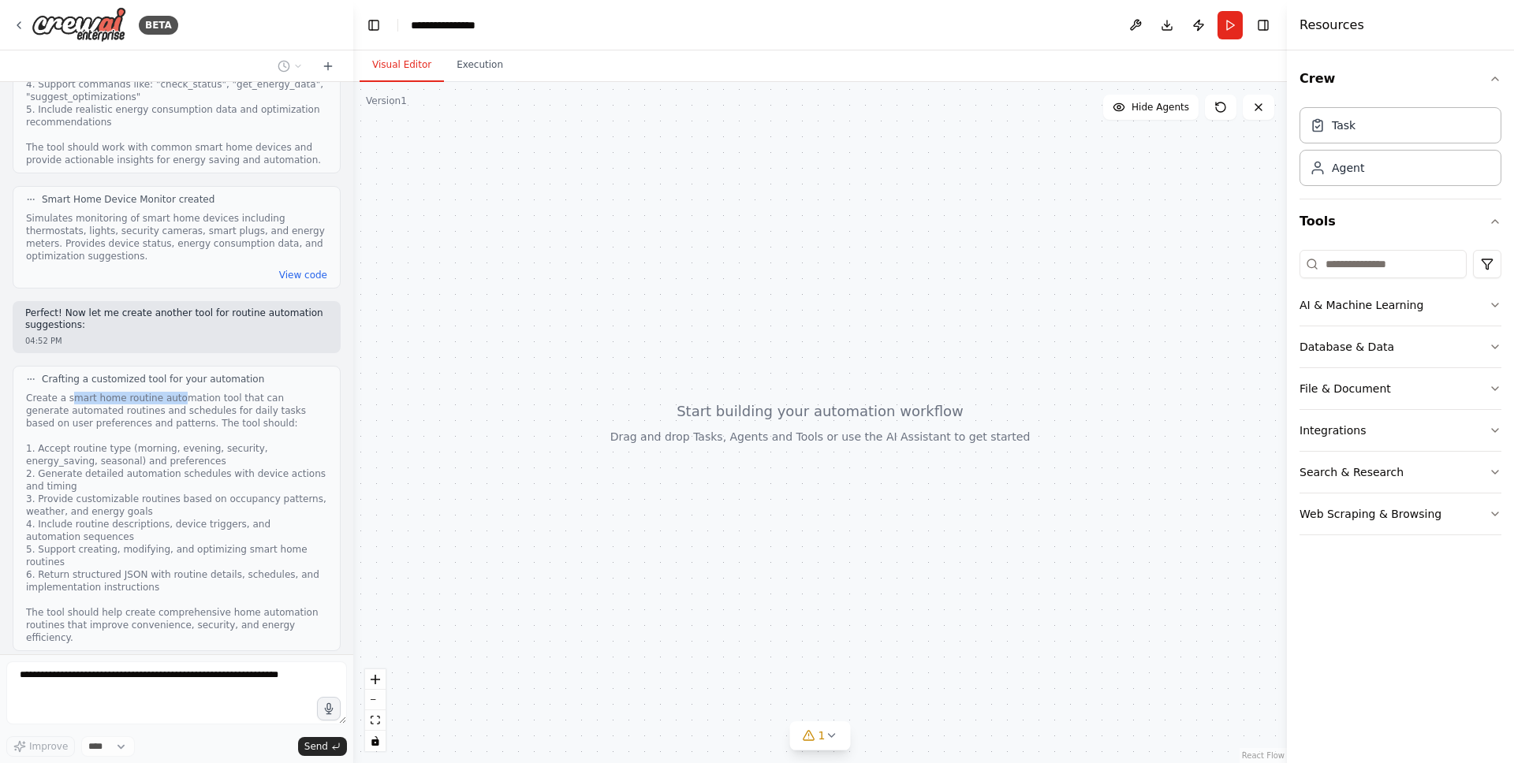
drag, startPoint x: 164, startPoint y: 360, endPoint x: 181, endPoint y: 359, distance: 16.6
click at [181, 392] on div "Create a smart home routine automation tool that can generate automated routine…" at bounding box center [176, 518] width 301 height 252
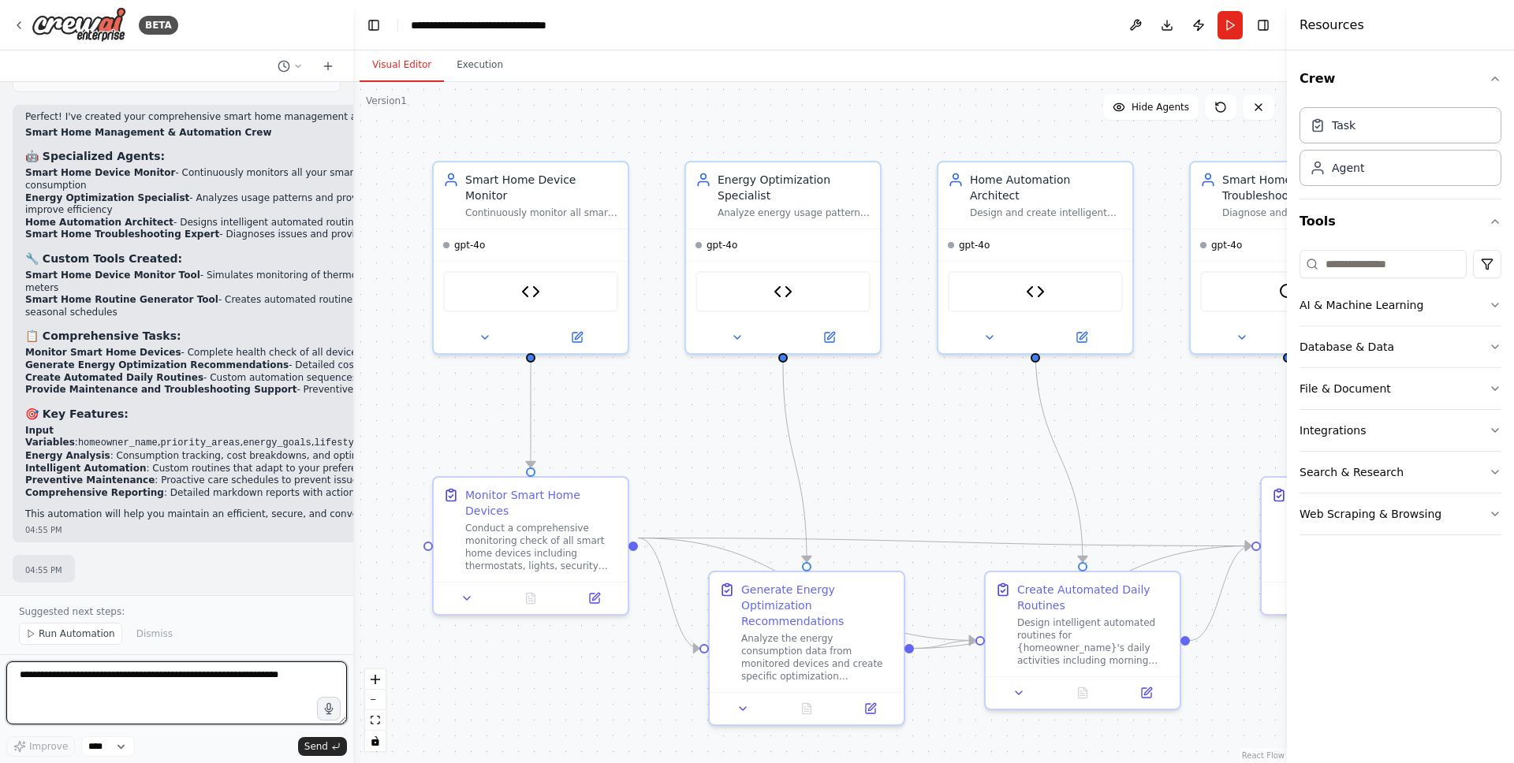
scroll to position [2545, 0]
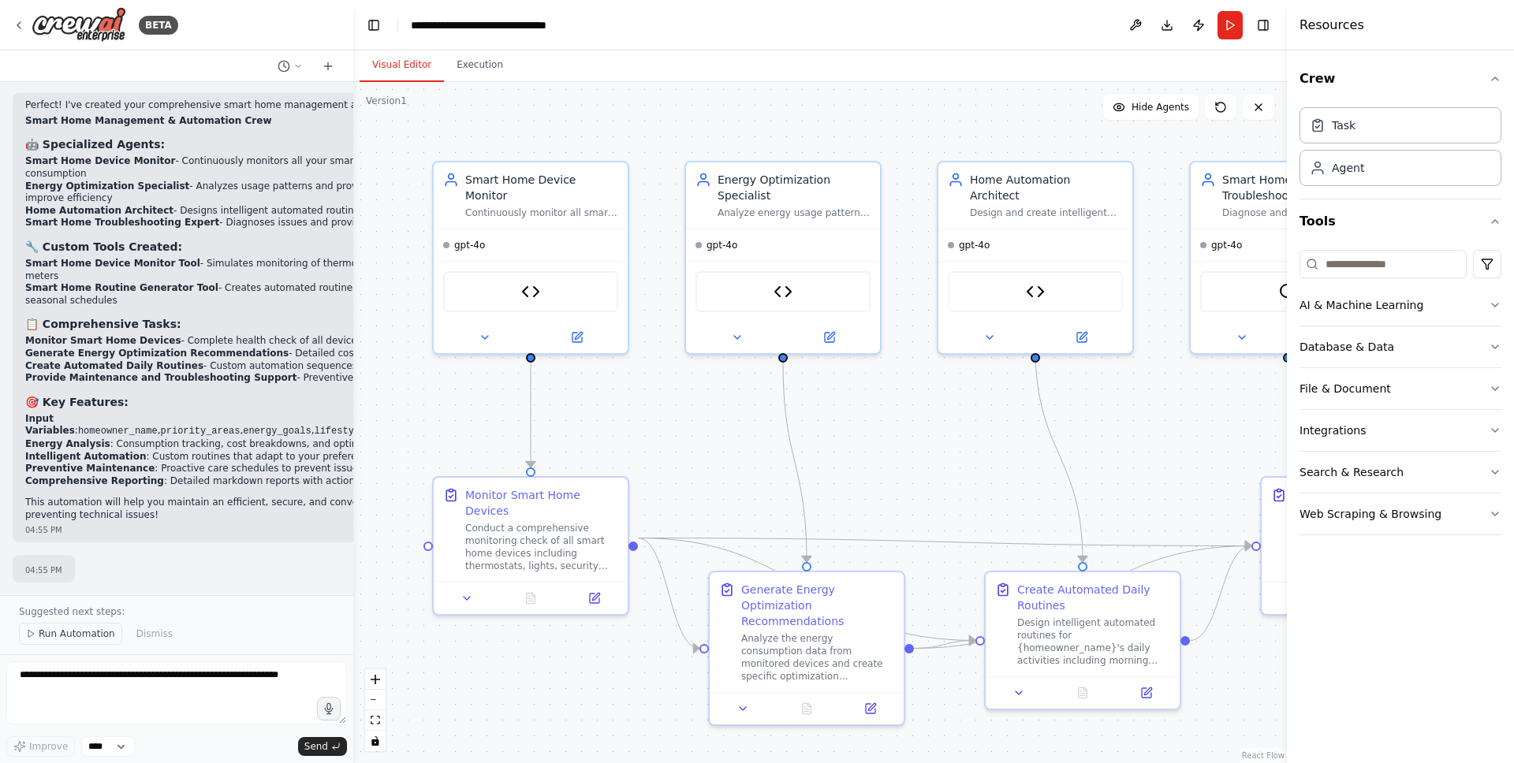
click at [73, 628] on span "Run Automation" at bounding box center [77, 634] width 76 height 13
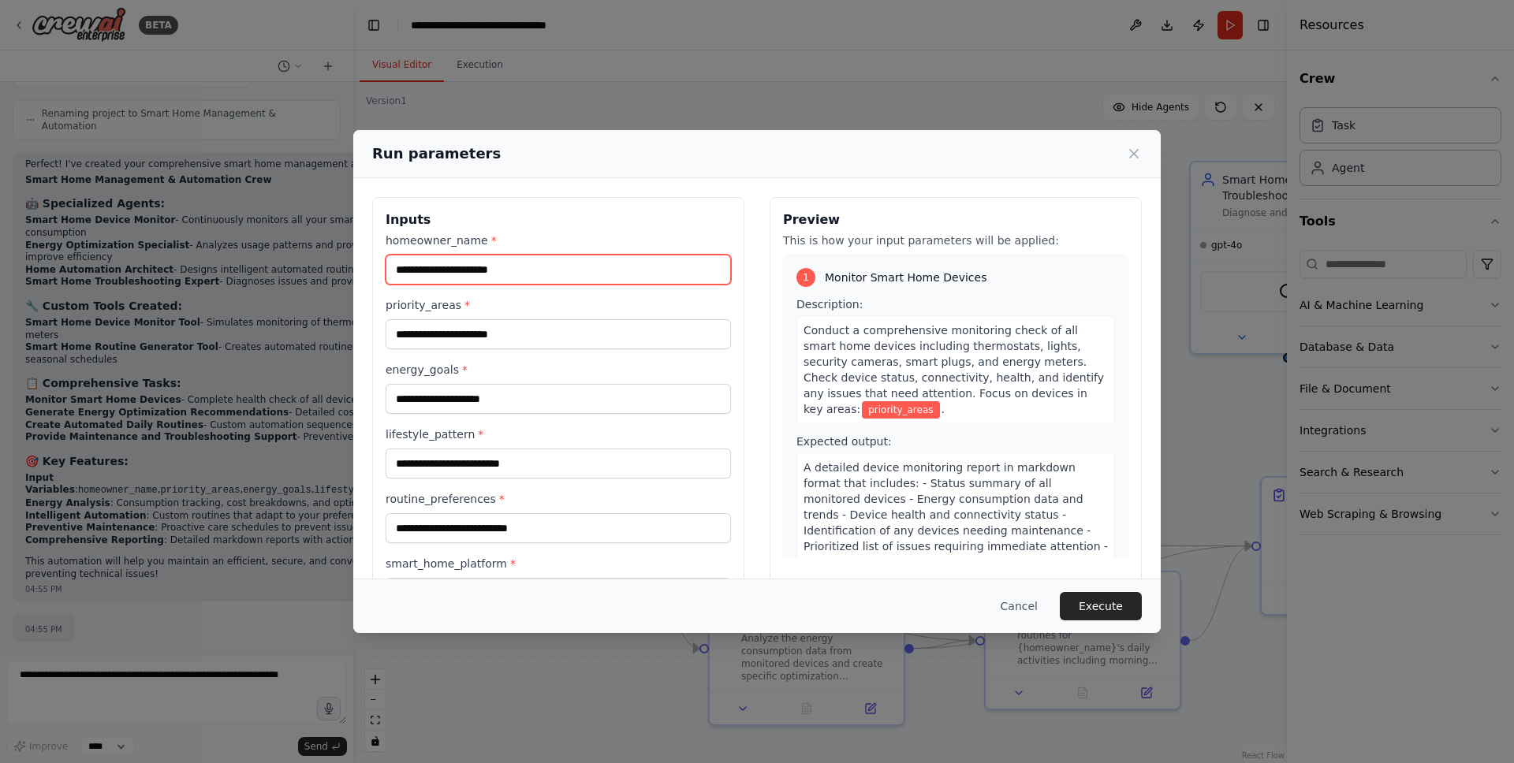
click at [565, 271] on input "homeowner_name *" at bounding box center [558, 270] width 345 height 30
type input "****"
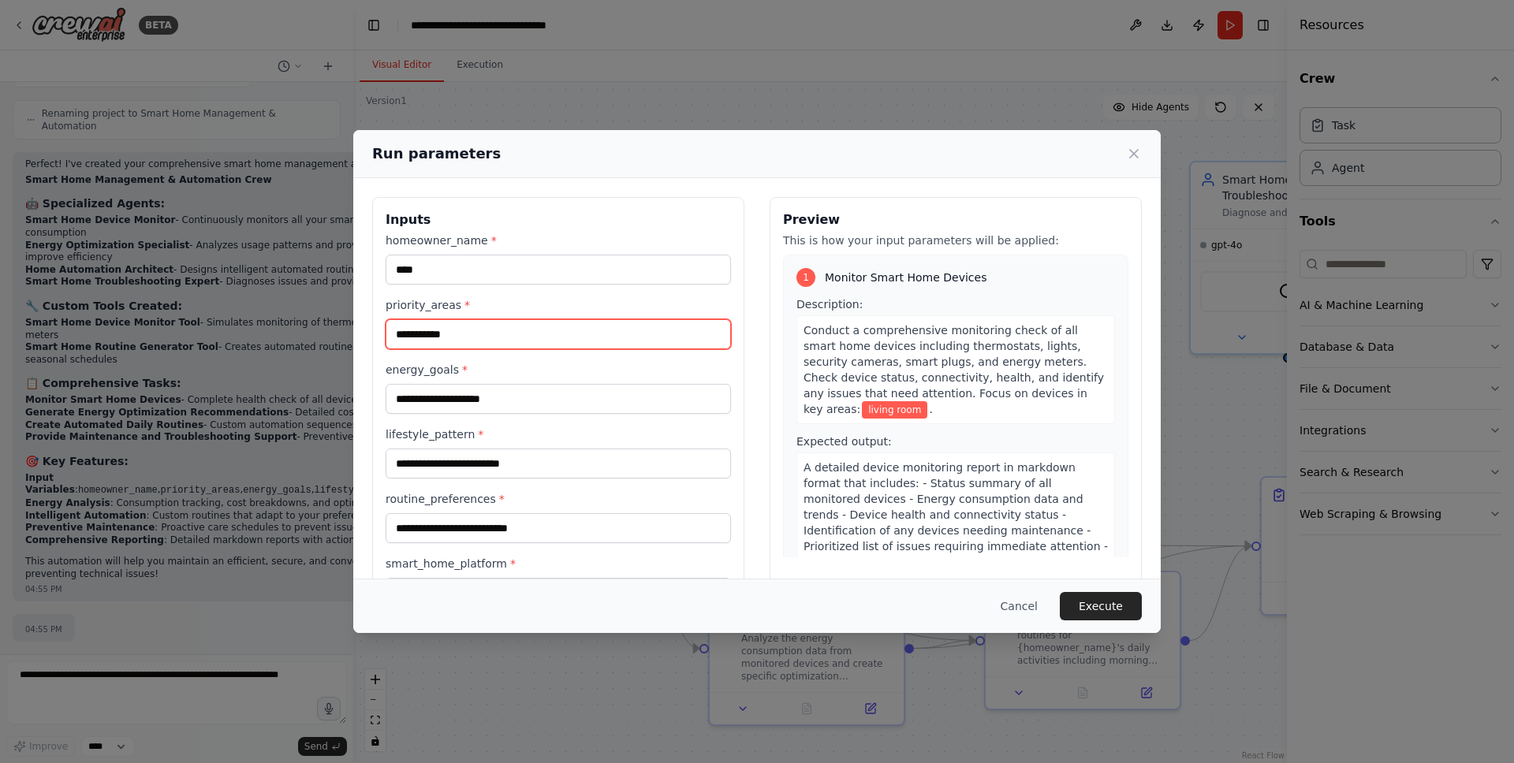
type input "**********"
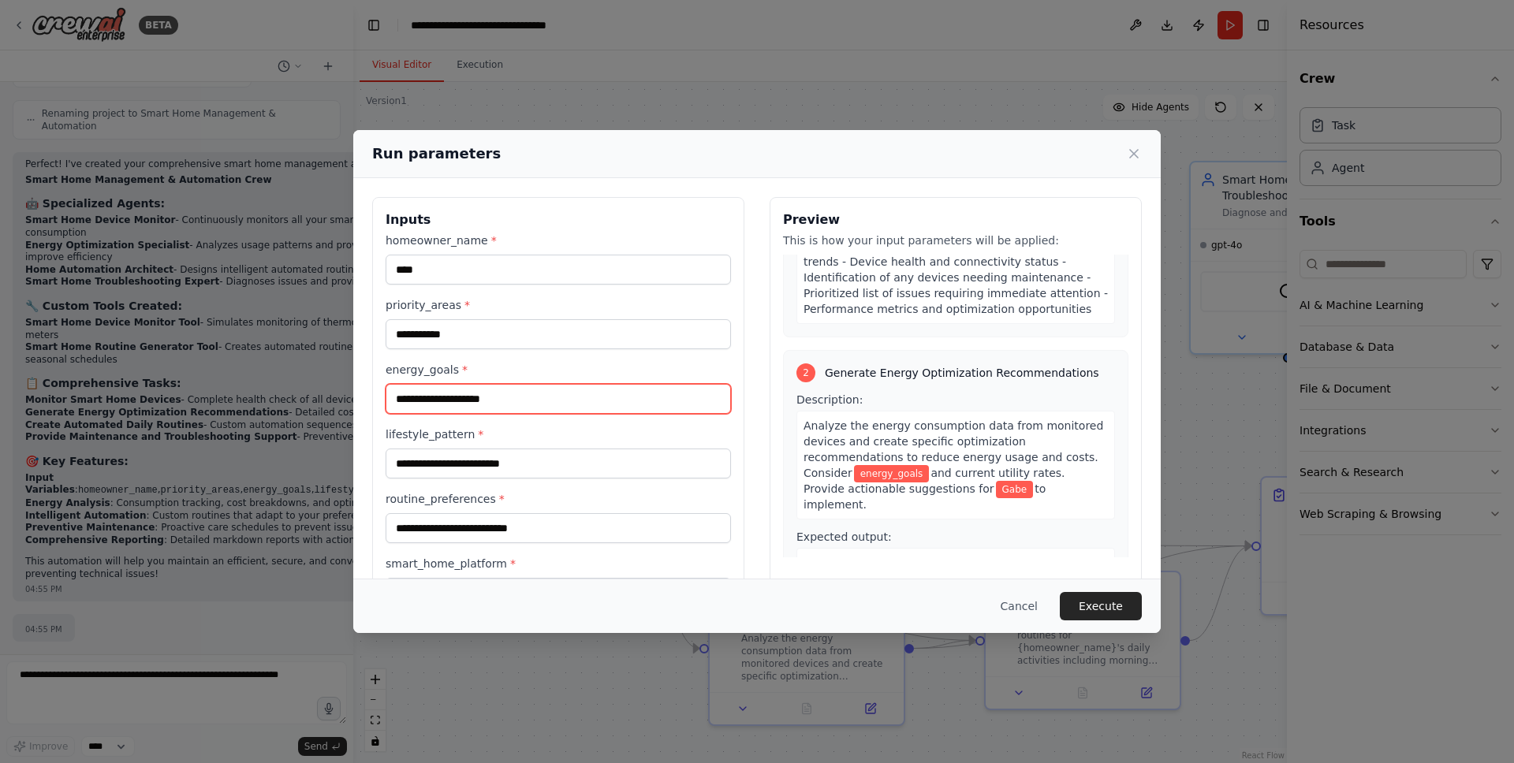
scroll to position [308, 0]
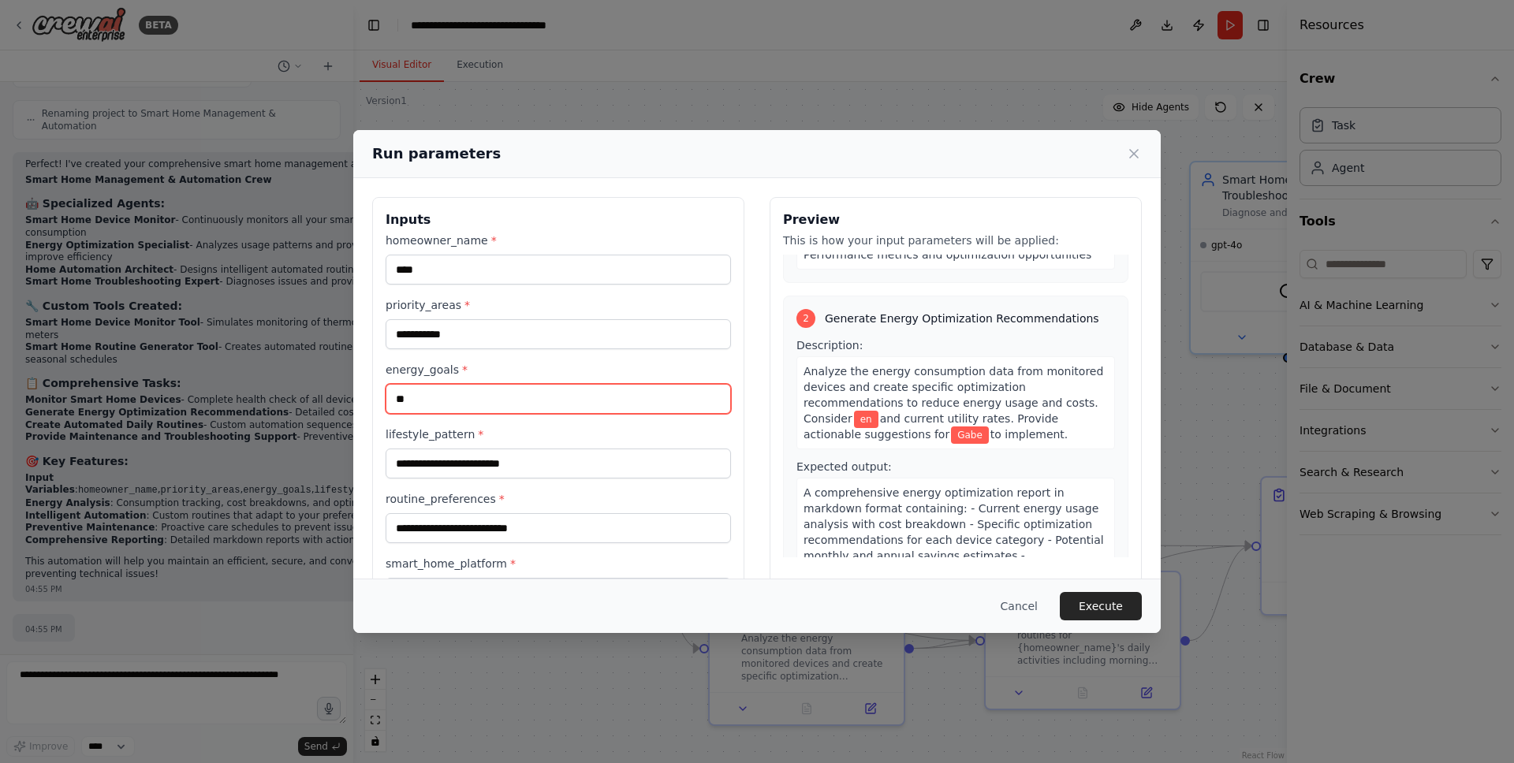
type input "*"
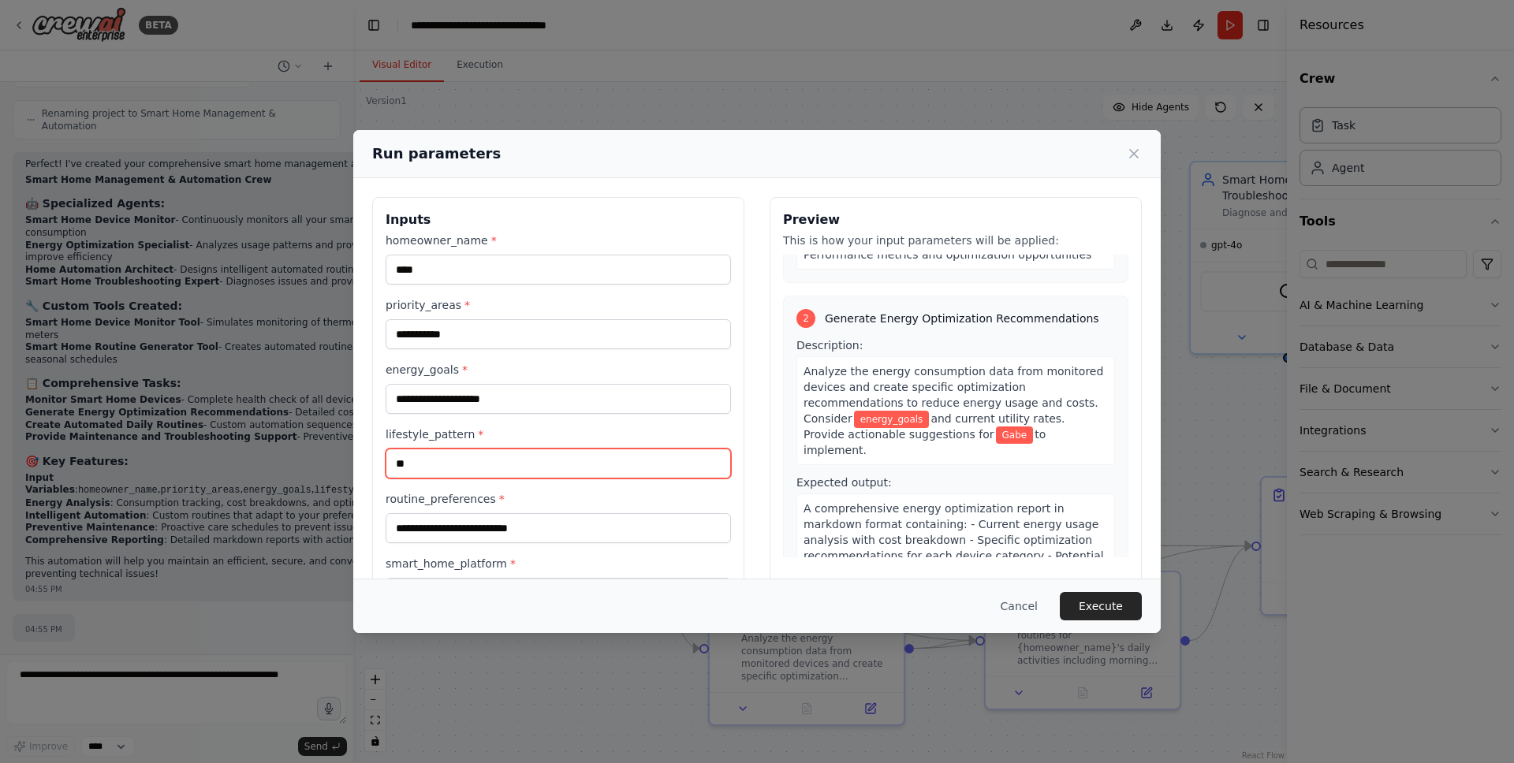
type input "*"
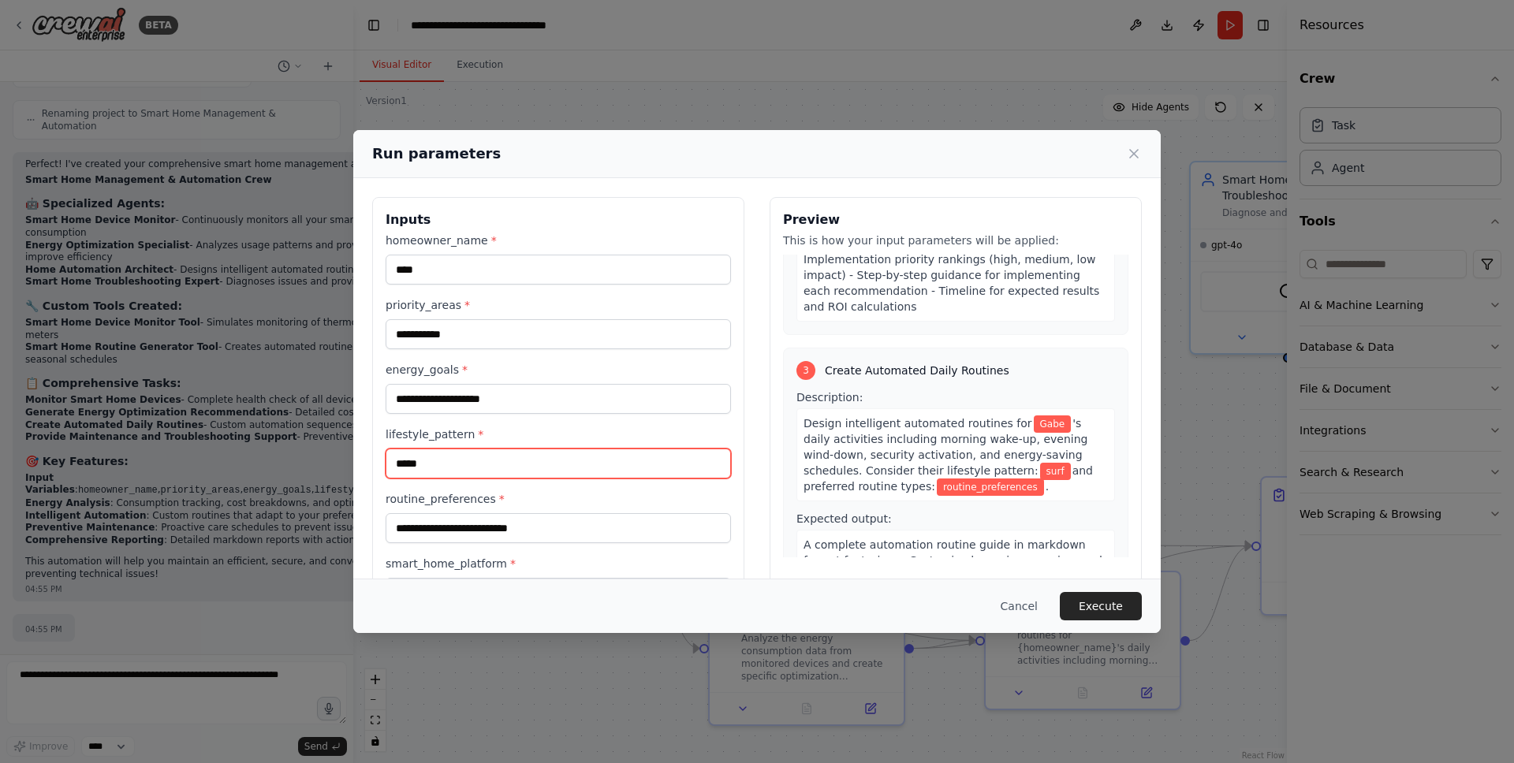
scroll to position [756, 0]
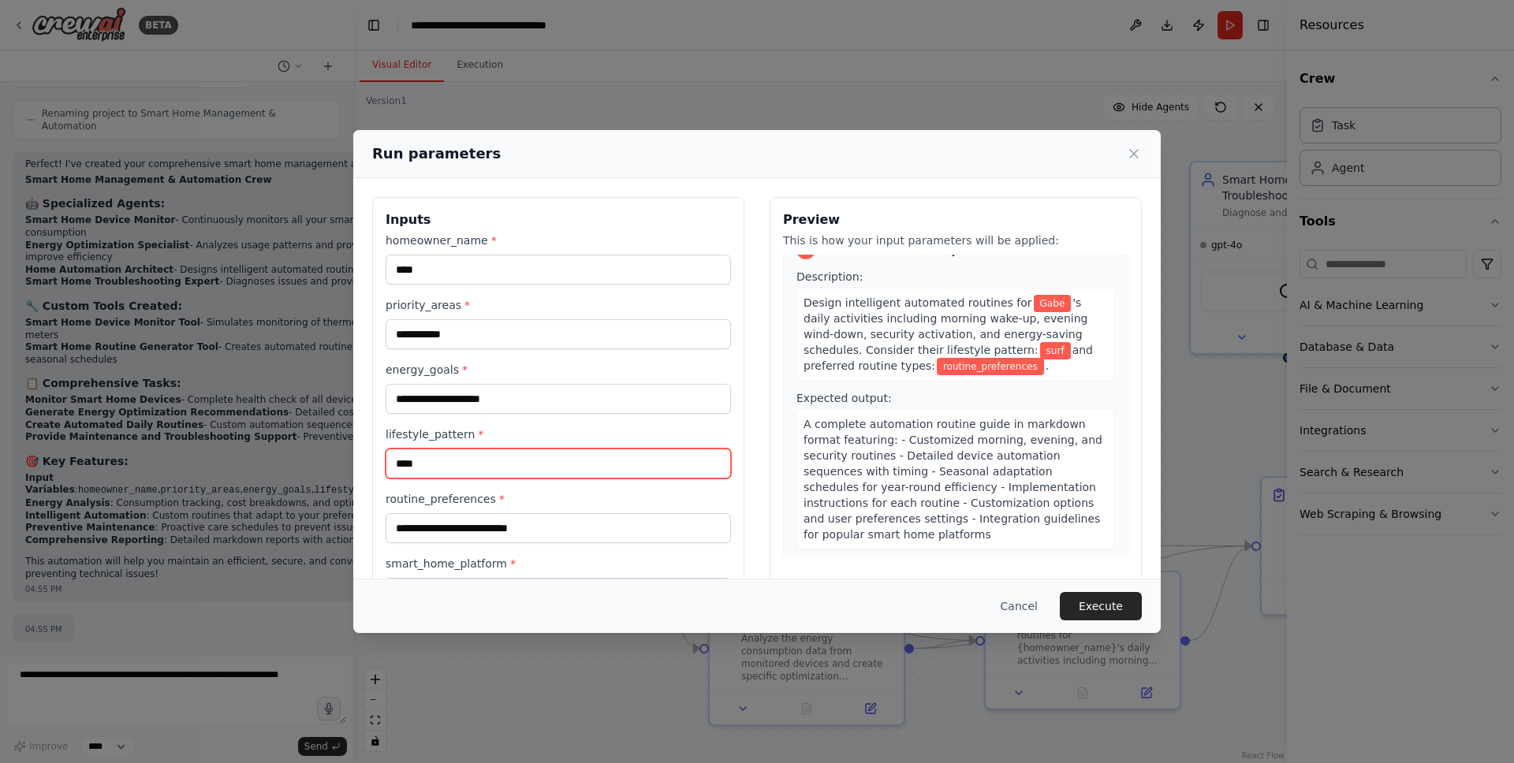
type input "****"
type input "*"
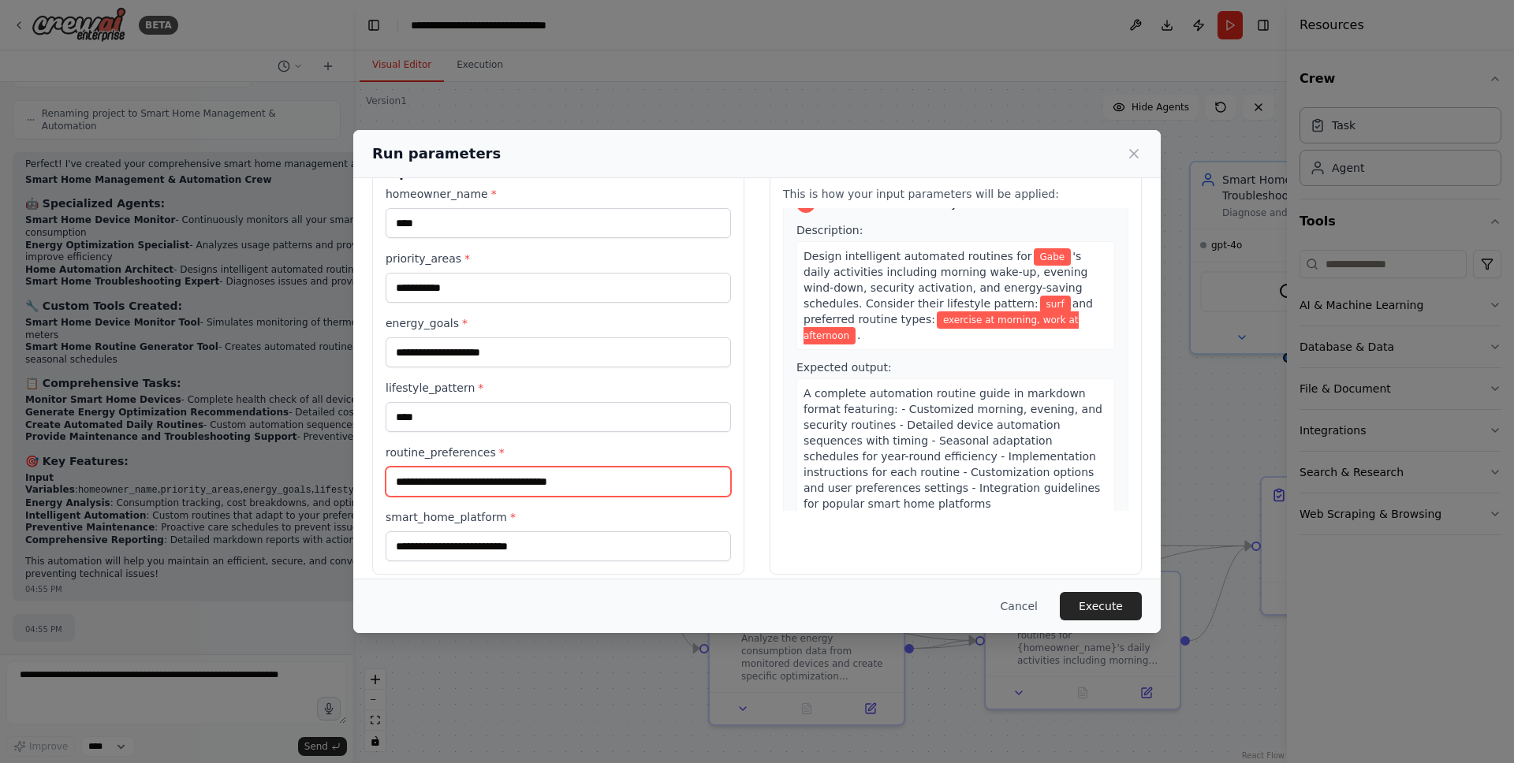
scroll to position [61, 0]
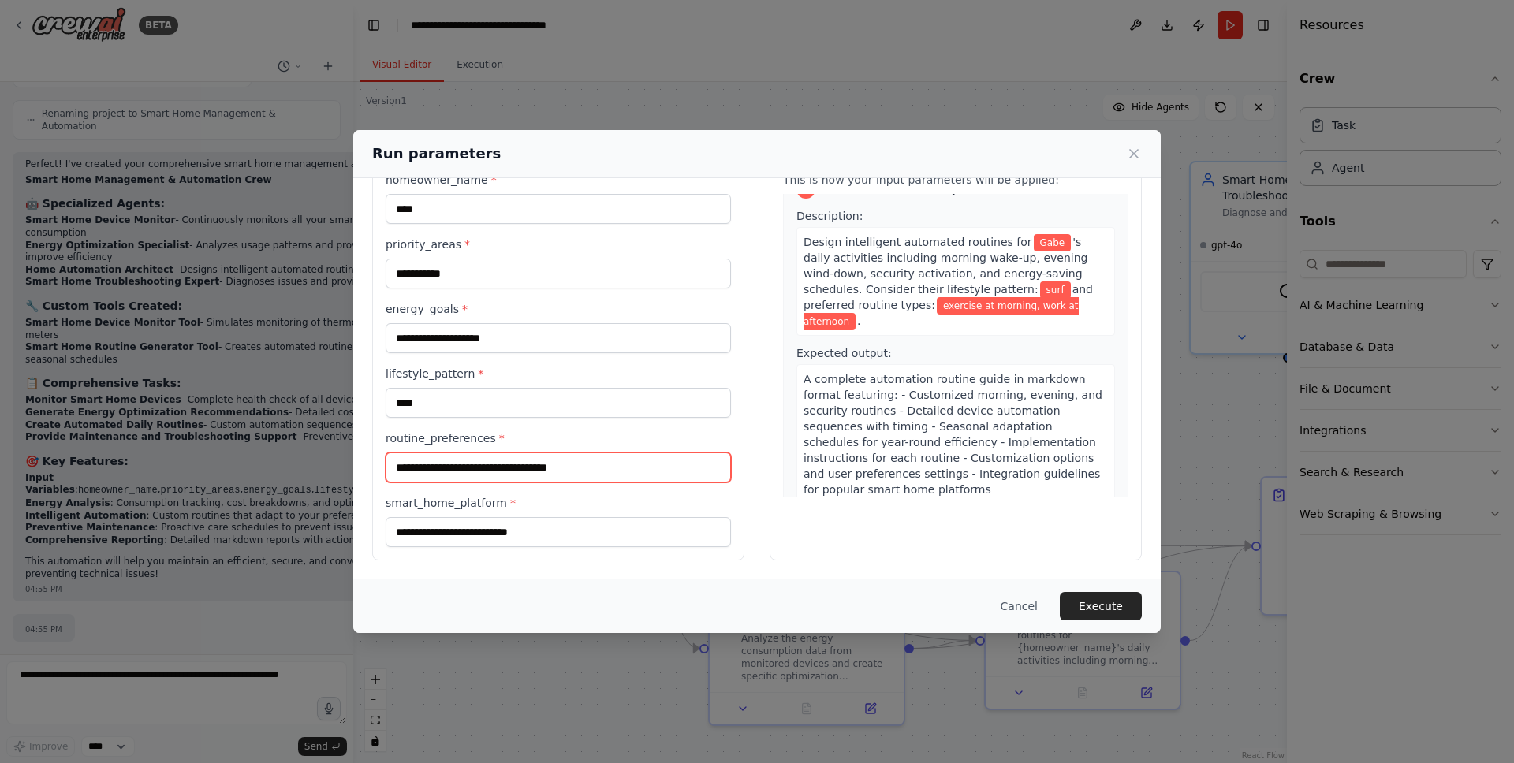
type input "**********"
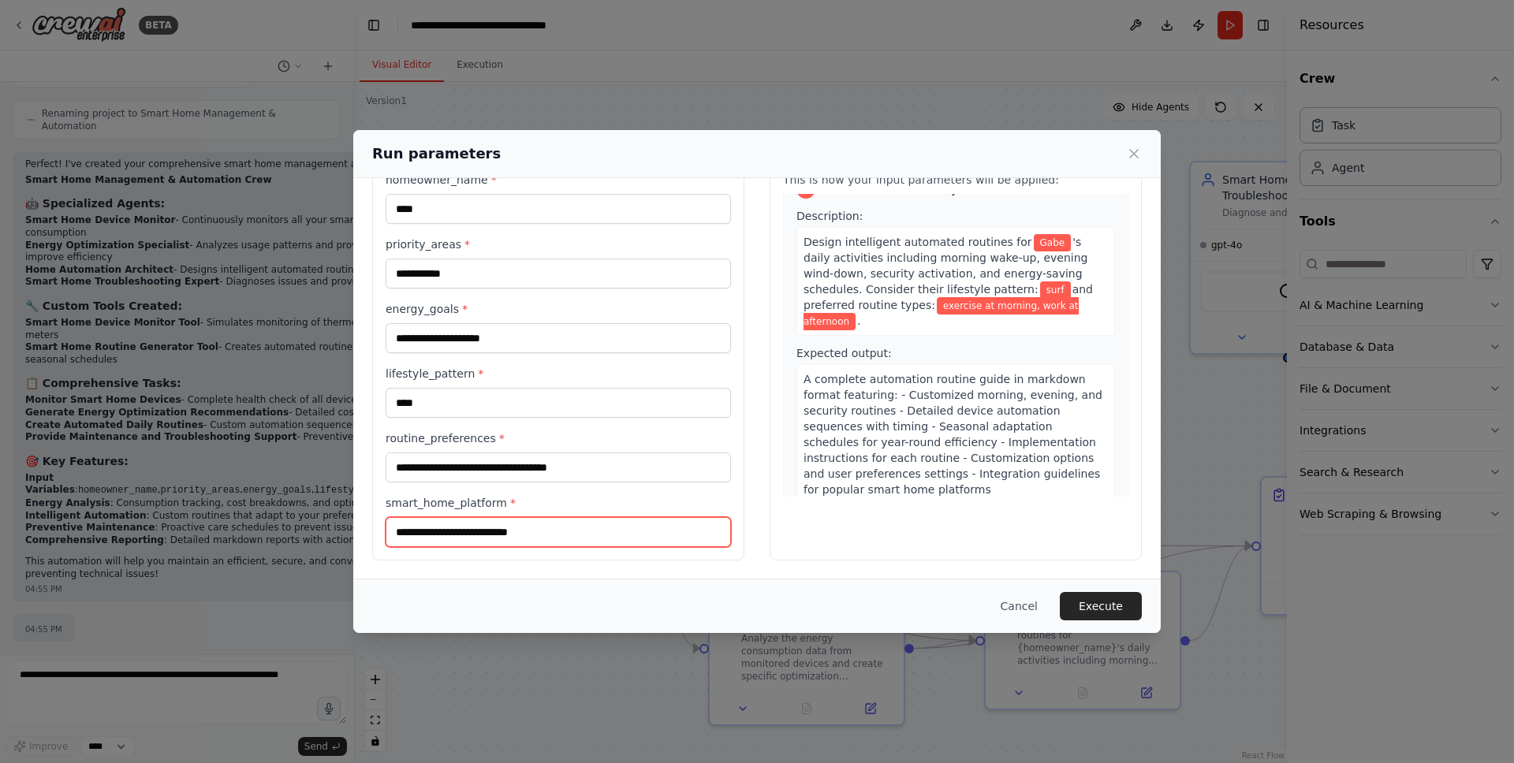
click at [530, 531] on input "smart_home_platform *" at bounding box center [558, 532] width 345 height 30
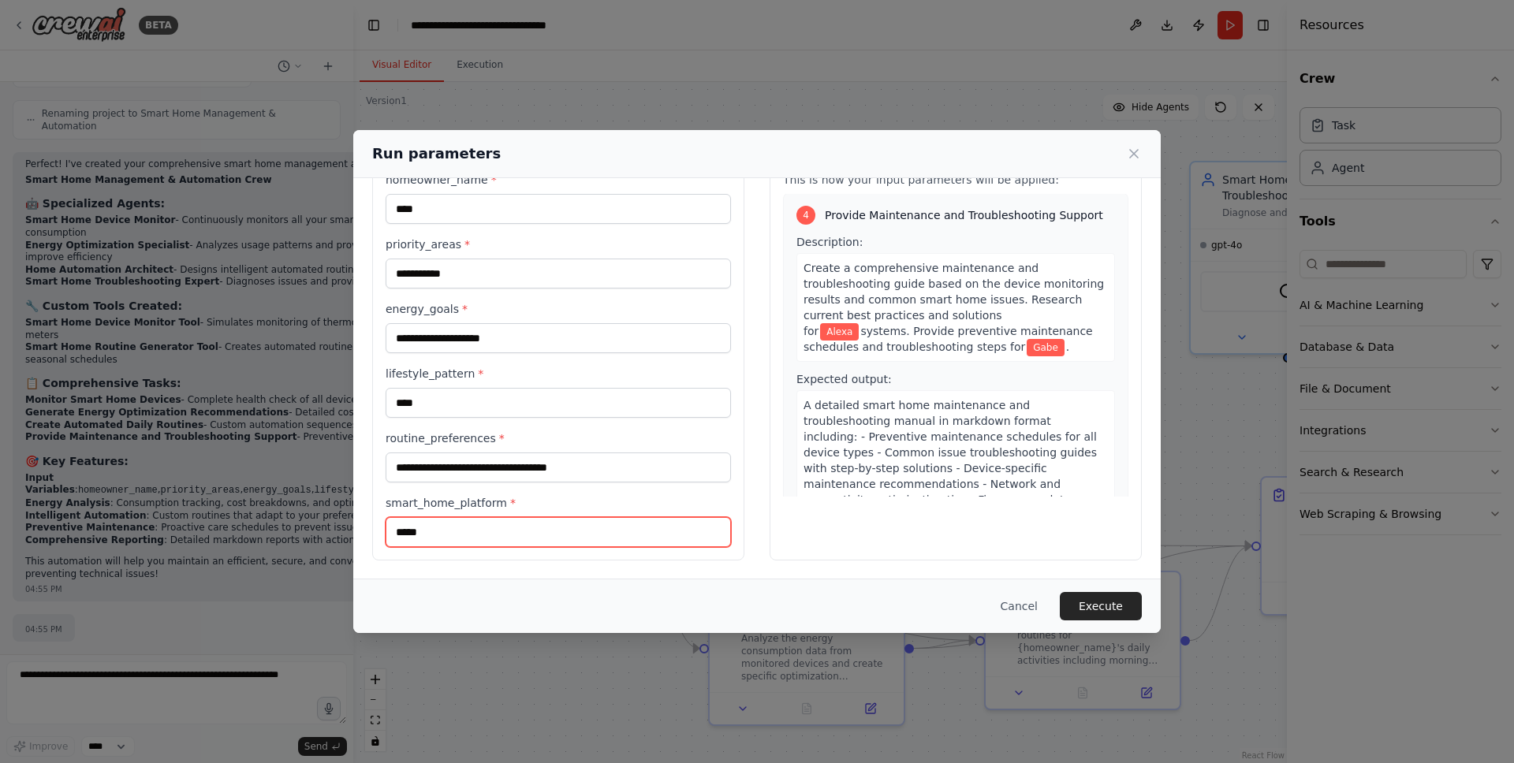
click at [484, 528] on input "*****" at bounding box center [558, 532] width 345 height 30
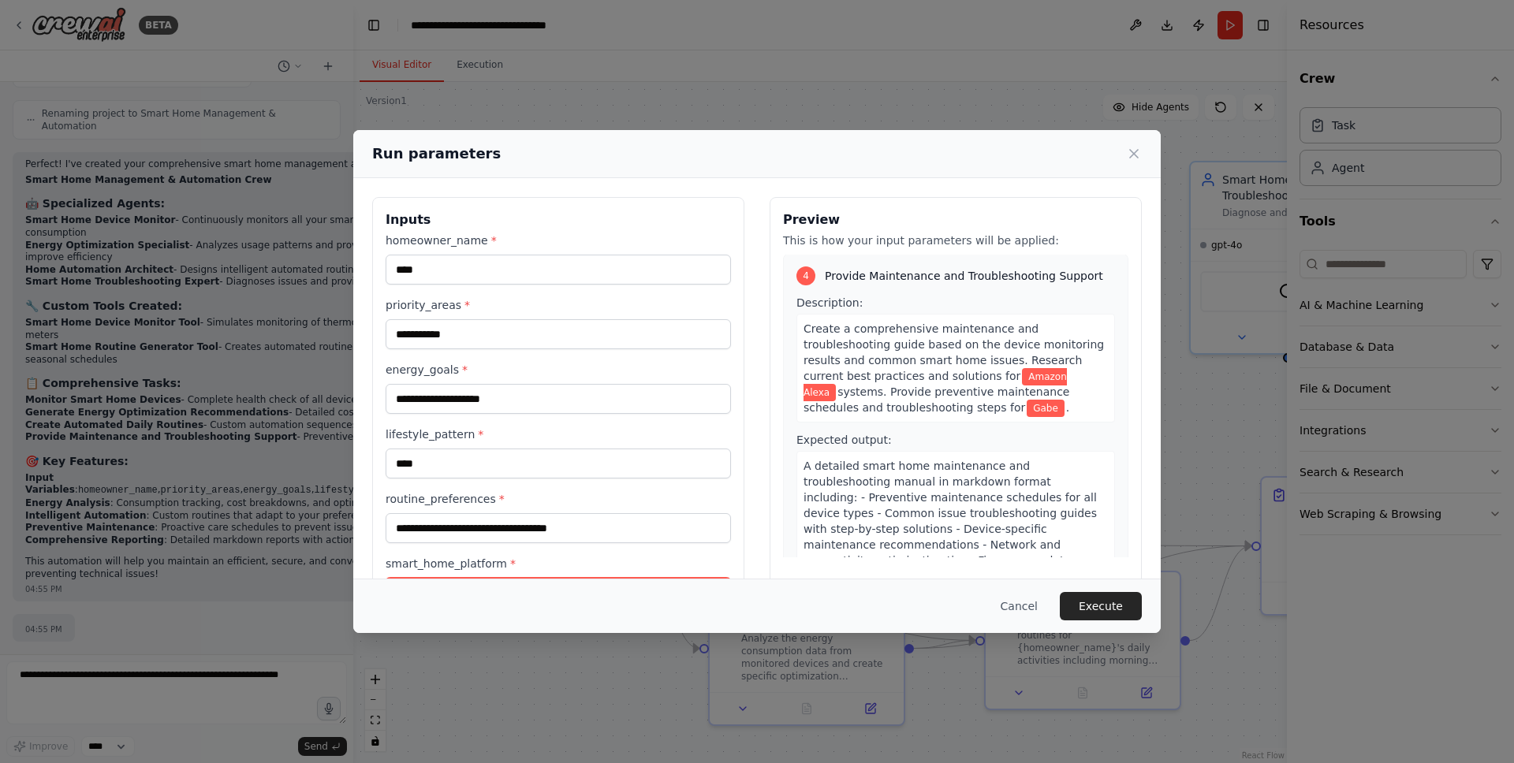
type input "**********"
click at [479, 341] on input "**********" at bounding box center [558, 334] width 345 height 30
click at [592, 391] on input "energy_goals *" at bounding box center [558, 399] width 345 height 30
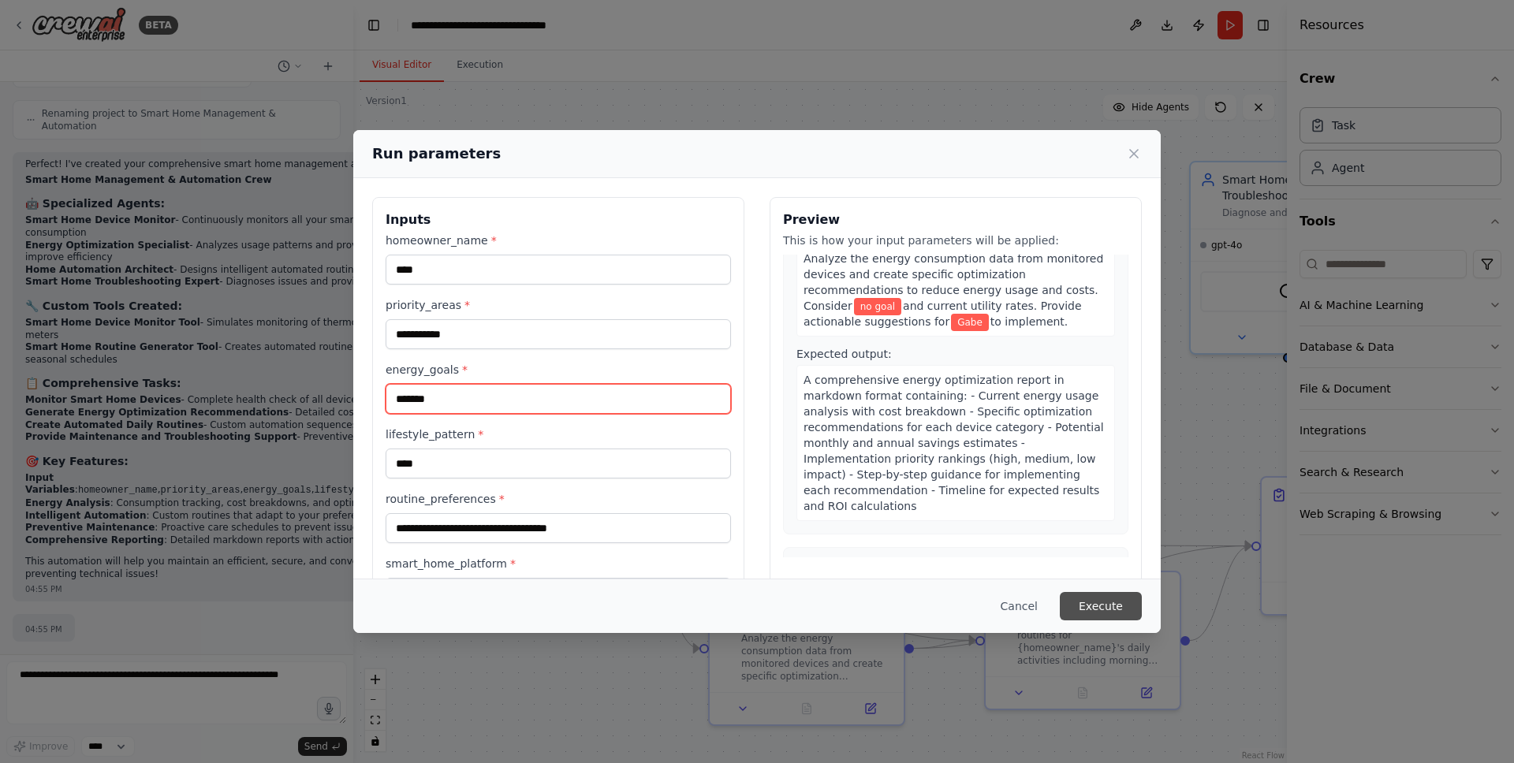
scroll to position [431, 0]
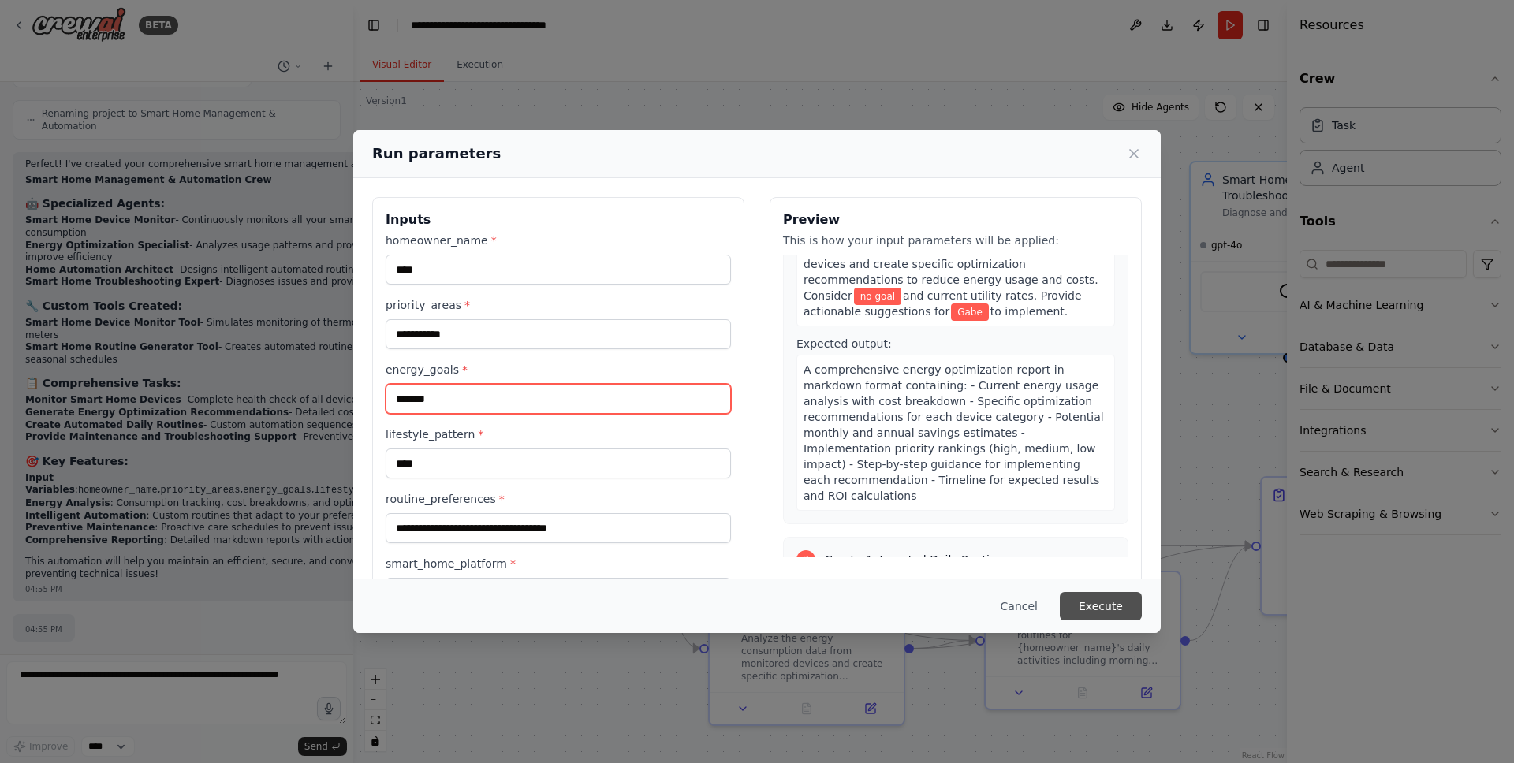
type input "*******"
click at [1098, 599] on button "Execute" at bounding box center [1101, 606] width 82 height 28
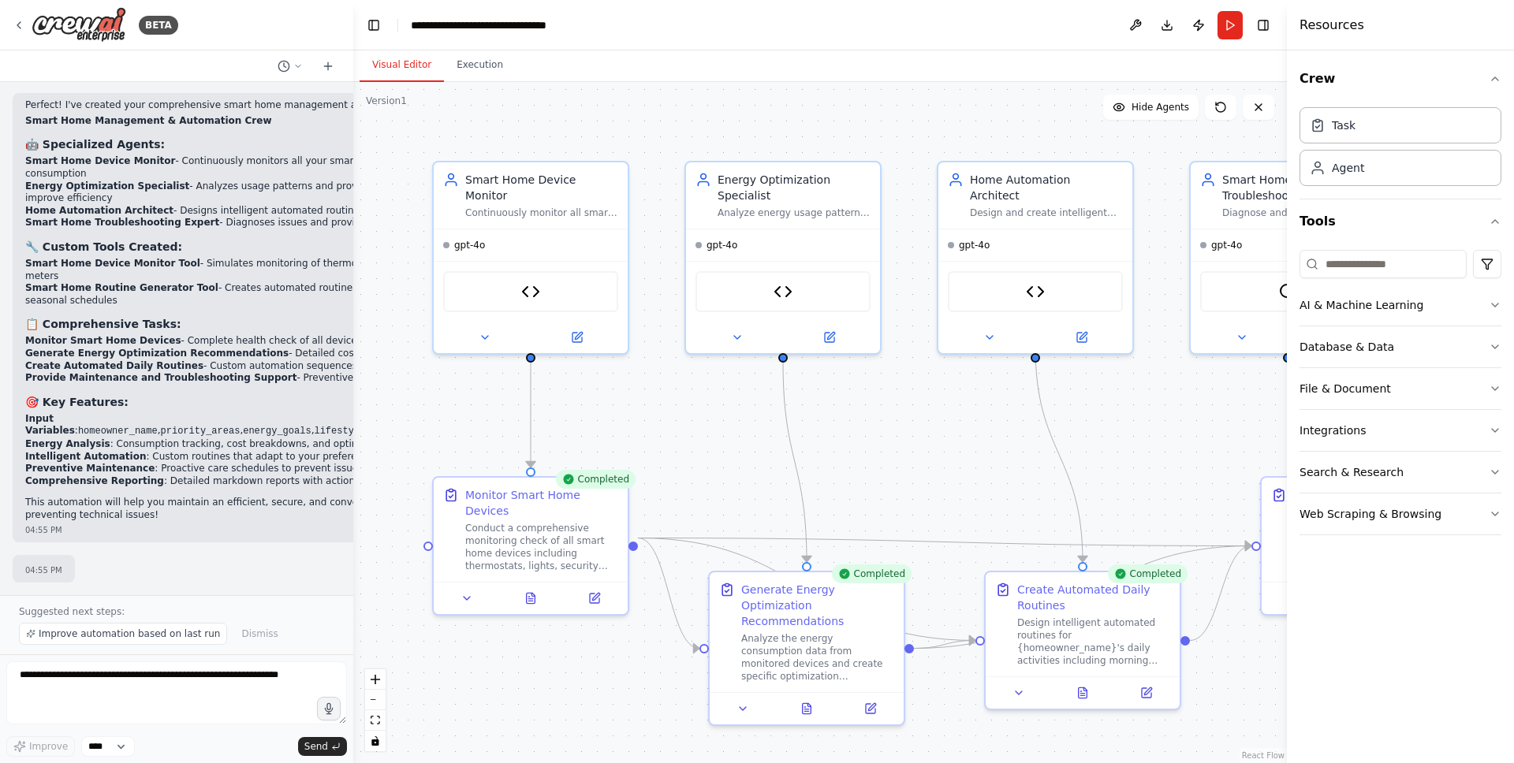
scroll to position [2545, 0]
click at [1236, 21] on button "Run" at bounding box center [1230, 25] width 25 height 28
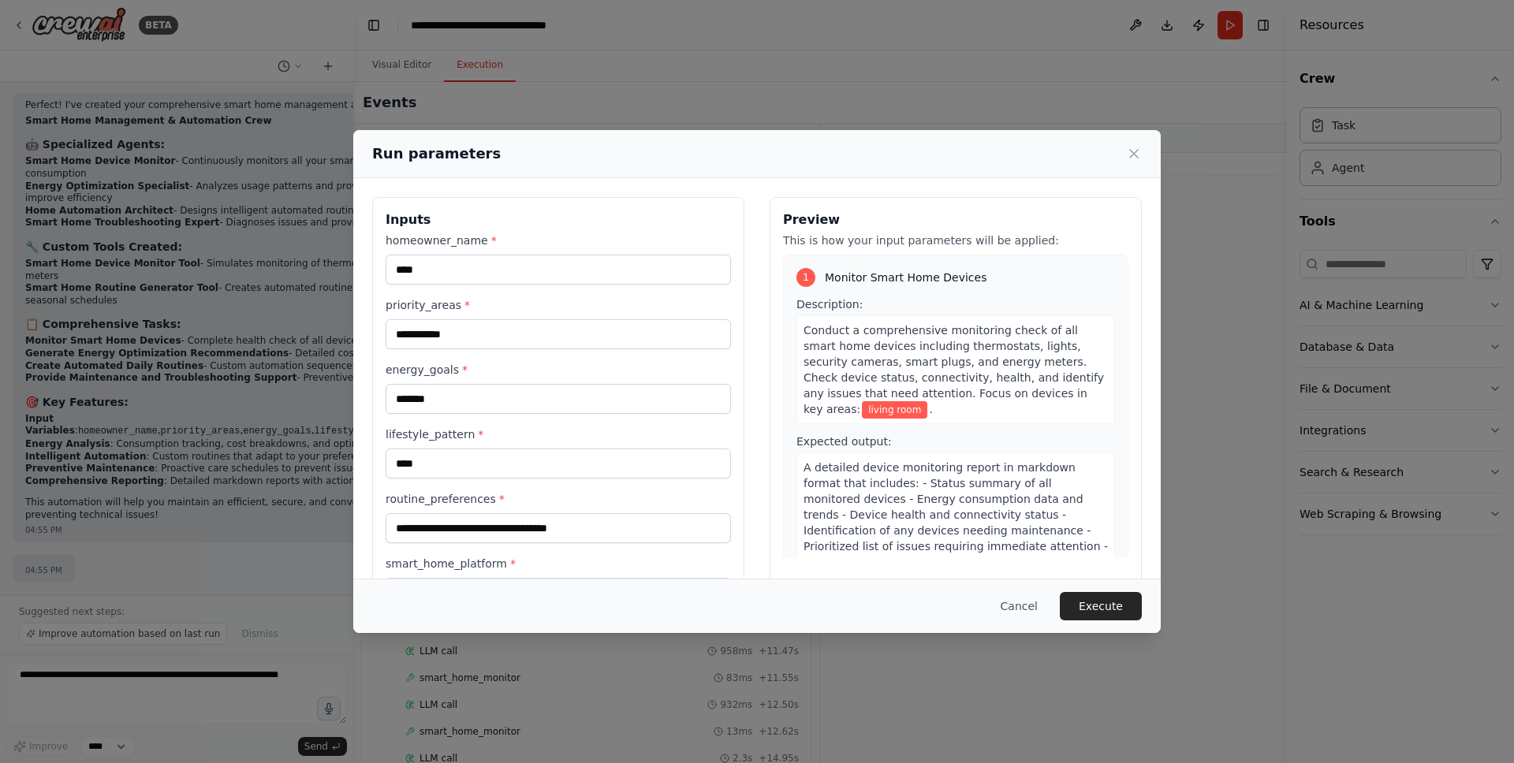
click at [470, 55] on body "BETA Develop a crew that monitors smart home devices, suggests energy-saving op…" at bounding box center [757, 381] width 1514 height 763
click at [1131, 162] on div "Run parameters" at bounding box center [757, 154] width 770 height 22
click at [1129, 153] on icon at bounding box center [1134, 154] width 16 height 16
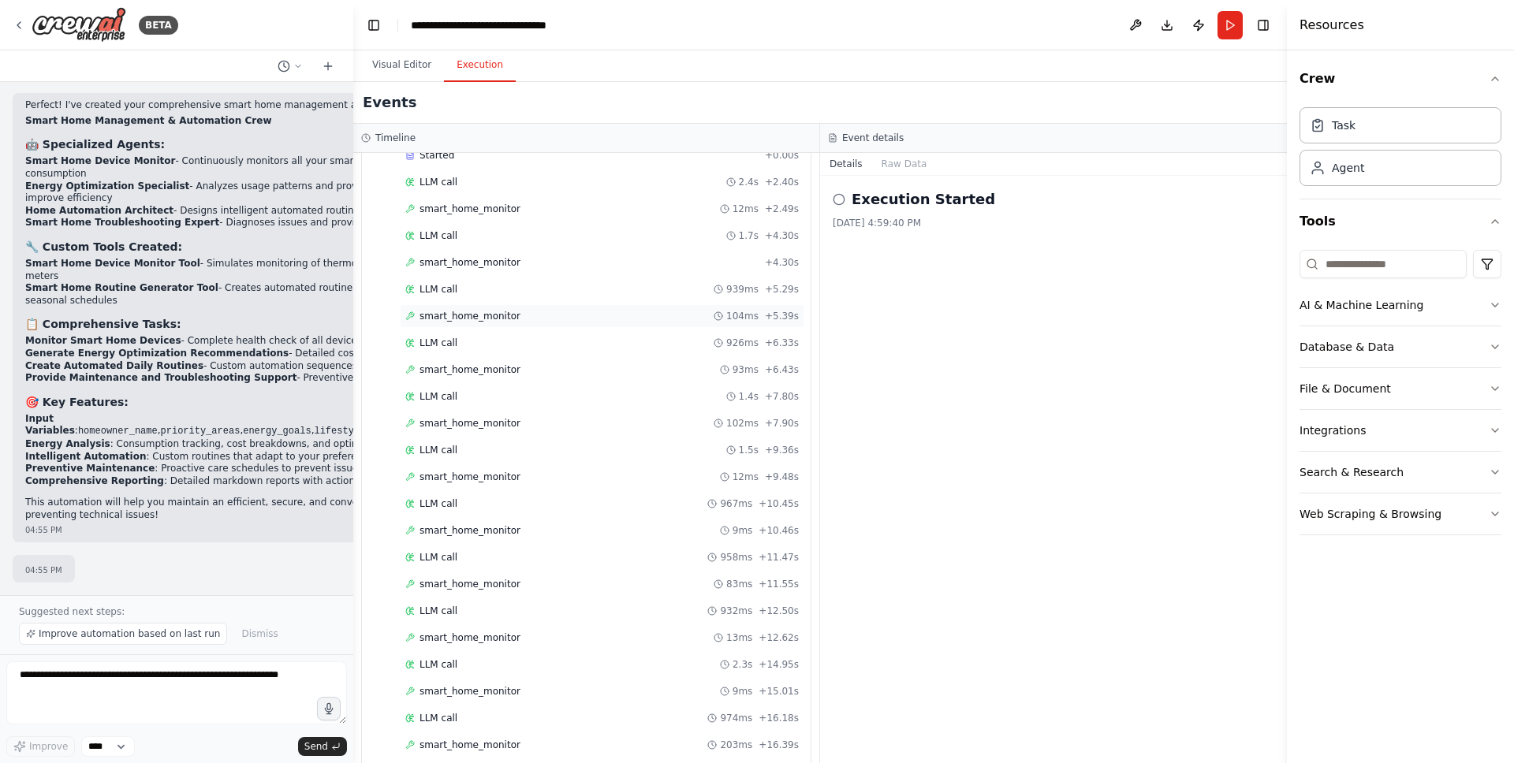
scroll to position [0, 0]
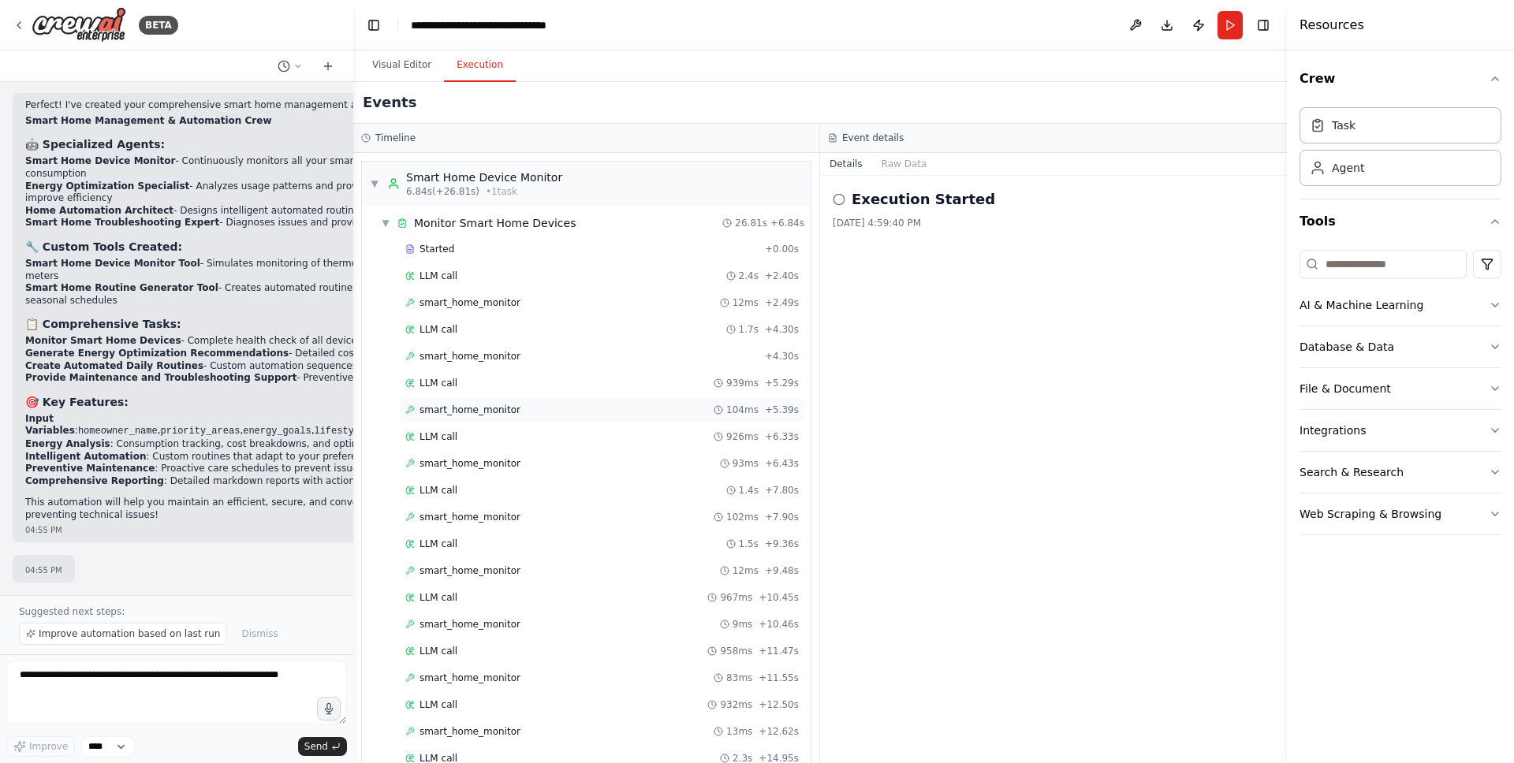
click at [524, 411] on div "smart_home_monitor 104ms + 5.39s" at bounding box center [601, 410] width 393 height 13
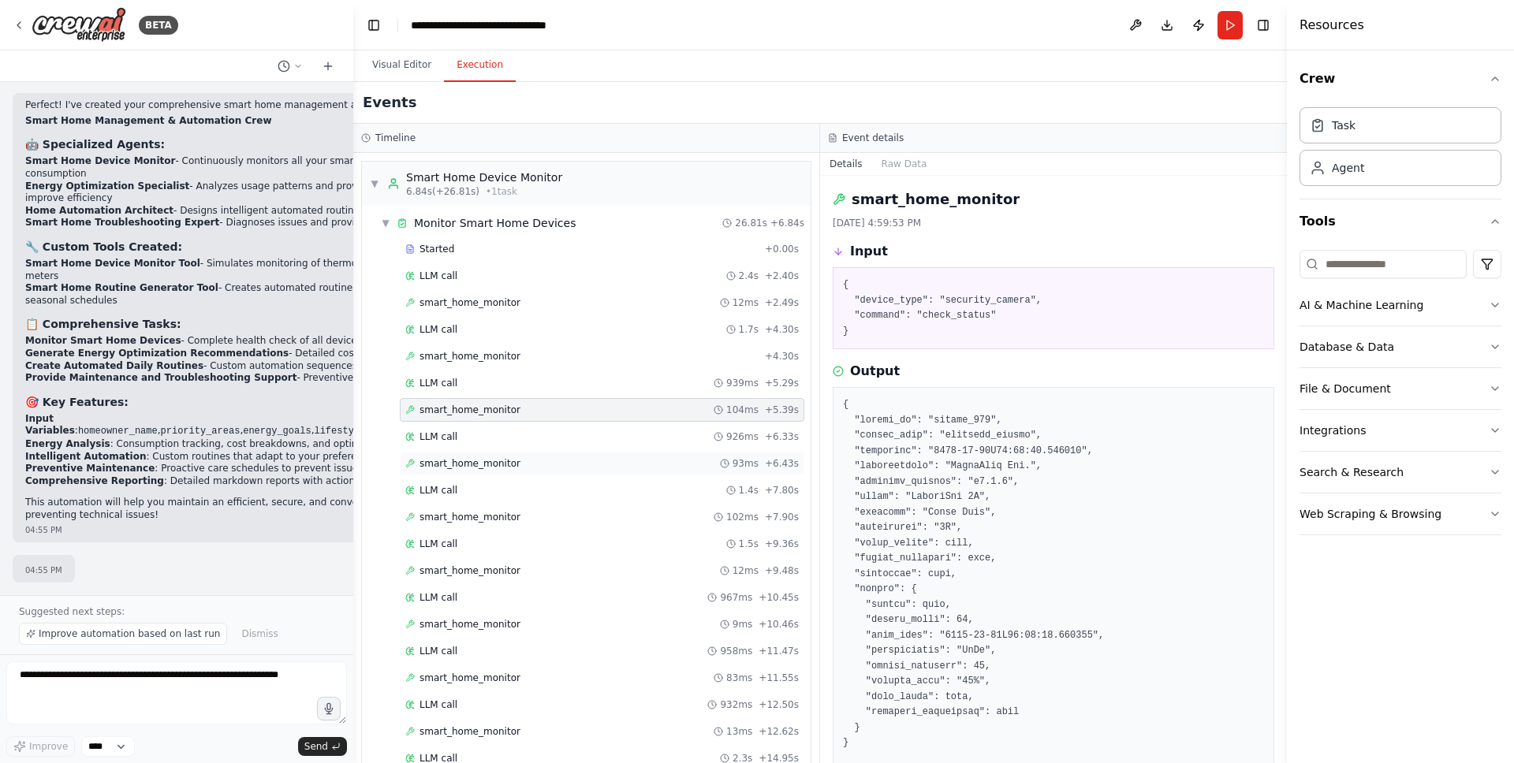
click at [519, 464] on div "smart_home_monitor 93ms + 6.43s" at bounding box center [601, 463] width 393 height 13
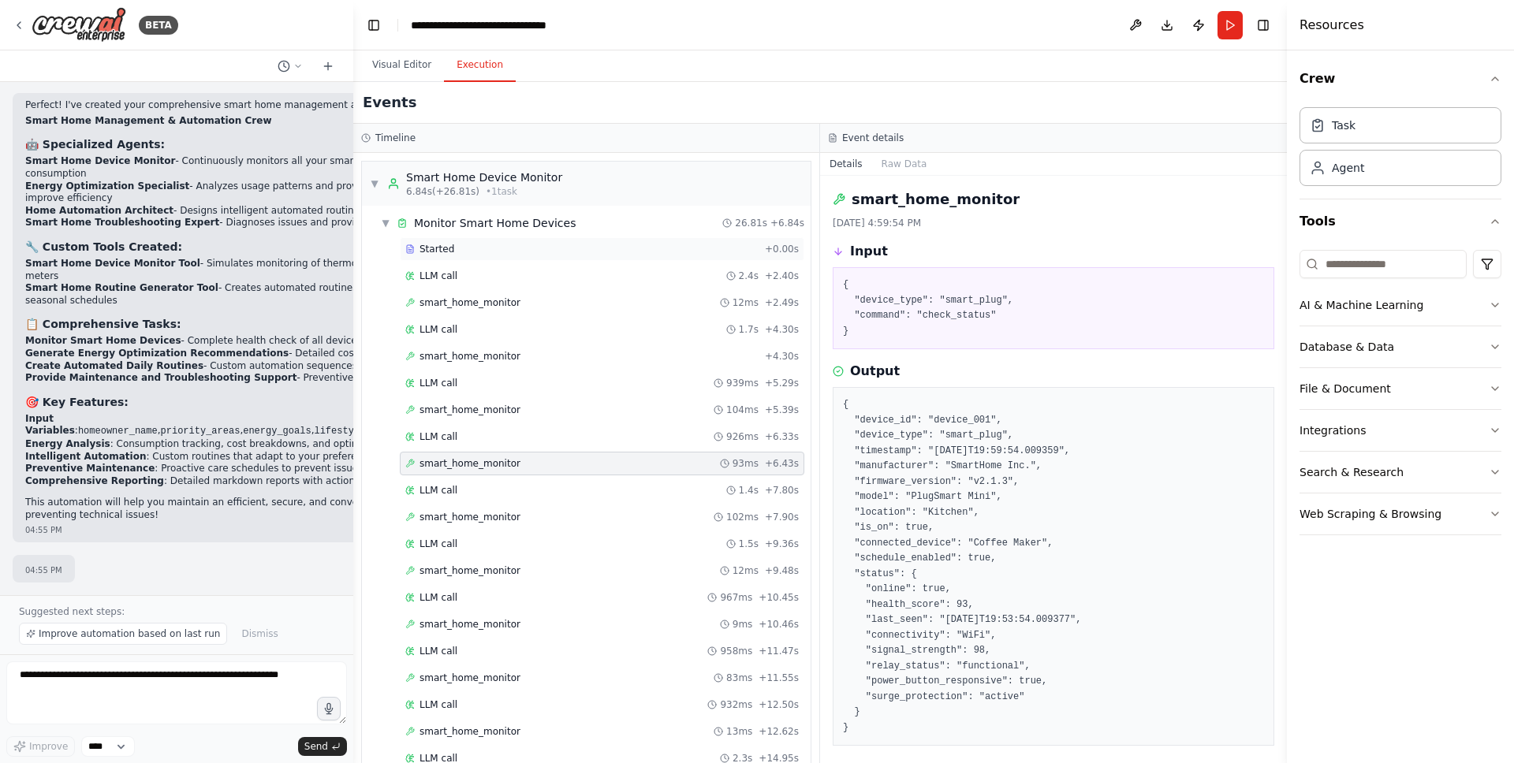
drag, startPoint x: 481, startPoint y: 245, endPoint x: 479, endPoint y: 255, distance: 9.8
click at [481, 245] on div "Started" at bounding box center [581, 249] width 353 height 13
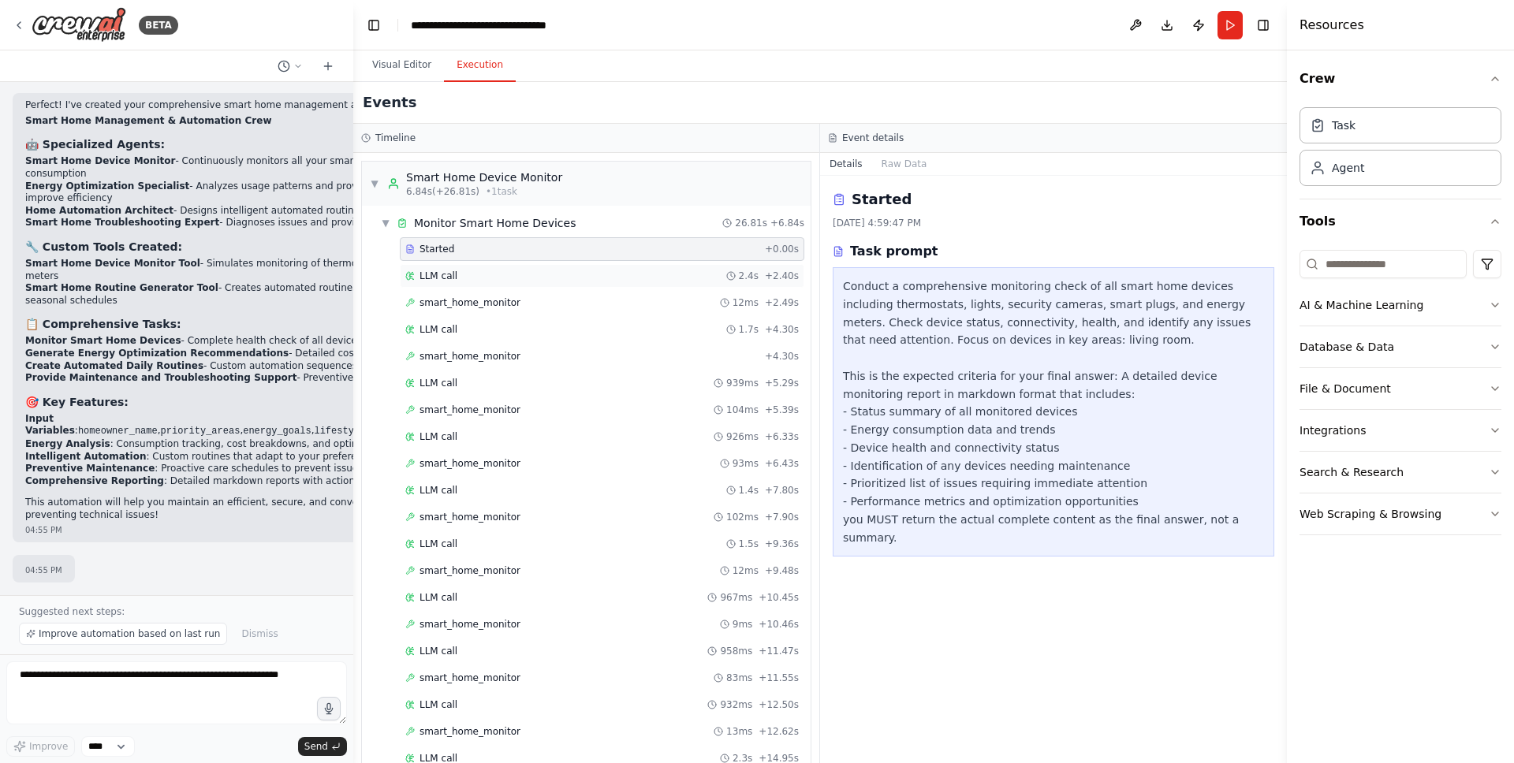
click at [459, 282] on div "LLM call 2.4s + 2.40s" at bounding box center [602, 276] width 405 height 24
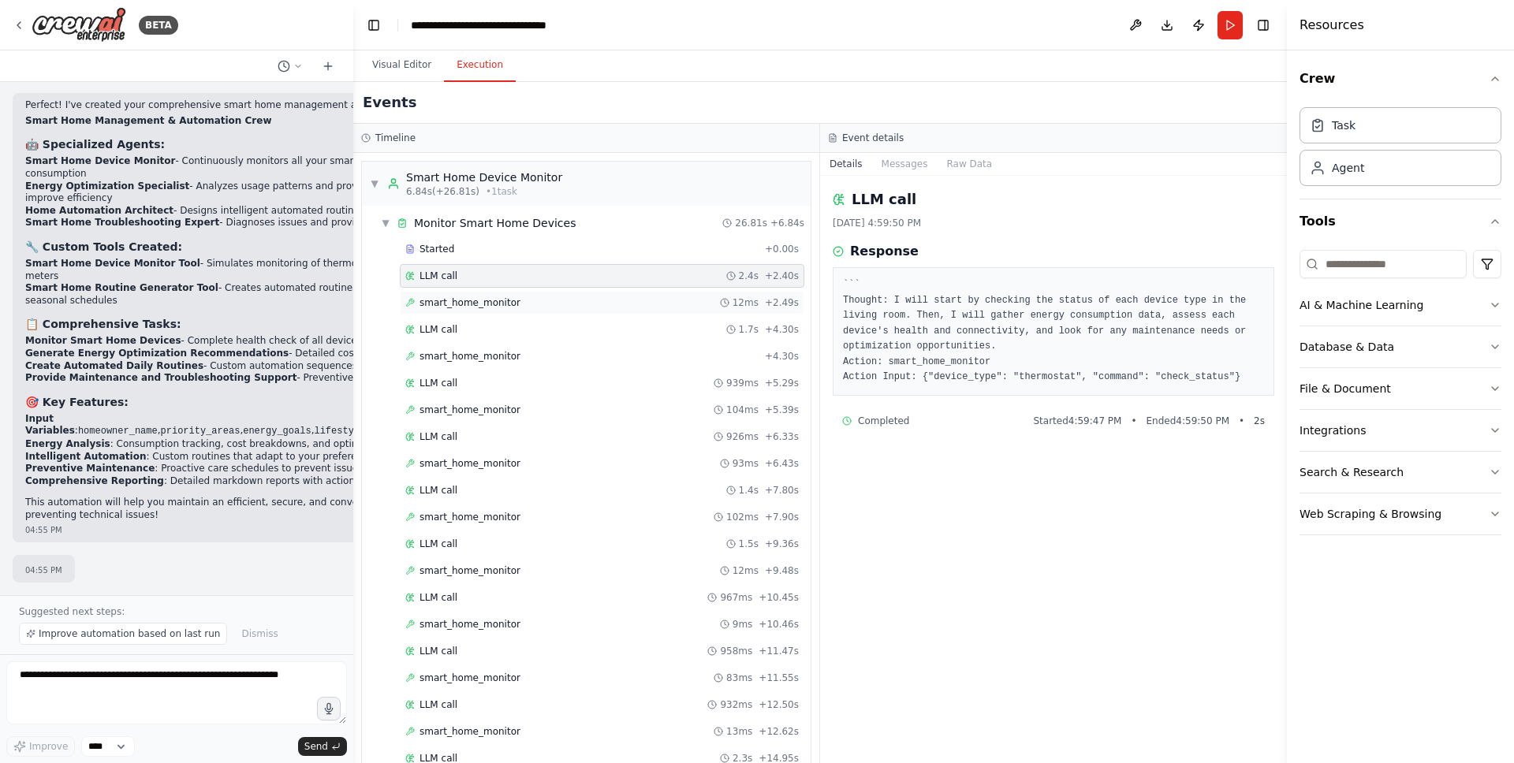
click at [480, 306] on span "smart_home_monitor" at bounding box center [470, 302] width 101 height 13
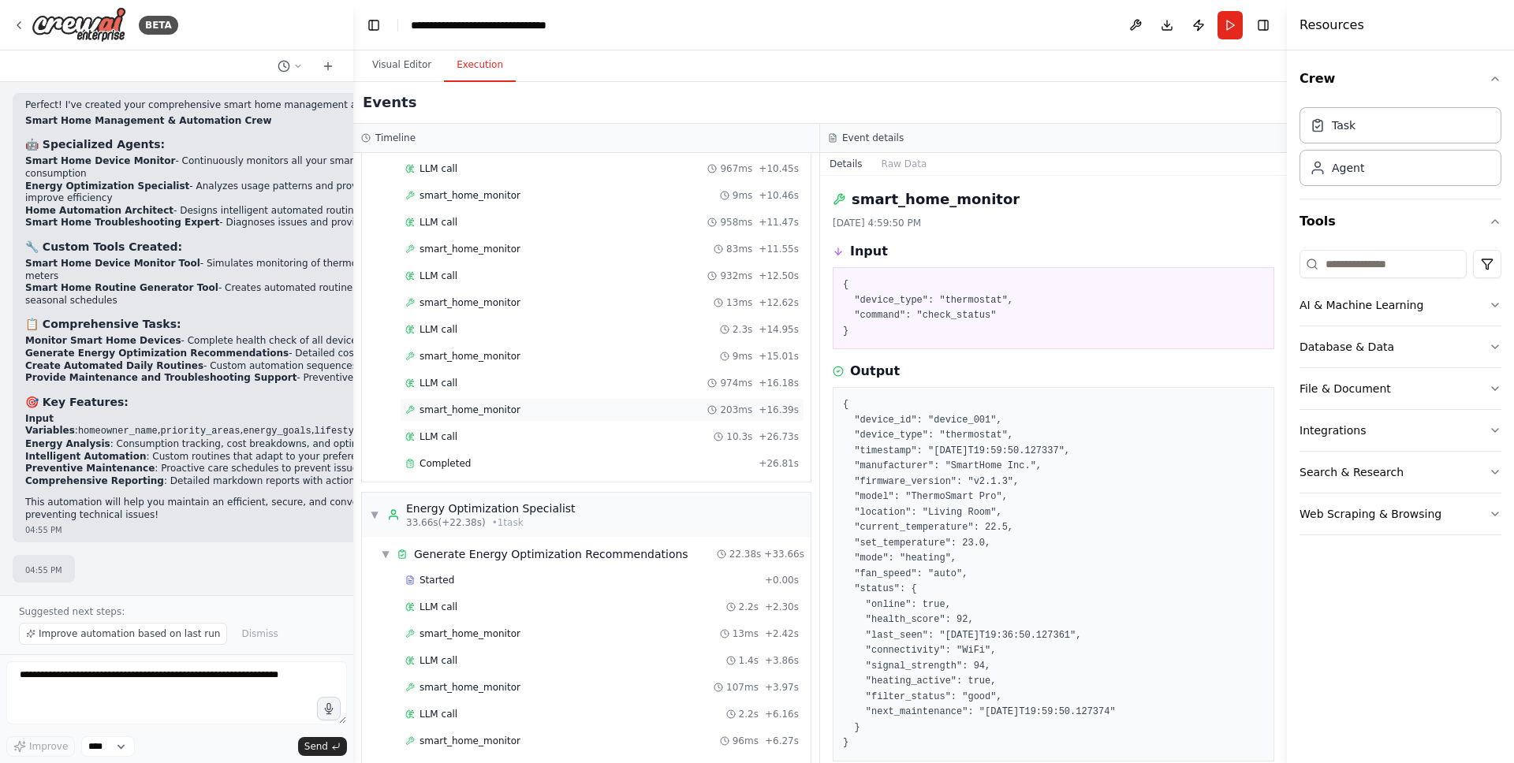
scroll to position [564, 0]
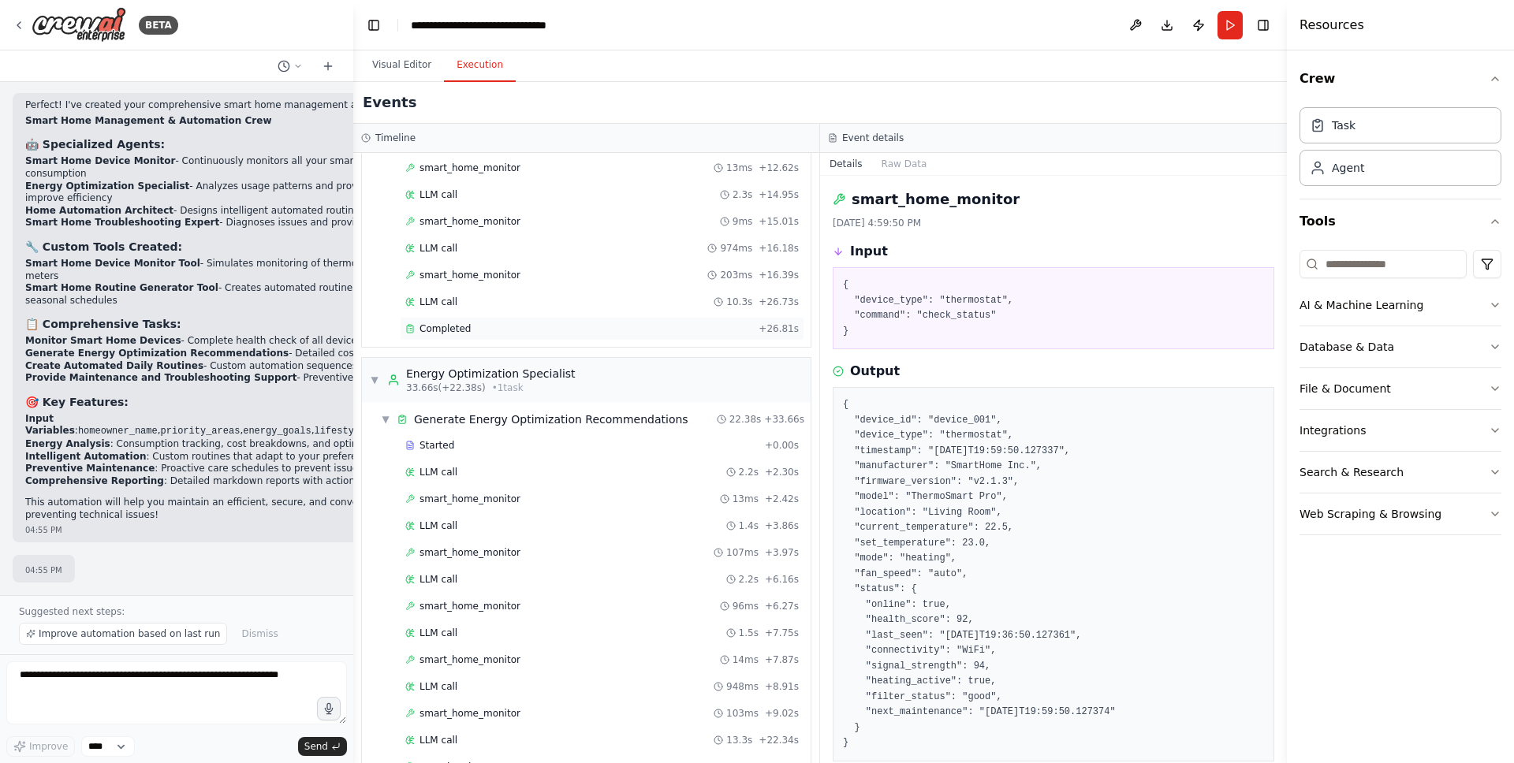
click at [435, 332] on span "Completed" at bounding box center [445, 329] width 51 height 13
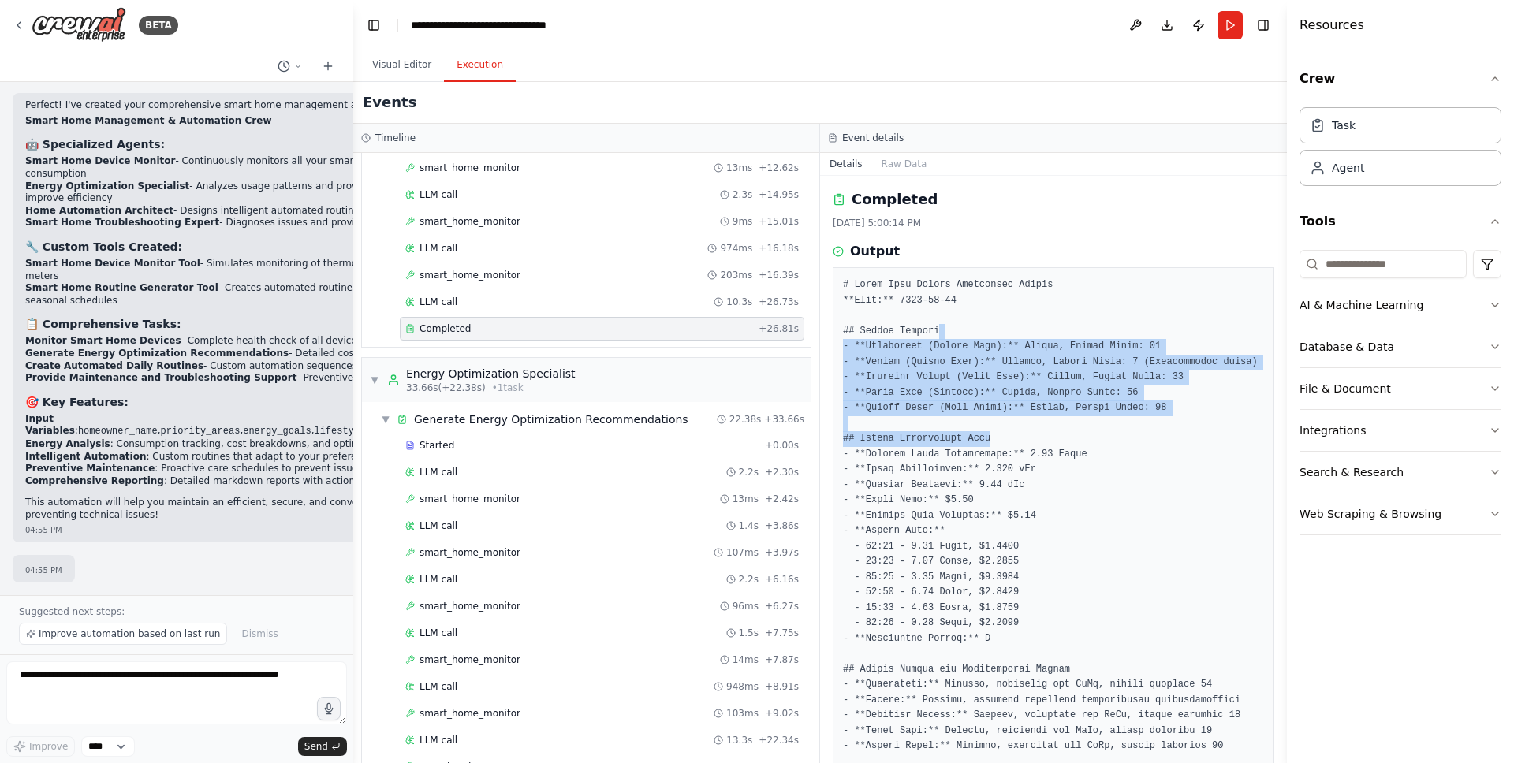
drag, startPoint x: 1097, startPoint y: 371, endPoint x: 1122, endPoint y: 439, distance: 73.1
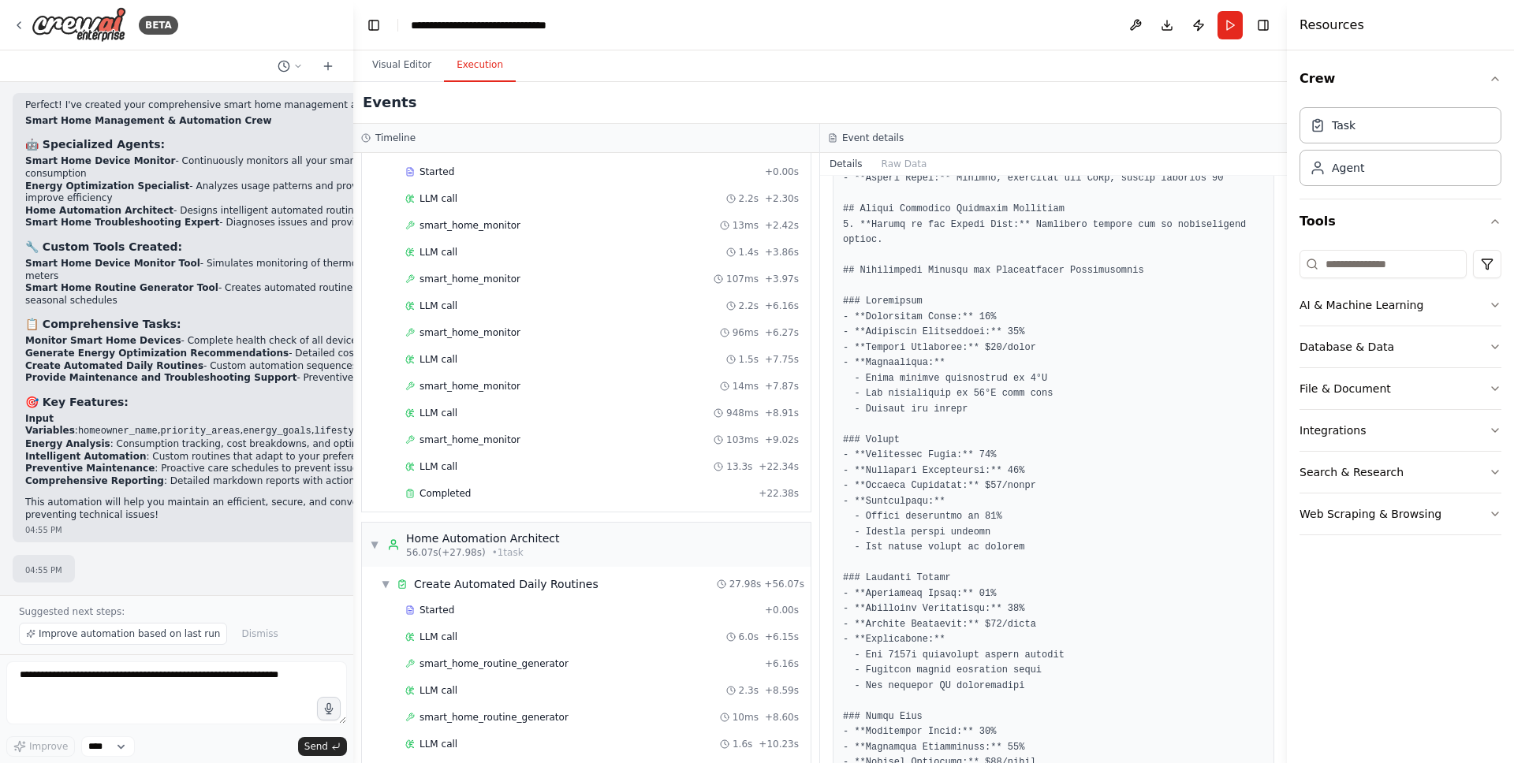
scroll to position [949, 0]
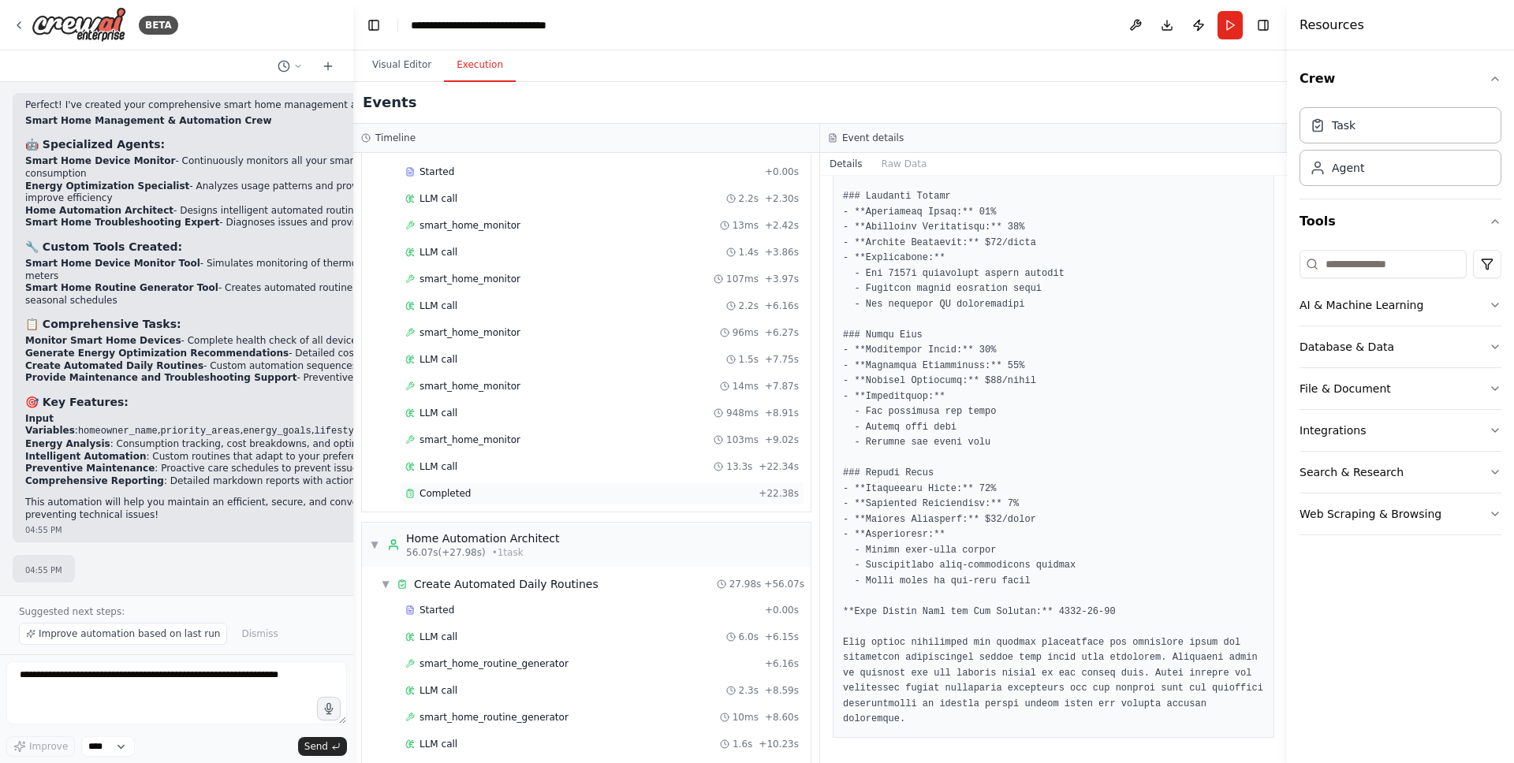
click at [491, 491] on div "Completed" at bounding box center [578, 493] width 347 height 13
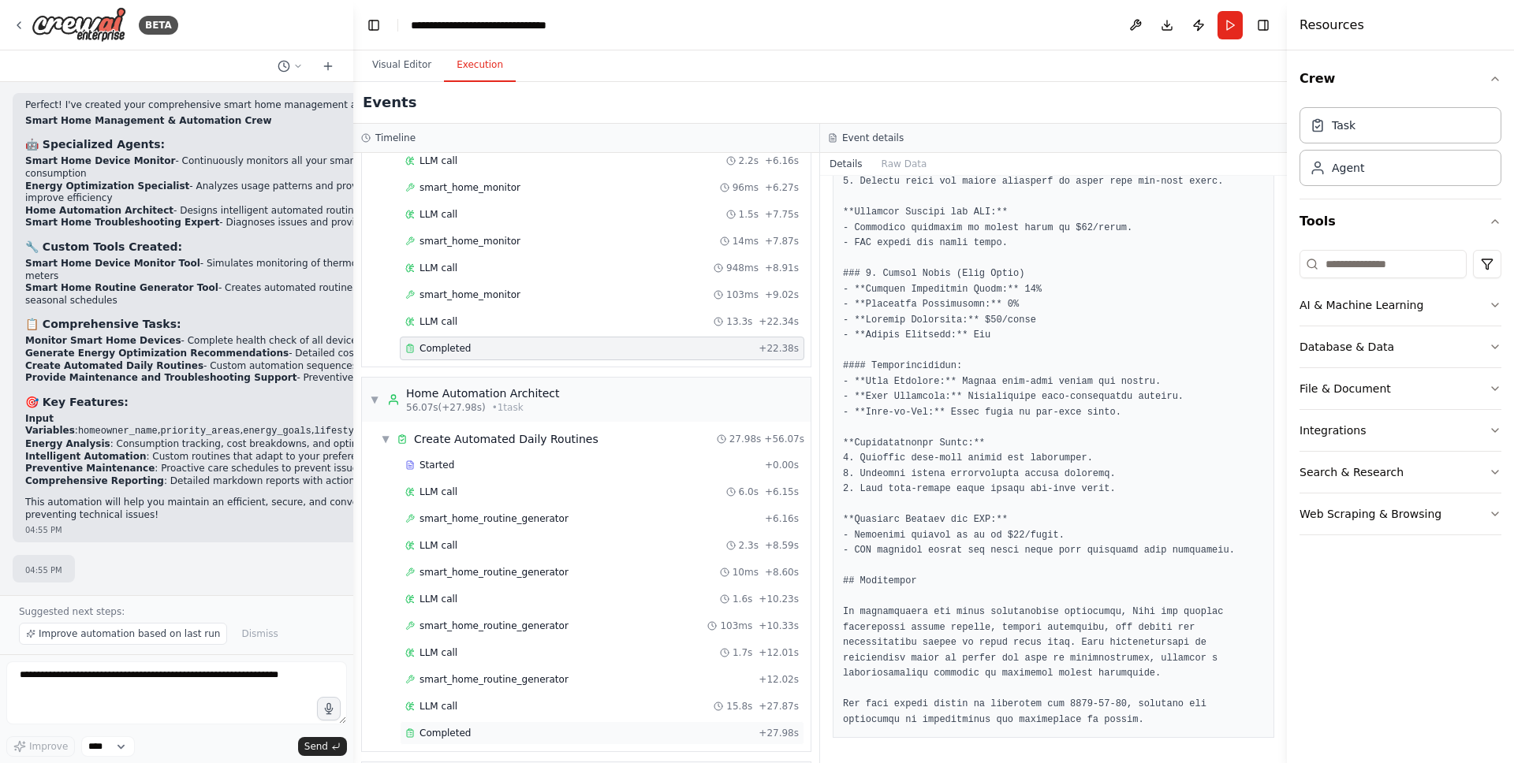
scroll to position [1213, 0]
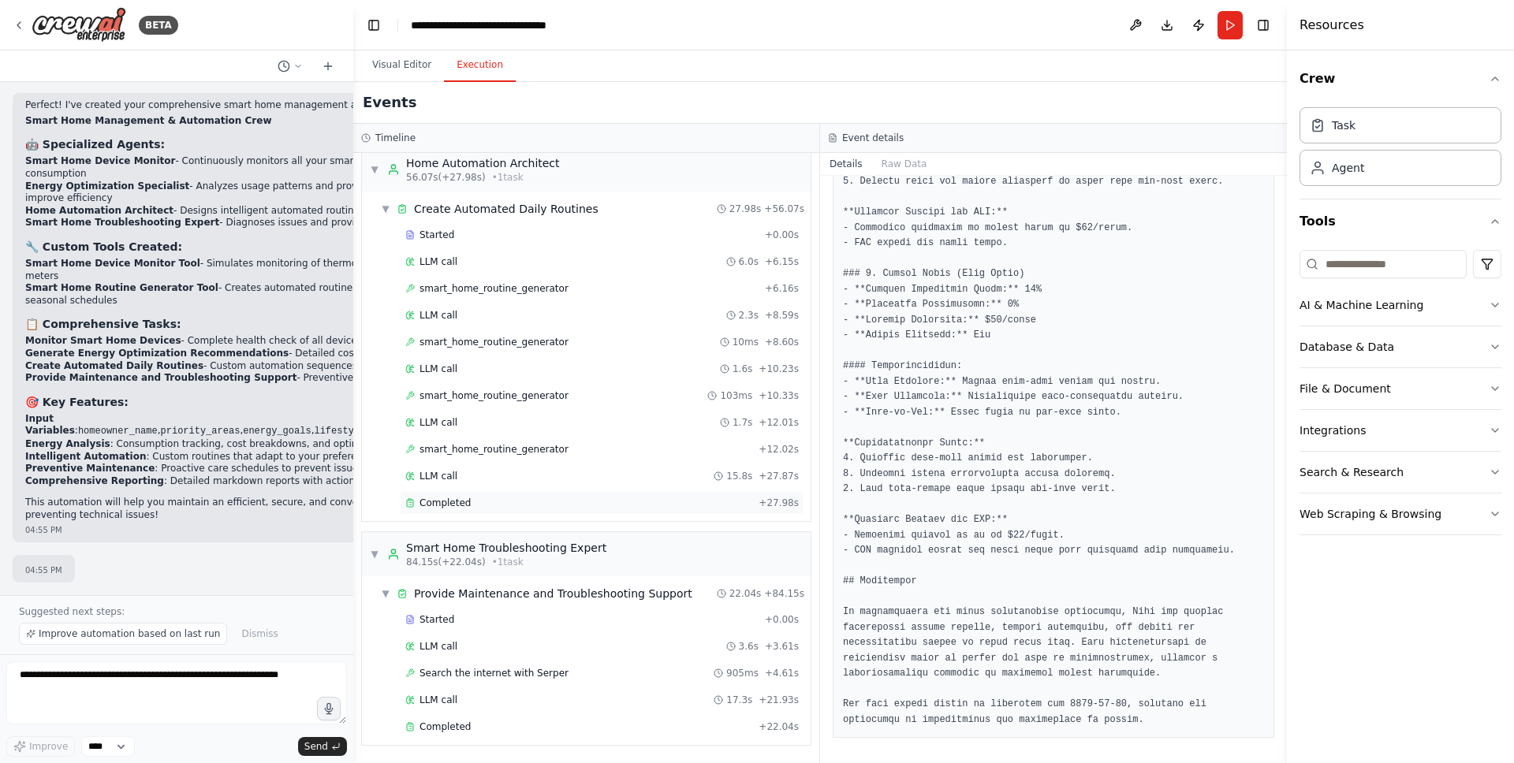
click at [512, 501] on div "Completed" at bounding box center [578, 503] width 347 height 13
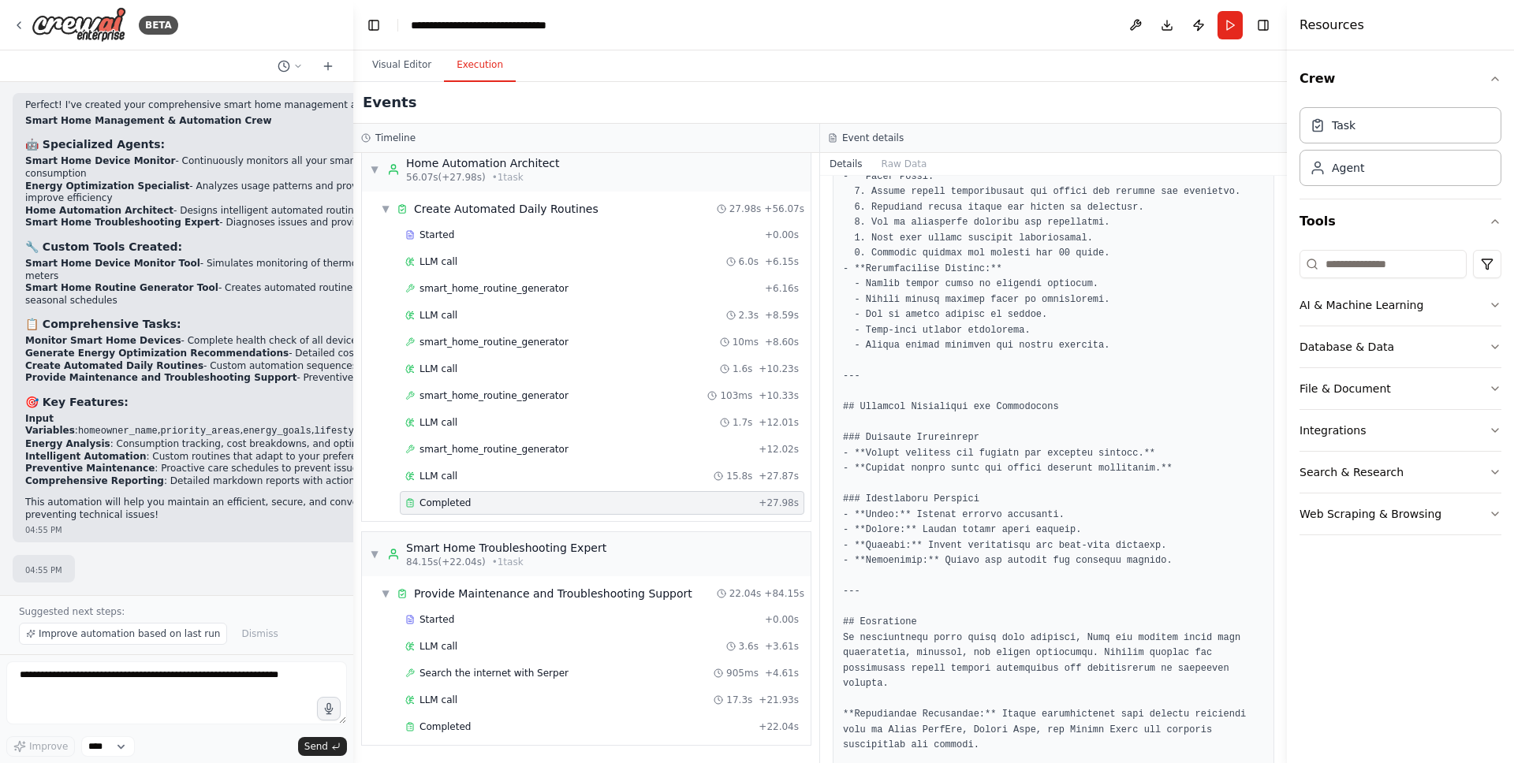
scroll to position [2118, 0]
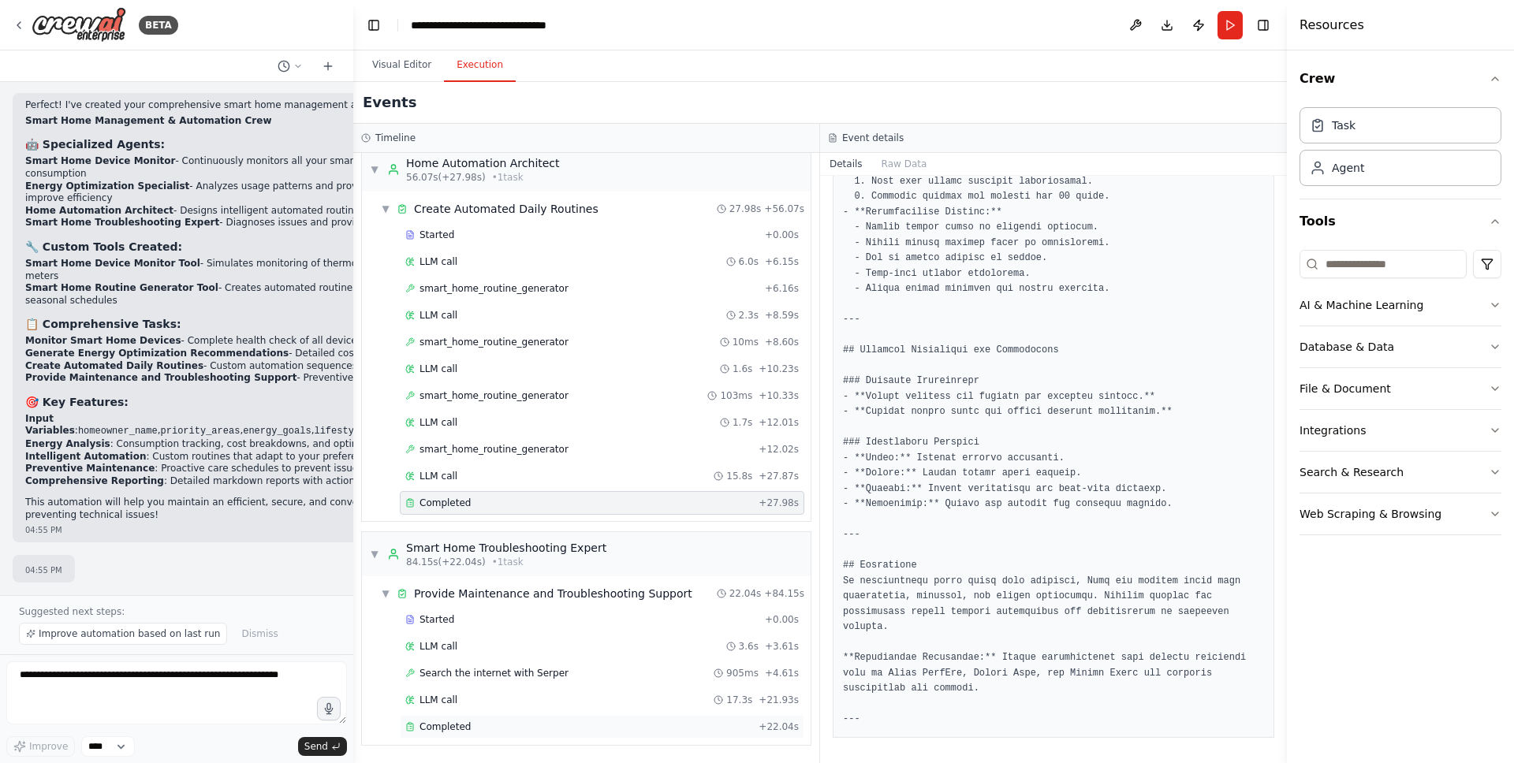
click at [565, 732] on div "Completed" at bounding box center [578, 727] width 347 height 13
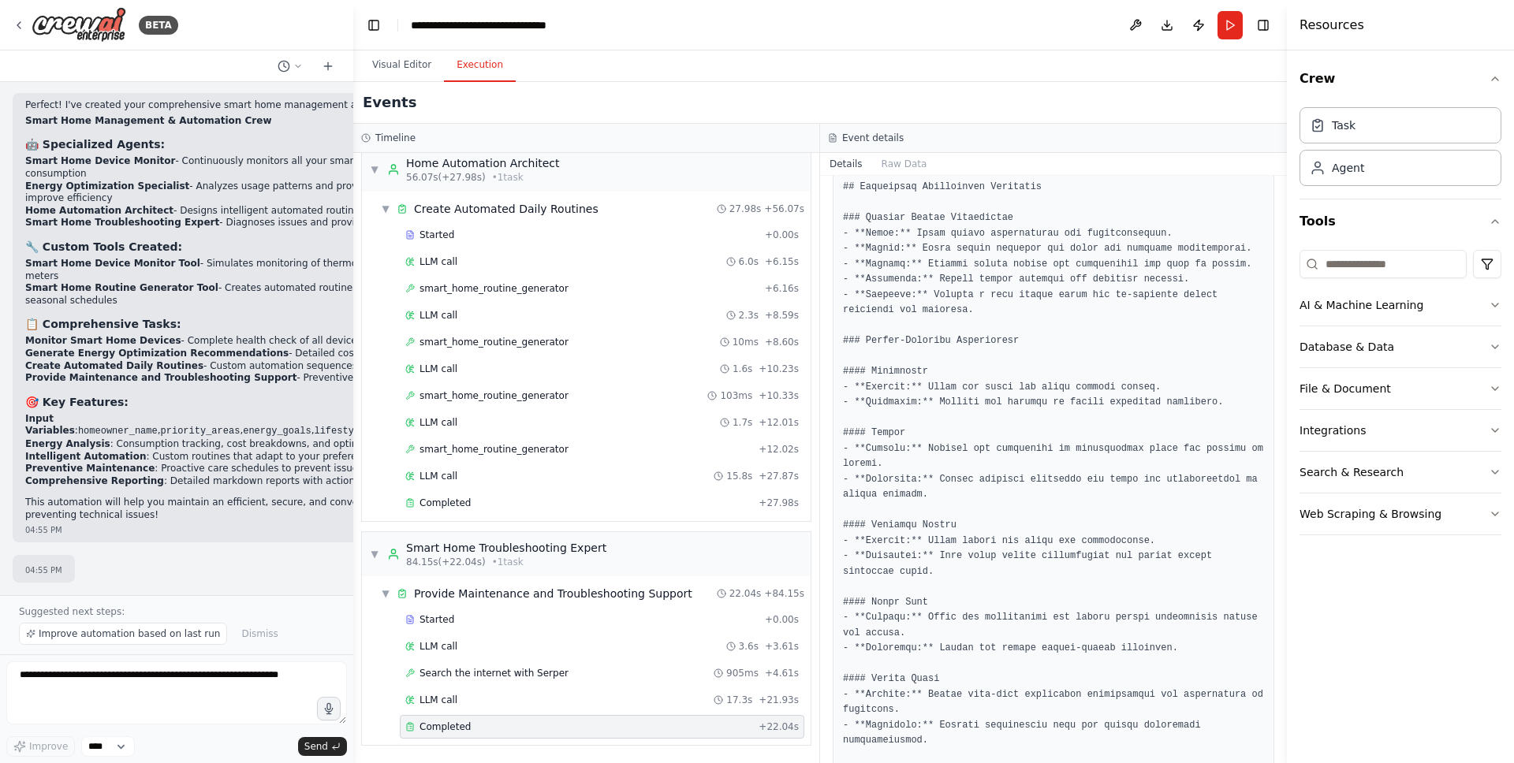
scroll to position [494, 0]
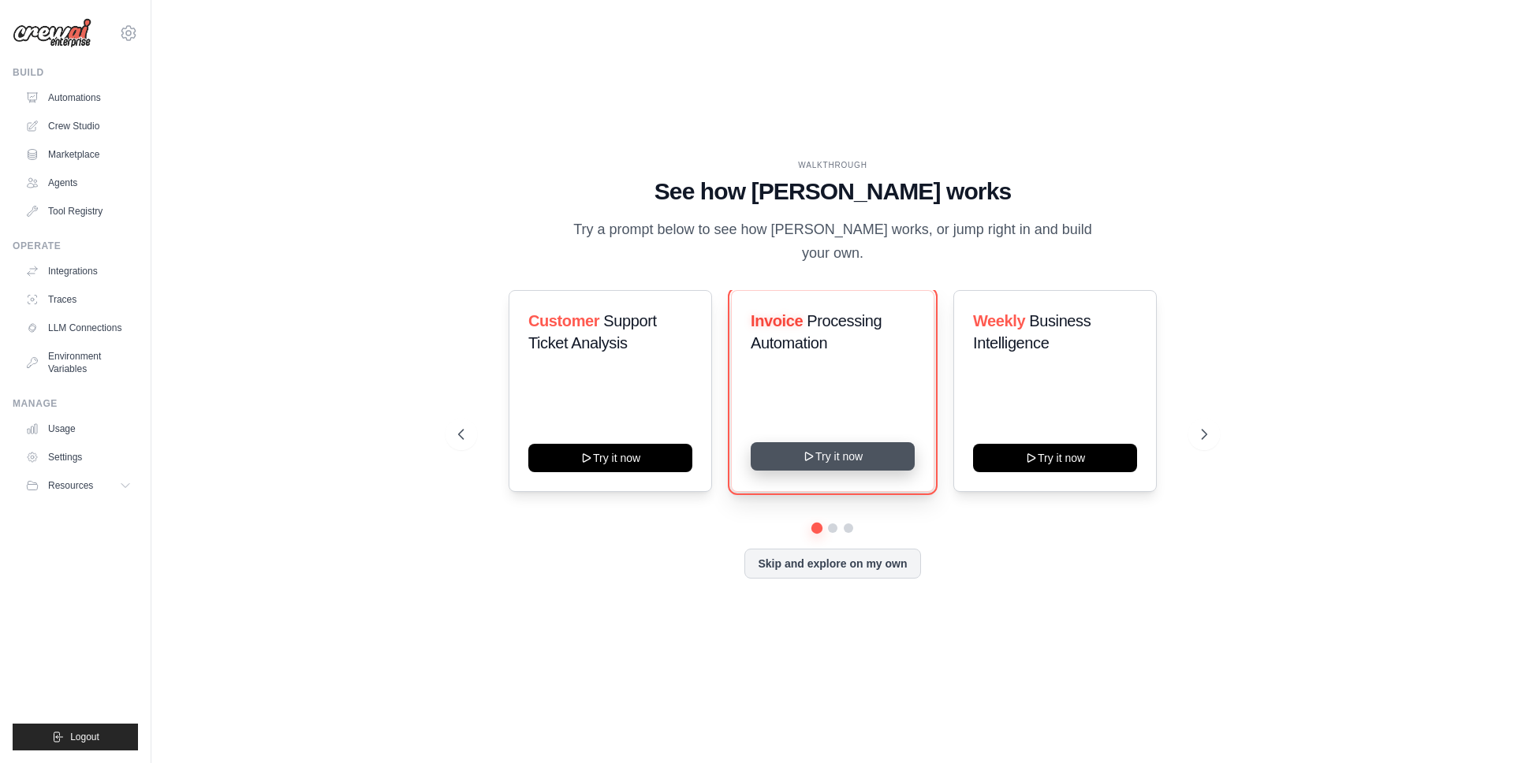
click at [855, 442] on button "Try it now" at bounding box center [833, 456] width 164 height 28
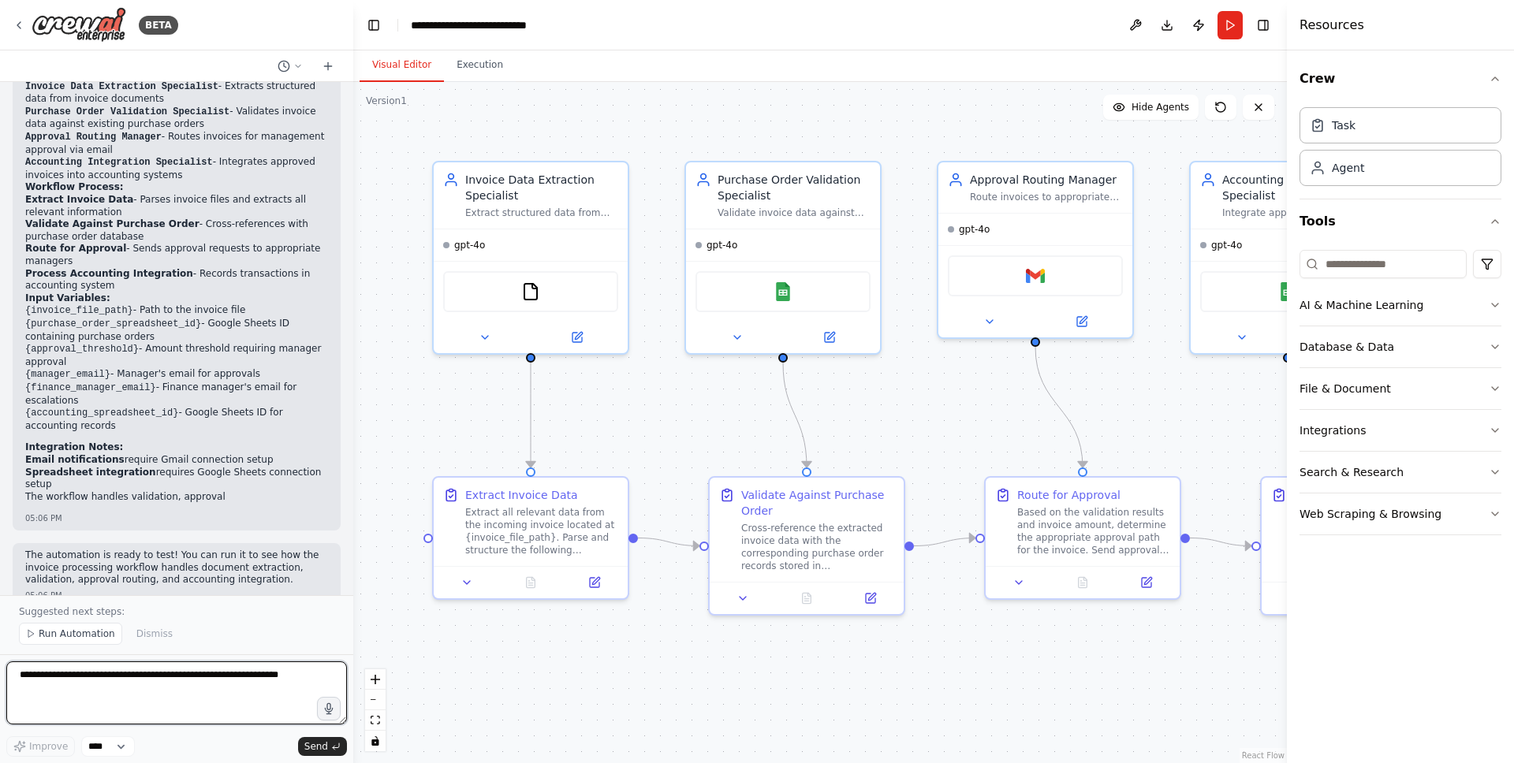
scroll to position [1208, 0]
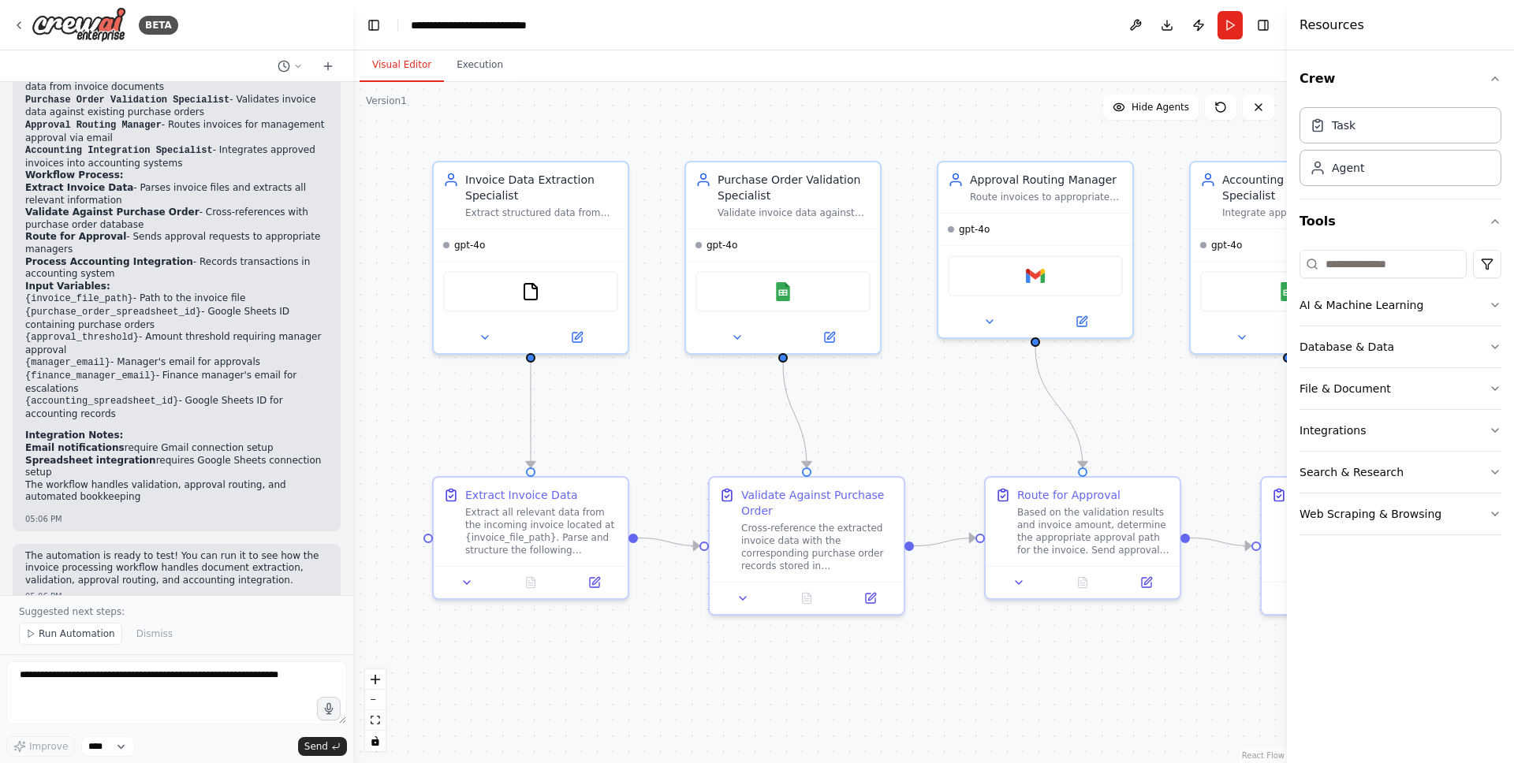
click at [90, 630] on span "Run Automation" at bounding box center [77, 634] width 76 height 13
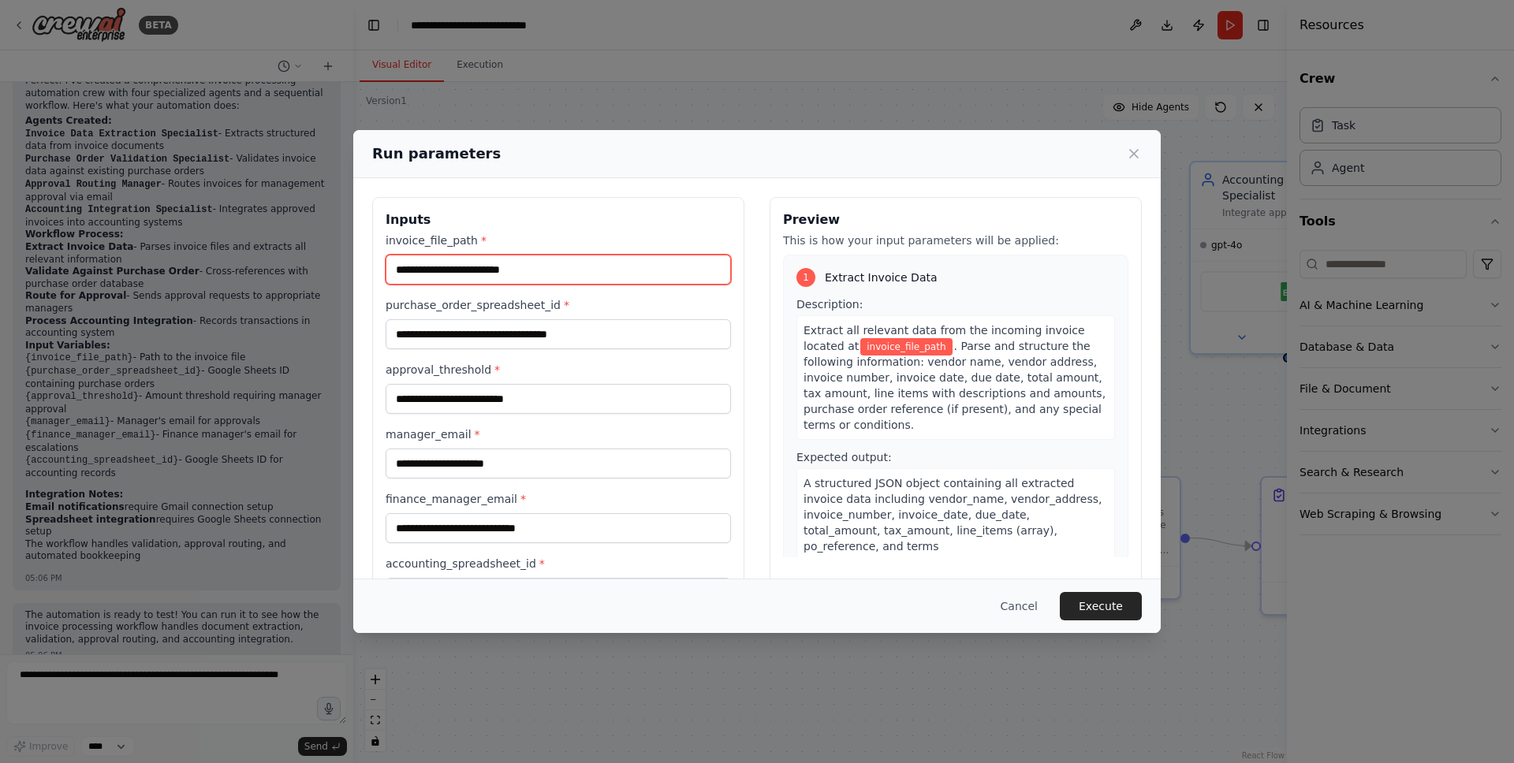
click at [534, 275] on input "invoice_file_path *" at bounding box center [558, 270] width 345 height 30
drag, startPoint x: 621, startPoint y: 315, endPoint x: 621, endPoint y: 324, distance: 9.5
click at [621, 315] on div "purchase_order_spreadsheet_id *" at bounding box center [558, 323] width 345 height 52
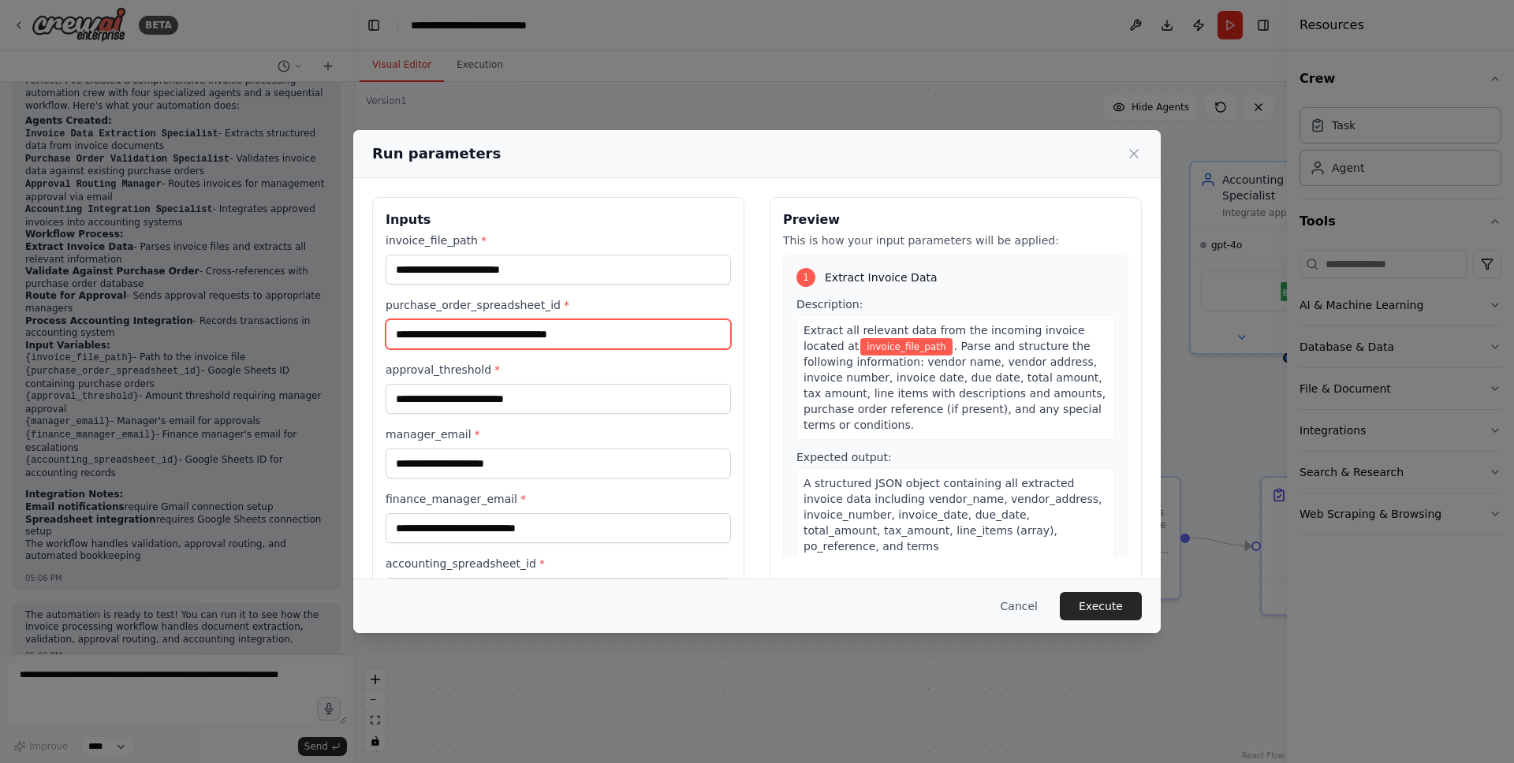
click at [621, 324] on input "purchase_order_spreadsheet_id *" at bounding box center [558, 334] width 345 height 30
click at [541, 423] on div "invoice_file_path * purchase_order_spreadsheet_id * approval_threshold * manage…" at bounding box center [558, 420] width 345 height 375
click at [554, 408] on input "approval_threshold *" at bounding box center [558, 399] width 345 height 30
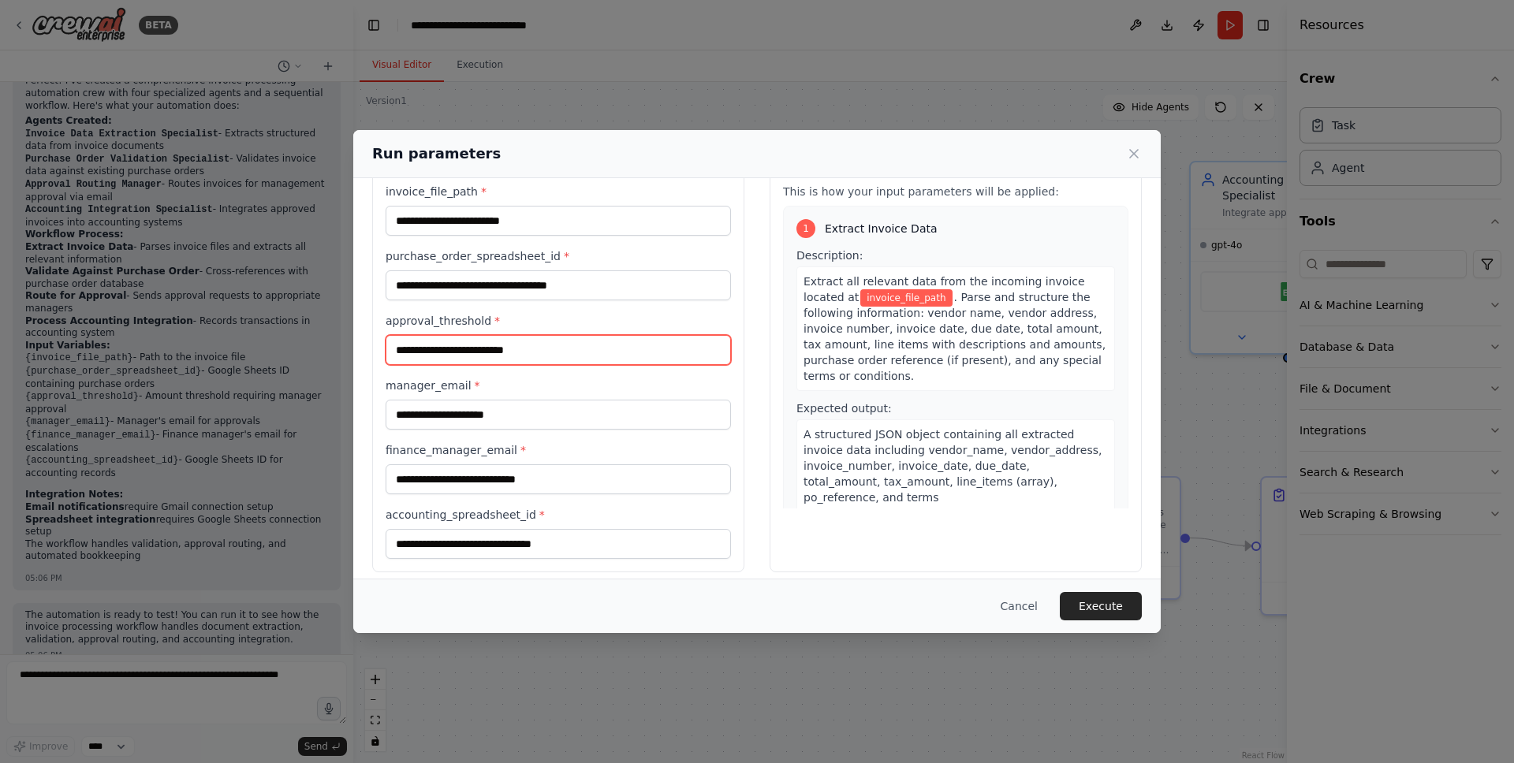
scroll to position [61, 0]
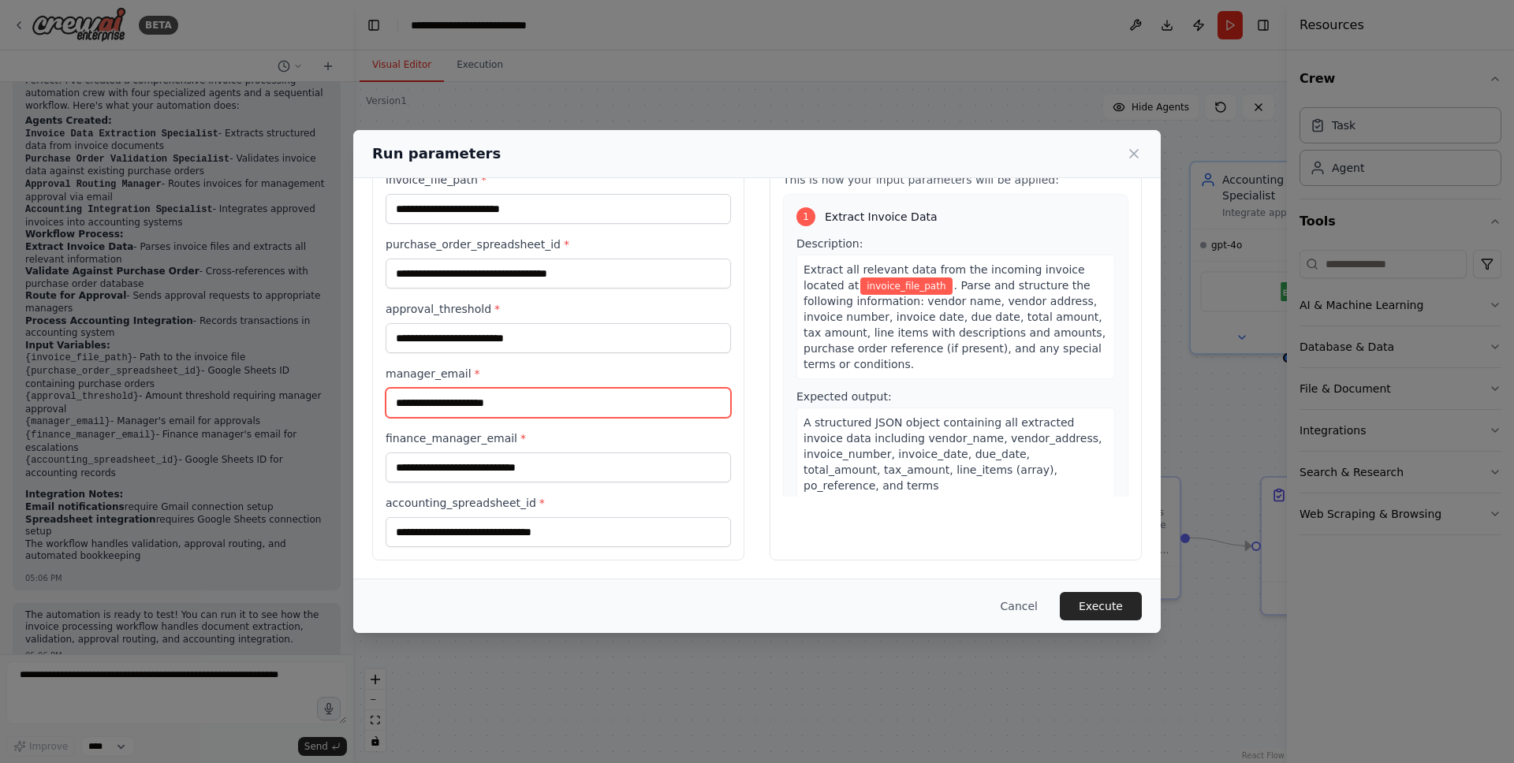
click at [550, 409] on input "manager_email *" at bounding box center [558, 403] width 345 height 30
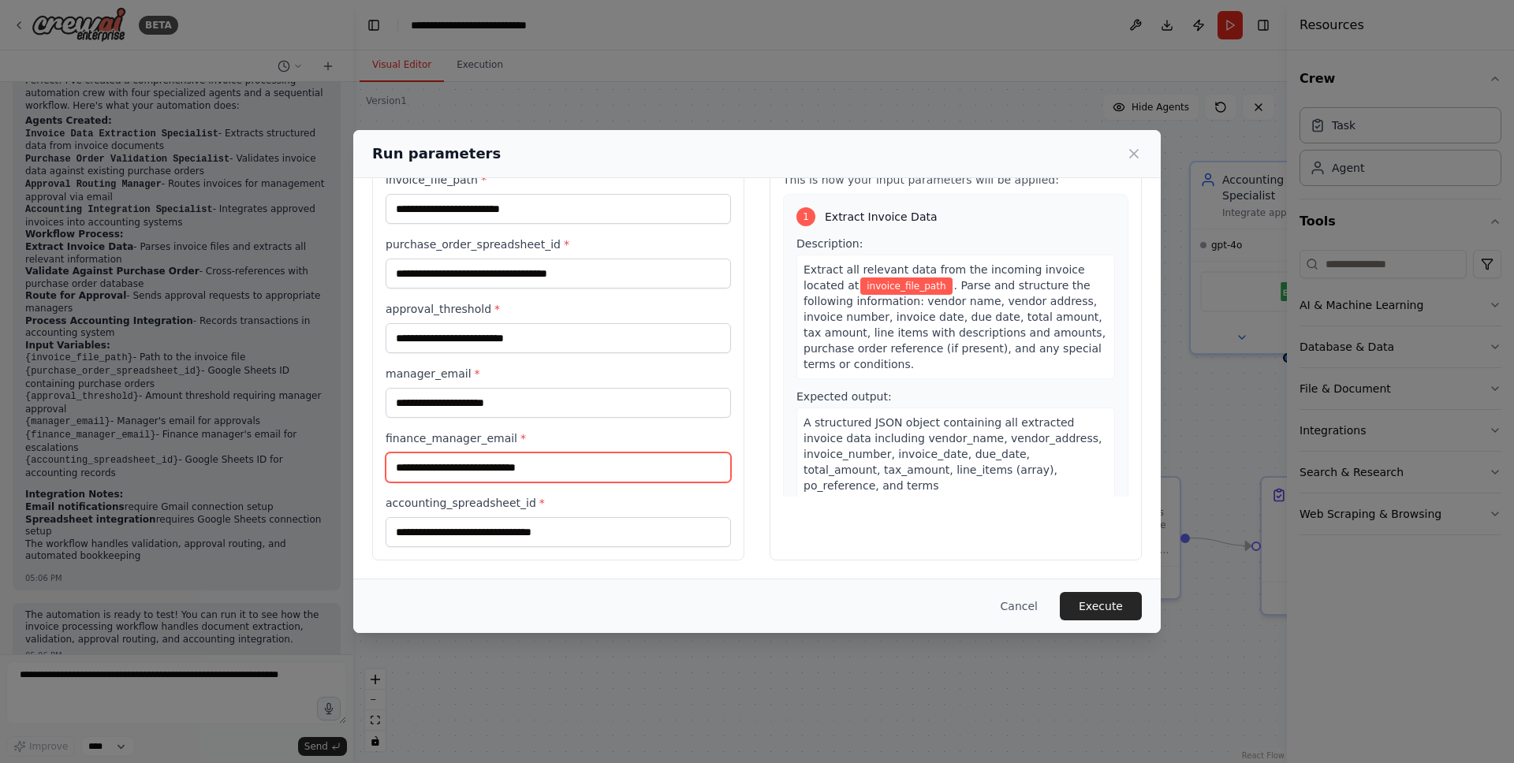
click at [529, 465] on input "finance_manager_email *" at bounding box center [558, 468] width 345 height 30
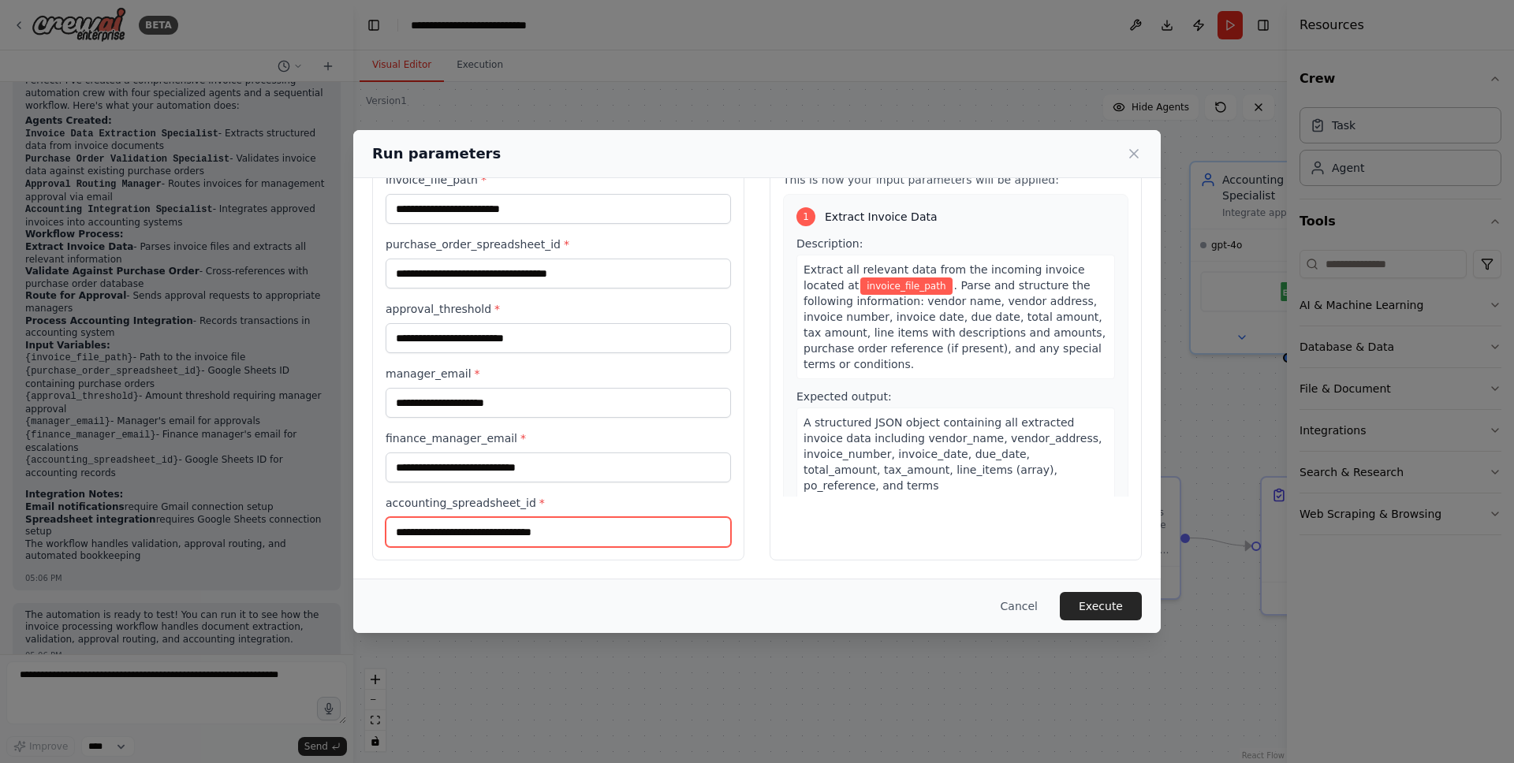
click at [554, 540] on input "accounting_spreadsheet_id *" at bounding box center [558, 532] width 345 height 30
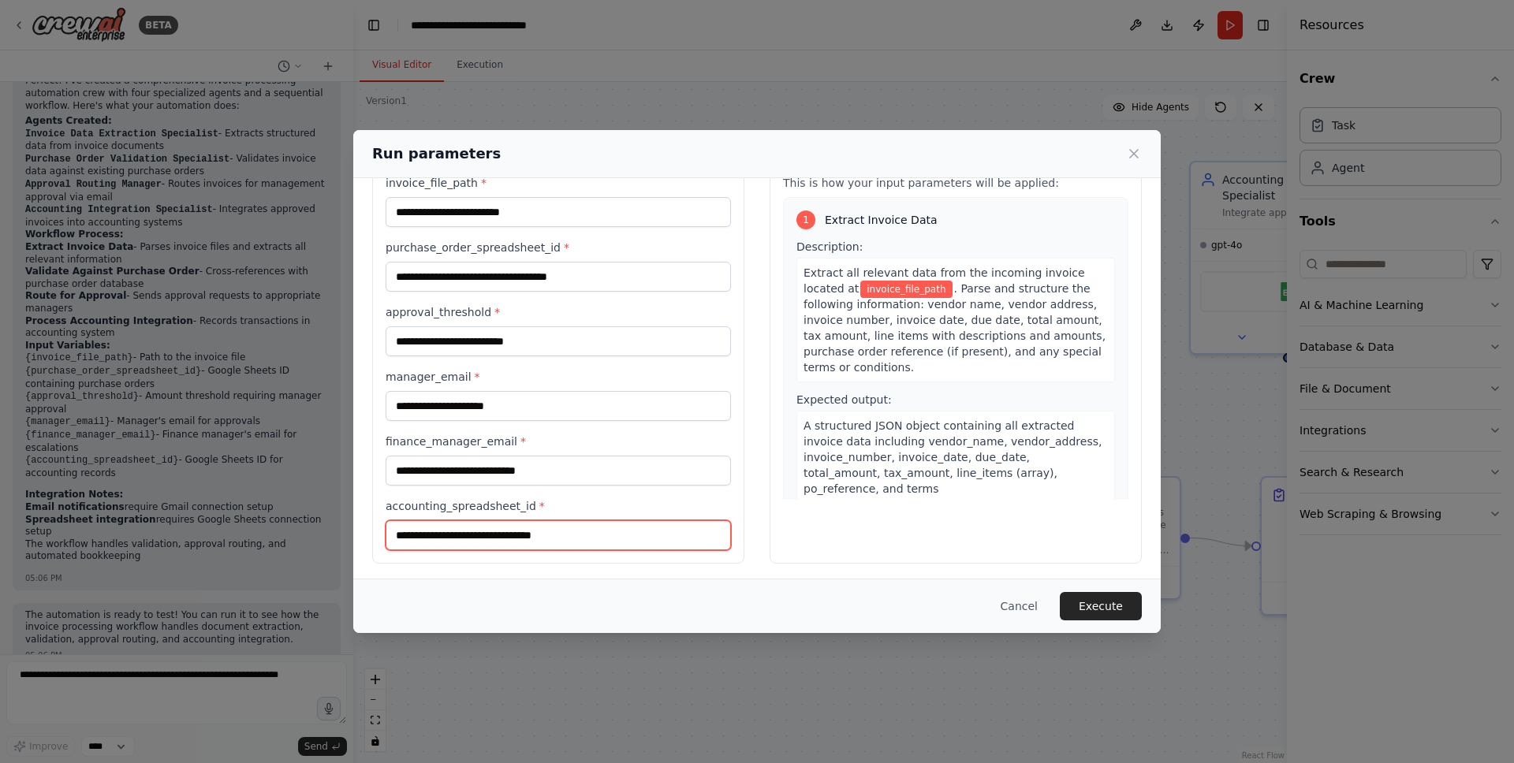
scroll to position [0, 0]
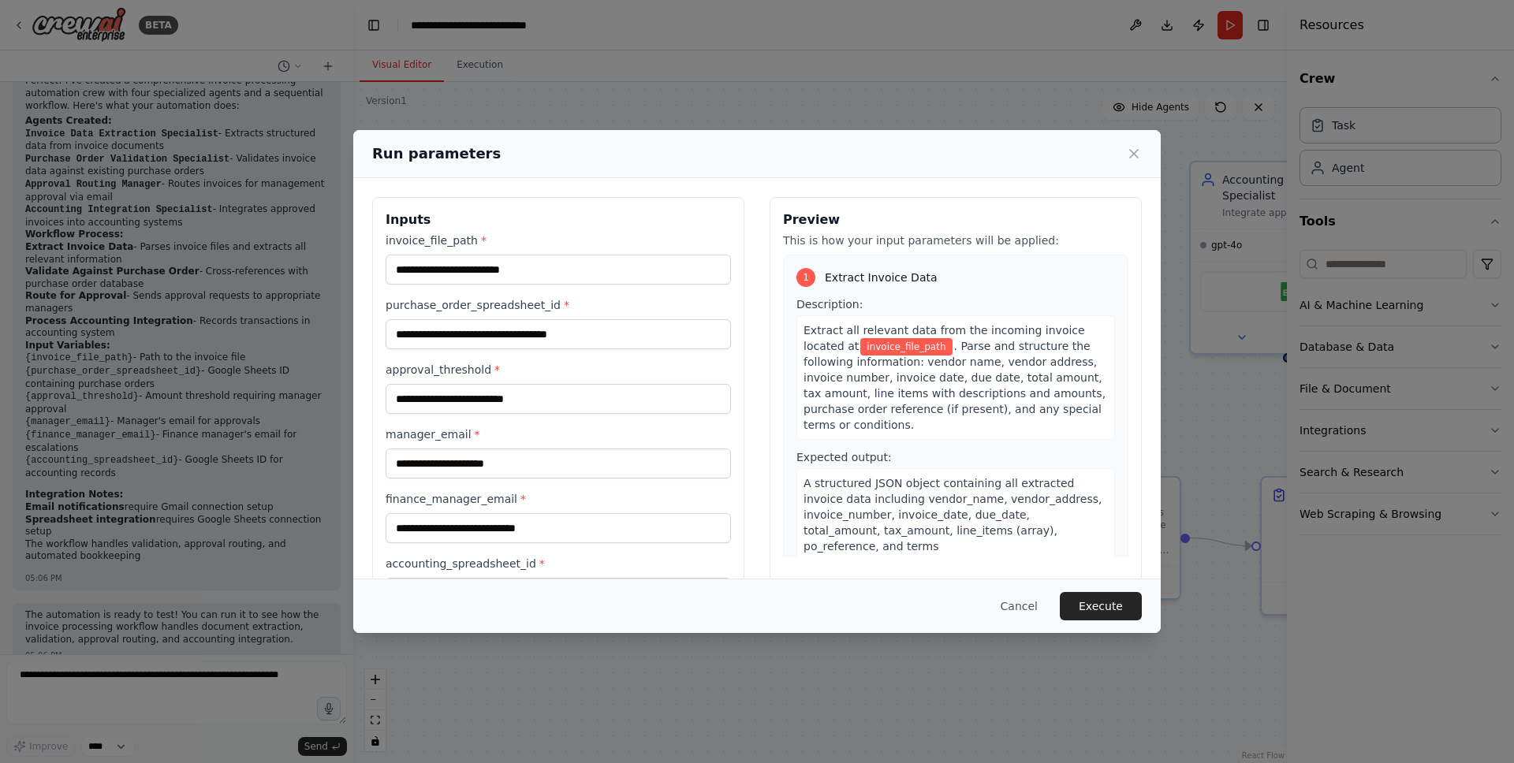
drag, startPoint x: 1130, startPoint y: 148, endPoint x: 1061, endPoint y: 77, distance: 99.3
click at [1130, 148] on icon at bounding box center [1134, 154] width 16 height 16
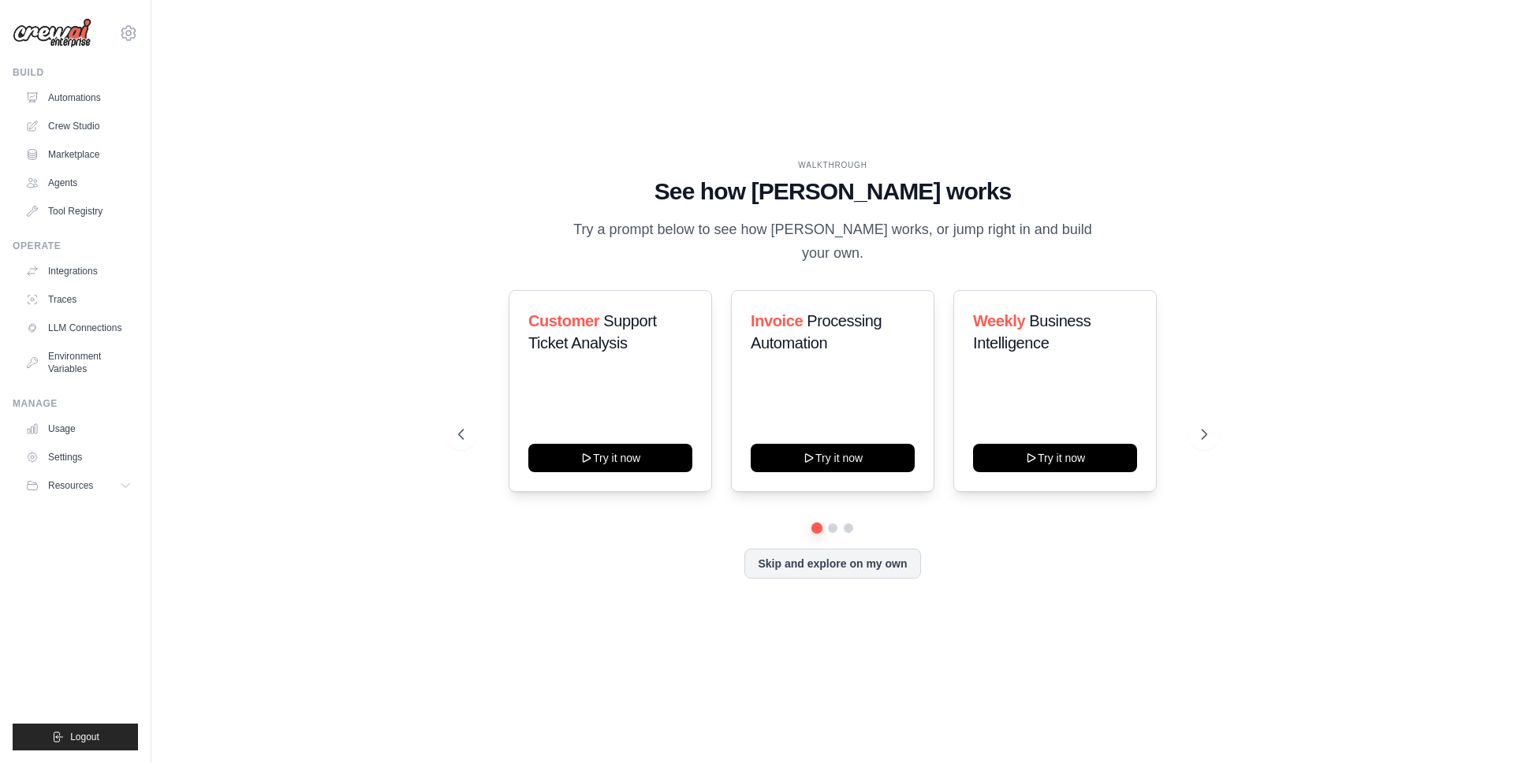
click at [1189, 400] on div "Customer Support Ticket Analysis Try it now Invoice Processing Automation Try i…" at bounding box center [832, 391] width 749 height 202
click at [1221, 425] on div "WALKTHROUGH See how [PERSON_NAME] works Try a prompt below to see how [PERSON_N…" at bounding box center [832, 381] width 787 height 445
click at [1210, 429] on icon at bounding box center [1206, 435] width 16 height 16
drag, startPoint x: 628, startPoint y: 444, endPoint x: 720, endPoint y: 166, distance: 293.0
click at [628, 444] on button "Try it now" at bounding box center [610, 458] width 164 height 28
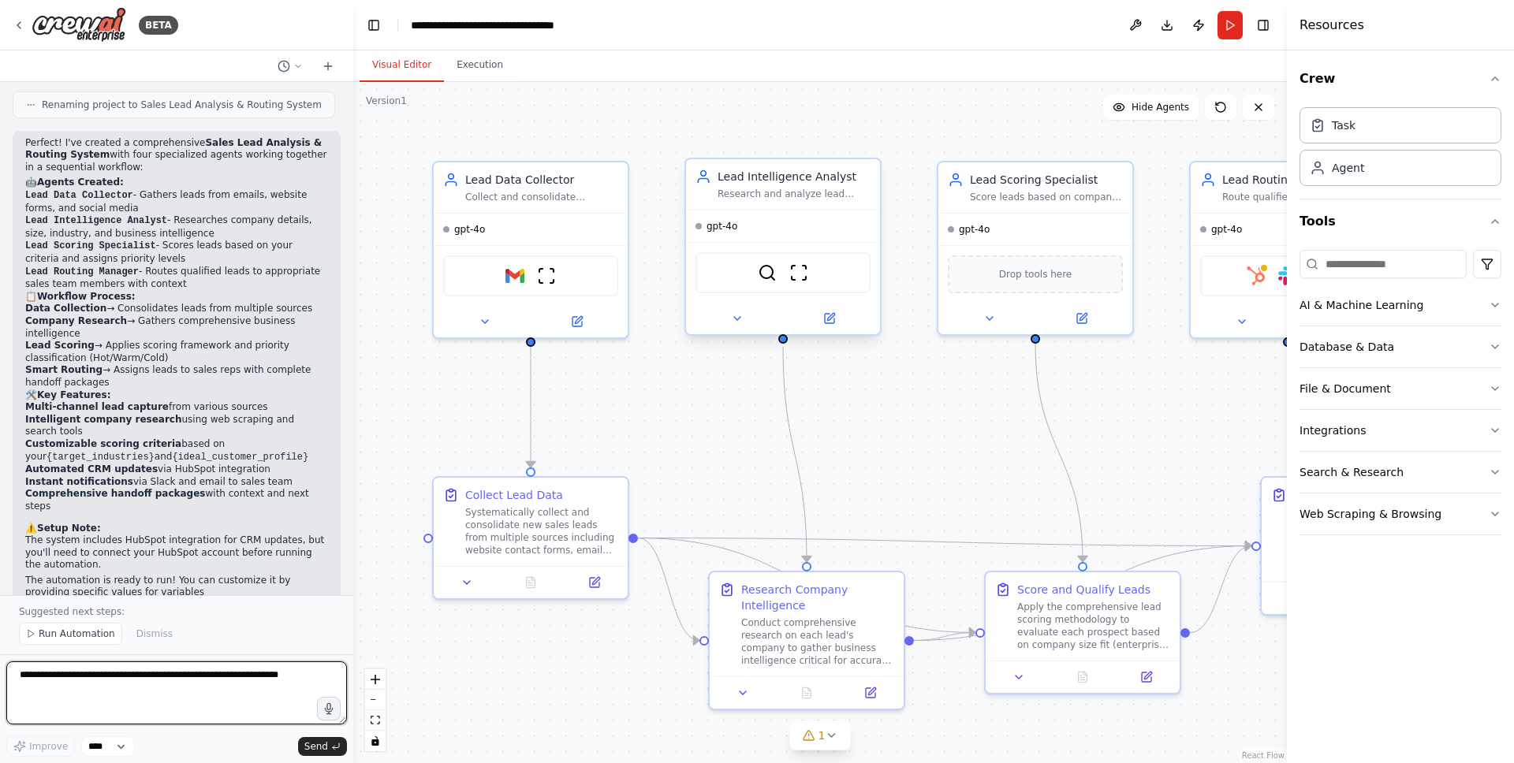
scroll to position [1124, 0]
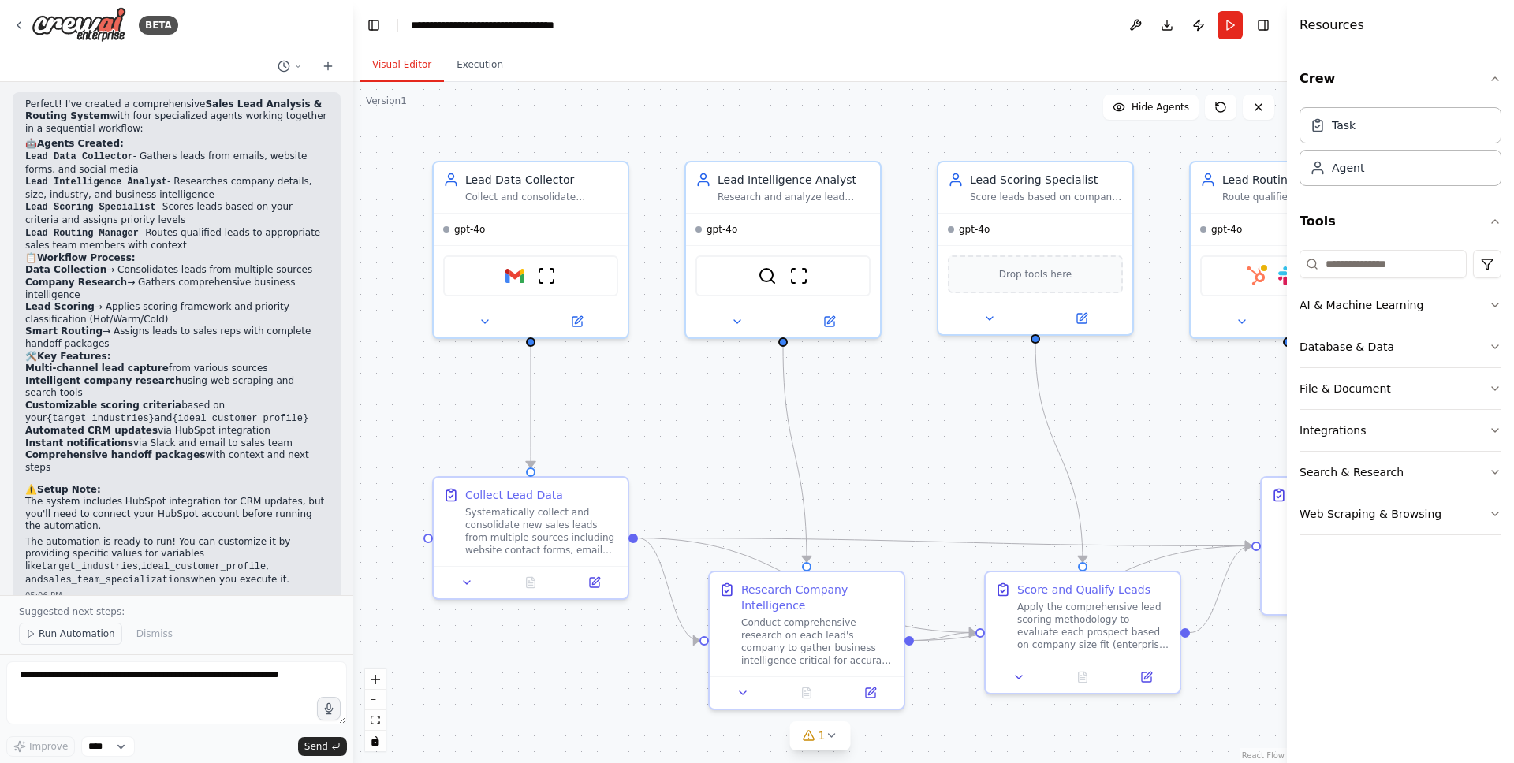
click at [69, 631] on span "Run Automation" at bounding box center [77, 634] width 76 height 13
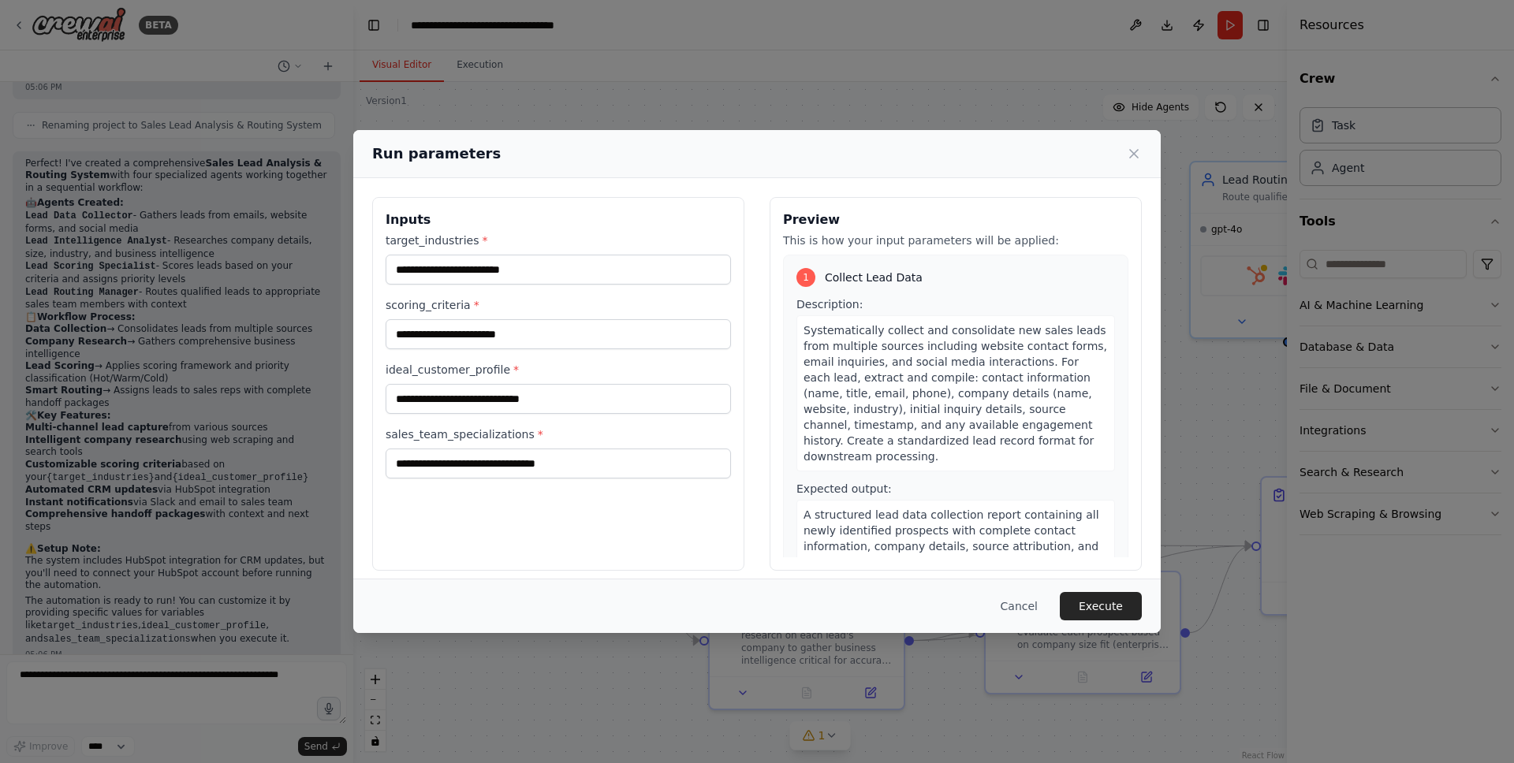
drag, startPoint x: 538, startPoint y: 289, endPoint x: 544, endPoint y: 273, distance: 17.7
click at [538, 289] on div "target_industries * scoring_criteria * ideal_customer_profile * sales_team_spec…" at bounding box center [558, 356] width 345 height 246
click at [544, 272] on input "target_industries *" at bounding box center [558, 270] width 345 height 30
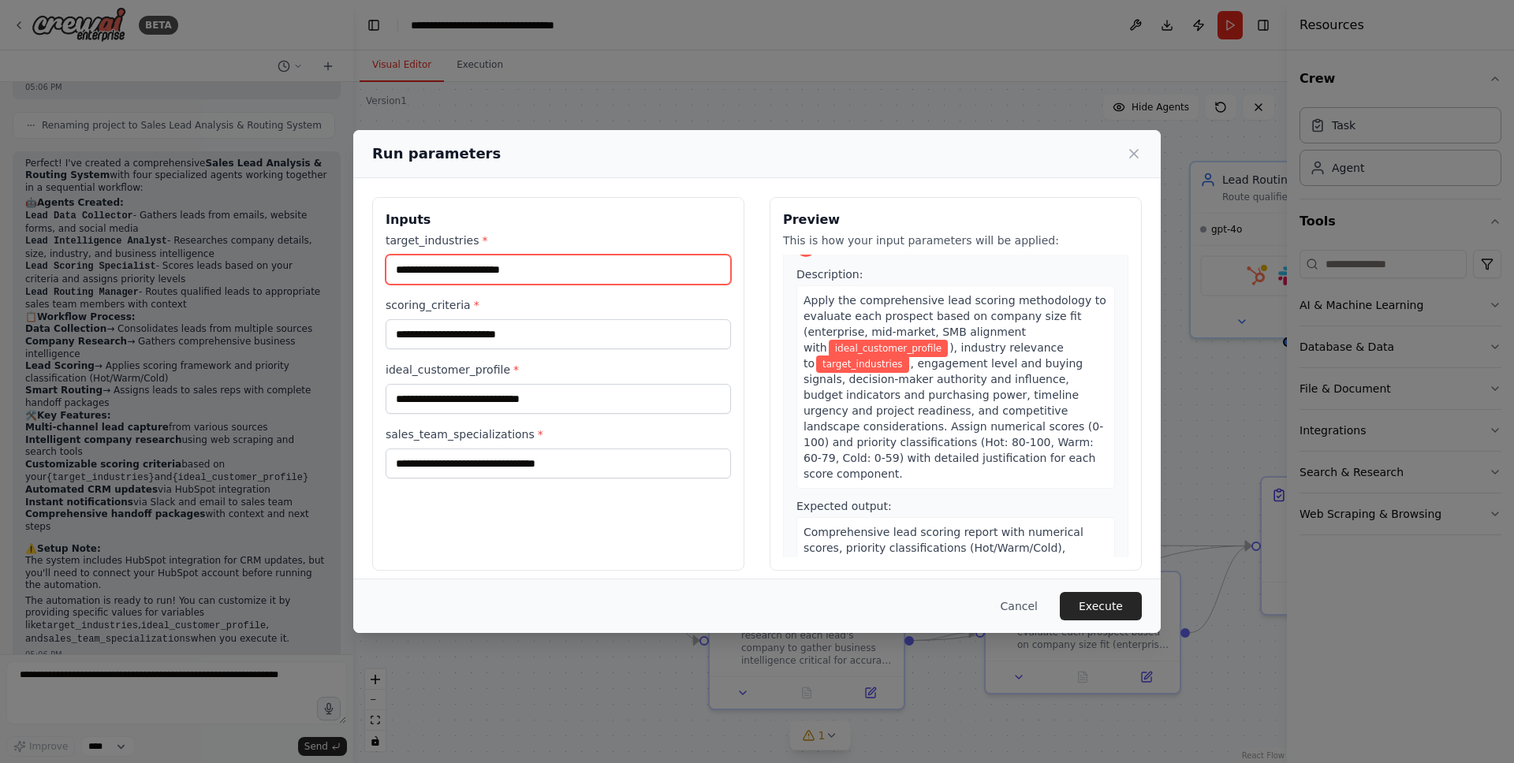
scroll to position [750, 0]
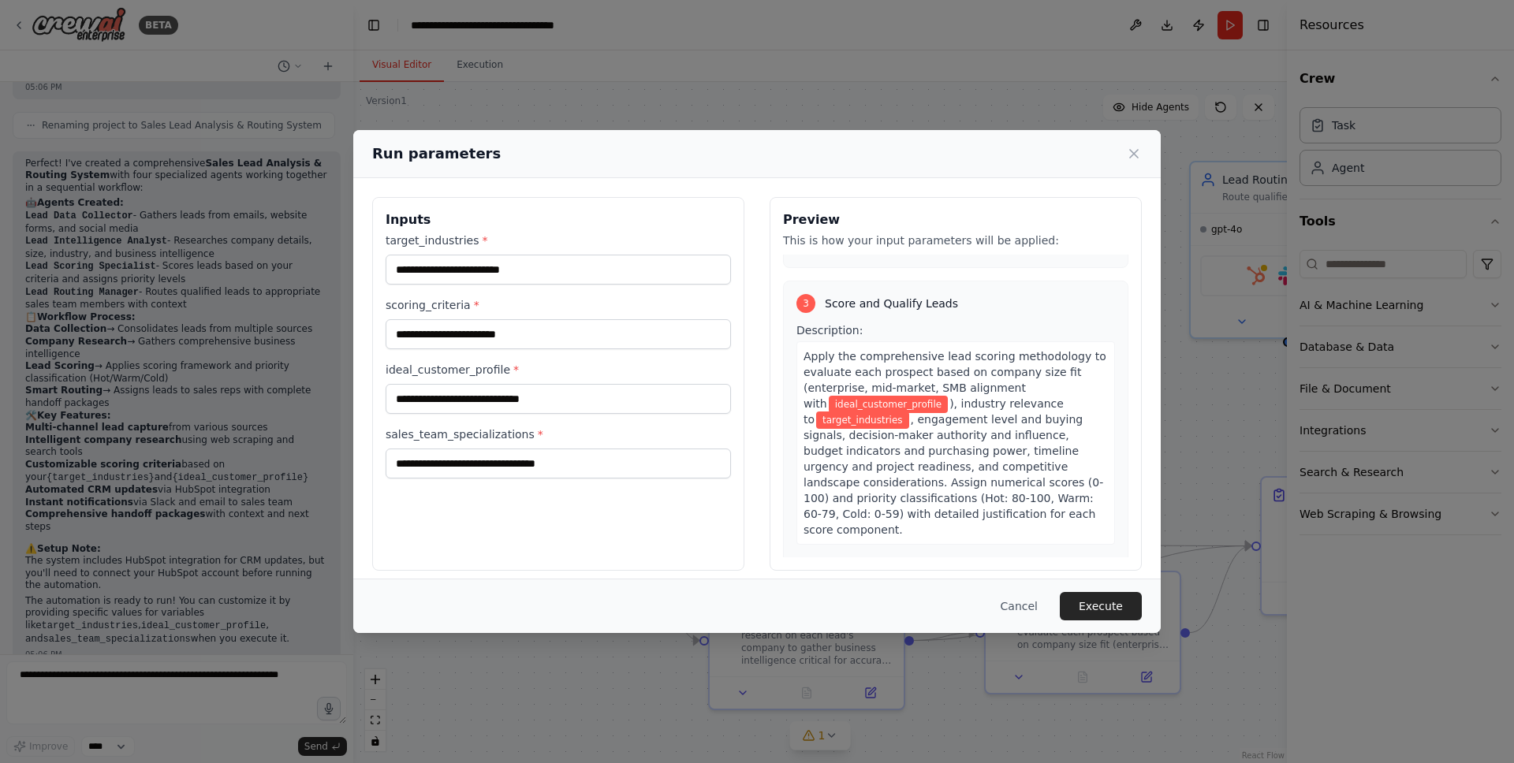
click at [507, 414] on div "target_industries * scoring_criteria * ideal_customer_profile * sales_team_spec…" at bounding box center [558, 356] width 345 height 246
click at [509, 408] on input "ideal_customer_profile *" at bounding box center [558, 399] width 345 height 30
type input "*"
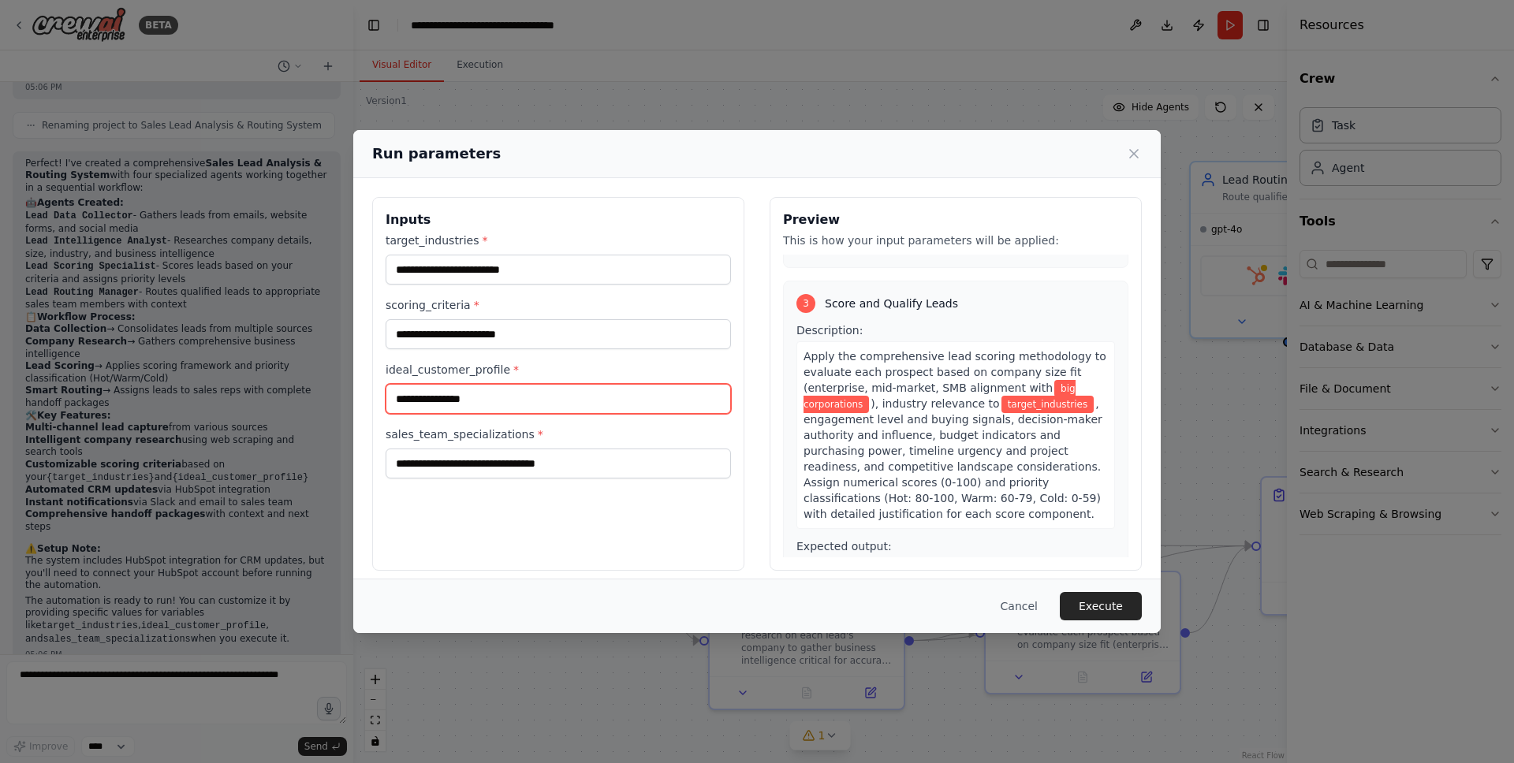
type input "**********"
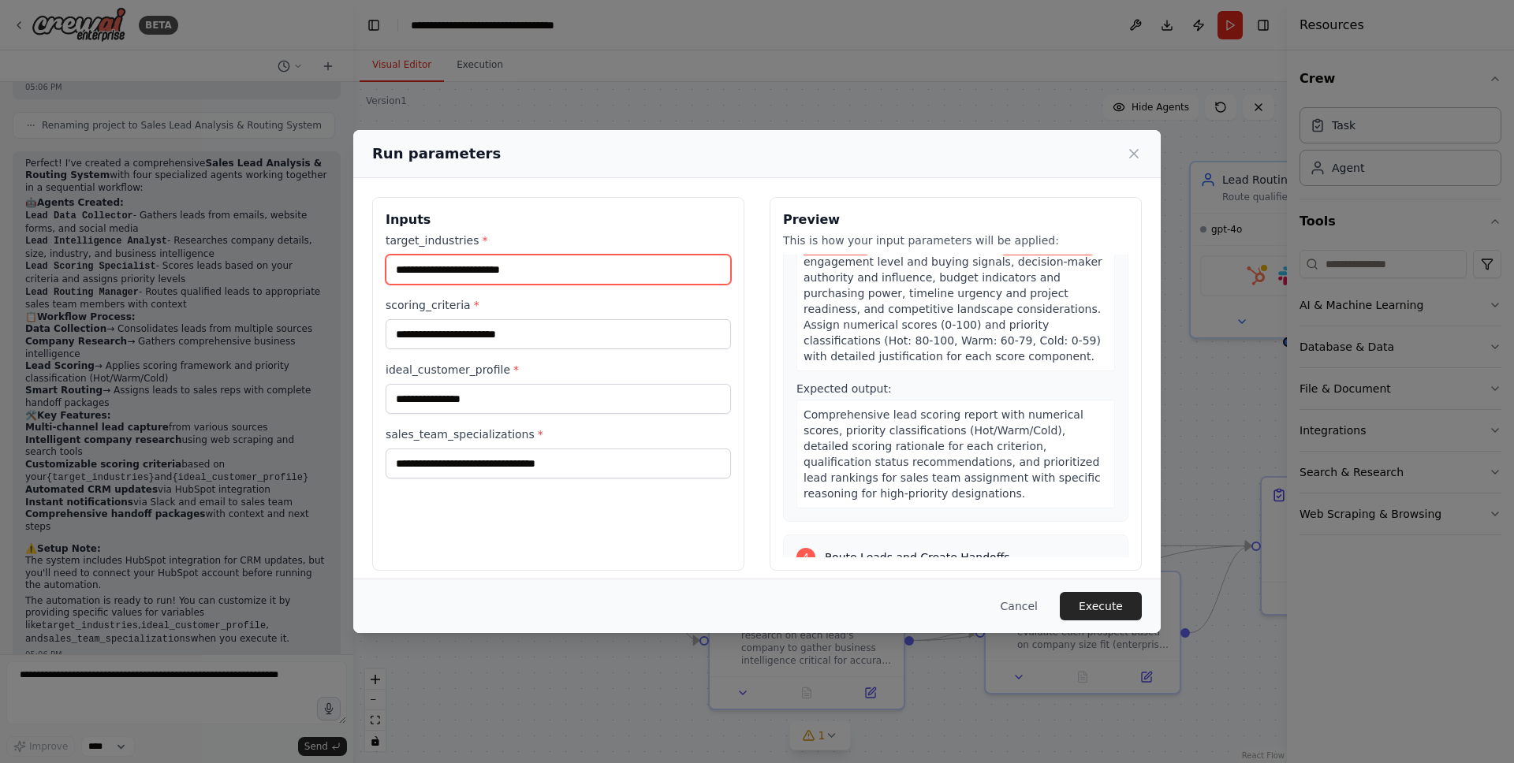
scroll to position [722, 0]
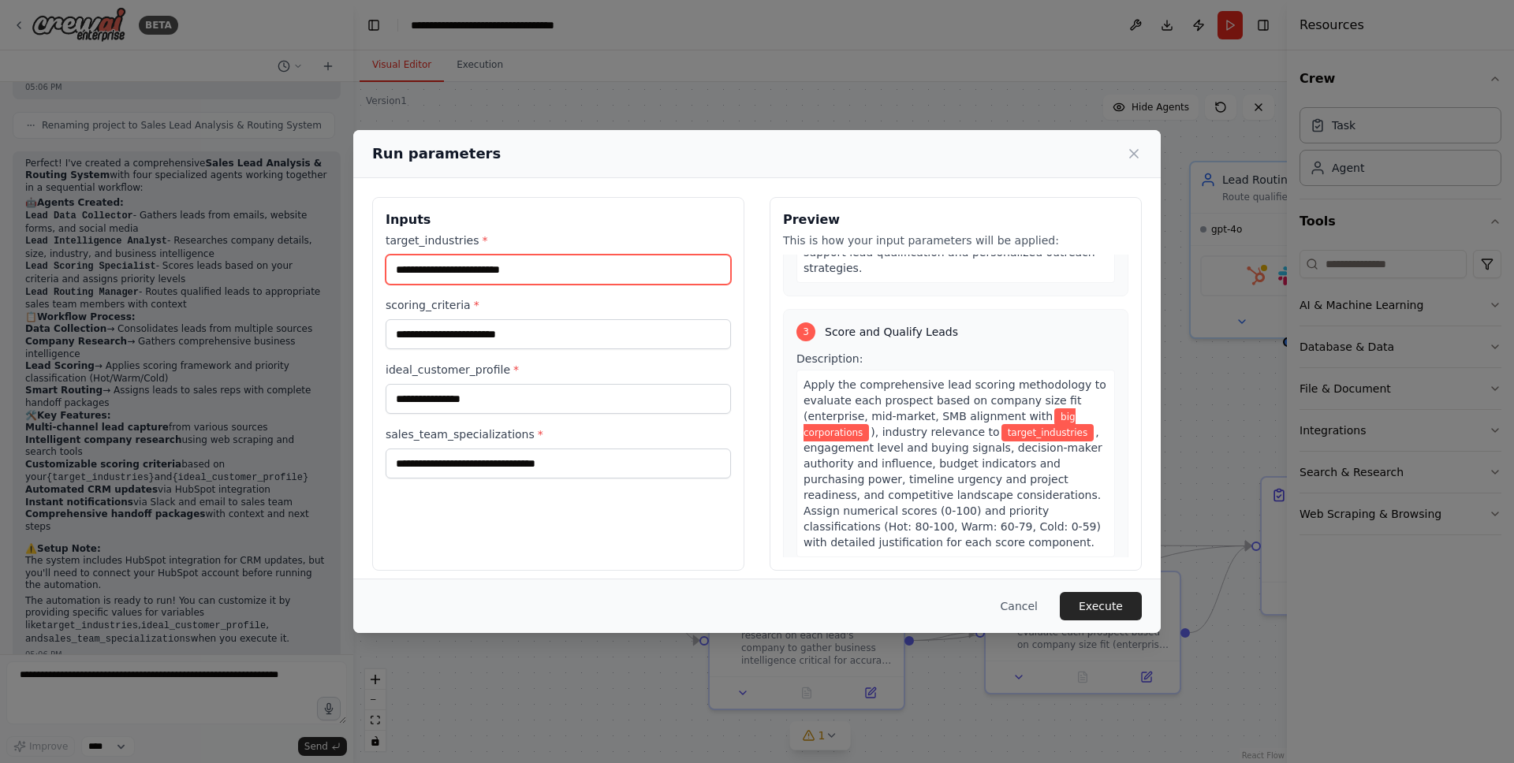
type input "*"
type input "*****"
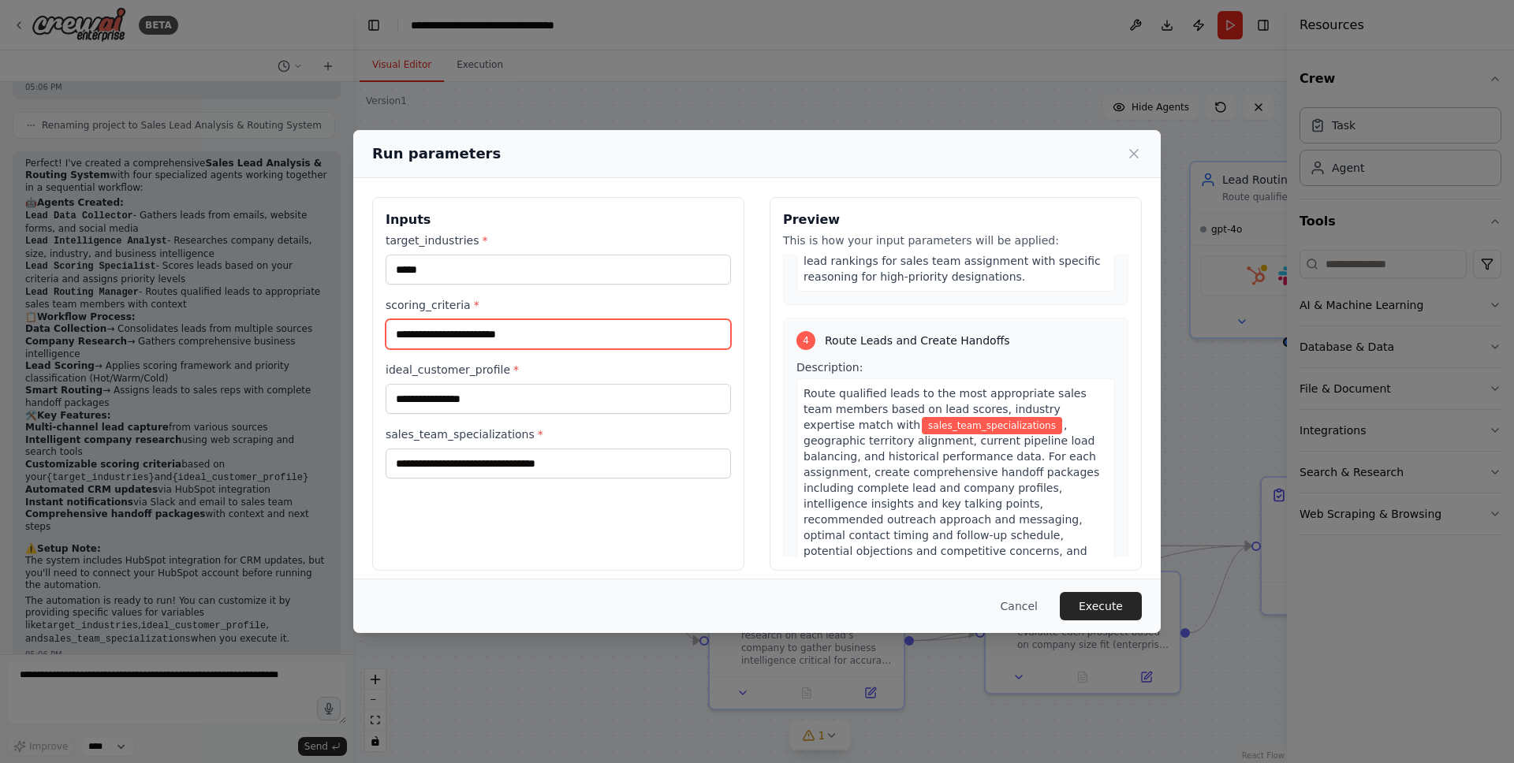
scroll to position [1268, 0]
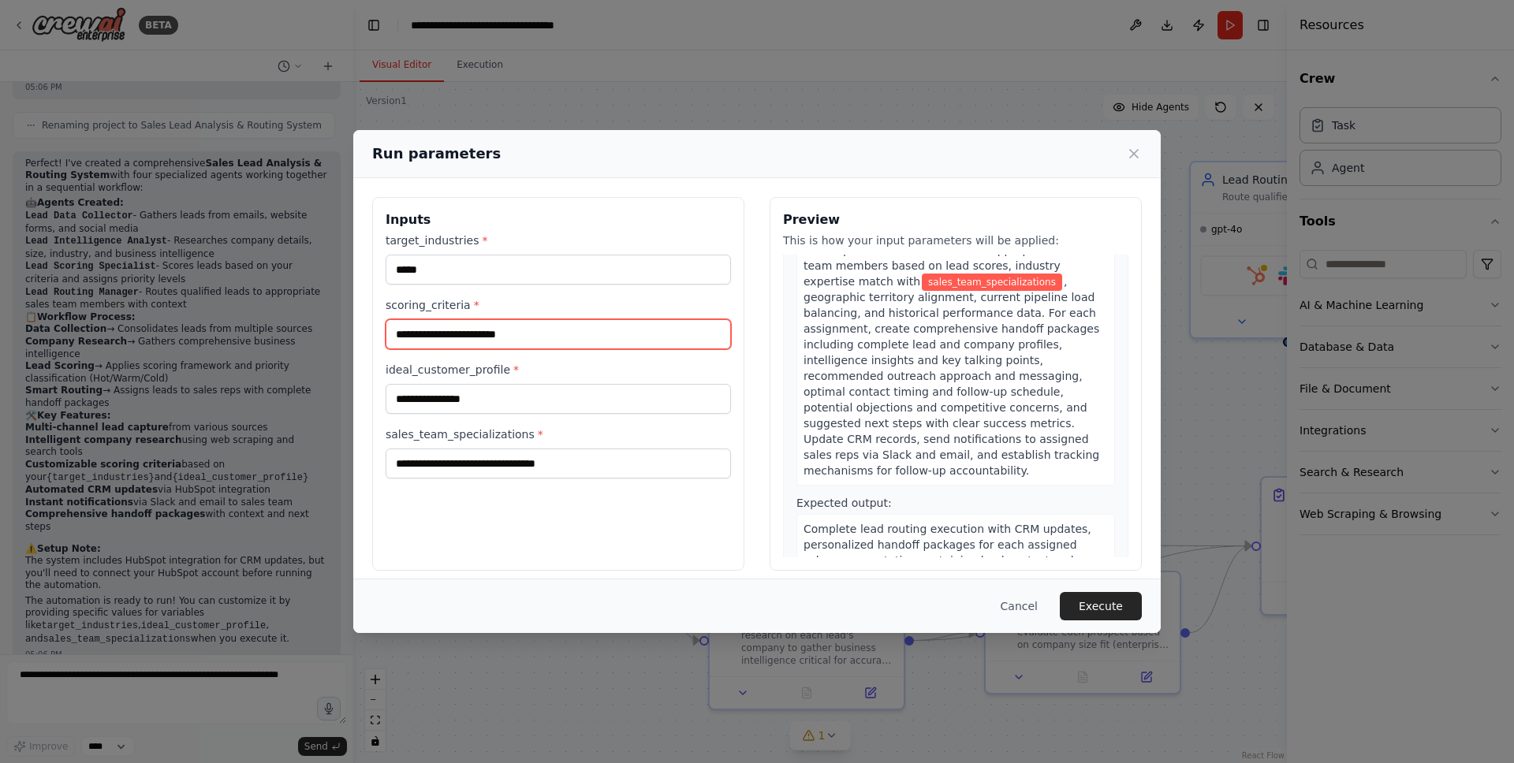
click at [513, 341] on input "scoring_criteria *" at bounding box center [558, 334] width 345 height 30
type input "****"
type input "*"
paste input "**********"
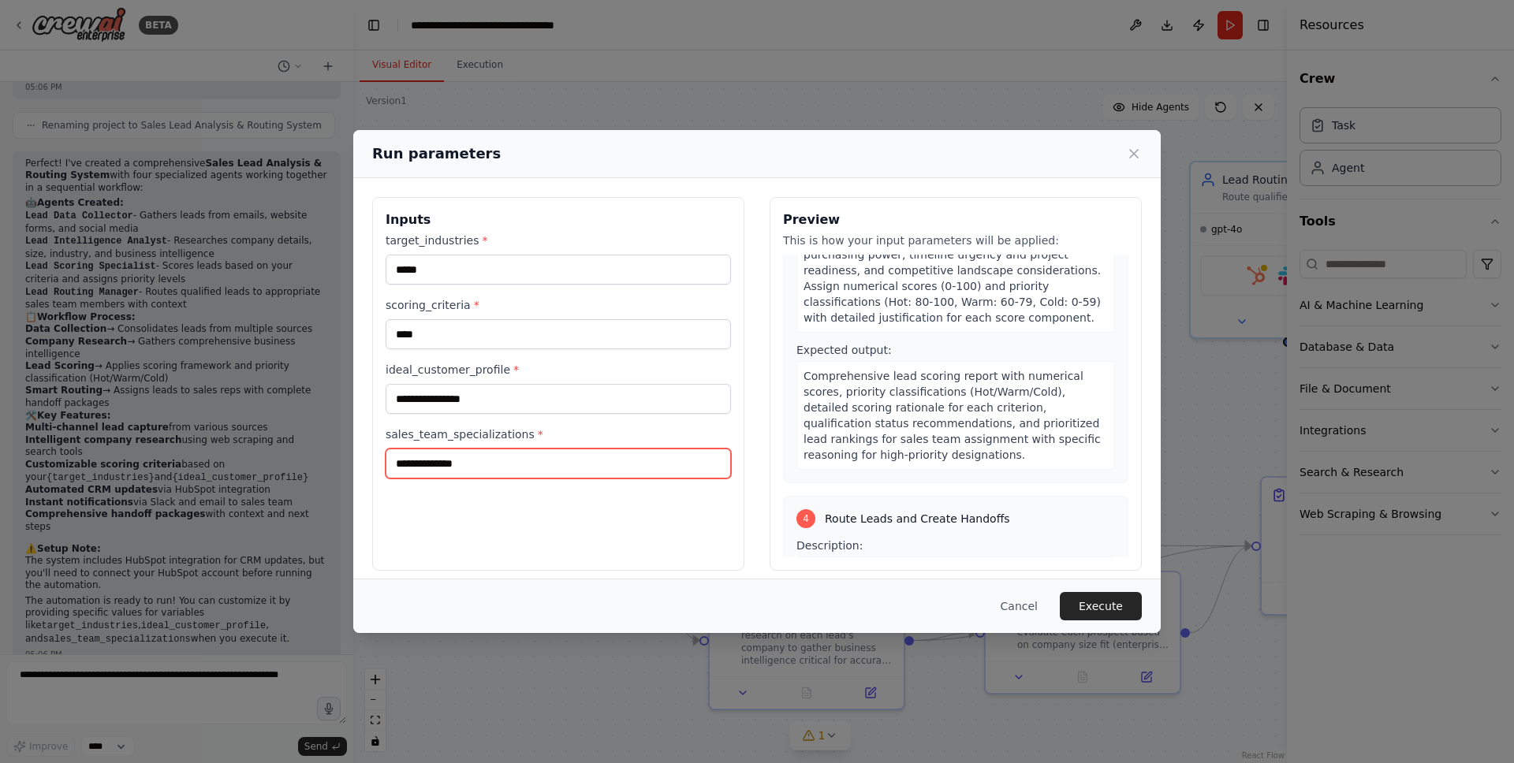
scroll to position [0, 0]
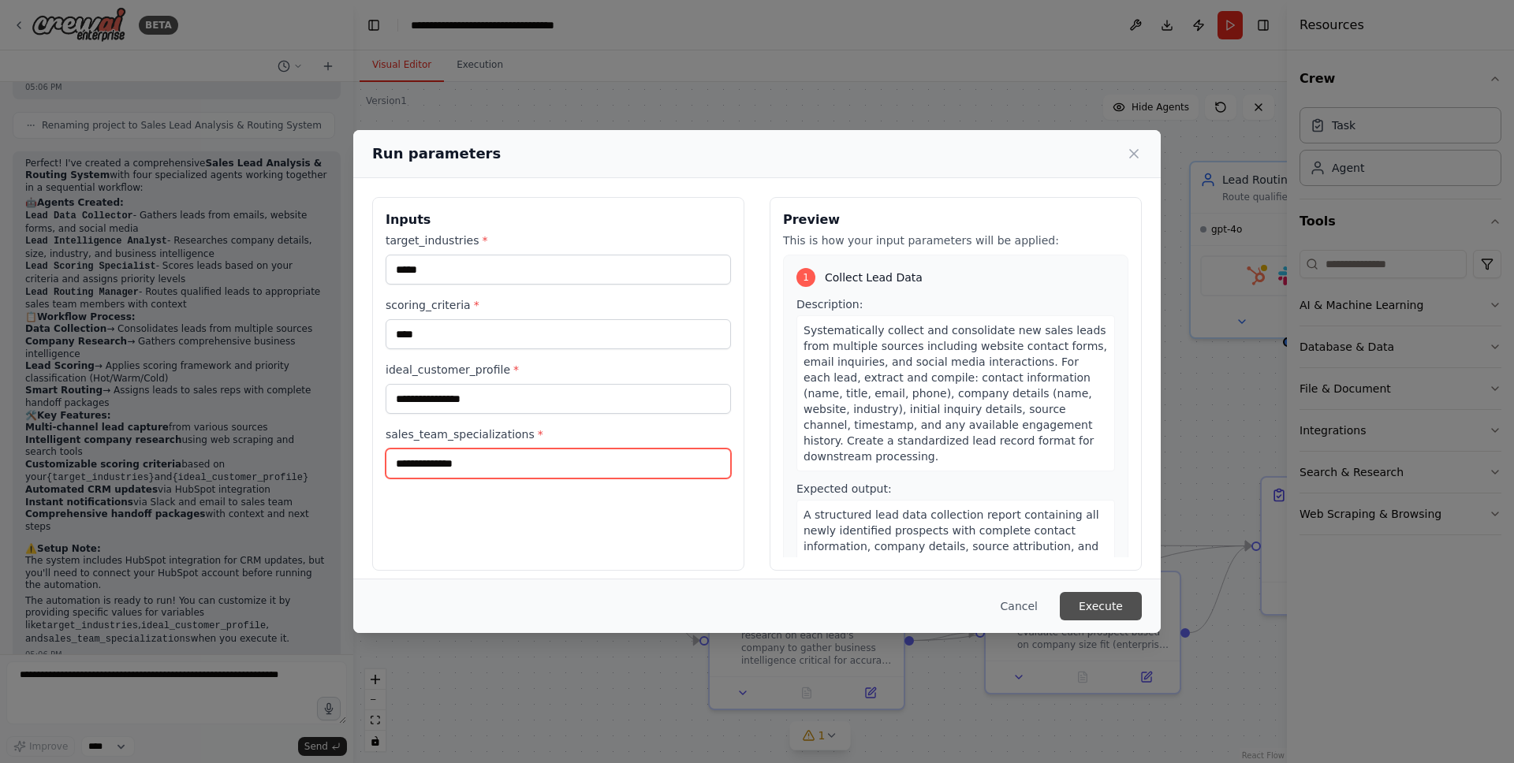
type input "**********"
click at [1108, 609] on button "Execute" at bounding box center [1101, 606] width 82 height 28
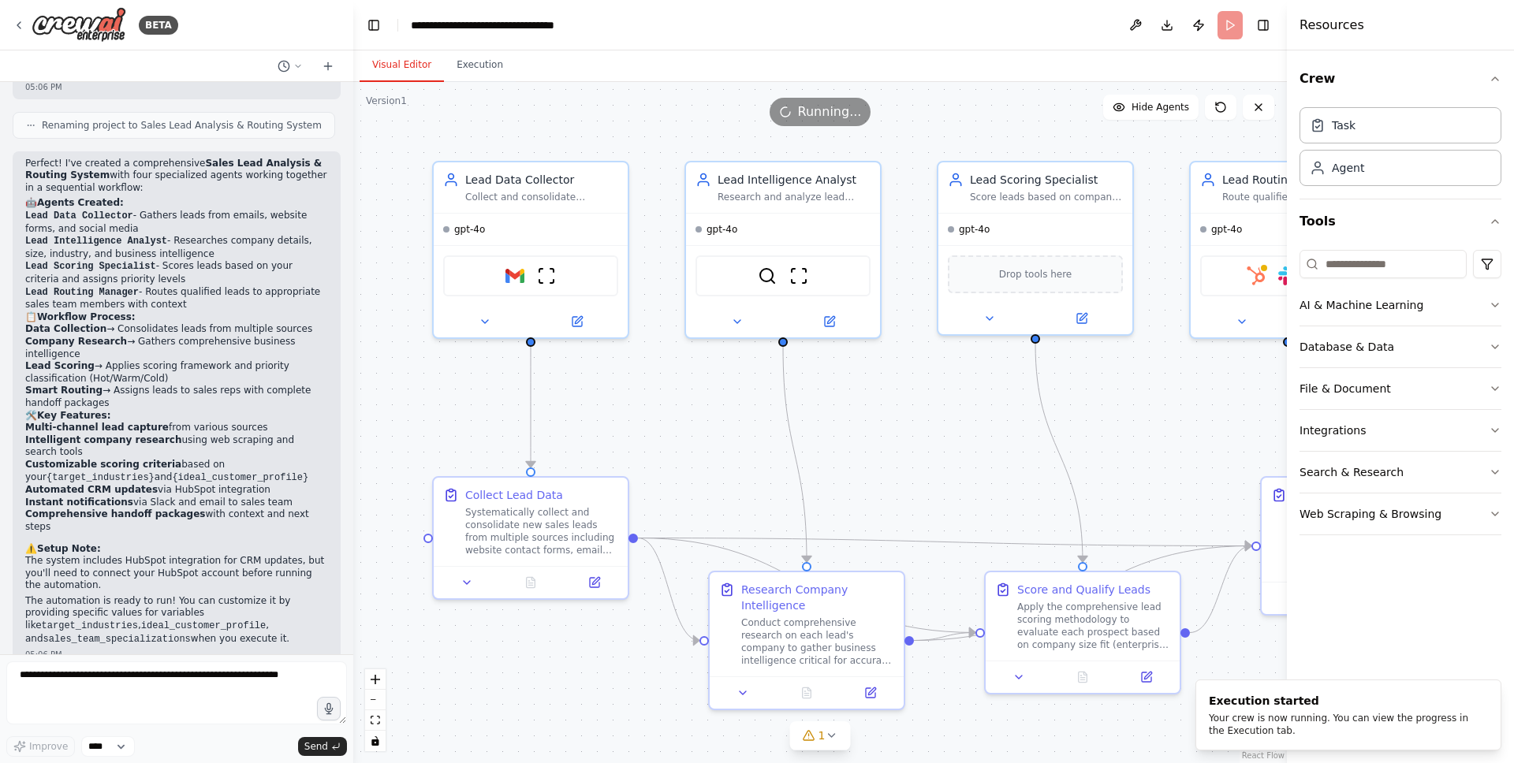
drag, startPoint x: 480, startPoint y: 62, endPoint x: 576, endPoint y: 17, distance: 106.2
click at [480, 62] on button "Execution" at bounding box center [480, 65] width 72 height 33
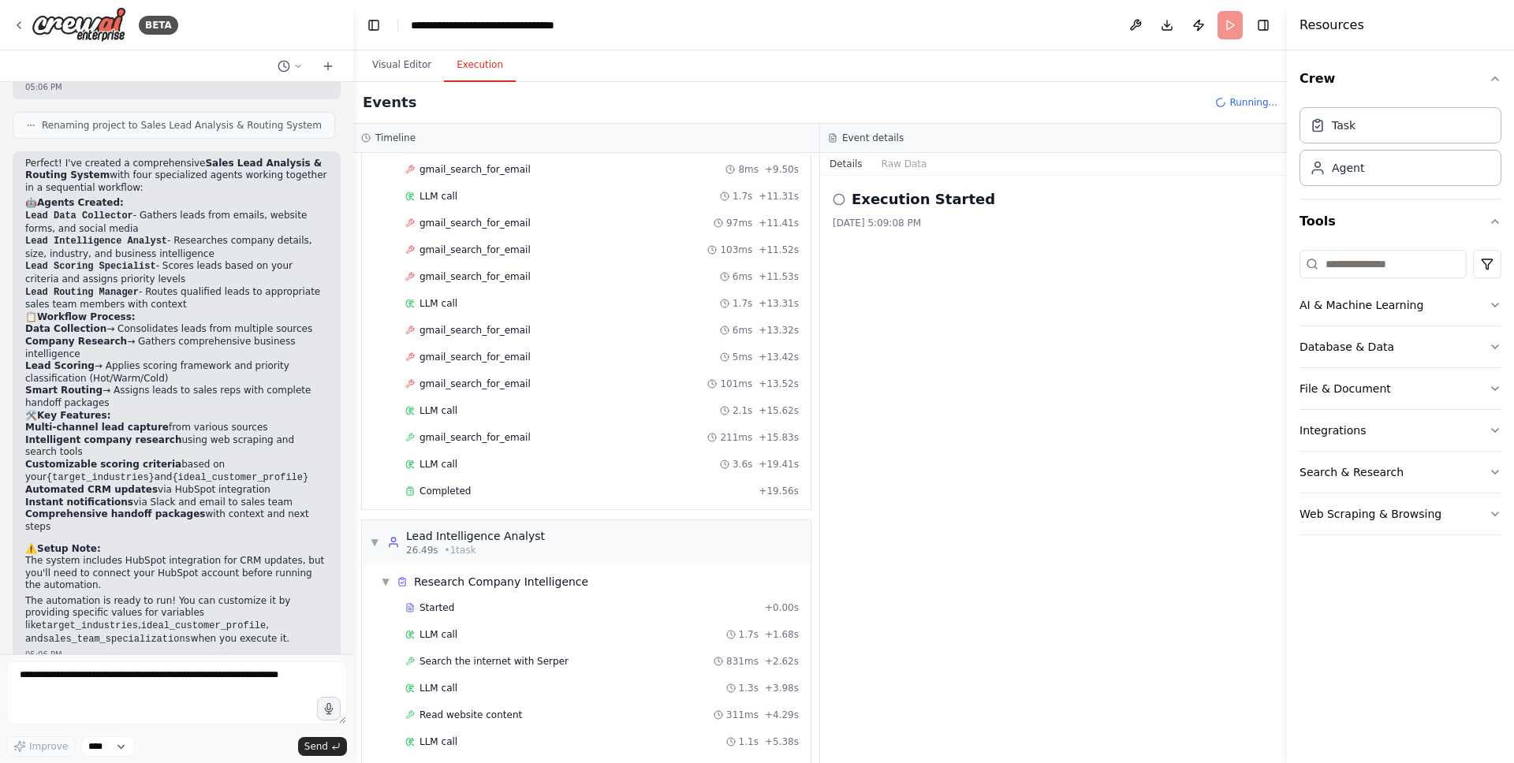
scroll to position [416, 0]
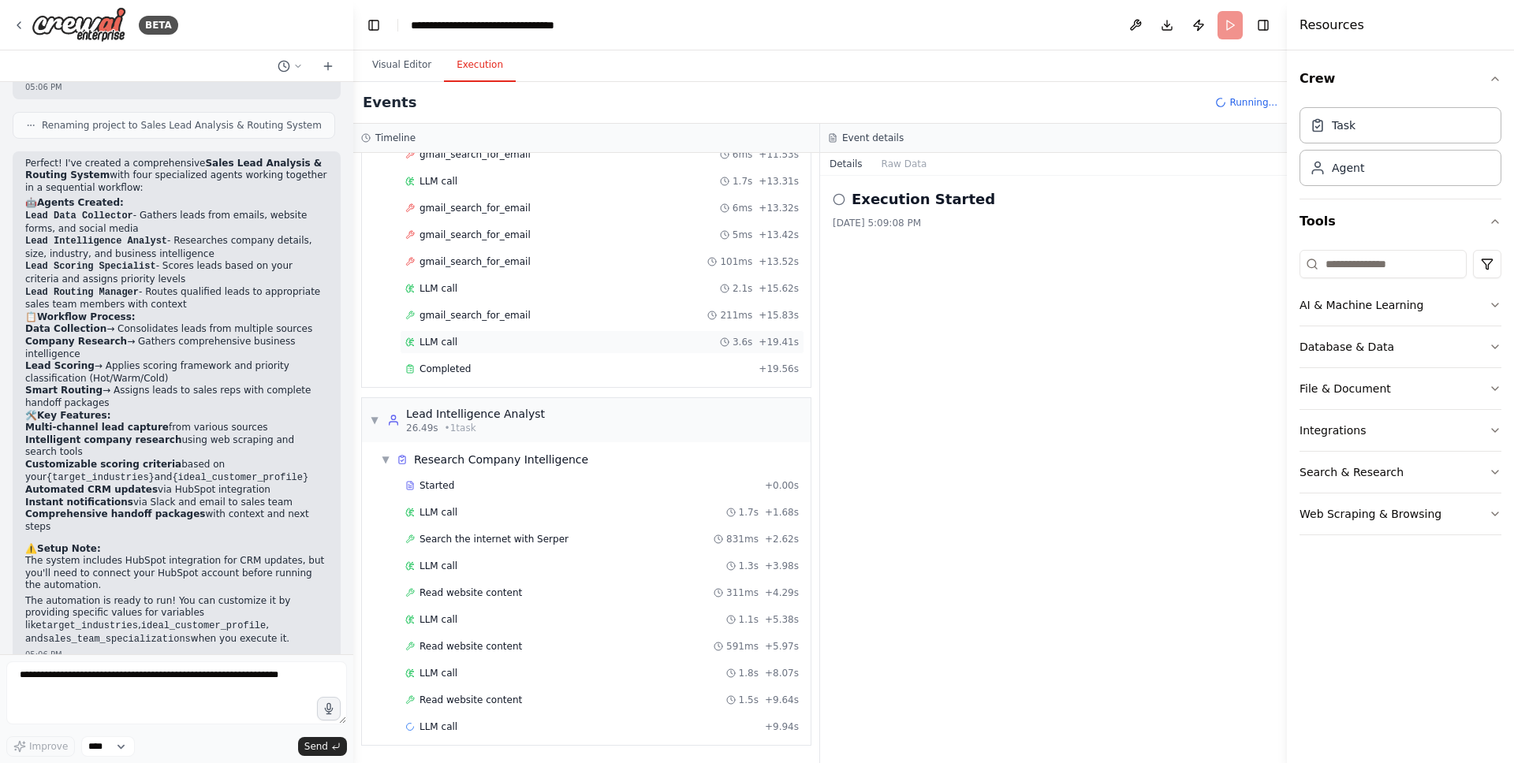
click at [471, 346] on div "LLM call 3.6s + 19.41s" at bounding box center [601, 342] width 393 height 13
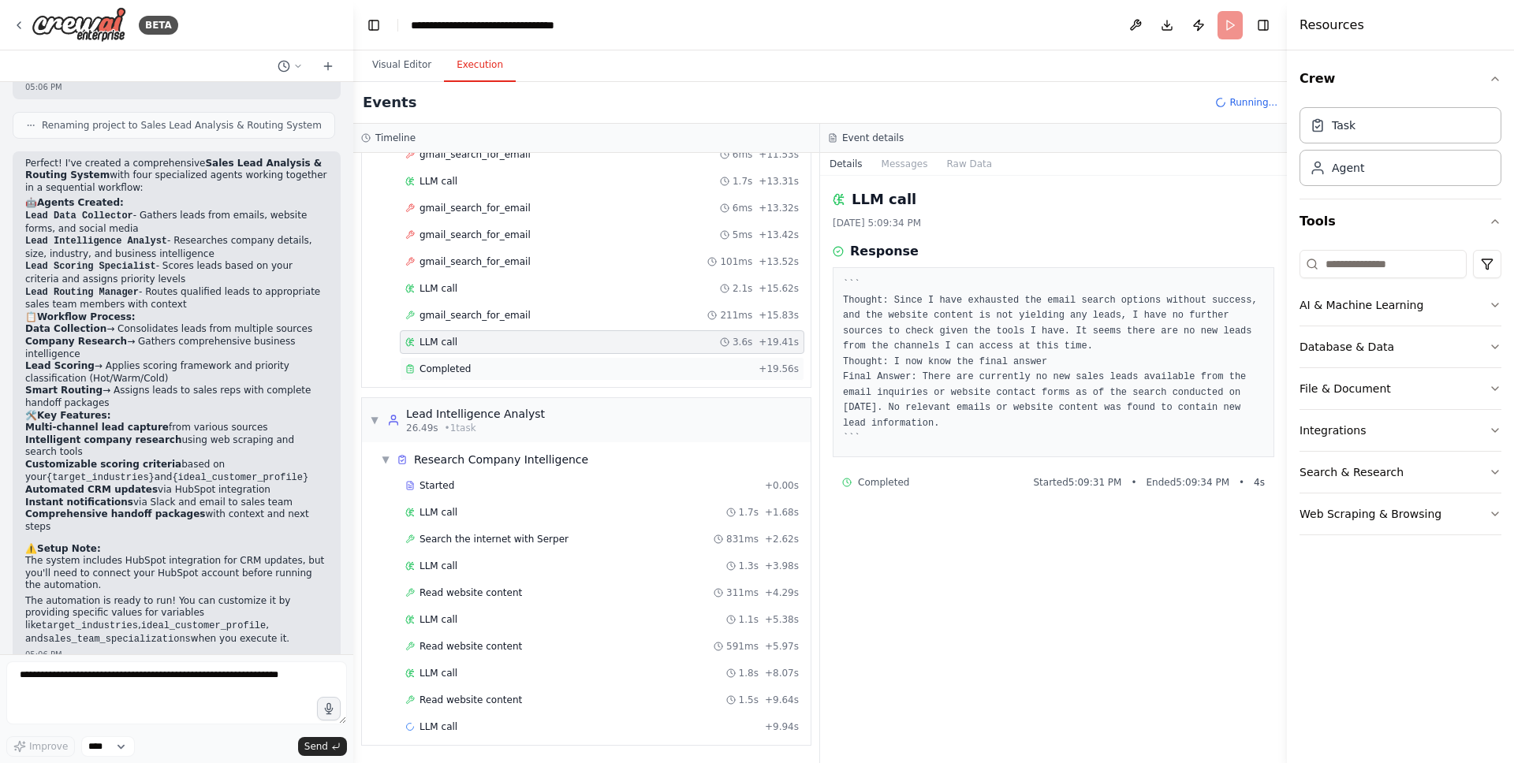
drag, startPoint x: 464, startPoint y: 375, endPoint x: 467, endPoint y: 367, distance: 9.0
click at [464, 375] on div "Completed + 19.56s" at bounding box center [602, 369] width 405 height 24
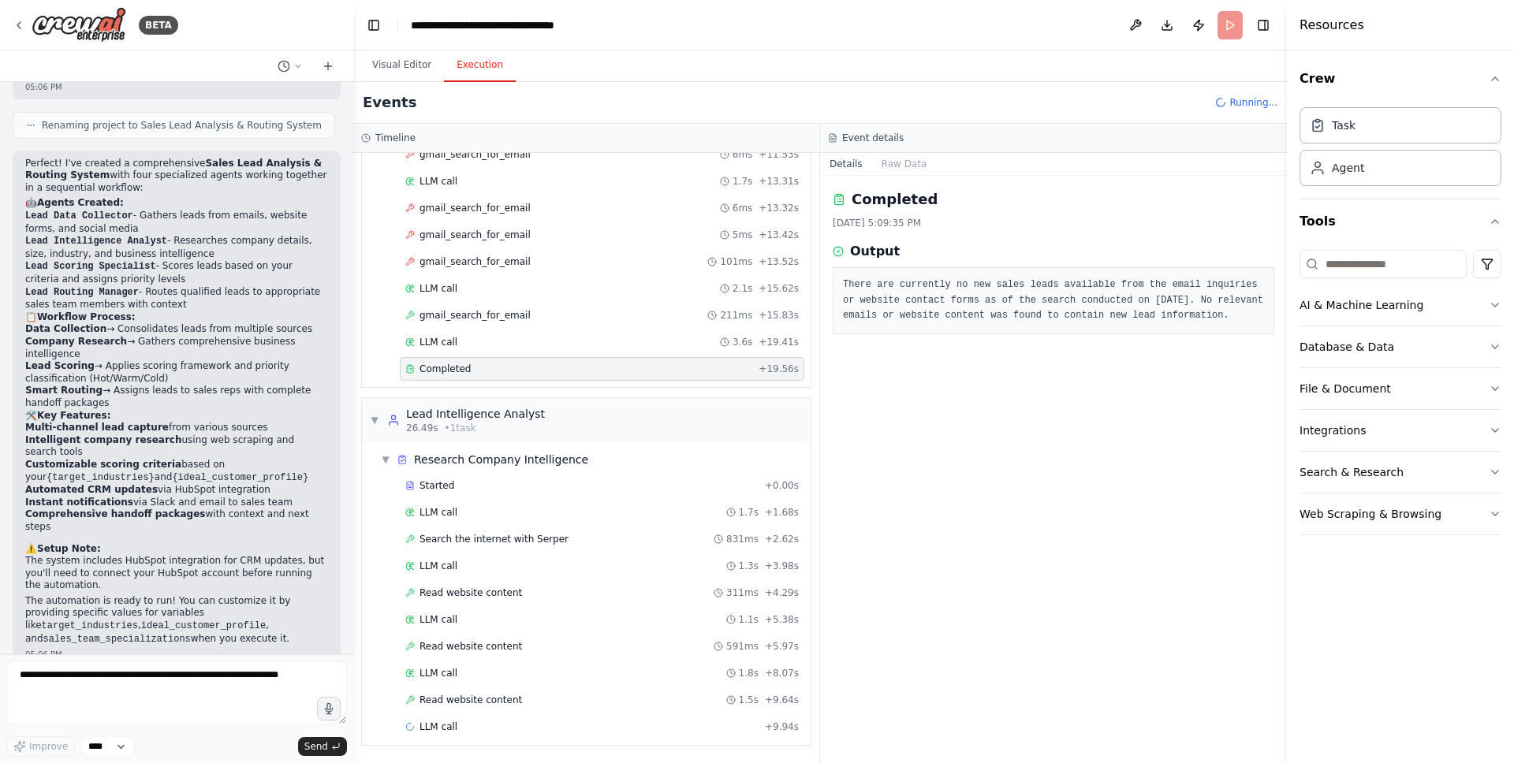
click at [459, 365] on span "Completed" at bounding box center [445, 369] width 51 height 13
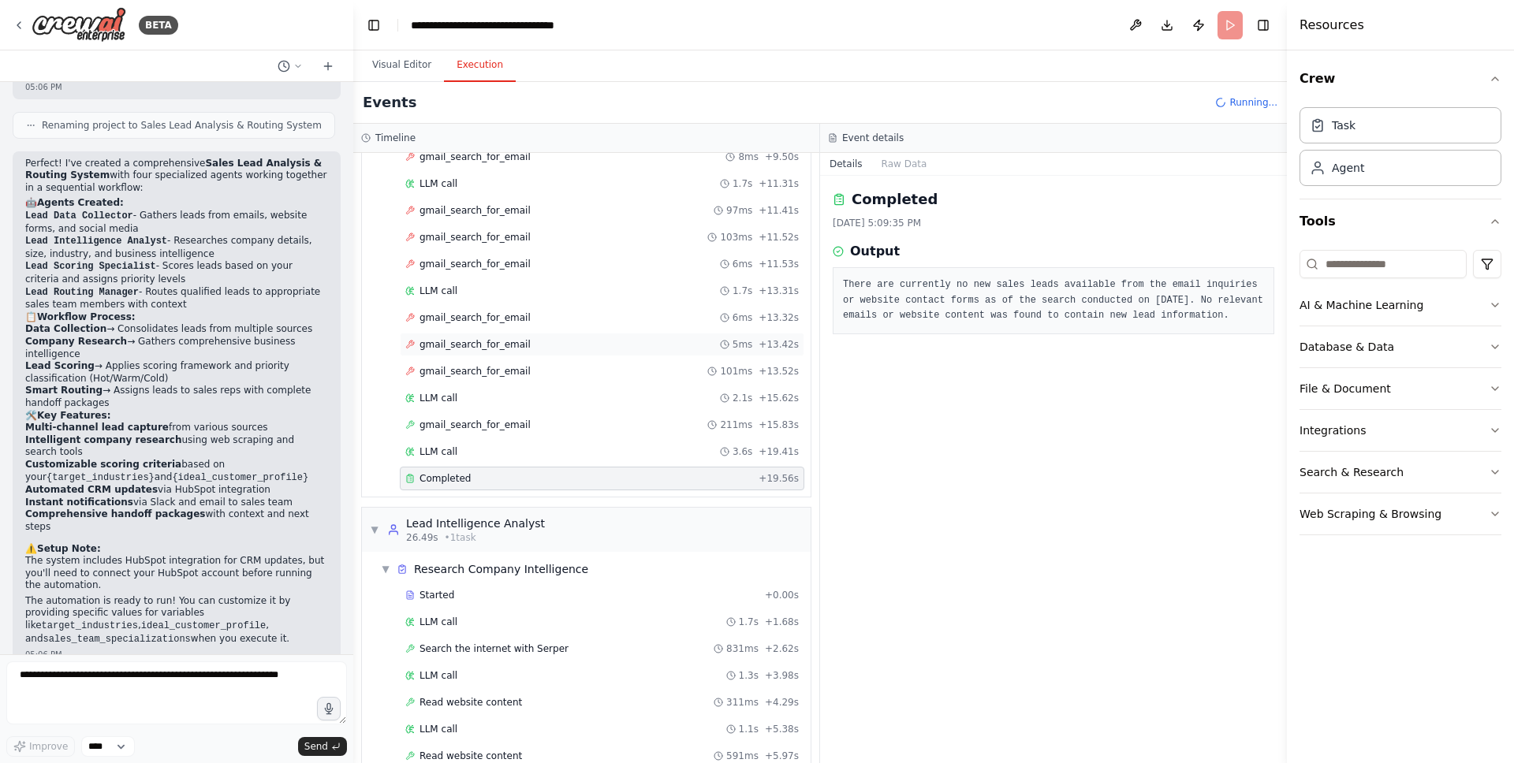
scroll to position [302, 0]
drag, startPoint x: 574, startPoint y: 358, endPoint x: 565, endPoint y: 372, distance: 17.1
click at [574, 358] on div "gmail_search_for_email 5ms + 13.42s" at bounding box center [602, 350] width 405 height 24
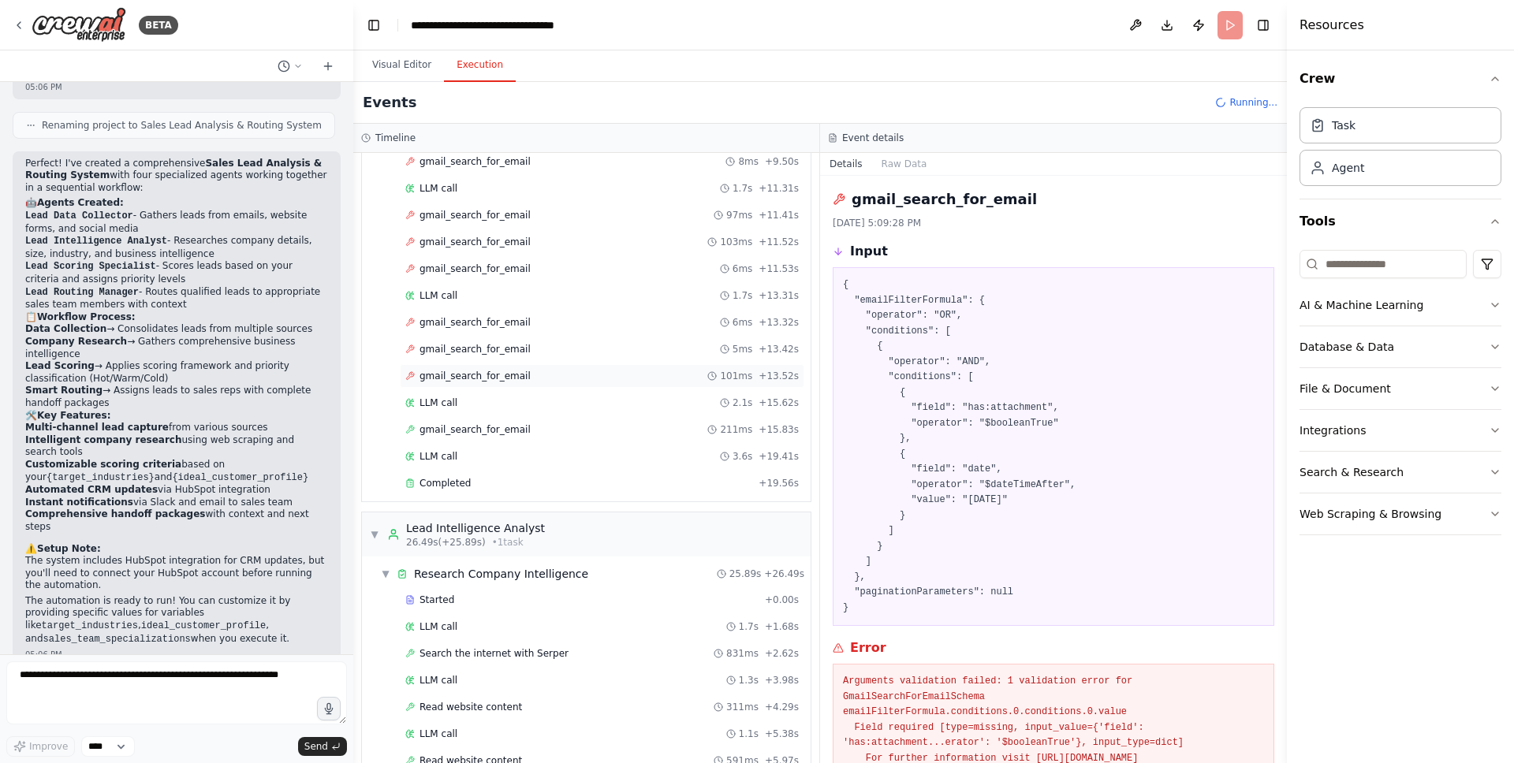
scroll to position [309, 0]
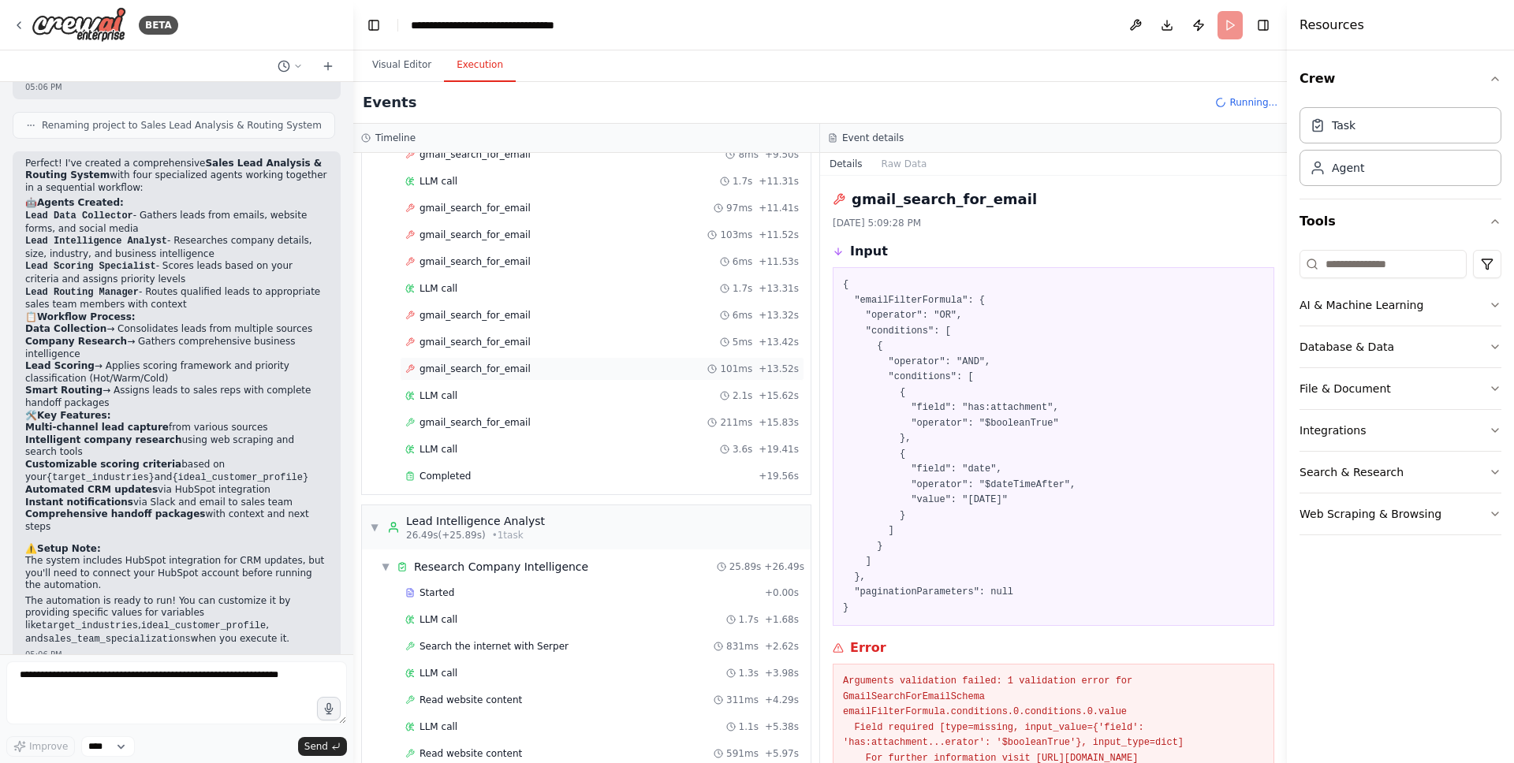
click at [539, 373] on div "gmail_search_for_email 101ms + 13.52s" at bounding box center [601, 369] width 393 height 13
click at [502, 431] on div "gmail_search_for_email 211ms + 15.83s" at bounding box center [602, 423] width 405 height 24
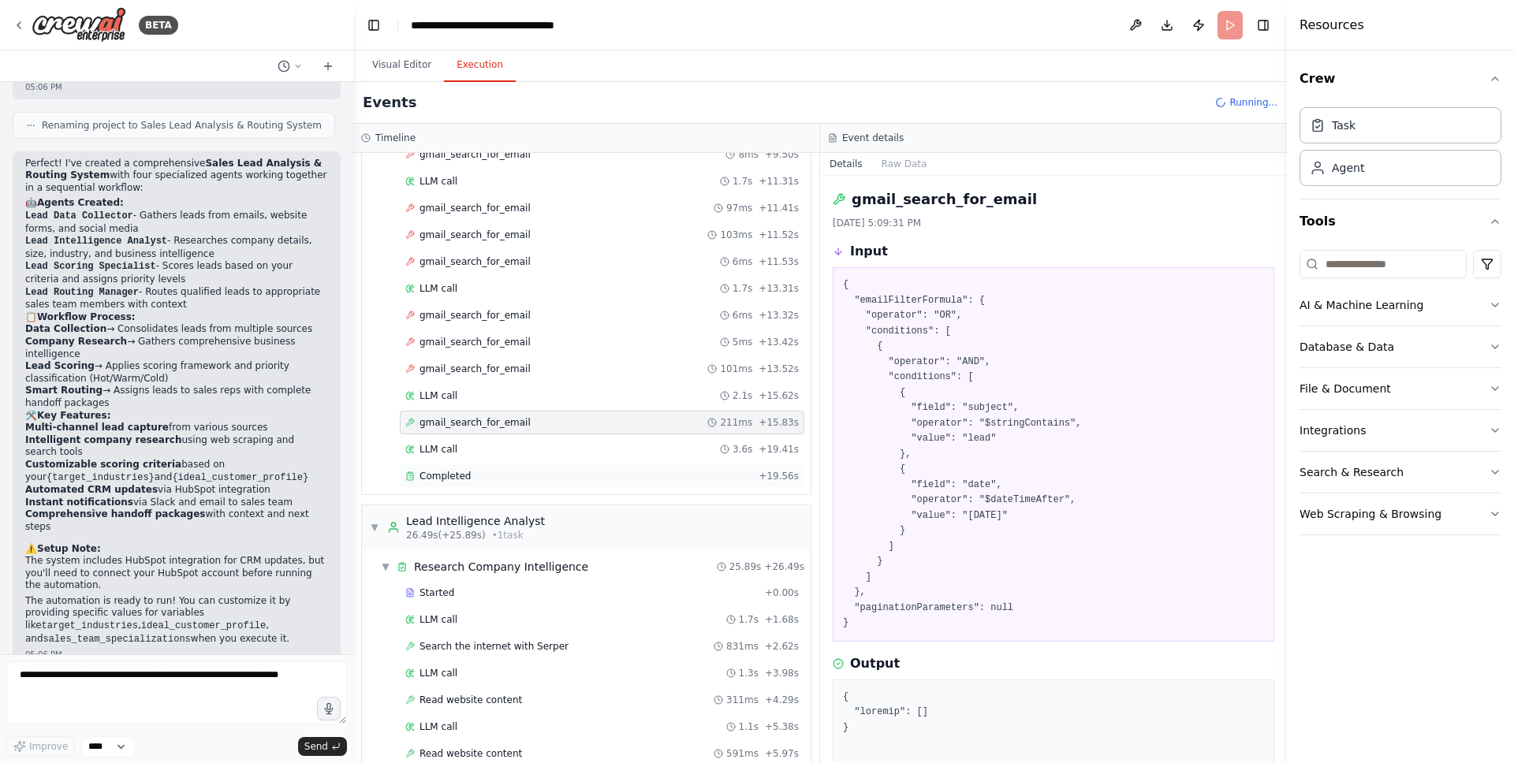
click at [484, 465] on div "Completed + 19.56s" at bounding box center [602, 476] width 405 height 24
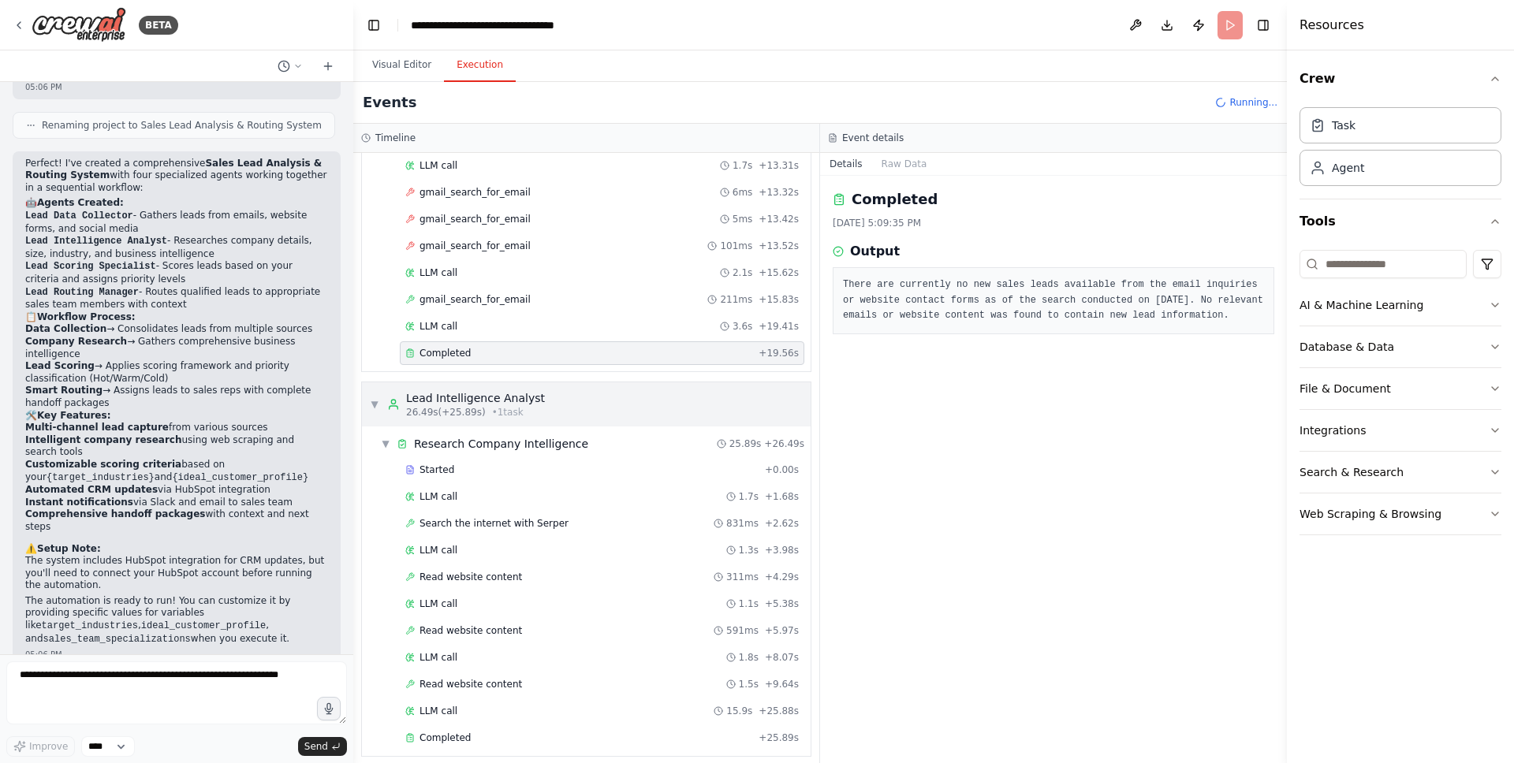
scroll to position [512, 0]
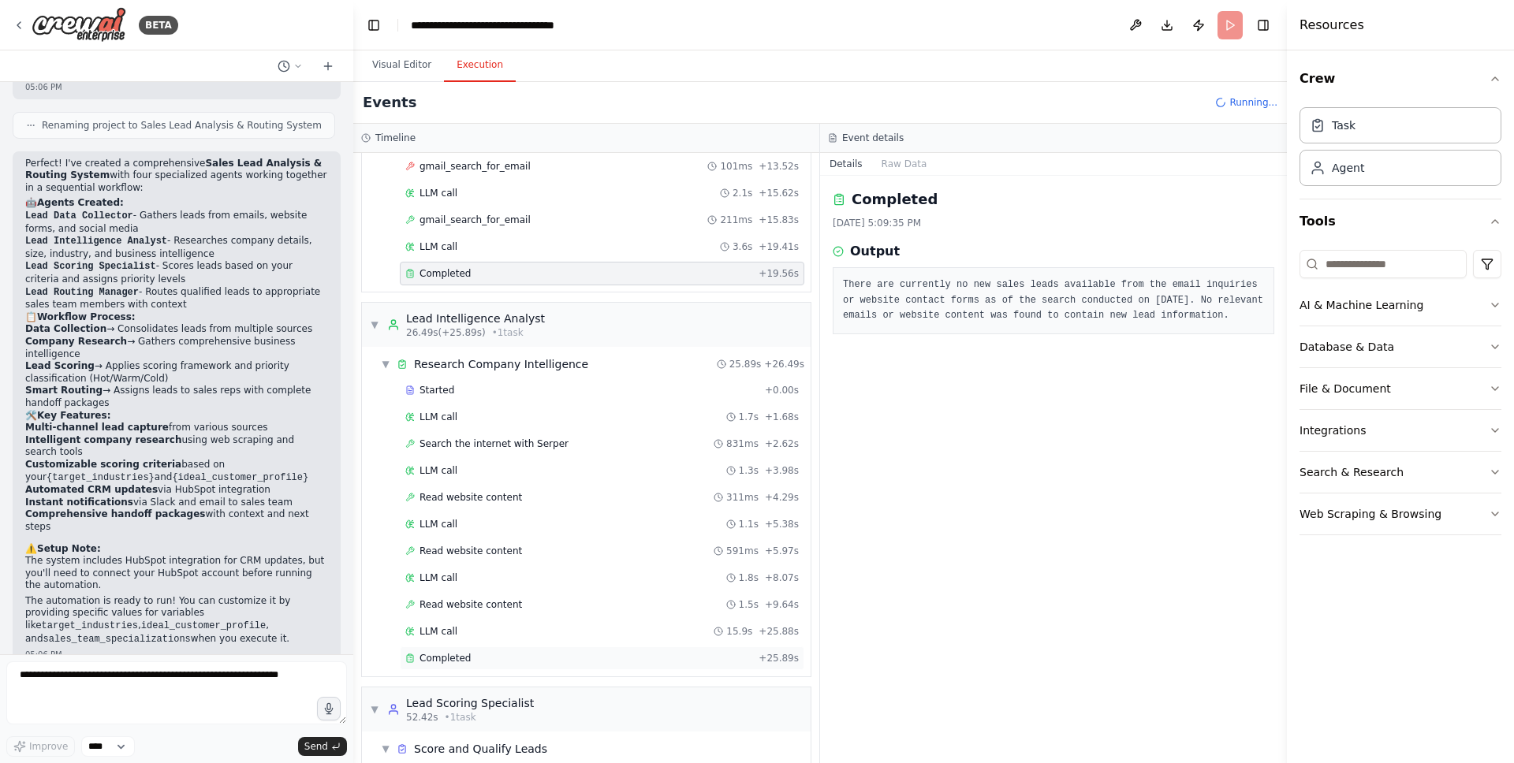
click at [471, 666] on div "Completed + 25.89s" at bounding box center [602, 659] width 405 height 24
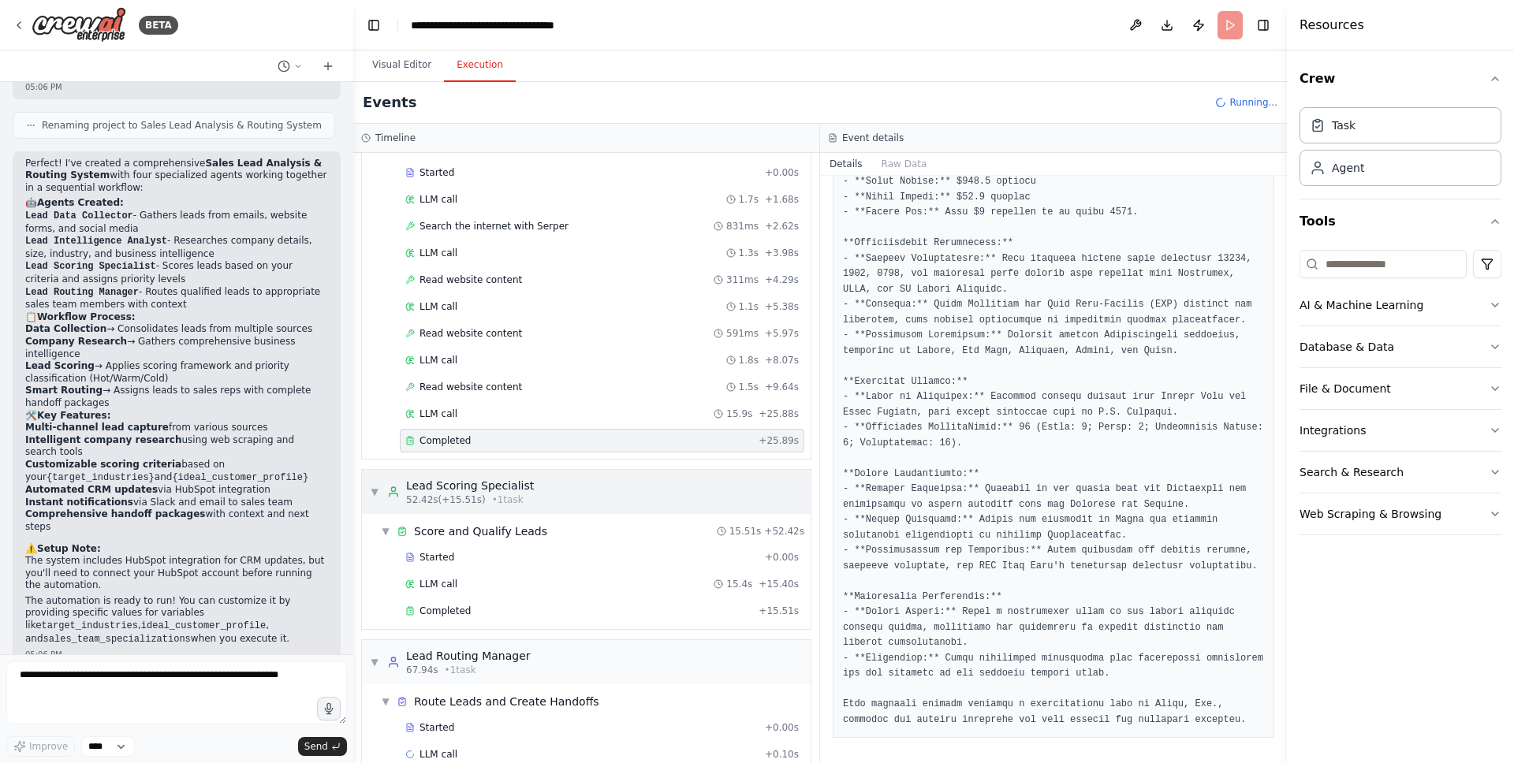
scroll to position [757, 0]
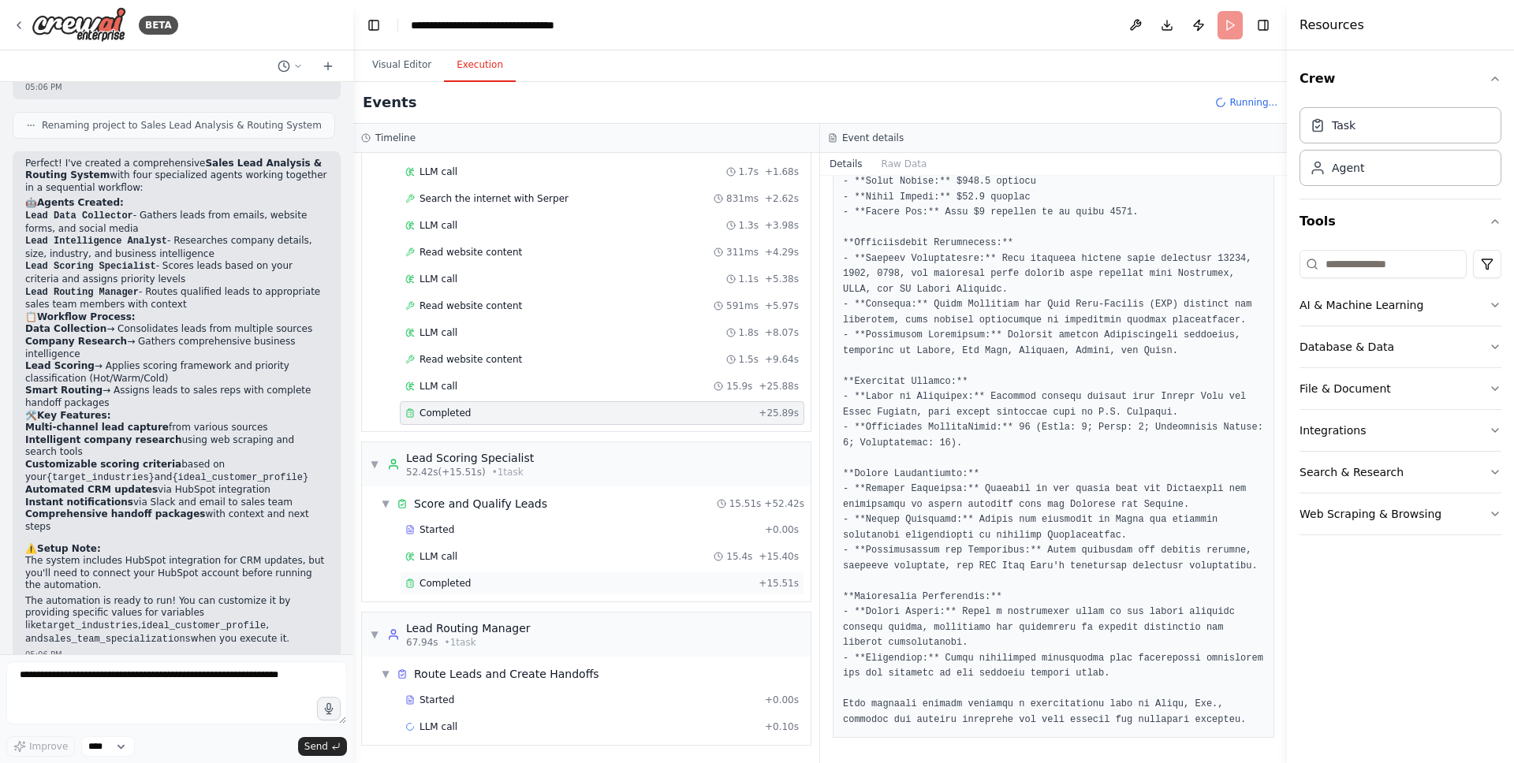
click at [453, 581] on span "Completed" at bounding box center [445, 583] width 51 height 13
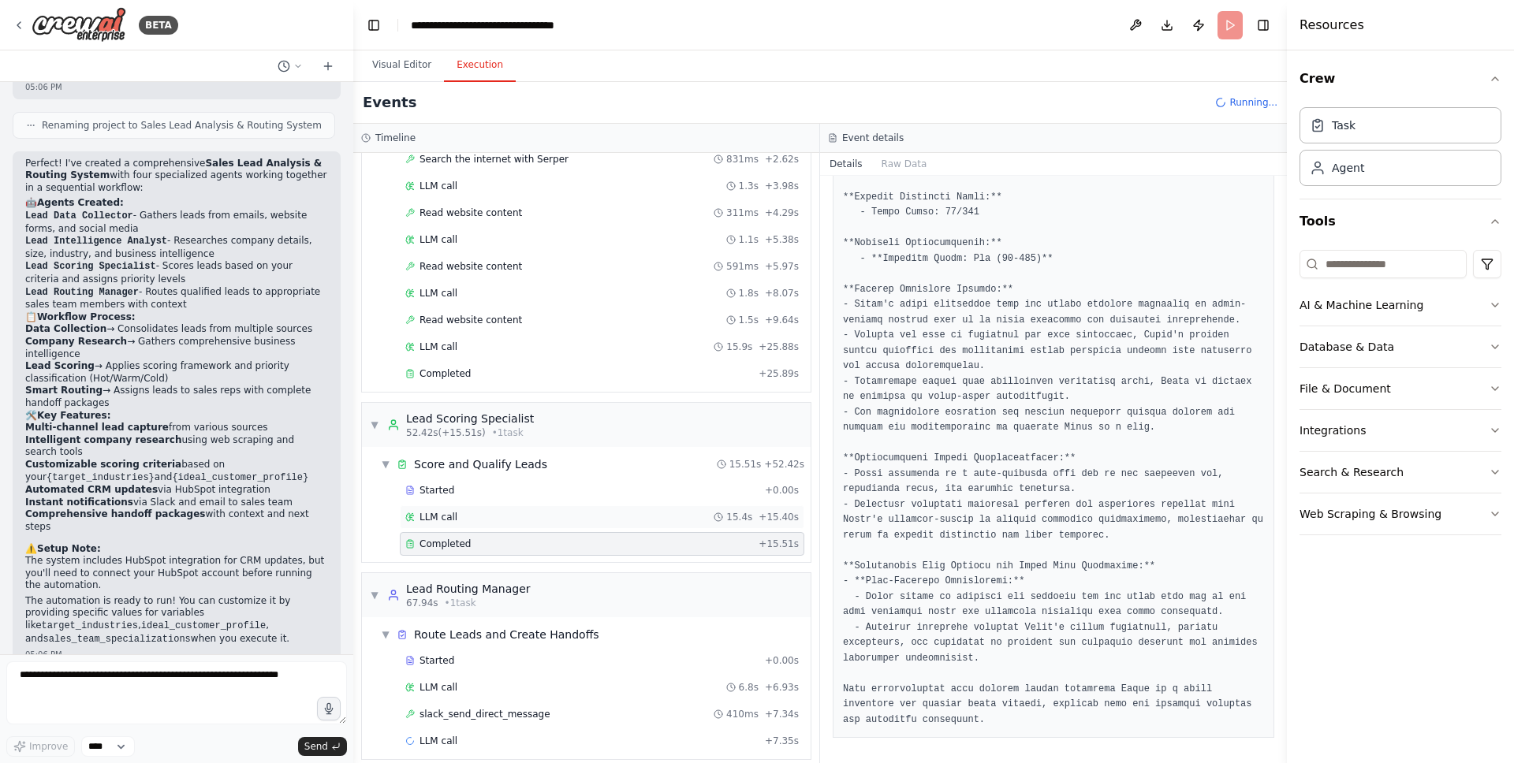
scroll to position [811, 0]
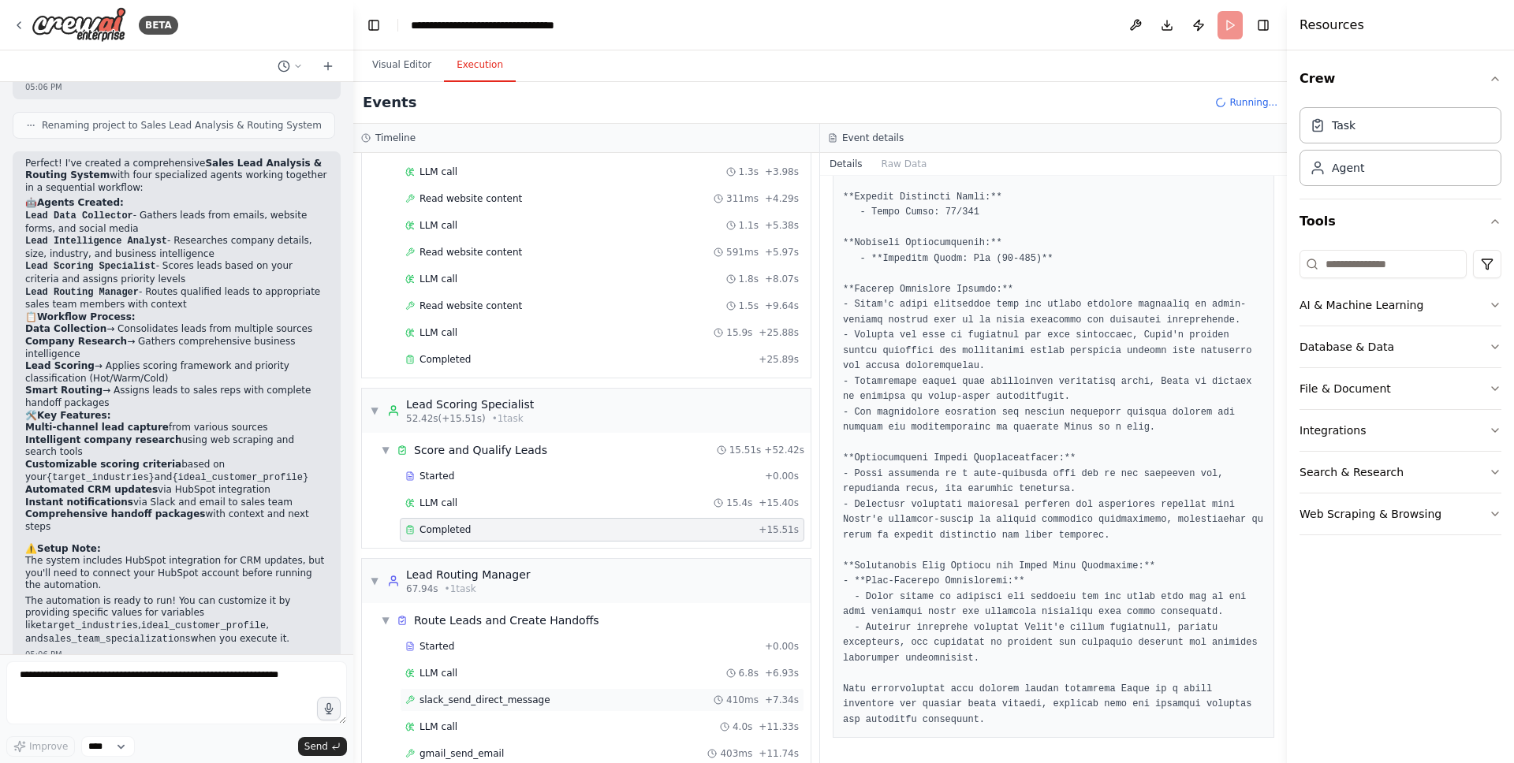
click at [500, 694] on span "slack_send_direct_message" at bounding box center [485, 700] width 131 height 13
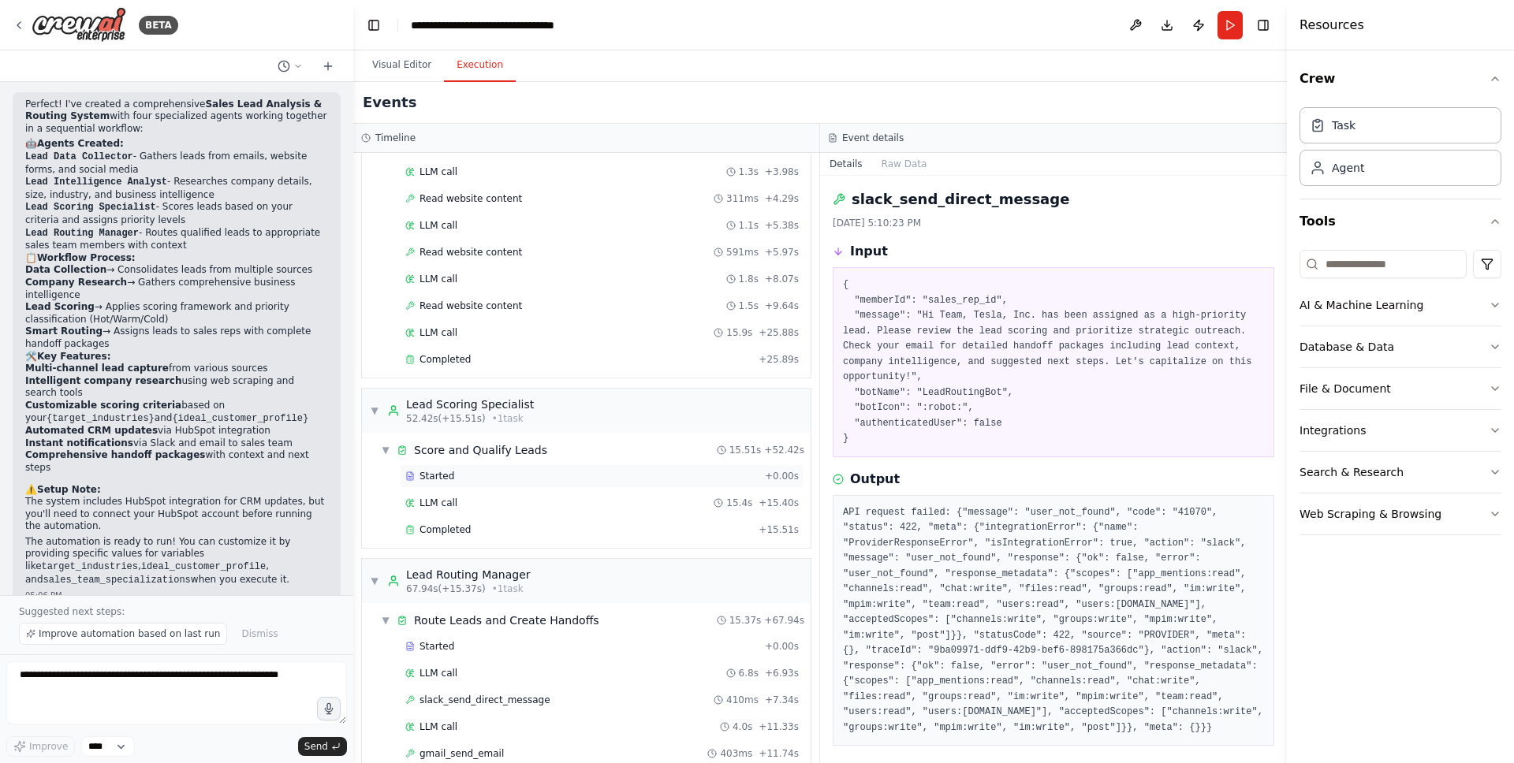
scroll to position [891, 0]
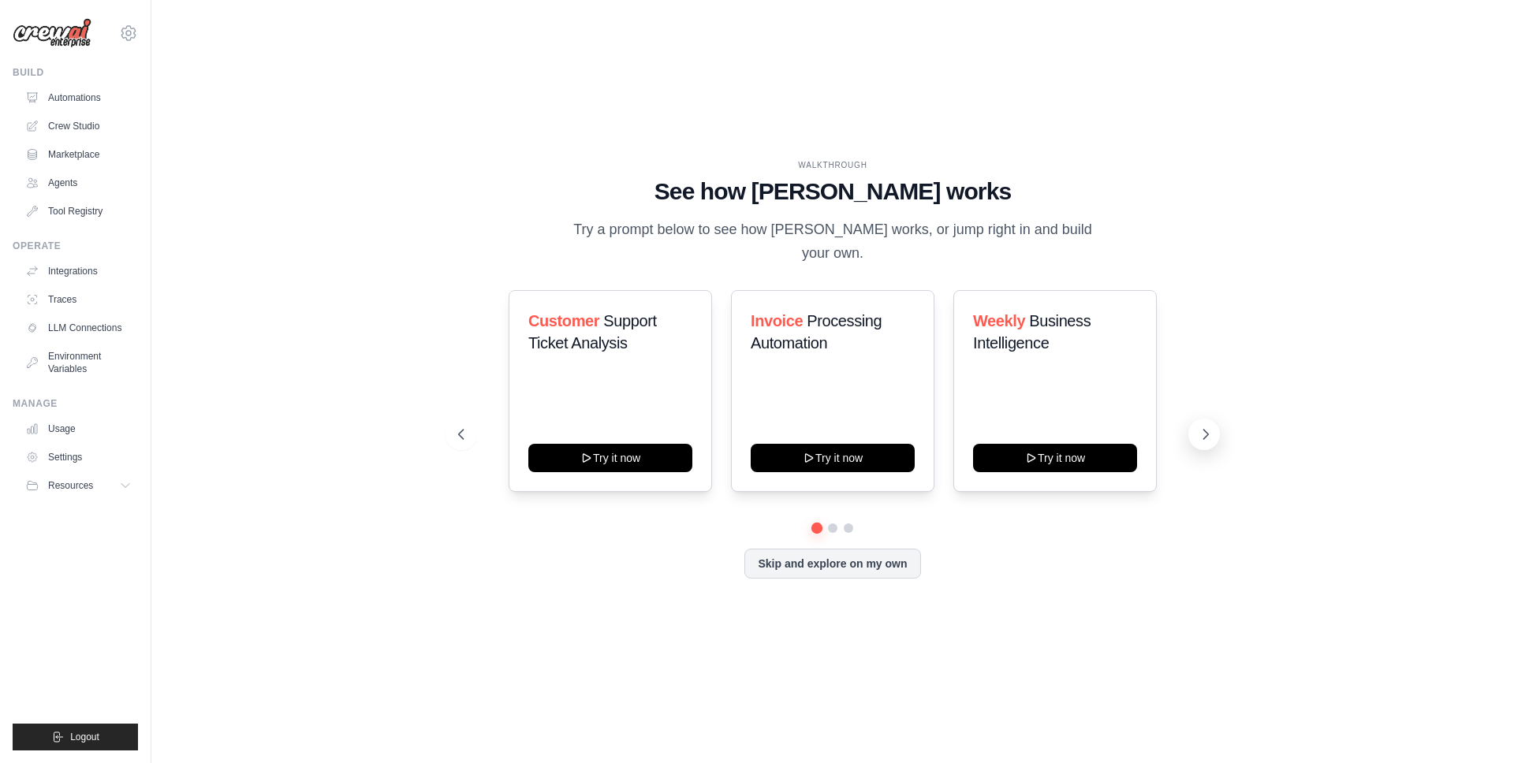
click at [1194, 426] on button at bounding box center [1204, 435] width 32 height 32
drag, startPoint x: 1220, startPoint y: 416, endPoint x: 1209, endPoint y: 416, distance: 11.1
click at [1219, 416] on div "WALKTHROUGH See how [PERSON_NAME] works Try a prompt below to see how [PERSON_N…" at bounding box center [832, 381] width 787 height 445
click at [1209, 427] on icon at bounding box center [1206, 435] width 16 height 16
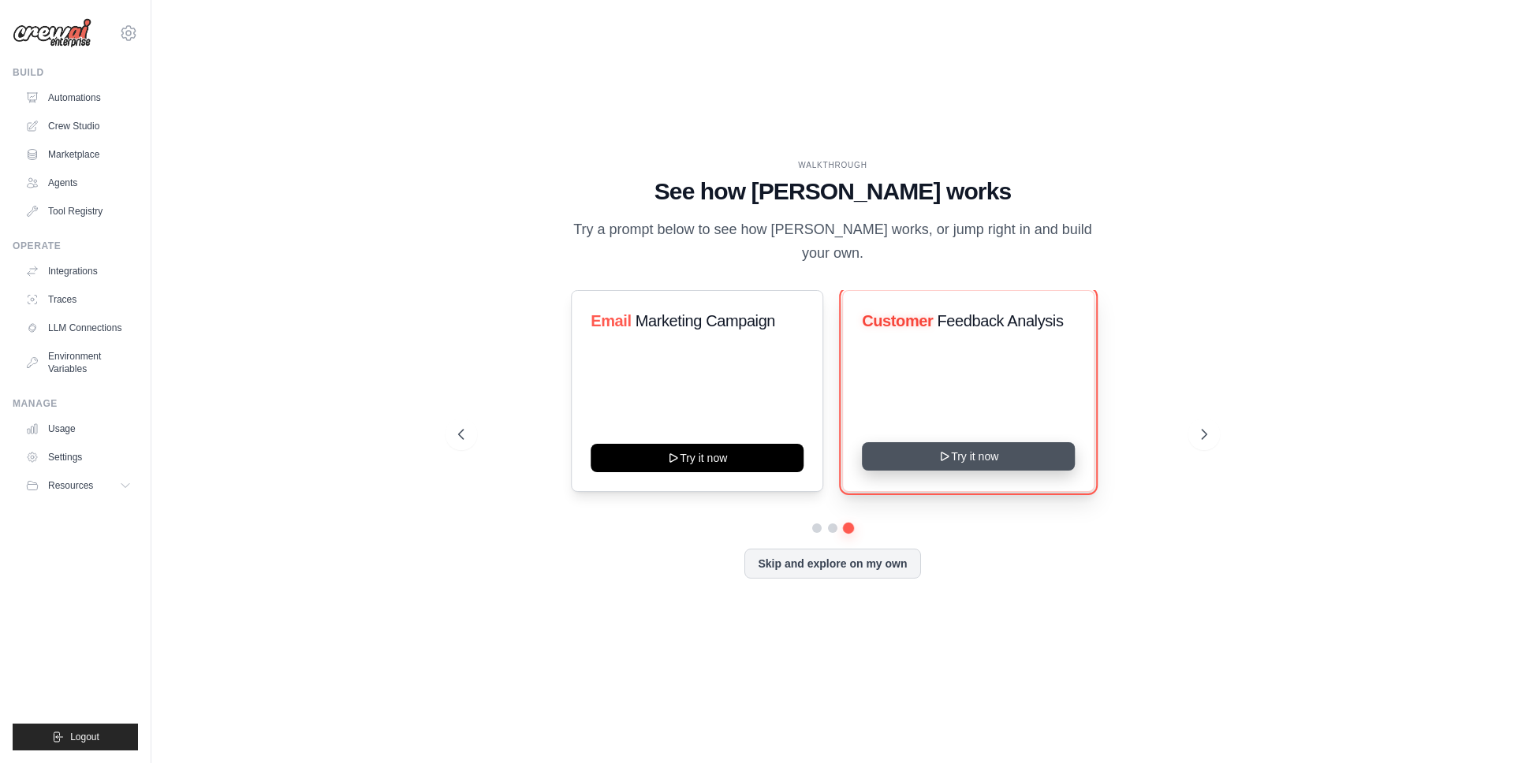
click at [953, 455] on button "Try it now" at bounding box center [968, 456] width 213 height 28
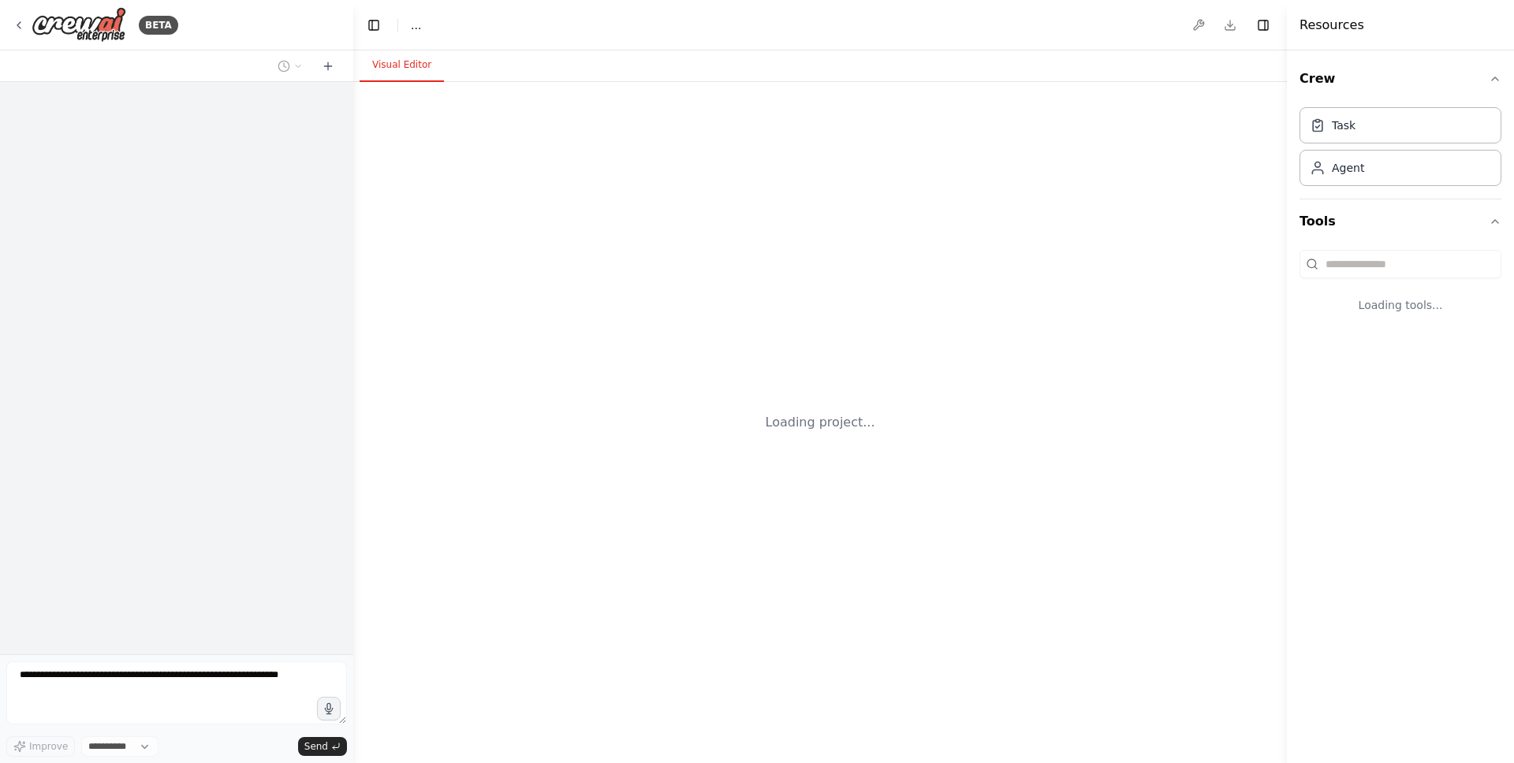
select select "****"
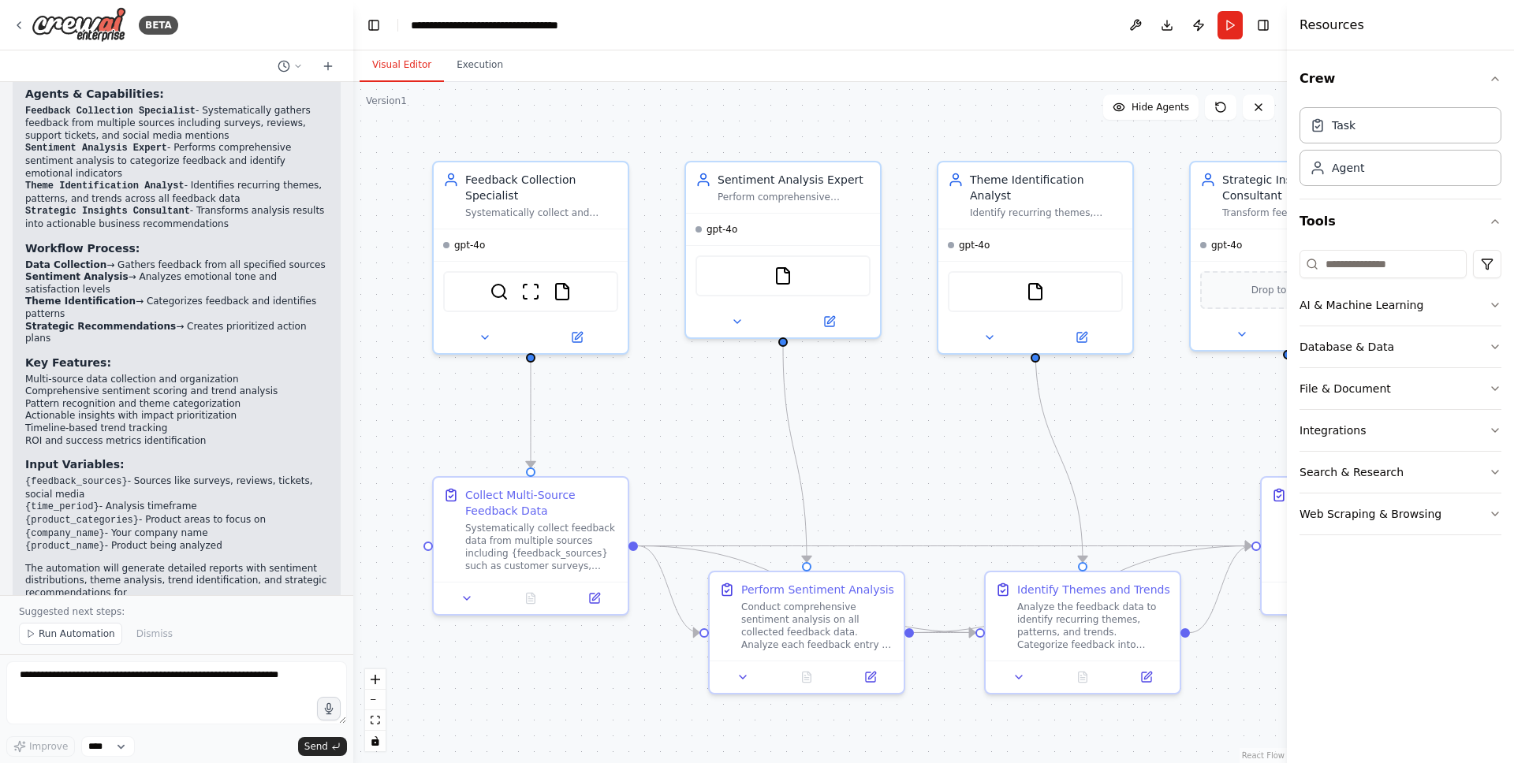
scroll to position [2018, 0]
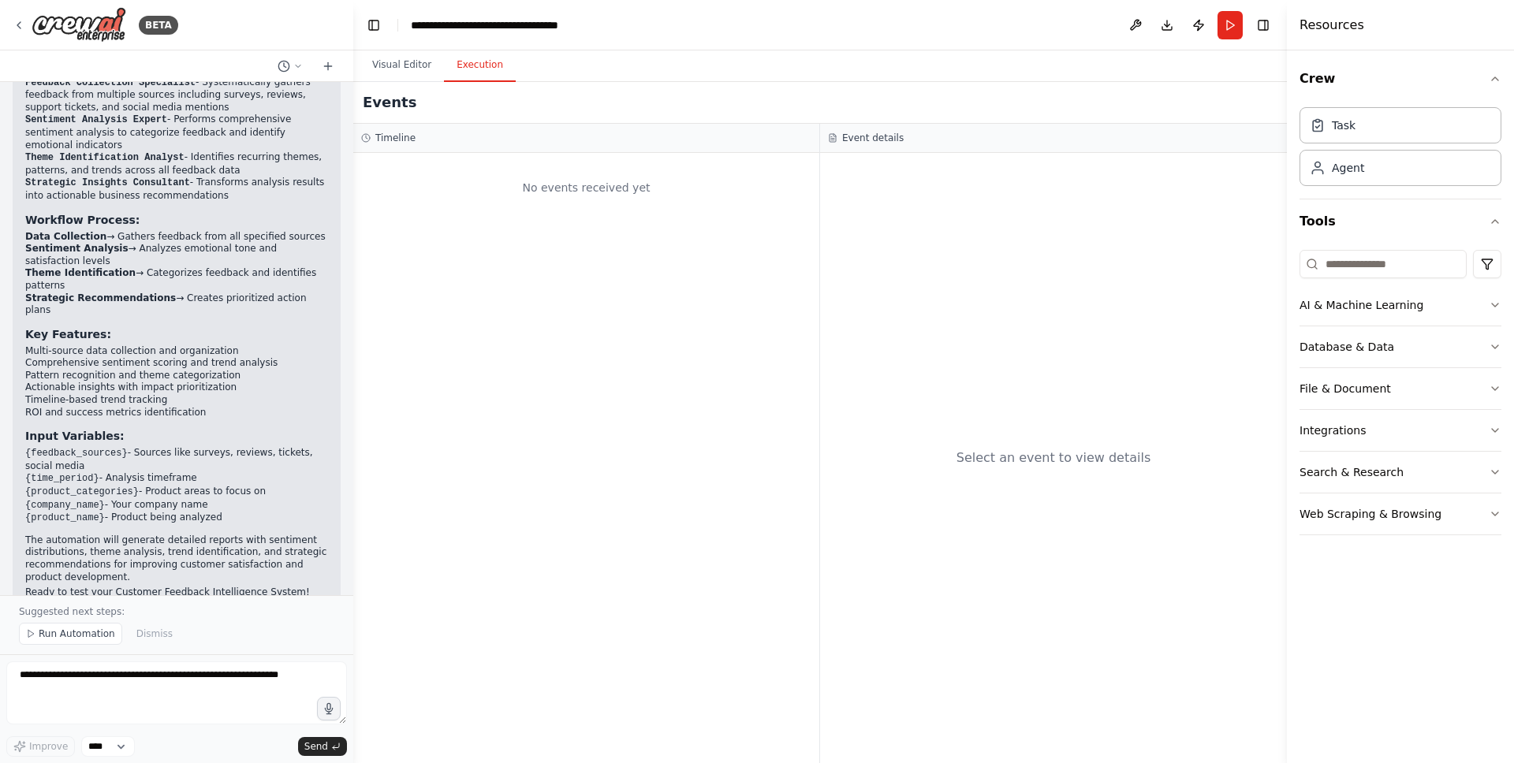
drag, startPoint x: 461, startPoint y: 53, endPoint x: 461, endPoint y: 62, distance: 9.5
click at [461, 53] on button "Execution" at bounding box center [480, 65] width 72 height 33
click at [461, 62] on button "Execution" at bounding box center [480, 65] width 72 height 33
drag, startPoint x: 99, startPoint y: 618, endPoint x: 86, endPoint y: 640, distance: 25.8
click at [99, 618] on p "Suggested next steps:" at bounding box center [176, 612] width 315 height 13
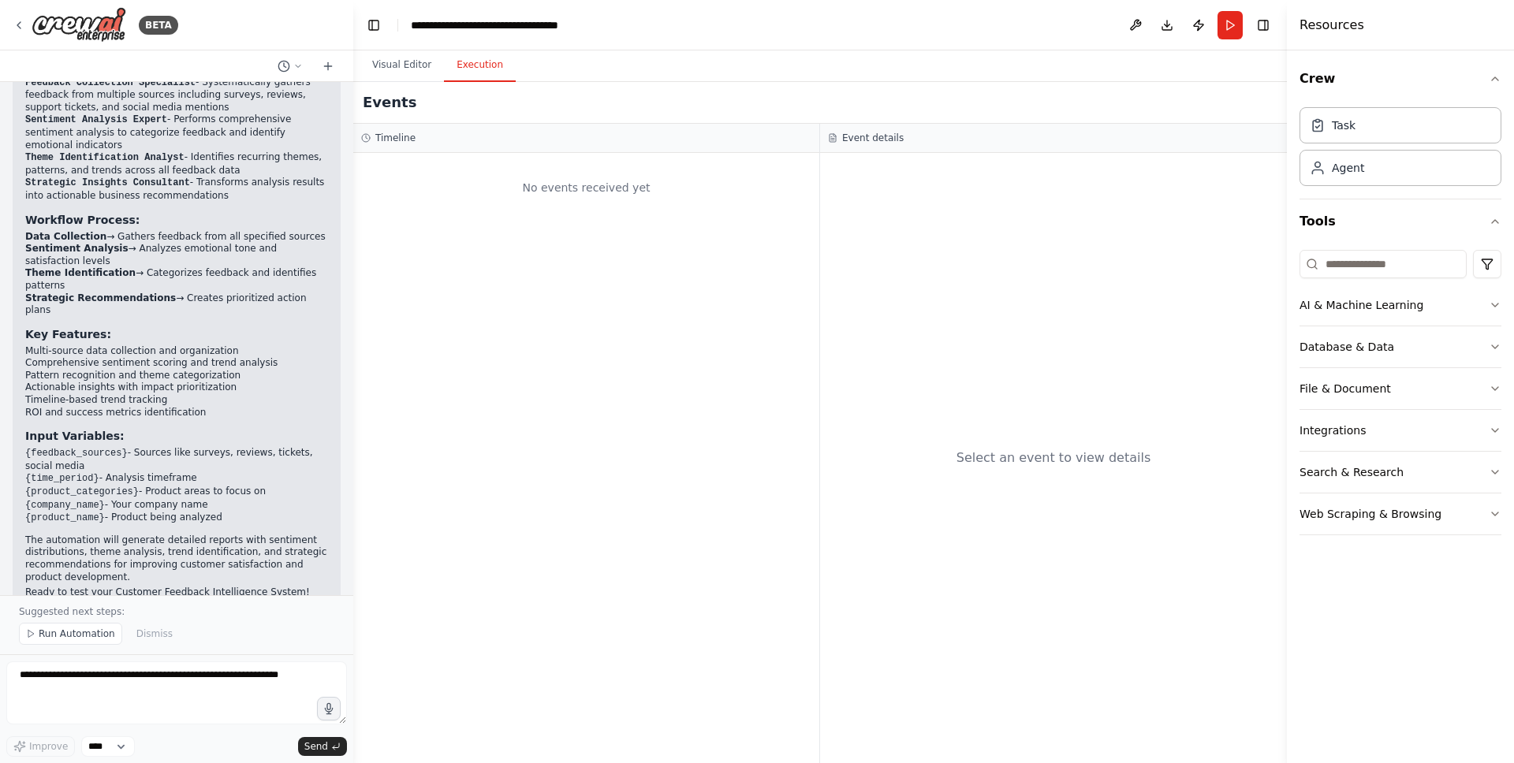
click at [86, 640] on span "Run Automation" at bounding box center [77, 634] width 76 height 13
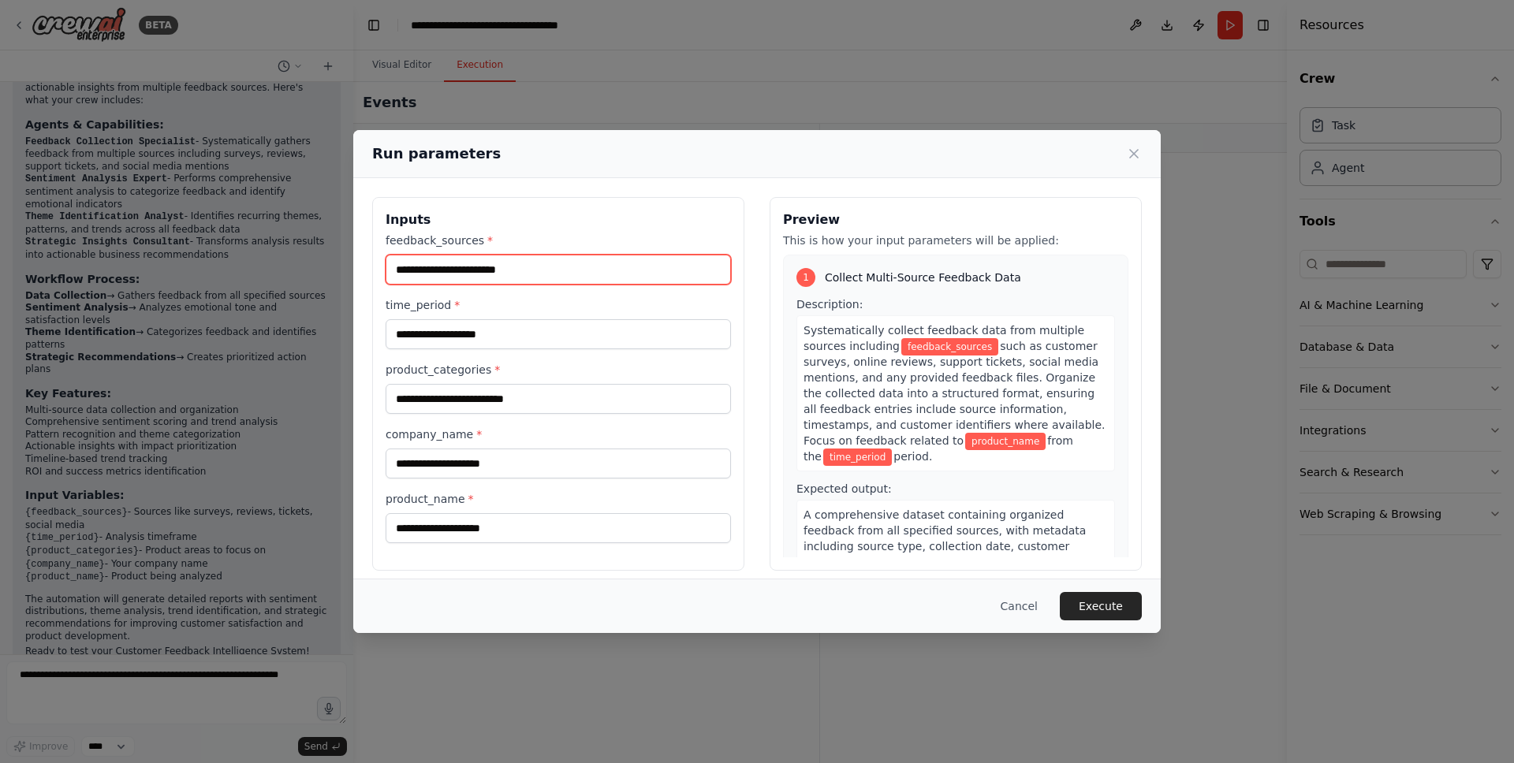
drag, startPoint x: 481, startPoint y: 284, endPoint x: 485, endPoint y: 273, distance: 11.7
click at [481, 284] on input "feedback_sources *" at bounding box center [558, 270] width 345 height 30
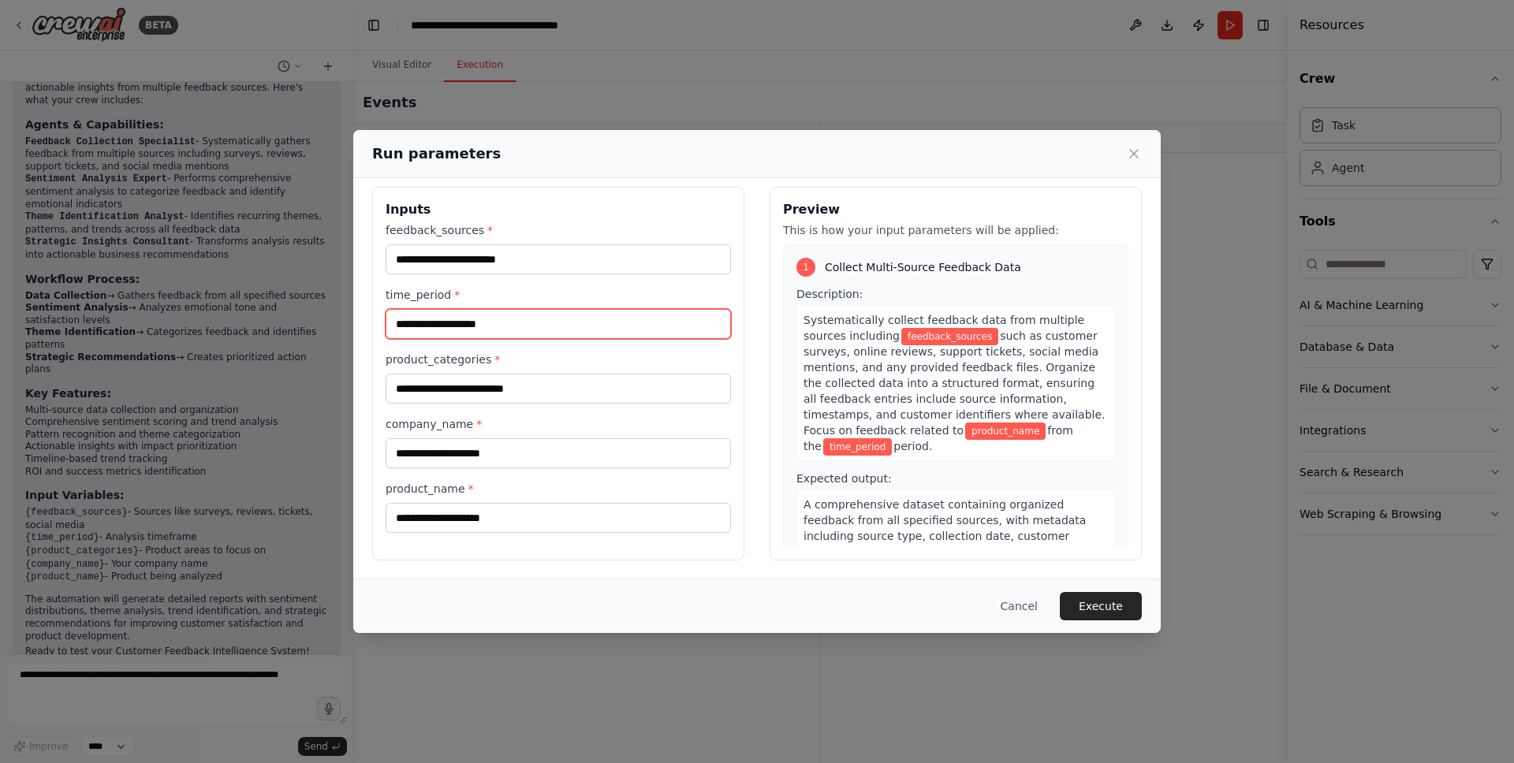
click at [580, 326] on input "time_period *" at bounding box center [558, 324] width 345 height 30
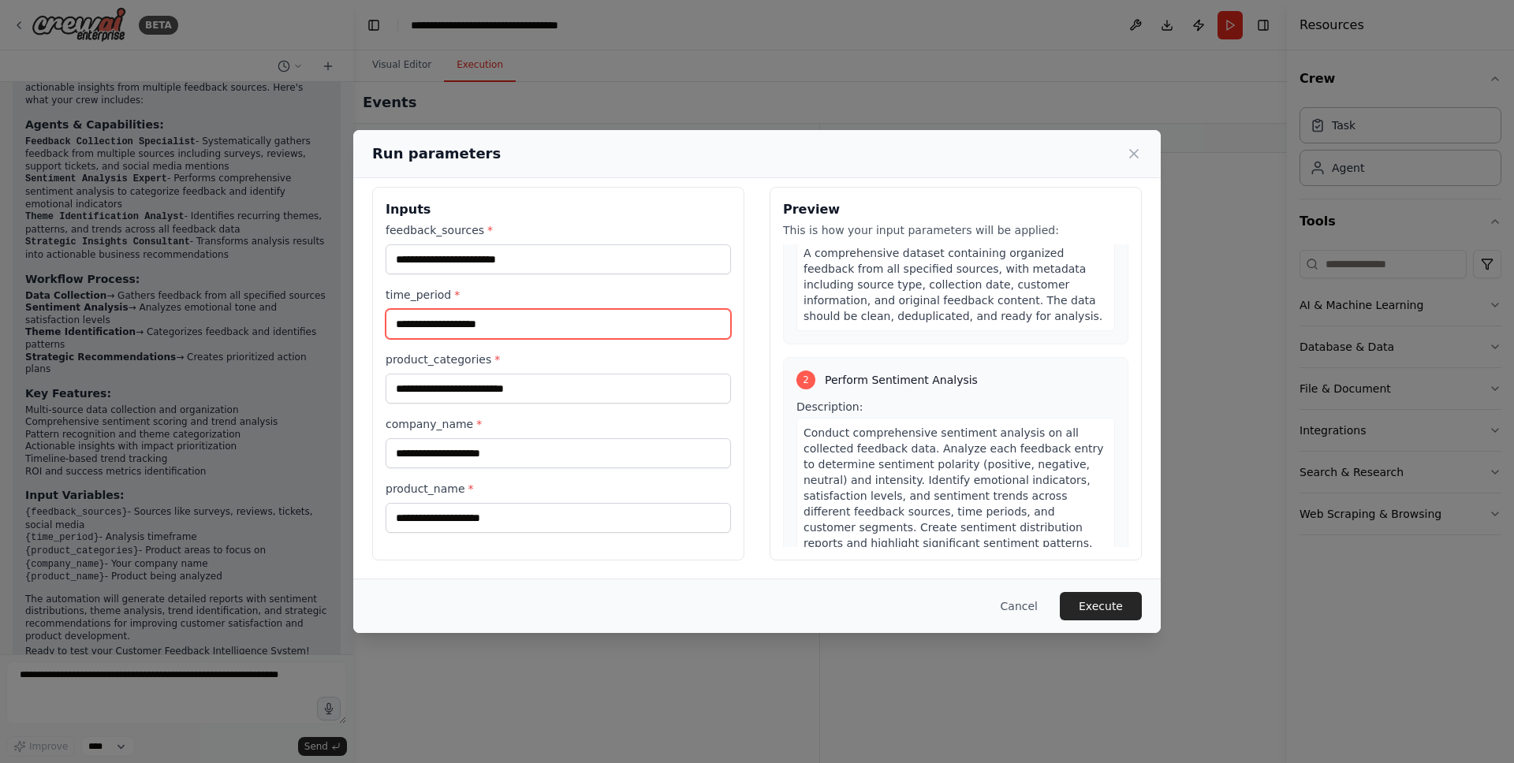
scroll to position [266, 0]
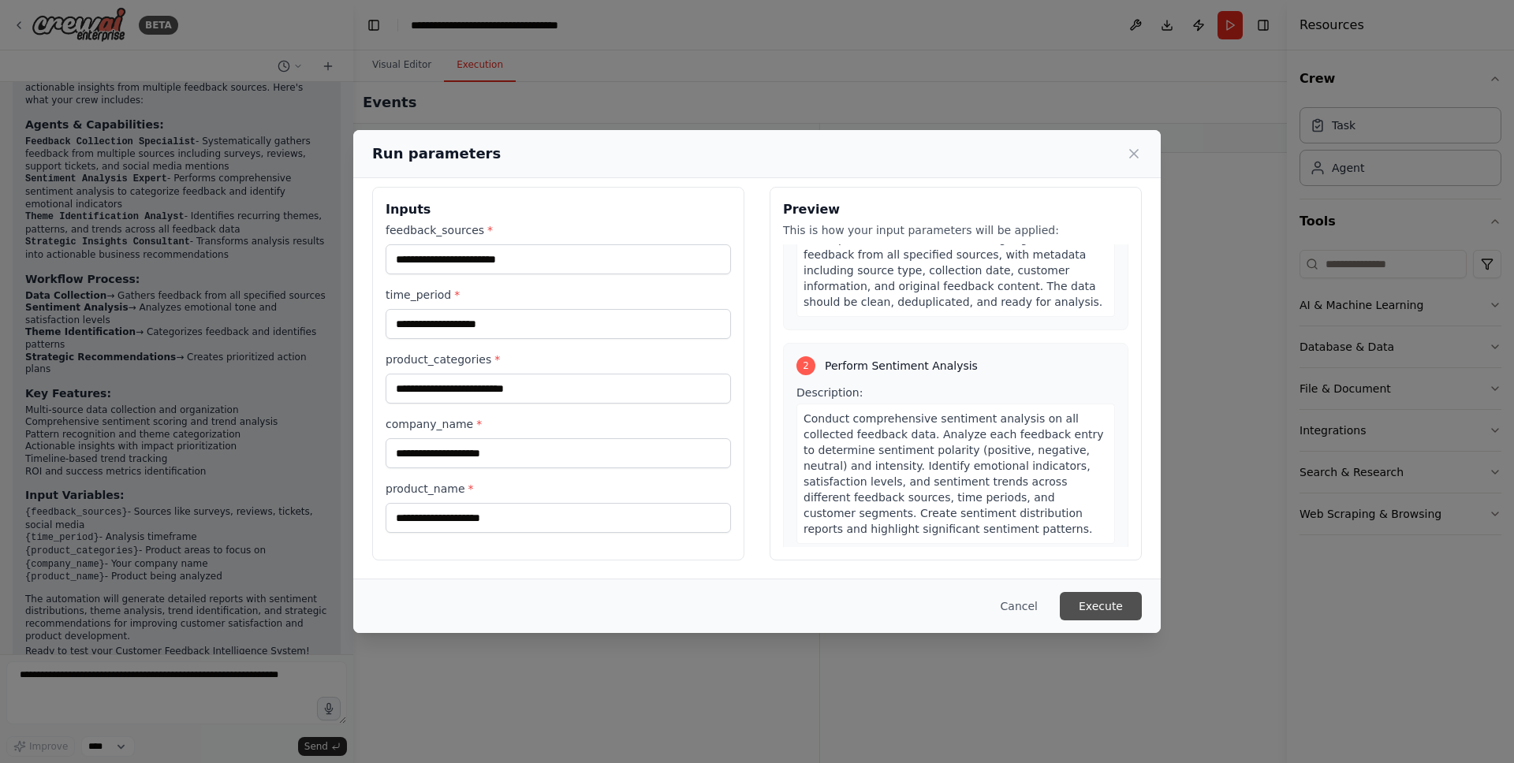
click at [1110, 592] on button "Execute" at bounding box center [1101, 606] width 82 height 28
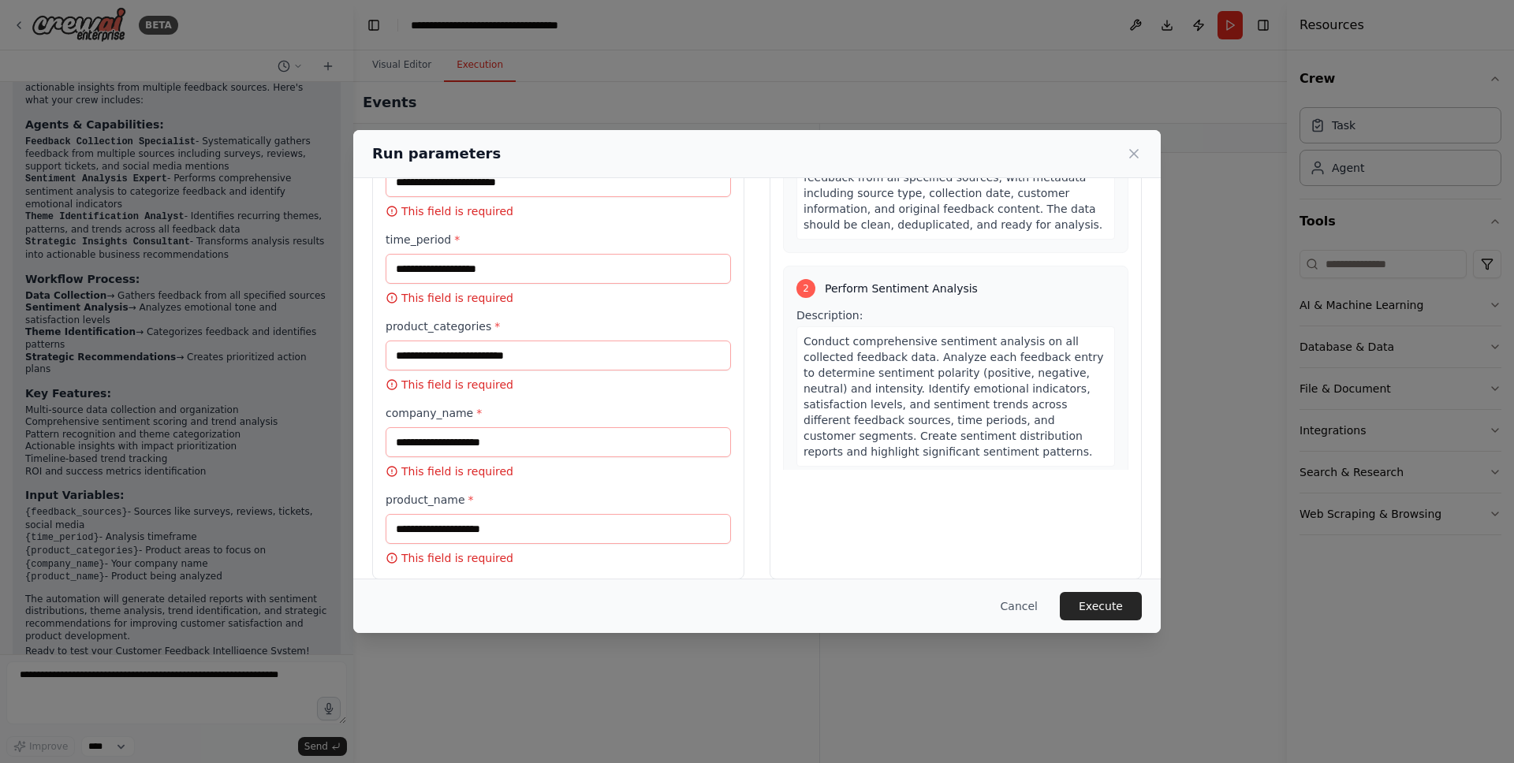
scroll to position [106, 0]
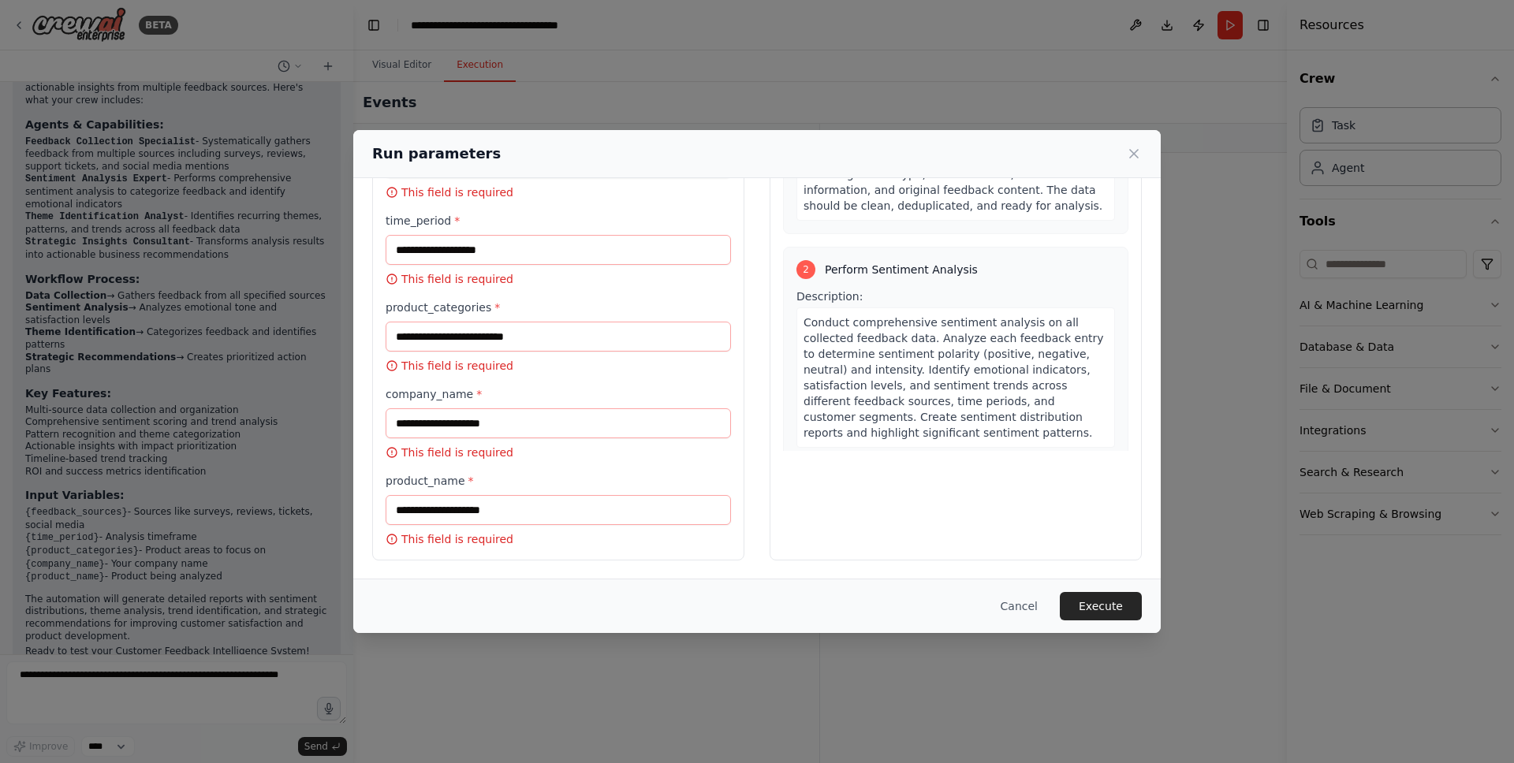
drag, startPoint x: 1043, startPoint y: 598, endPoint x: 1009, endPoint y: 599, distance: 33.9
click at [1042, 598] on button "Cancel" at bounding box center [1019, 606] width 62 height 28
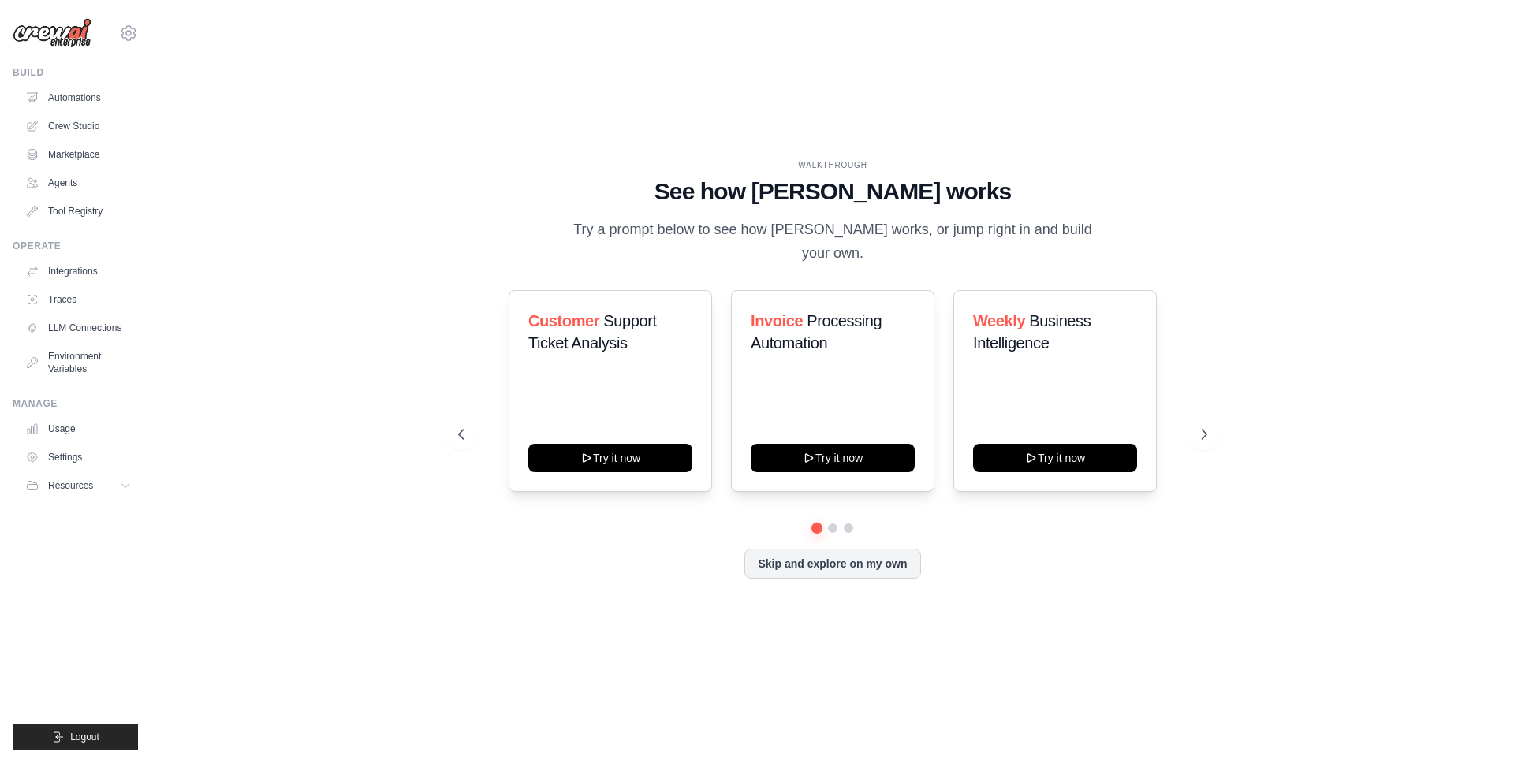
click at [1236, 361] on div "WALKTHROUGH See how [PERSON_NAME] works Try a prompt below to see how [PERSON_N…" at bounding box center [833, 382] width 1312 height 732
click at [1214, 425] on button at bounding box center [1204, 435] width 32 height 32
click at [1208, 427] on icon at bounding box center [1206, 435] width 16 height 16
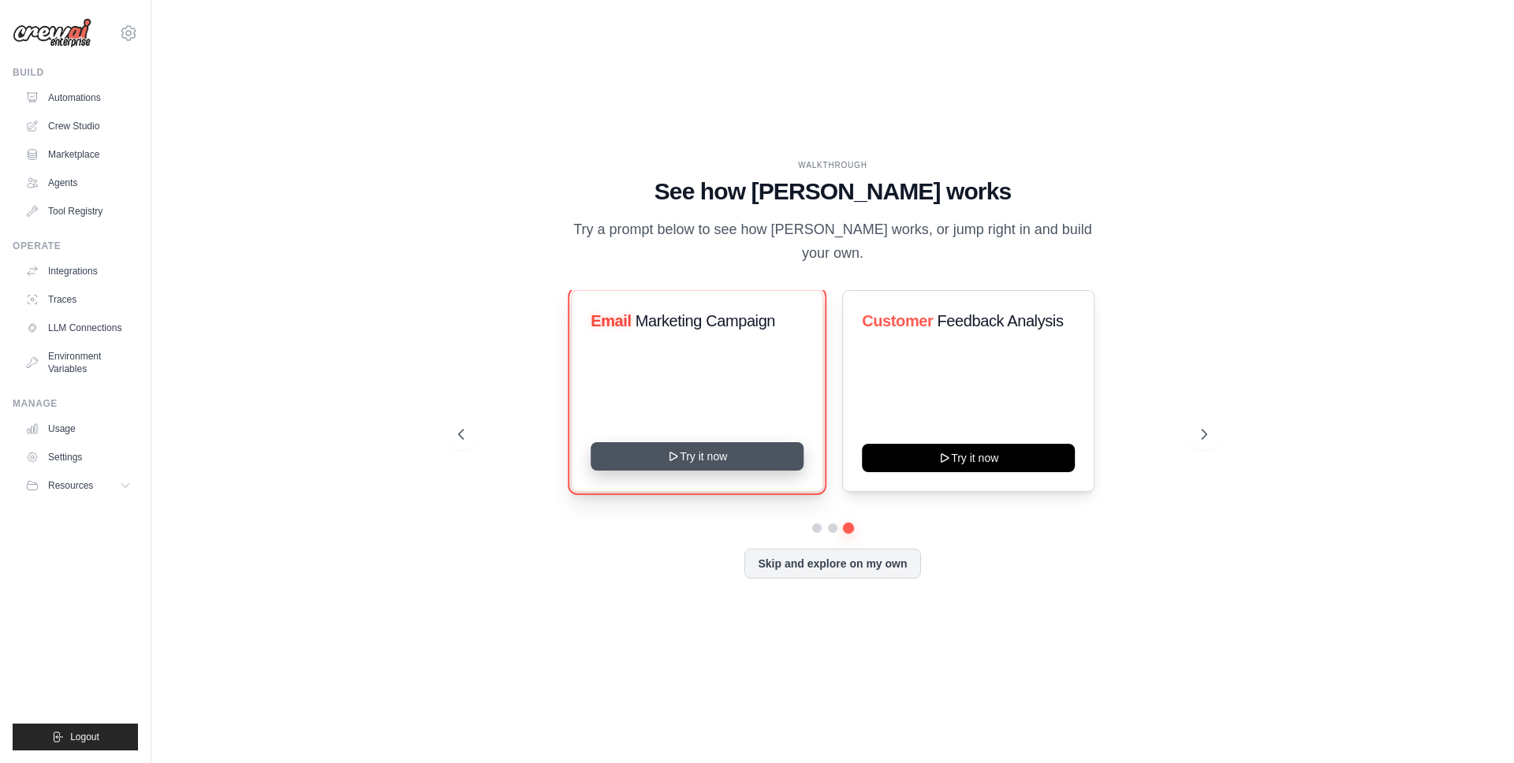
click at [600, 442] on button "Try it now" at bounding box center [697, 456] width 213 height 28
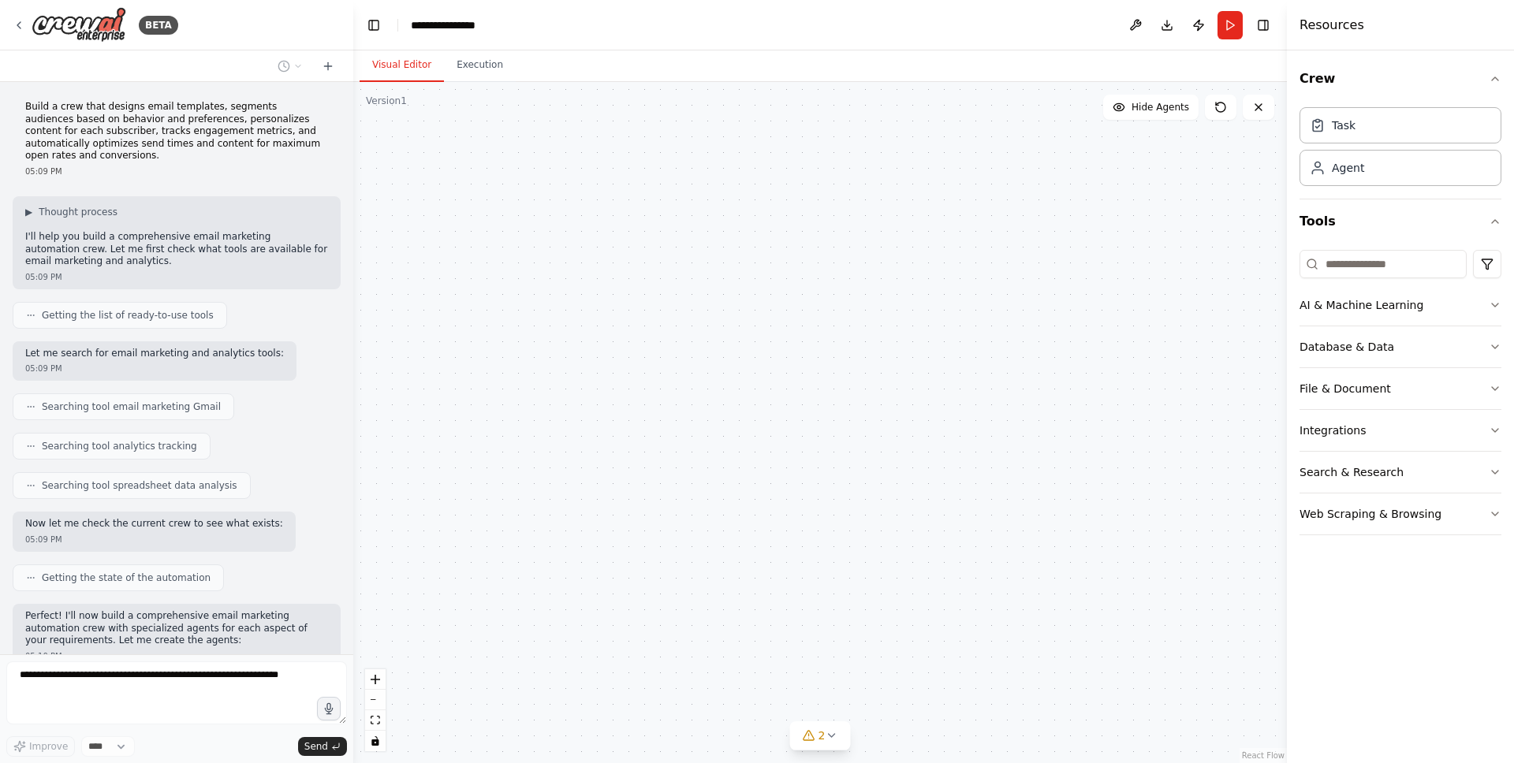
scroll to position [602, 0]
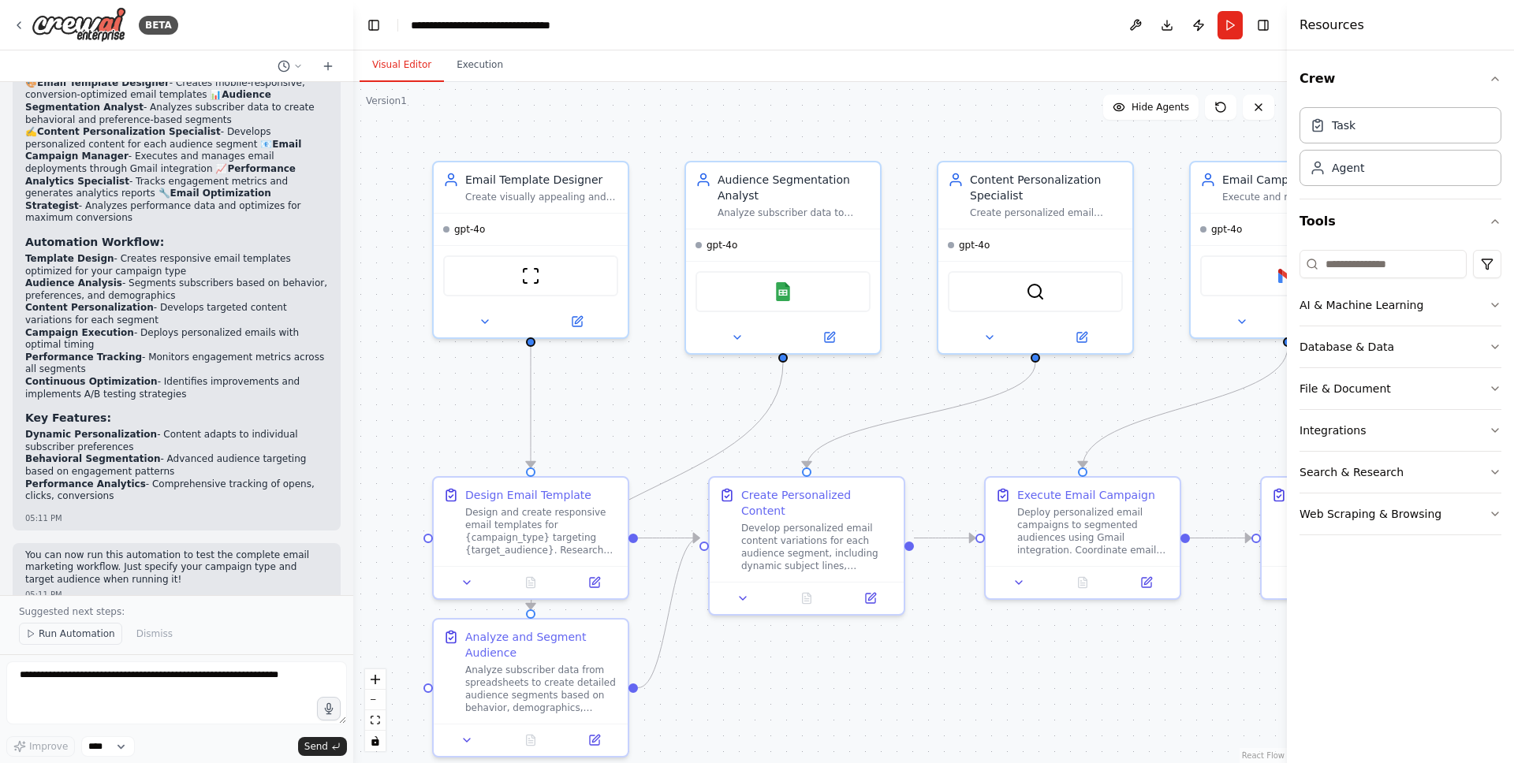
click at [94, 637] on span "Run Automation" at bounding box center [77, 634] width 76 height 13
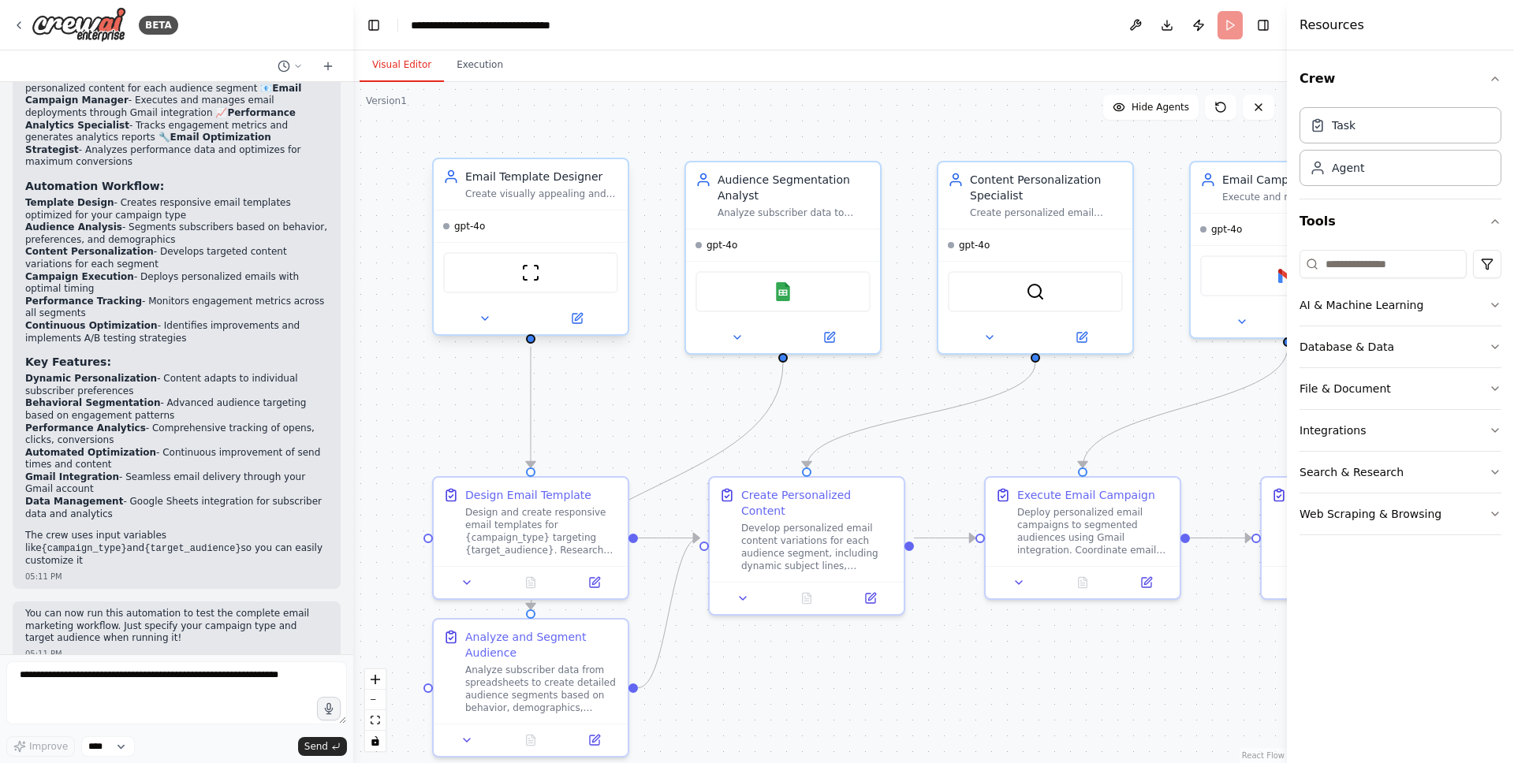
scroll to position [1504, 0]
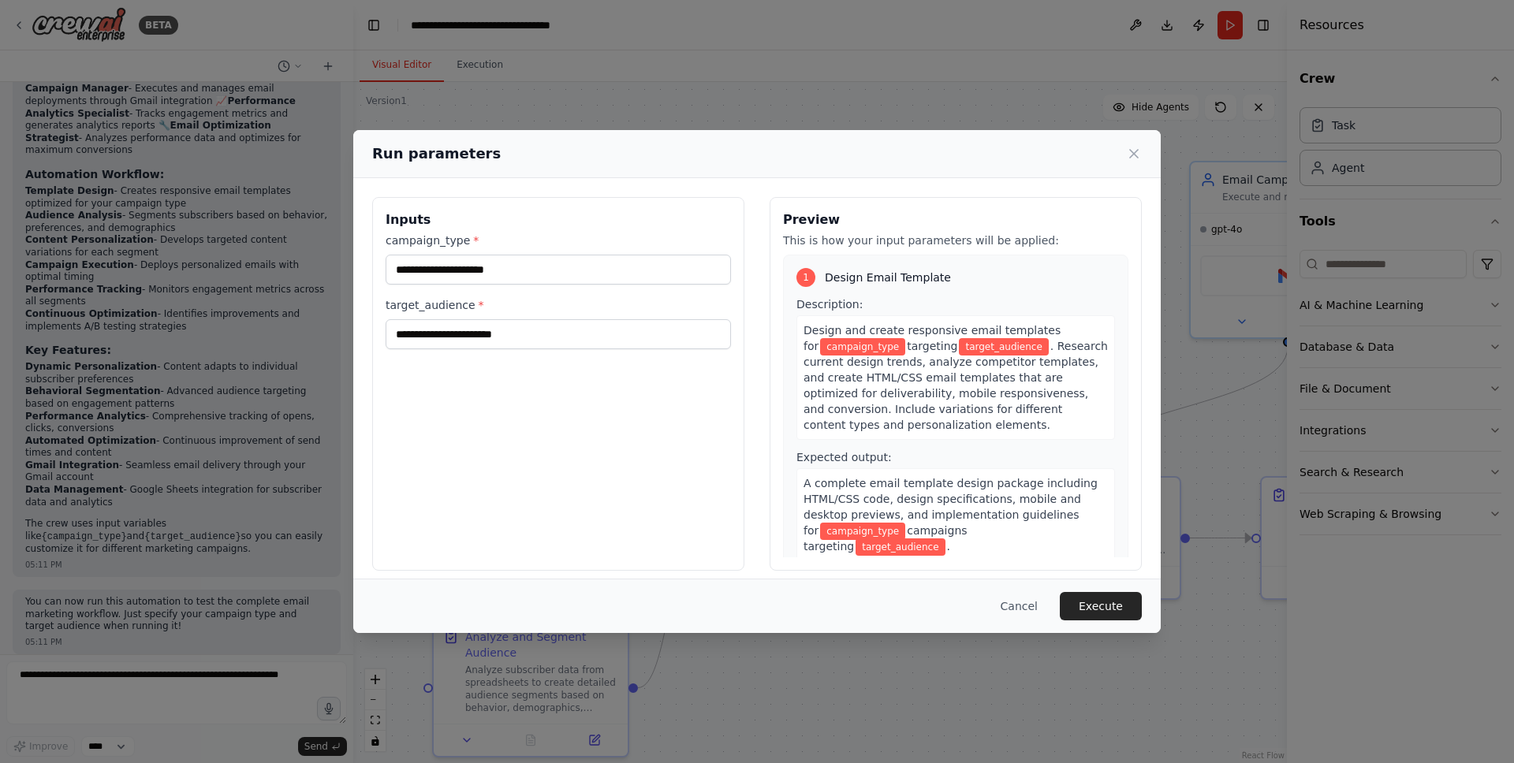
click at [531, 287] on div "campaign_type * target_audience *" at bounding box center [558, 291] width 345 height 117
click at [544, 278] on input "campaign_type *" at bounding box center [558, 270] width 345 height 30
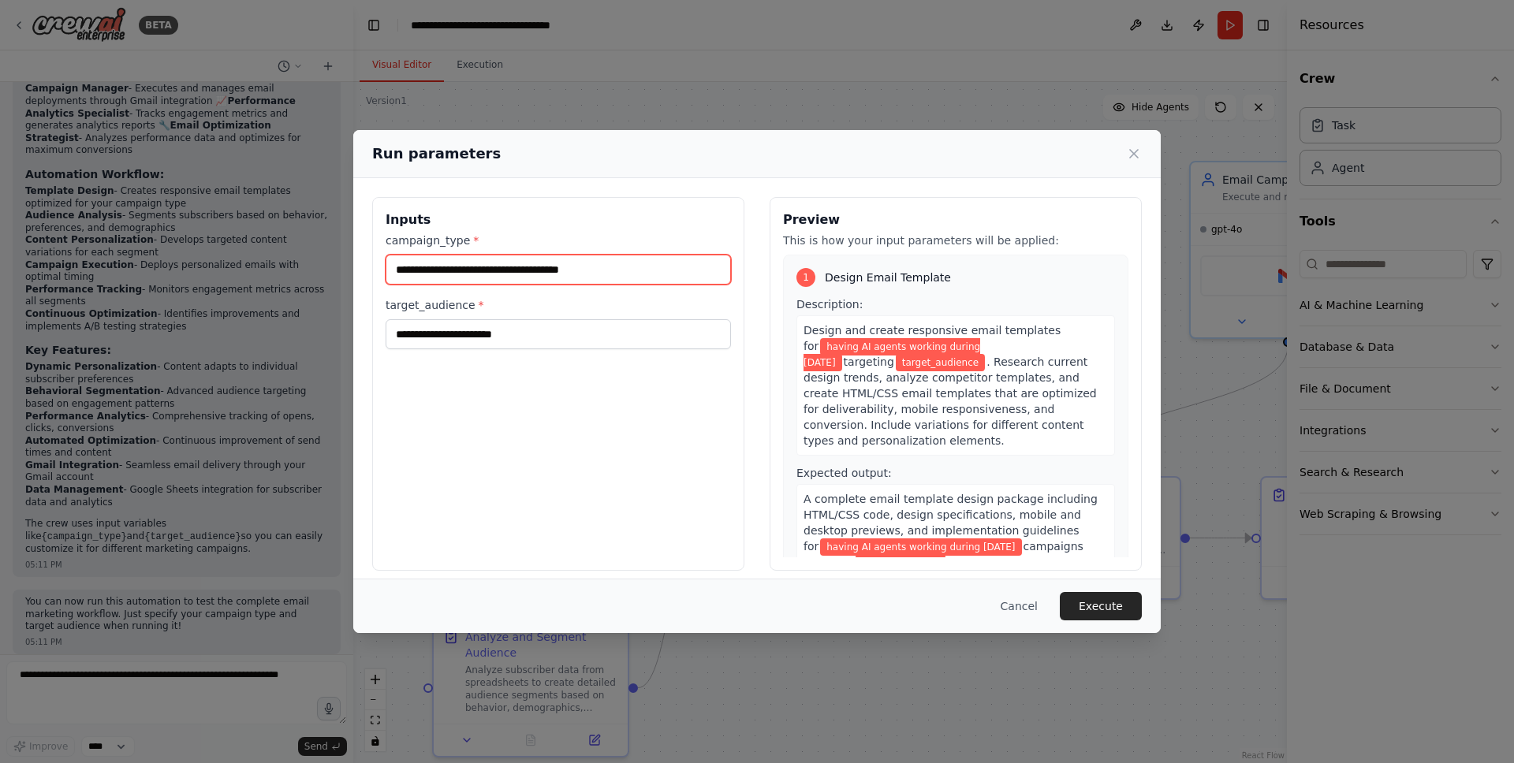
type input "**********"
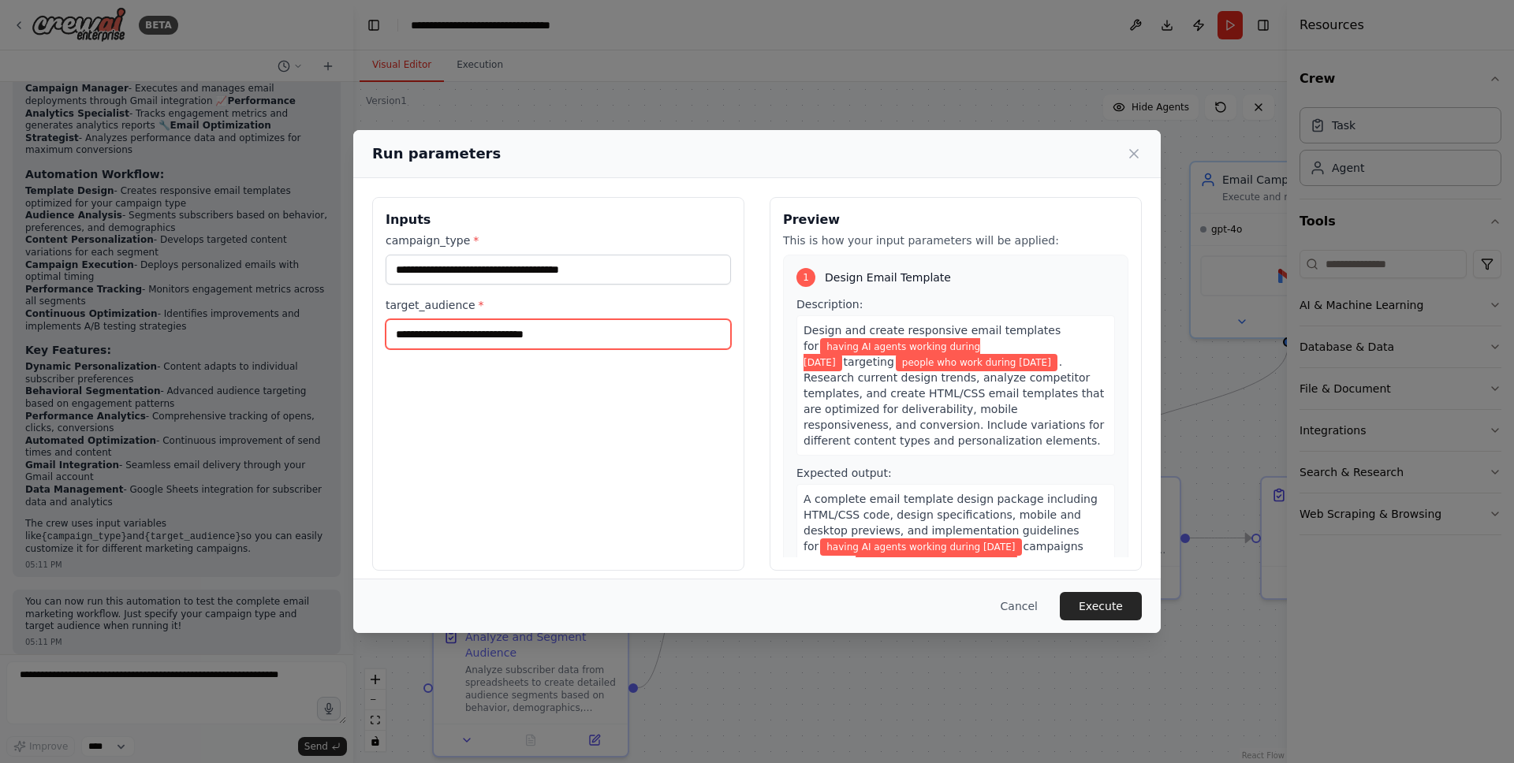
type input "**********"
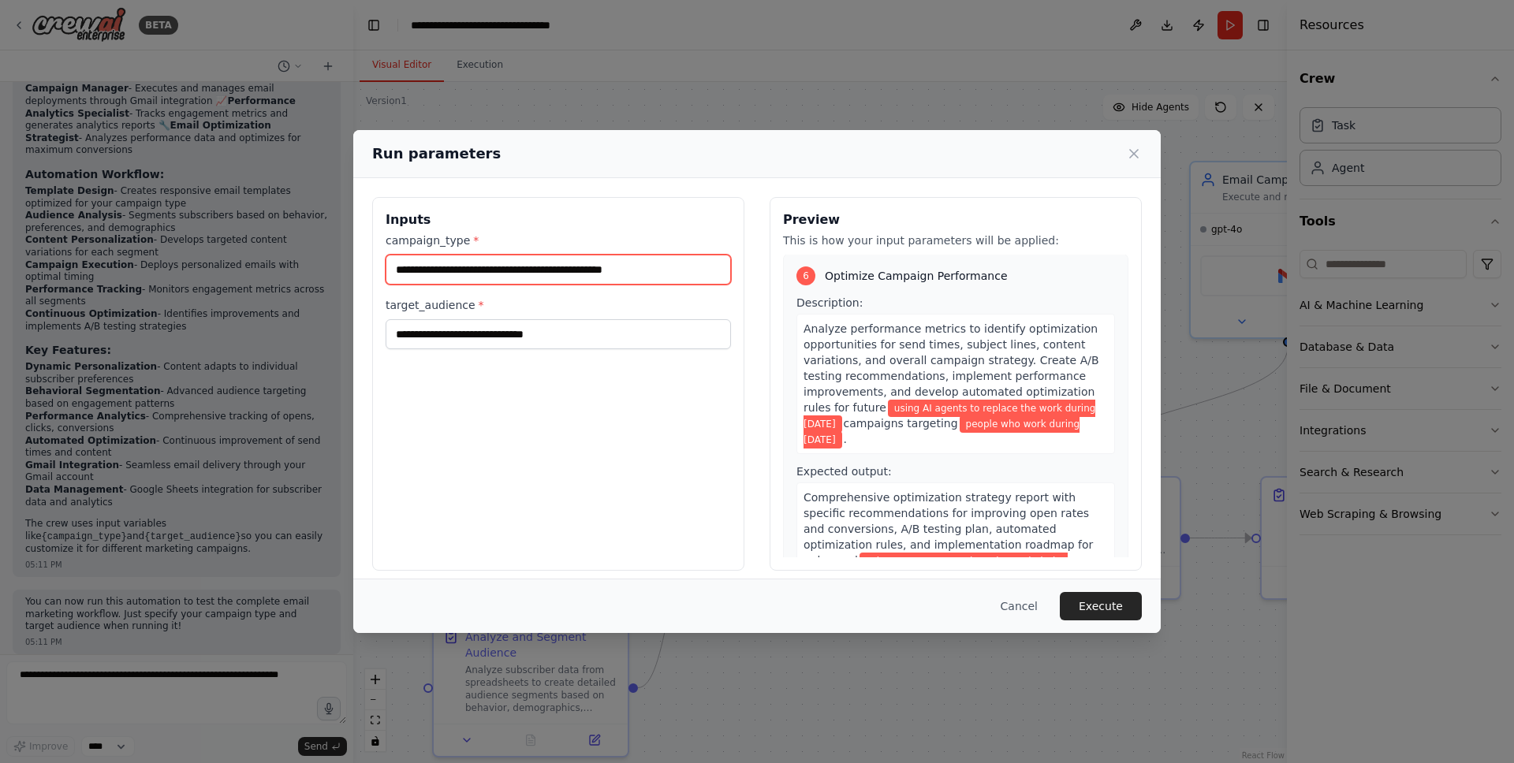
scroll to position [10, 0]
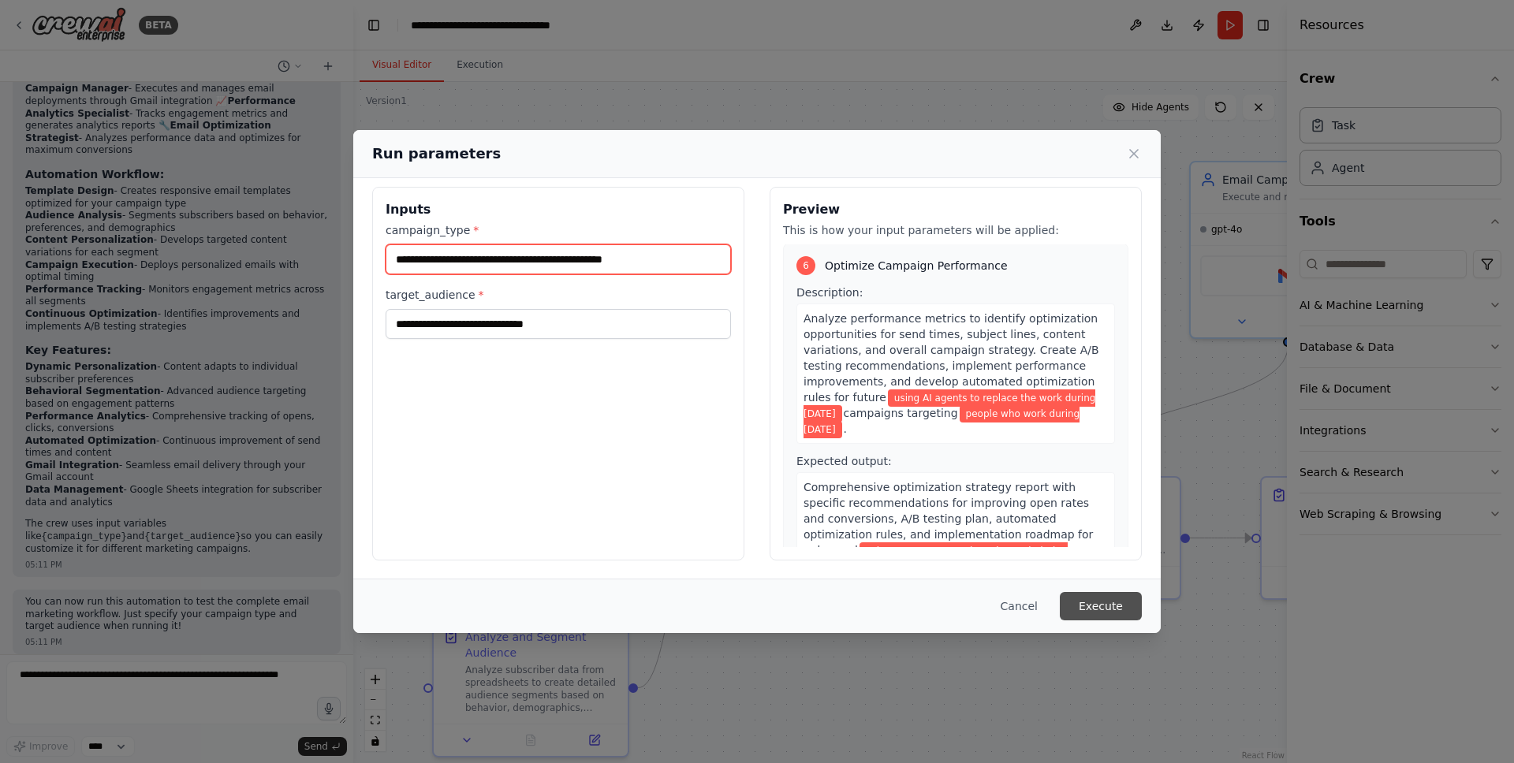
type input "**********"
click at [1116, 611] on button "Execute" at bounding box center [1101, 606] width 82 height 28
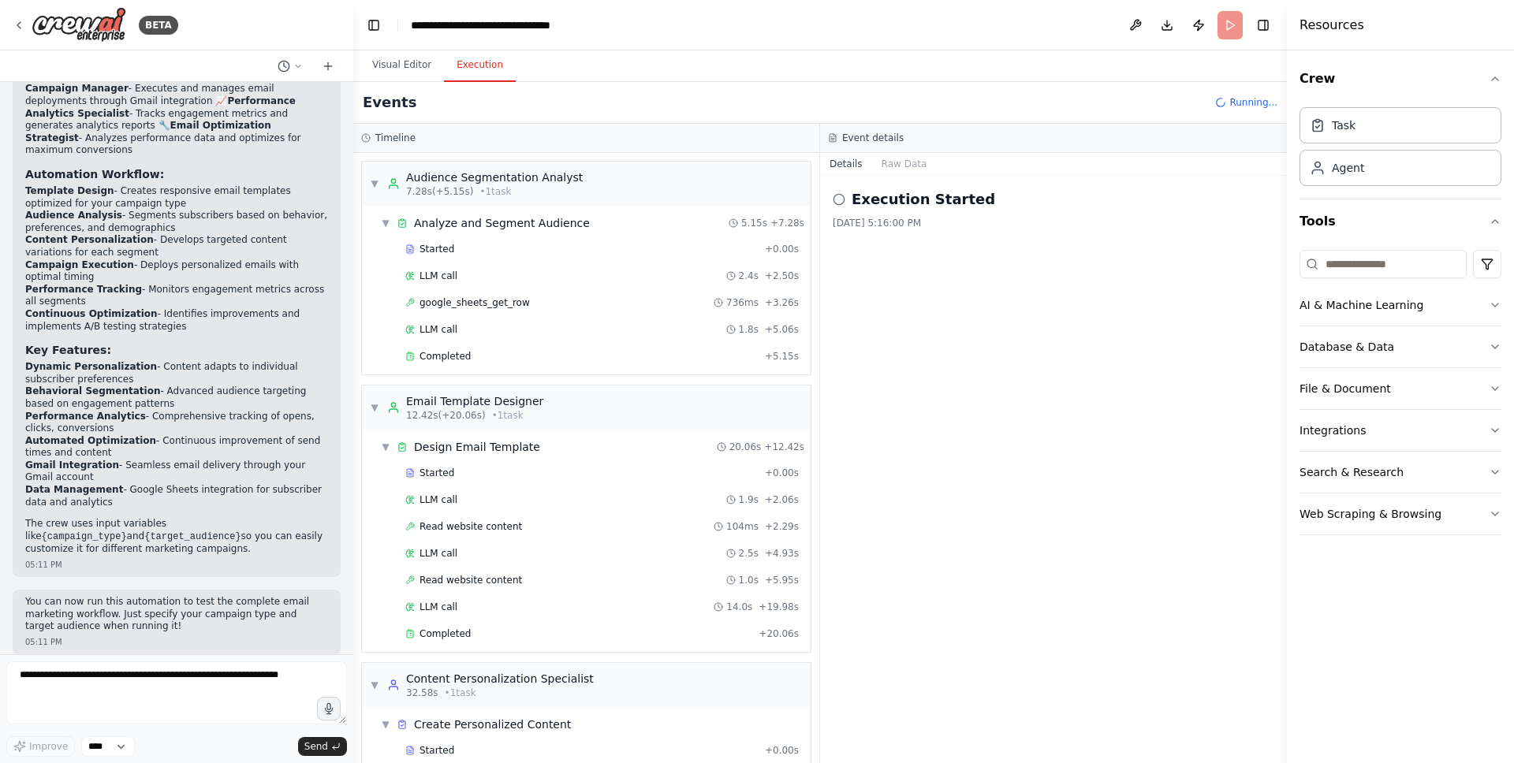
click at [474, 73] on button "Execution" at bounding box center [480, 65] width 72 height 33
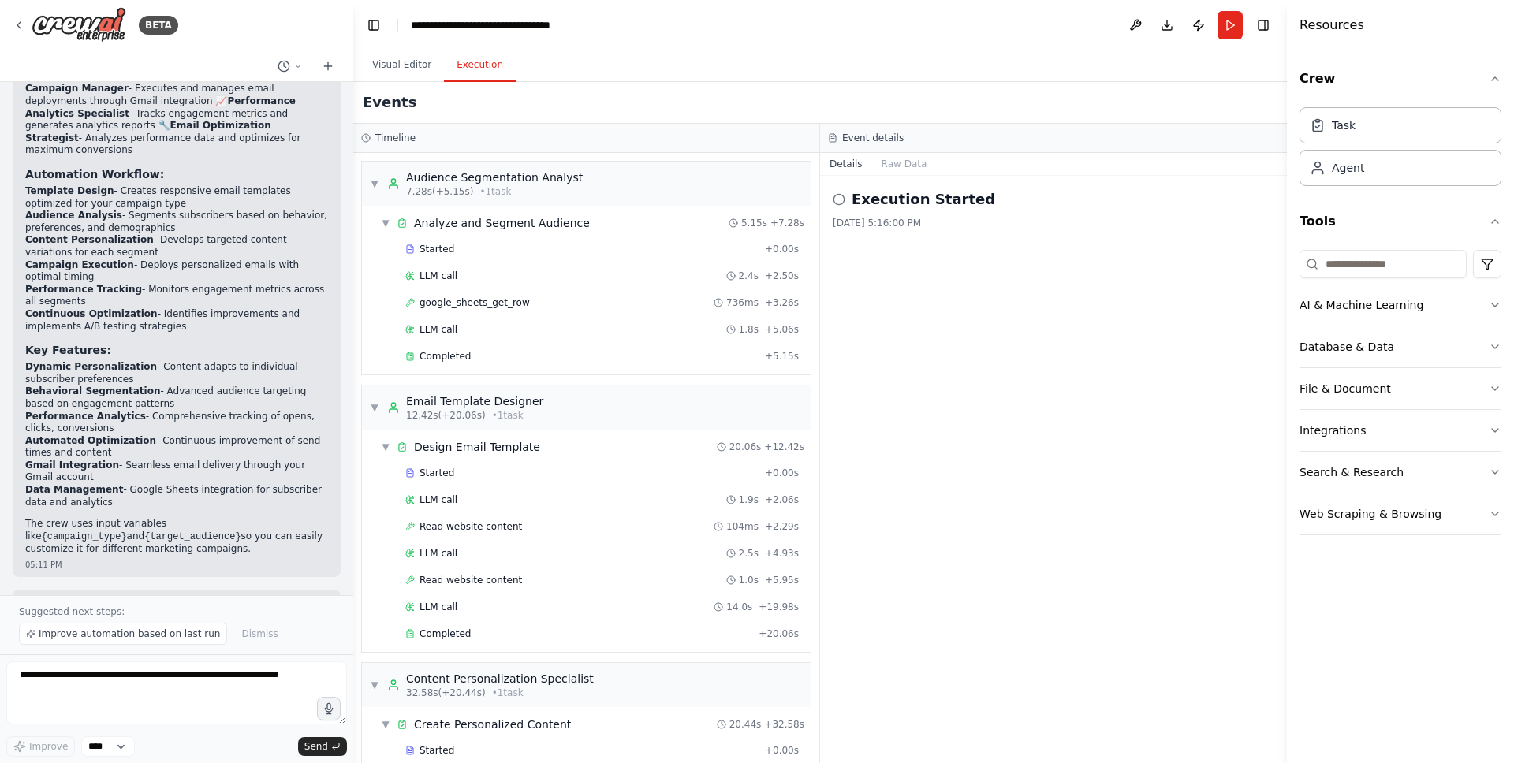
scroll to position [856, 0]
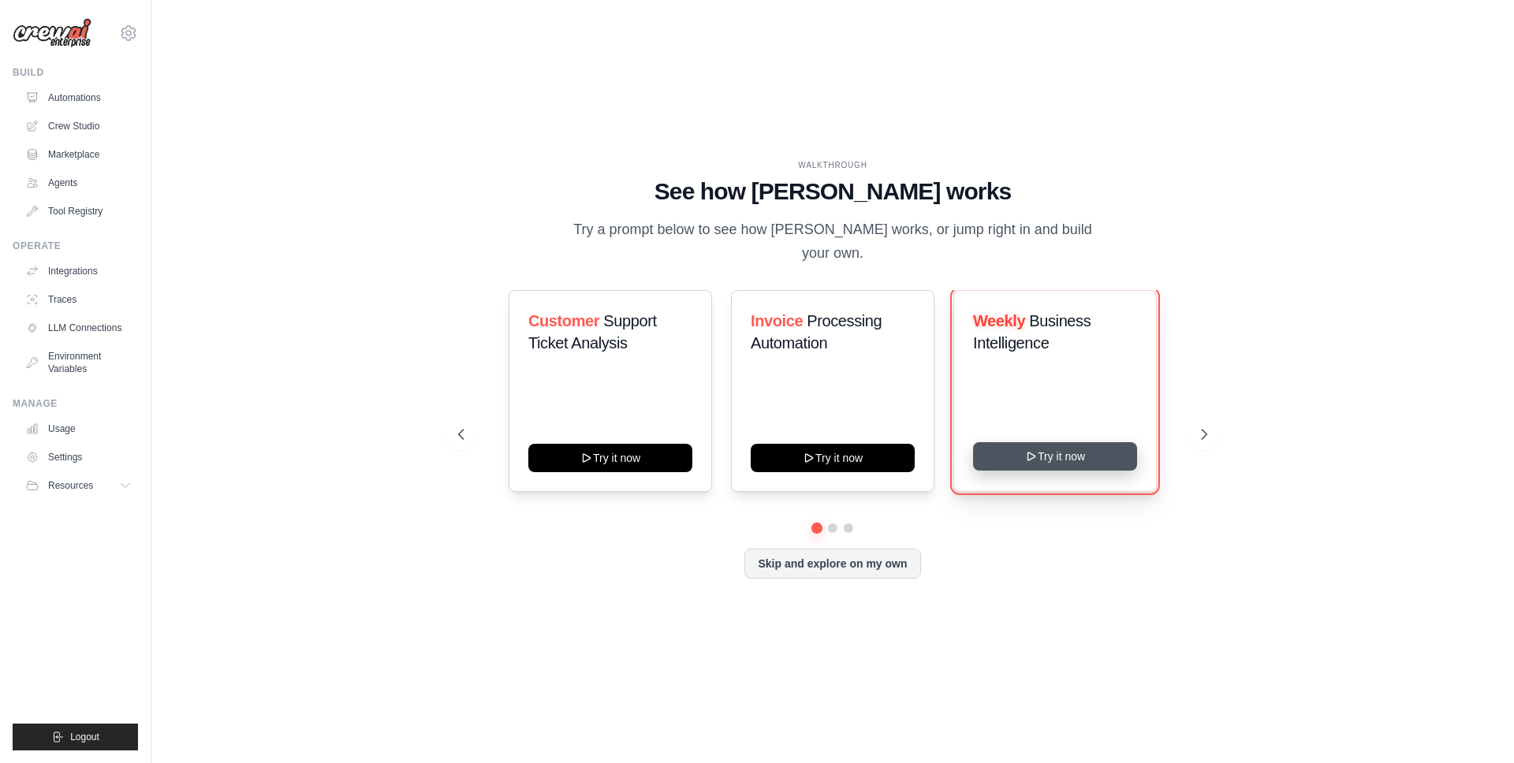
click at [1060, 453] on button "Try it now" at bounding box center [1055, 456] width 164 height 28
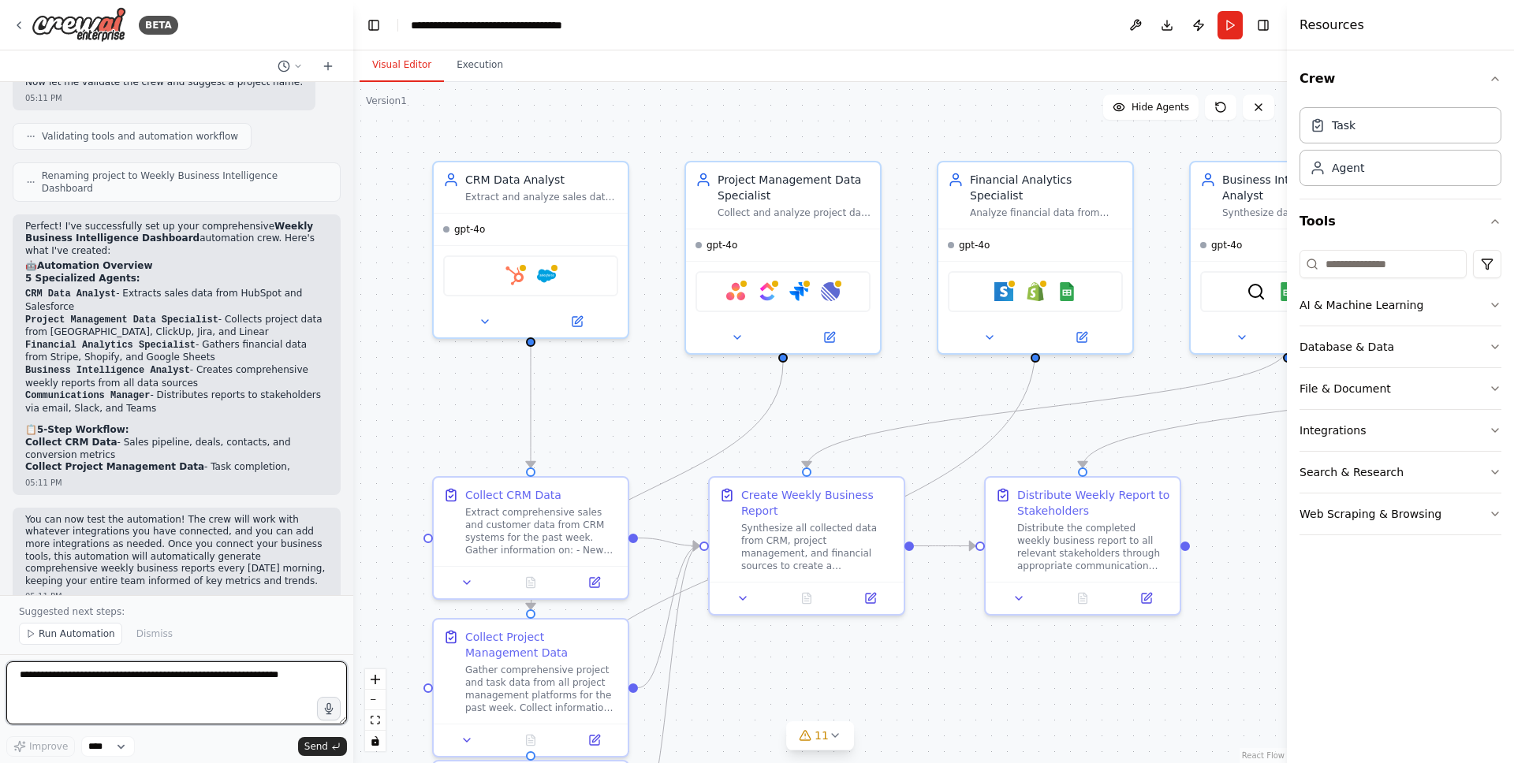
scroll to position [1129, 0]
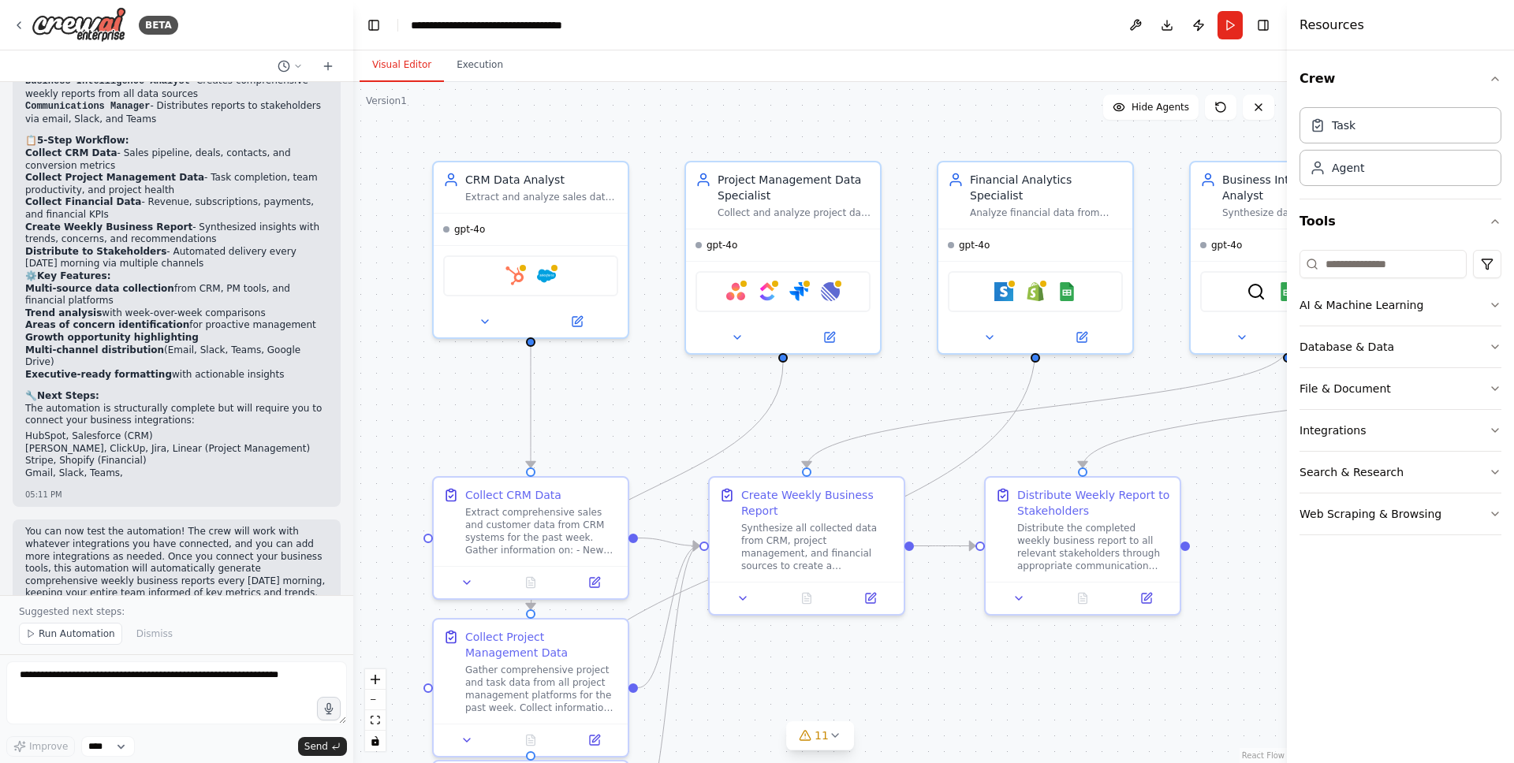
drag, startPoint x: 78, startPoint y: 632, endPoint x: 157, endPoint y: 559, distance: 107.2
click at [78, 632] on span "Run Automation" at bounding box center [77, 634] width 76 height 13
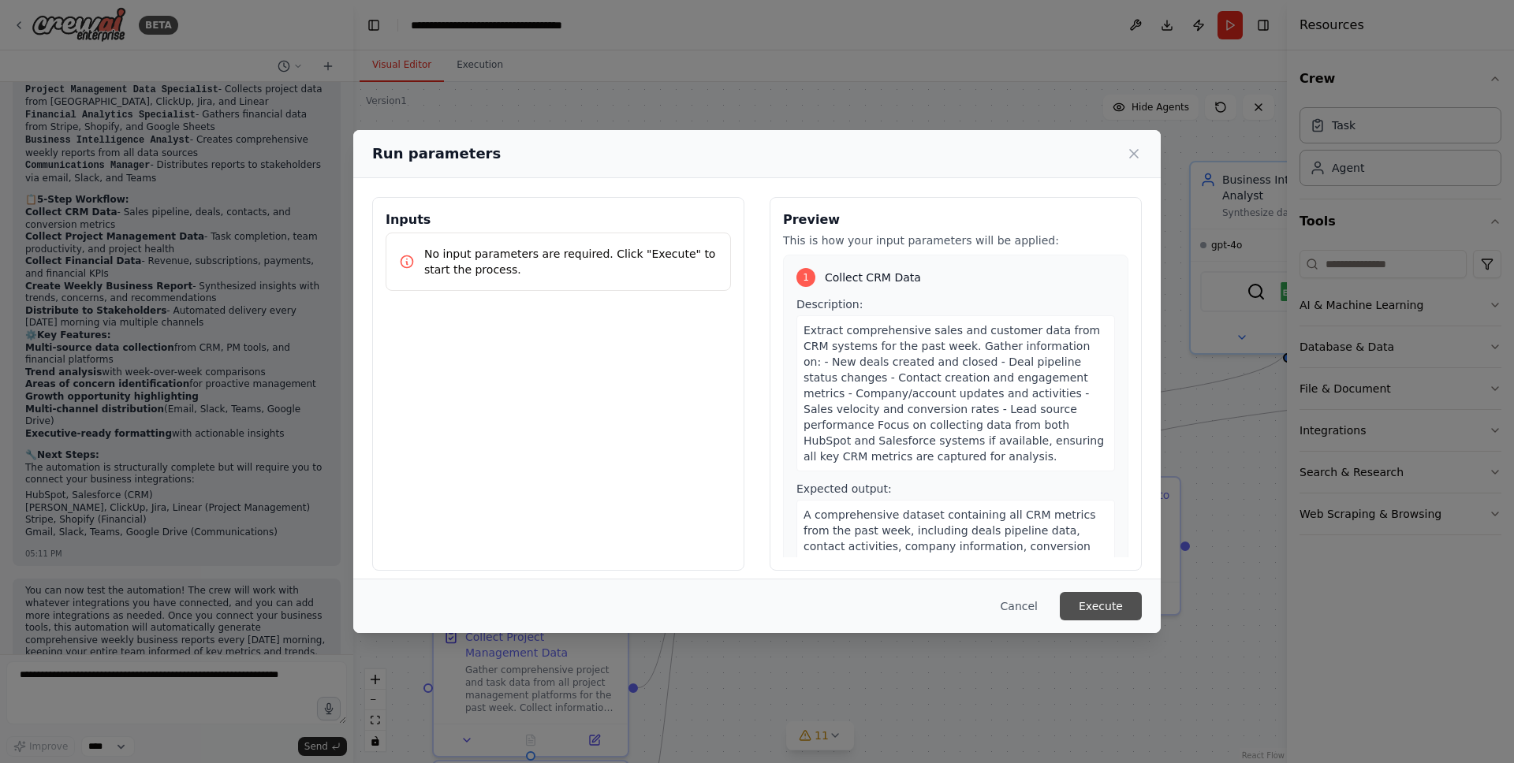
click at [1086, 604] on button "Execute" at bounding box center [1101, 606] width 82 height 28
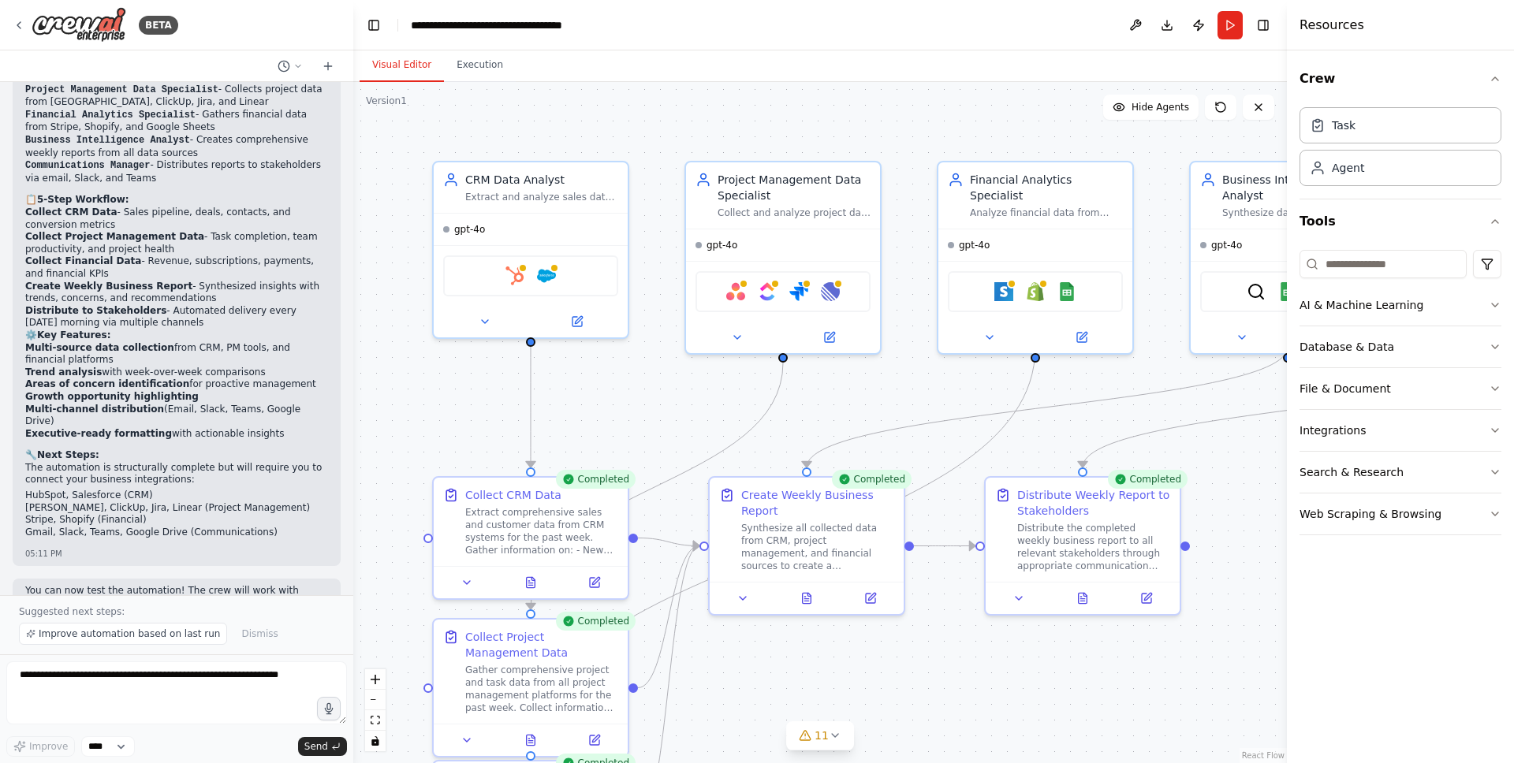
scroll to position [1406, 0]
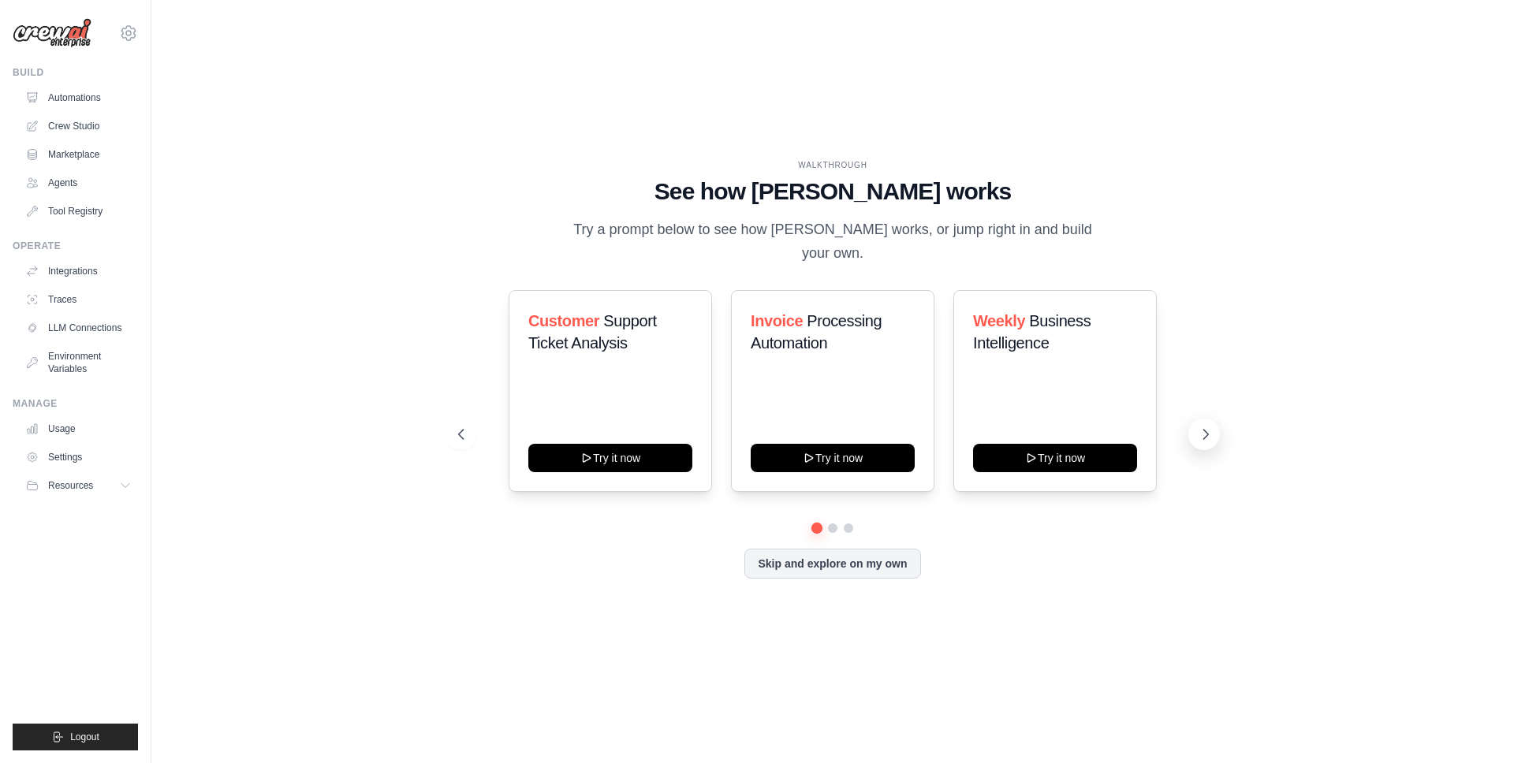
click at [1199, 419] on button at bounding box center [1204, 435] width 32 height 32
click at [1203, 427] on icon at bounding box center [1206, 435] width 16 height 16
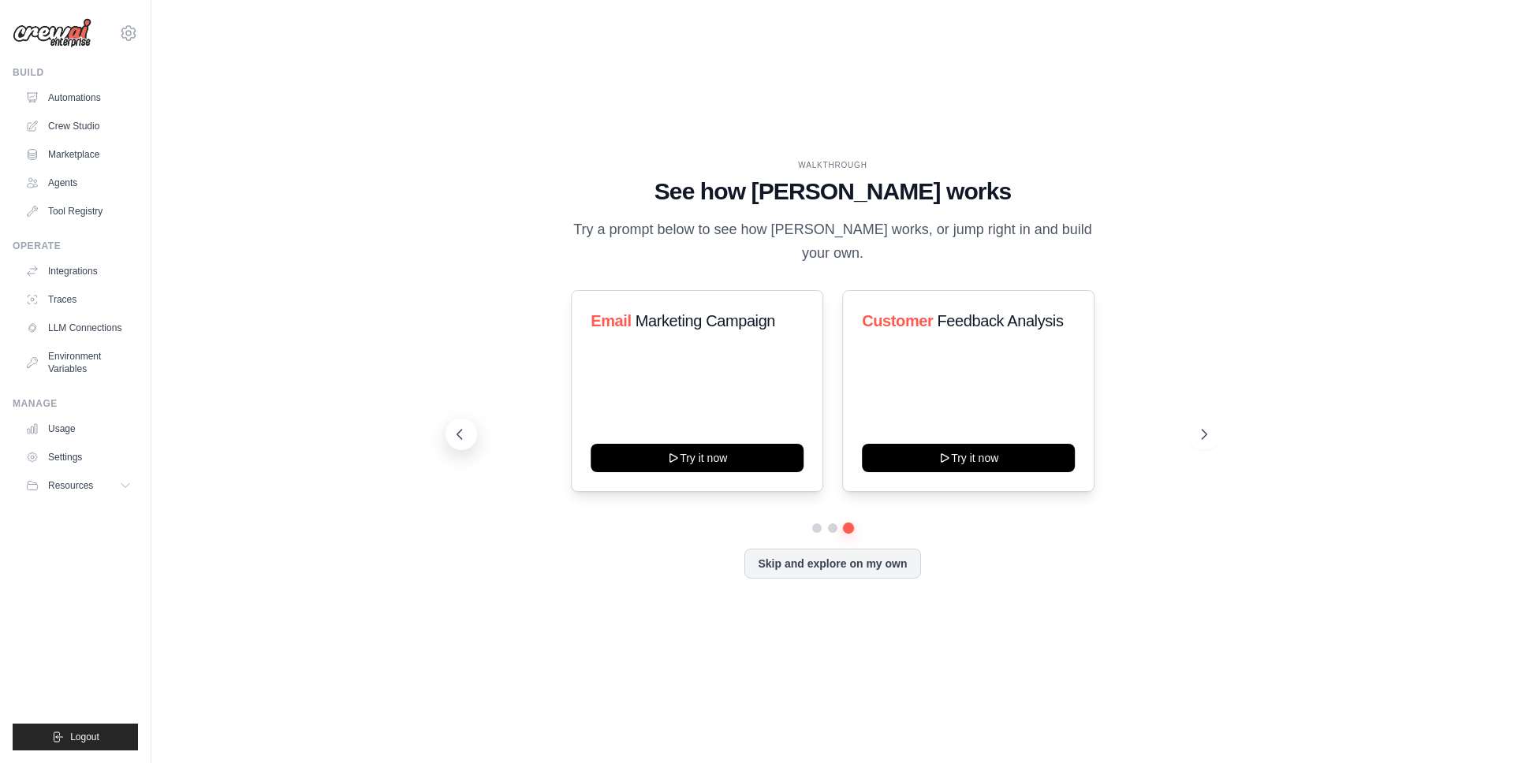
click at [457, 427] on icon at bounding box center [460, 435] width 16 height 16
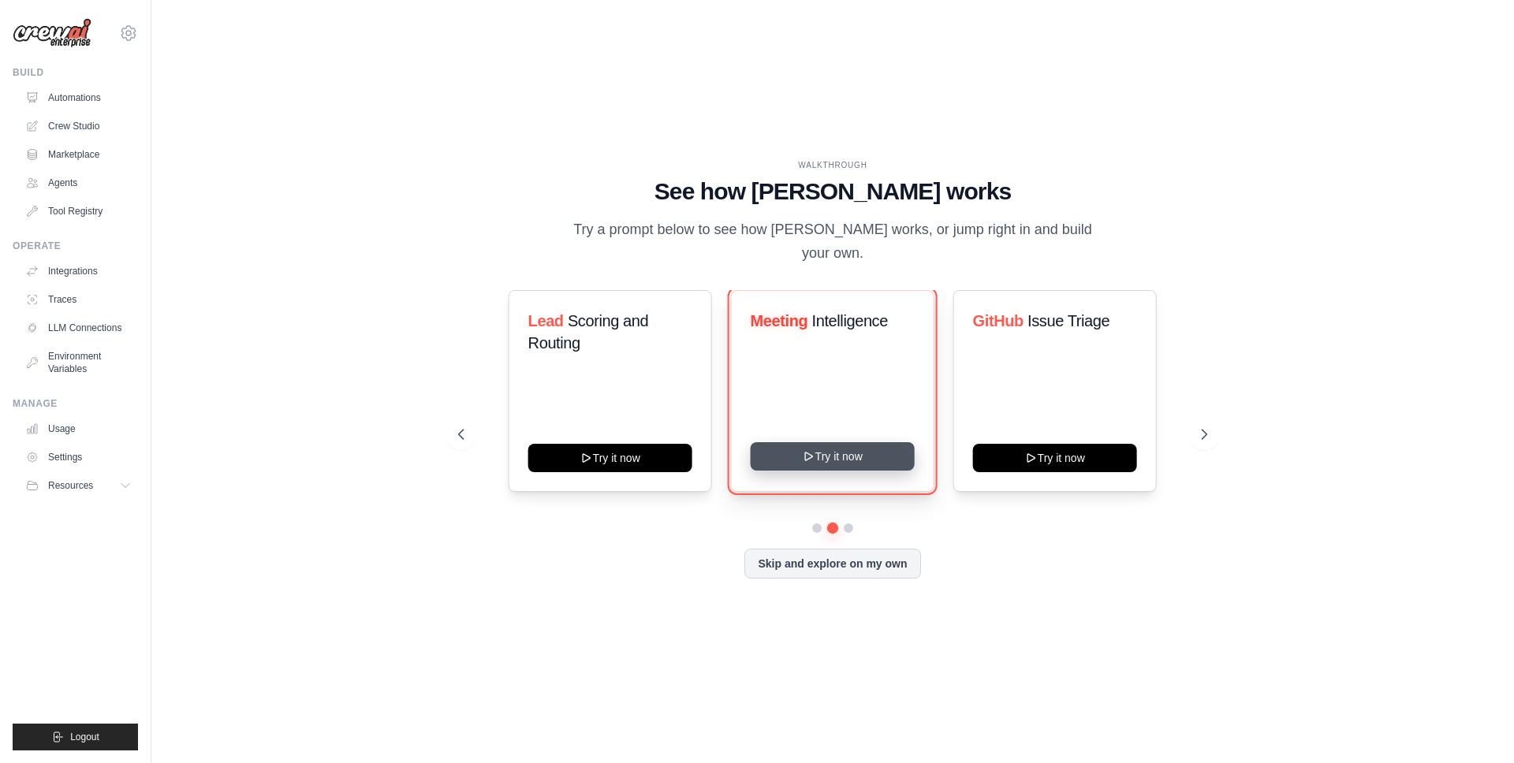
click at [804, 452] on button "Try it now" at bounding box center [833, 456] width 164 height 28
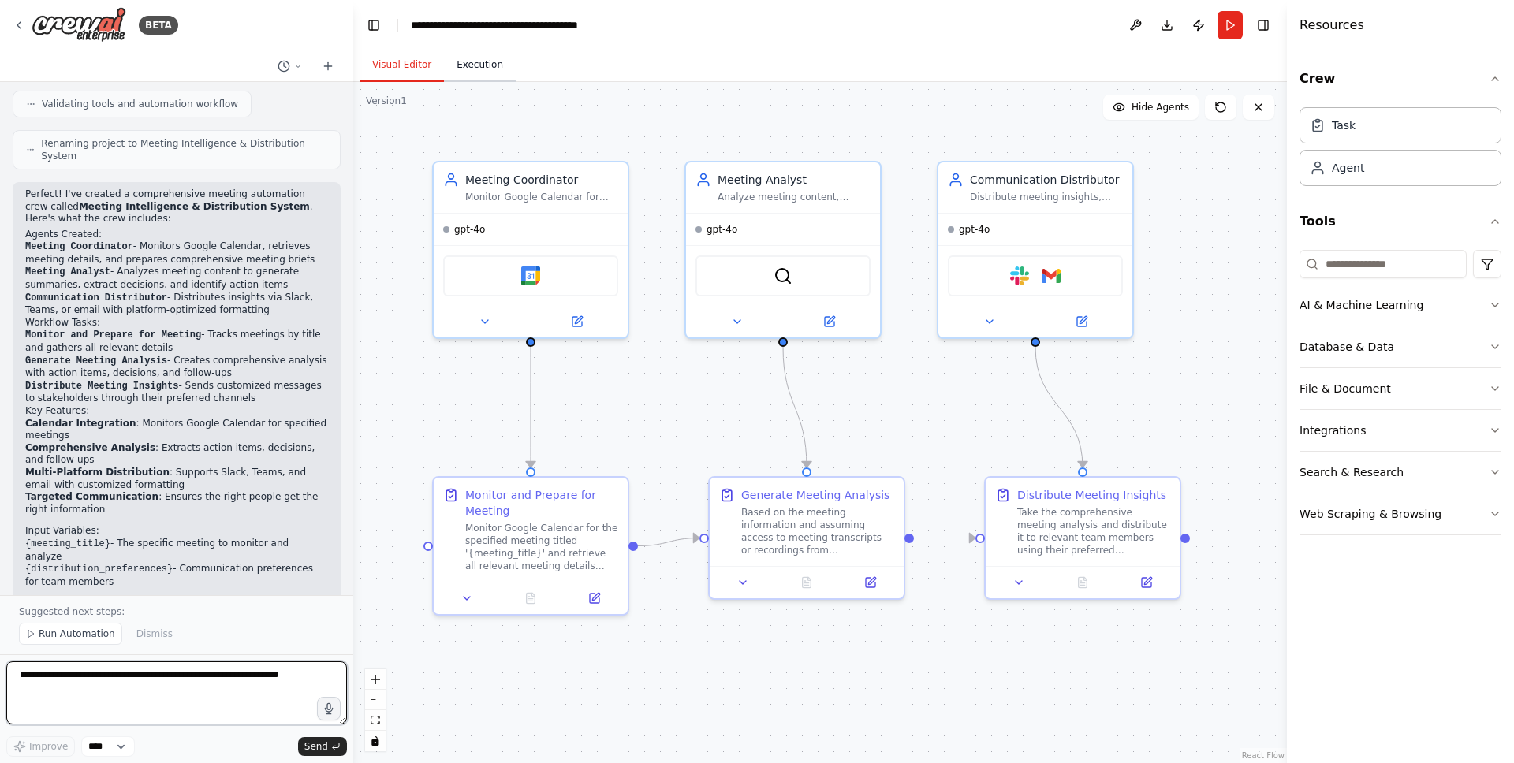
scroll to position [1081, 0]
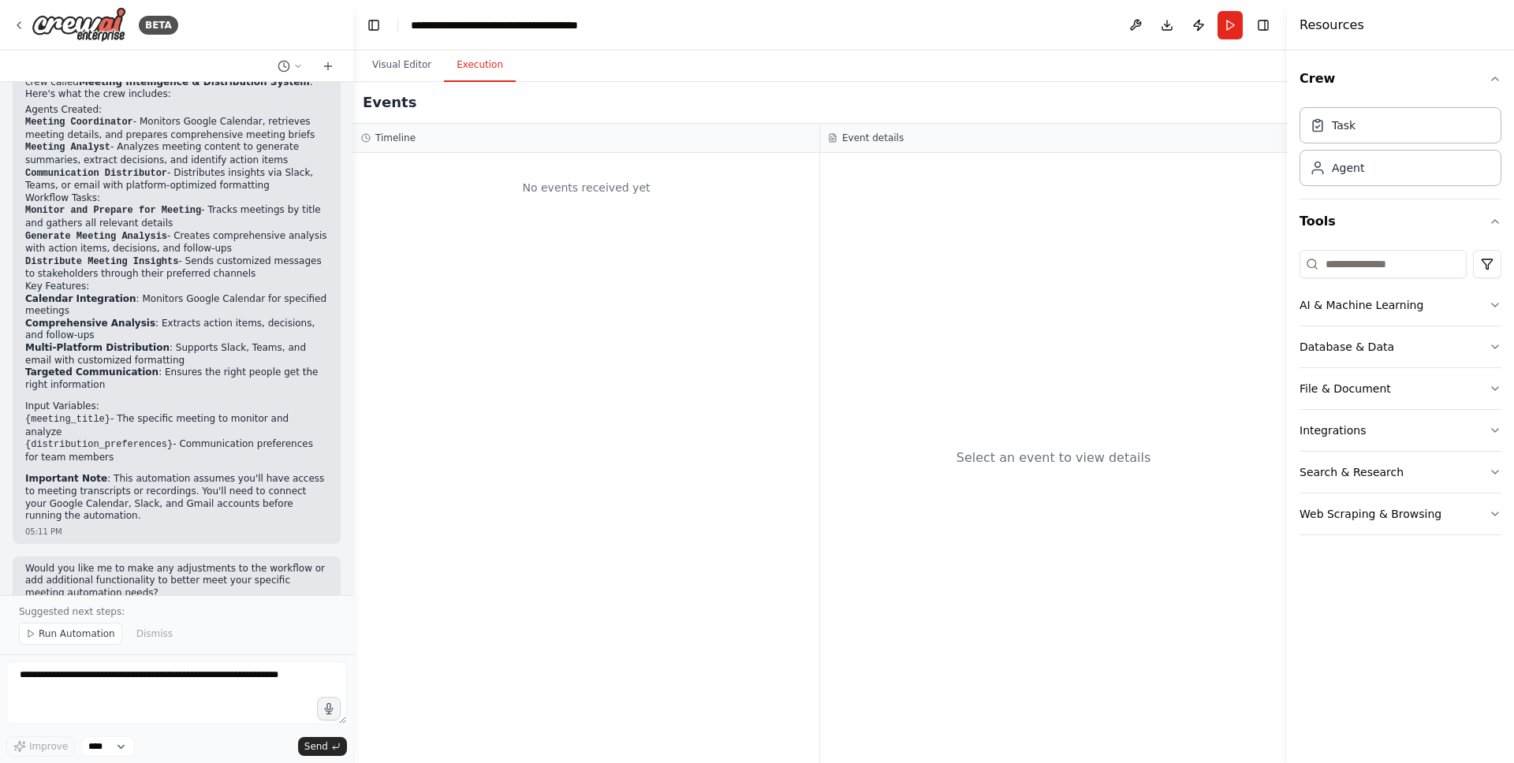
click at [507, 65] on button "Execution" at bounding box center [480, 65] width 72 height 33
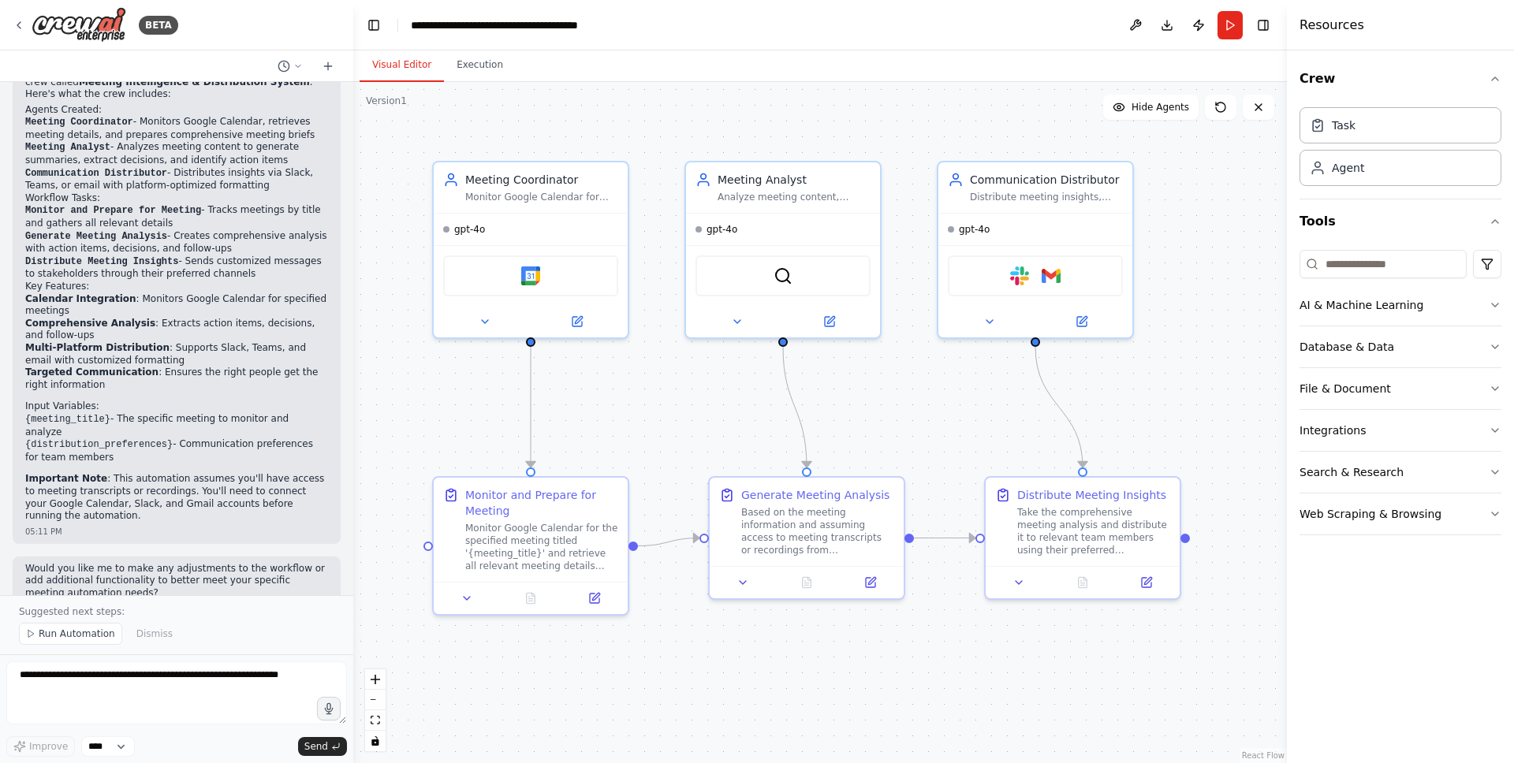
click at [423, 69] on button "Visual Editor" at bounding box center [402, 65] width 84 height 33
click at [32, 621] on div "Suggested next steps: Run Automation Dismiss" at bounding box center [176, 624] width 353 height 59
click at [41, 626] on button "Run Automation" at bounding box center [70, 634] width 103 height 22
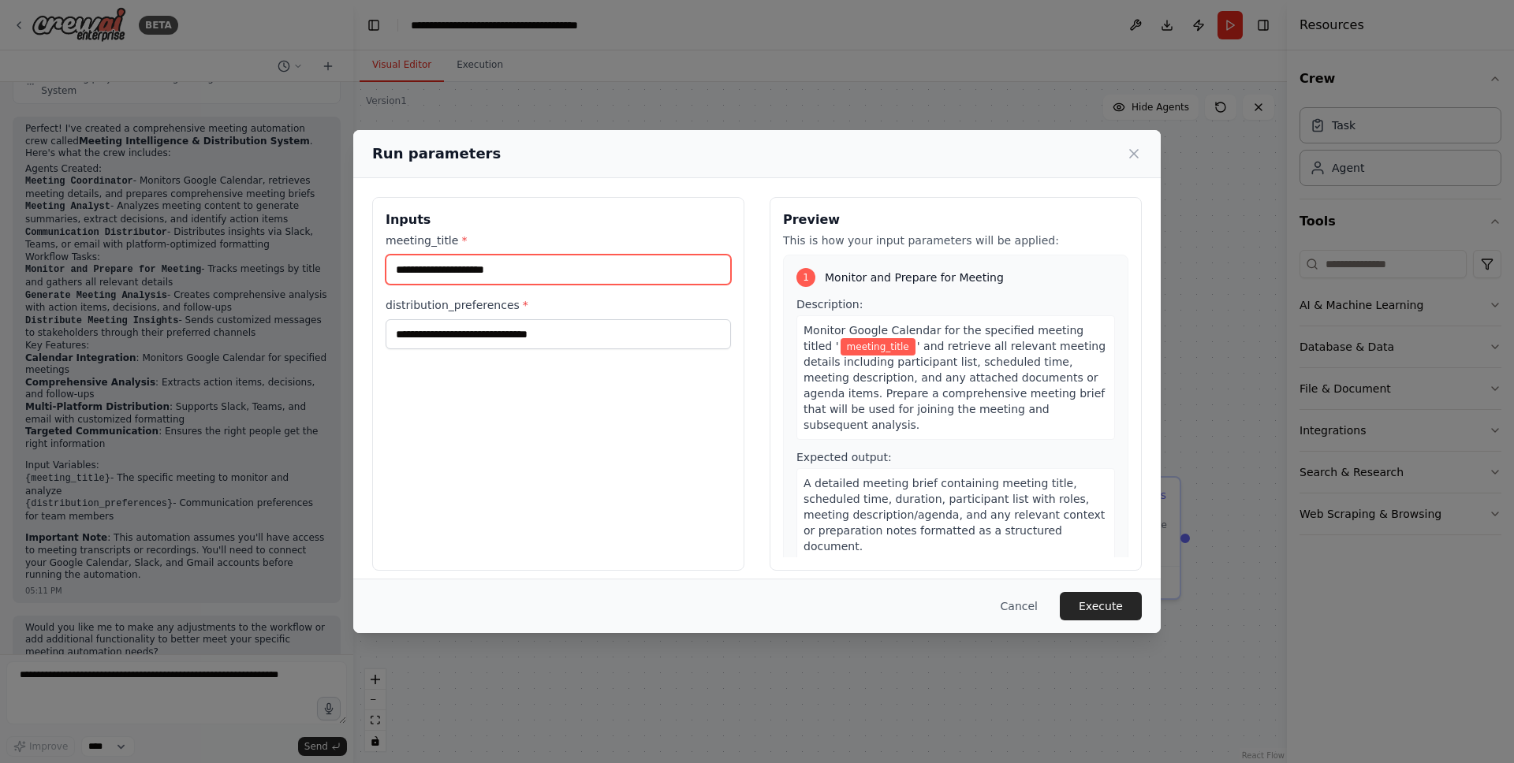
click at [571, 272] on input "meeting_title *" at bounding box center [558, 270] width 345 height 30
type input "****"
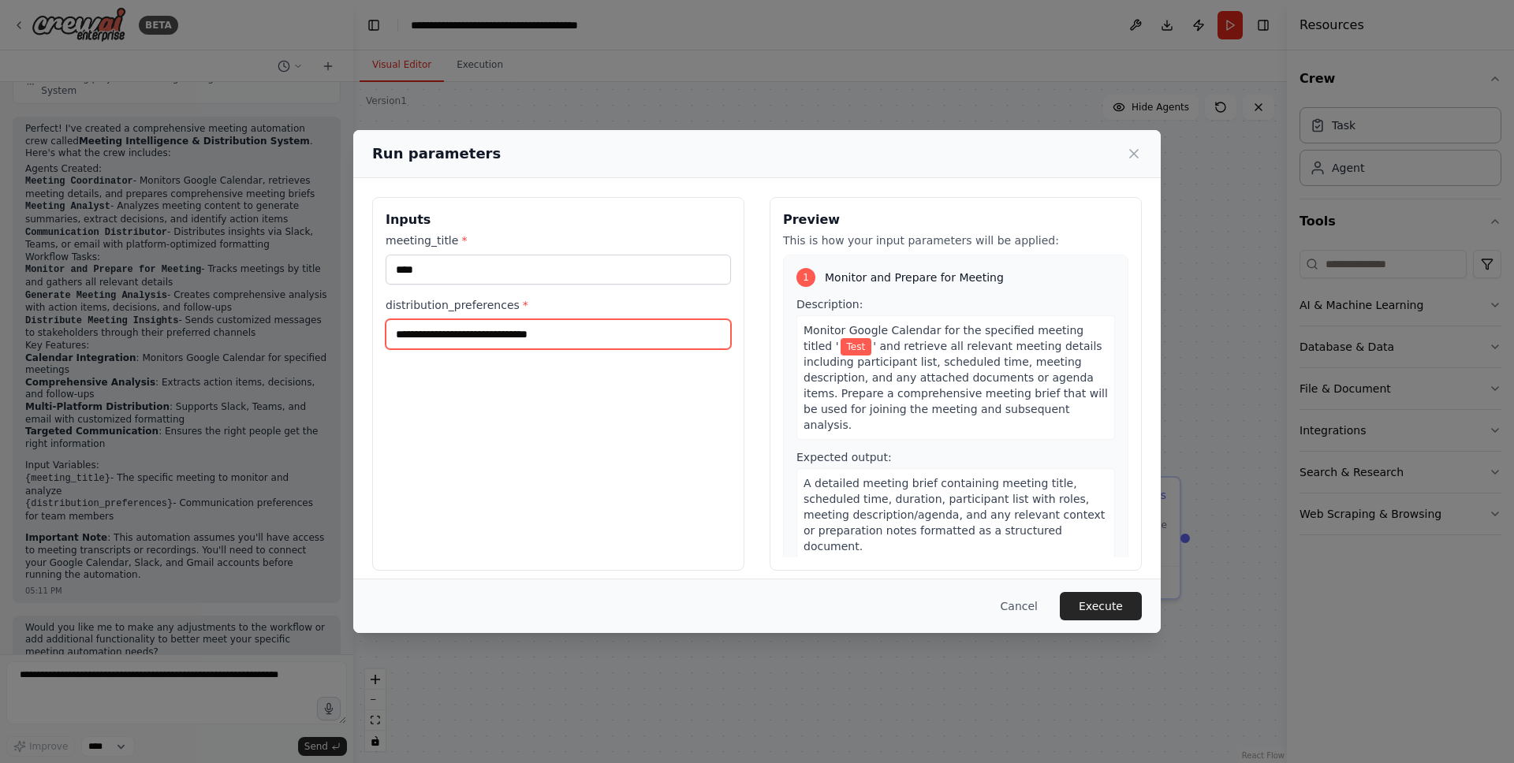
click at [554, 336] on input "distribution_preferences *" at bounding box center [558, 334] width 345 height 30
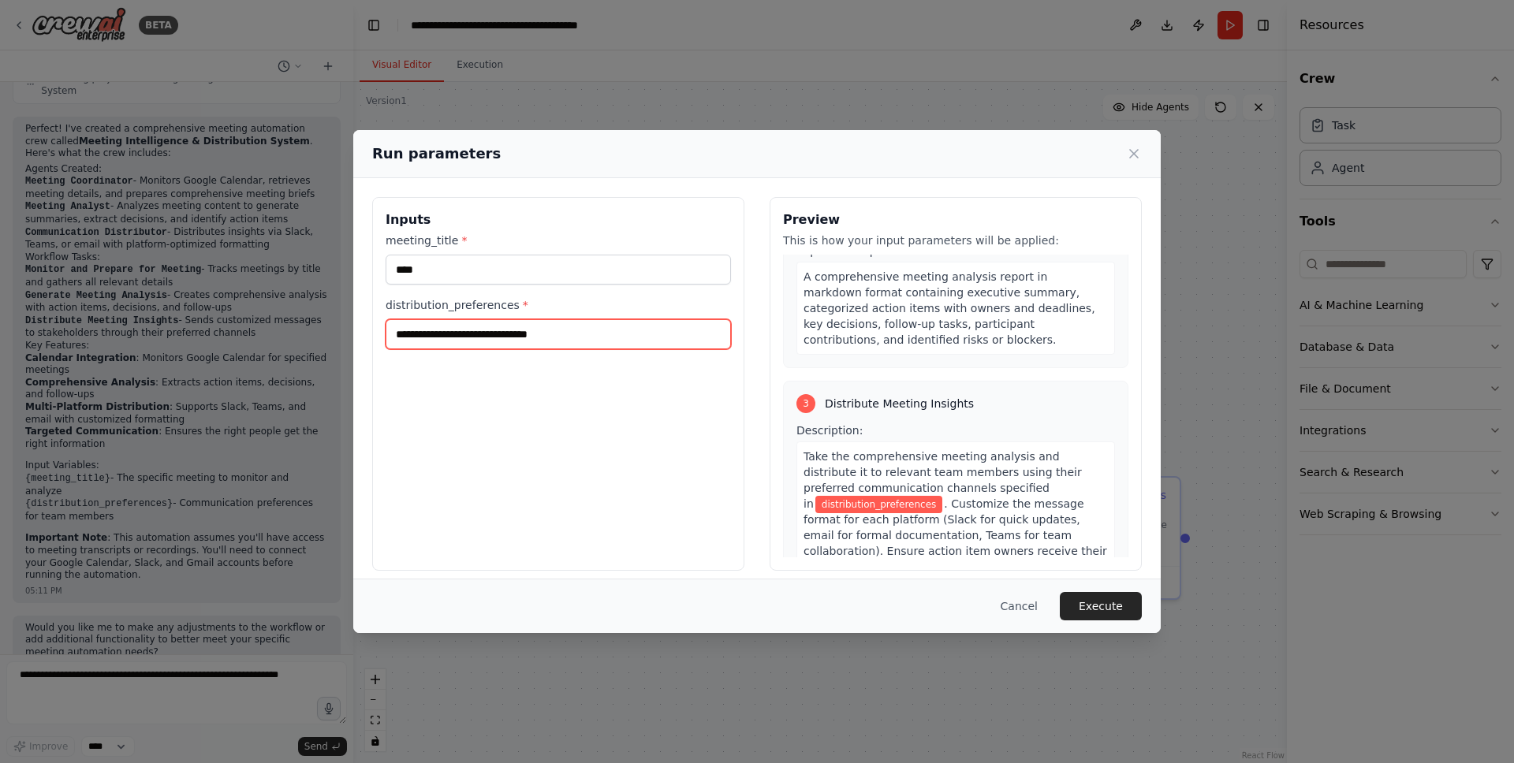
scroll to position [566, 0]
type input "*"
type input "**********"
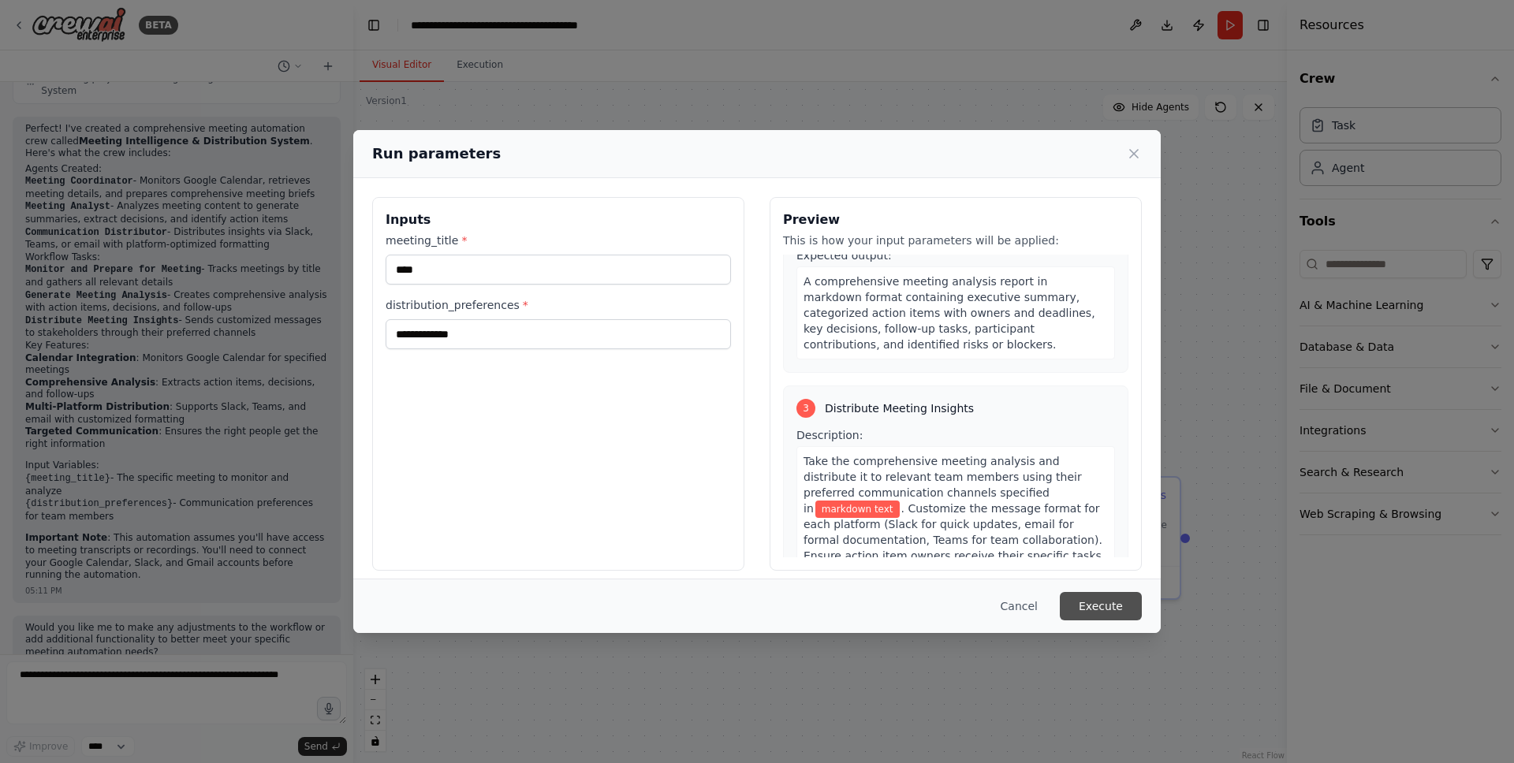
click at [1119, 620] on button "Execute" at bounding box center [1101, 606] width 82 height 28
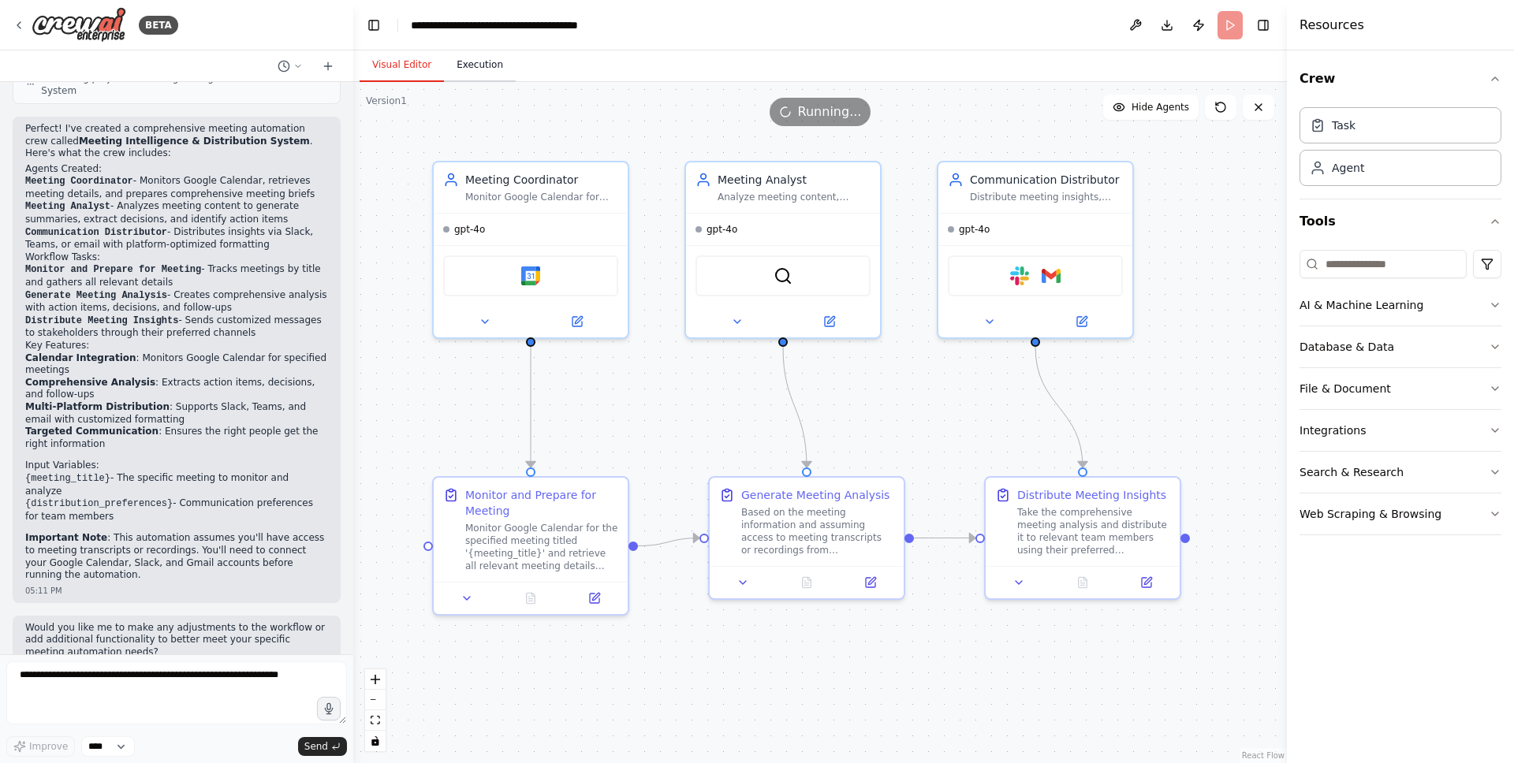
drag, startPoint x: 519, startPoint y: 66, endPoint x: 495, endPoint y: 67, distance: 23.7
click at [512, 66] on div "Visual Editor Execution" at bounding box center [820, 66] width 934 height 32
click at [495, 67] on button "Execution" at bounding box center [480, 65] width 72 height 33
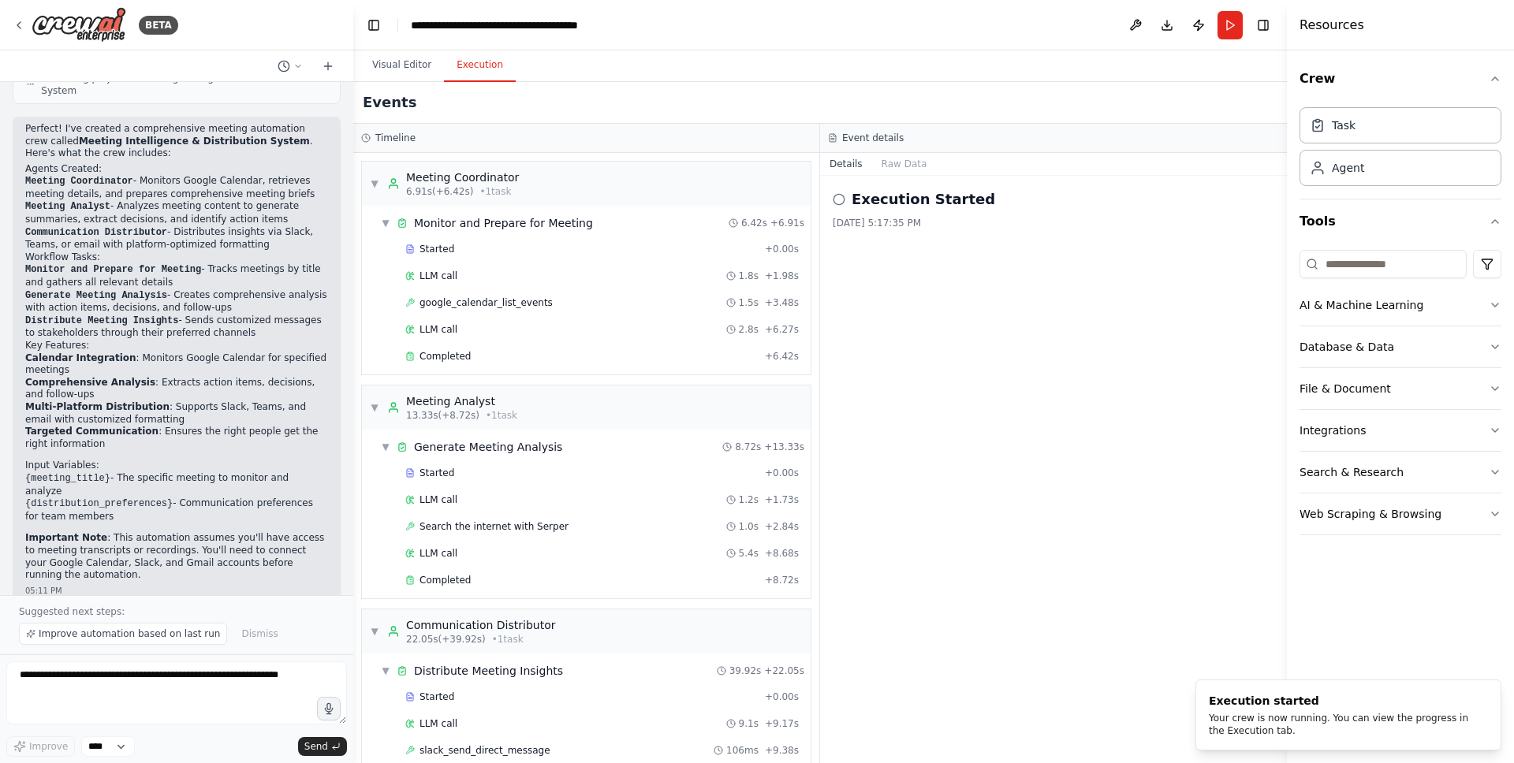
scroll to position [1081, 0]
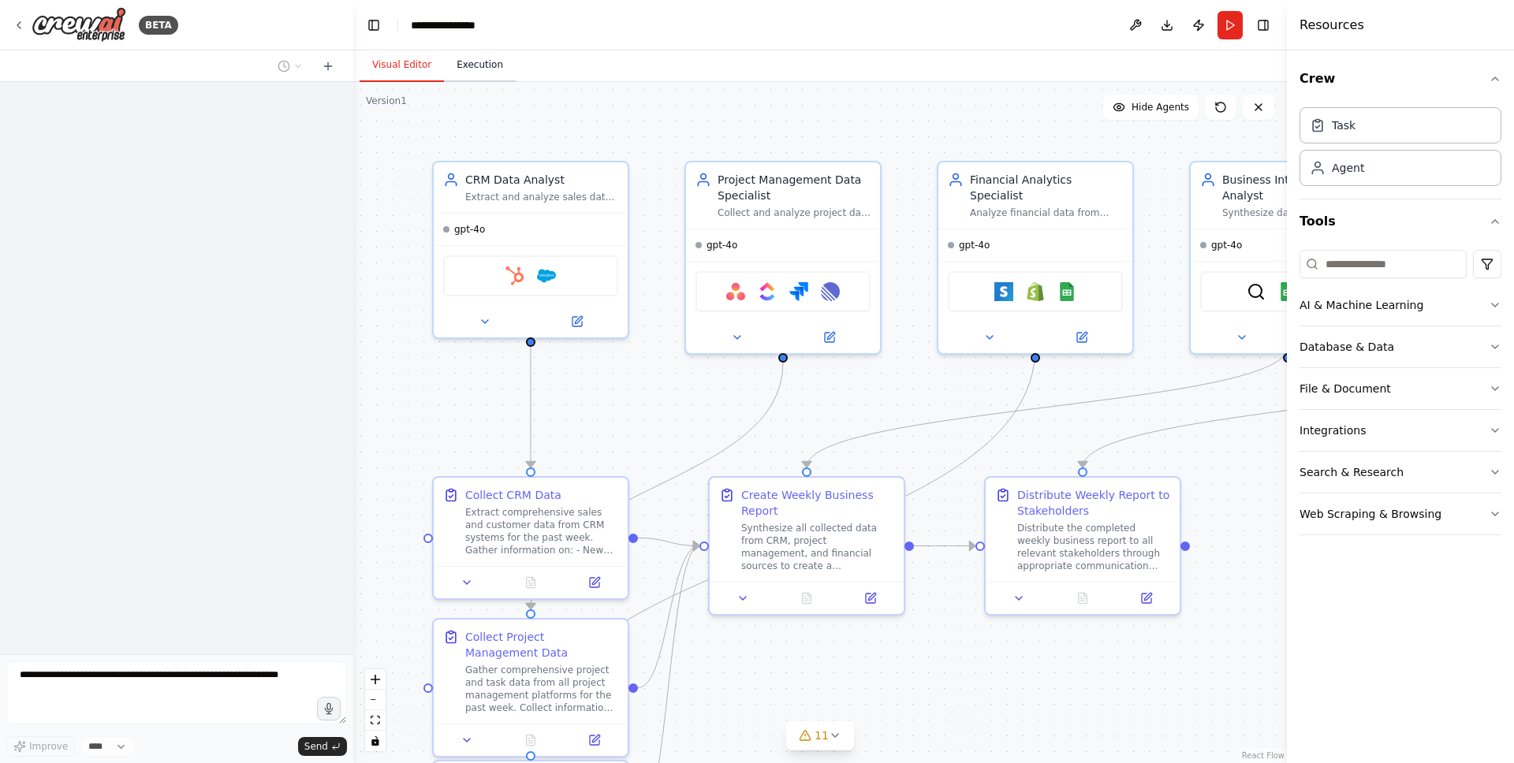
click at [464, 72] on button "Execution" at bounding box center [480, 65] width 72 height 33
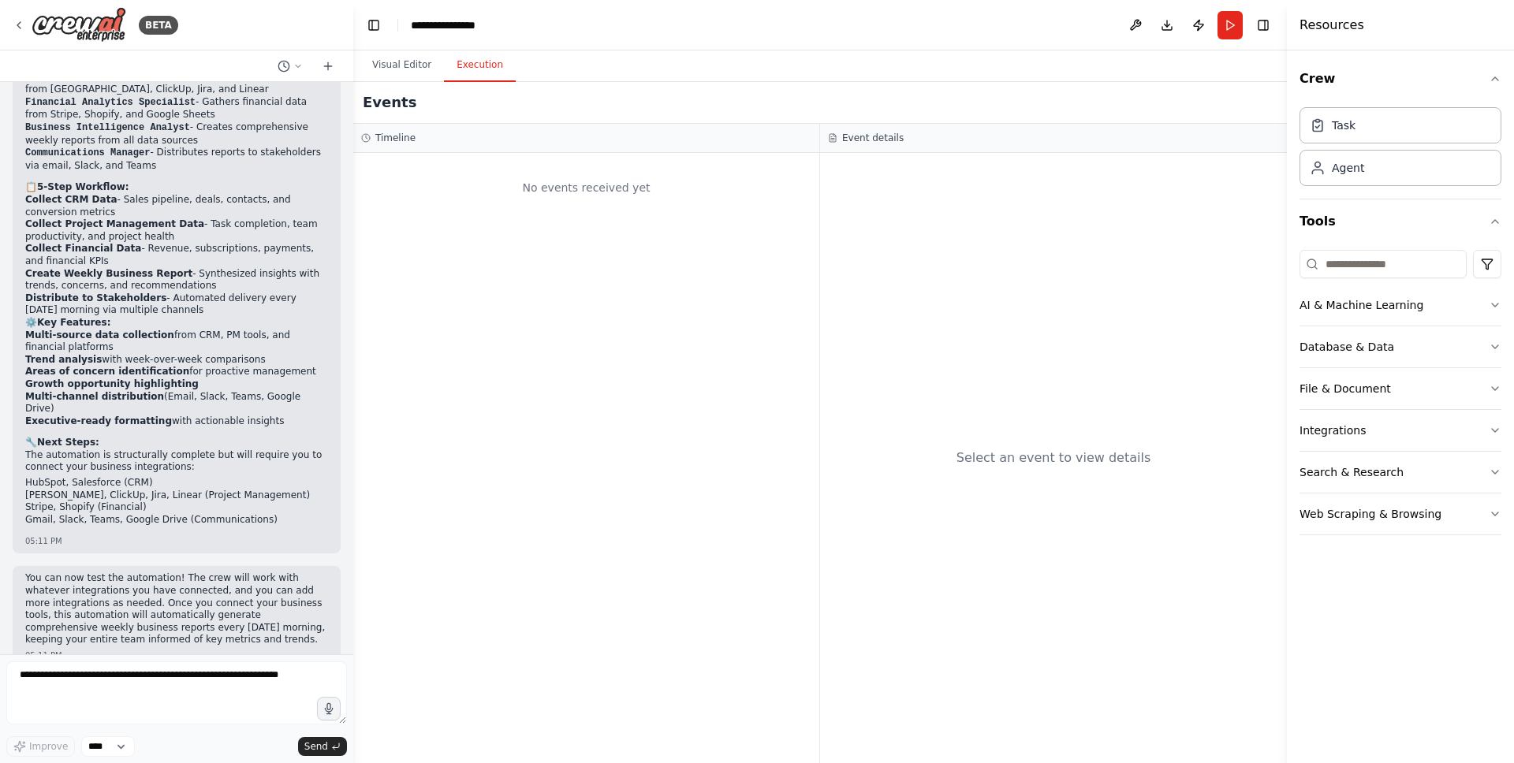
scroll to position [1347, 0]
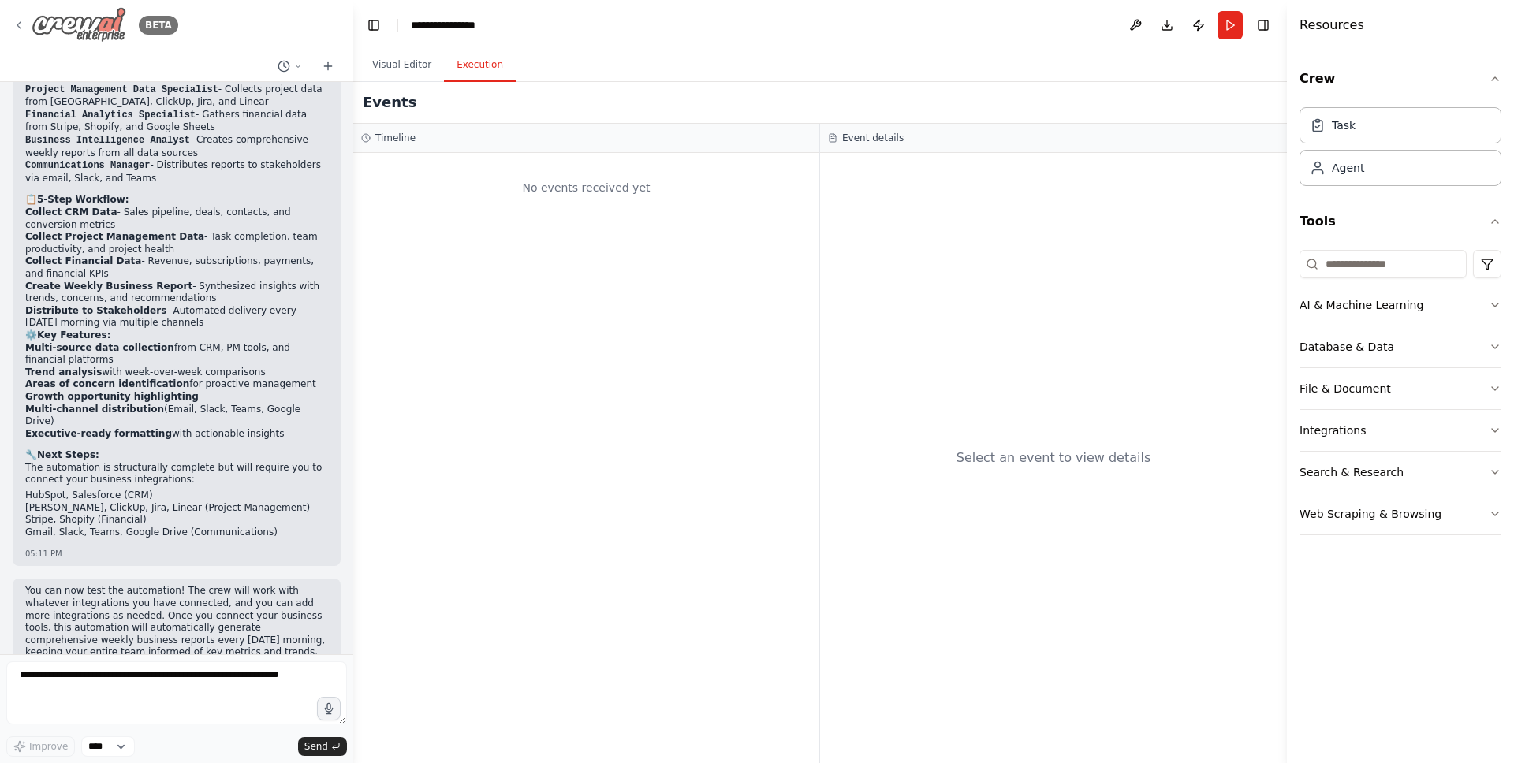
drag, startPoint x: 130, startPoint y: 22, endPoint x: 106, endPoint y: 21, distance: 23.7
click at [130, 22] on div "BETA" at bounding box center [96, 24] width 166 height 35
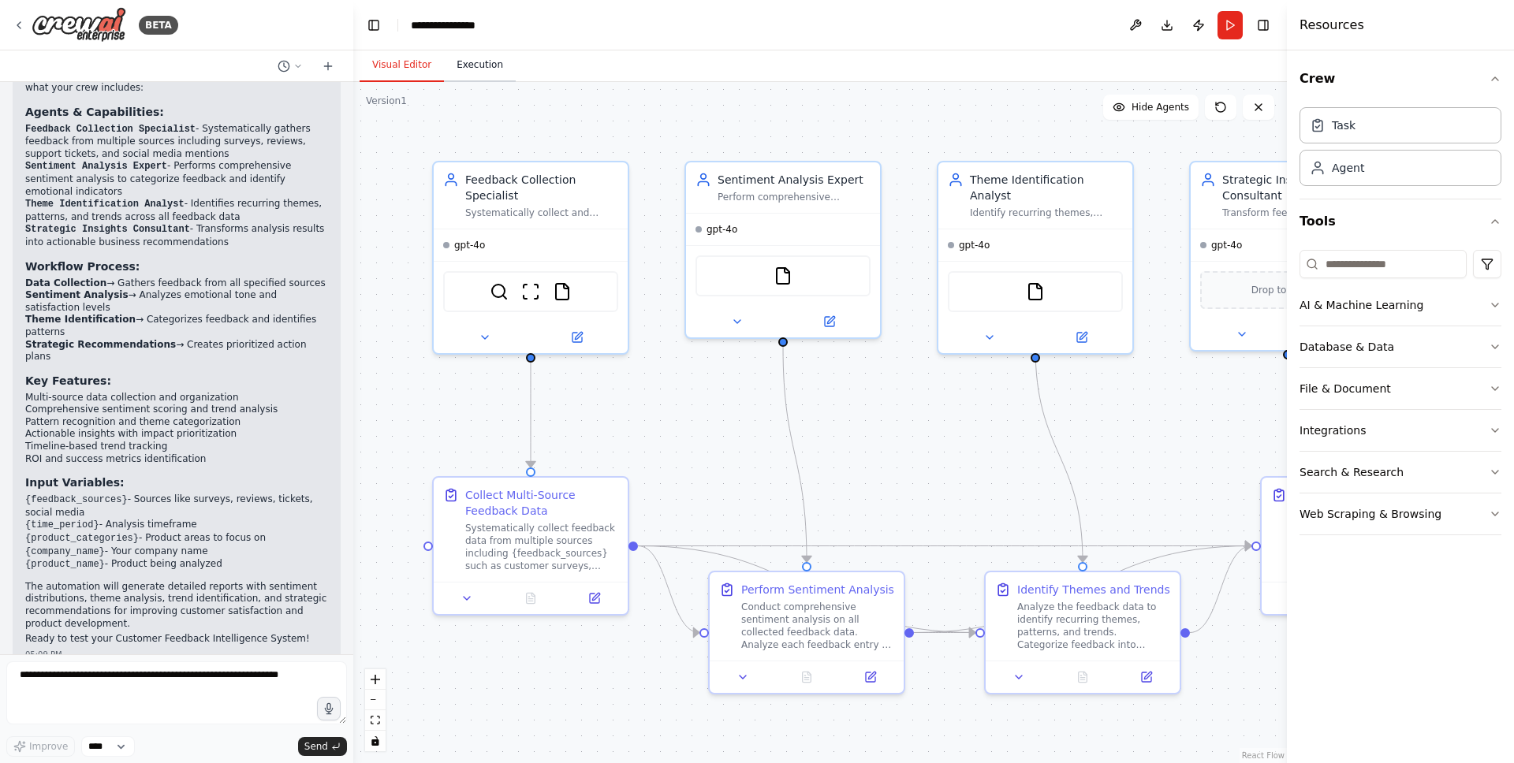
click at [476, 61] on button "Execution" at bounding box center [480, 65] width 72 height 33
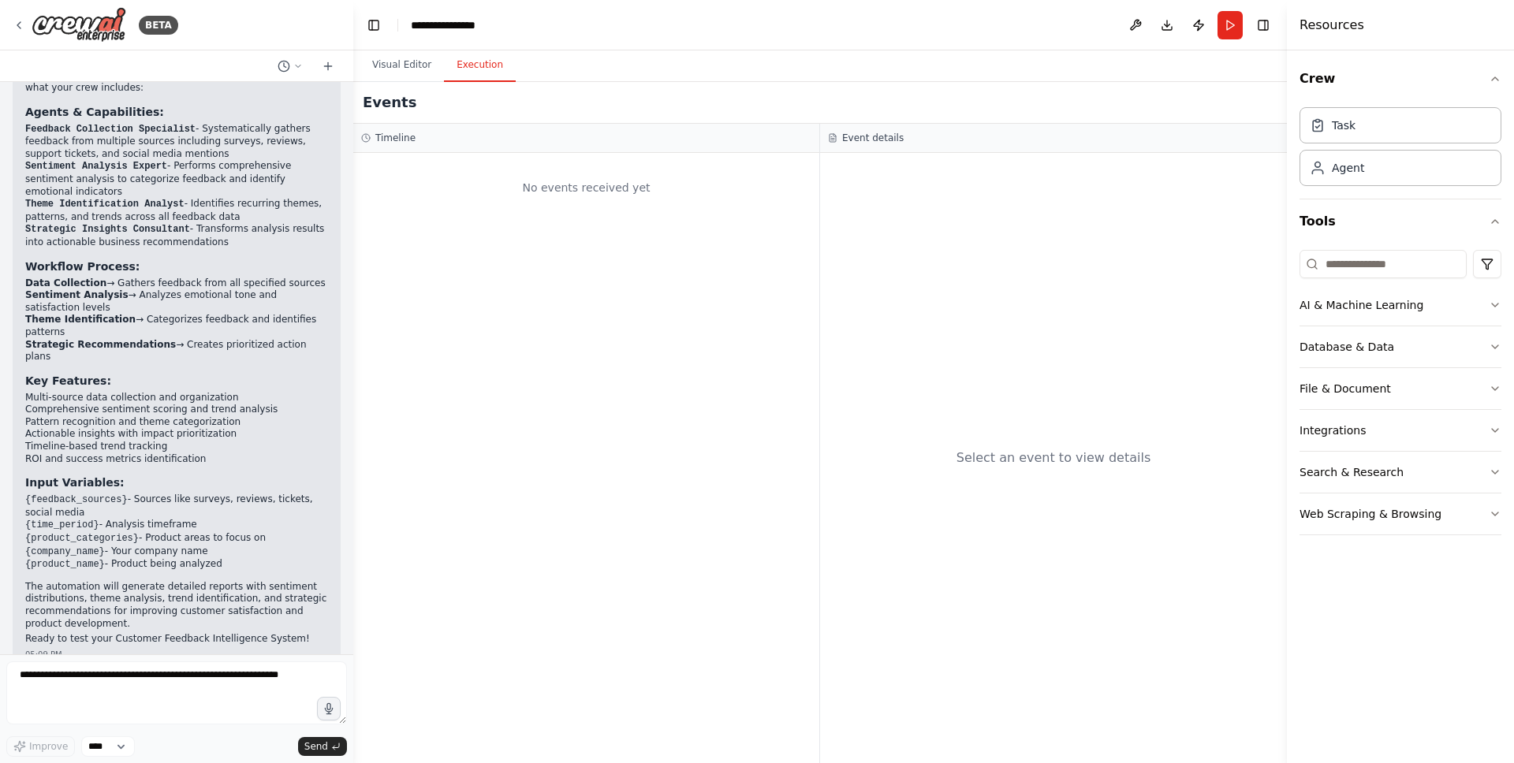
scroll to position [1959, 0]
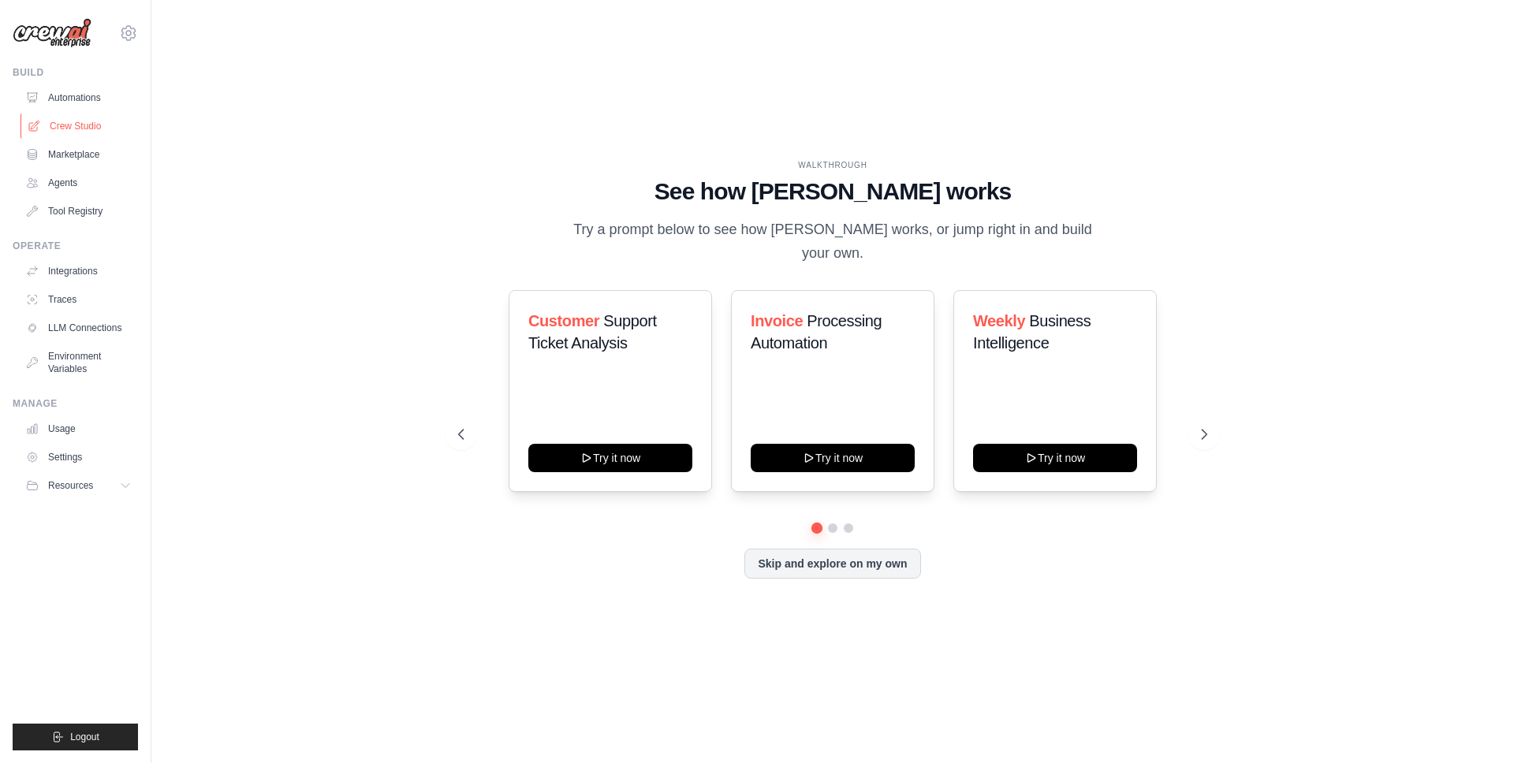
click at [91, 132] on link "Crew Studio" at bounding box center [80, 126] width 119 height 25
